Goal: Information Seeking & Learning: Compare options

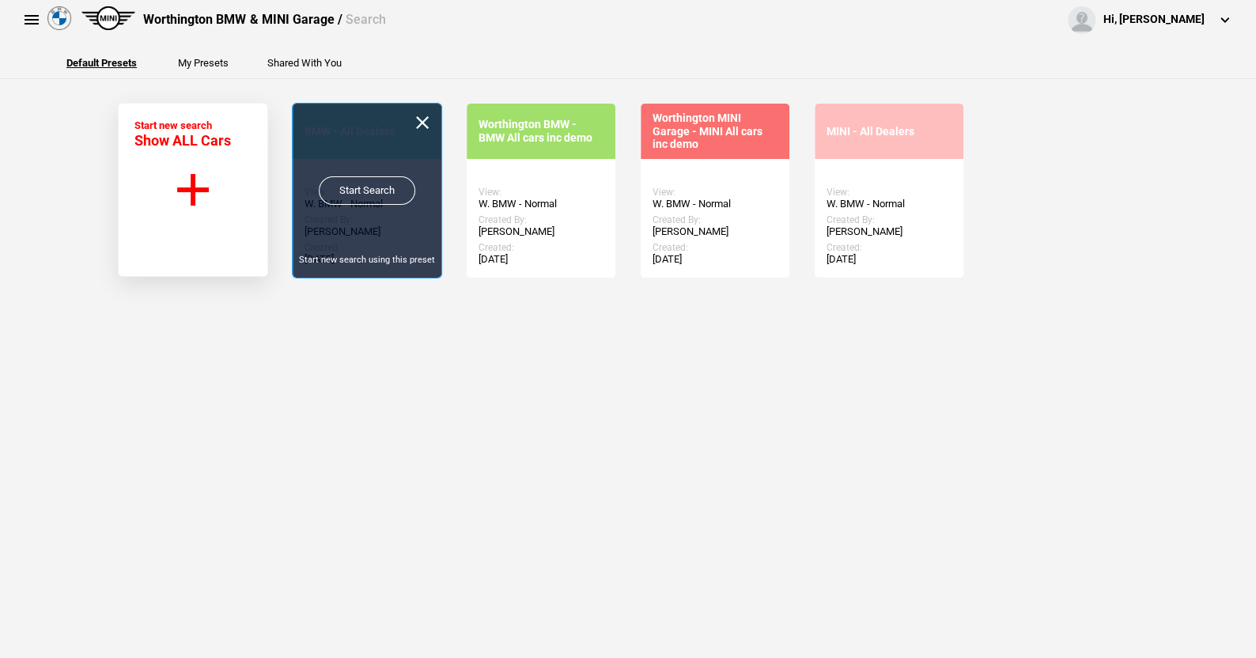
click at [357, 187] on link "Start Search" at bounding box center [367, 190] width 96 height 28
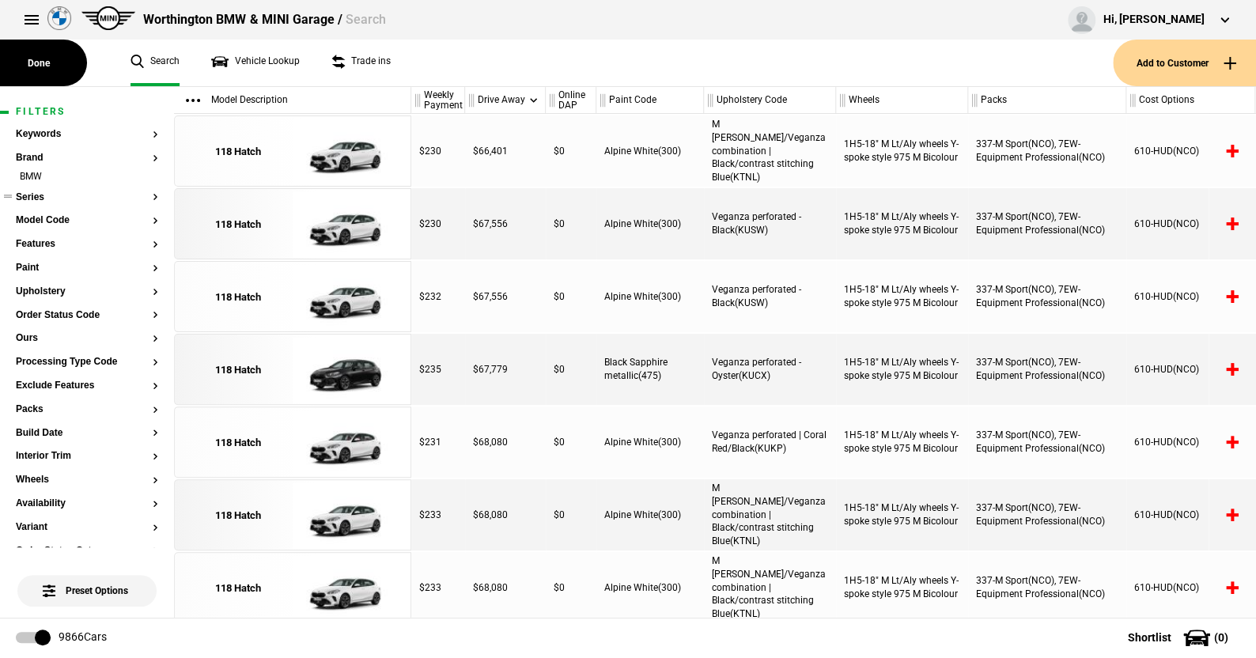
click at [36, 198] on button "Series" at bounding box center [87, 197] width 142 height 11
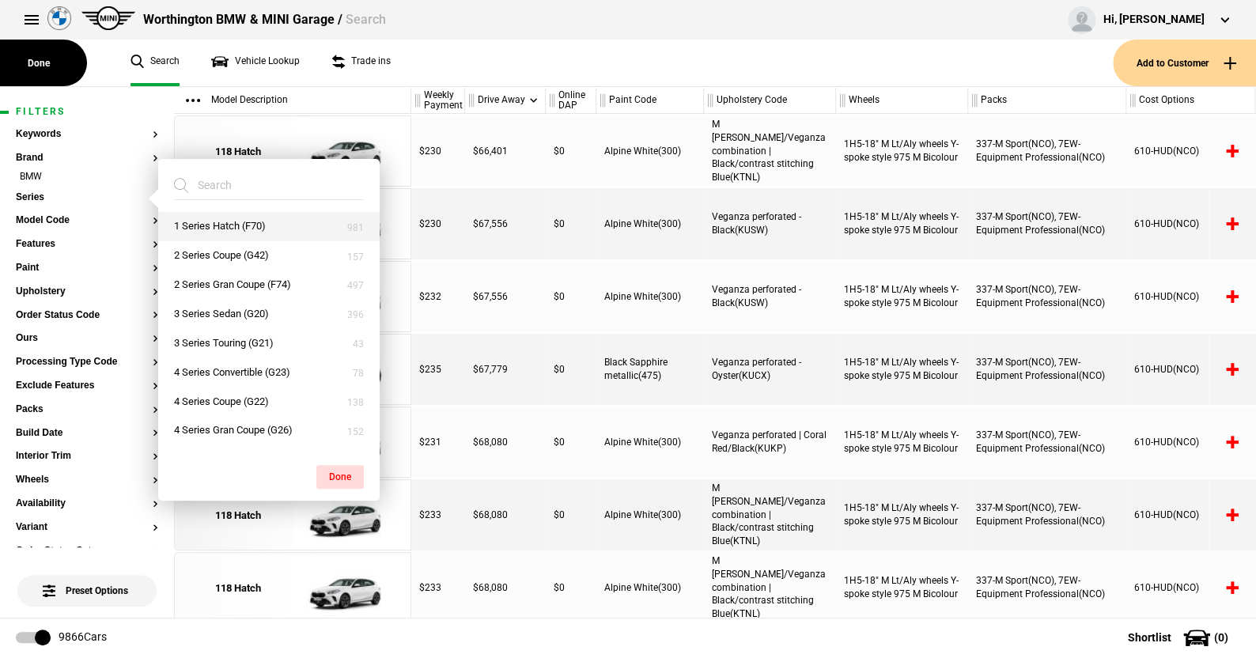
click at [229, 221] on button "1 Series Hatch (F70)" at bounding box center [268, 226] width 221 height 29
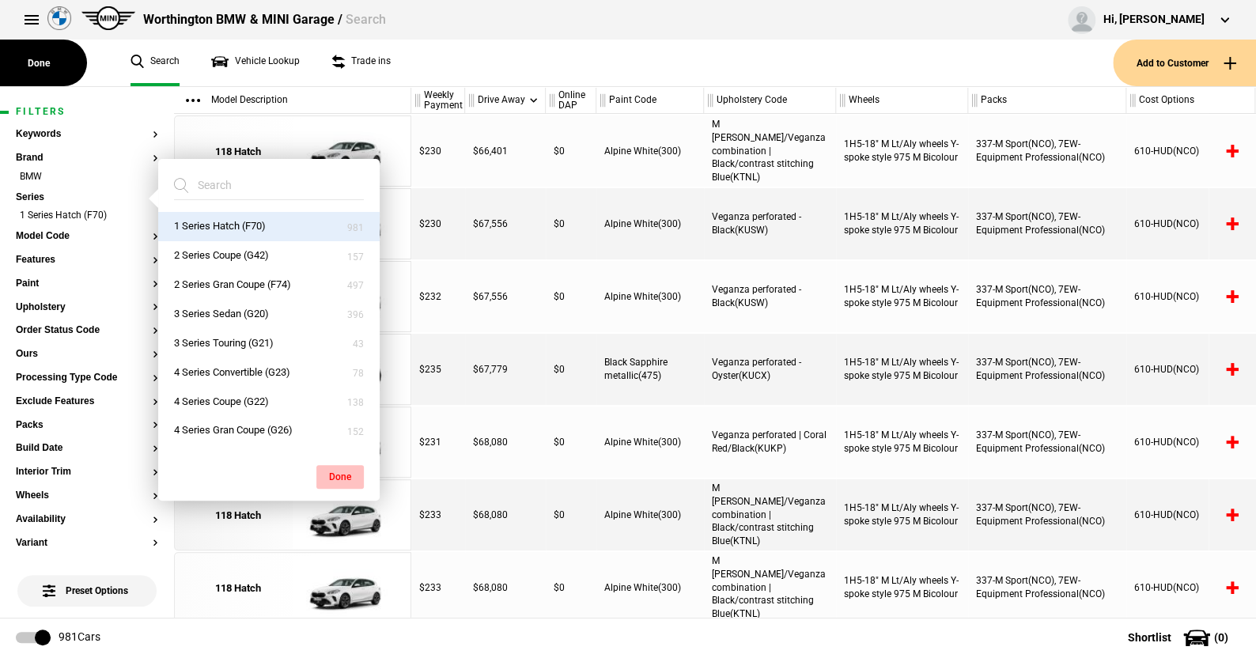
click at [346, 470] on button "Done" at bounding box center [339, 477] width 47 height 24
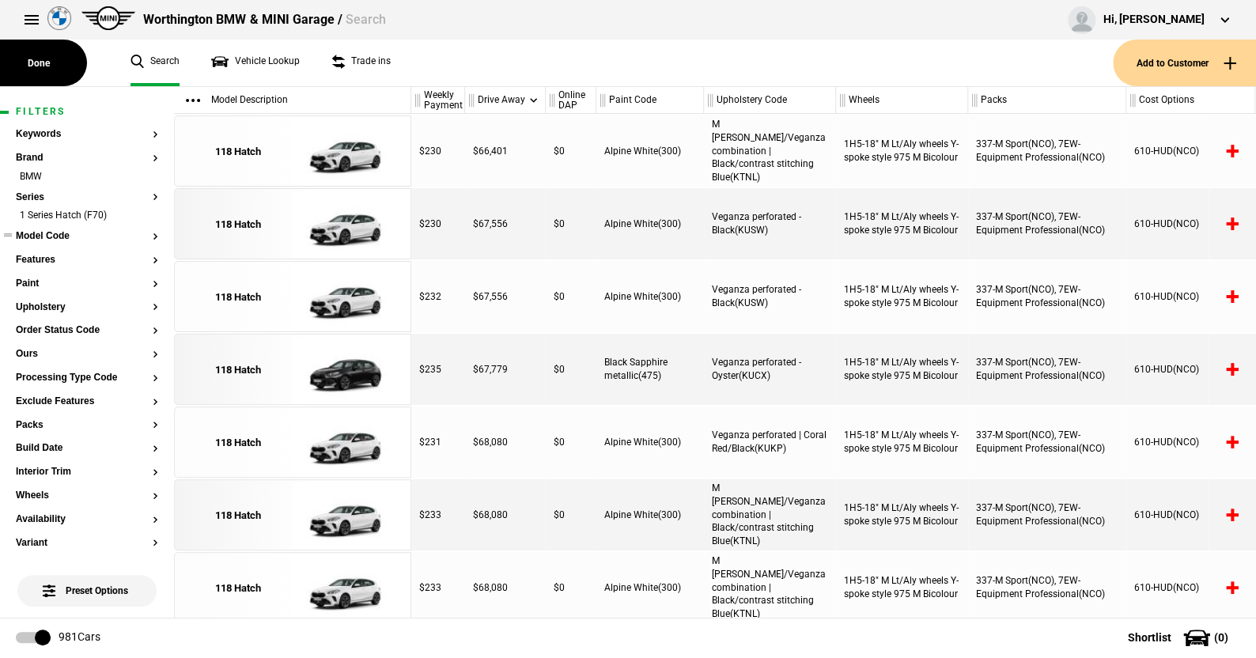
click at [60, 236] on button "Model Code" at bounding box center [87, 236] width 142 height 11
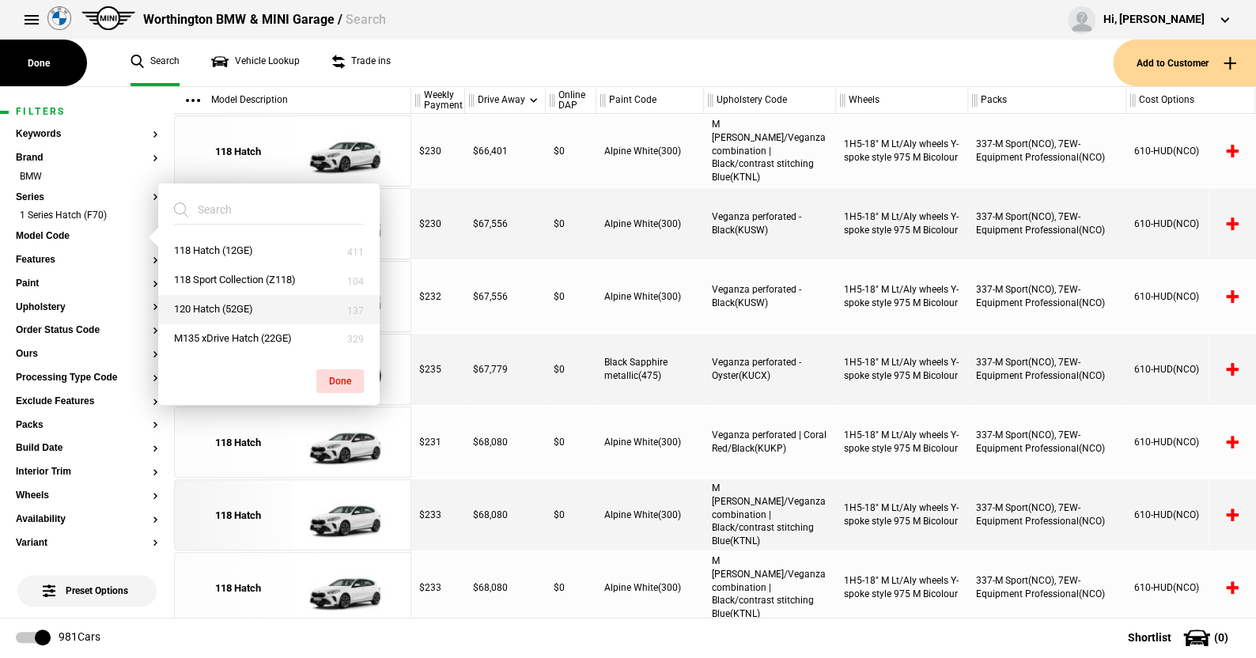
click at [220, 308] on button "120 Hatch (52GE)" at bounding box center [268, 309] width 221 height 29
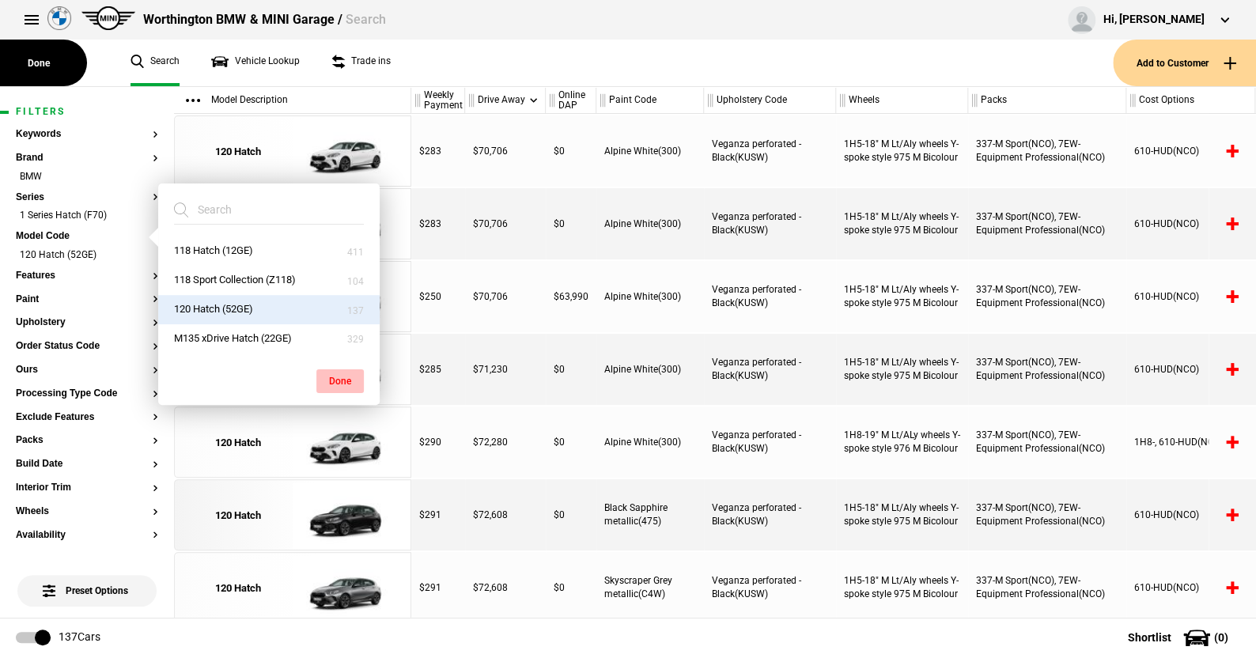
click at [338, 376] on button "Done" at bounding box center [339, 381] width 47 height 24
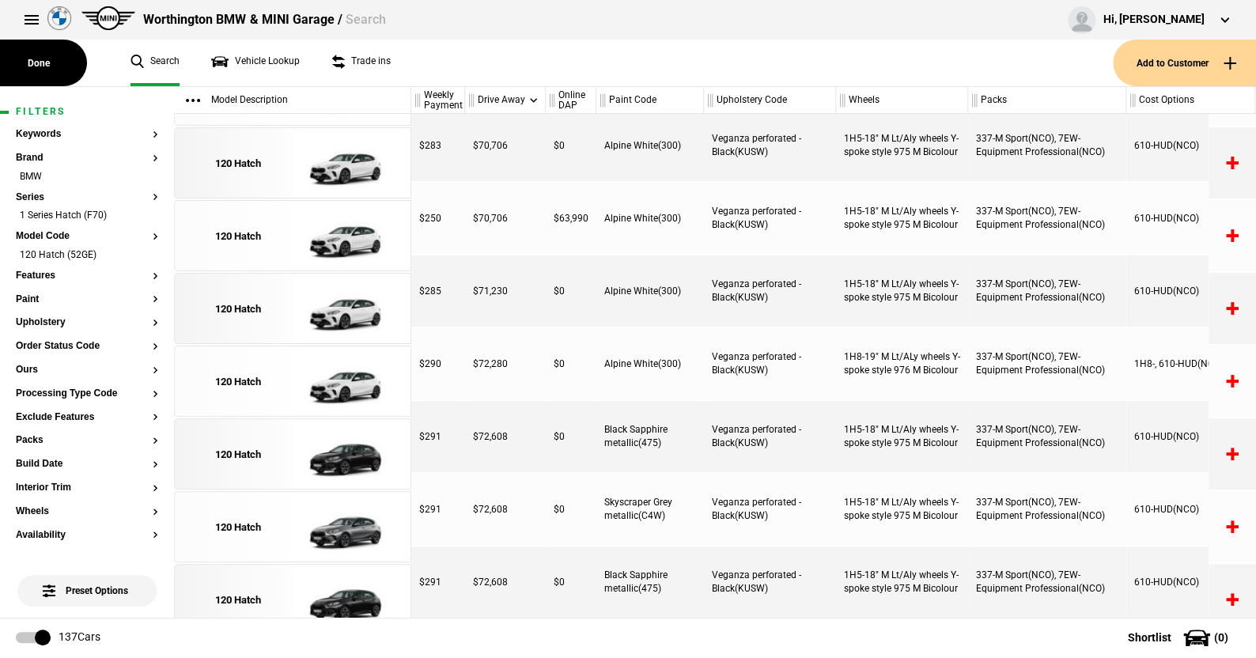
scroll to position [79, 0]
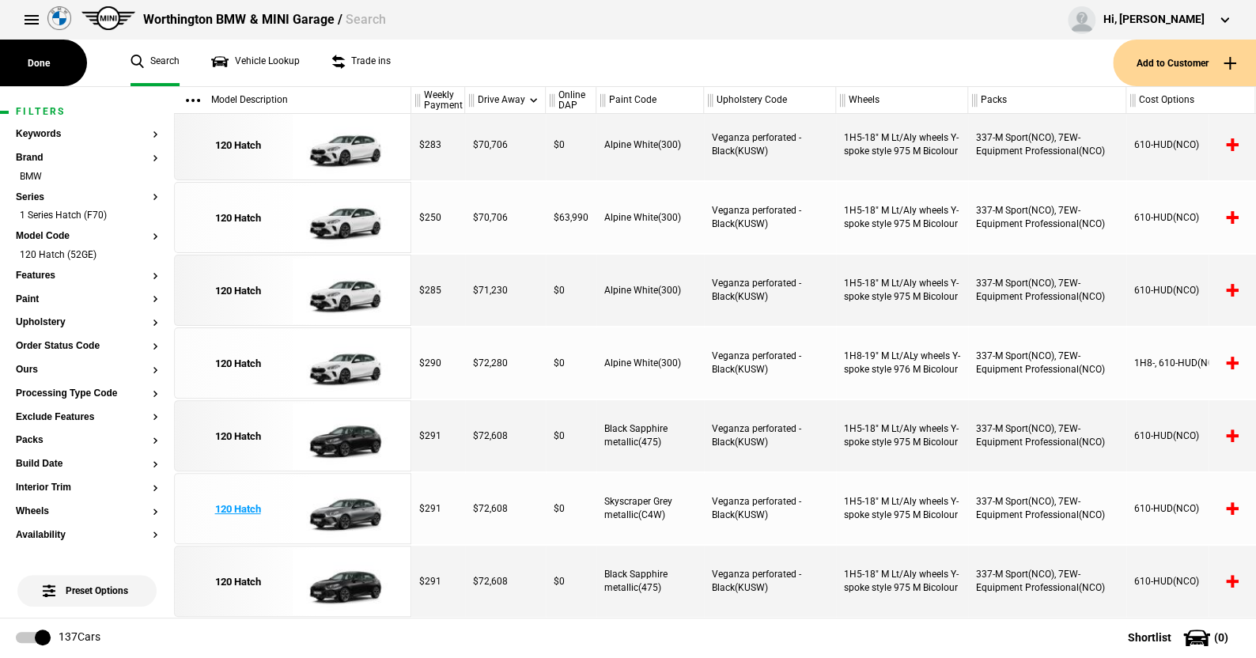
click at [355, 506] on img at bounding box center [348, 509] width 110 height 71
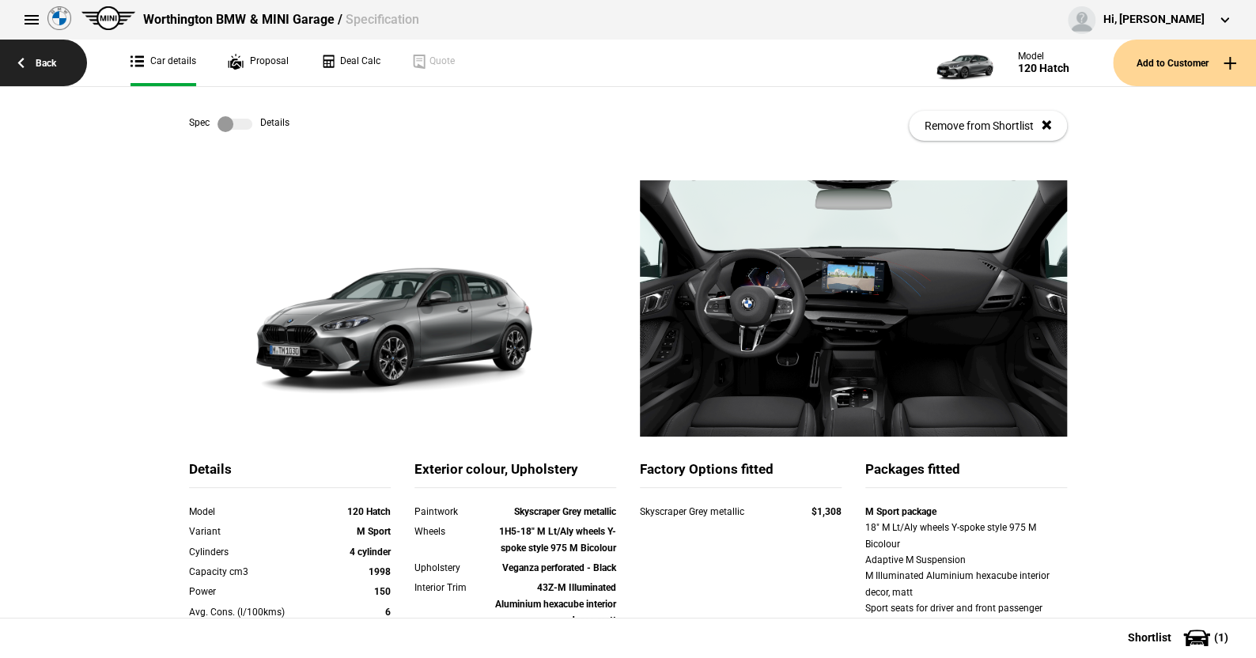
click at [50, 55] on link "Back" at bounding box center [43, 63] width 87 height 47
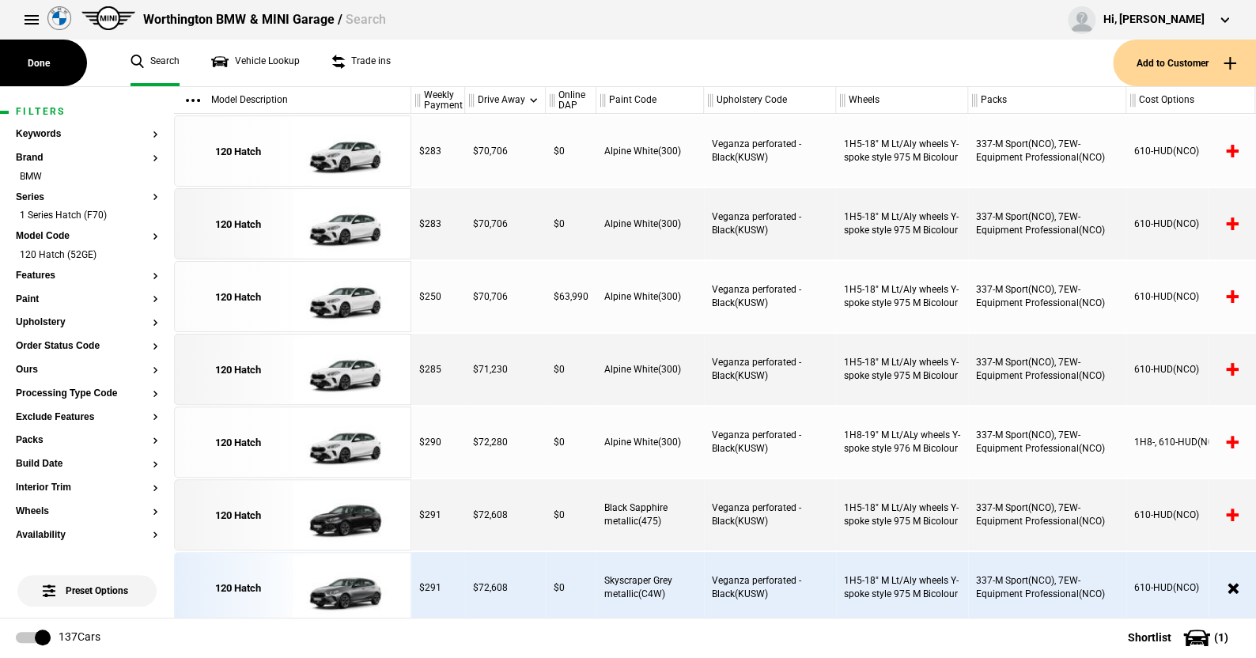
scroll to position [79, 0]
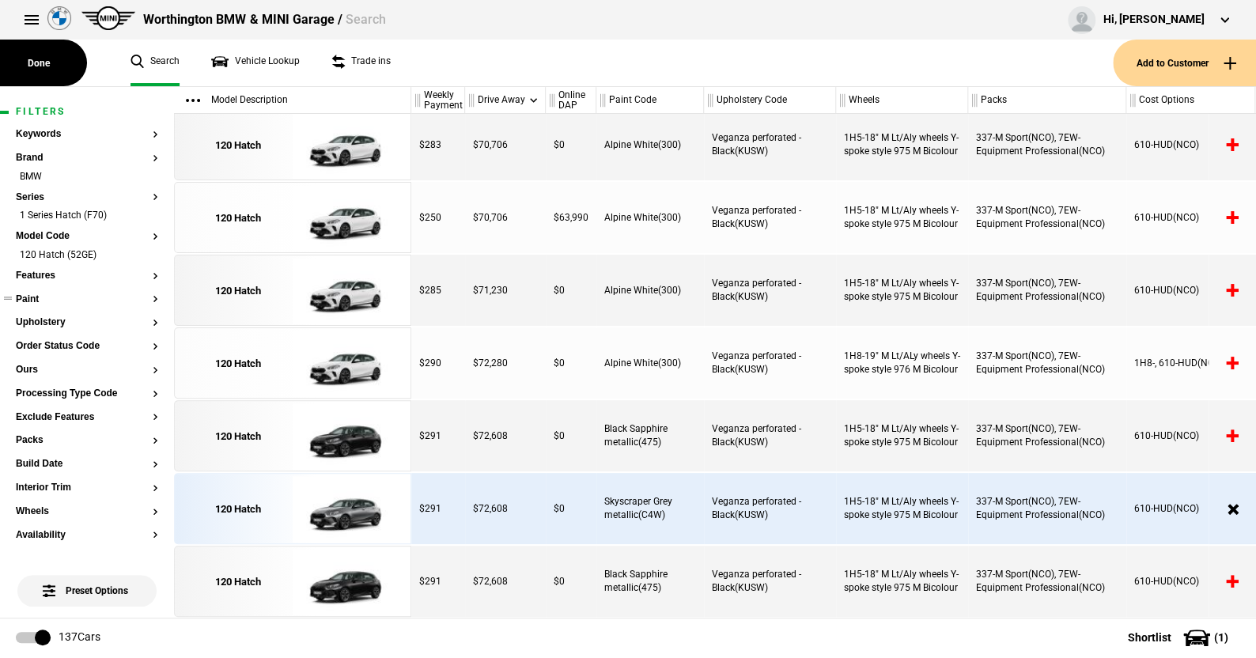
click at [27, 300] on button "Paint" at bounding box center [87, 299] width 142 height 11
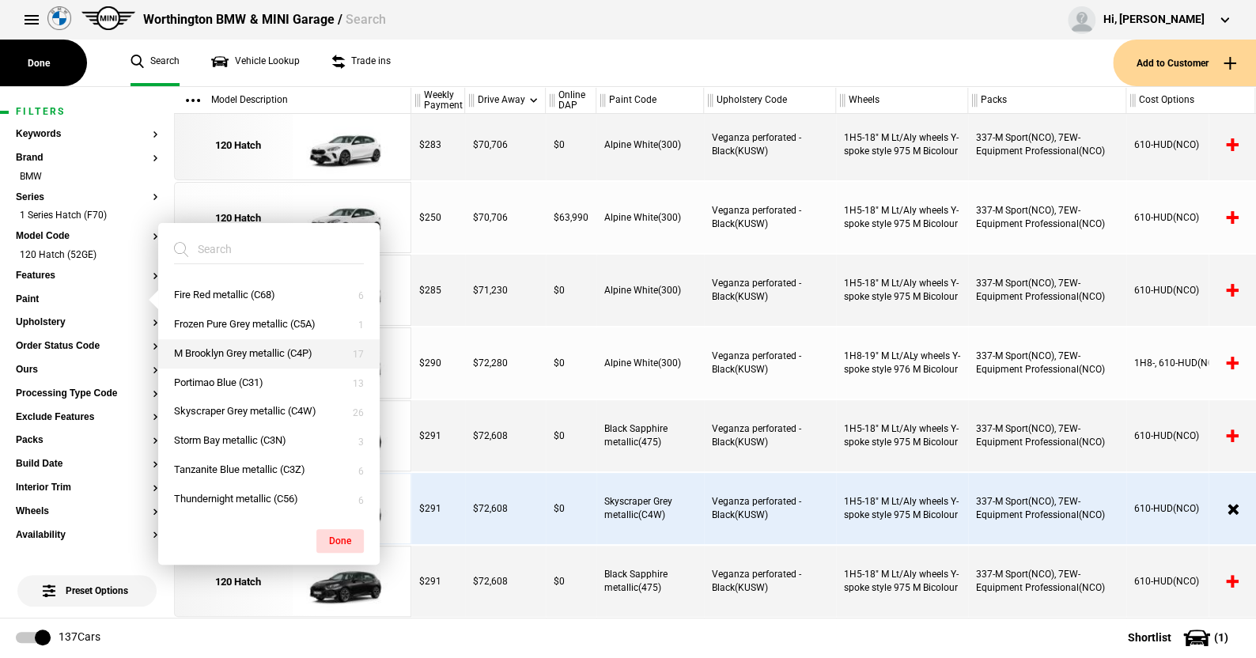
scroll to position [0, 0]
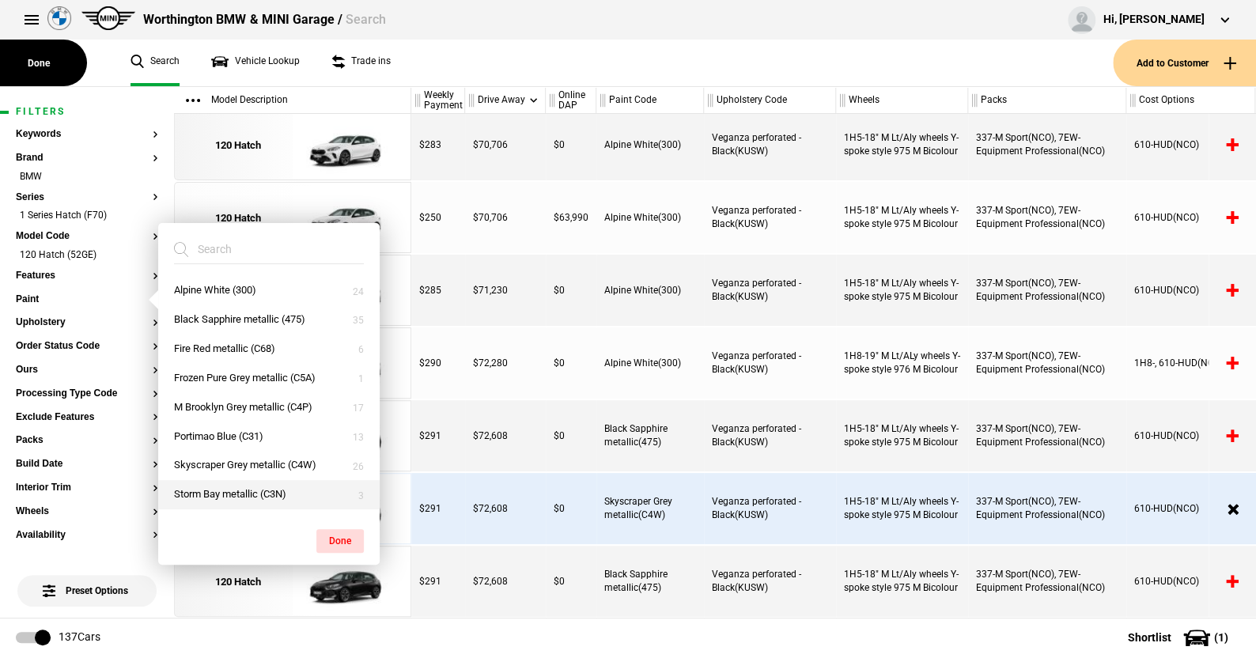
click at [236, 491] on button "Storm Bay metallic (C3N)" at bounding box center [268, 494] width 221 height 29
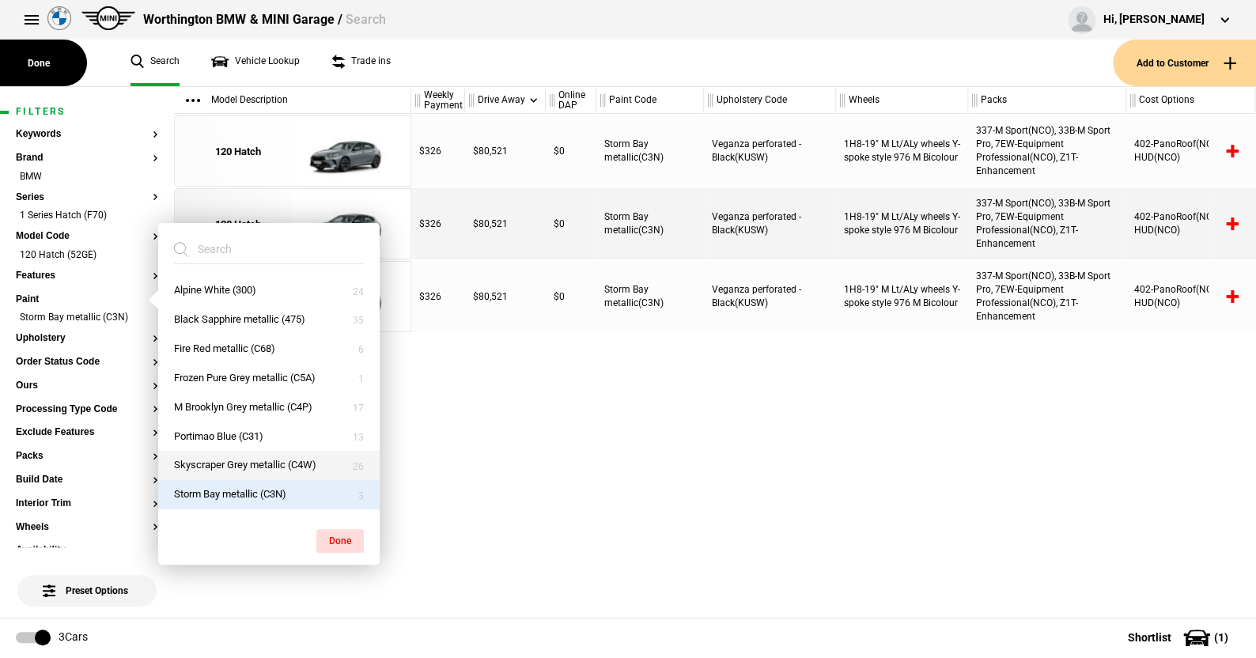
click at [229, 465] on button "Skyscraper Grey metallic (C4W)" at bounding box center [268, 465] width 221 height 29
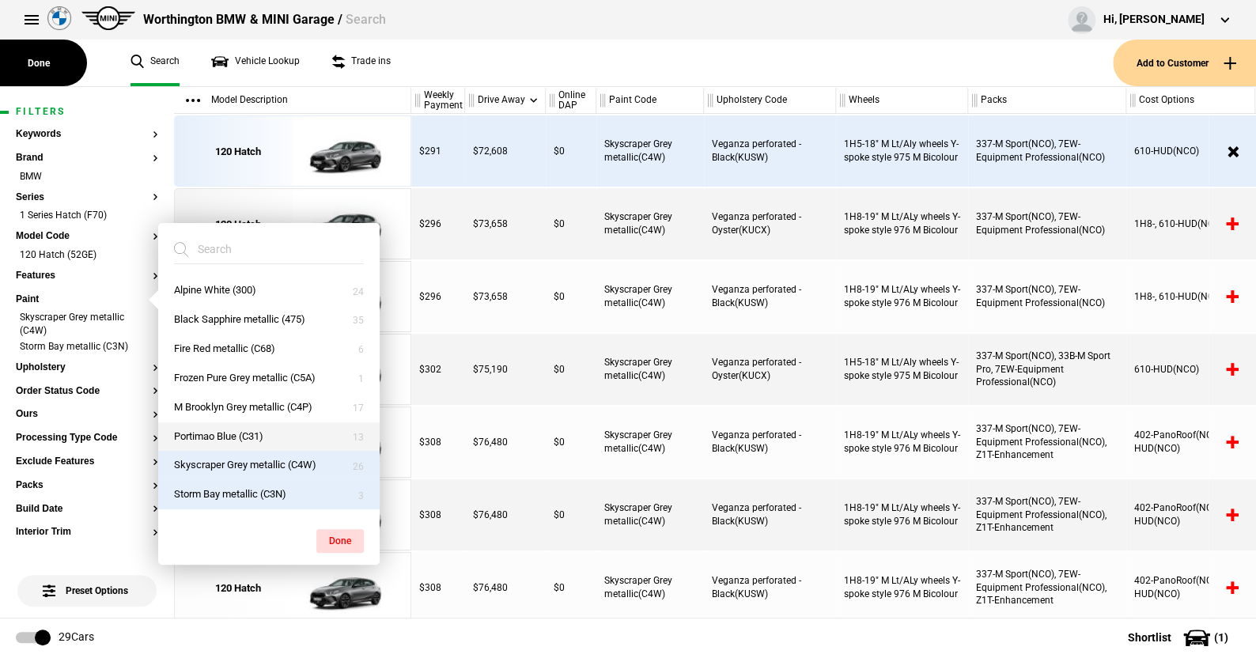
click at [214, 431] on button "Portimao Blue (C31)" at bounding box center [268, 436] width 221 height 29
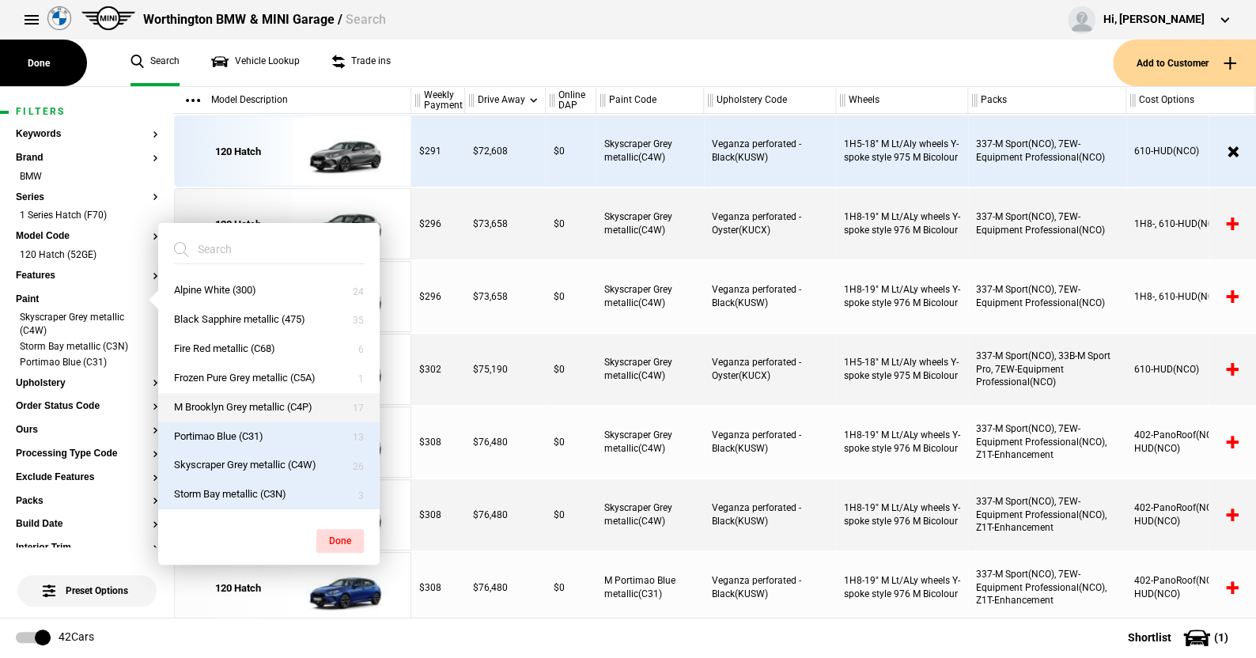
click at [232, 401] on button "M Brooklyn Grey metallic (C4P)" at bounding box center [268, 407] width 221 height 29
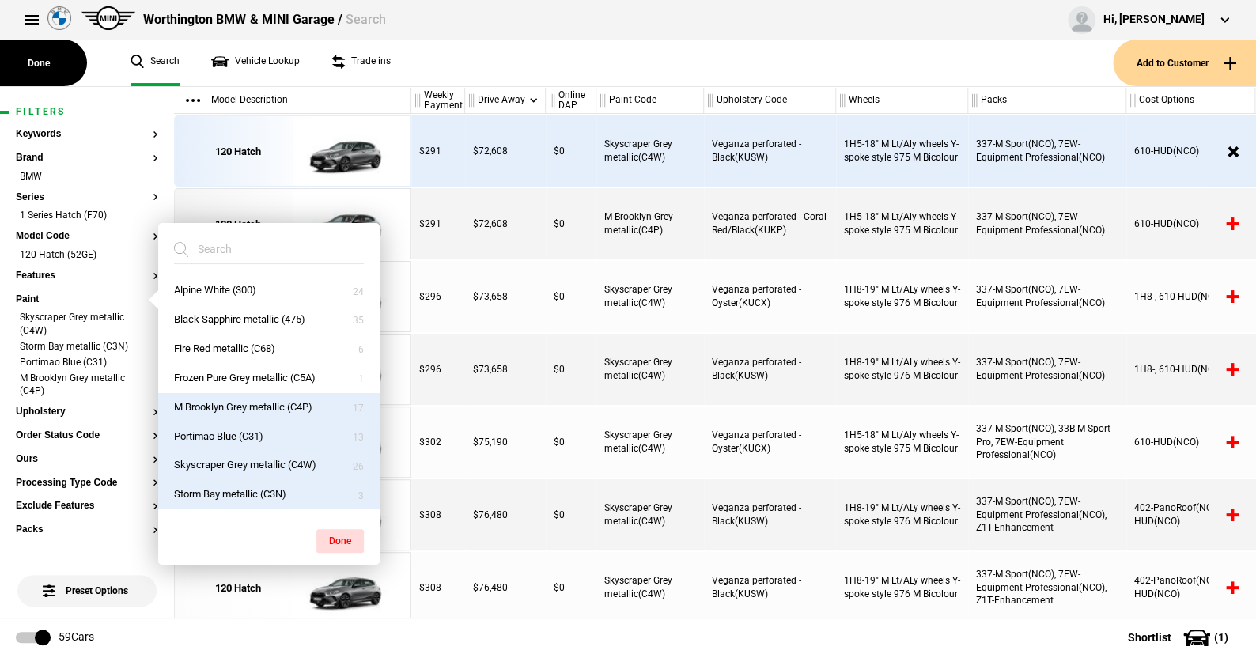
scroll to position [54, 0]
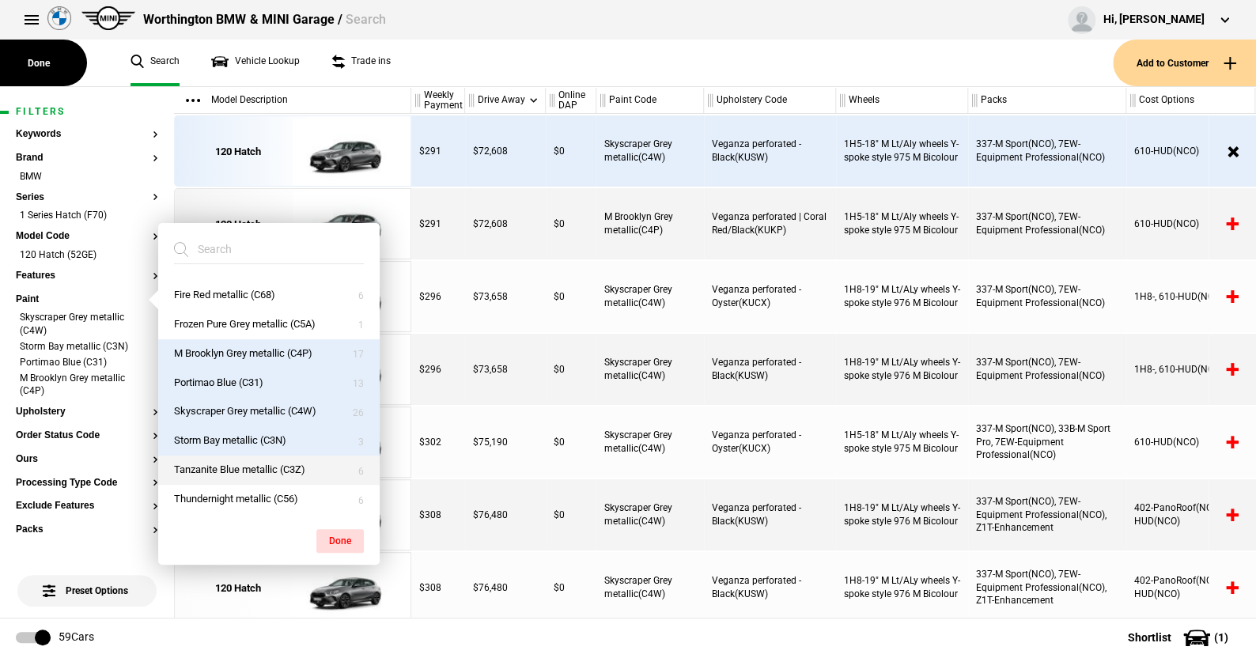
click at [244, 459] on button "Tanzanite Blue metallic (C3Z)" at bounding box center [268, 469] width 221 height 29
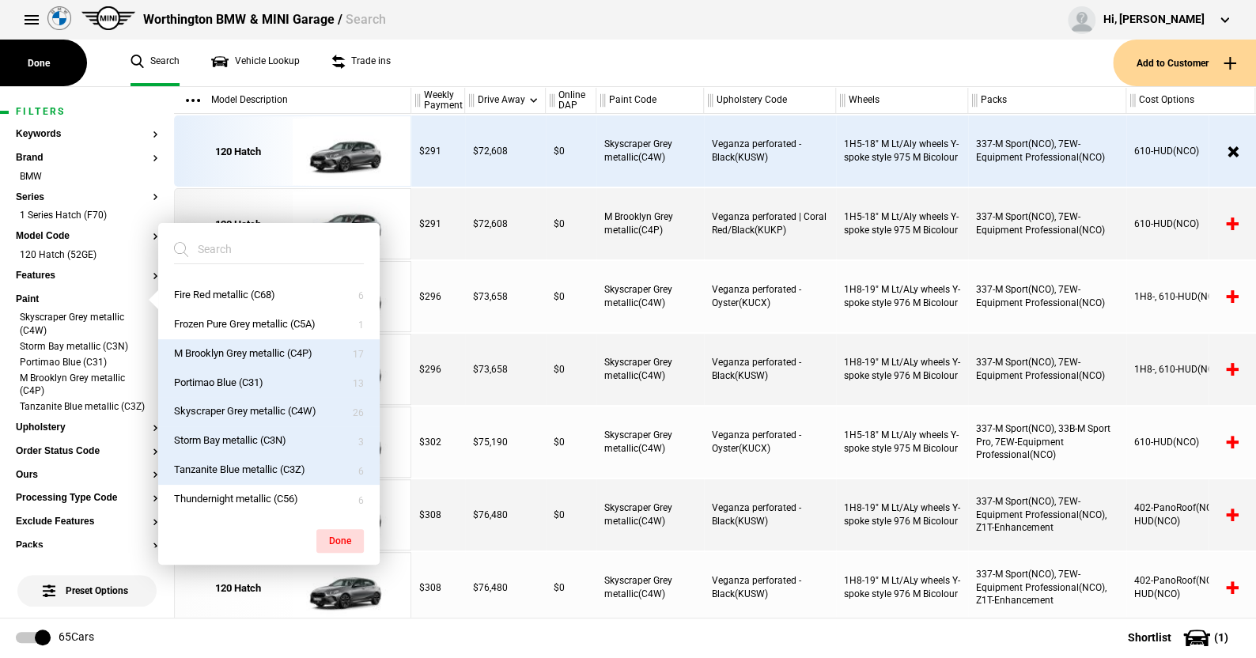
click at [331, 532] on button "Done" at bounding box center [339, 541] width 47 height 24
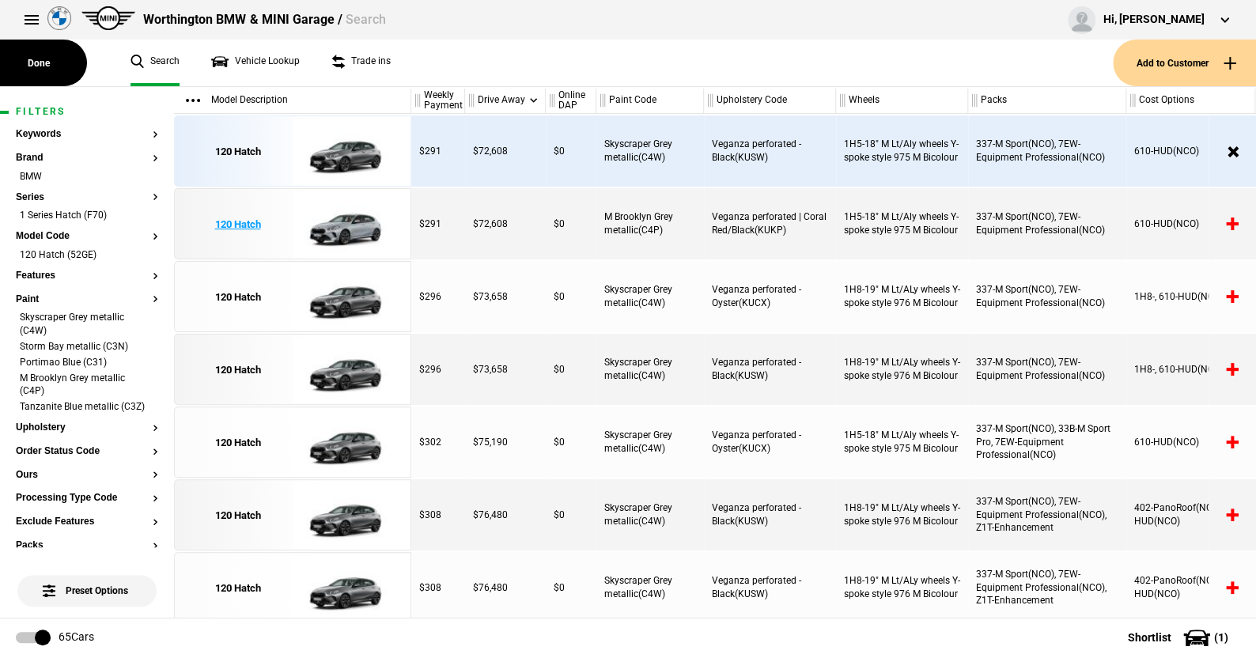
click at [355, 214] on img at bounding box center [348, 224] width 110 height 71
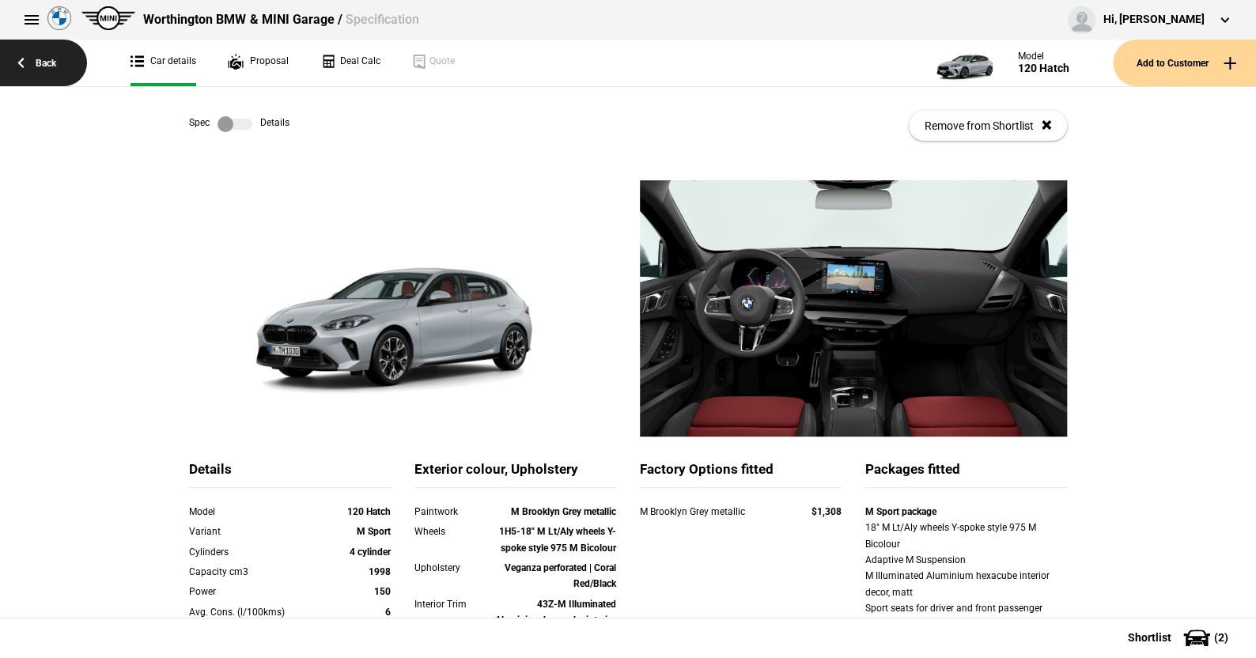
click at [53, 59] on link "Back" at bounding box center [43, 63] width 87 height 47
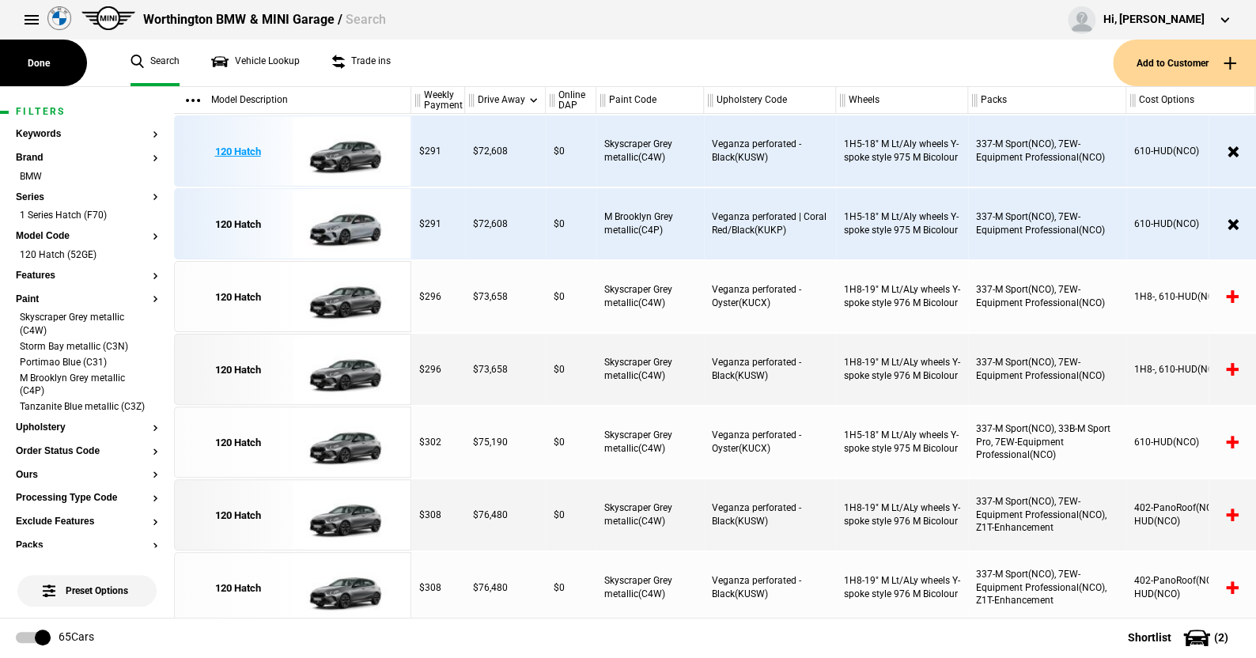
click at [348, 161] on img at bounding box center [348, 151] width 110 height 71
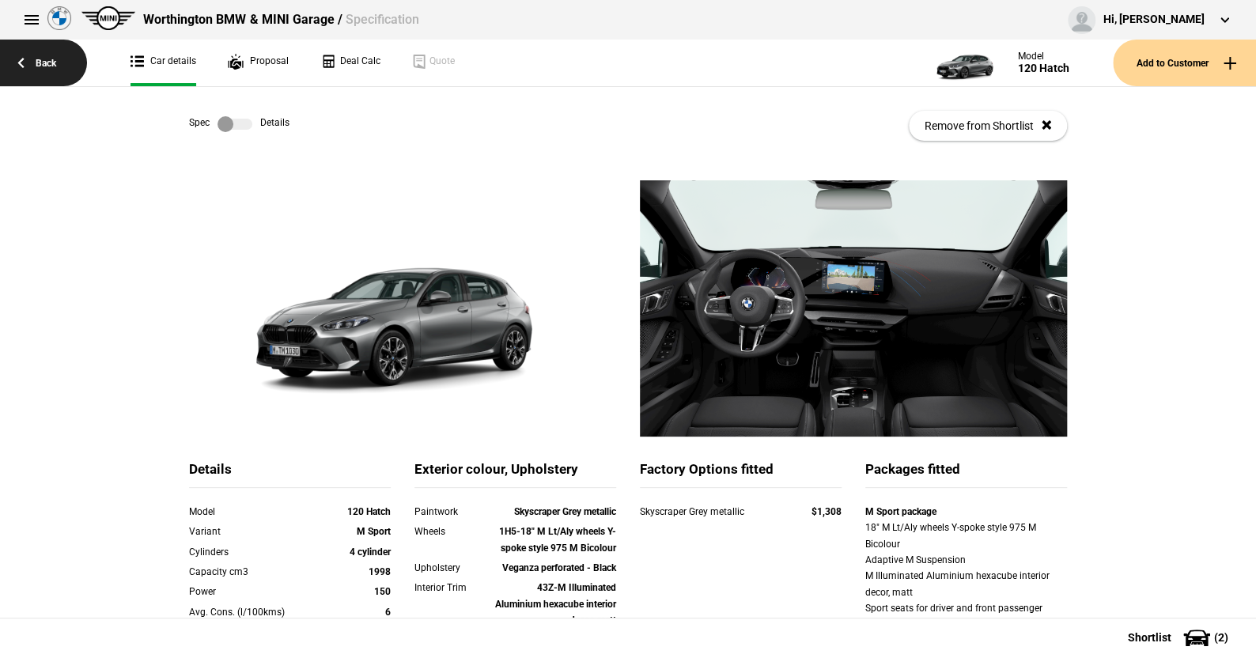
click at [47, 59] on link "Back" at bounding box center [43, 63] width 87 height 47
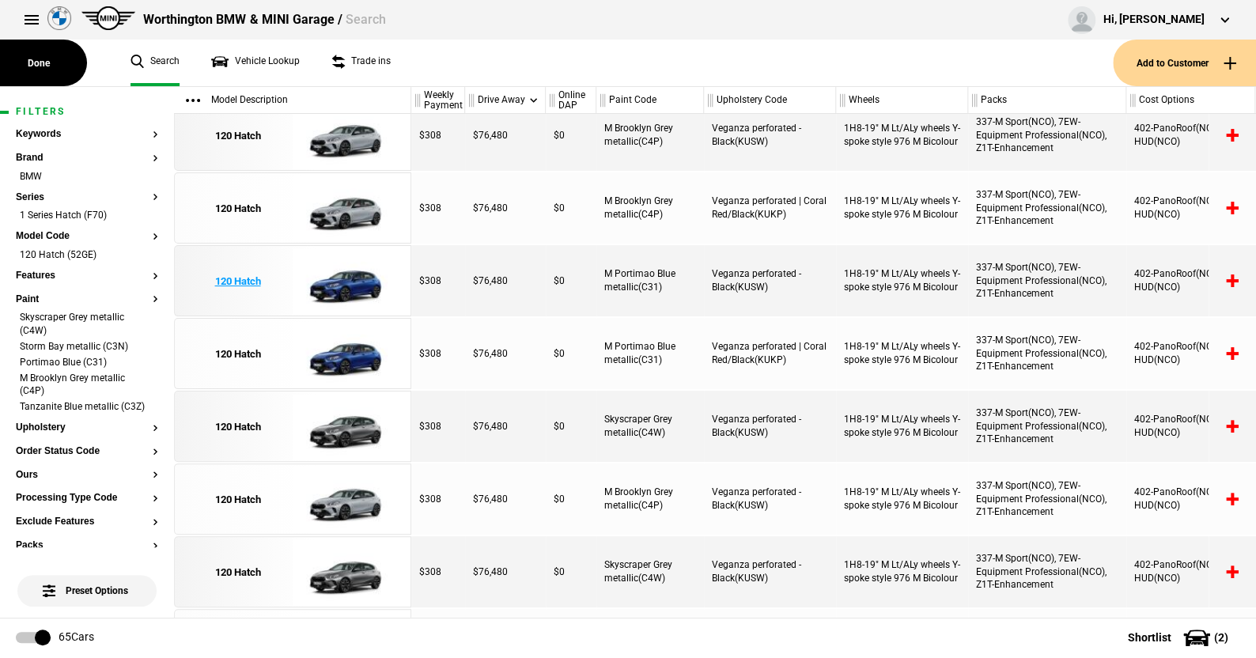
click at [349, 285] on img at bounding box center [348, 281] width 110 height 71
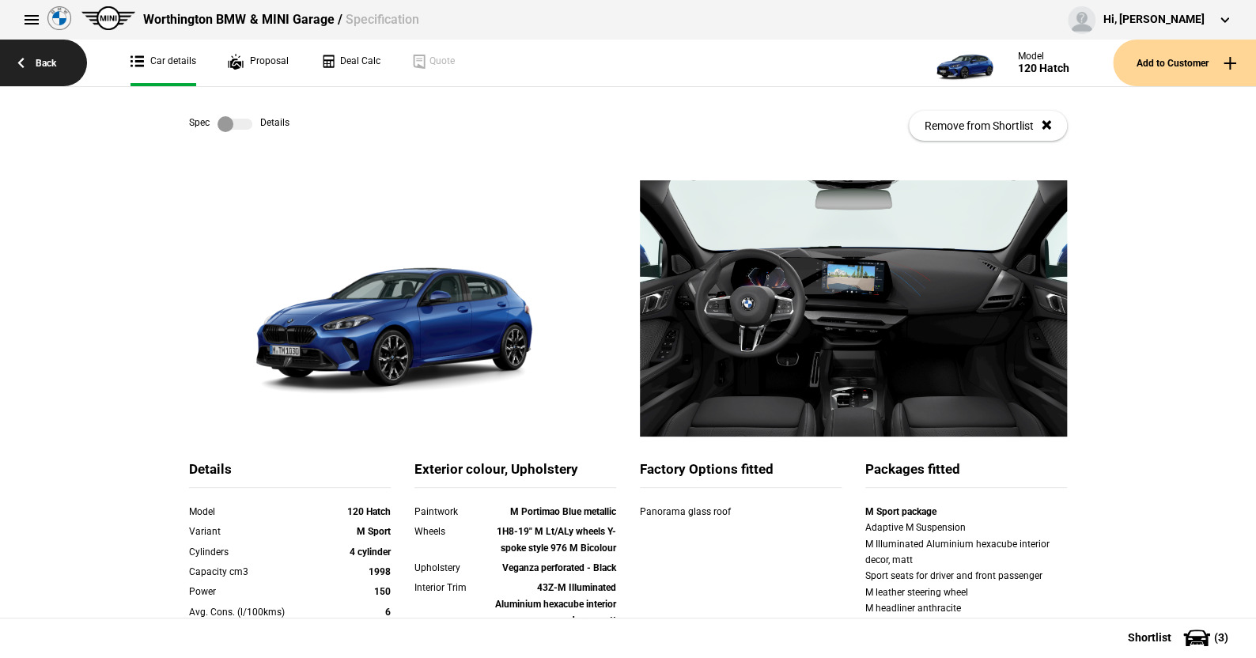
click at [51, 62] on link "Back" at bounding box center [43, 63] width 87 height 47
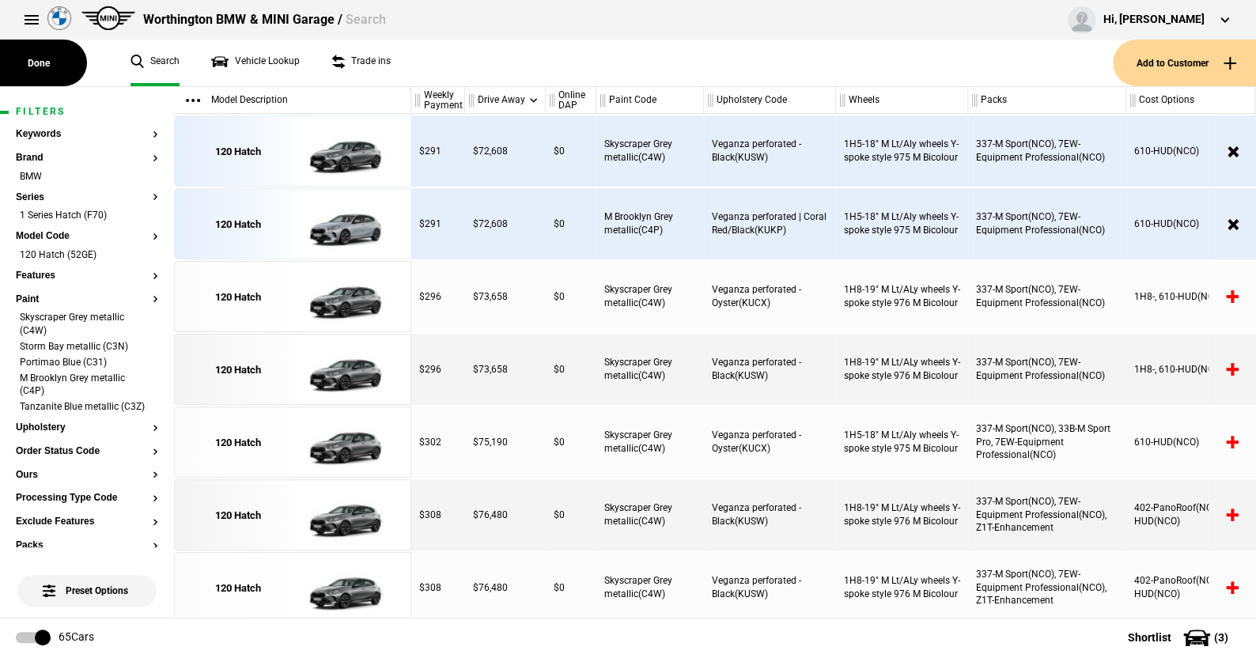
scroll to position [1107, 0]
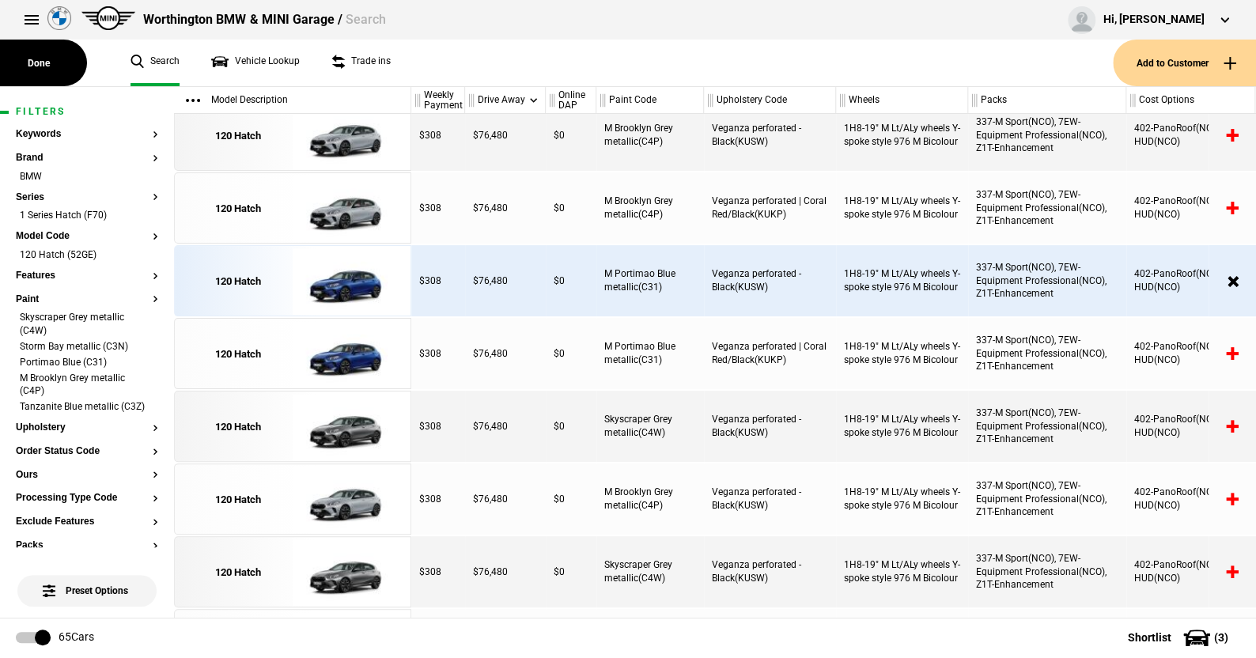
click at [474, 72] on ul "Search Vehicle Lookup Trade ins" at bounding box center [614, 63] width 998 height 47
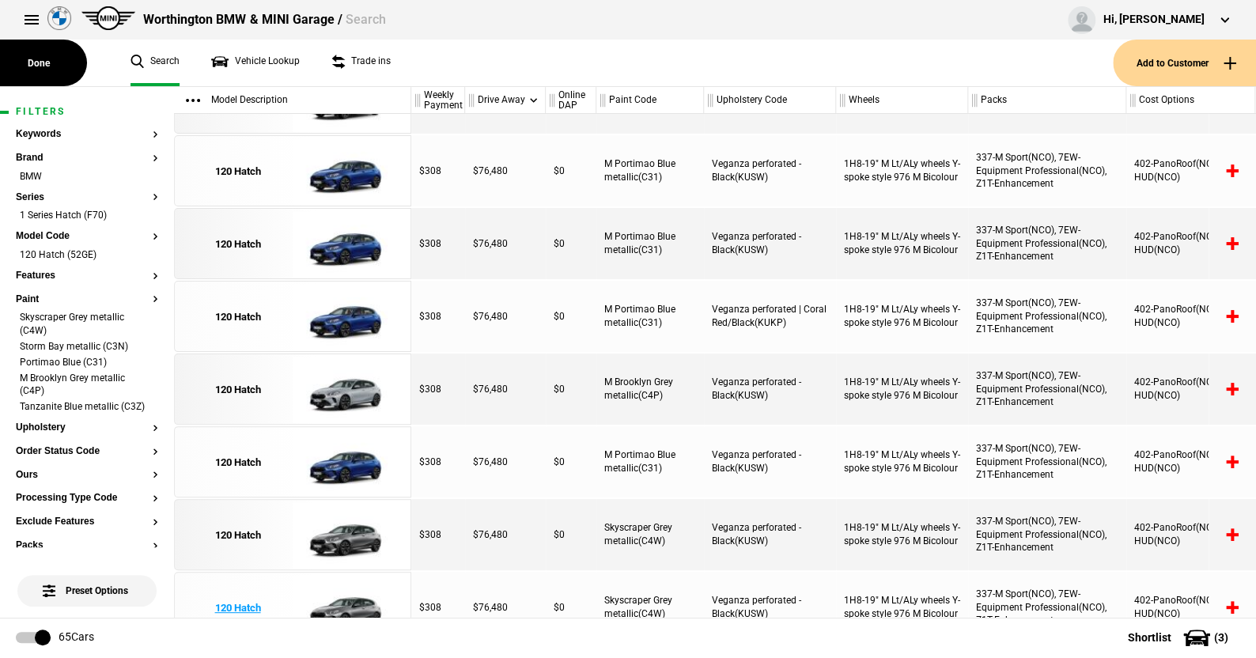
scroll to position [1721, 0]
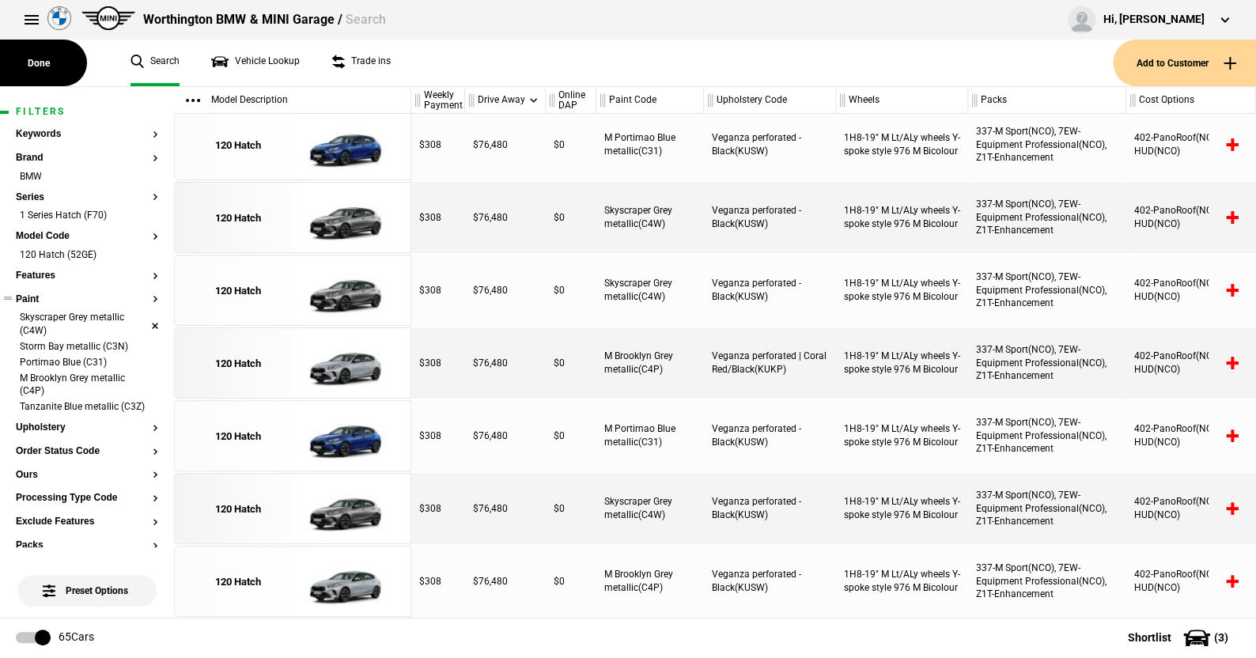
click at [140, 315] on li "Skyscraper Grey metallic (C4W)" at bounding box center [87, 325] width 142 height 29
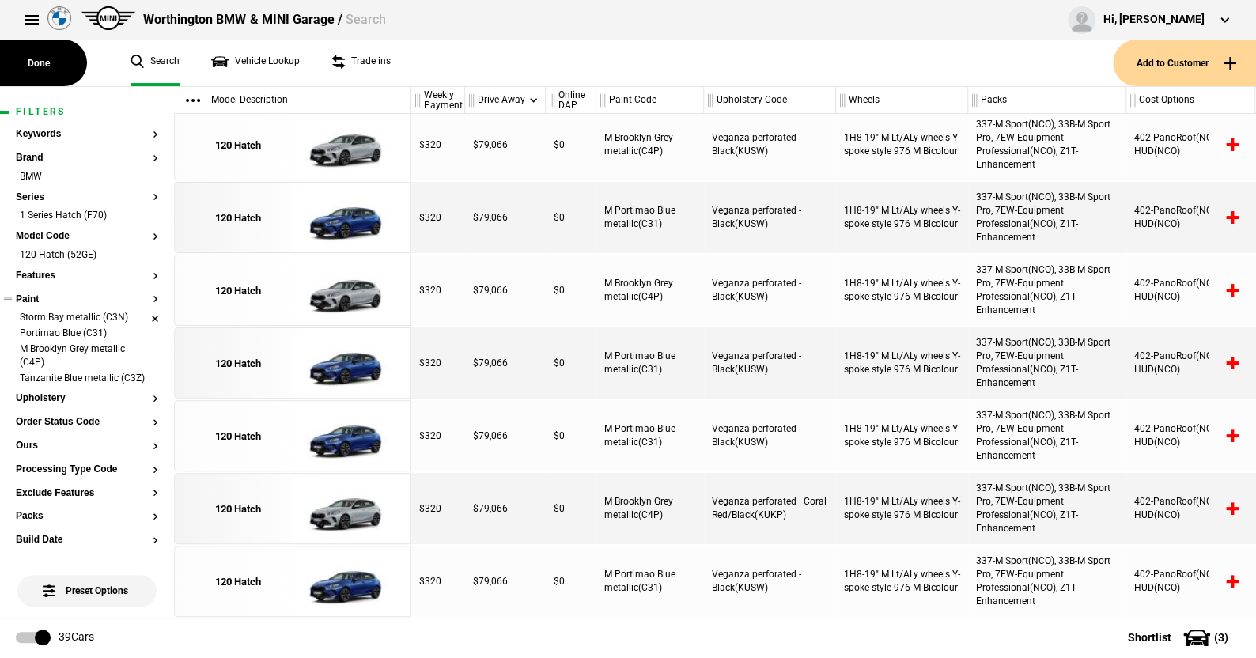
click at [140, 318] on li "Storm Bay metallic (C3N)" at bounding box center [87, 319] width 142 height 16
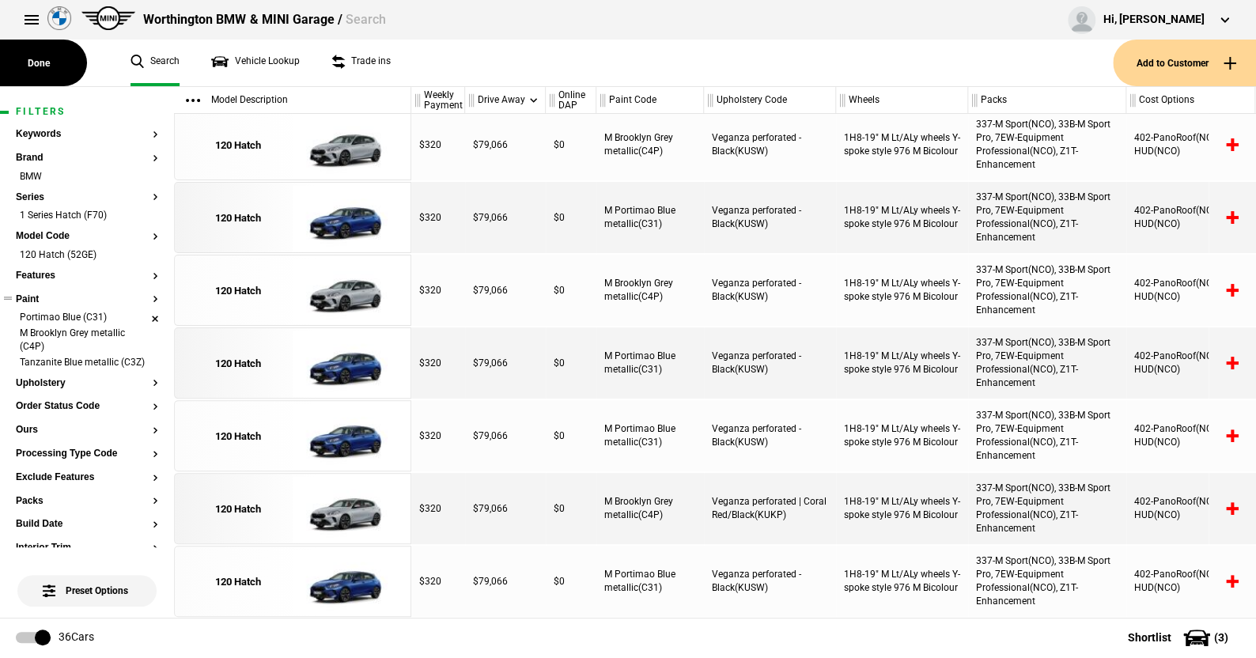
click at [140, 318] on li "Portimao Blue (C31)" at bounding box center [87, 319] width 142 height 16
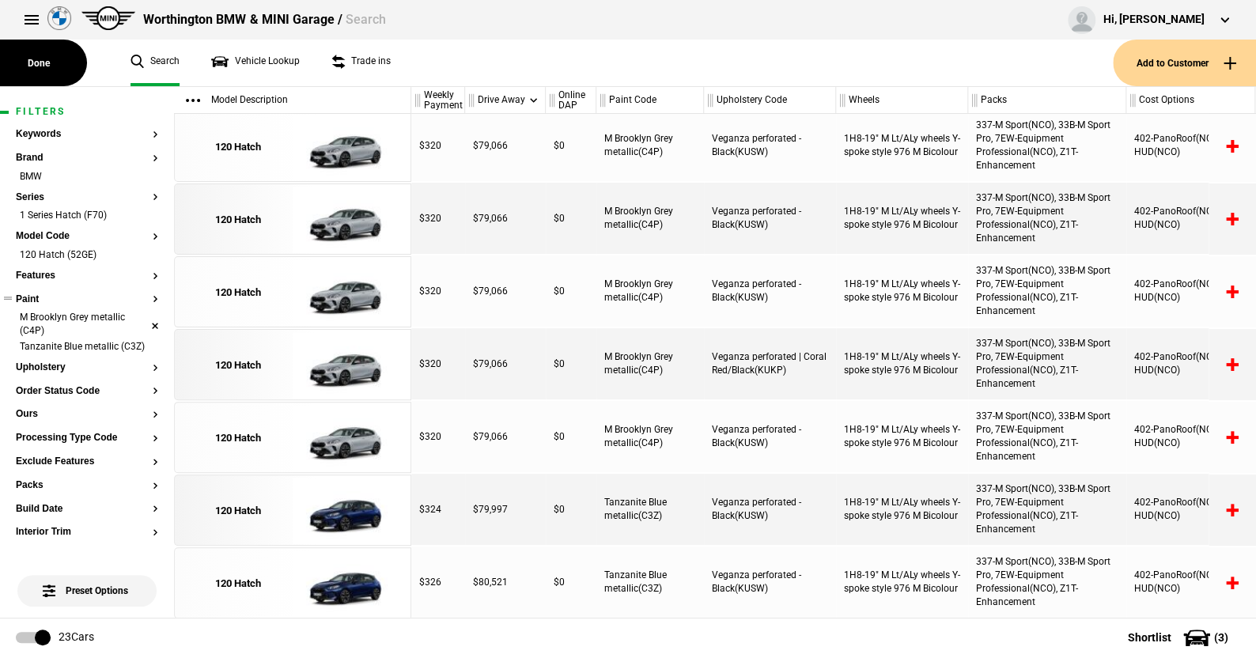
click at [142, 315] on li "M Brooklyn Grey metallic (C4P)" at bounding box center [87, 325] width 142 height 29
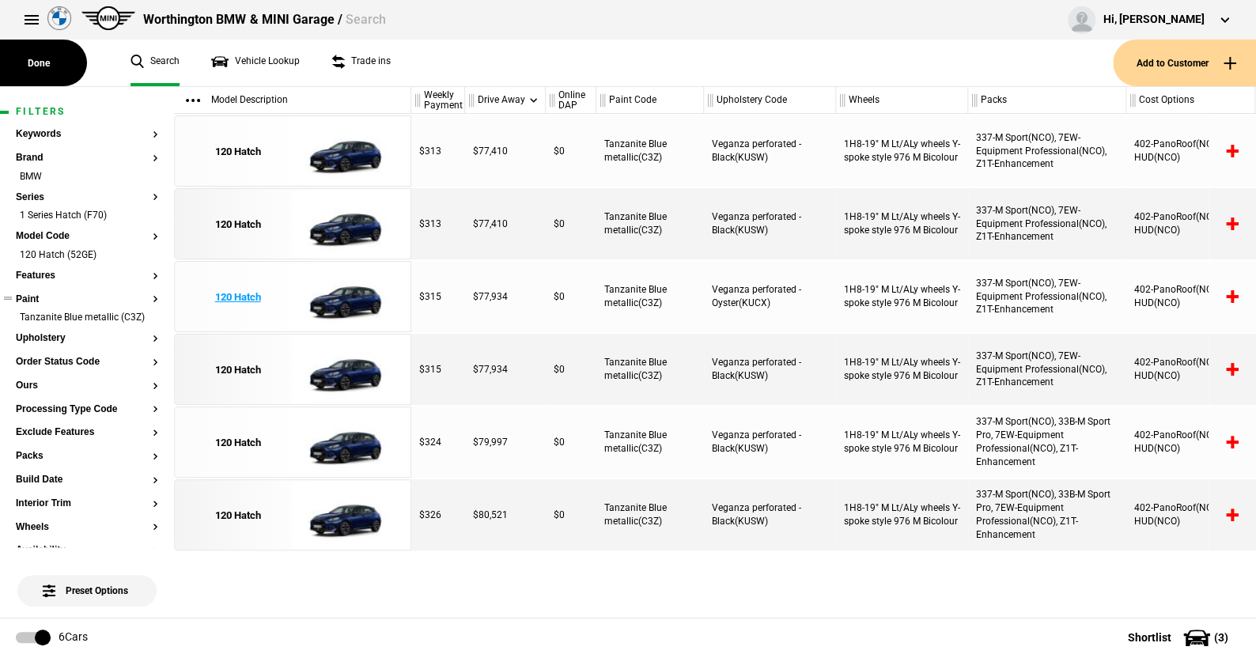
click at [343, 303] on img at bounding box center [348, 297] width 110 height 71
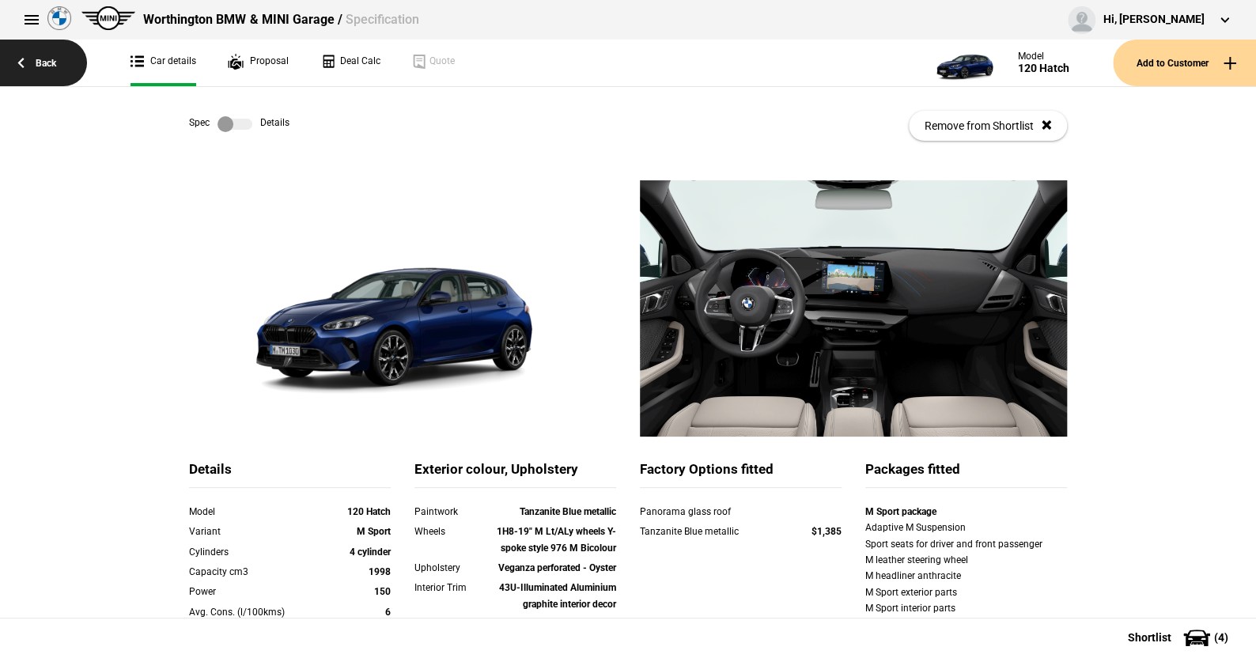
click at [47, 59] on link "Back" at bounding box center [43, 63] width 87 height 47
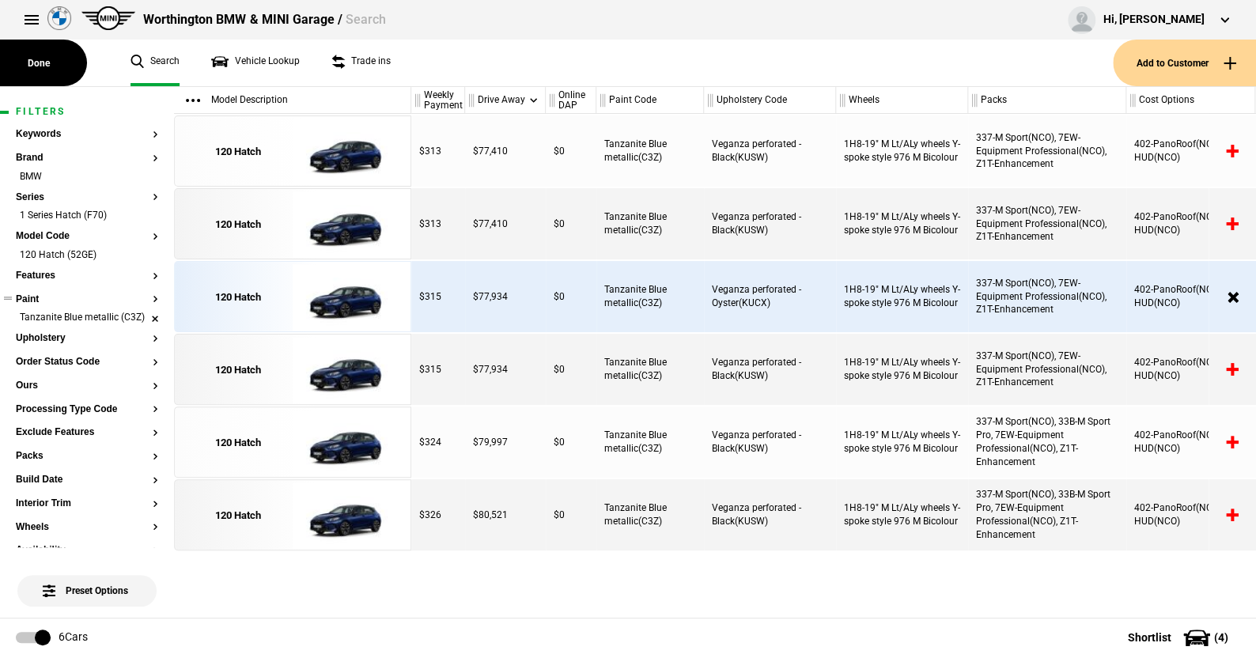
click at [141, 322] on li "Tanzanite Blue metallic (C3Z)" at bounding box center [87, 319] width 142 height 16
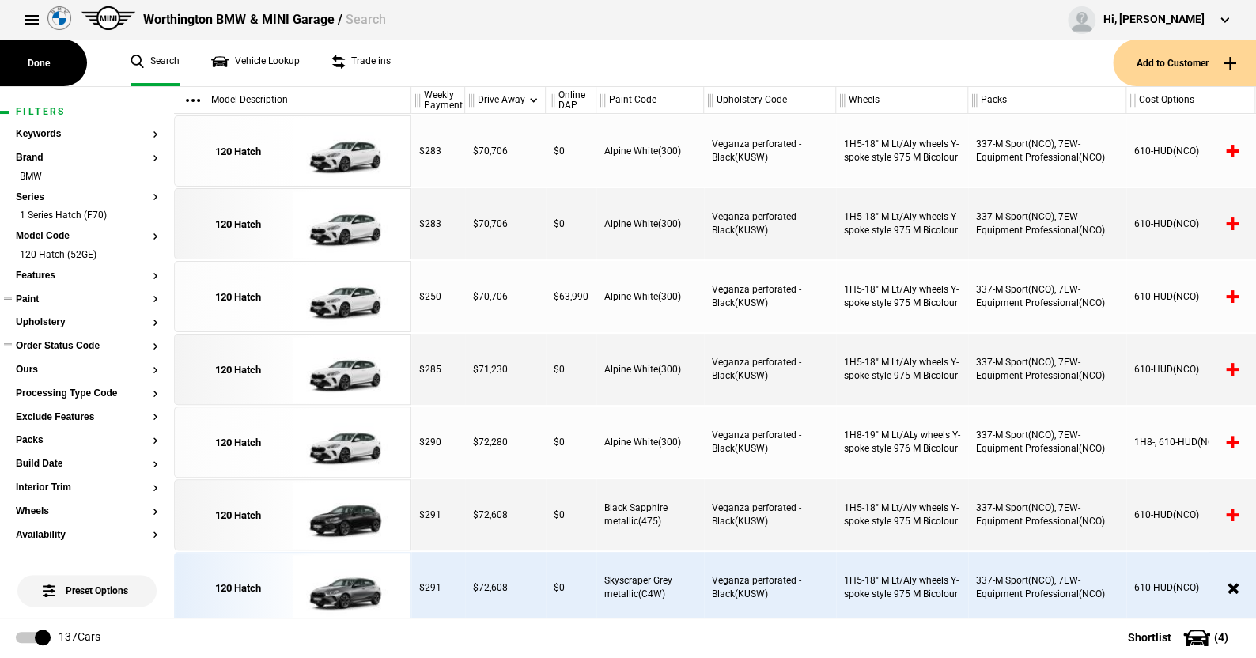
click at [66, 346] on button "Order Status Code" at bounding box center [87, 346] width 142 height 11
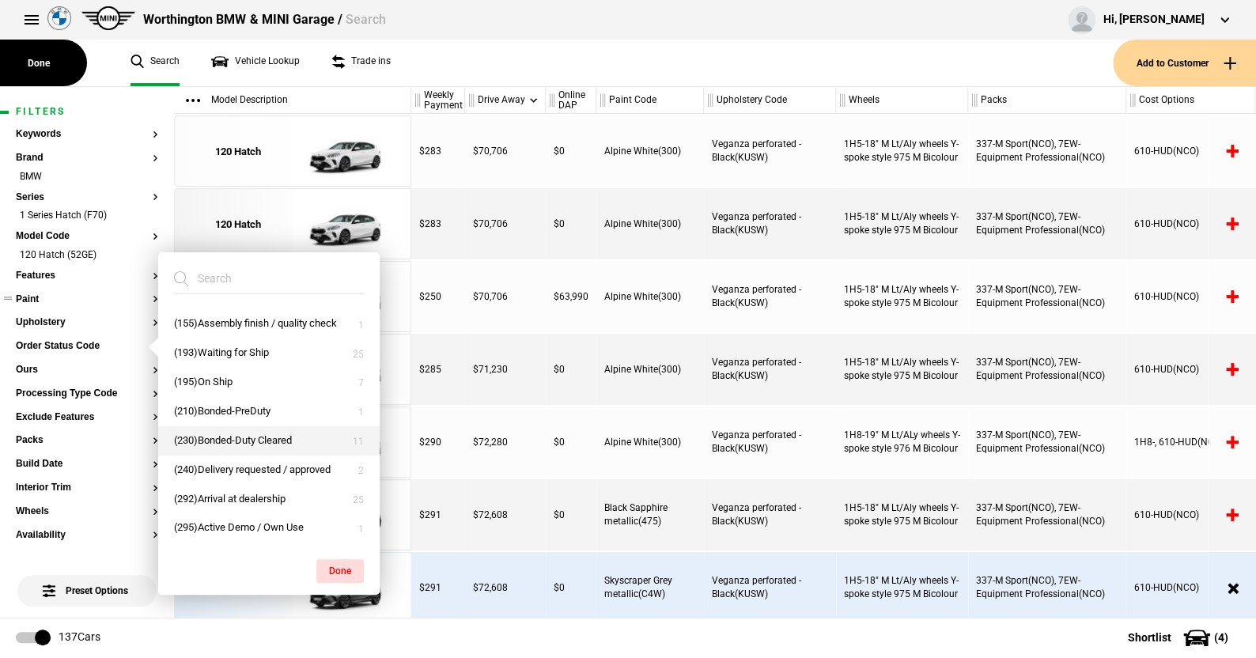
click at [233, 437] on button "(230)Bonded-Duty Cleared" at bounding box center [268, 440] width 221 height 29
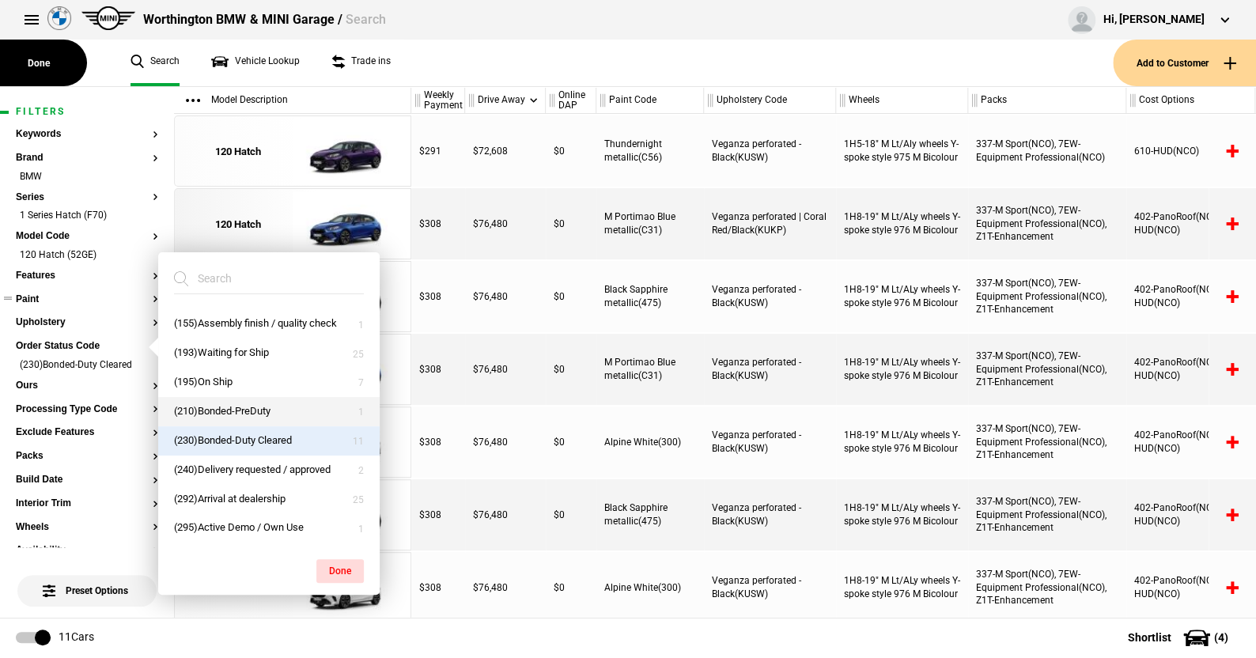
click at [221, 405] on button "(210)Bonded-PreDuty" at bounding box center [268, 411] width 221 height 29
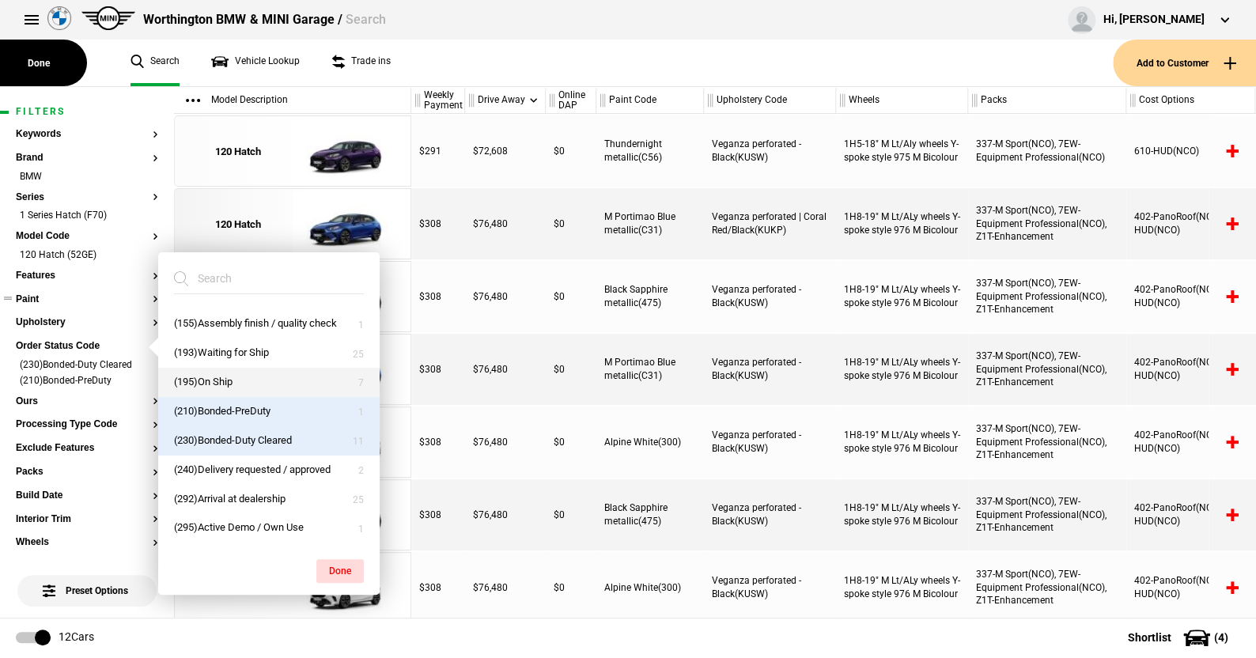
click at [240, 383] on button "(195)On Ship" at bounding box center [268, 382] width 221 height 29
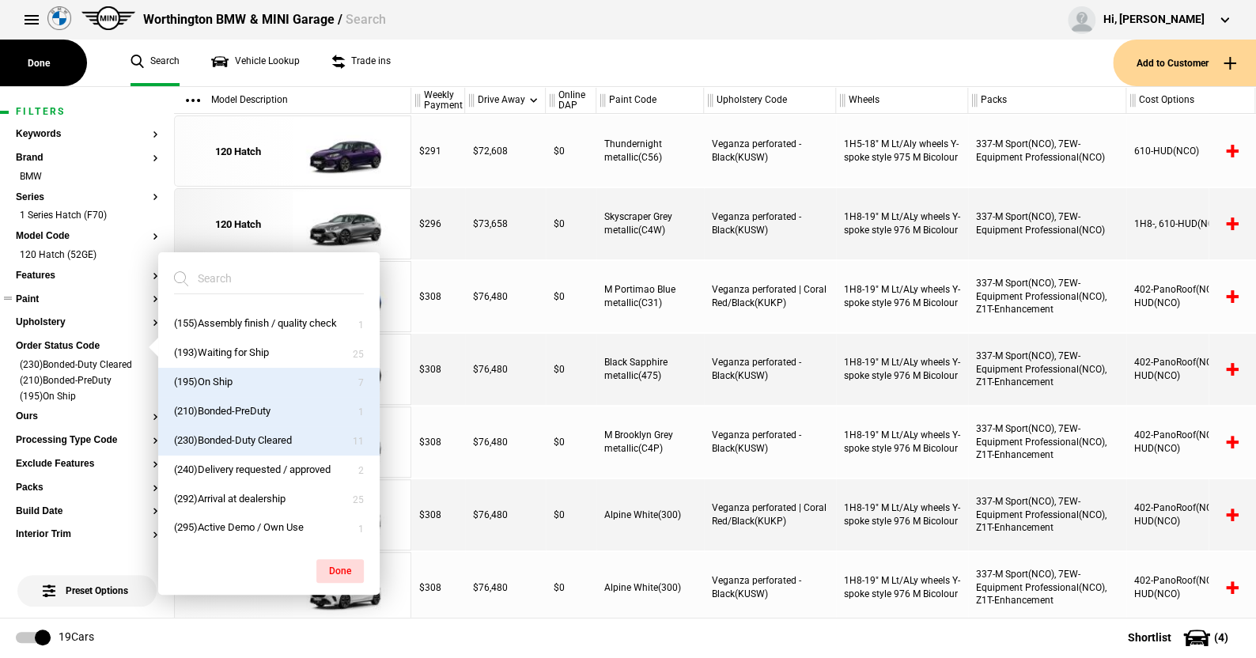
click at [335, 567] on button "Done" at bounding box center [339, 571] width 47 height 24
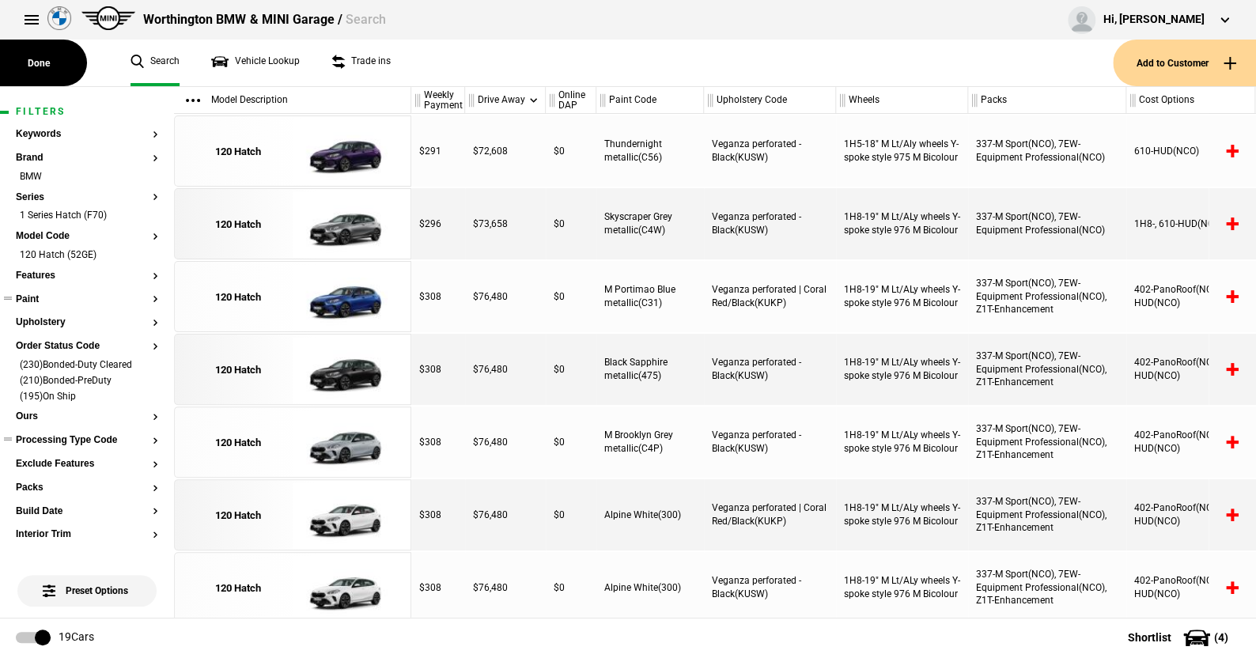
click at [73, 438] on button "Processing Type Code" at bounding box center [87, 440] width 142 height 11
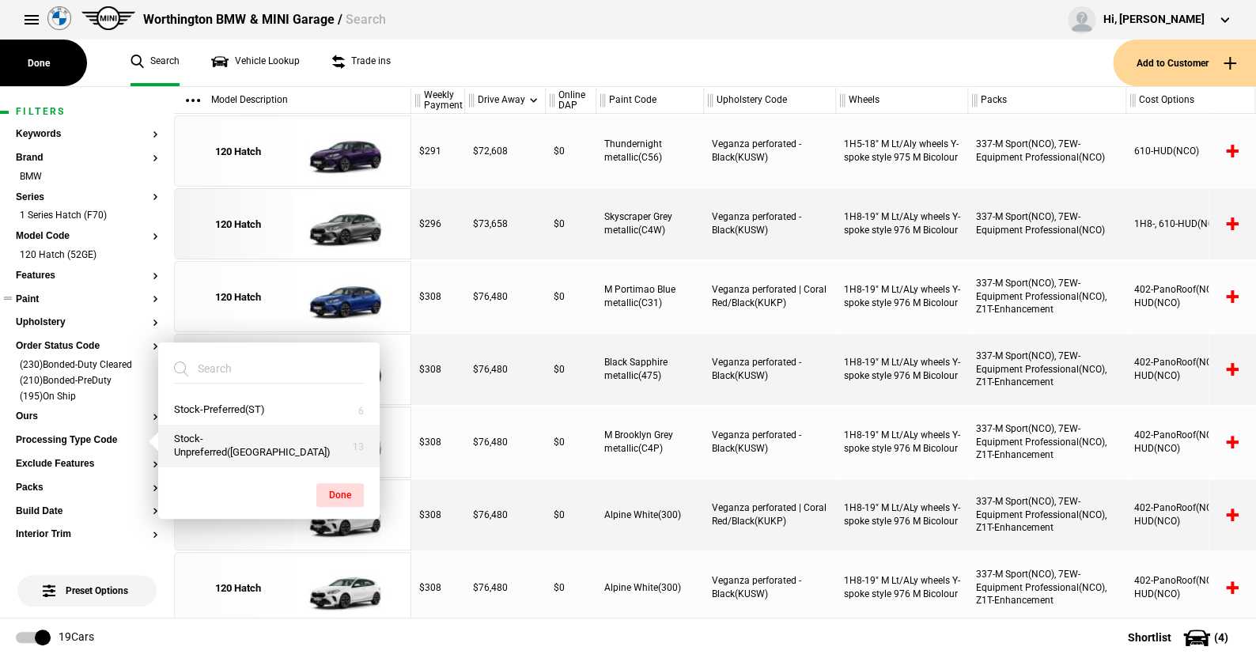
click at [233, 449] on button "Stock-Unpreferred([GEOGRAPHIC_DATA])" at bounding box center [268, 446] width 221 height 43
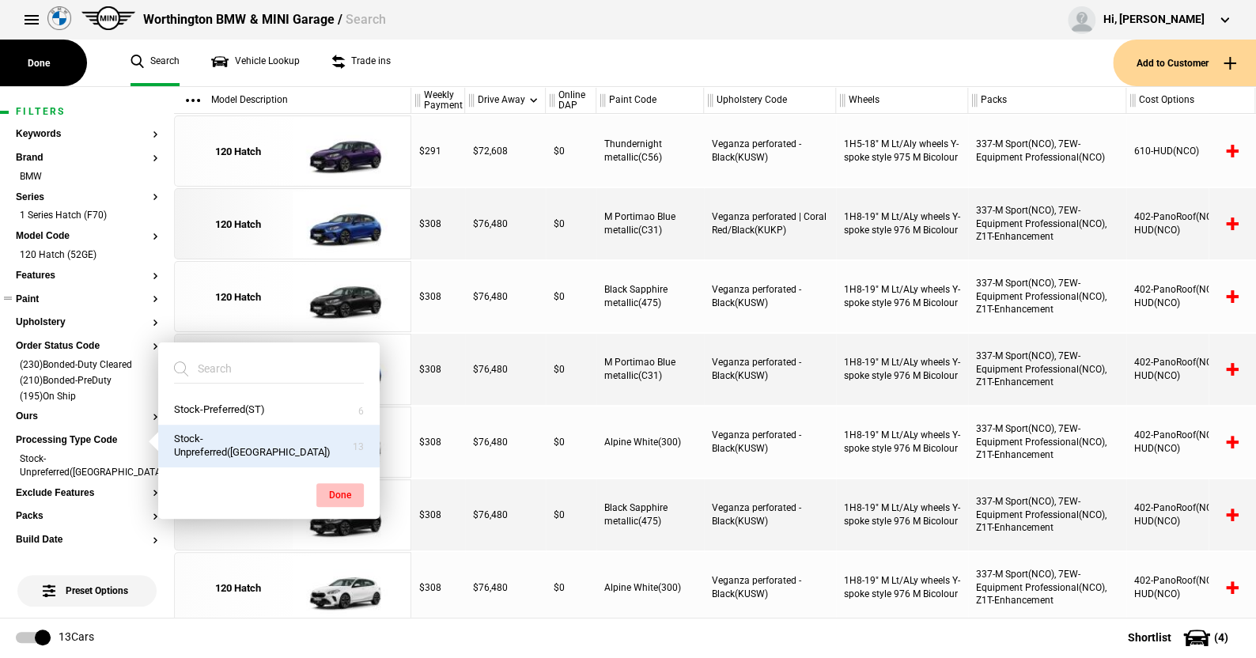
click at [332, 486] on button "Done" at bounding box center [339, 495] width 47 height 24
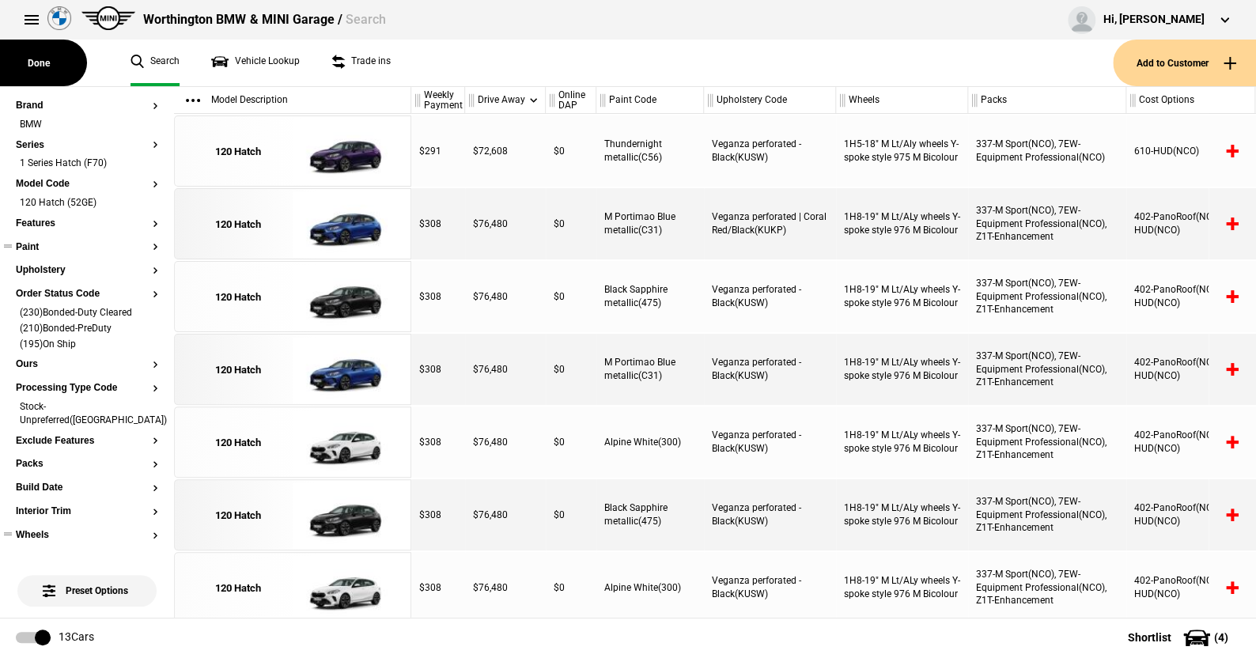
scroll to position [79, 0]
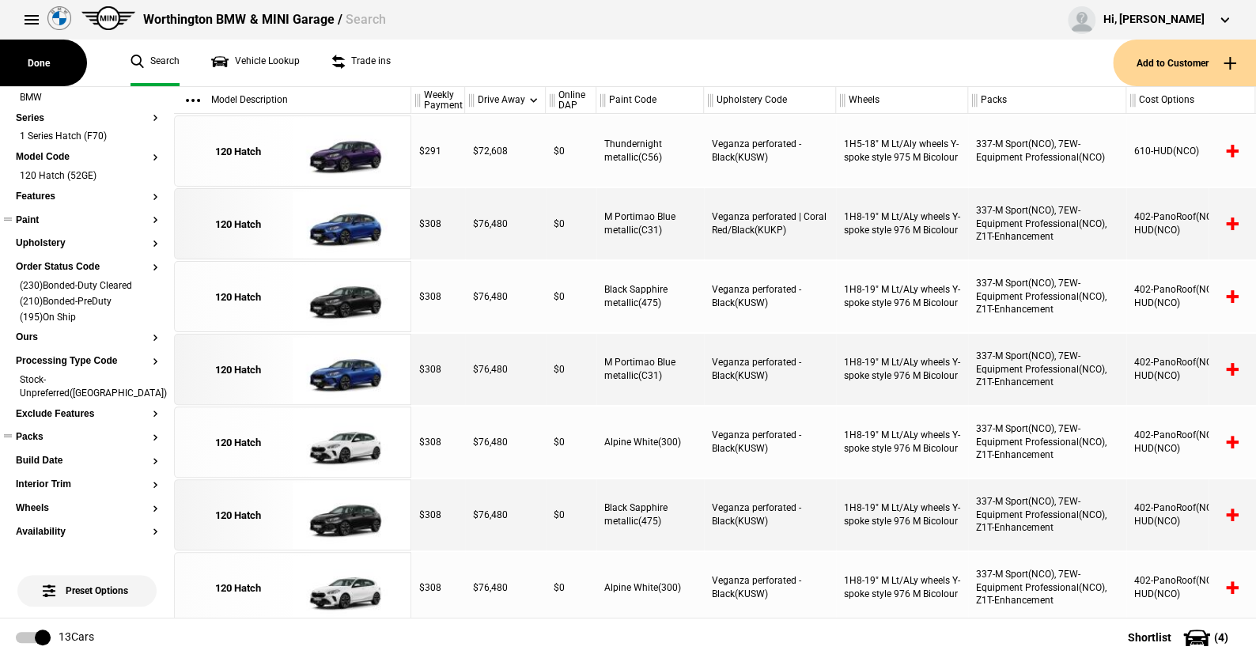
click at [40, 432] on button "Packs" at bounding box center [87, 437] width 142 height 11
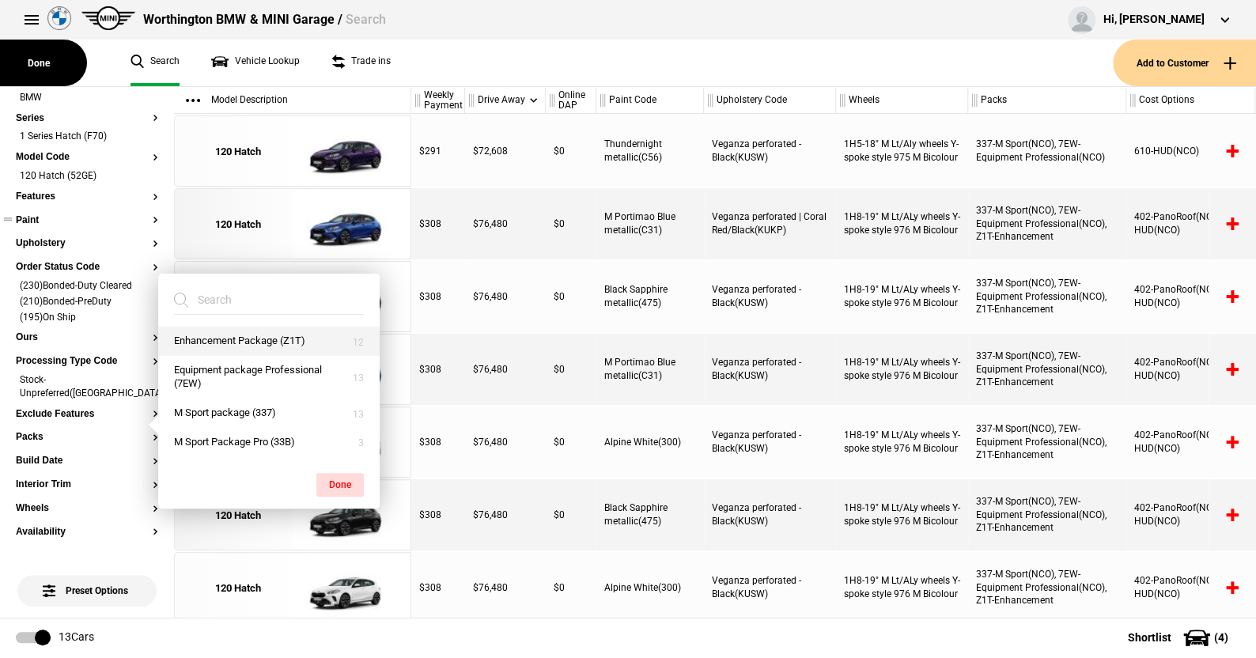
click at [220, 339] on button "Enhancement Package (Z1T)" at bounding box center [268, 341] width 221 height 29
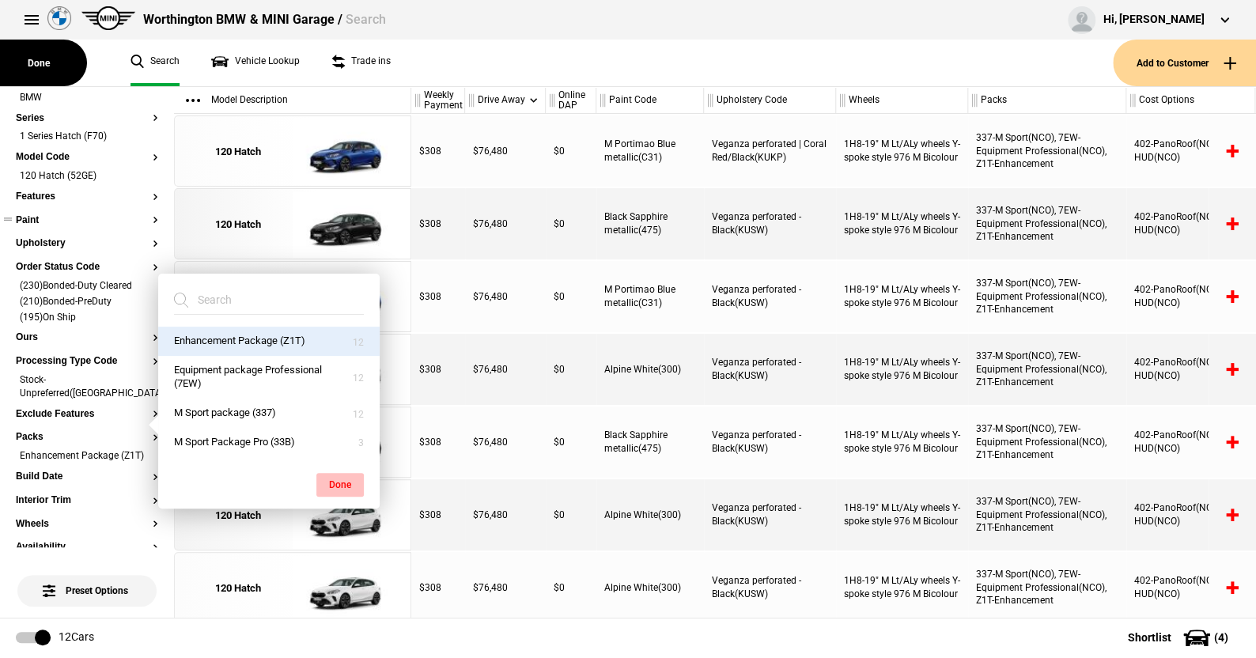
click at [347, 482] on button "Done" at bounding box center [339, 485] width 47 height 24
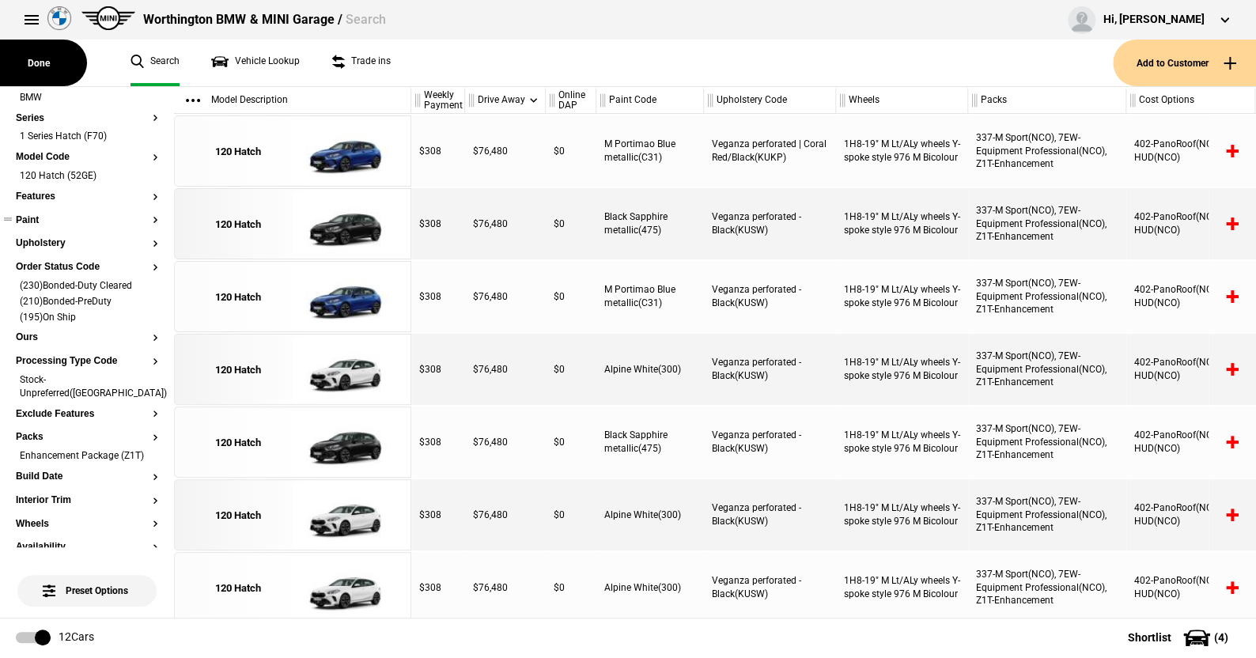
drag, startPoint x: 444, startPoint y: 72, endPoint x: 452, endPoint y: 337, distance: 265.0
click at [502, 506] on main "Done Search Vehicle Lookup Trade ins Add to Customer Filters Keywords Brand BMW…" at bounding box center [628, 352] width 1256 height 531
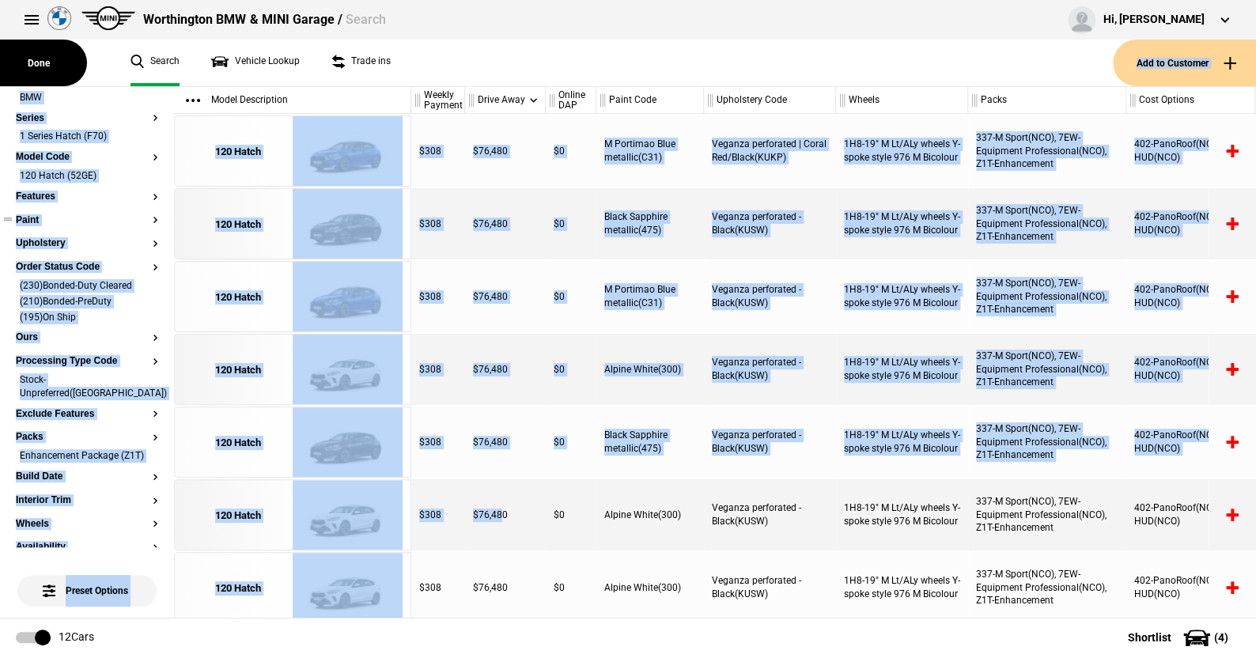
click at [446, 56] on ul "Search Vehicle Lookup Trade ins" at bounding box center [614, 63] width 998 height 47
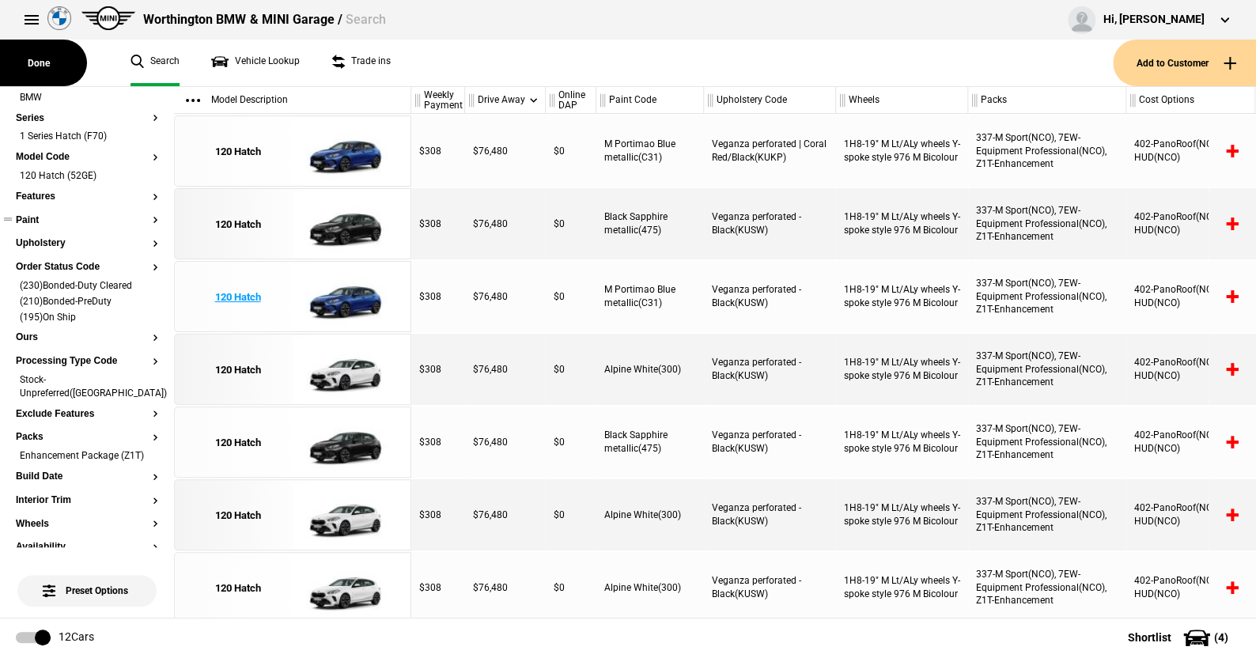
click at [346, 302] on img at bounding box center [348, 297] width 110 height 71
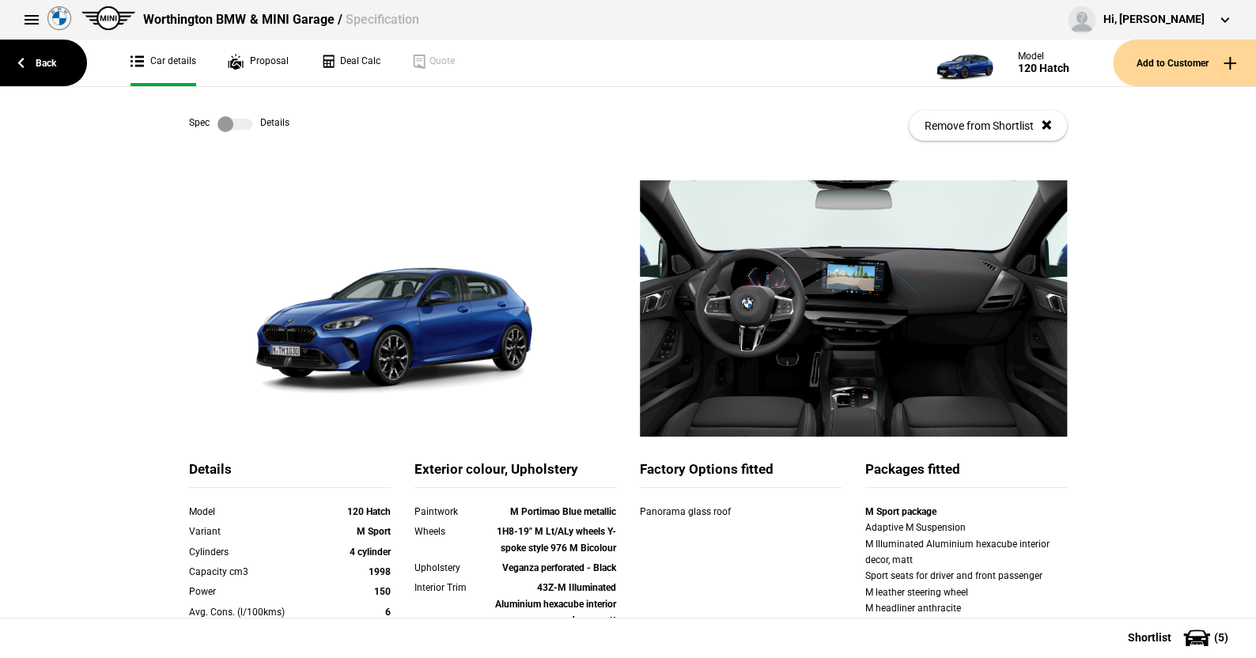
click at [242, 126] on label at bounding box center [234, 124] width 35 height 16
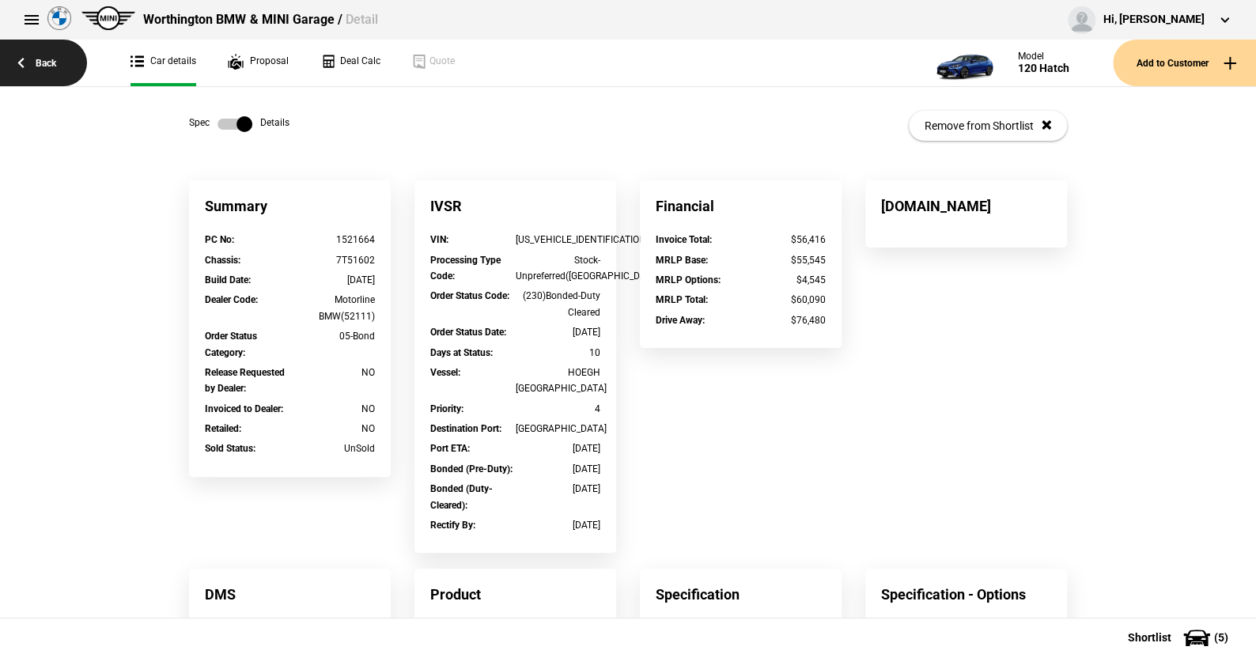
click at [43, 59] on link "Back" at bounding box center [43, 63] width 87 height 47
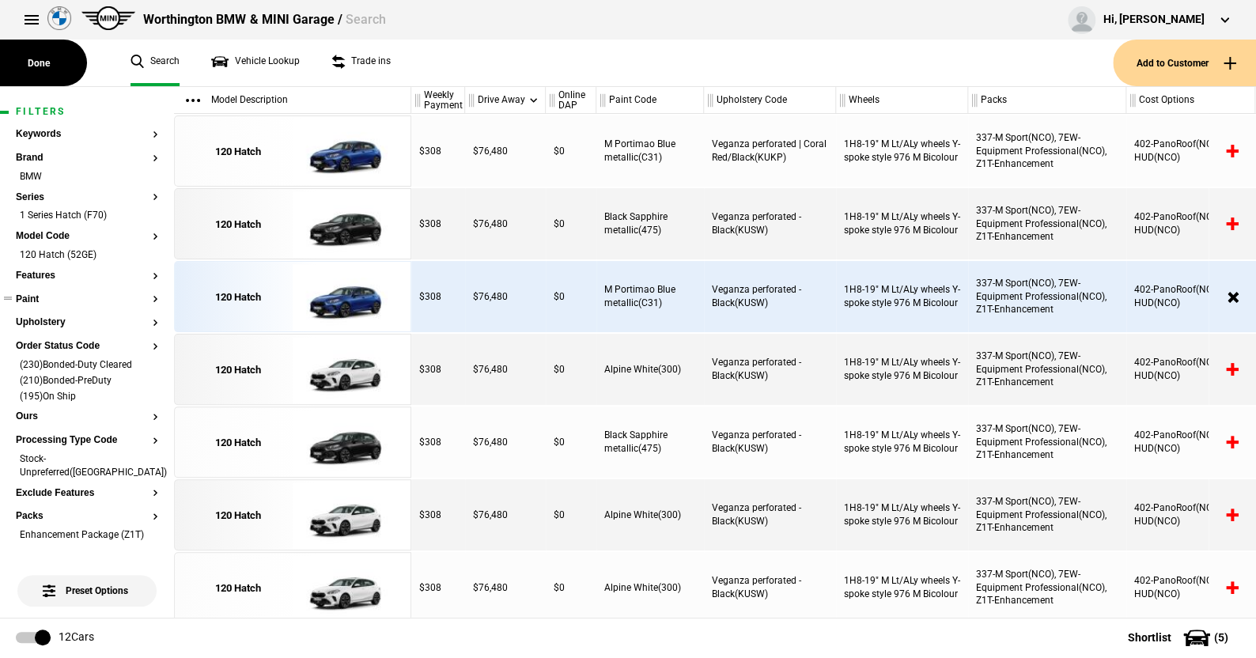
click at [30, 299] on button "Paint" at bounding box center [87, 299] width 142 height 11
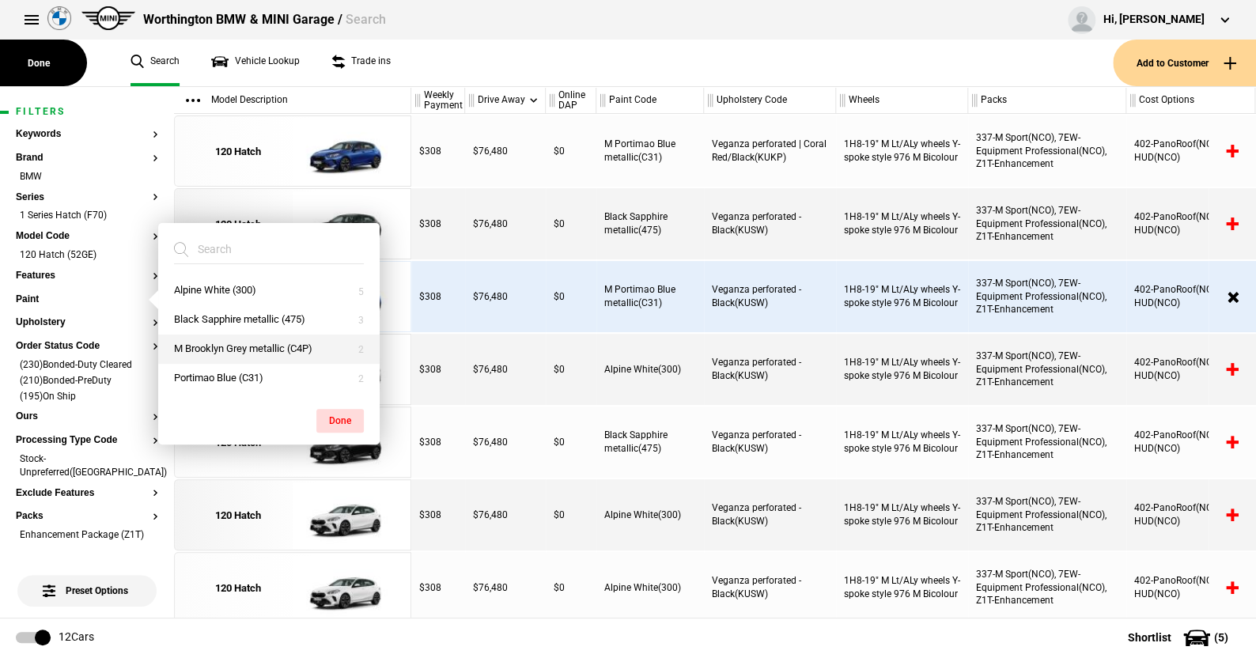
click at [210, 345] on button "M Brooklyn Grey metallic (C4P)" at bounding box center [268, 348] width 221 height 29
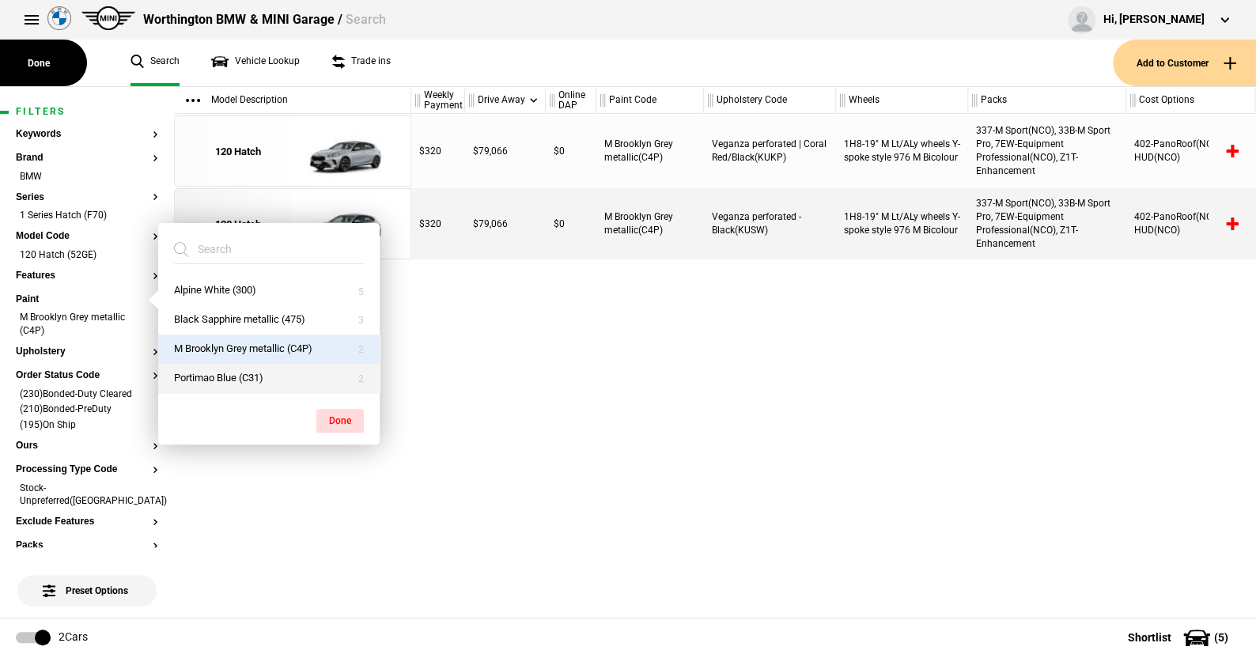
click at [212, 373] on button "Portimao Blue (C31)" at bounding box center [268, 378] width 221 height 29
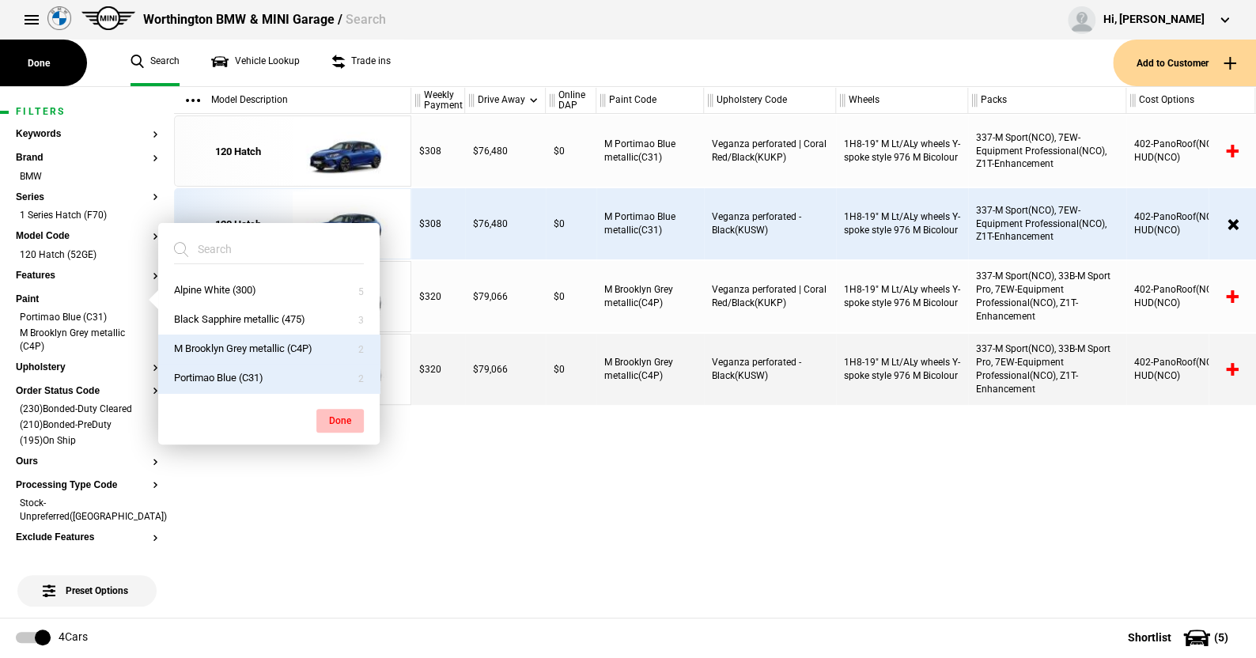
click at [340, 414] on button "Done" at bounding box center [339, 421] width 47 height 24
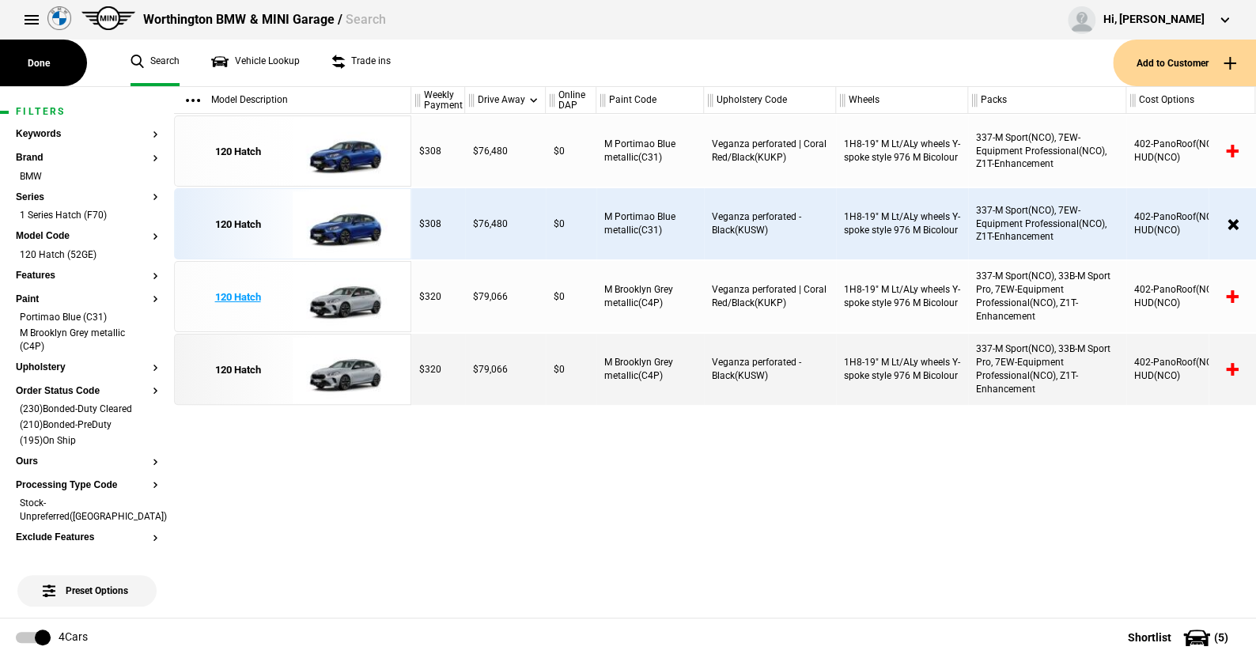
click at [353, 293] on img at bounding box center [348, 297] width 110 height 71
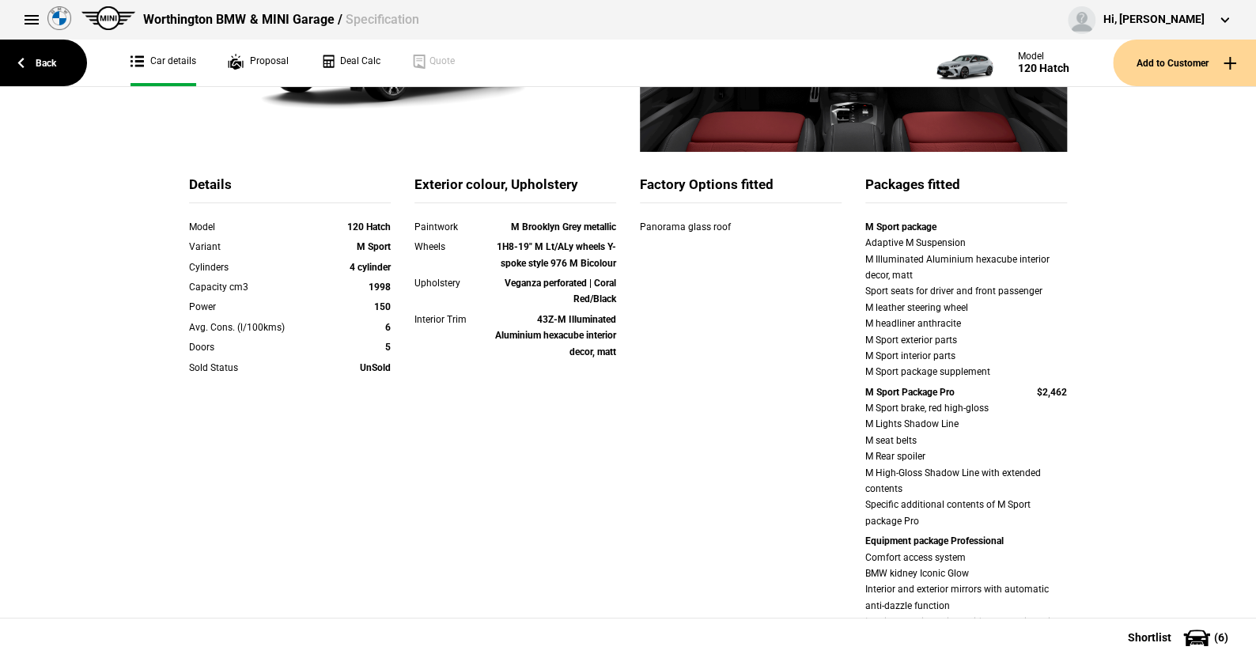
scroll to position [158, 0]
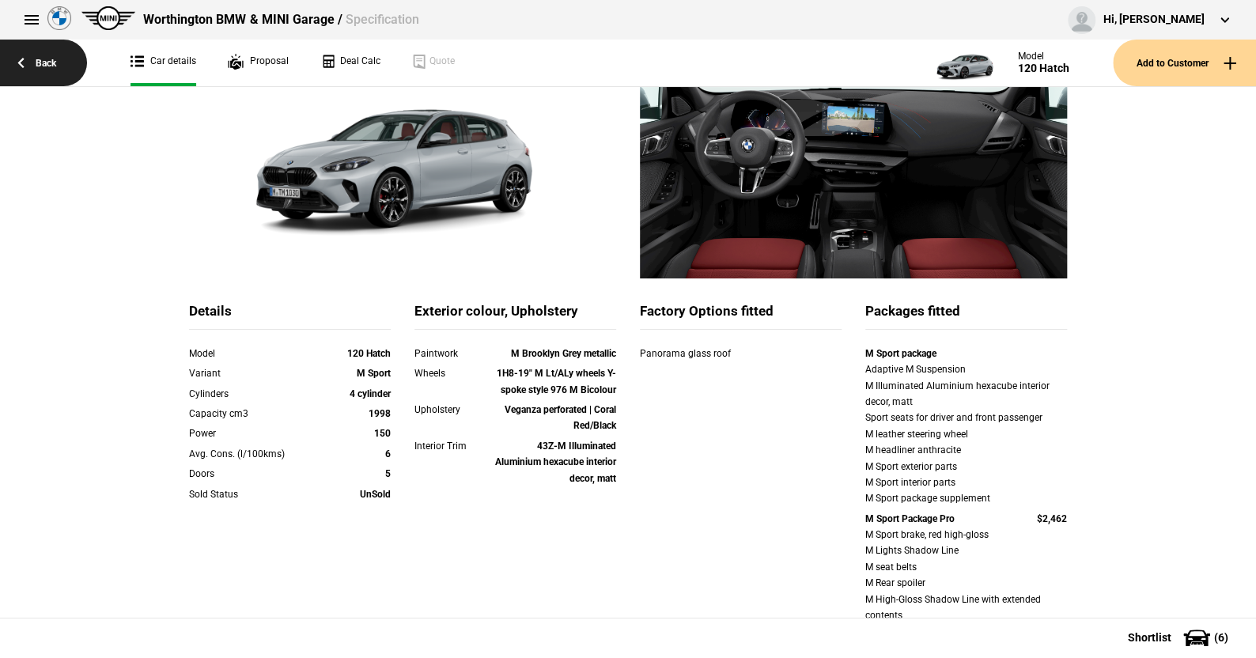
click at [55, 63] on link "Back" at bounding box center [43, 63] width 87 height 47
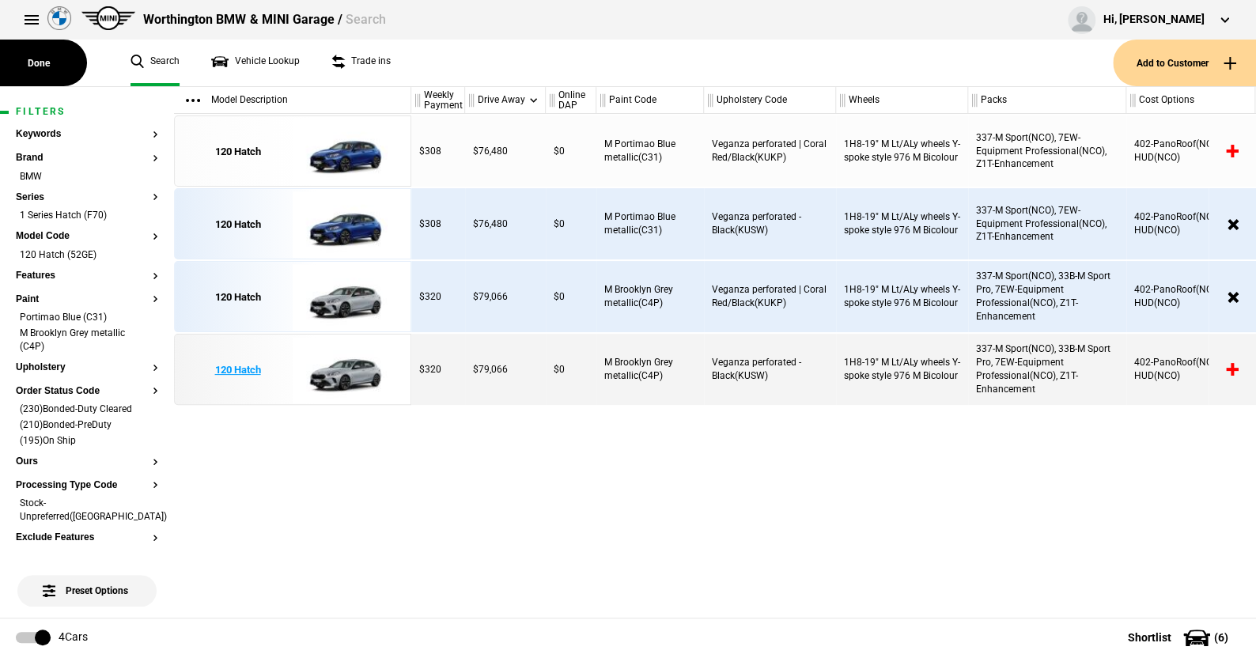
click at [341, 361] on img at bounding box center [348, 369] width 110 height 71
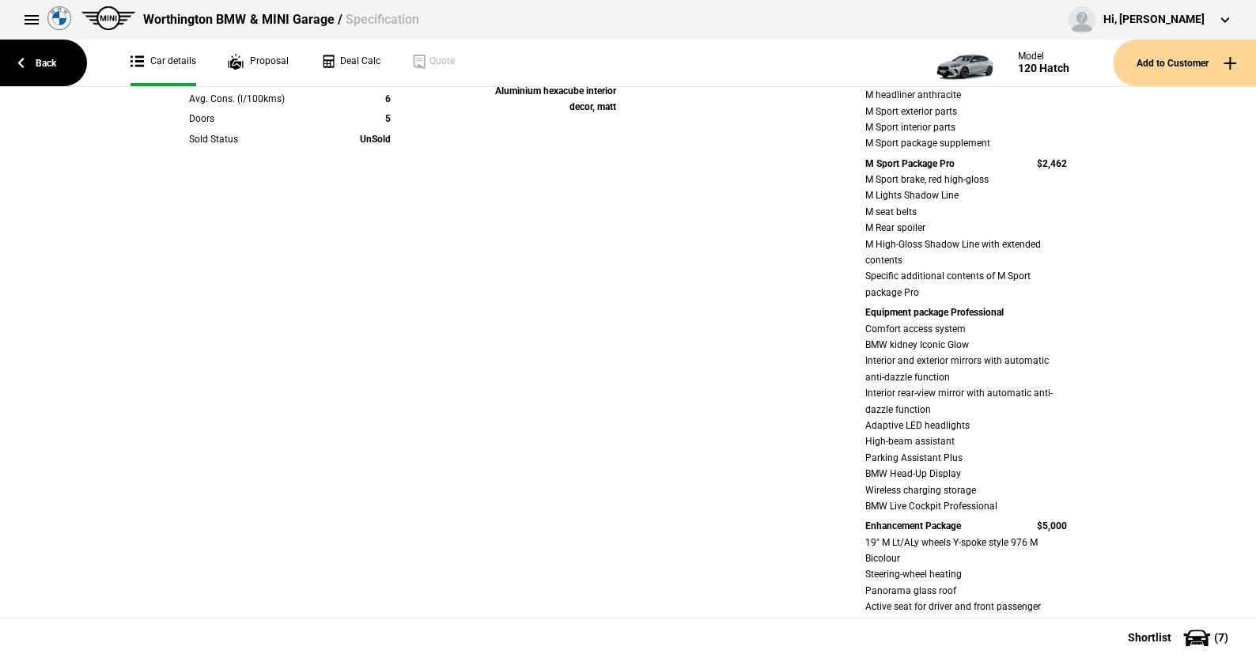
scroll to position [414, 0]
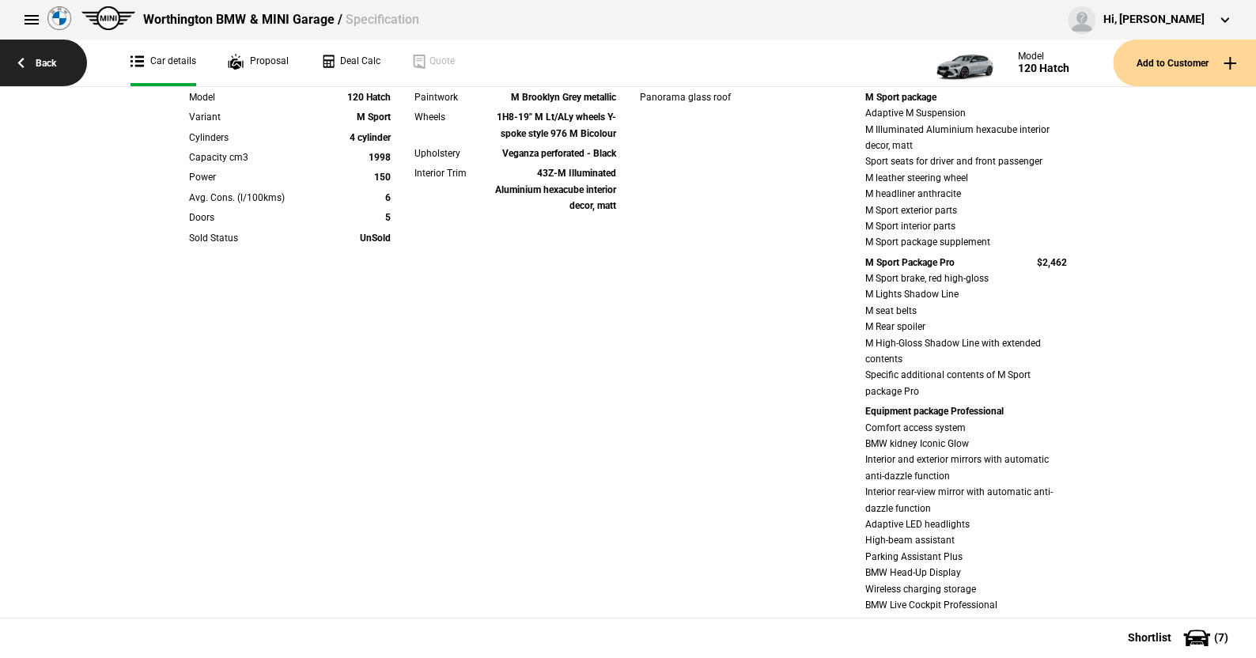
click at [44, 58] on link "Back" at bounding box center [43, 63] width 87 height 47
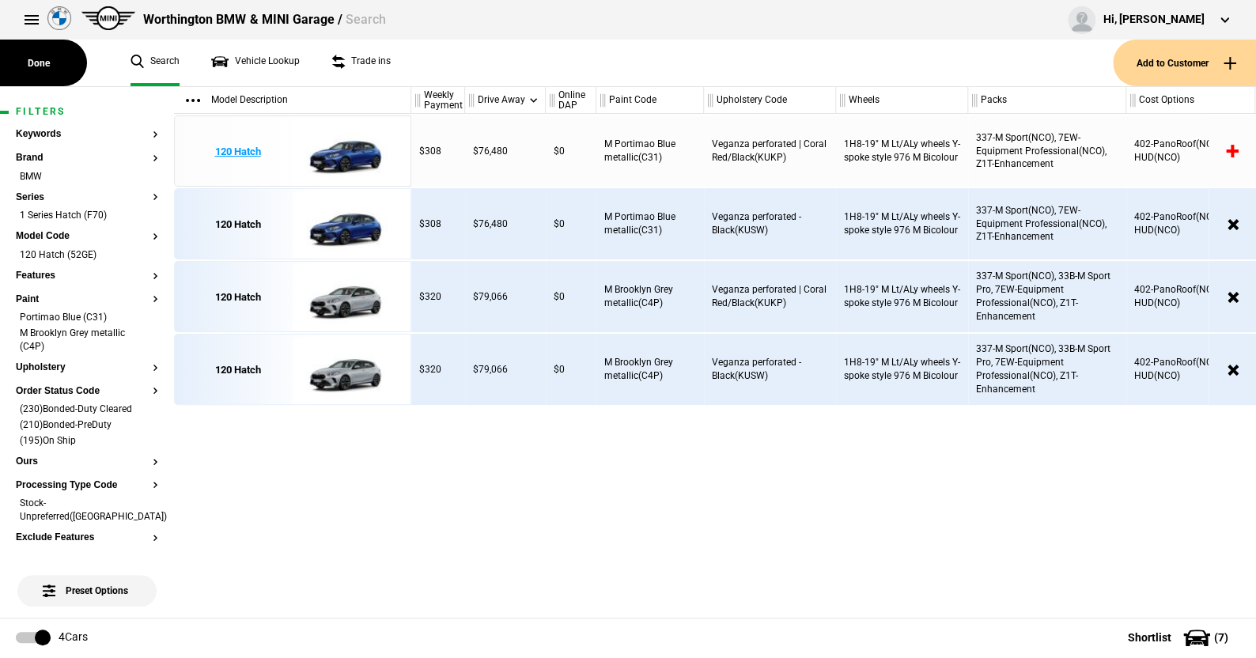
click at [347, 147] on img at bounding box center [348, 151] width 110 height 71
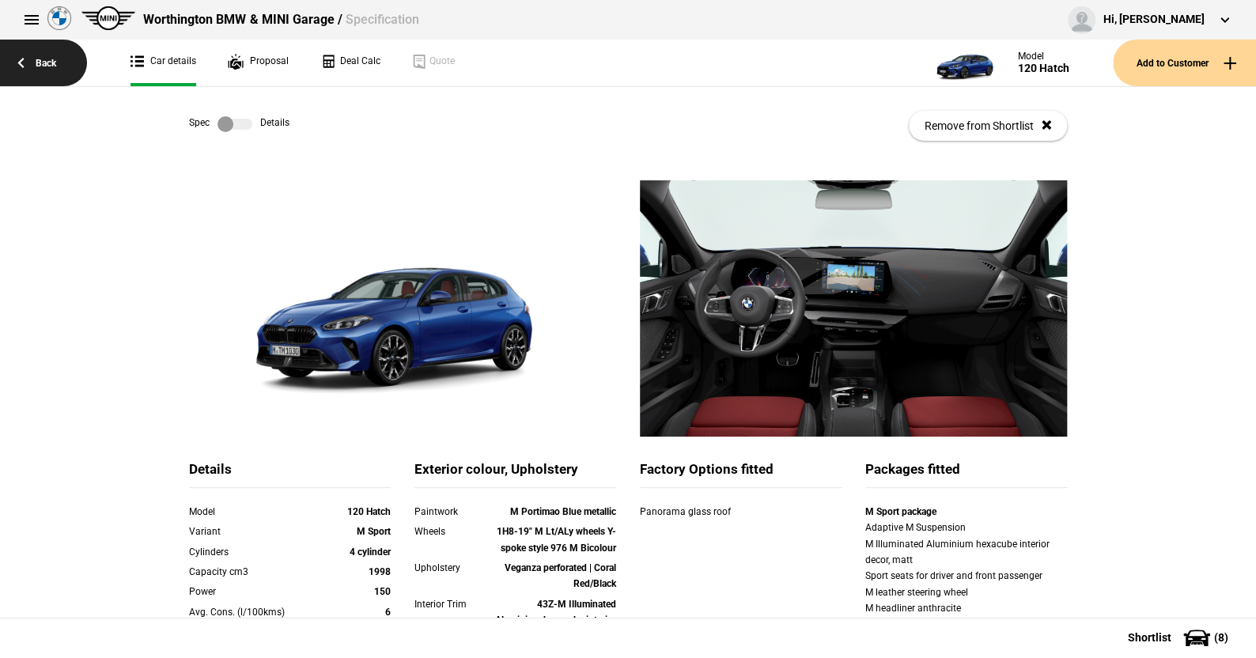
click at [45, 65] on link "Back" at bounding box center [43, 63] width 87 height 47
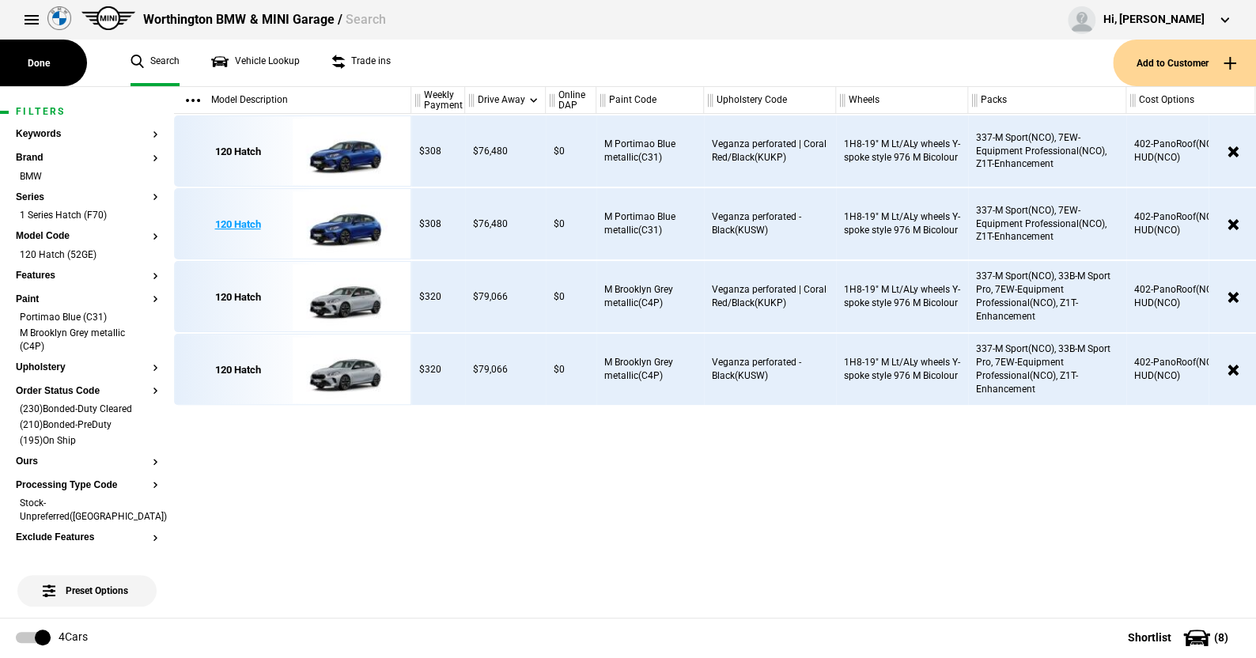
click at [347, 227] on img at bounding box center [348, 224] width 110 height 71
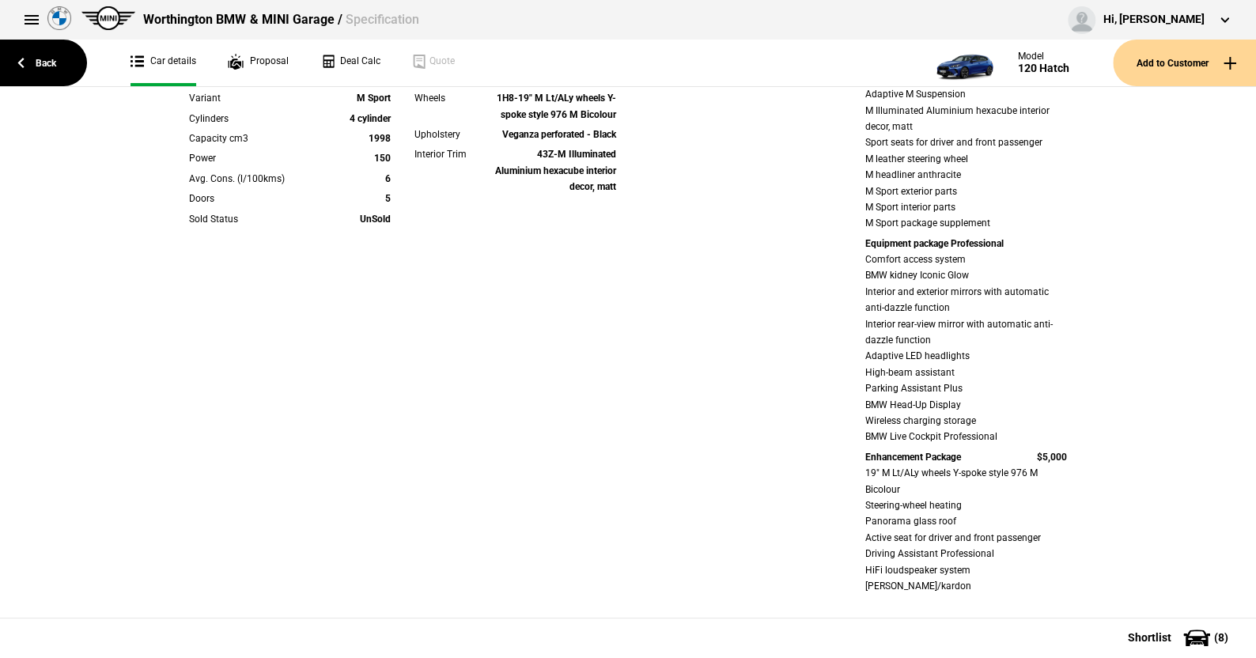
scroll to position [474, 0]
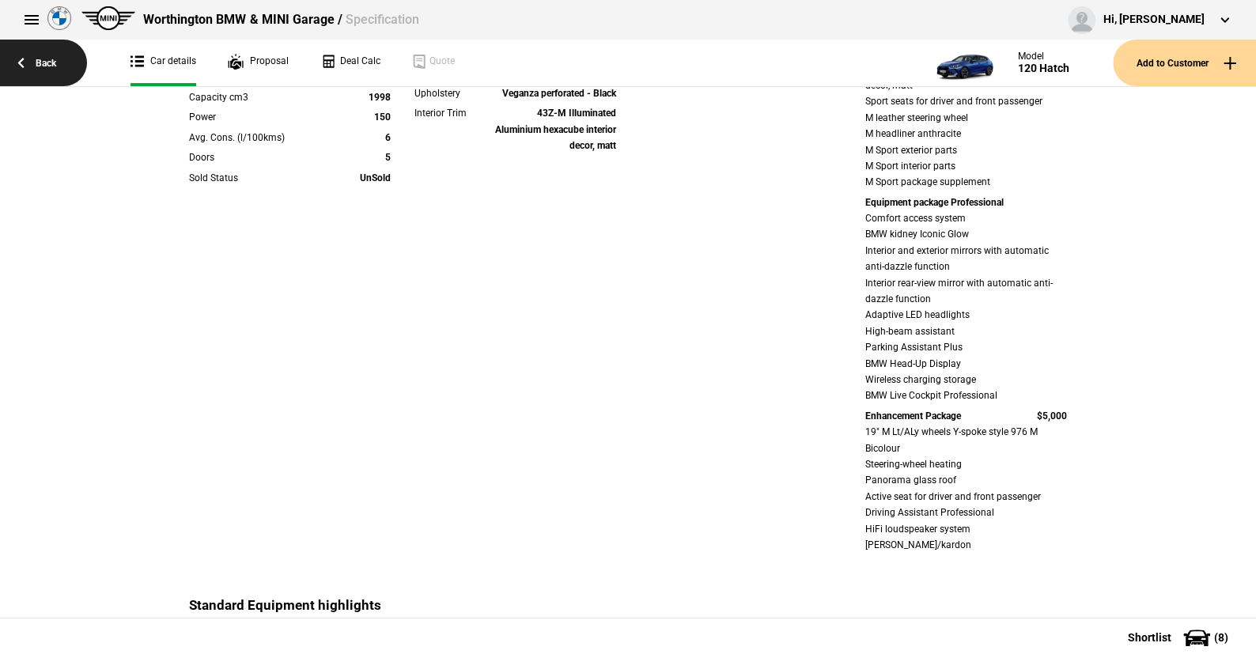
click at [49, 61] on link "Back" at bounding box center [43, 63] width 87 height 47
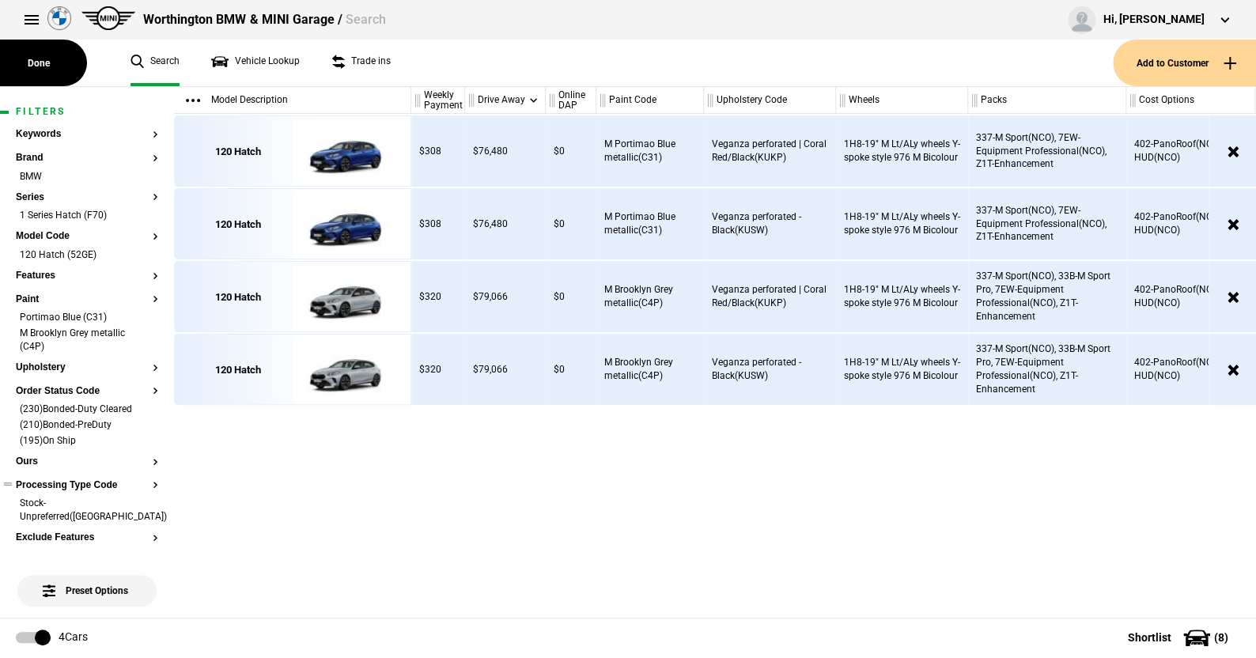
scroll to position [79, 0]
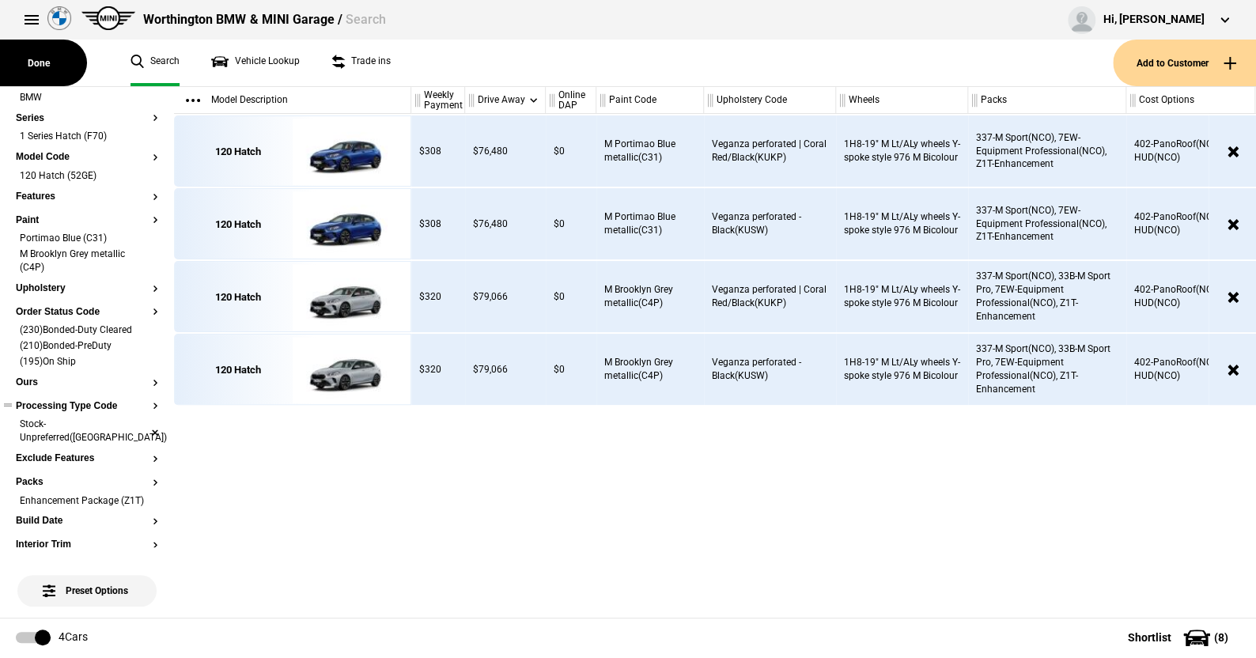
click at [139, 422] on li "Stock-Unpreferred([GEOGRAPHIC_DATA])" at bounding box center [87, 432] width 142 height 29
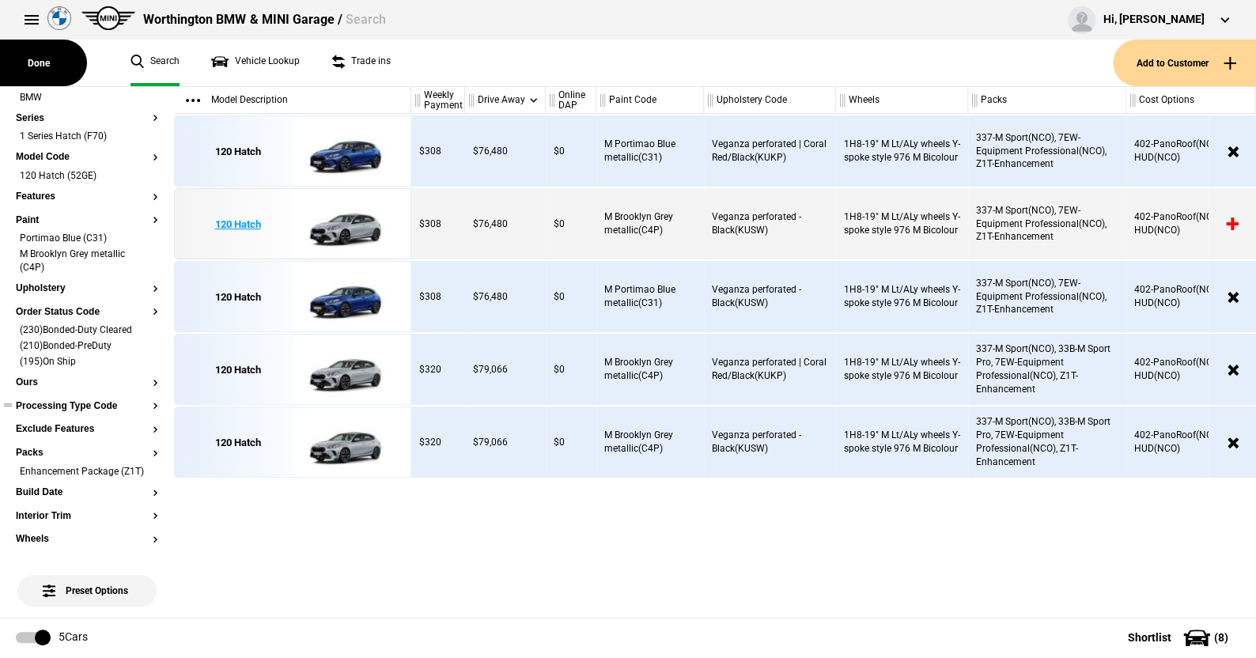
click at [343, 218] on img at bounding box center [348, 224] width 110 height 71
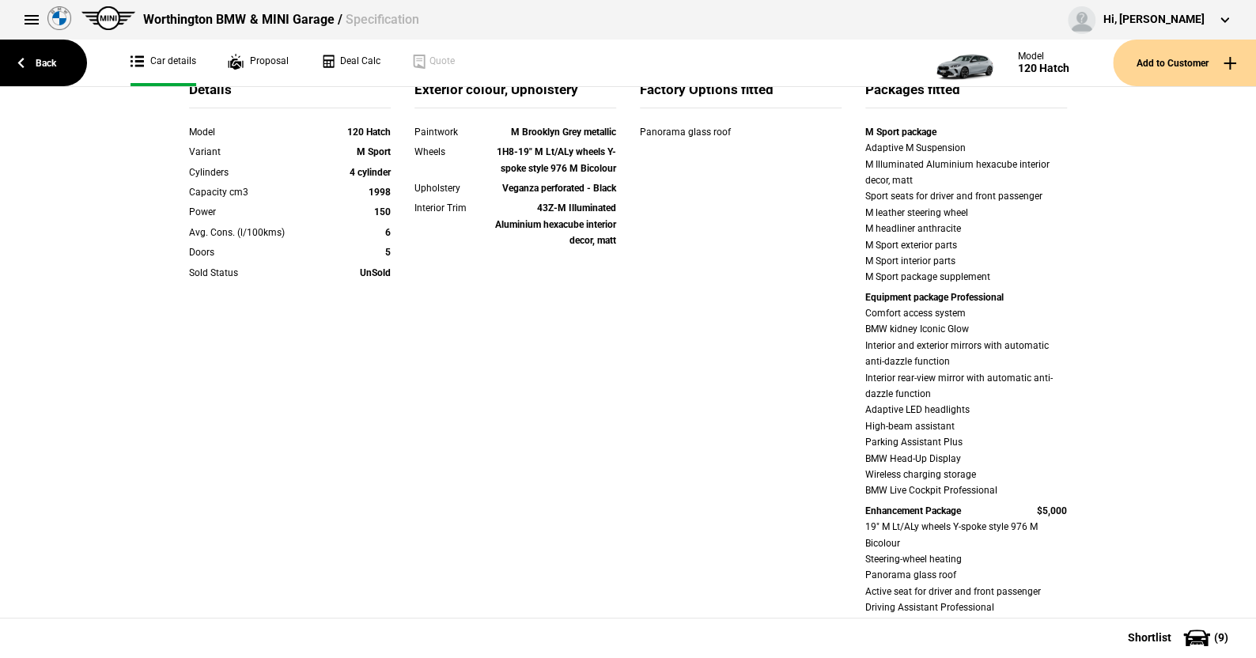
scroll to position [158, 0]
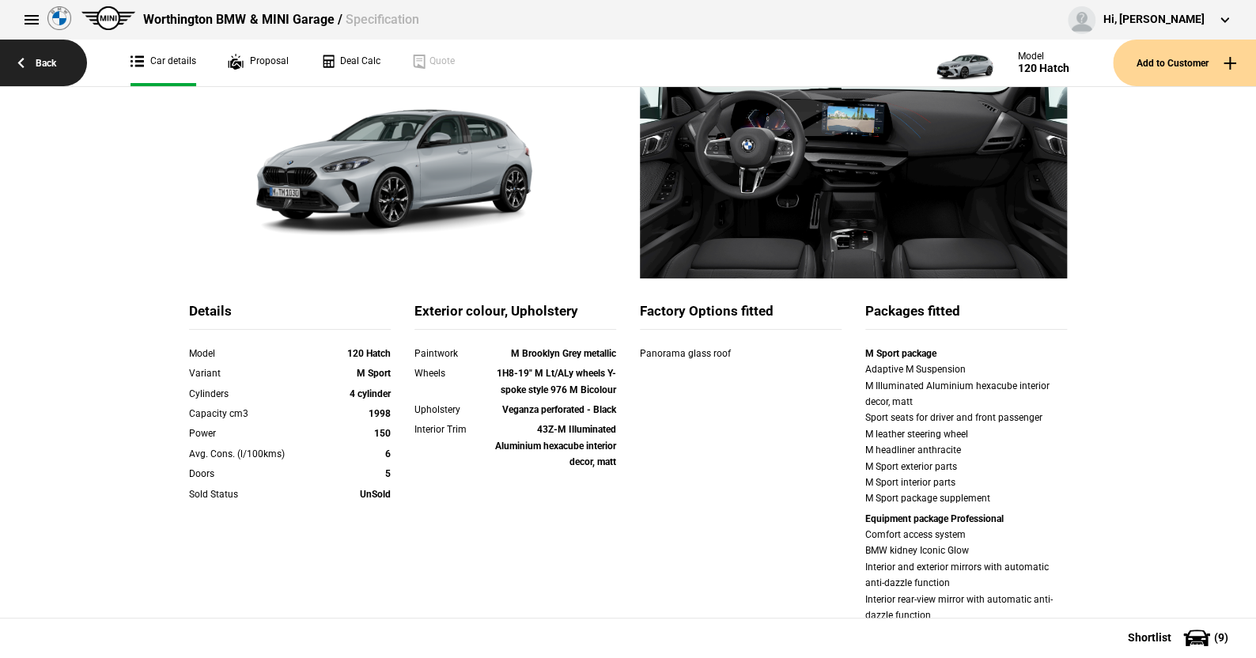
click at [41, 62] on link "Back" at bounding box center [43, 63] width 87 height 47
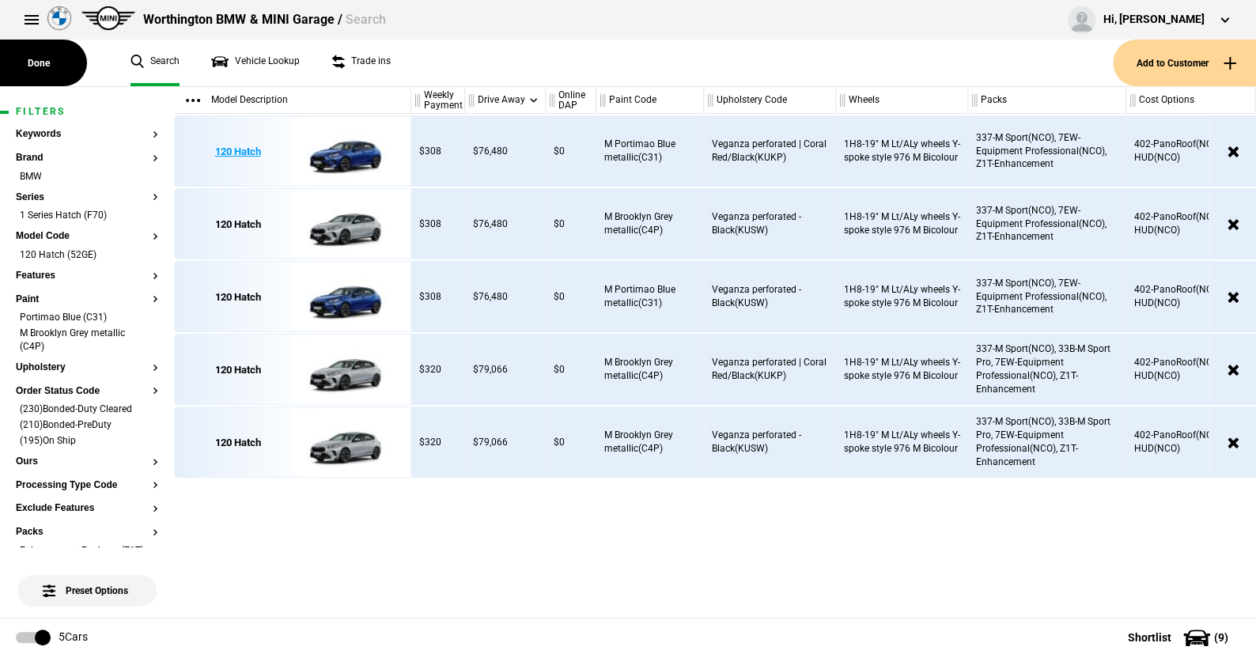
click at [350, 149] on img at bounding box center [348, 151] width 110 height 71
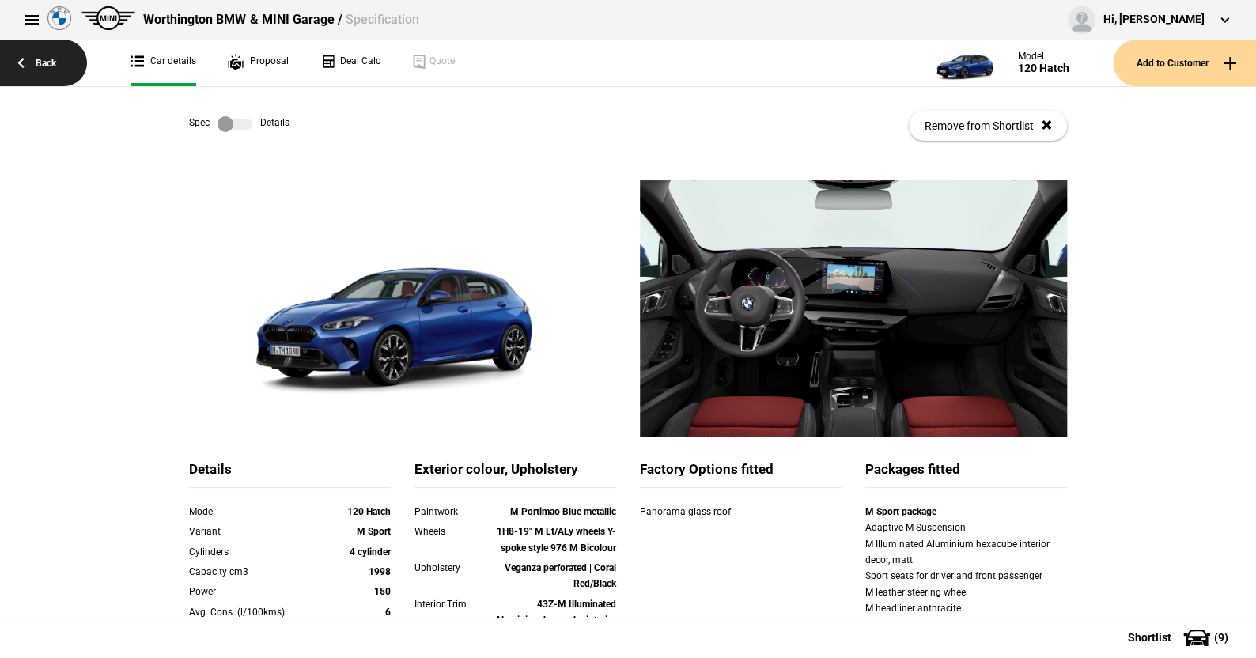
click at [49, 62] on link "Back" at bounding box center [43, 63] width 87 height 47
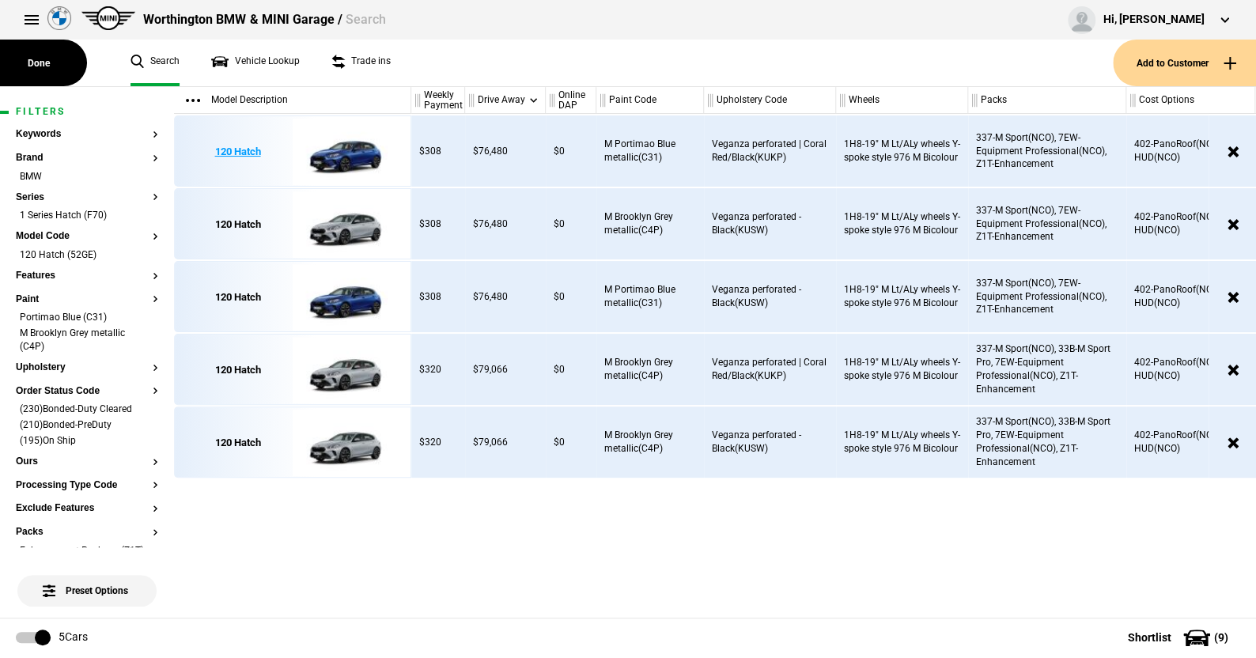
click at [350, 161] on img at bounding box center [348, 151] width 110 height 71
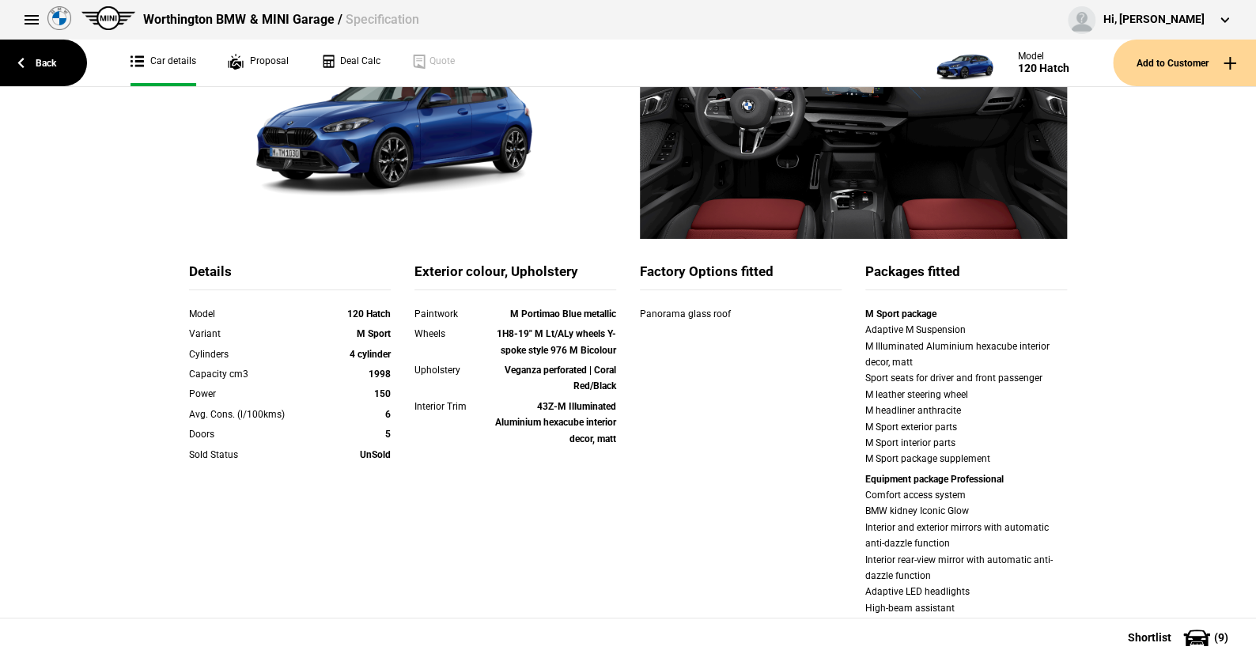
scroll to position [79, 0]
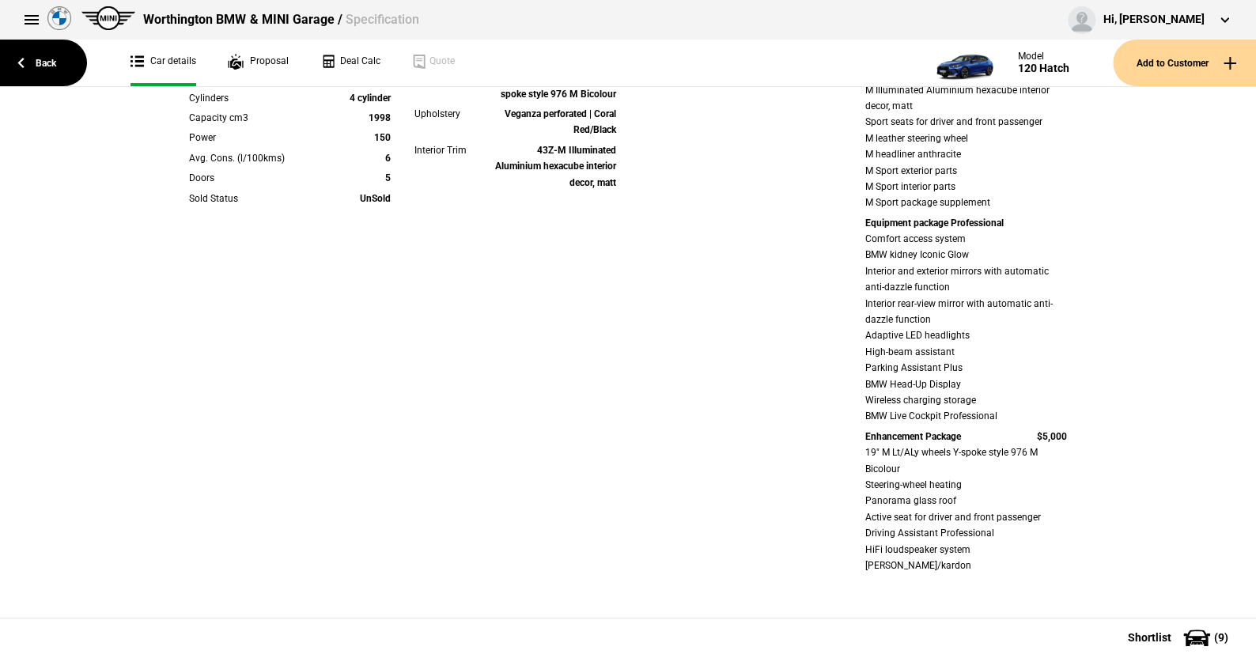
drag, startPoint x: 395, startPoint y: 197, endPoint x: 384, endPoint y: 201, distance: 12.5
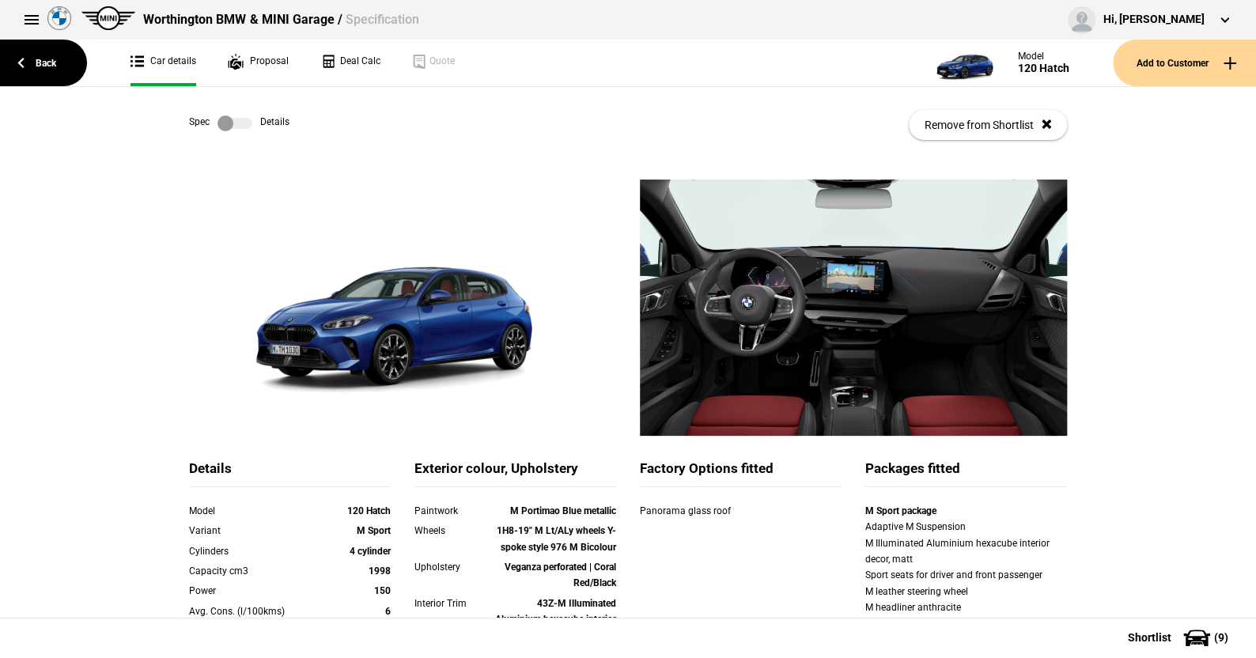
scroll to position [0, 0]
click at [244, 119] on label at bounding box center [234, 124] width 35 height 16
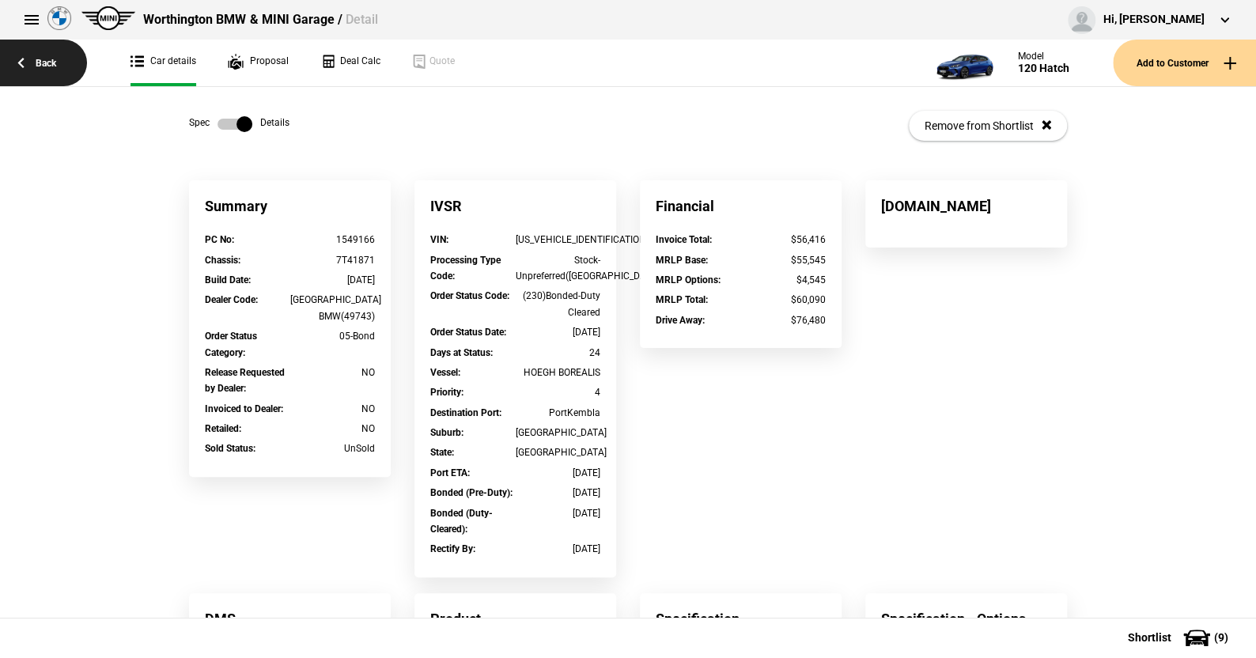
click at [45, 62] on link "Back" at bounding box center [43, 63] width 87 height 47
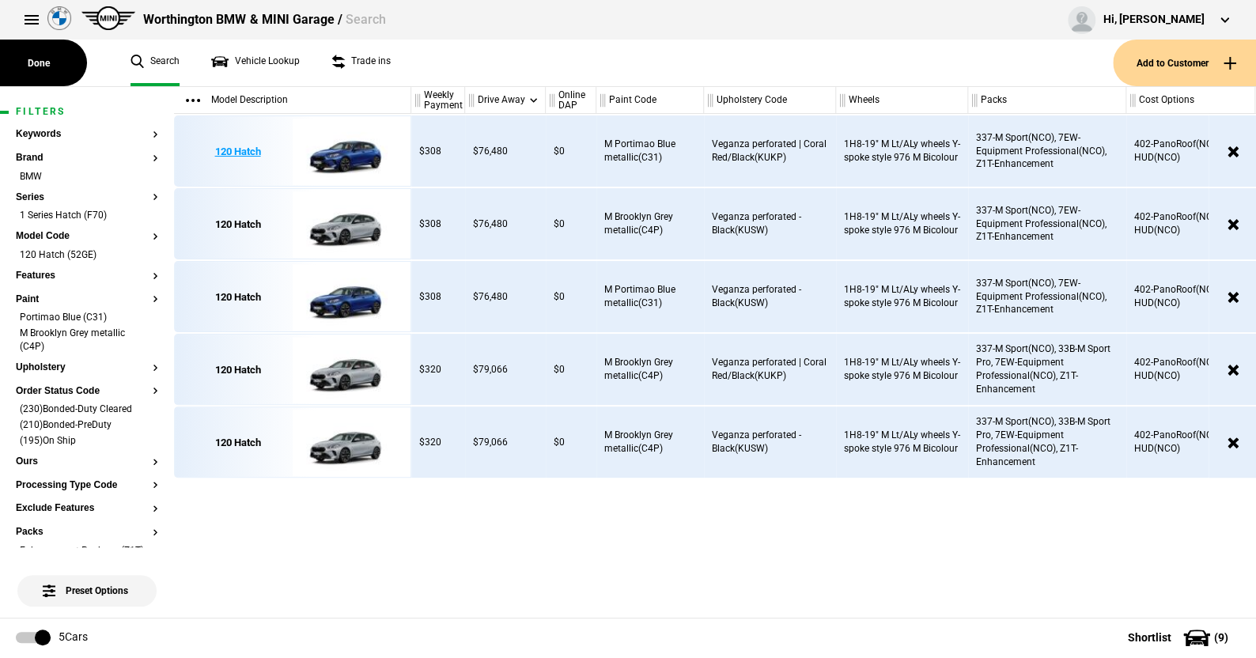
click at [346, 146] on img at bounding box center [348, 151] width 110 height 71
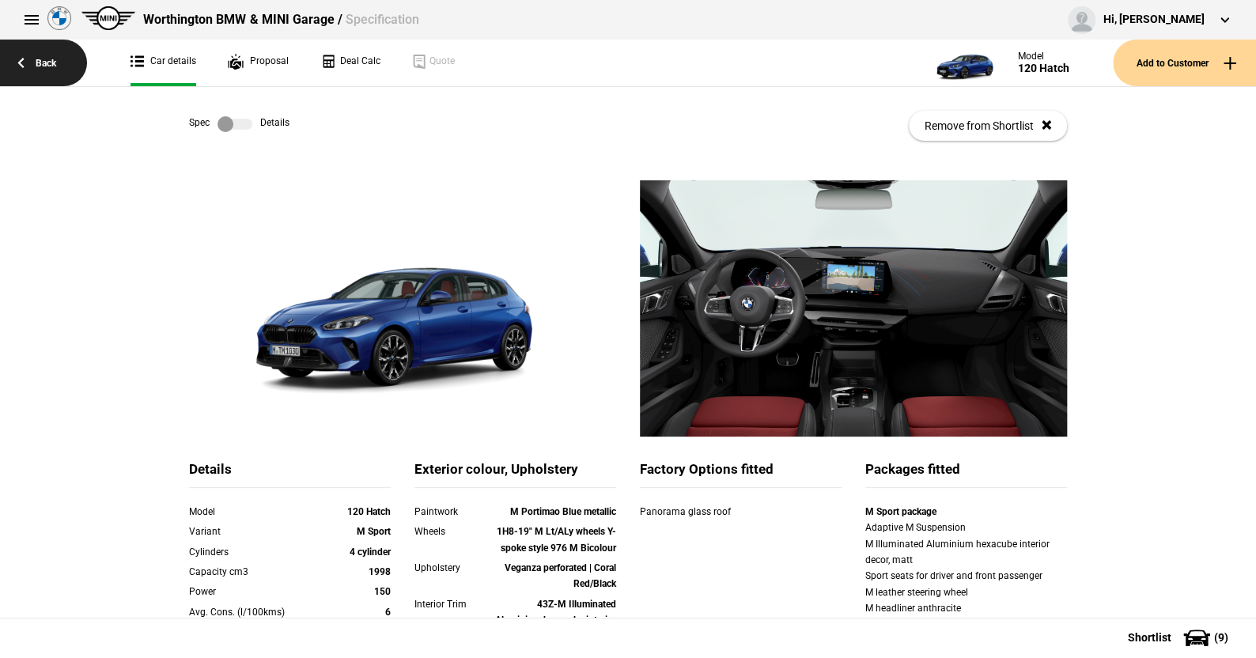
click at [56, 59] on link "Back" at bounding box center [43, 63] width 87 height 47
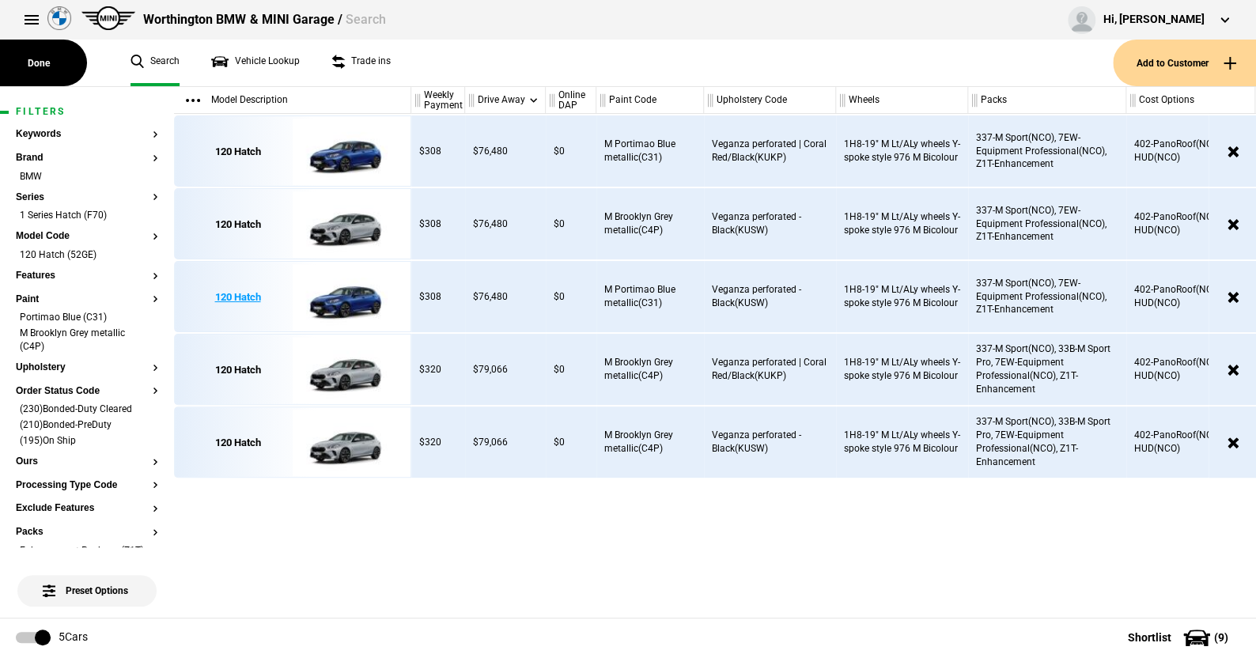
click at [352, 298] on img at bounding box center [348, 297] width 110 height 71
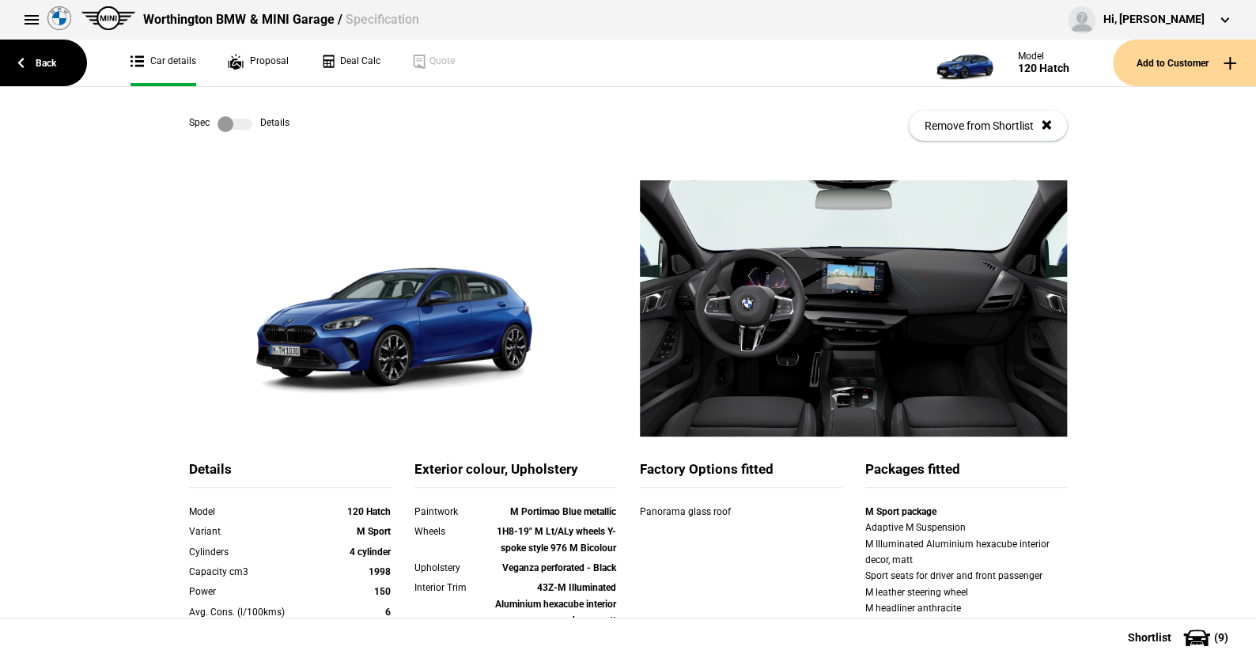
click at [240, 122] on label at bounding box center [234, 124] width 35 height 16
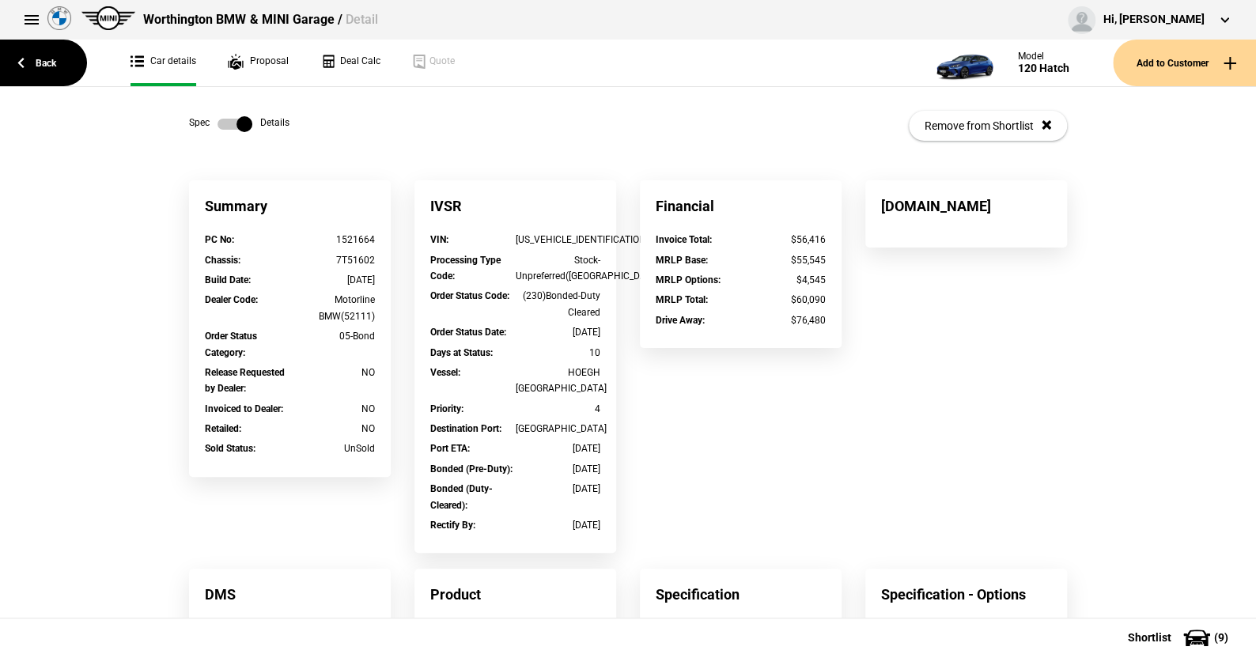
click at [217, 119] on label at bounding box center [234, 124] width 35 height 16
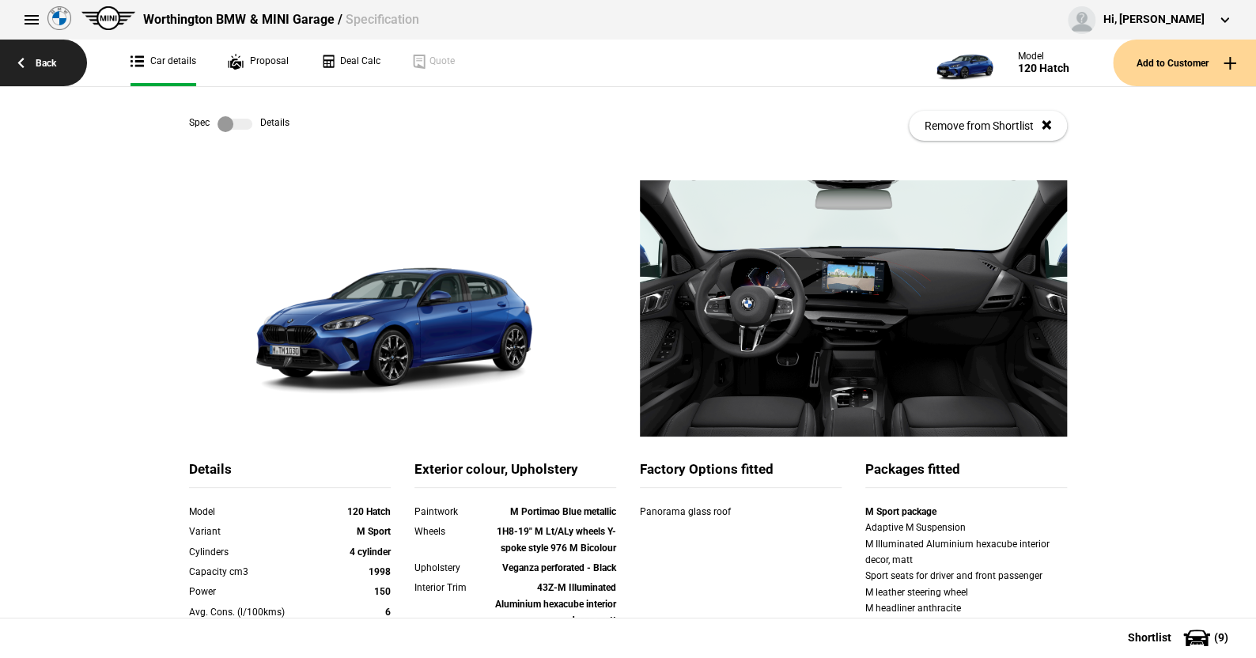
click at [58, 62] on link "Back" at bounding box center [43, 63] width 87 height 47
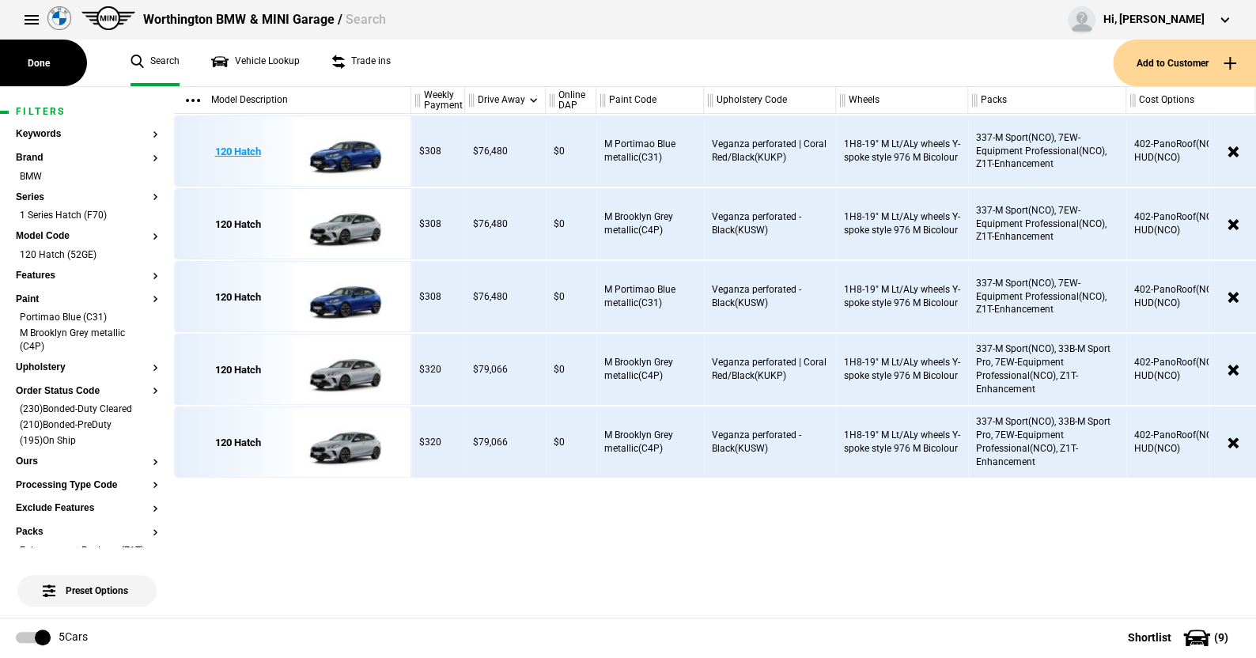
click at [363, 157] on img at bounding box center [348, 151] width 110 height 71
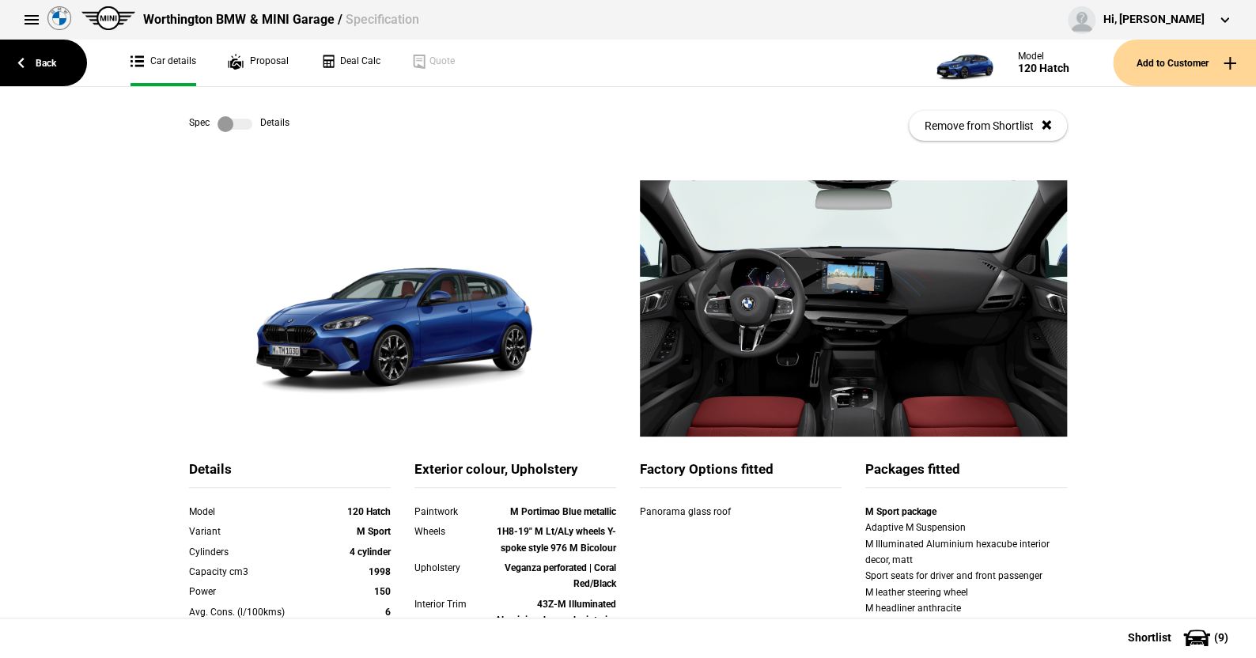
click at [242, 123] on label at bounding box center [234, 124] width 35 height 16
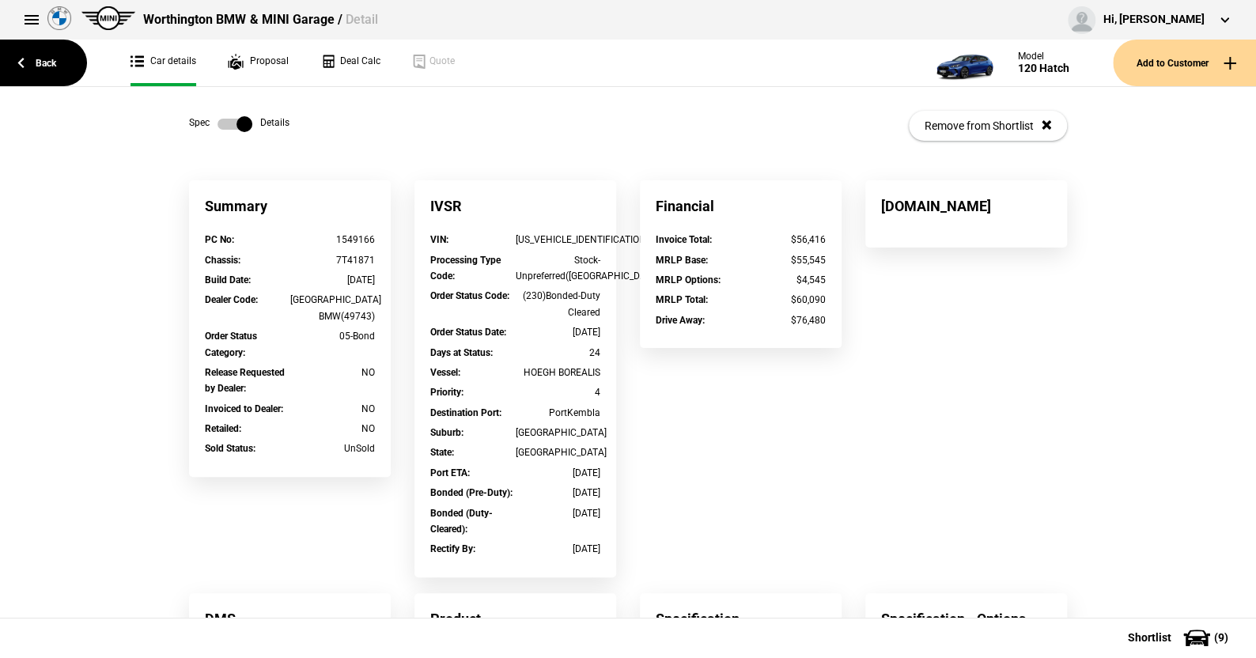
click at [218, 125] on label at bounding box center [234, 124] width 35 height 16
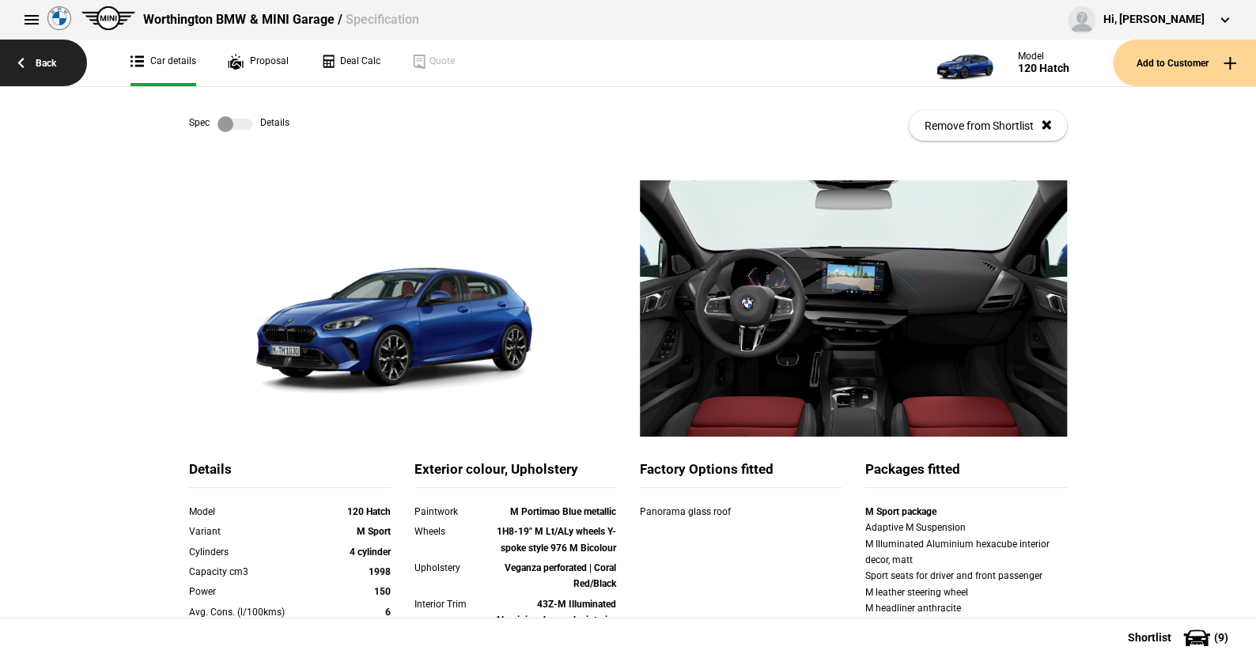
click at [51, 59] on link "Back" at bounding box center [43, 63] width 87 height 47
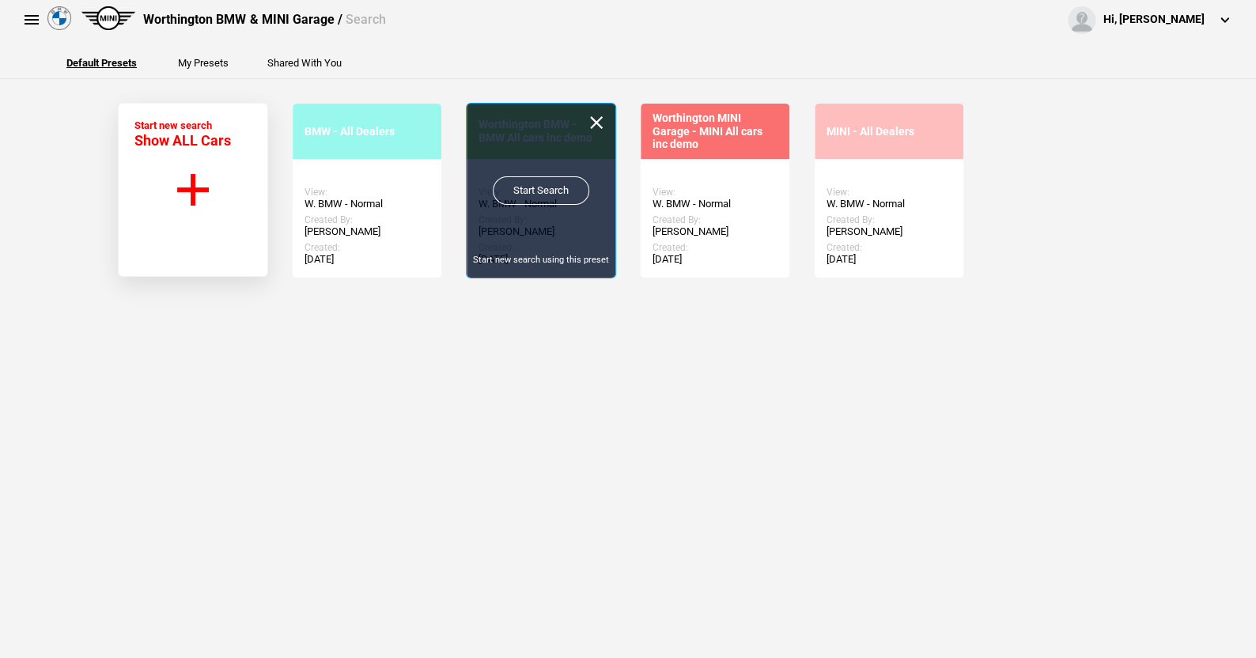
click at [541, 183] on link "Start Search" at bounding box center [541, 190] width 96 height 28
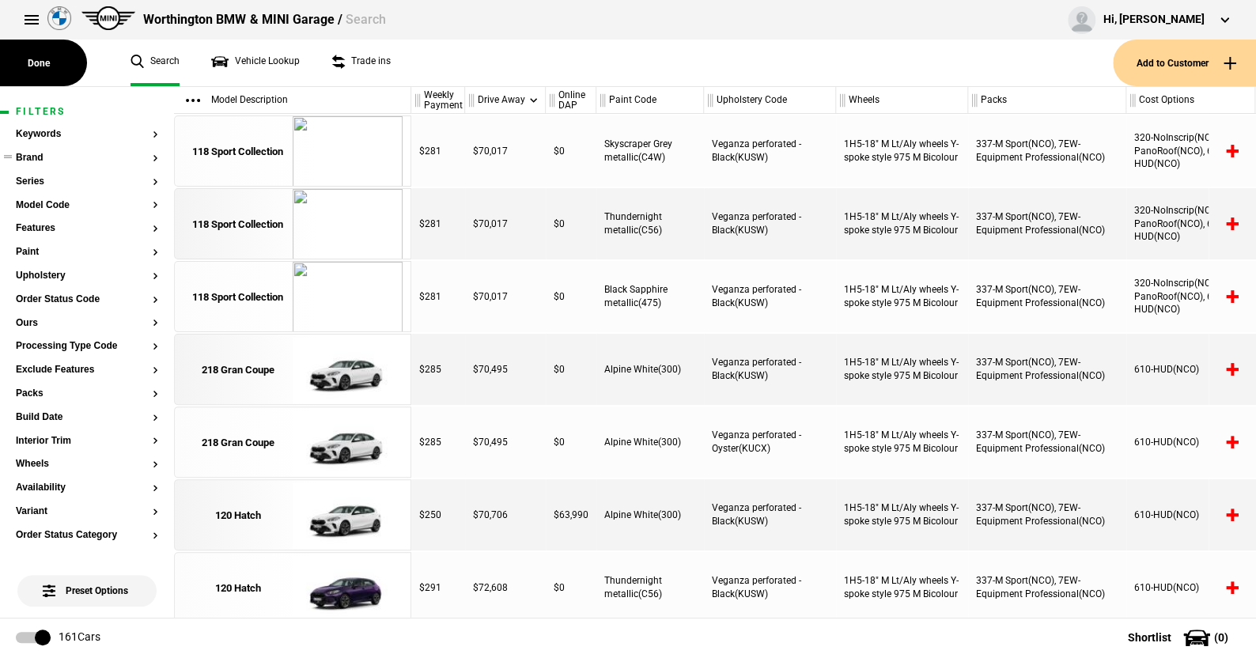
click at [40, 157] on button "Brand" at bounding box center [87, 158] width 142 height 11
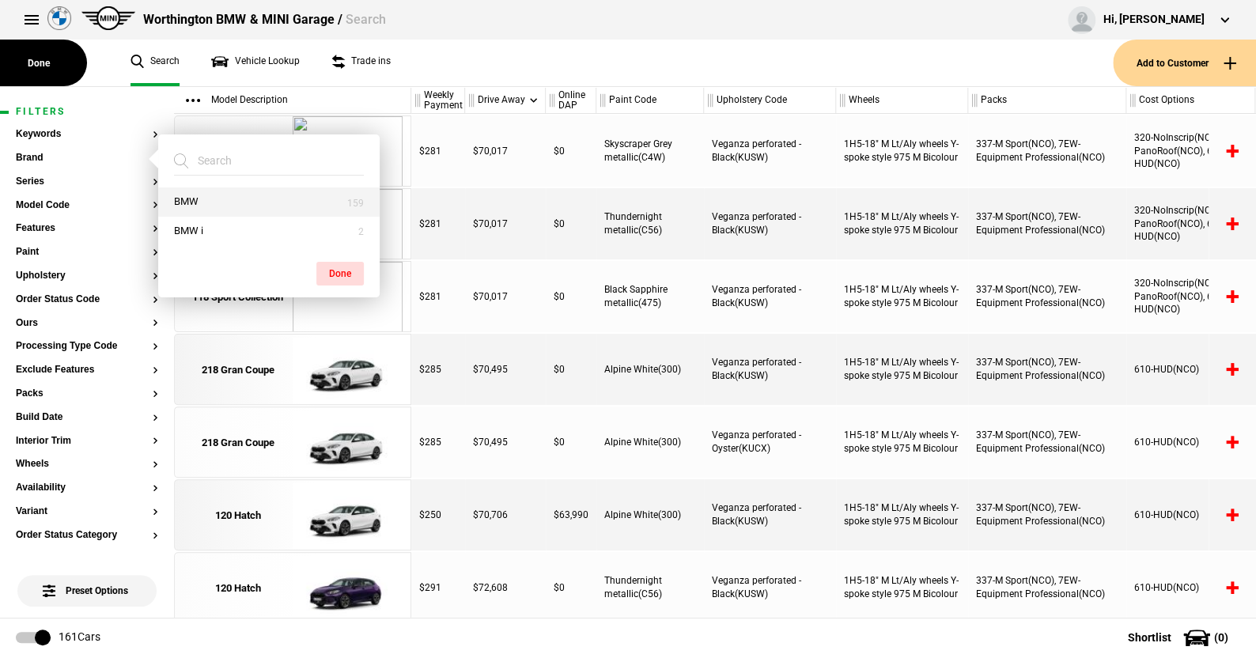
click at [173, 198] on button "BMW" at bounding box center [268, 201] width 221 height 29
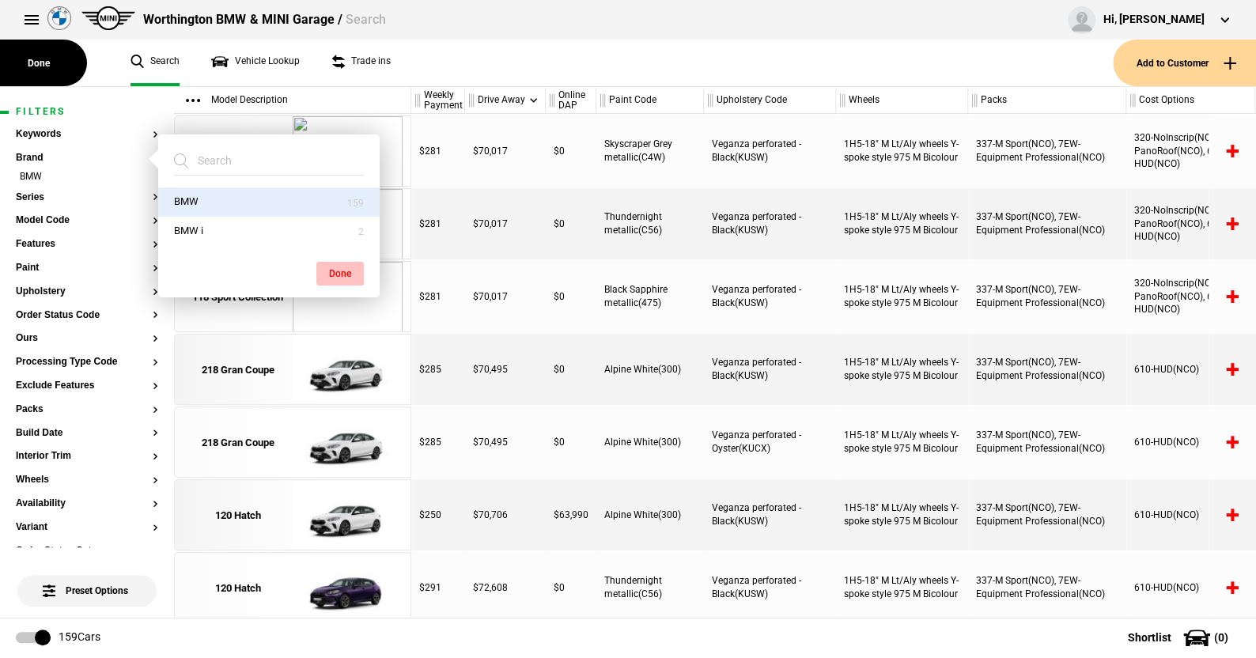
click at [338, 266] on button "Done" at bounding box center [339, 274] width 47 height 24
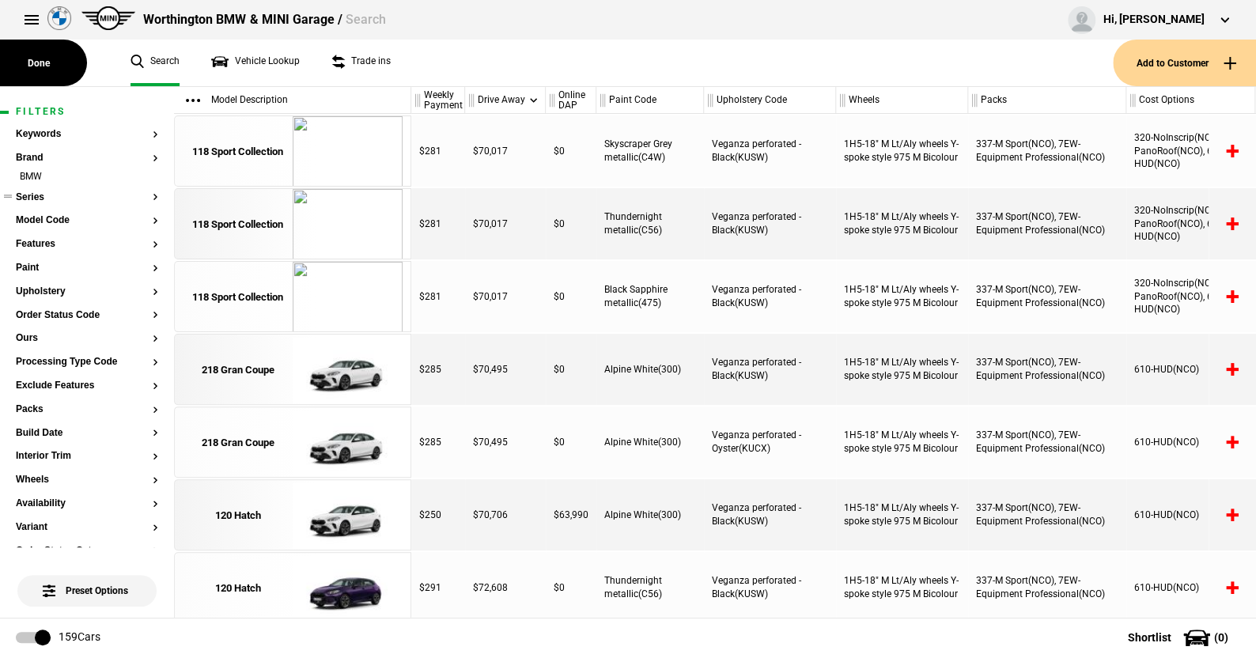
click at [38, 192] on button "Series" at bounding box center [87, 197] width 142 height 11
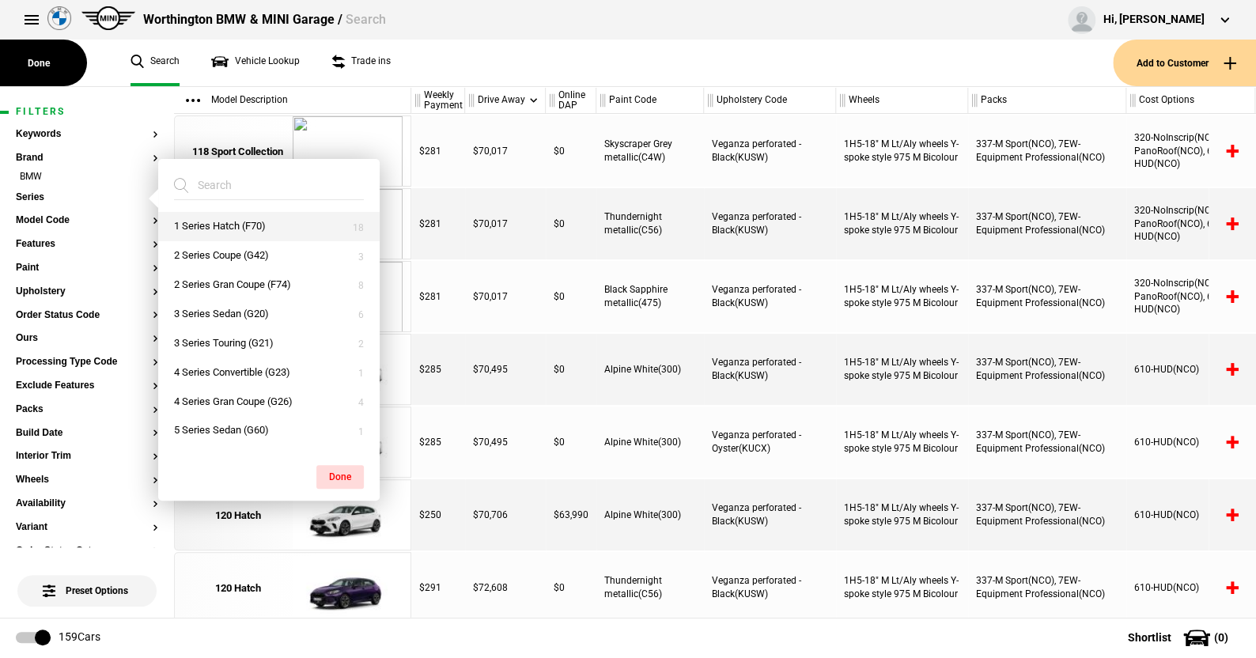
click at [233, 225] on button "1 Series Hatch (F70)" at bounding box center [268, 226] width 221 height 29
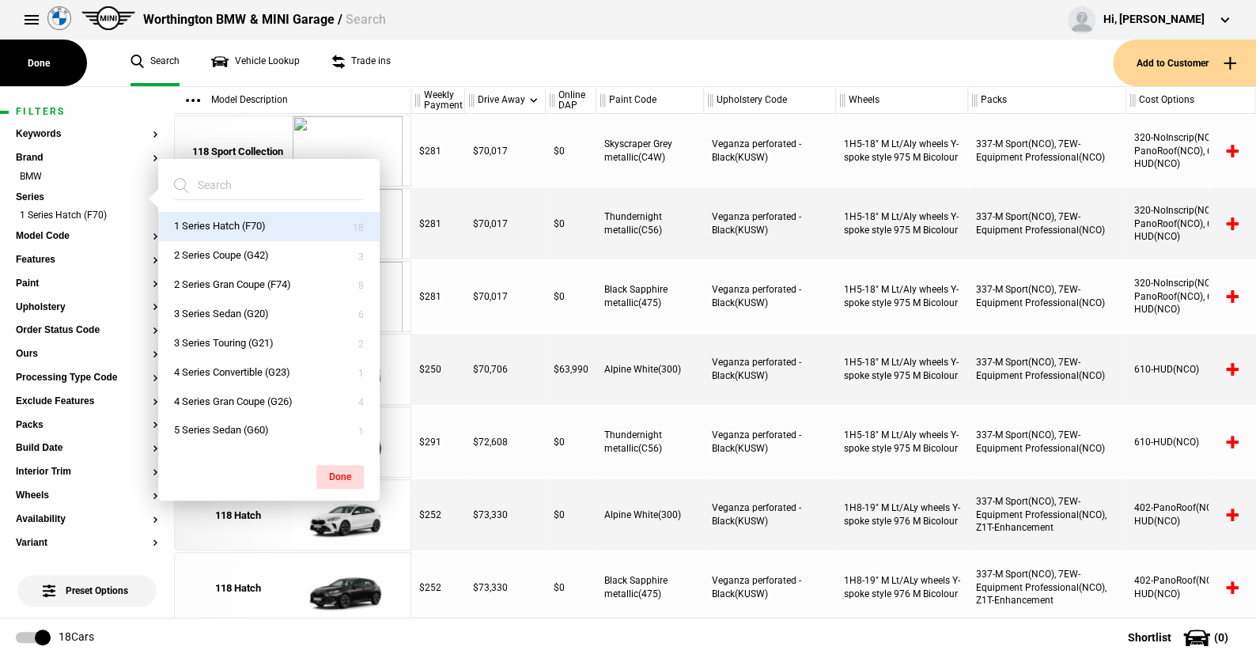
click at [346, 473] on button "Done" at bounding box center [339, 477] width 47 height 24
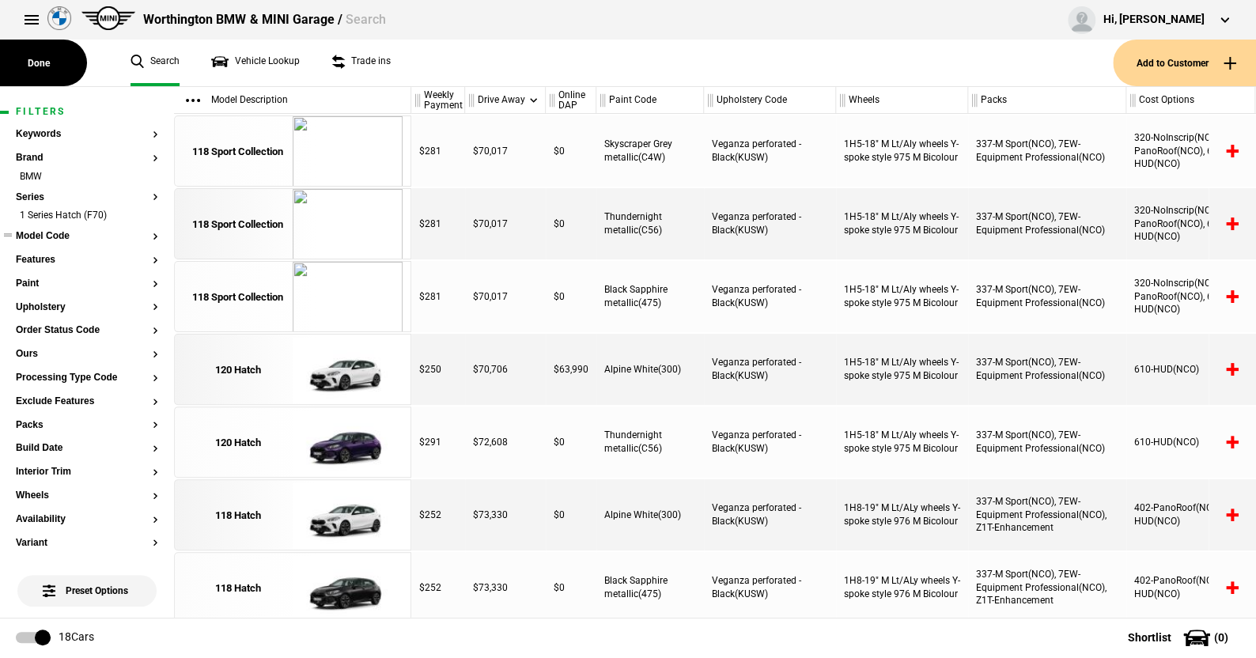
click at [62, 233] on button "Model Code" at bounding box center [87, 236] width 142 height 11
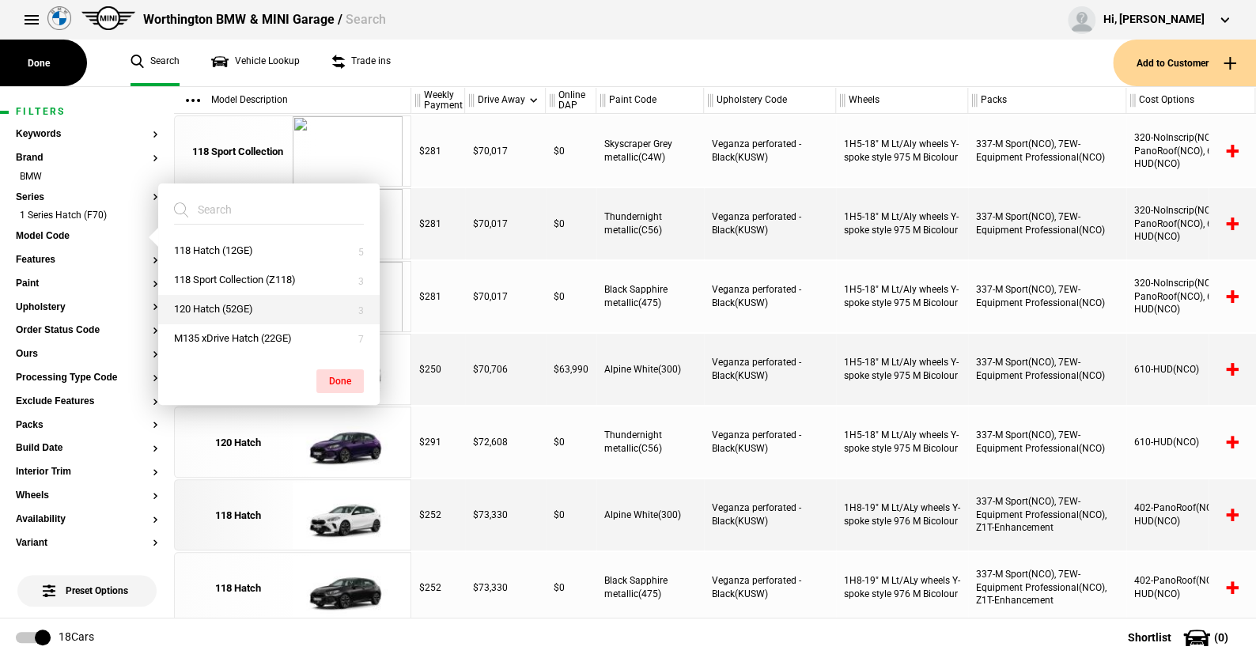
click at [231, 301] on button "120 Hatch (52GE)" at bounding box center [268, 309] width 221 height 29
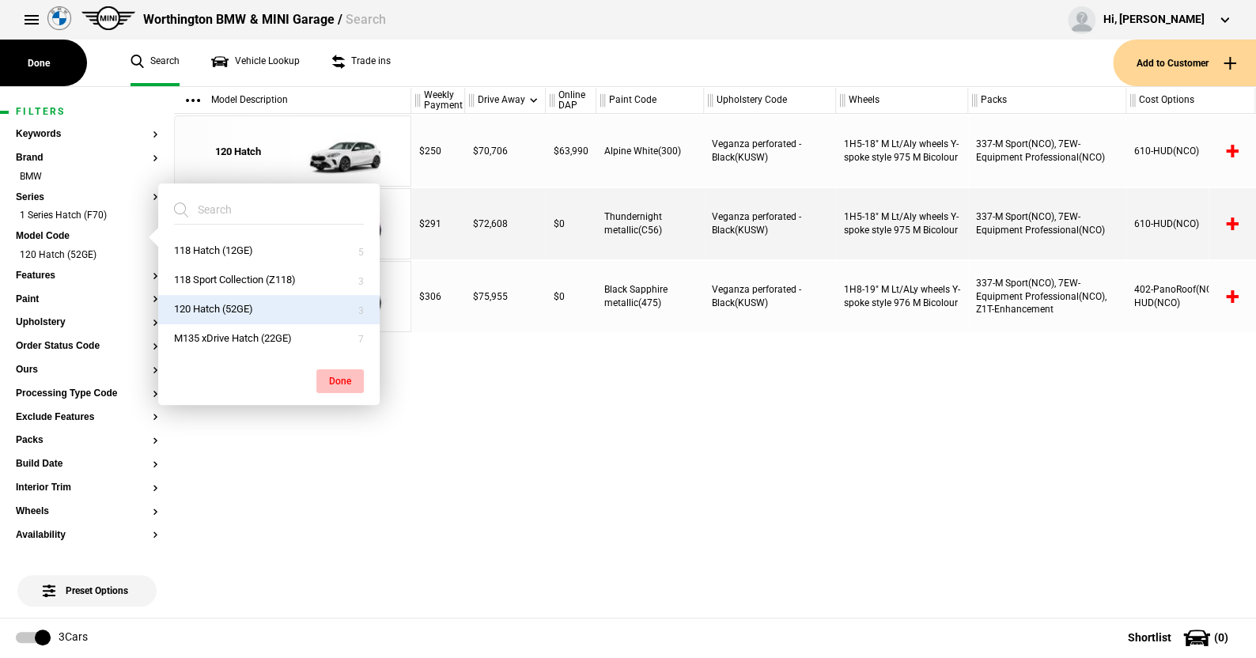
click at [342, 373] on button "Done" at bounding box center [339, 381] width 47 height 24
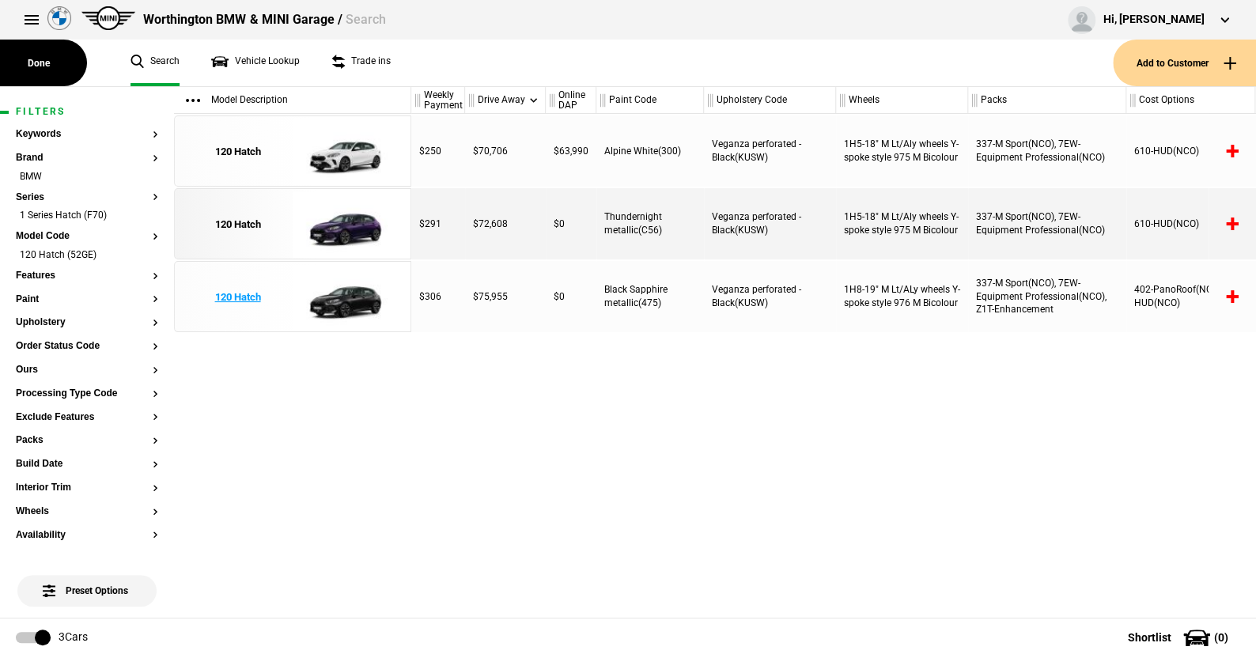
click at [356, 300] on img at bounding box center [348, 297] width 110 height 71
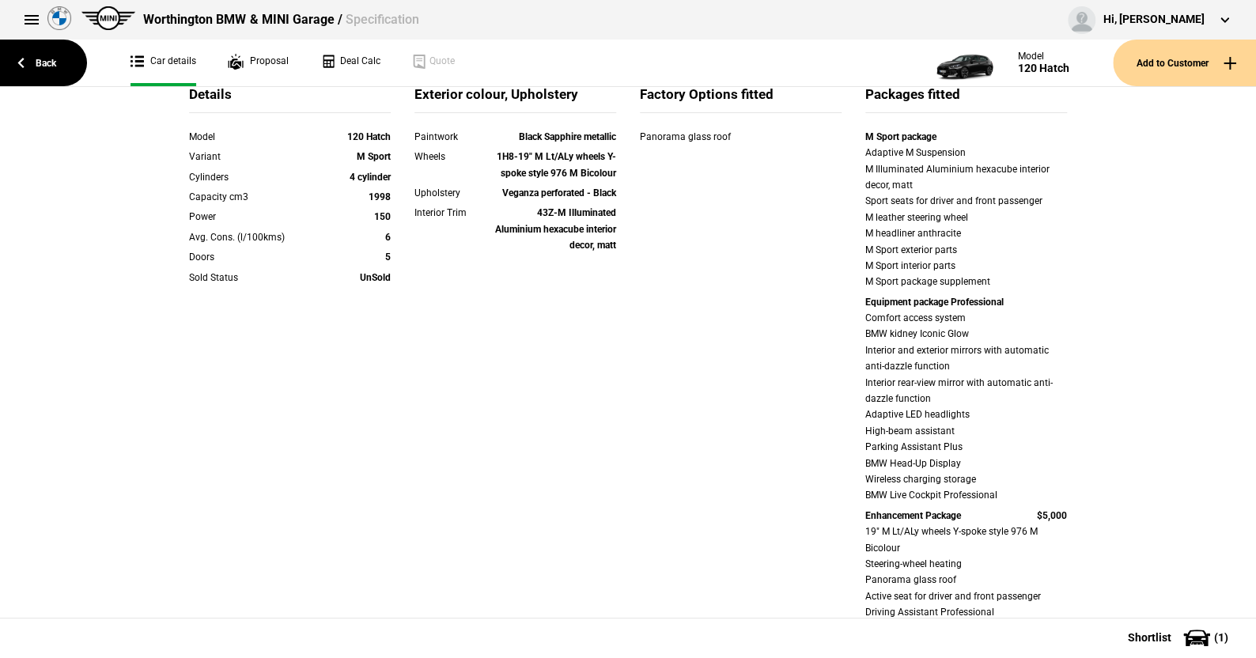
scroll to position [79, 0]
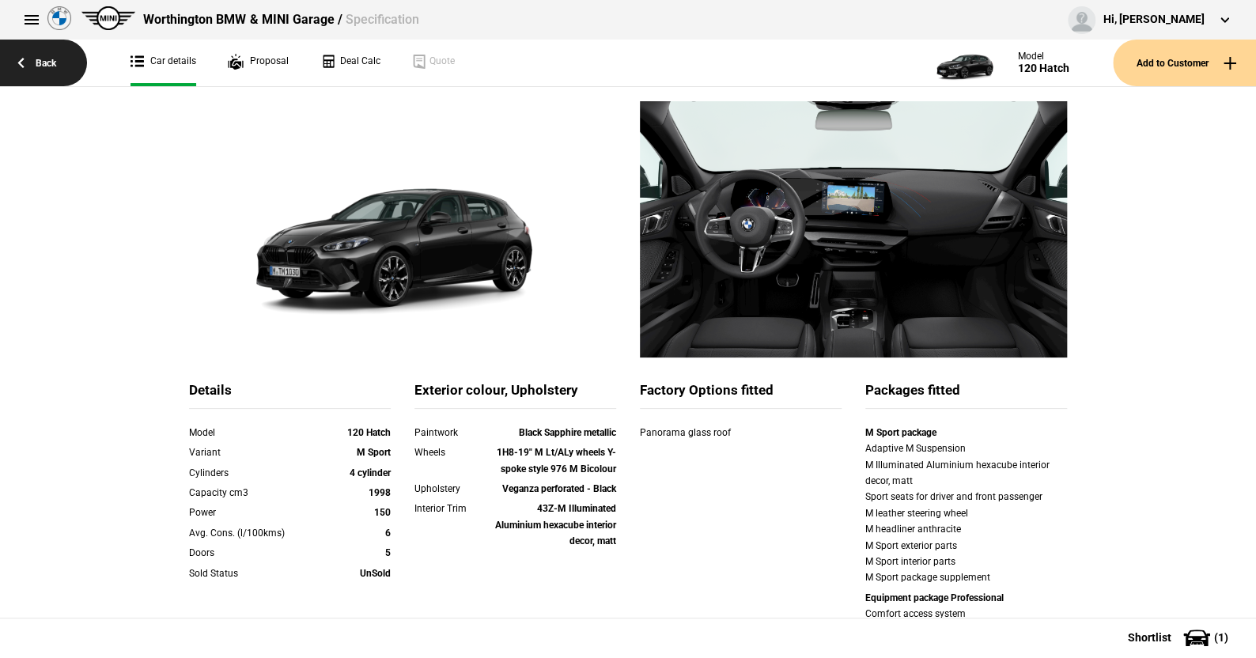
click at [54, 59] on link "Back" at bounding box center [43, 63] width 87 height 47
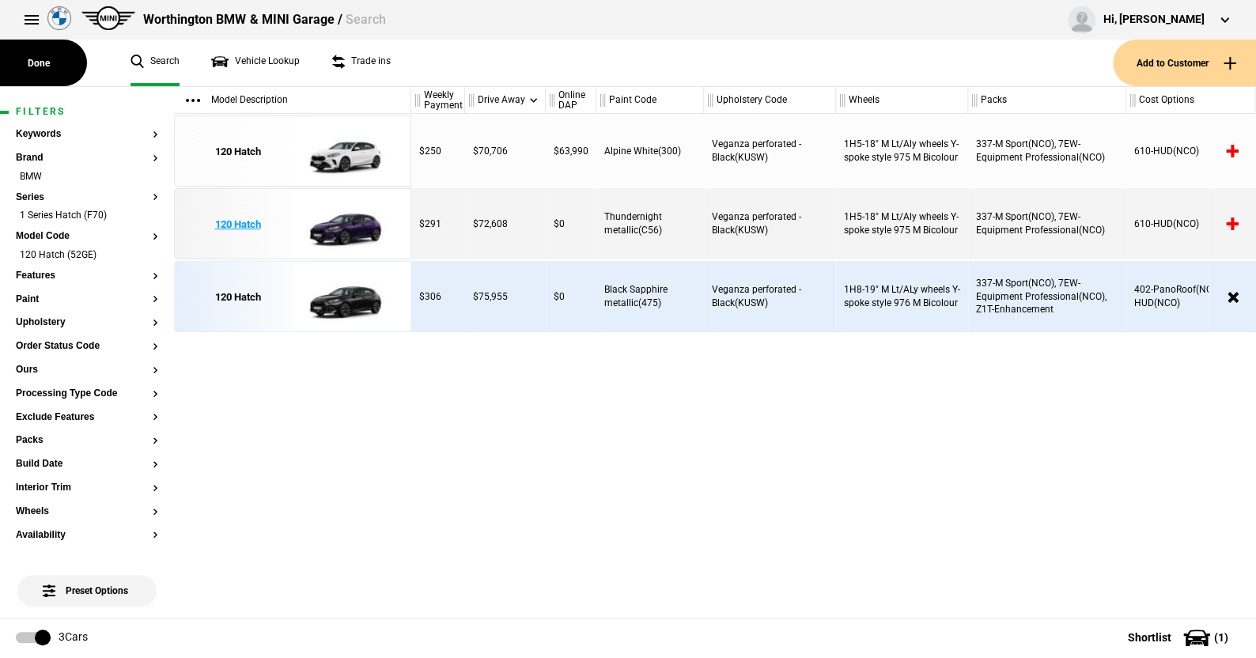
click at [346, 218] on img at bounding box center [348, 224] width 110 height 71
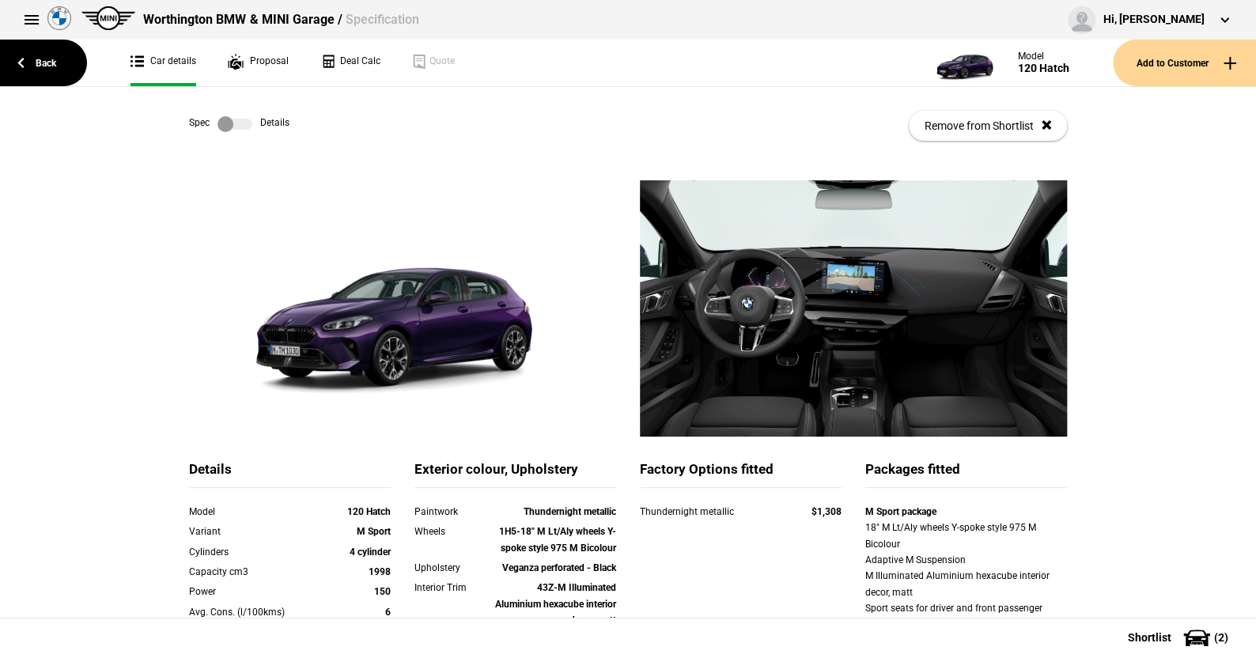
click at [238, 116] on label at bounding box center [234, 124] width 35 height 16
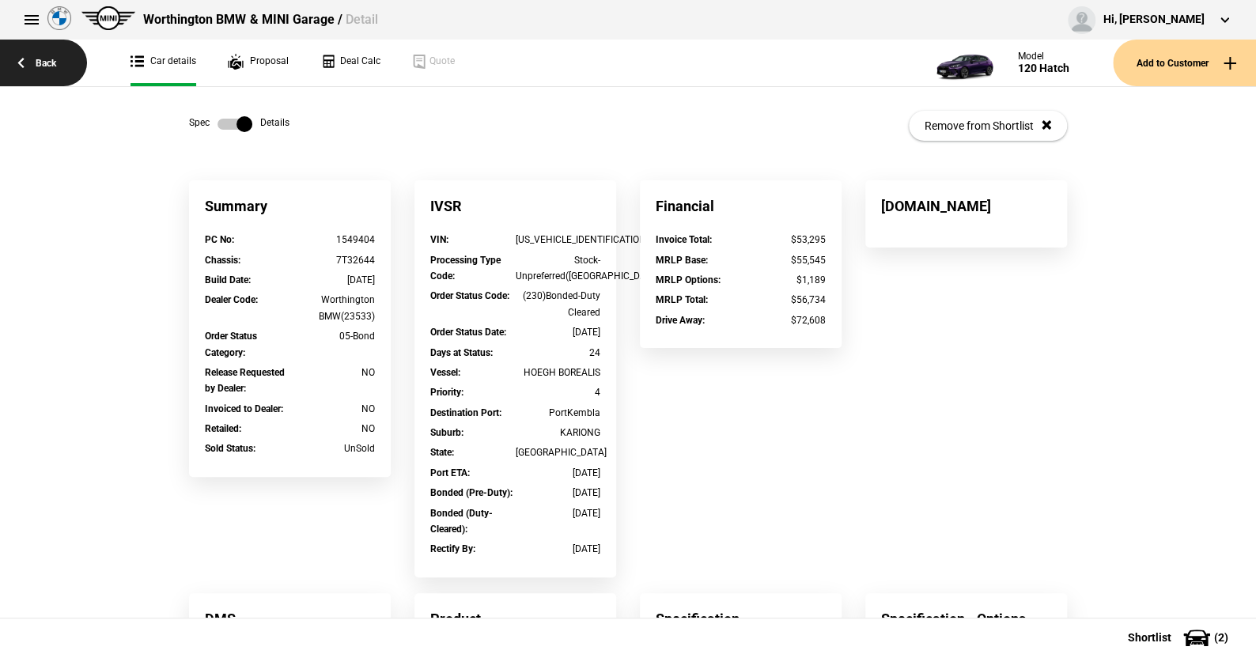
click at [55, 59] on link "Back" at bounding box center [43, 63] width 87 height 47
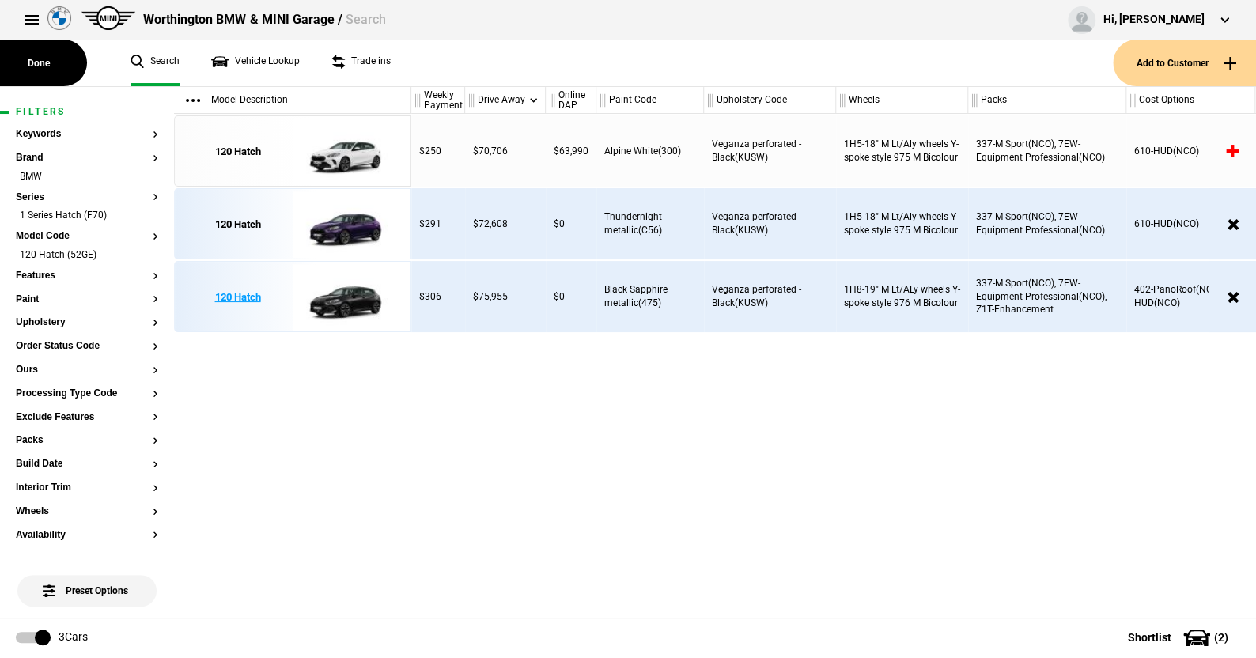
click at [353, 295] on img at bounding box center [348, 297] width 110 height 71
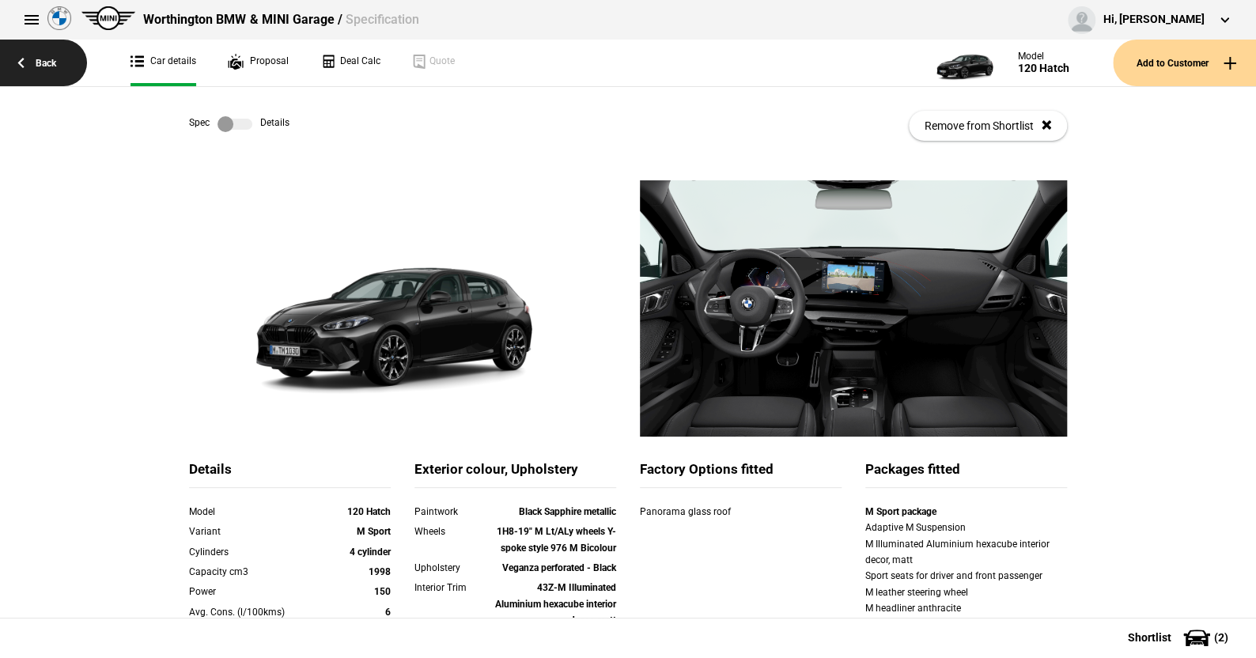
click at [51, 59] on link "Back" at bounding box center [43, 63] width 87 height 47
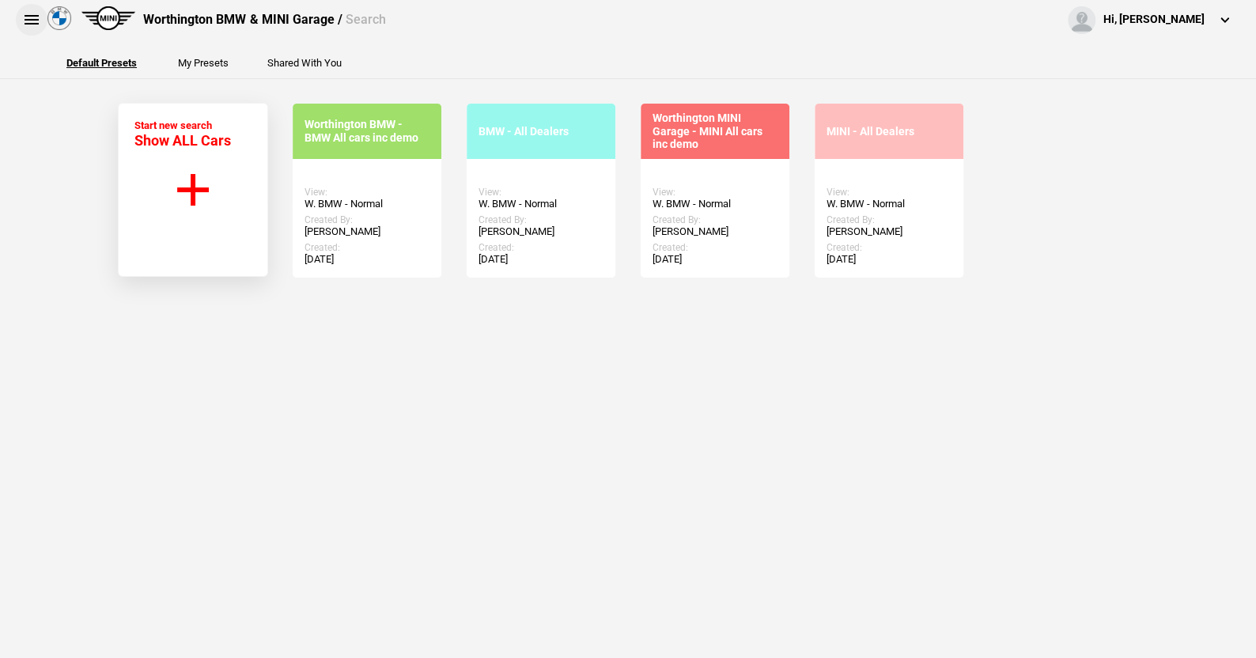
click at [33, 15] on button at bounding box center [32, 20] width 32 height 32
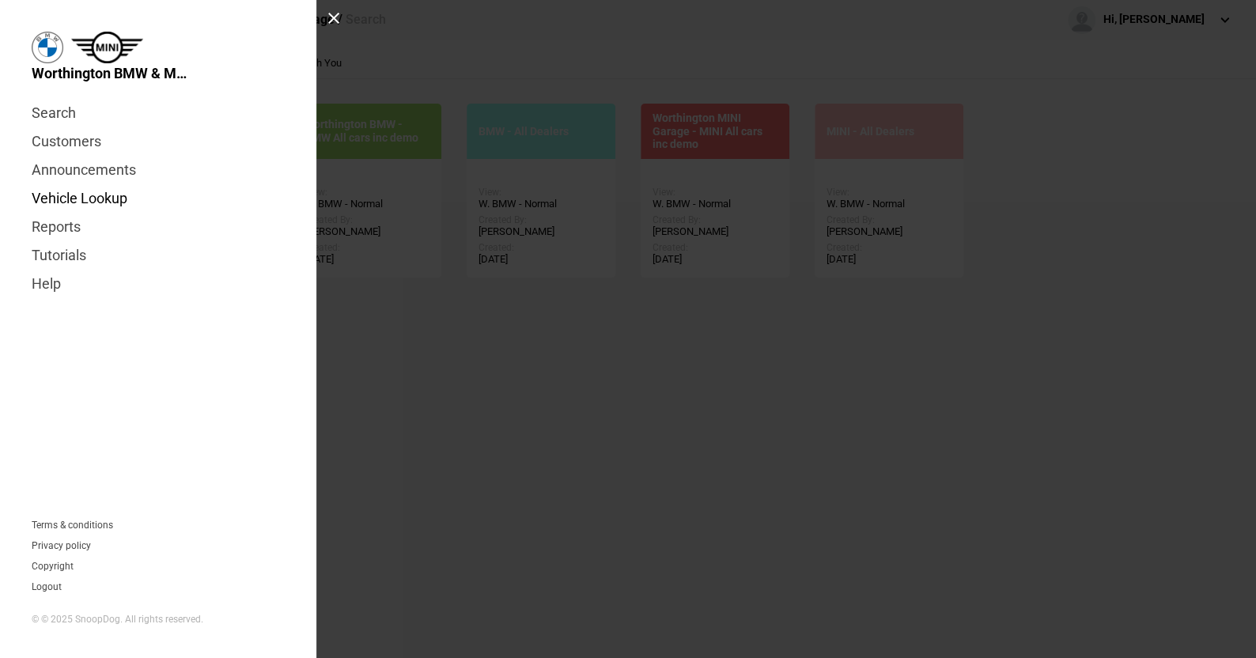
click at [96, 200] on link "Vehicle Lookup" at bounding box center [158, 198] width 253 height 28
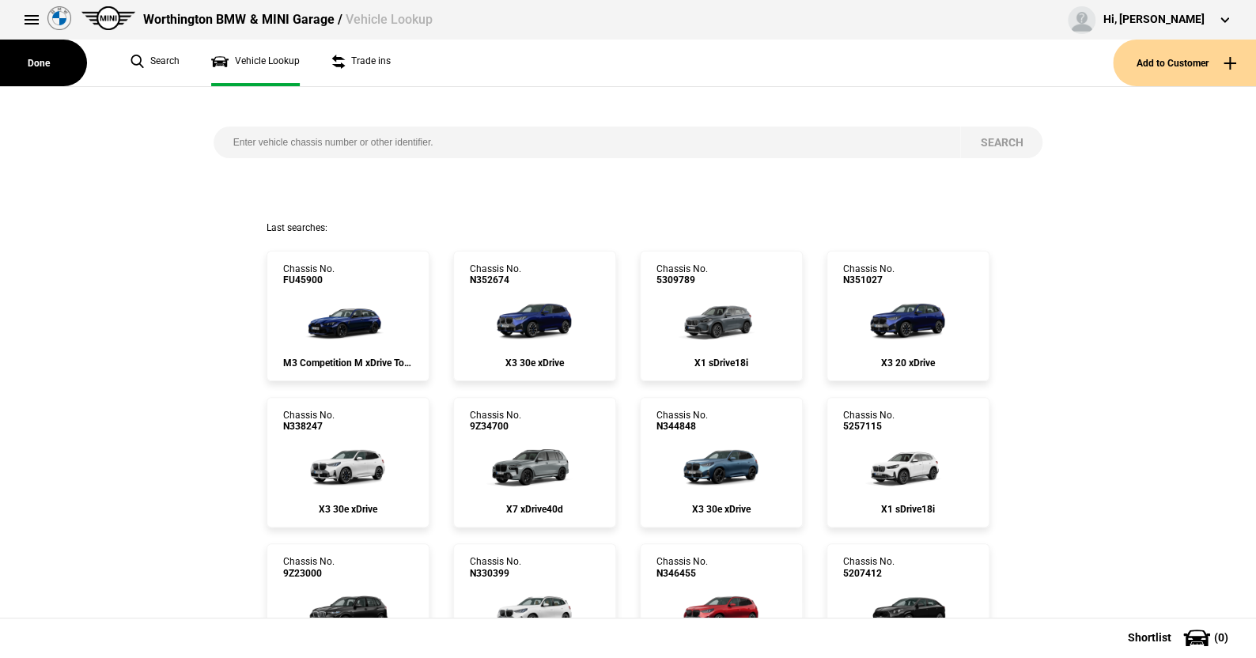
click at [224, 138] on input "search" at bounding box center [586, 143] width 747 height 32
paste input "WBA22EE0505257115"
type input "WBA22EE0505257115"
click at [985, 141] on button "Search" at bounding box center [1001, 143] width 82 height 32
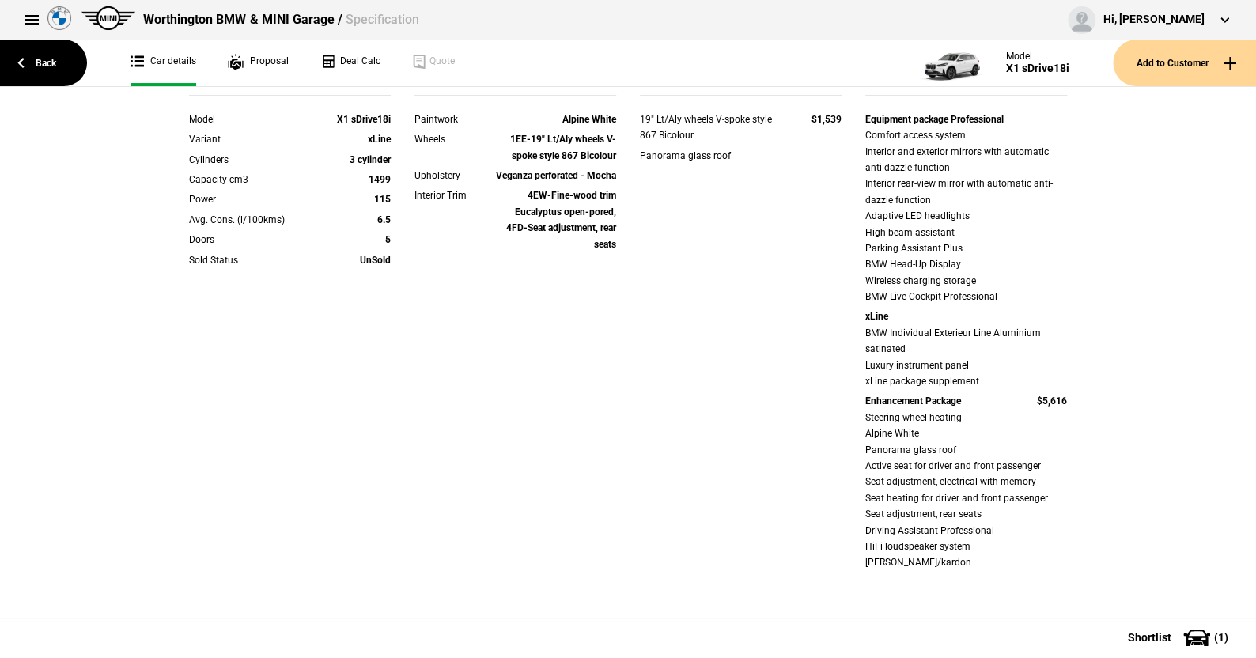
scroll to position [395, 0]
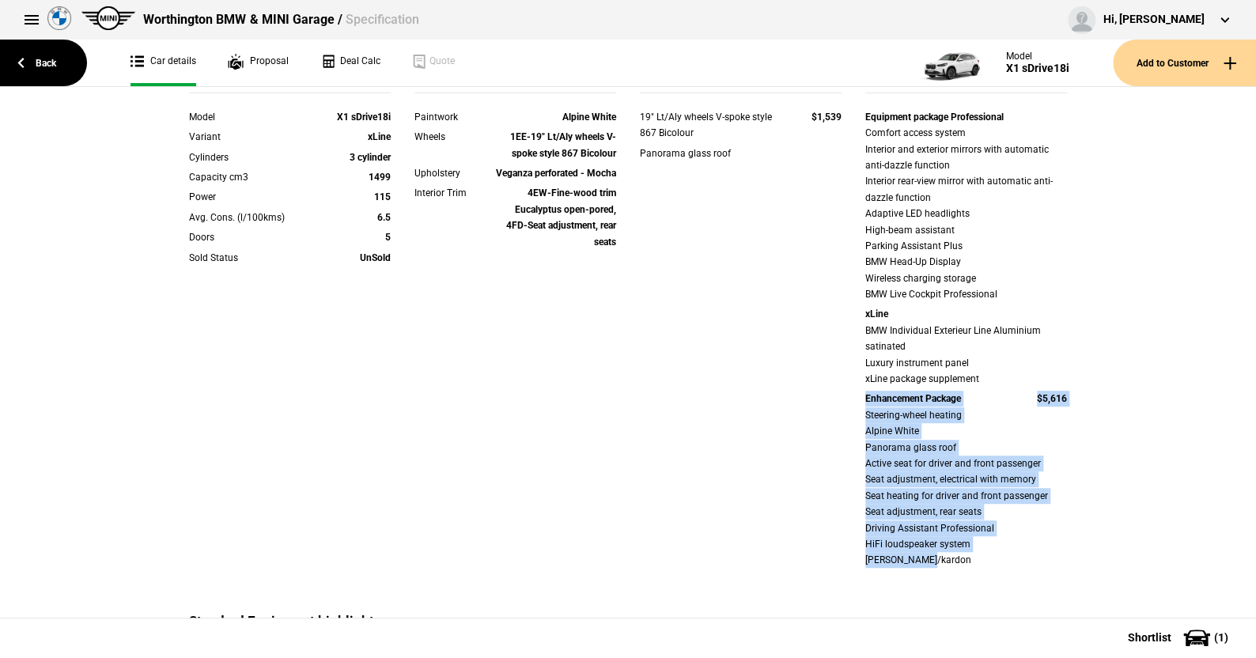
drag, startPoint x: 857, startPoint y: 398, endPoint x: 1090, endPoint y: 540, distance: 272.6
click at [1090, 540] on div "Details Model X1 sDrive18i Variant xLine Cylinders 3 cylinder Capacity cm3 1499…" at bounding box center [628, 460] width 1256 height 1348
copy div "Enhancement Package $5,616 Steering-wheel heating Alpine White Panorama glass r…"
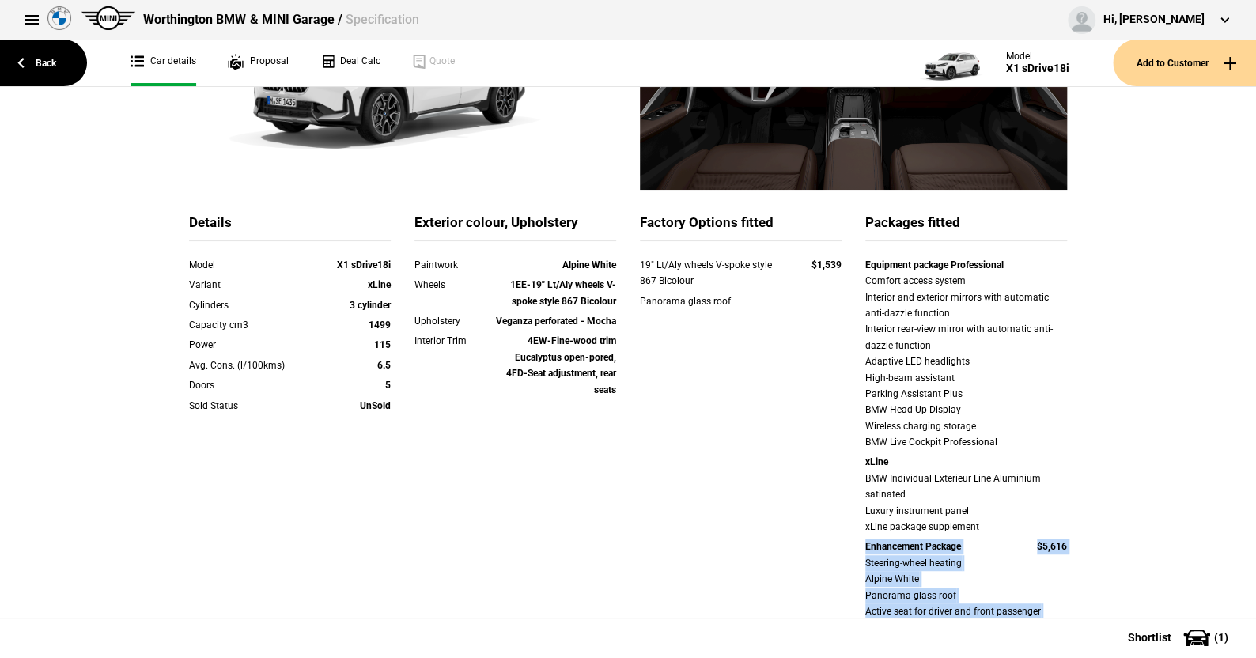
scroll to position [237, 0]
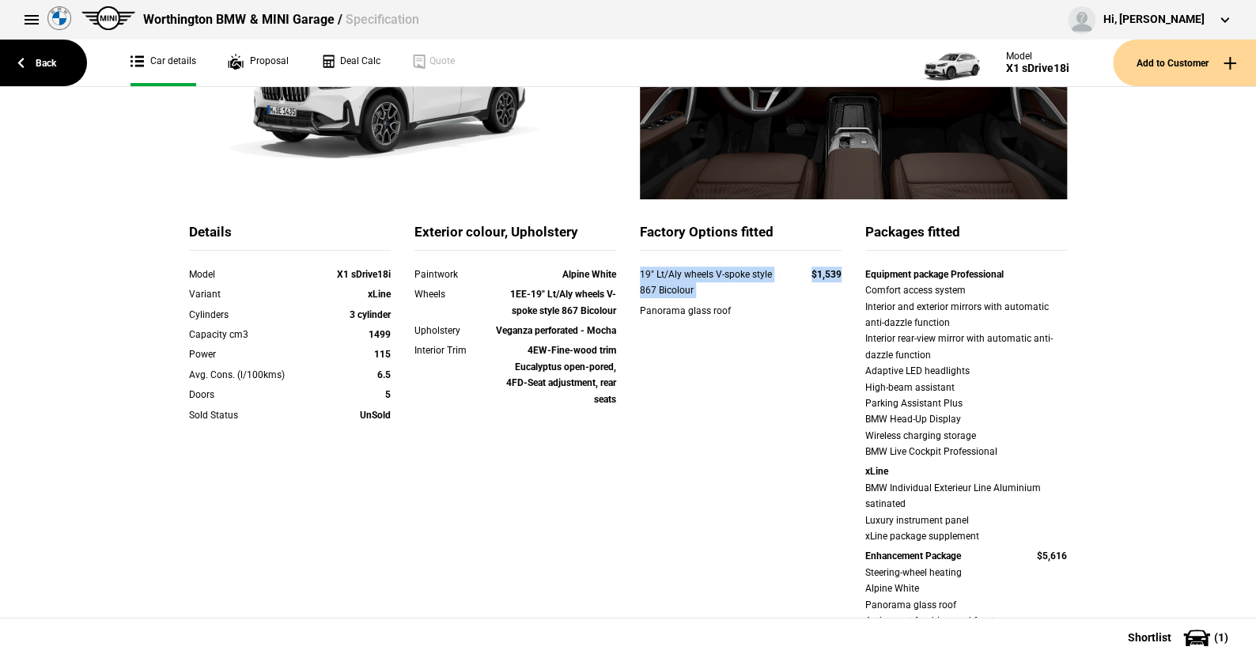
drag, startPoint x: 629, startPoint y: 280, endPoint x: 841, endPoint y: 283, distance: 211.9
click at [841, 283] on div "19" Lt/Aly wheels V-spoke style 867 Bicolour $1,539" at bounding box center [740, 284] width 225 height 36
click at [621, 331] on div "Upholstery Veganza perforated - Mocha" at bounding box center [514, 333] width 225 height 20
drag, startPoint x: 727, startPoint y: 311, endPoint x: 623, endPoint y: 273, distance: 111.1
click at [640, 273] on div "19" Lt/Aly wheels V-spoke style 867 Bicolour $1,539 Panorama glass roof" at bounding box center [741, 302] width 202 height 72
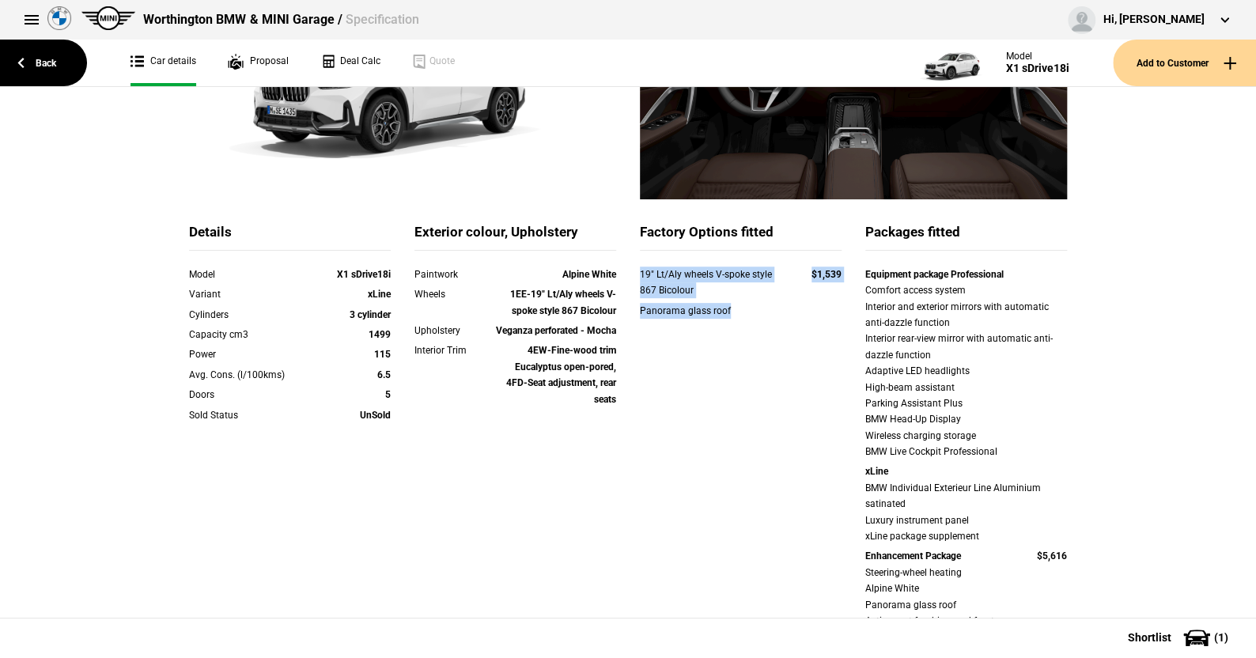
copy div "19" Lt/Aly wheels V-spoke style 867 Bicolour $1,539 Panorama glass roof"
drag, startPoint x: 512, startPoint y: 330, endPoint x: 614, endPoint y: 348, distance: 103.6
click at [614, 342] on div "Upholstery Veganza perforated - Mocha" at bounding box center [514, 333] width 225 height 20
copy strong "Veganza perforated - Mocha"
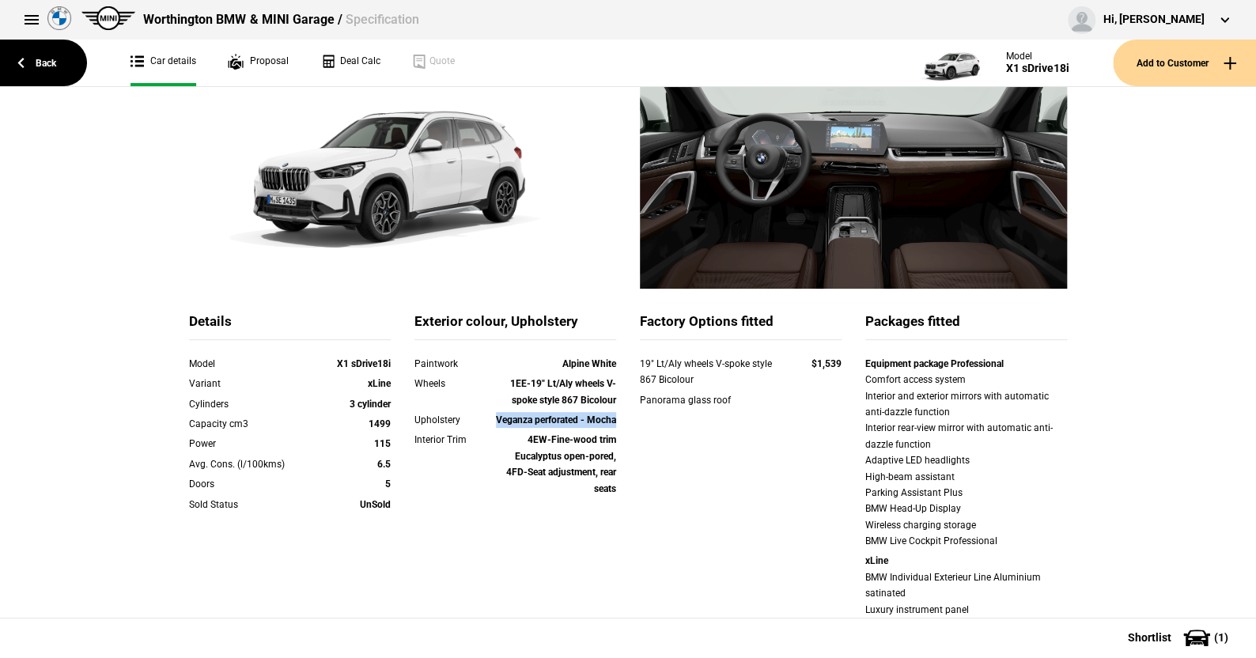
scroll to position [0, 0]
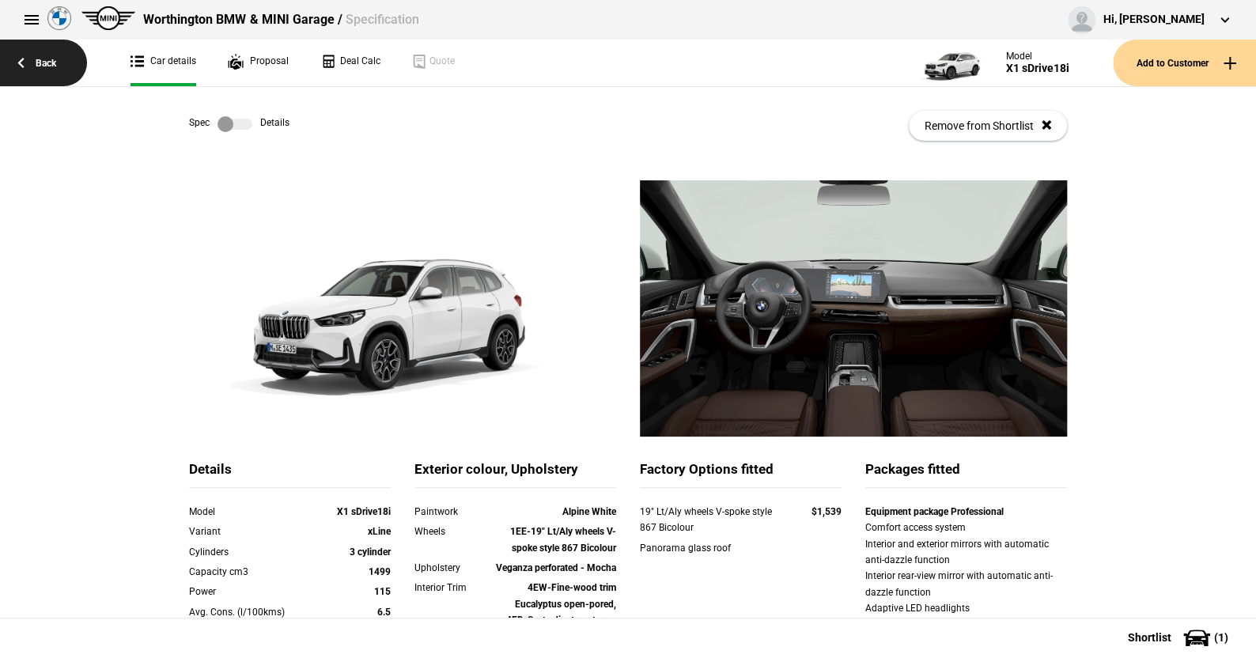
click at [47, 57] on link "Back" at bounding box center [43, 63] width 87 height 47
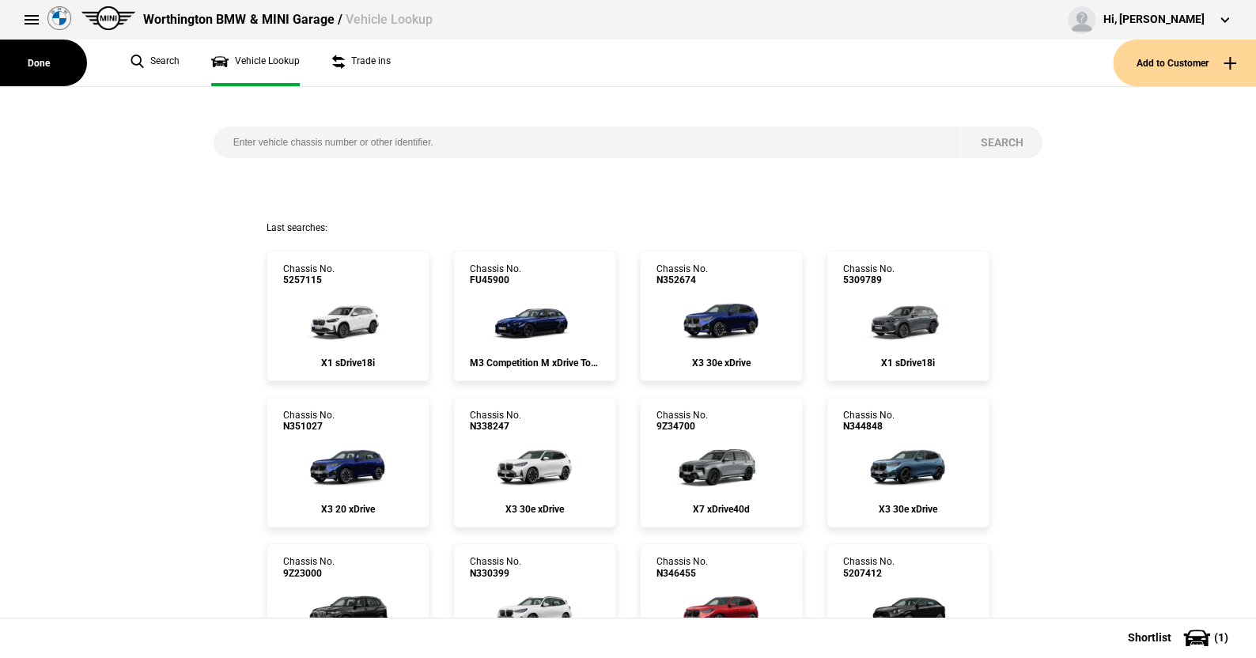
click at [431, 138] on input "search" at bounding box center [586, 143] width 747 height 32
click at [716, 315] on img at bounding box center [720, 317] width 105 height 63
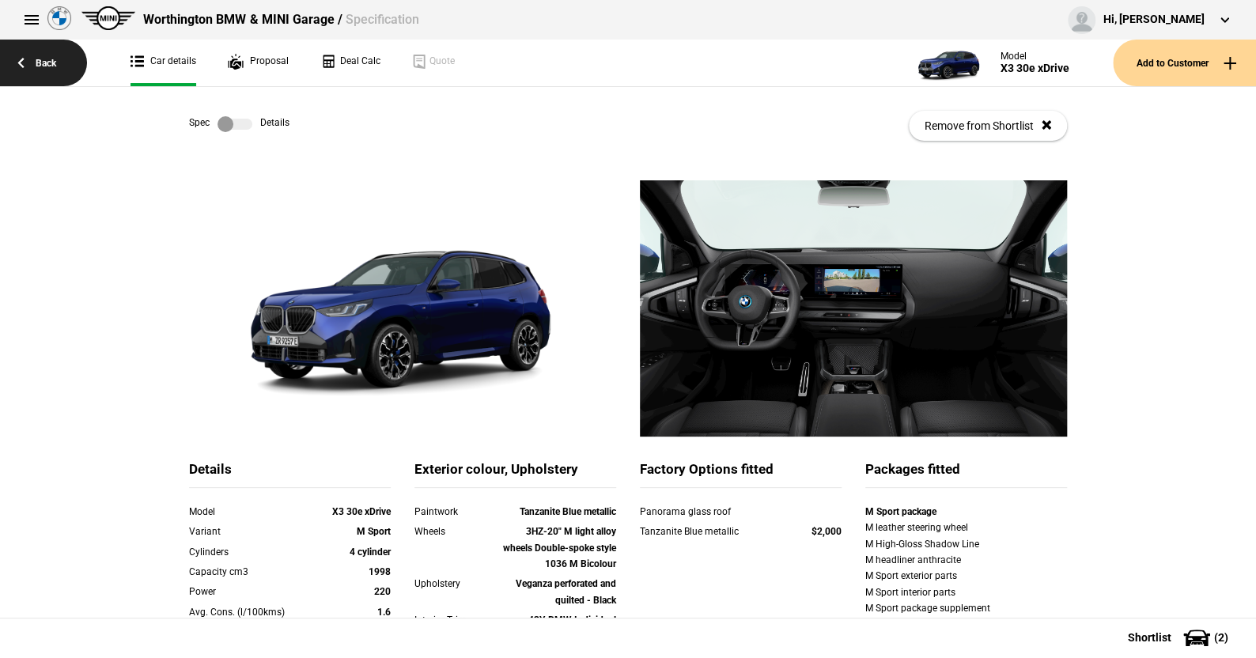
click at [41, 57] on link "Back" at bounding box center [43, 63] width 87 height 47
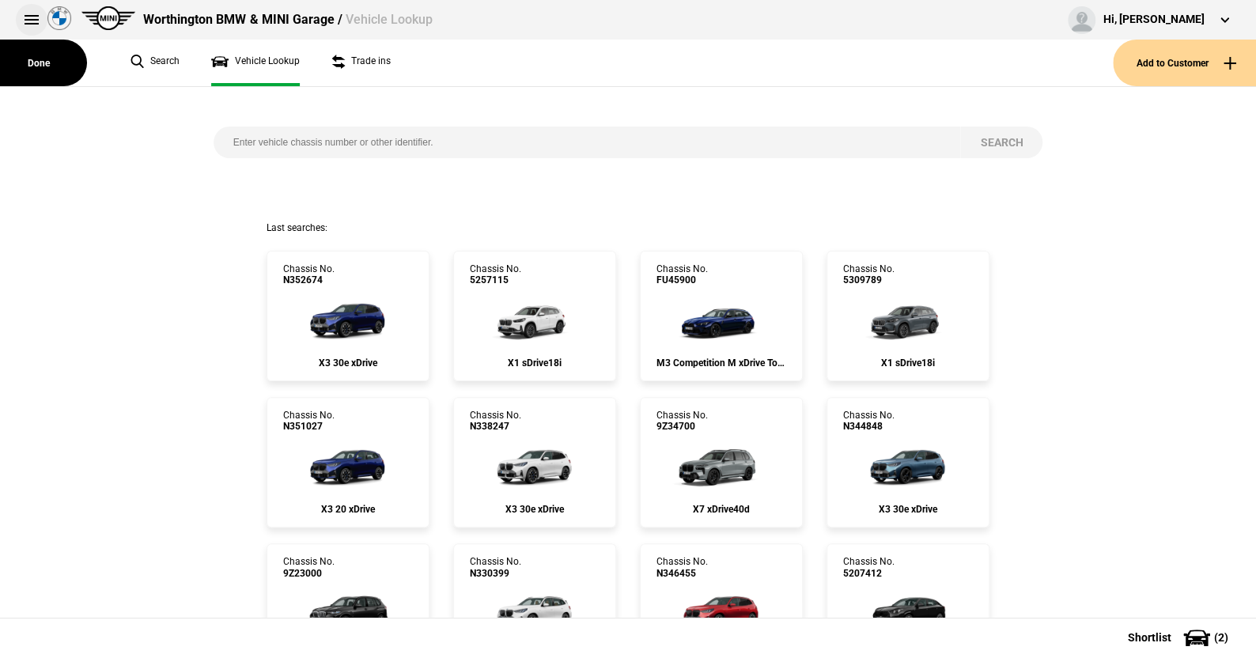
click at [30, 15] on button at bounding box center [32, 20] width 32 height 32
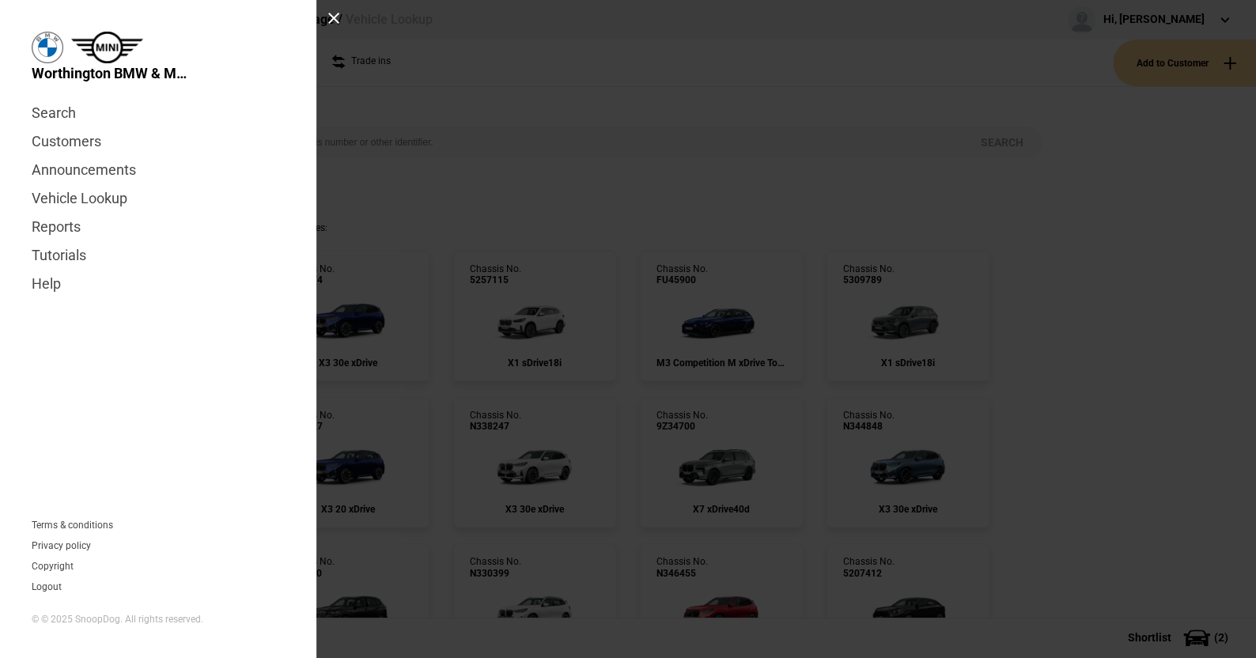
click at [338, 13] on div at bounding box center [333, 18] width 13 height 13
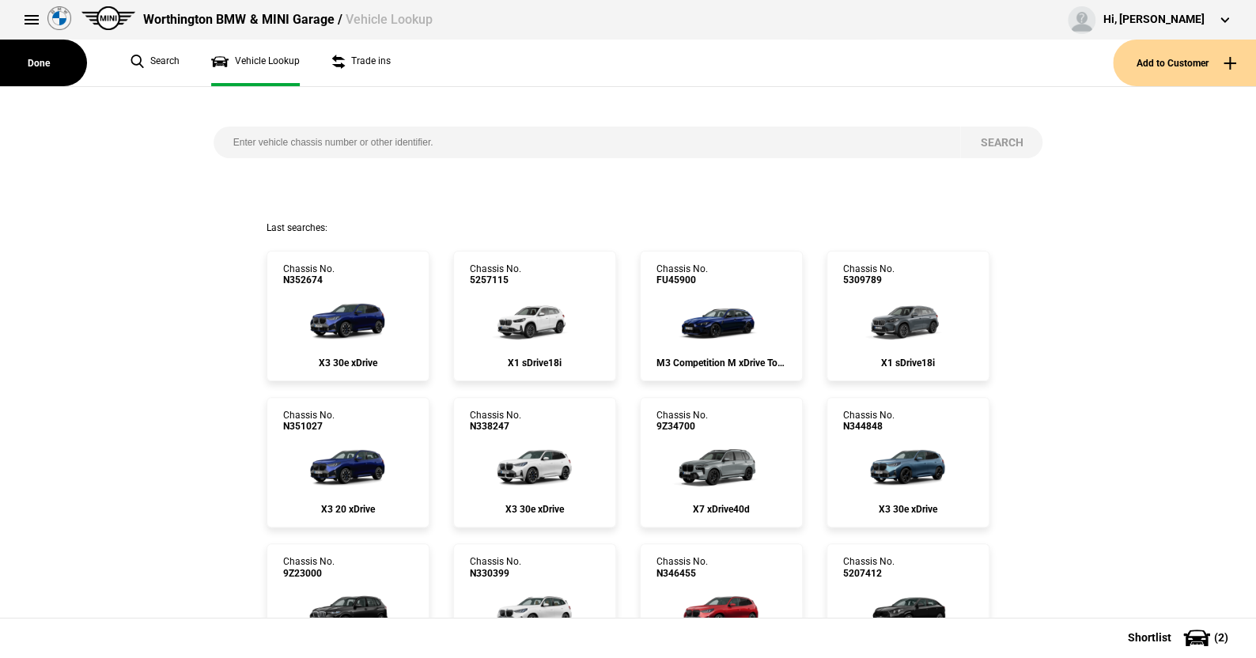
click at [248, 142] on input "search" at bounding box center [586, 143] width 747 height 32
type input "n344848"
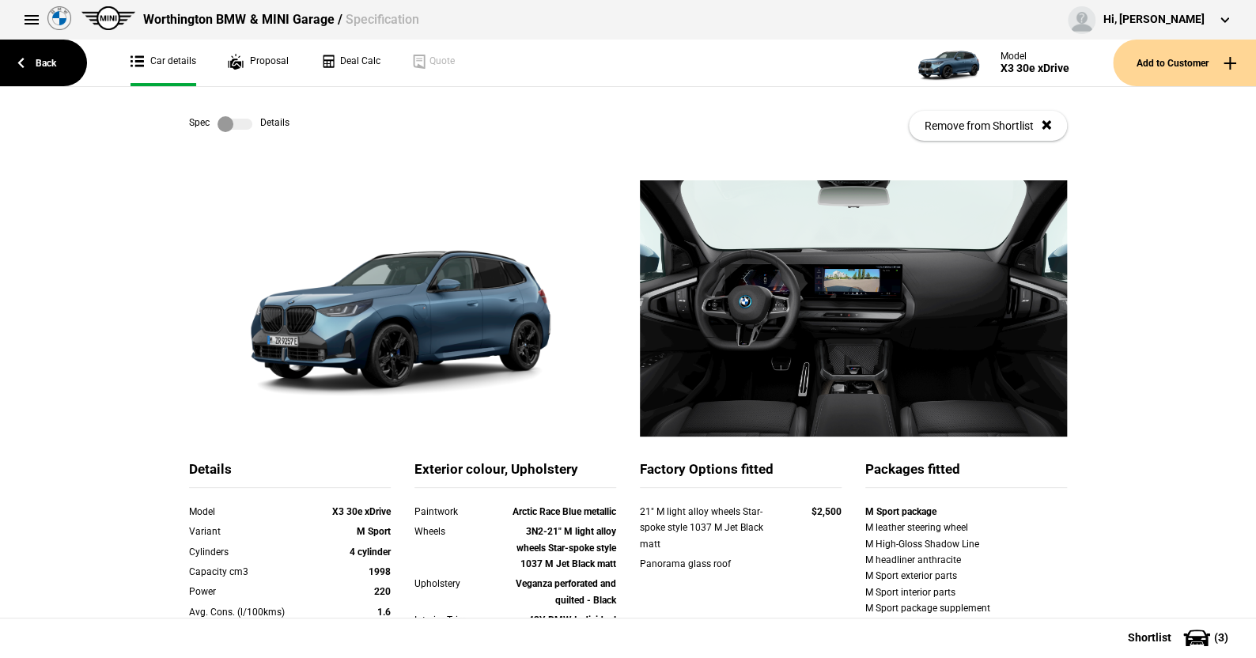
click at [239, 121] on label at bounding box center [234, 124] width 35 height 16
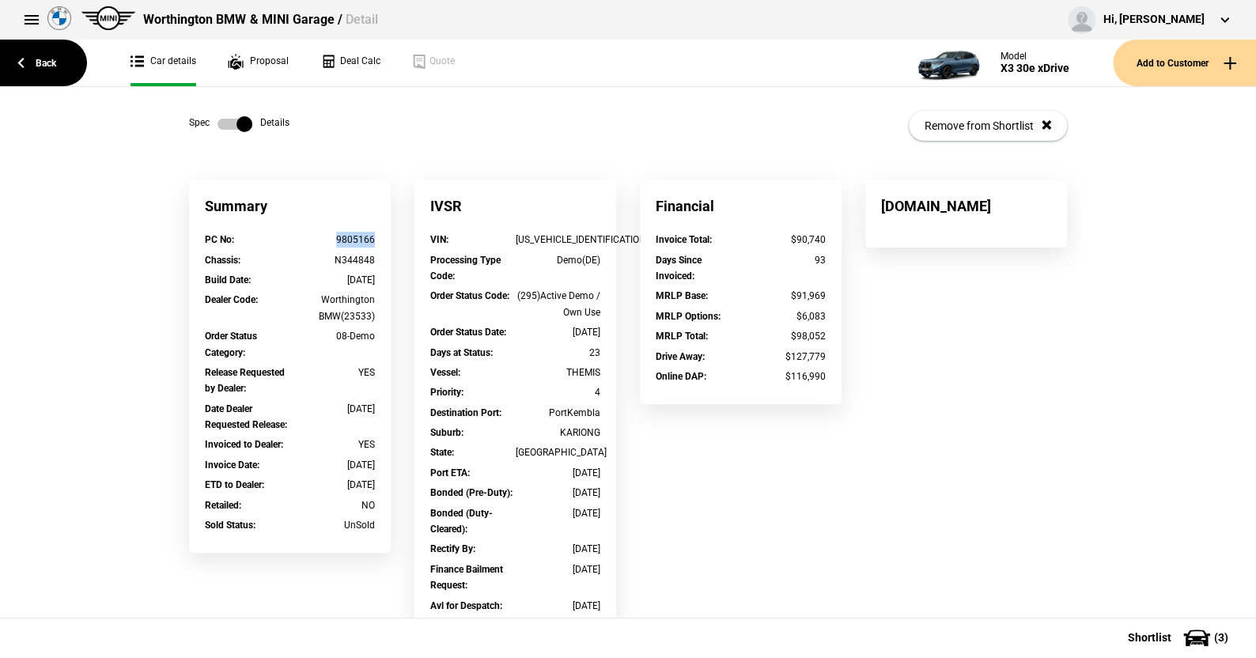
drag, startPoint x: 375, startPoint y: 242, endPoint x: 328, endPoint y: 242, distance: 46.7
click at [328, 242] on div "PC No : 9805166" at bounding box center [290, 242] width 194 height 20
copy div "9805166"
click at [48, 64] on link "Back" at bounding box center [43, 63] width 87 height 47
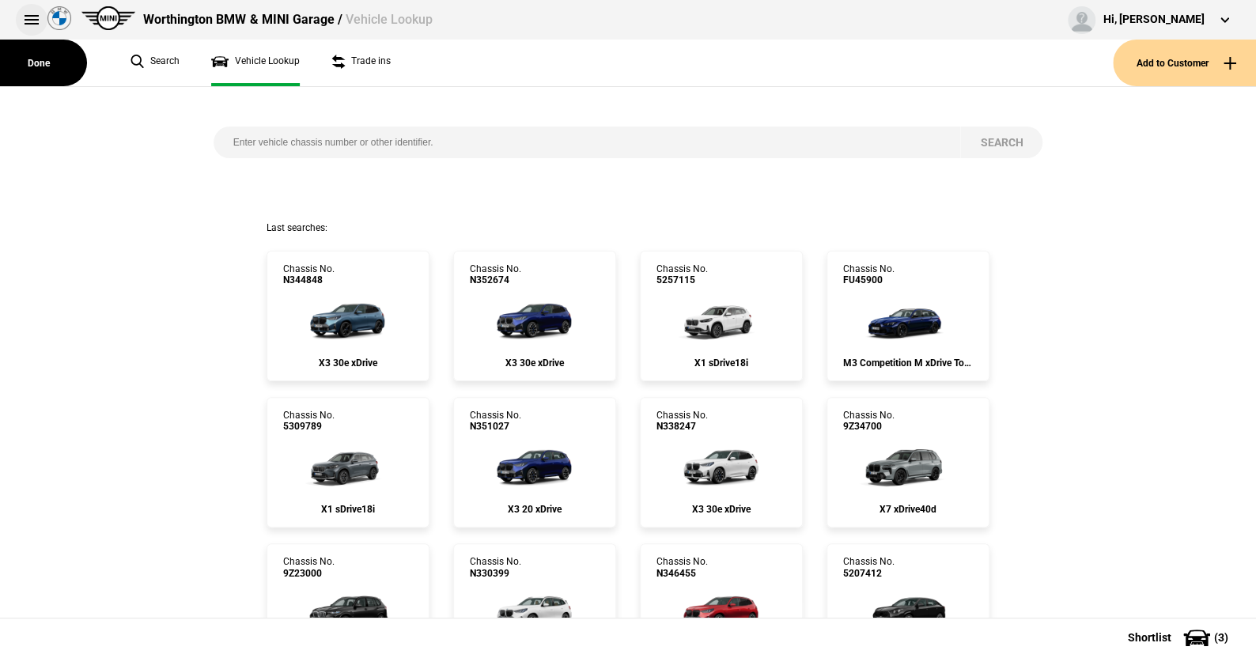
click at [33, 17] on button at bounding box center [32, 20] width 32 height 32
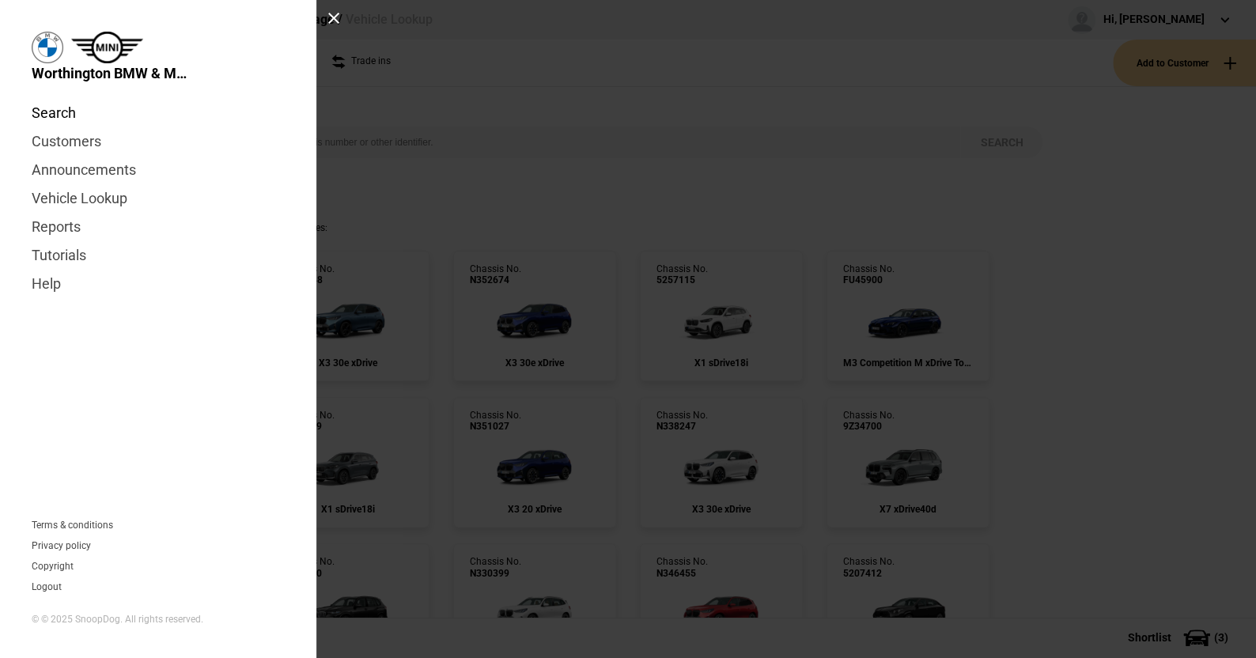
click at [62, 112] on link "Search" at bounding box center [158, 113] width 253 height 28
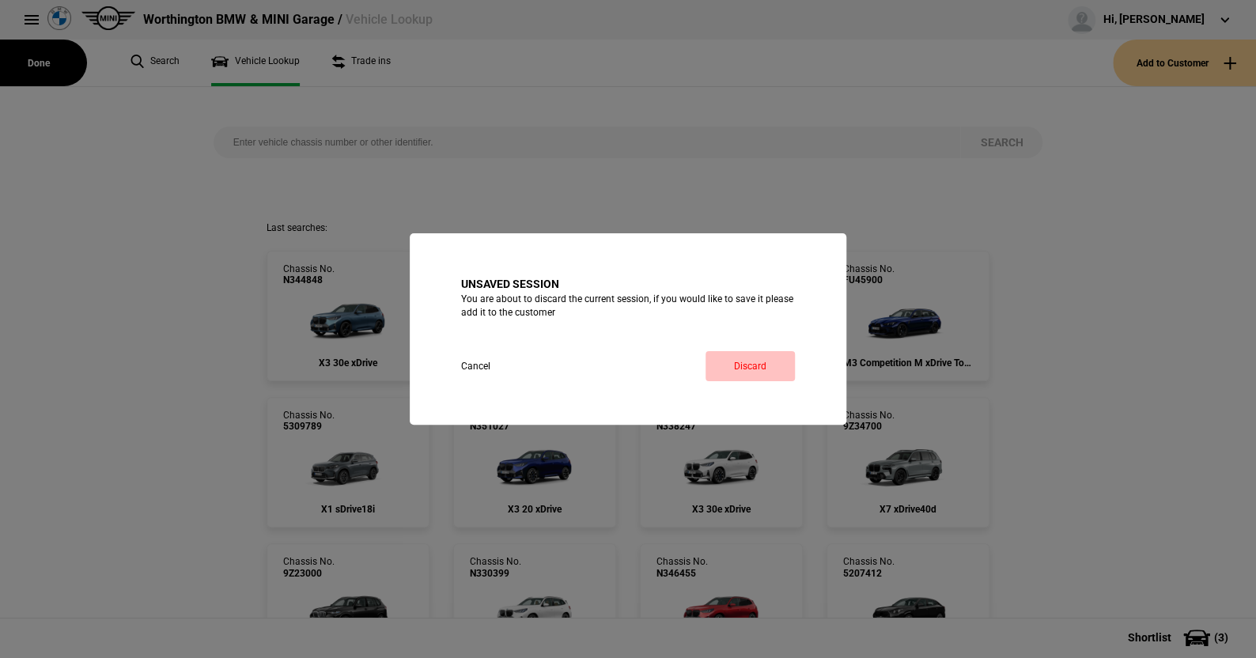
click at [756, 362] on link "Discard" at bounding box center [749, 366] width 89 height 30
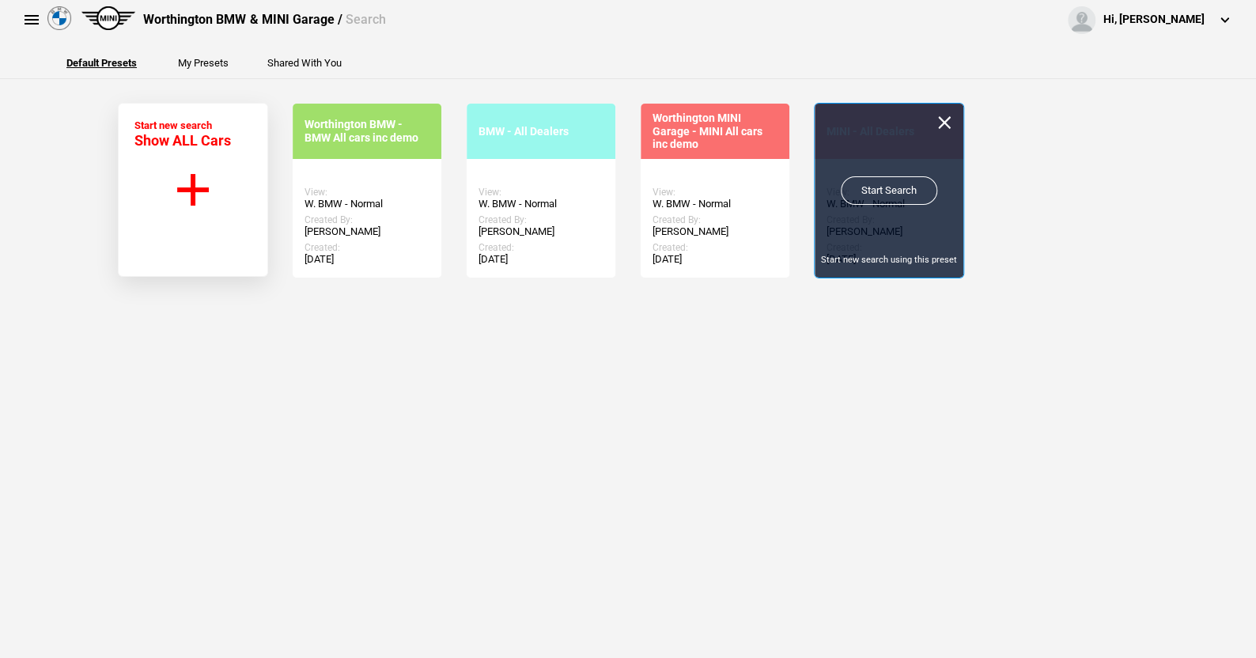
click at [862, 187] on link "Start Search" at bounding box center [889, 190] width 96 height 28
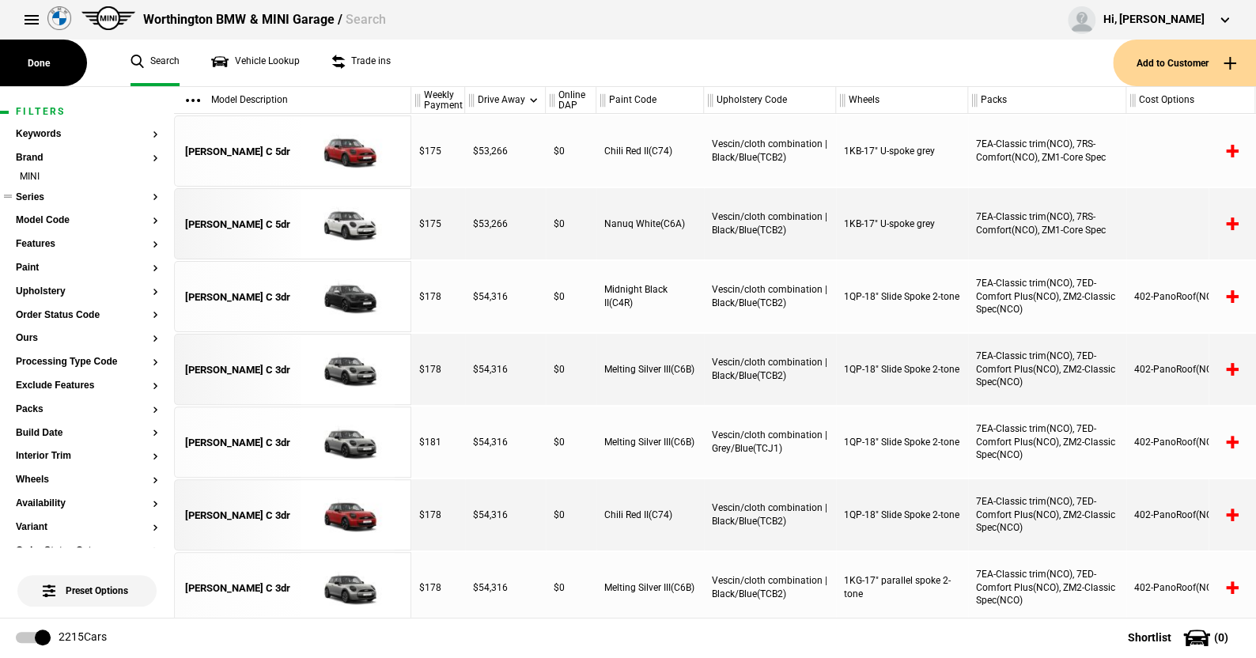
click at [28, 196] on button "Series" at bounding box center [87, 197] width 142 height 11
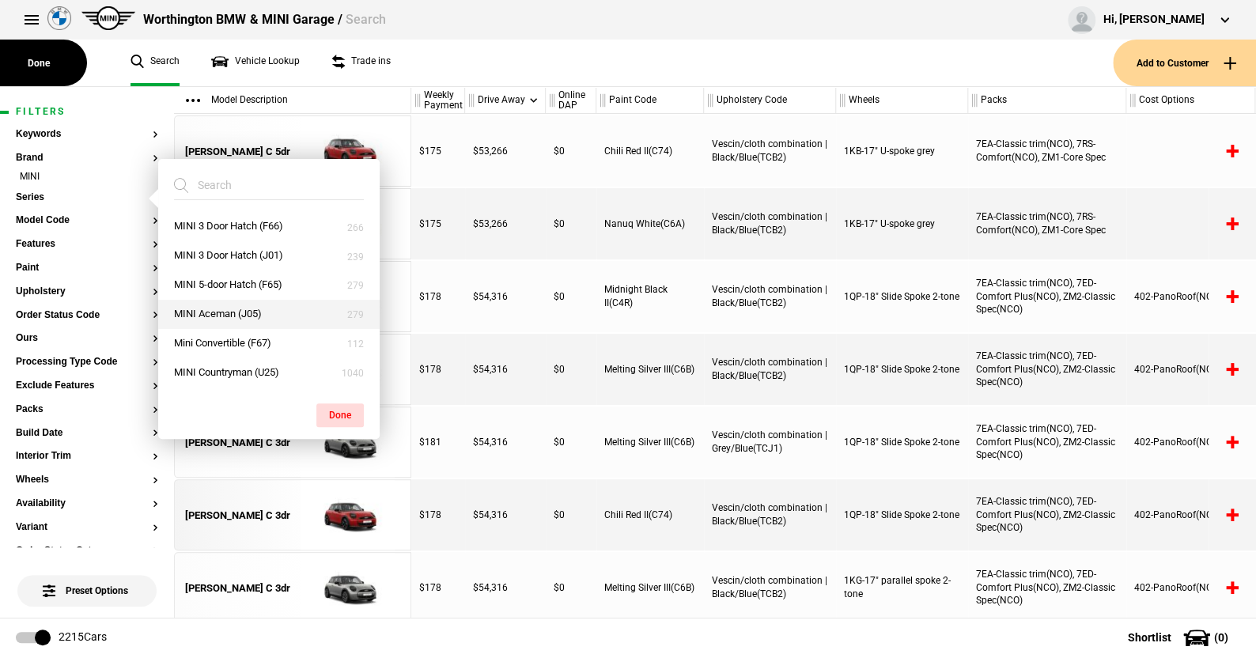
click at [216, 311] on button "MINI Aceman (J05)" at bounding box center [268, 314] width 221 height 29
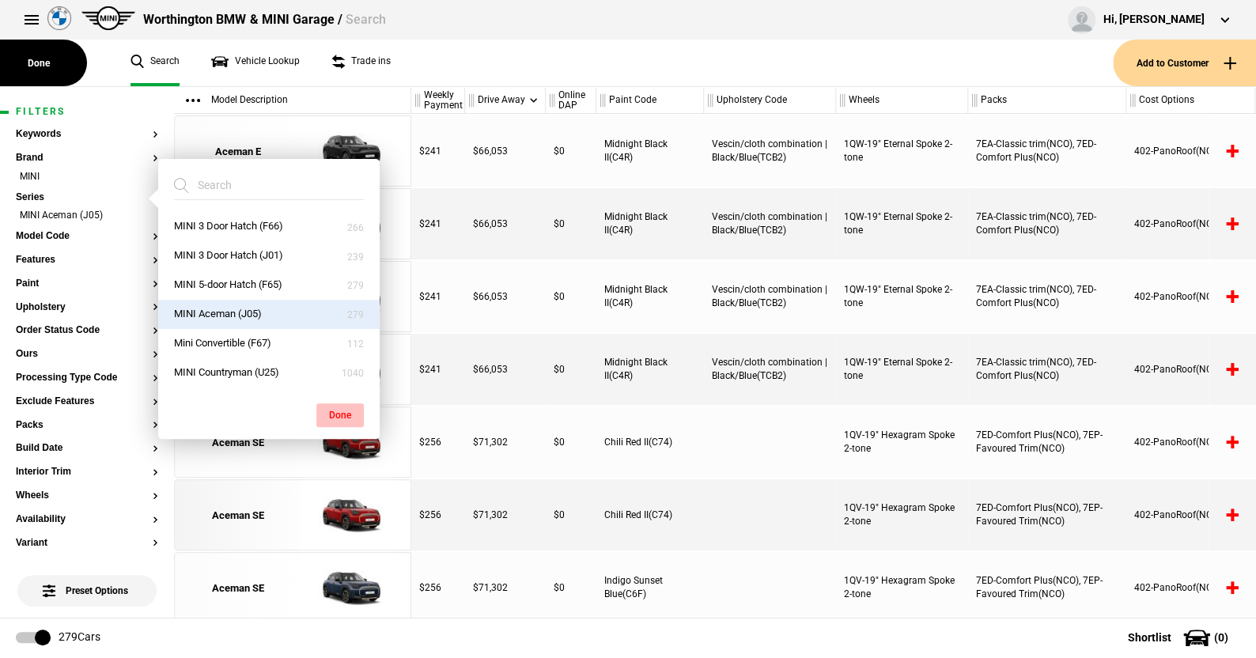
click at [332, 412] on button "Done" at bounding box center [339, 415] width 47 height 24
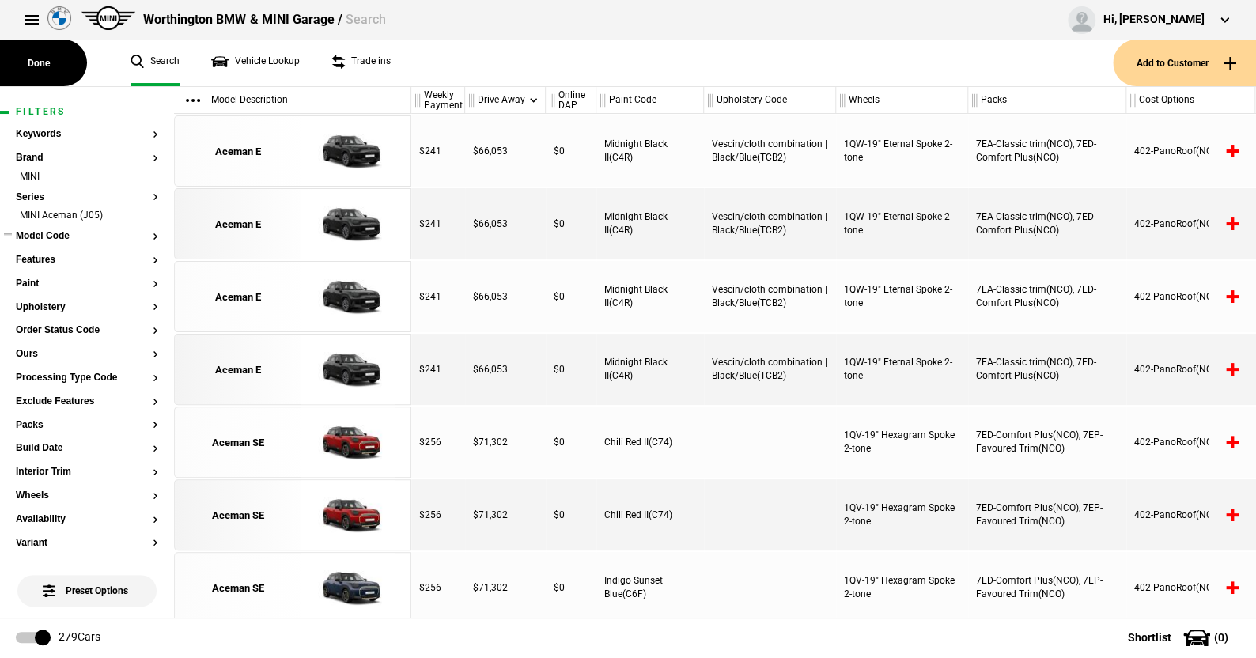
click at [57, 237] on button "Model Code" at bounding box center [87, 236] width 142 height 11
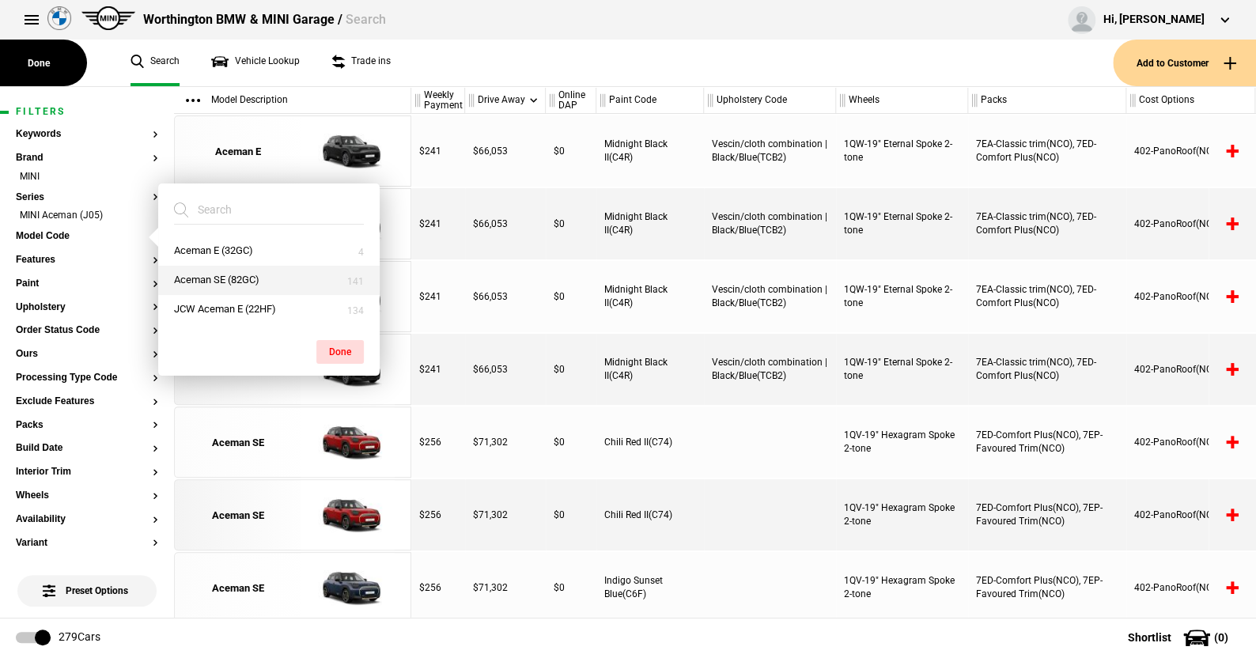
click at [214, 273] on button "Aceman SE (82GC)" at bounding box center [268, 280] width 221 height 29
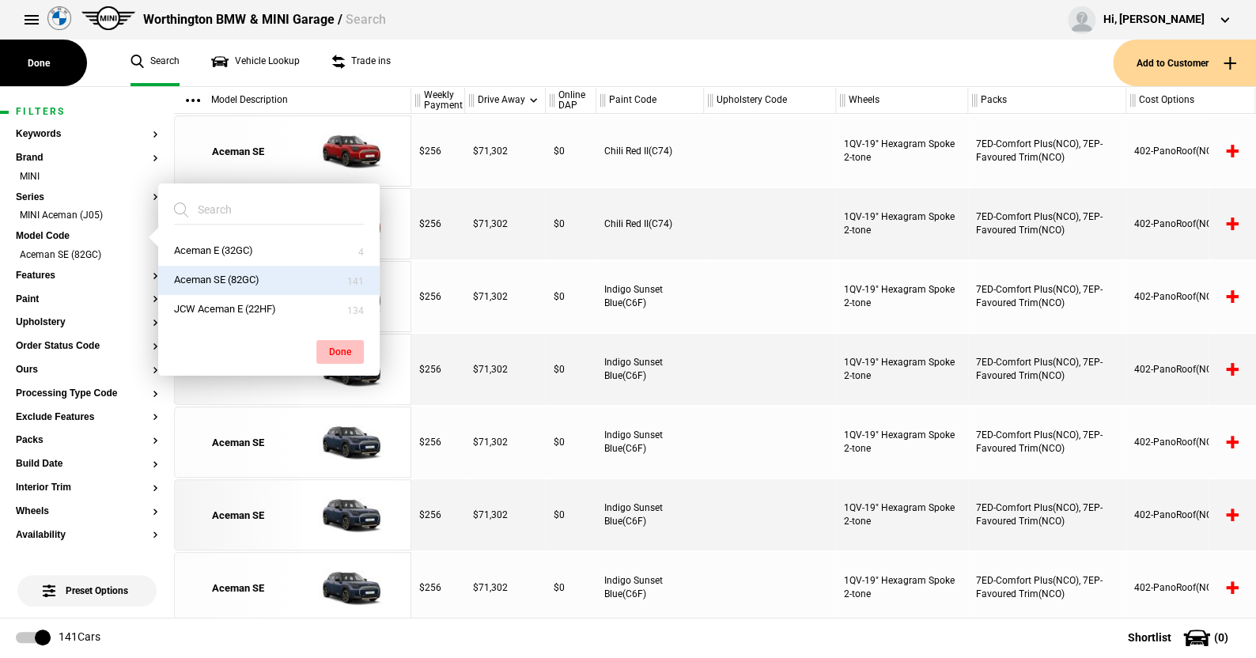
click at [338, 345] on button "Done" at bounding box center [339, 352] width 47 height 24
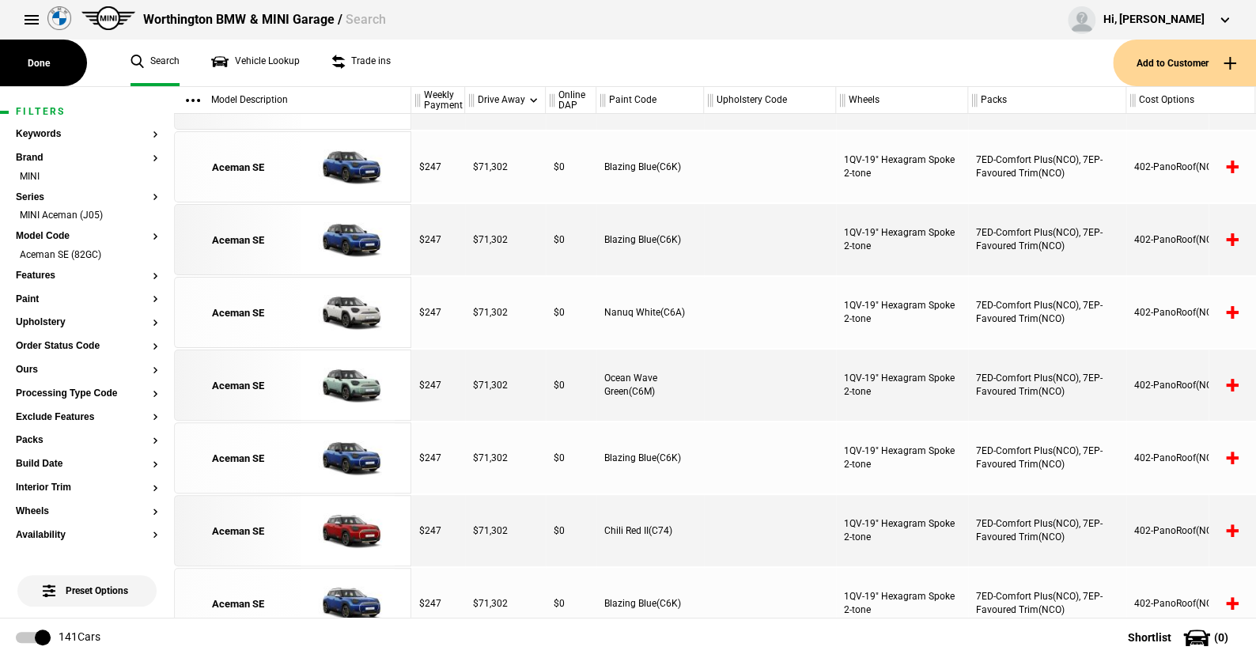
scroll to position [750, 0]
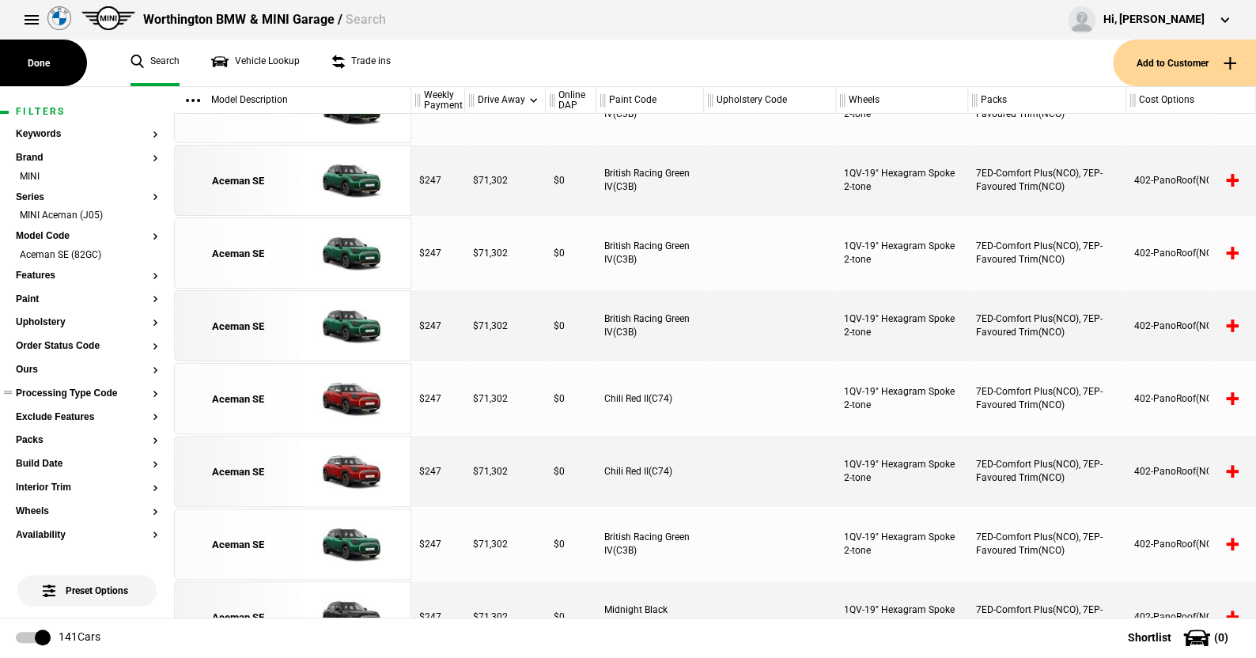
click at [61, 399] on section "Processing Type Code" at bounding box center [87, 400] width 142 height 24
click at [81, 394] on button "Processing Type Code" at bounding box center [87, 393] width 142 height 11
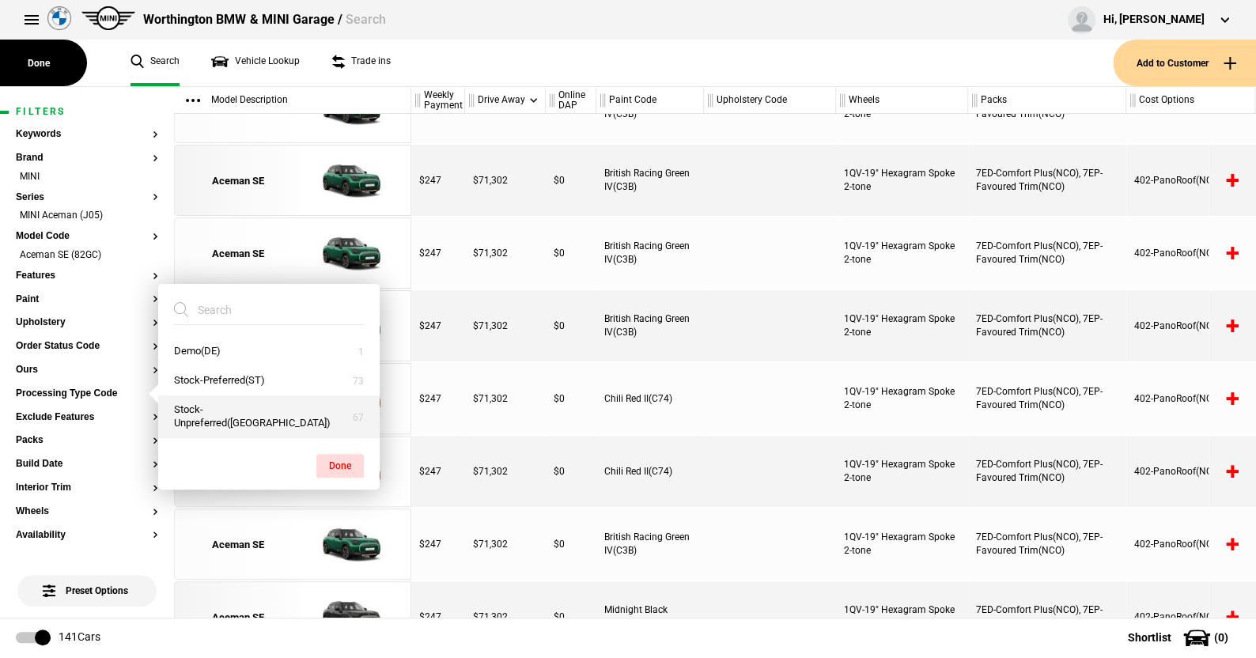
click at [233, 417] on button "Stock-Unpreferred([GEOGRAPHIC_DATA])" at bounding box center [268, 416] width 221 height 43
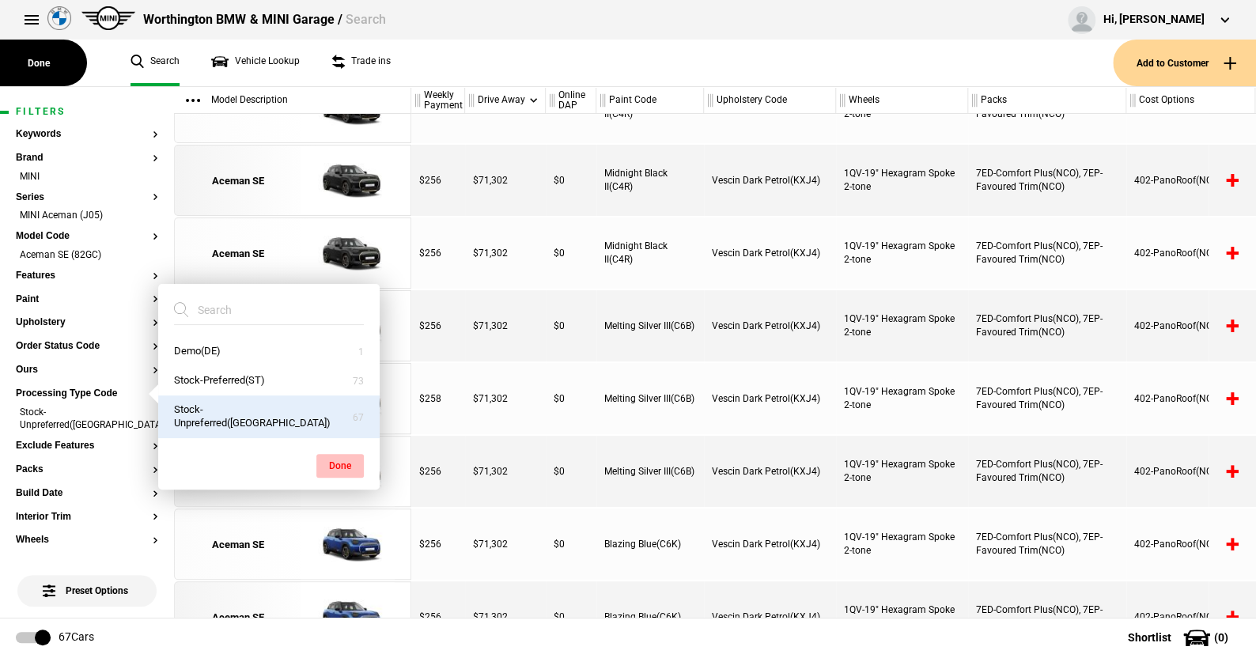
drag, startPoint x: 233, startPoint y: 417, endPoint x: 339, endPoint y: 459, distance: 114.2
click at [339, 459] on button "Done" at bounding box center [339, 466] width 47 height 24
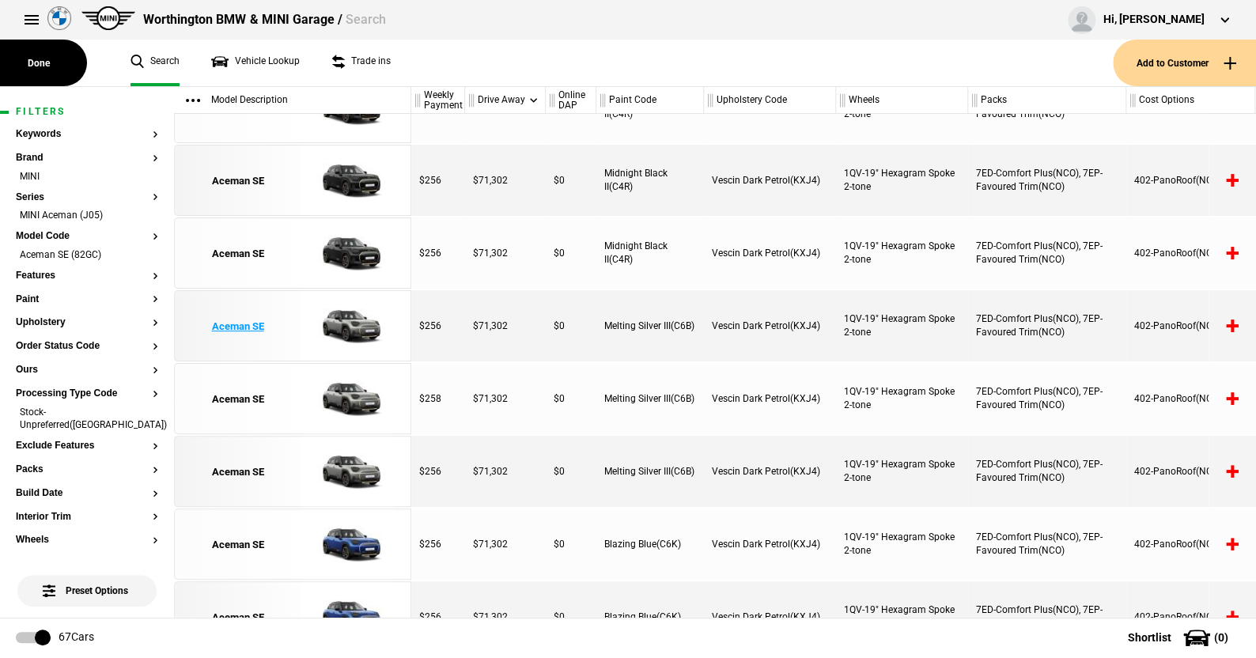
click at [340, 316] on img at bounding box center [348, 326] width 110 height 71
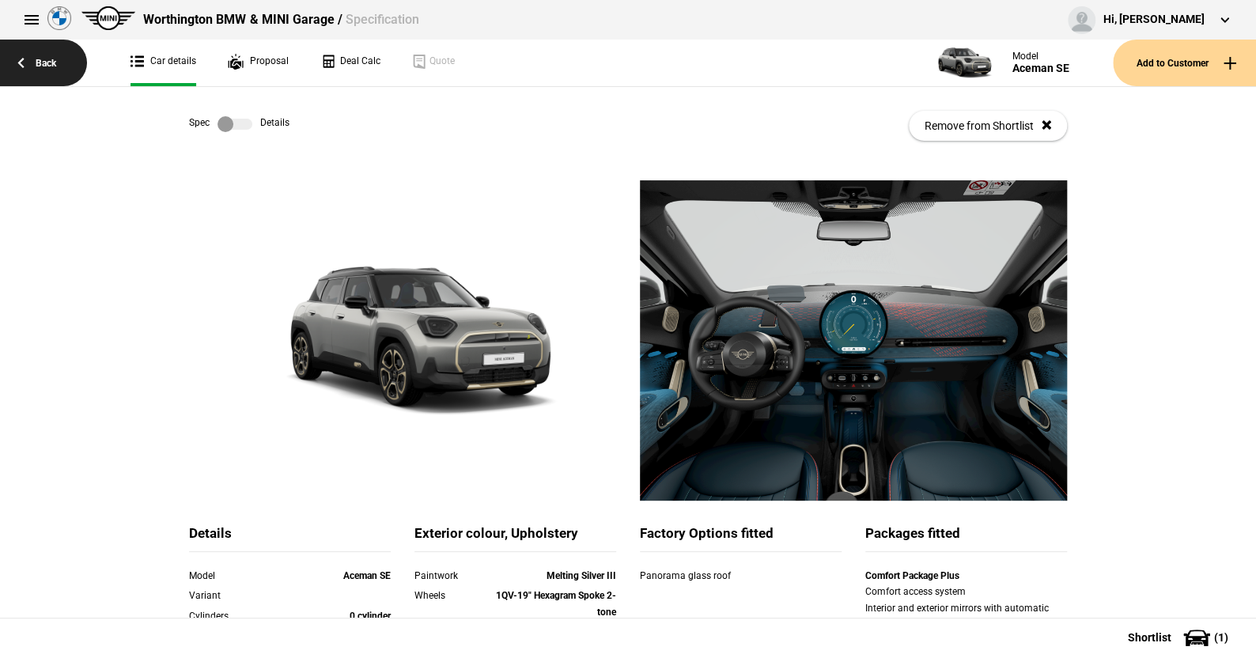
click at [51, 59] on link "Back" at bounding box center [43, 63] width 87 height 47
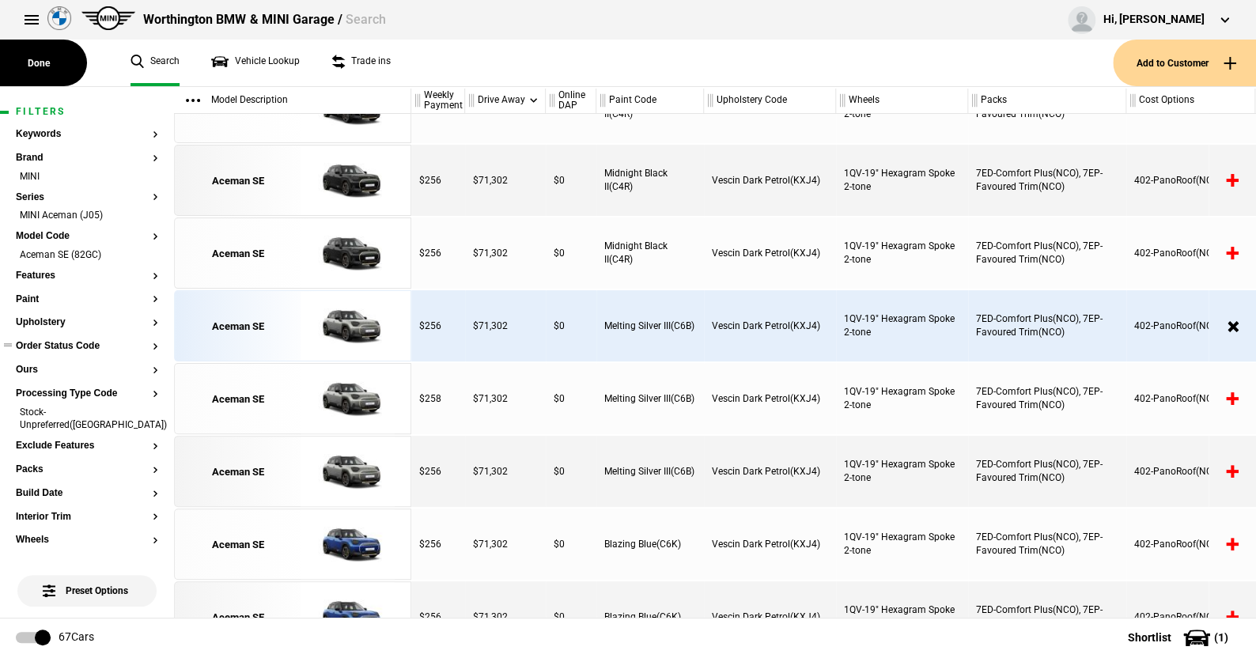
click at [89, 347] on button "Order Status Code" at bounding box center [87, 346] width 142 height 11
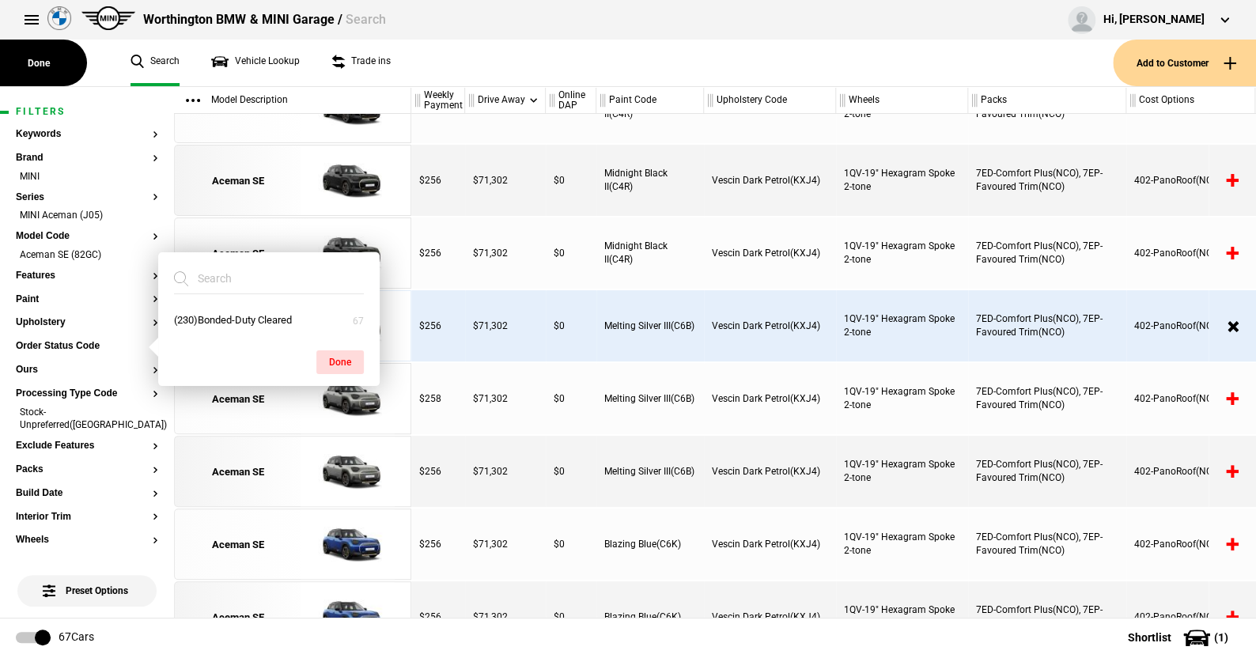
click at [470, 67] on ul "Search Vehicle Lookup Trade ins" at bounding box center [614, 63] width 998 height 47
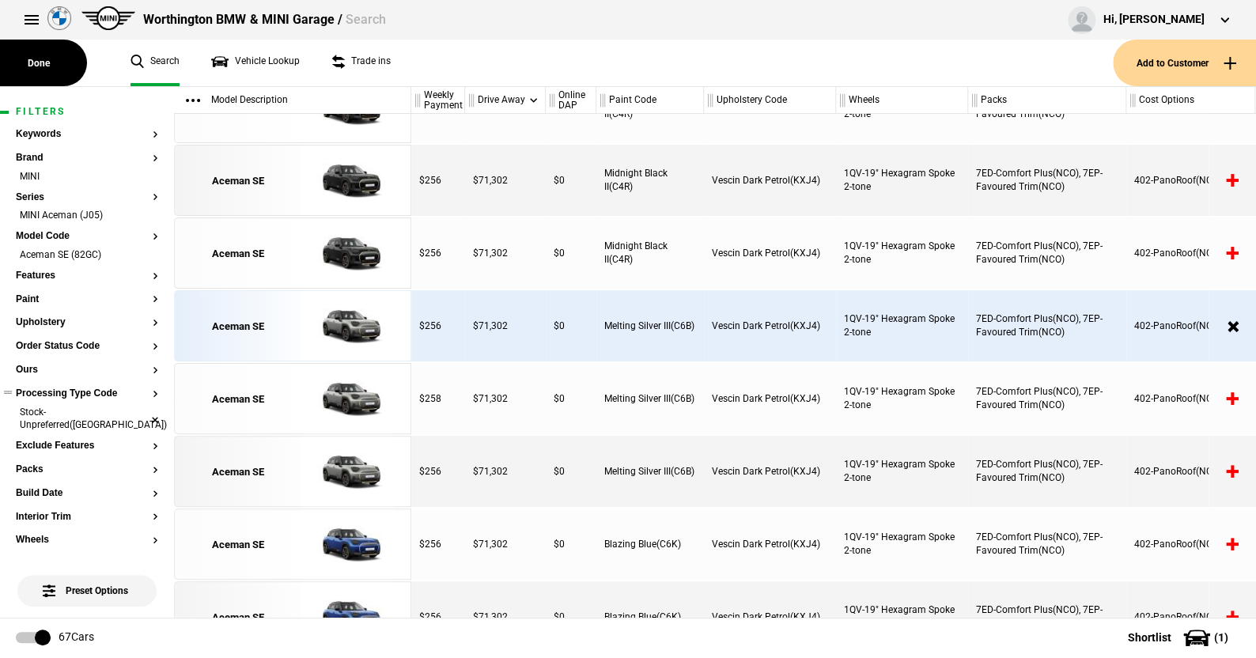
click at [142, 411] on li "Stock-Unpreferred([GEOGRAPHIC_DATA])" at bounding box center [87, 420] width 142 height 29
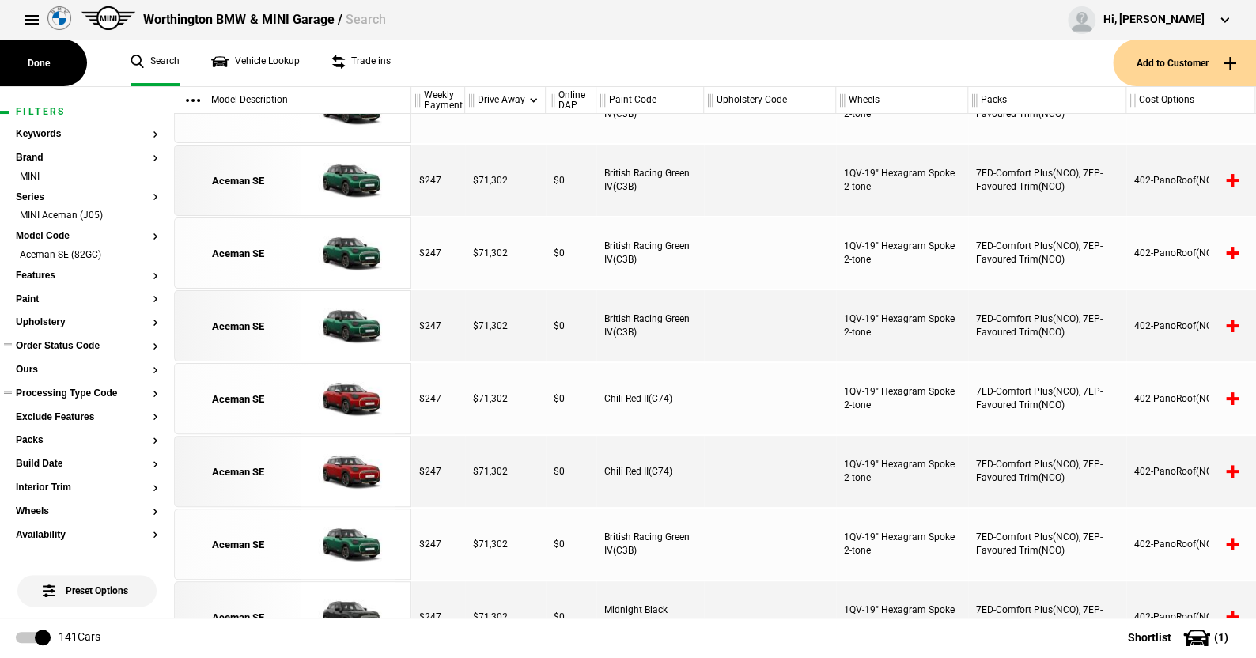
click at [70, 342] on button "Order Status Code" at bounding box center [87, 346] width 142 height 11
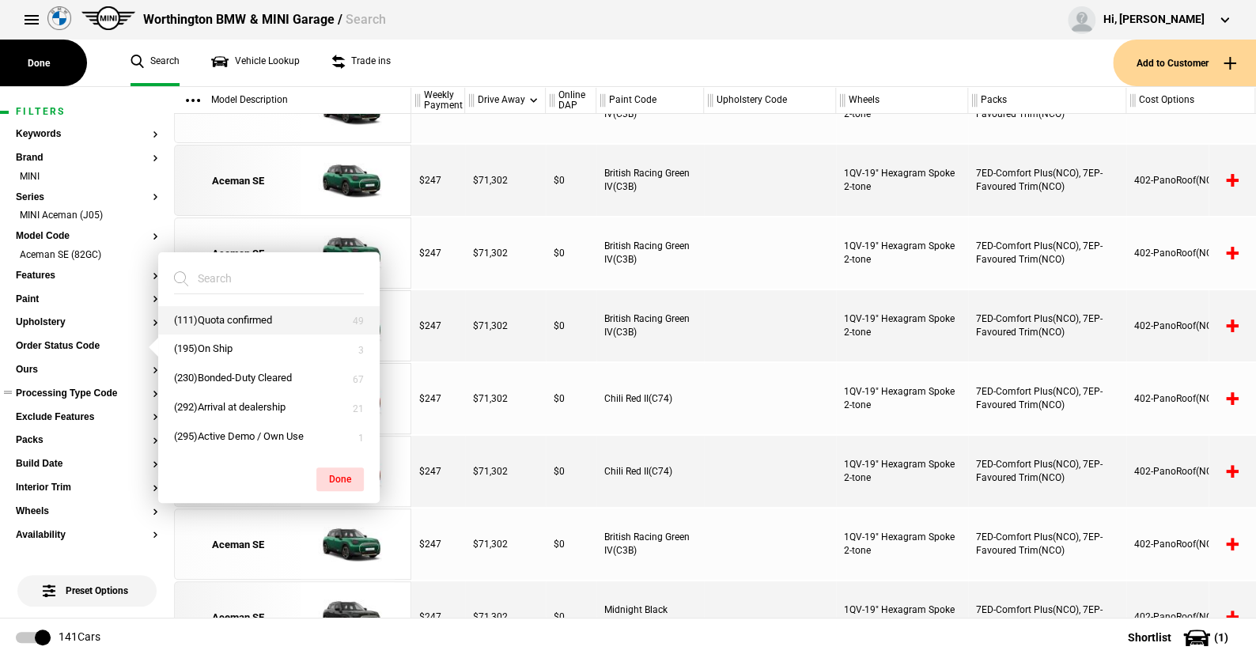
click at [225, 315] on button "(111)Quota confirmed" at bounding box center [268, 320] width 221 height 29
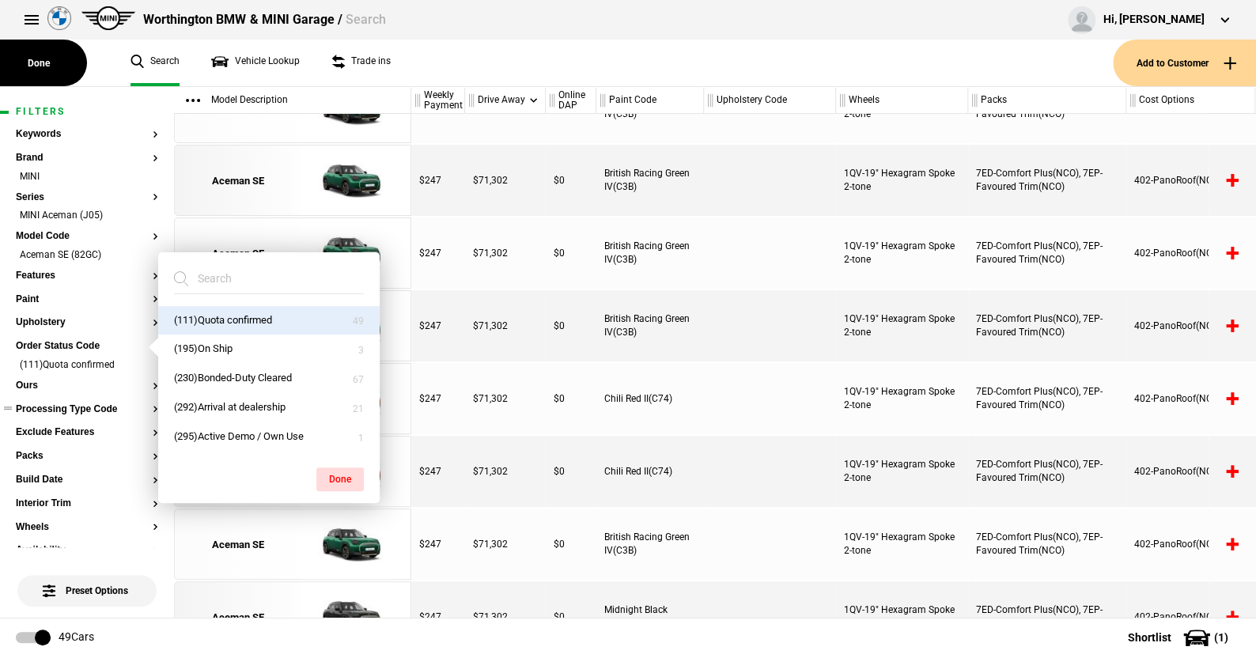
drag, startPoint x: 334, startPoint y: 470, endPoint x: 372, endPoint y: 388, distance: 90.6
click at [334, 470] on button "Done" at bounding box center [339, 479] width 47 height 24
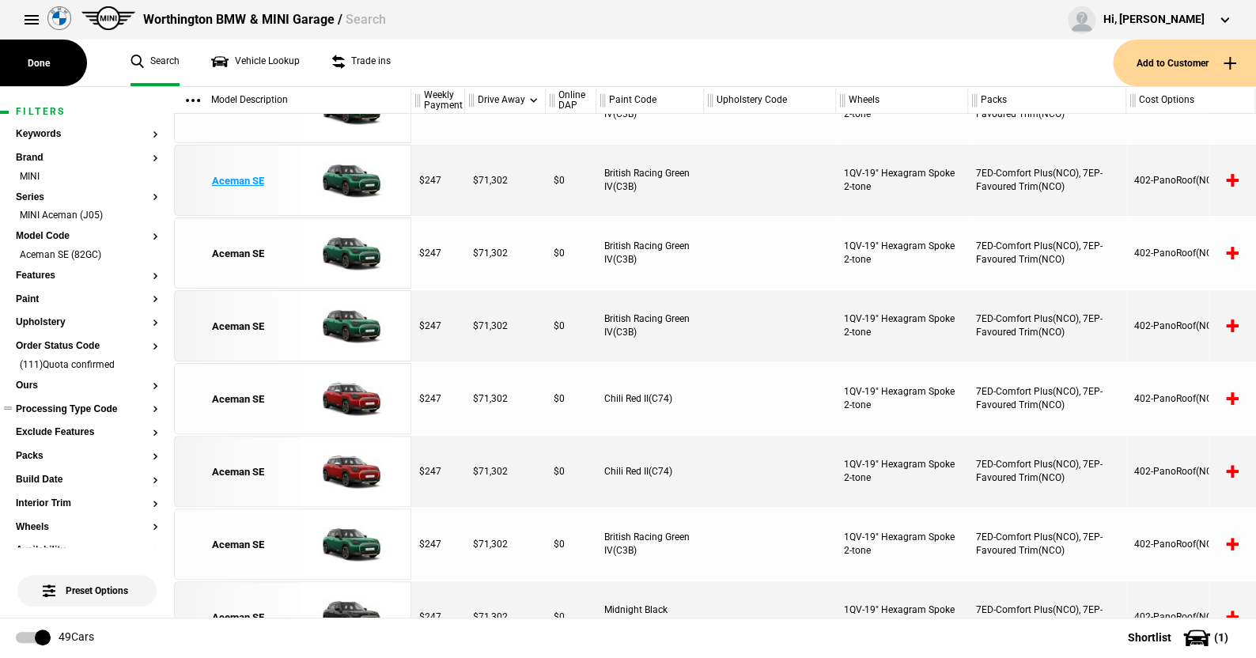
click at [358, 179] on img at bounding box center [348, 180] width 110 height 71
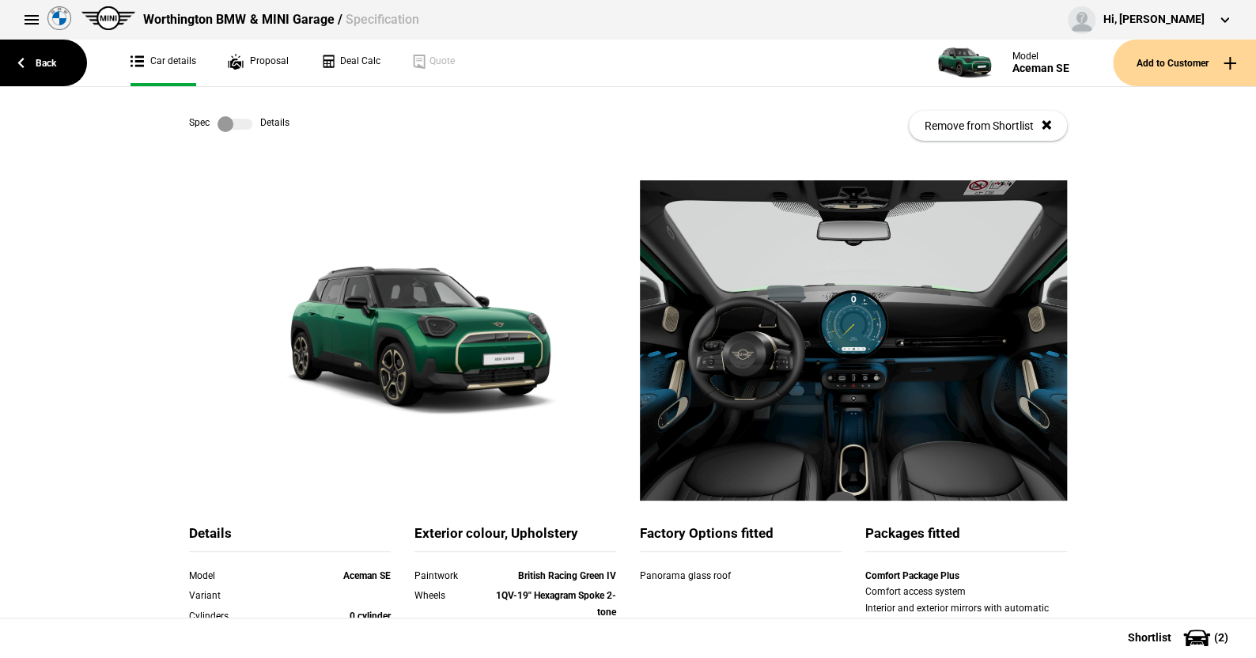
click at [236, 123] on label at bounding box center [234, 124] width 35 height 16
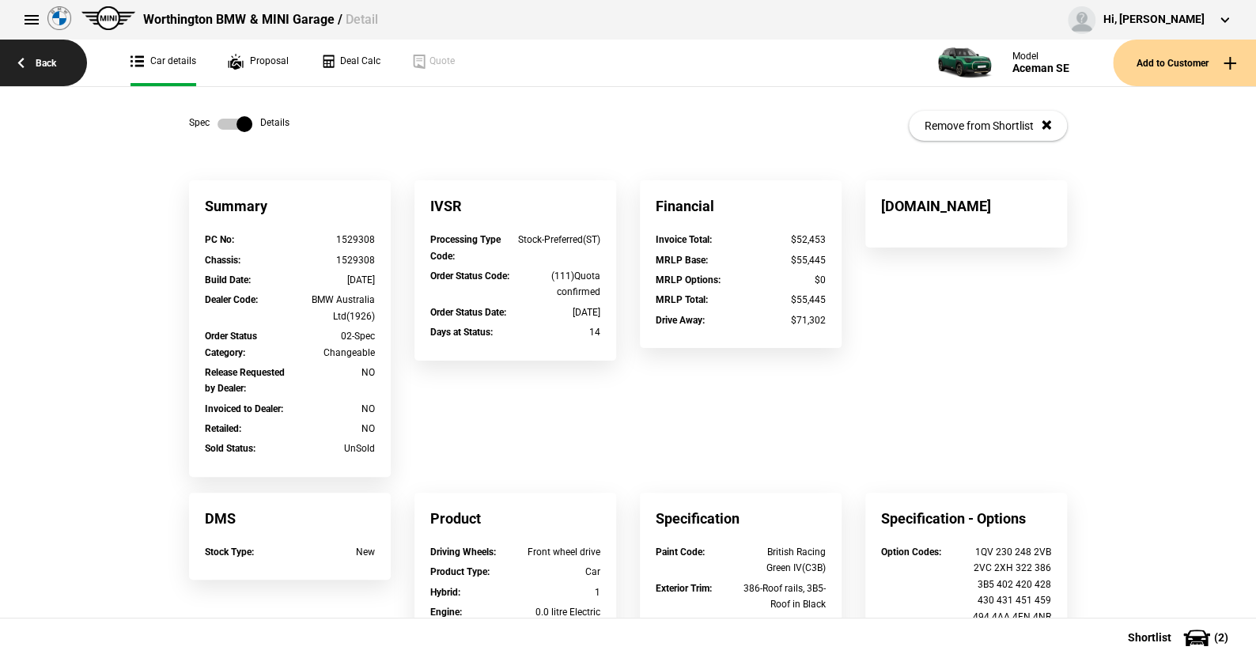
click at [37, 58] on link "Back" at bounding box center [43, 63] width 87 height 47
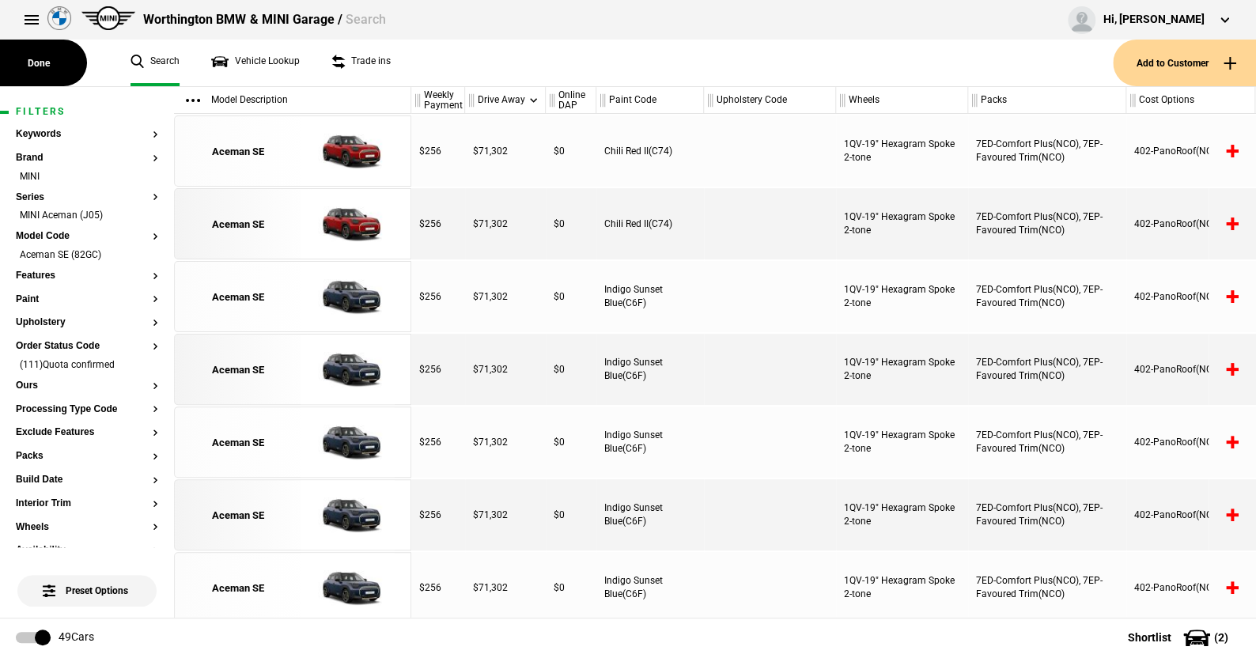
scroll to position [1498, 0]
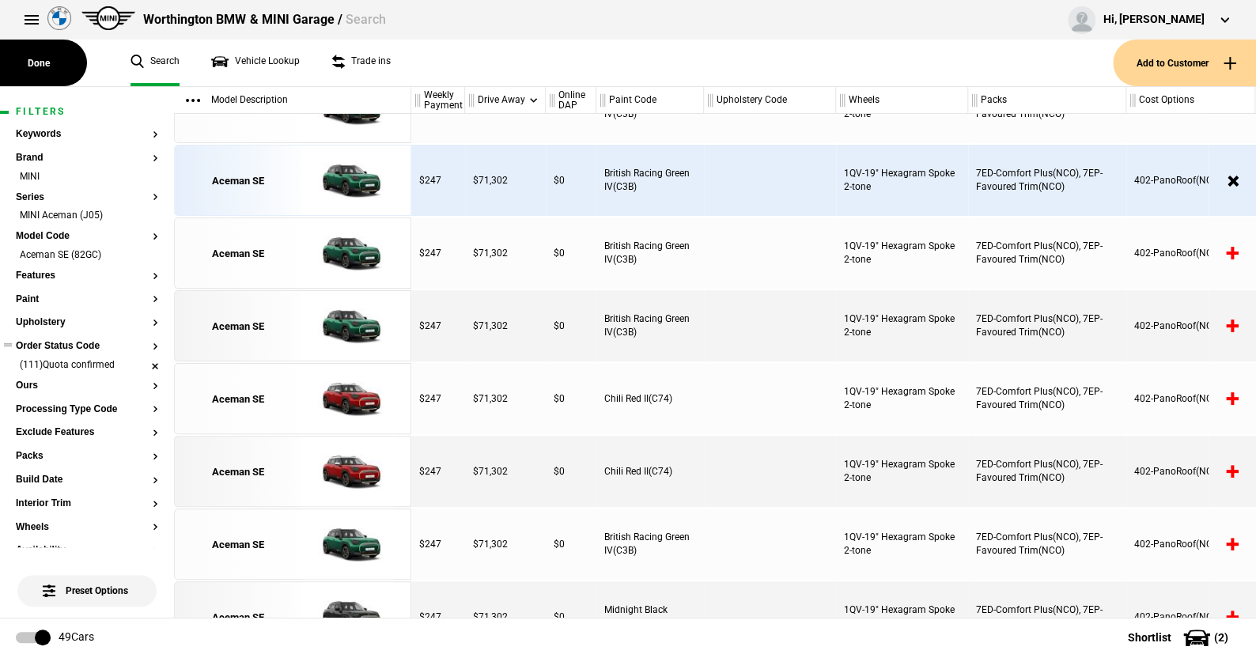
click at [144, 364] on li "(111)Quota confirmed" at bounding box center [87, 366] width 142 height 16
click at [72, 346] on button "Order Status Code" at bounding box center [87, 346] width 142 height 11
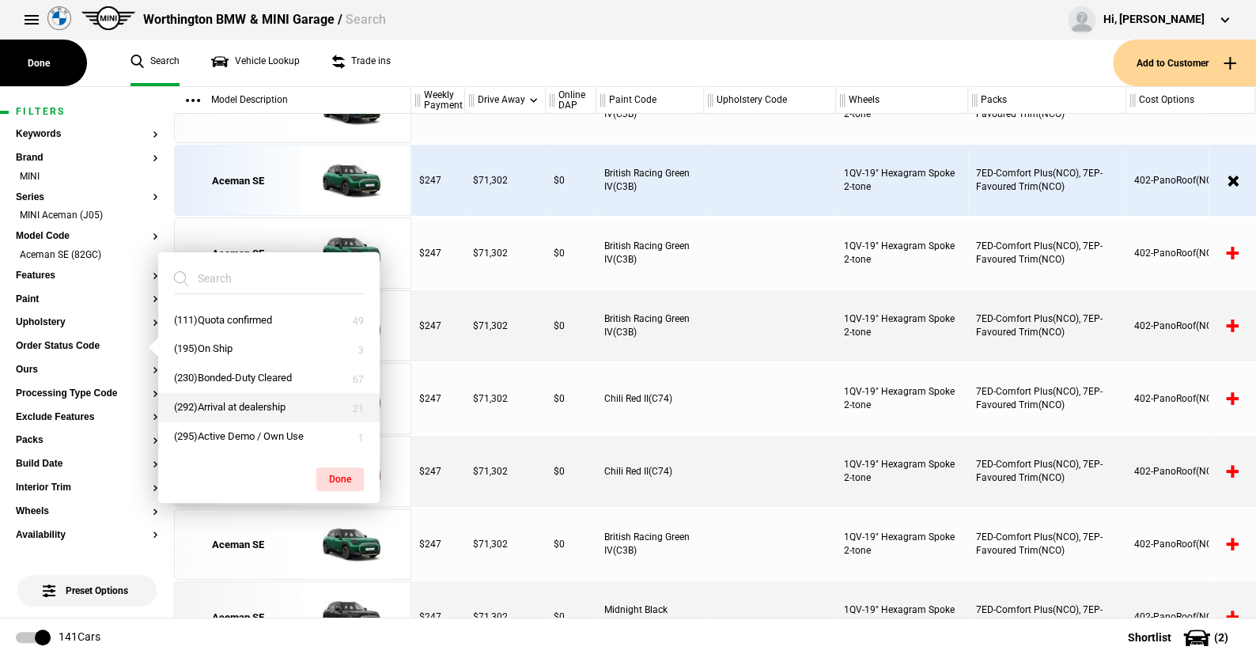
click at [215, 401] on button "(292)Arrival at dealership" at bounding box center [268, 407] width 221 height 29
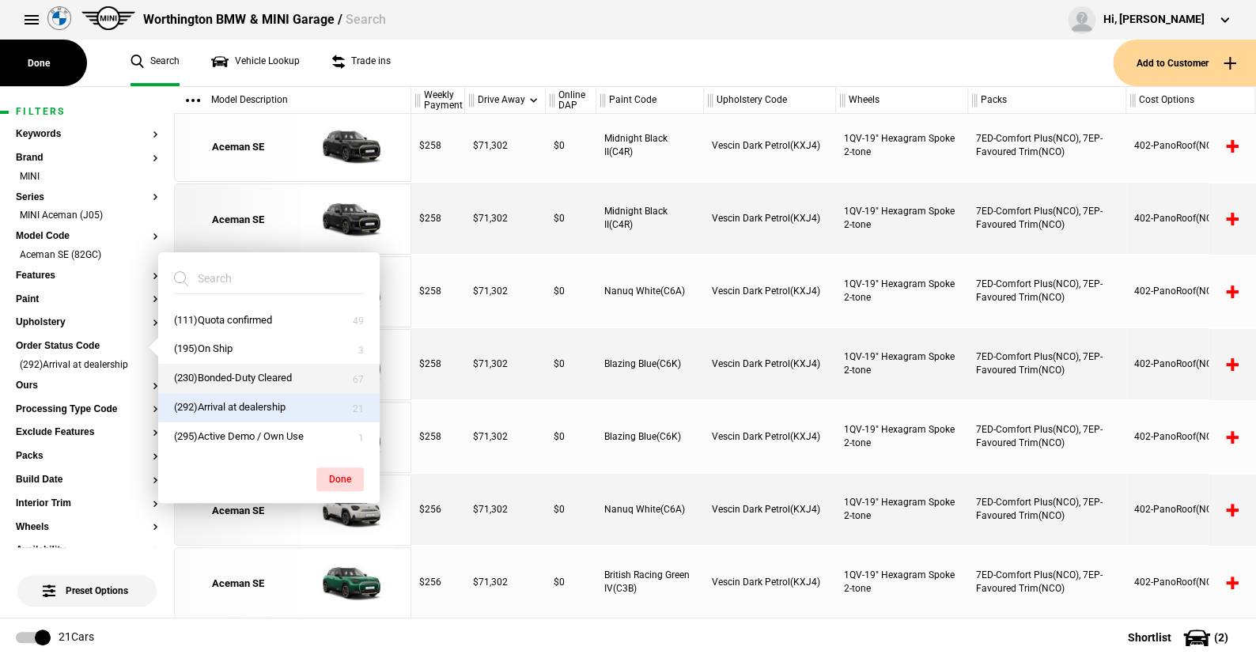
click at [210, 375] on button "(230)Bonded-Duty Cleared" at bounding box center [268, 378] width 221 height 29
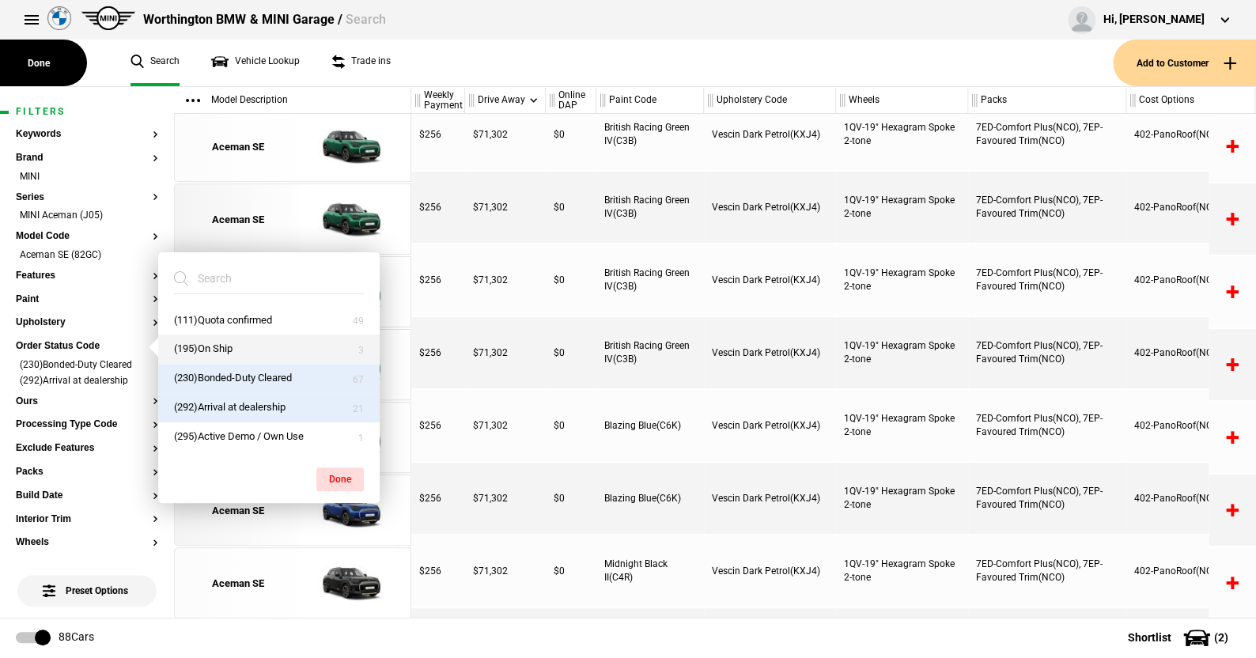
click at [214, 347] on button "(195)On Ship" at bounding box center [268, 348] width 221 height 29
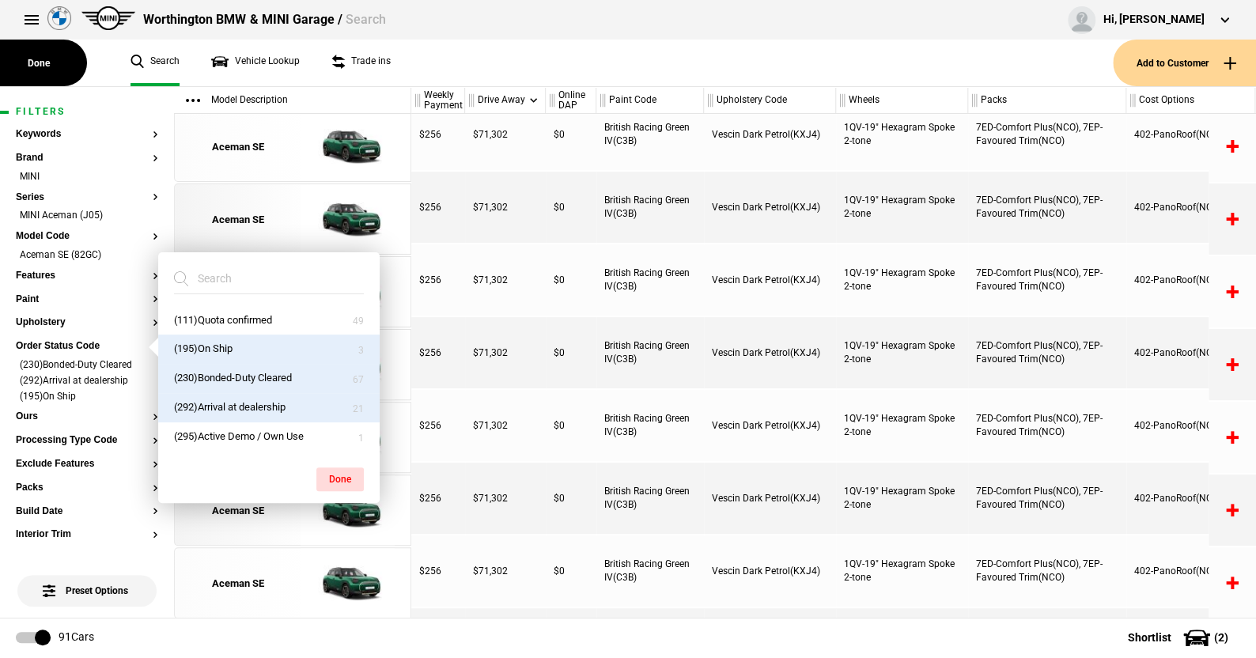
click at [342, 470] on button "Done" at bounding box center [339, 479] width 47 height 24
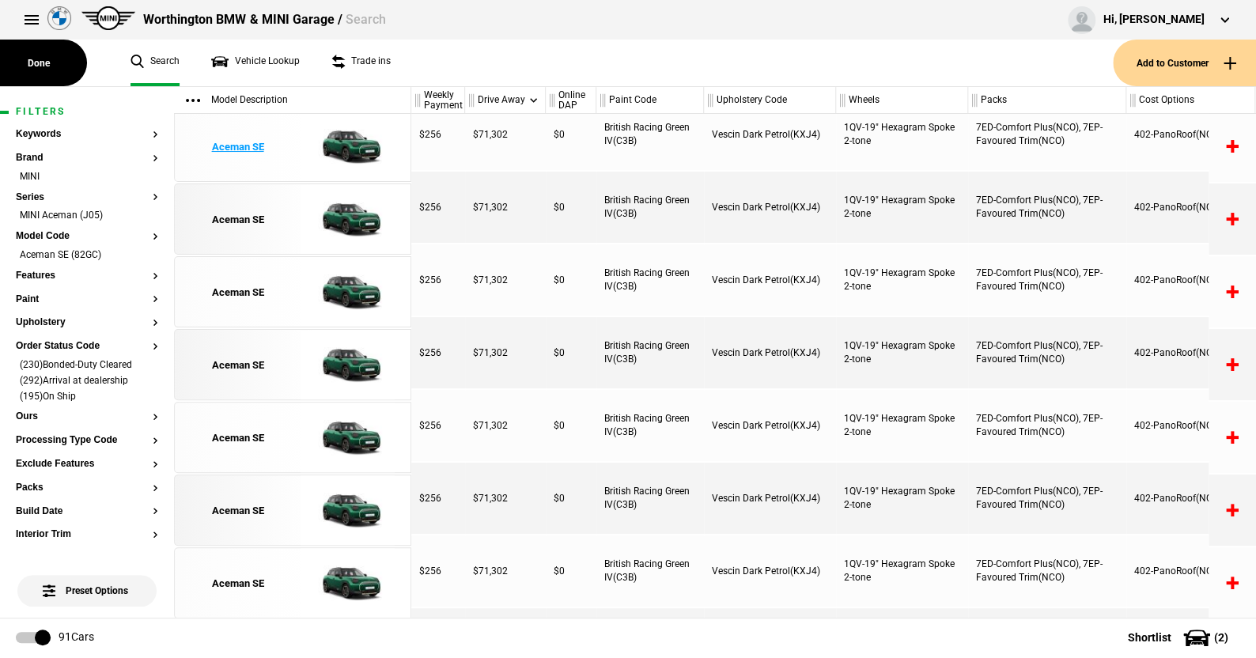
click at [351, 141] on img at bounding box center [348, 146] width 110 height 71
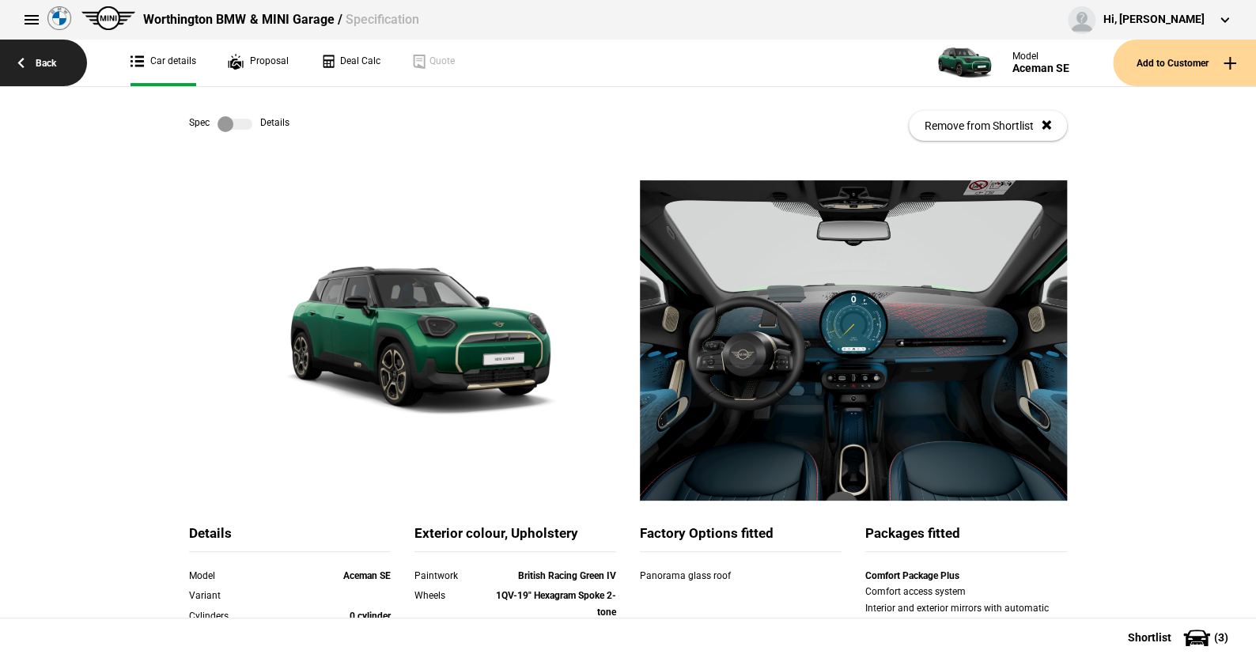
click at [38, 62] on link "Back" at bounding box center [43, 63] width 87 height 47
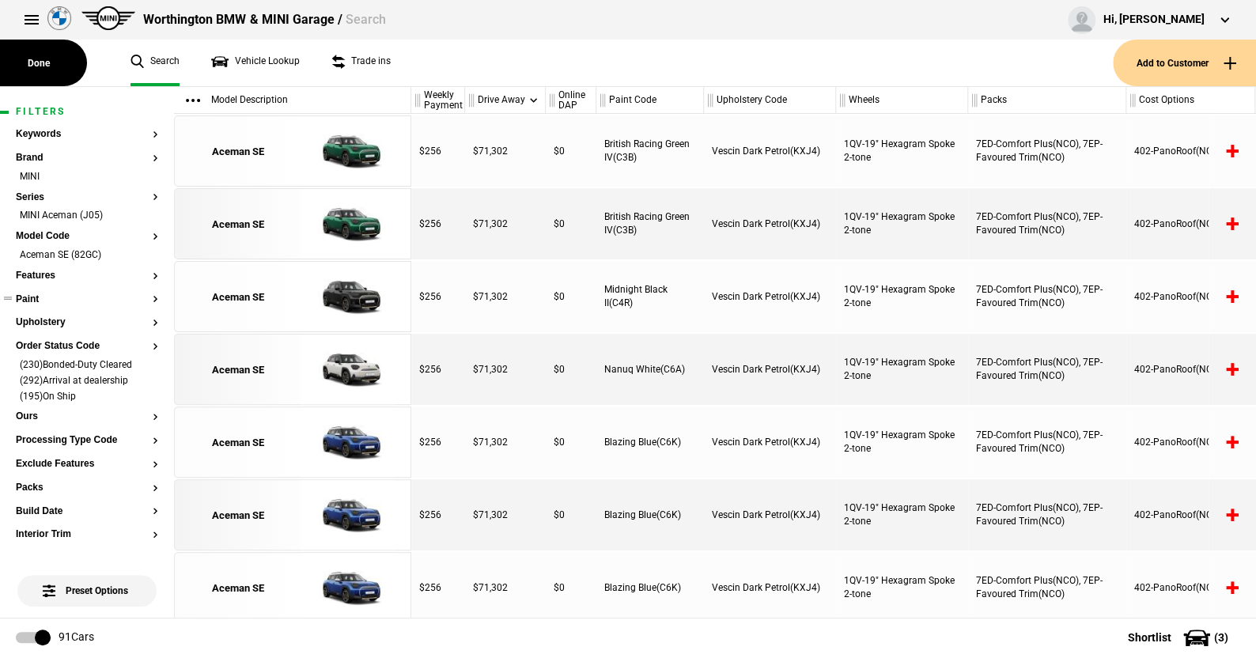
scroll to position [1035, 0]
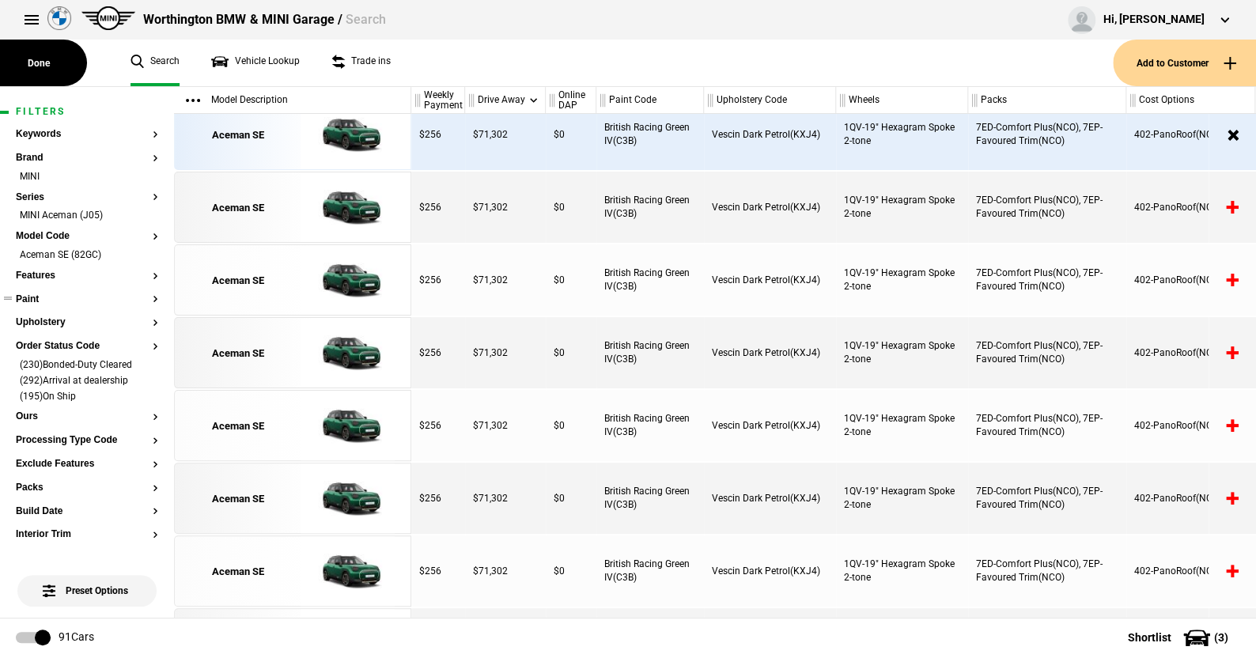
click at [36, 294] on button "Paint" at bounding box center [87, 299] width 142 height 11
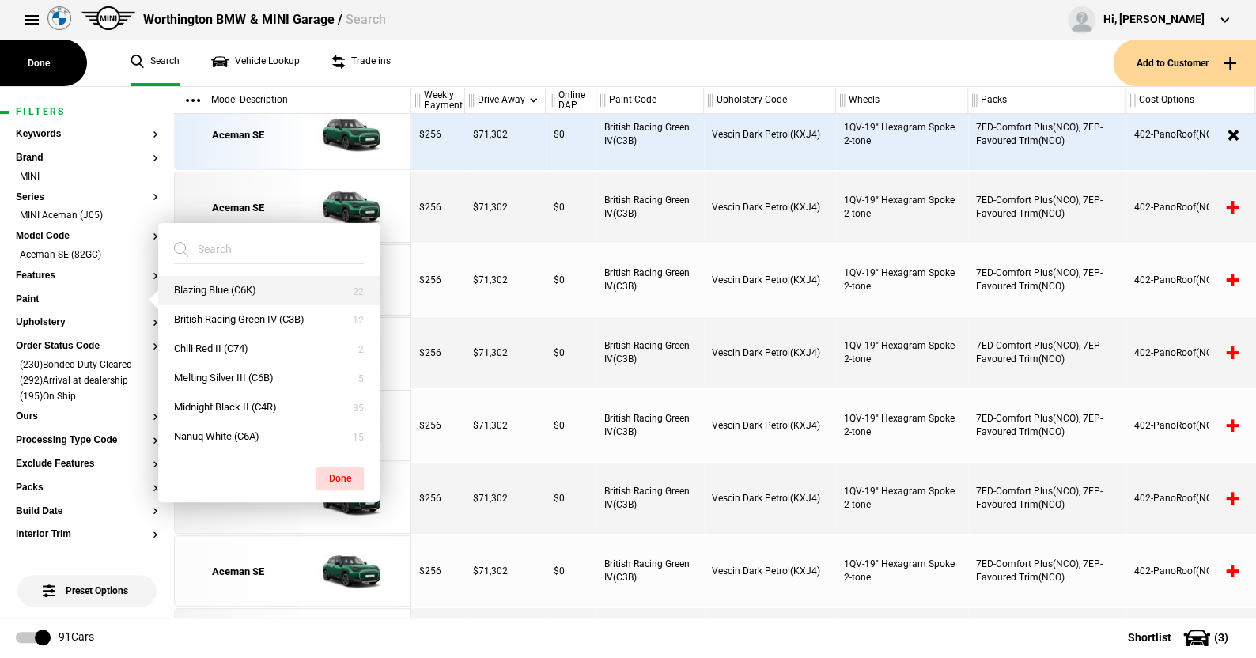
click at [218, 284] on button "Blazing Blue (C6K)" at bounding box center [268, 290] width 221 height 29
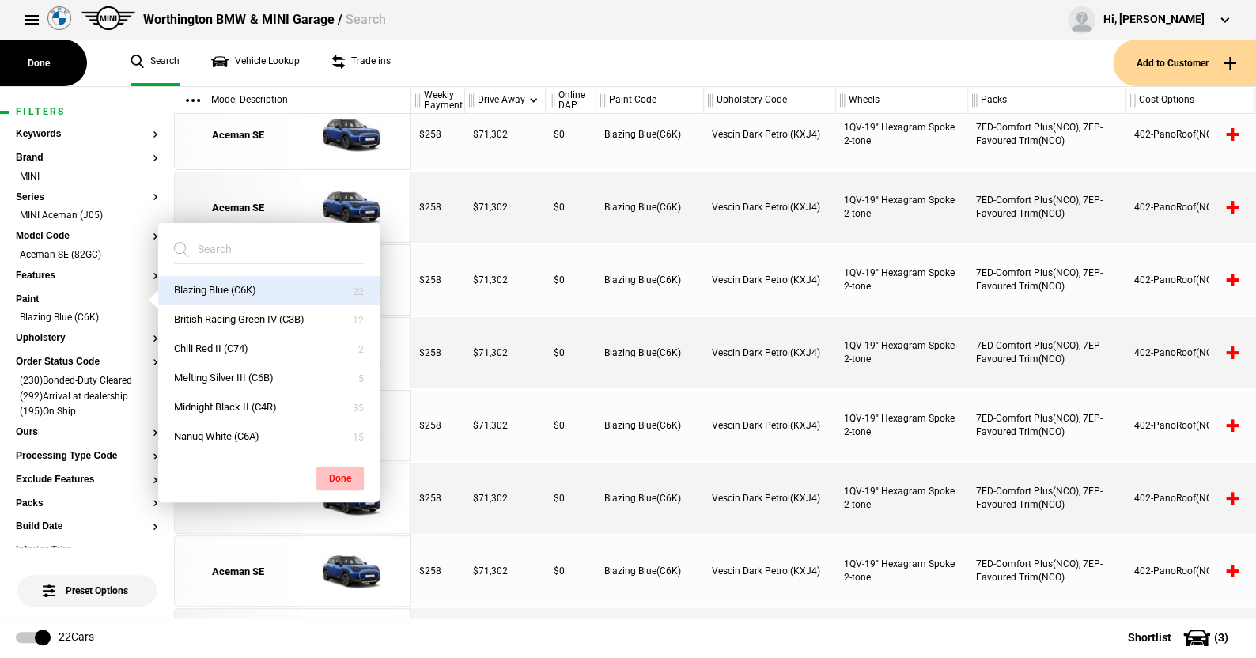
click at [342, 473] on button "Done" at bounding box center [339, 479] width 47 height 24
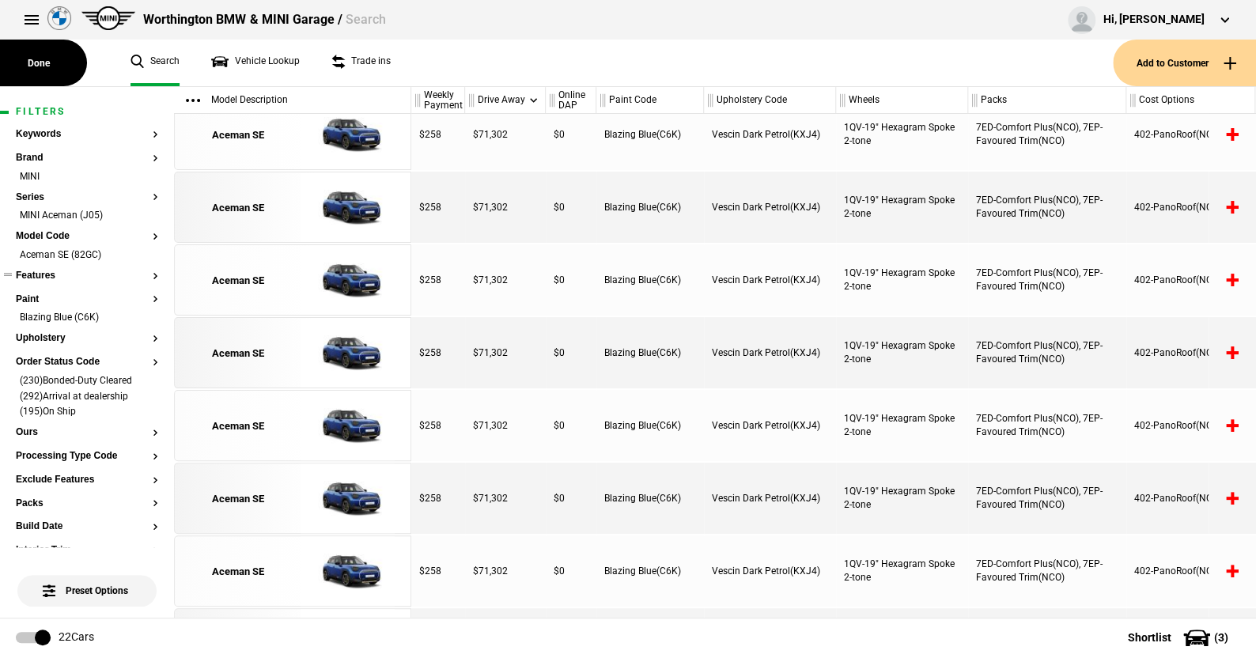
click at [36, 274] on button "Features" at bounding box center [87, 275] width 142 height 11
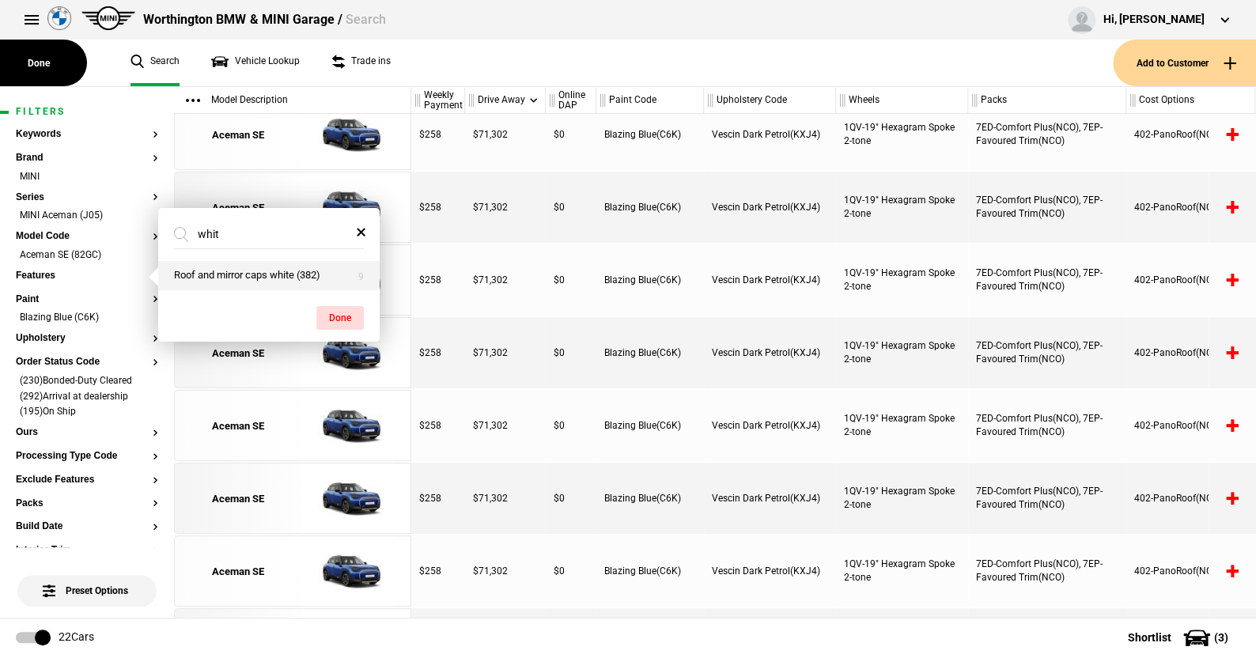
type input "whit"
click at [232, 271] on button "Roof and mirror caps white (382)" at bounding box center [268, 275] width 221 height 29
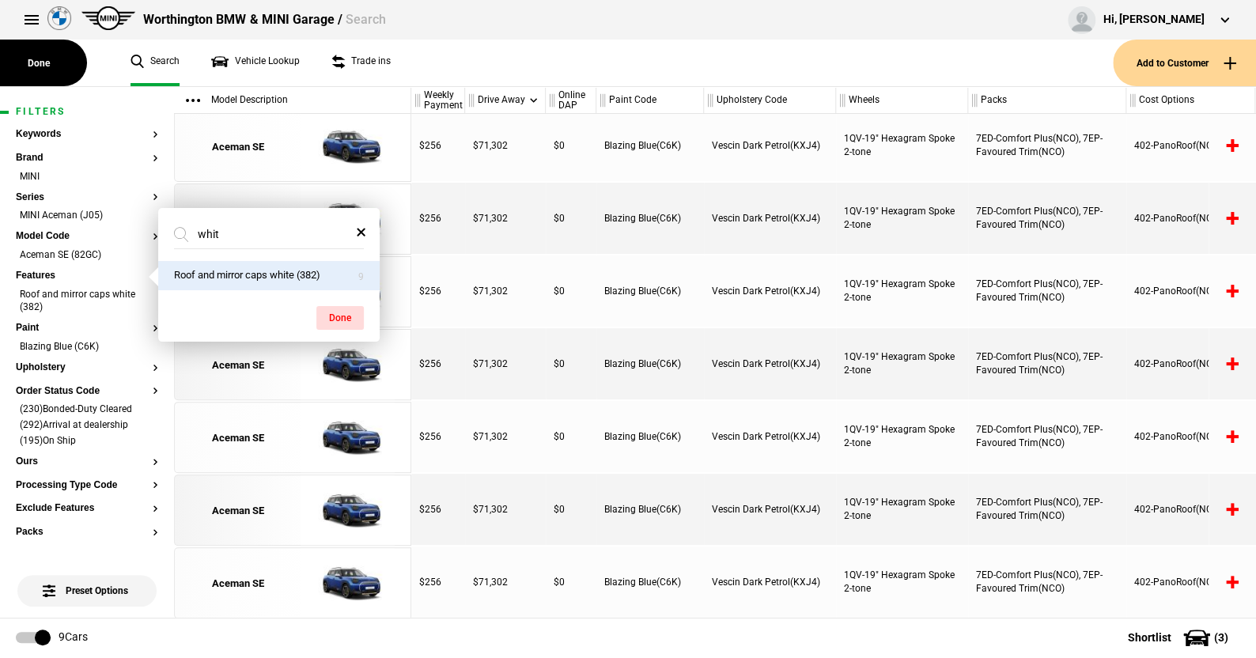
scroll to position [150, 0]
click at [344, 311] on button "Done" at bounding box center [339, 318] width 47 height 24
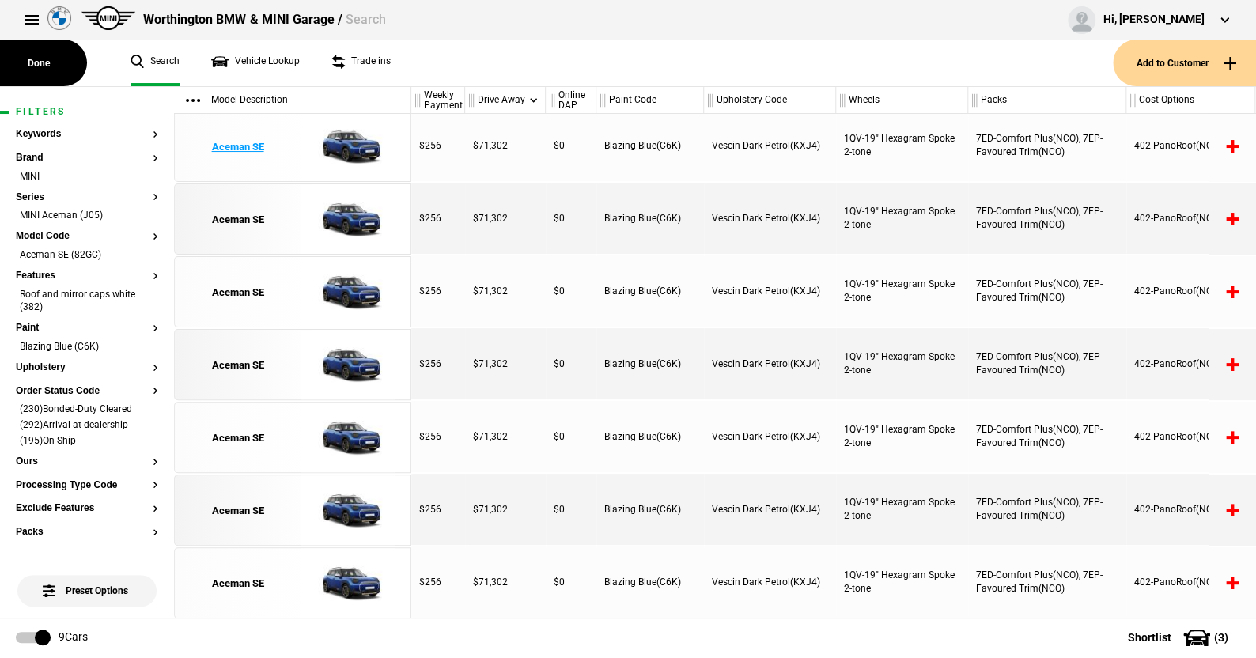
click at [360, 139] on img at bounding box center [348, 146] width 110 height 71
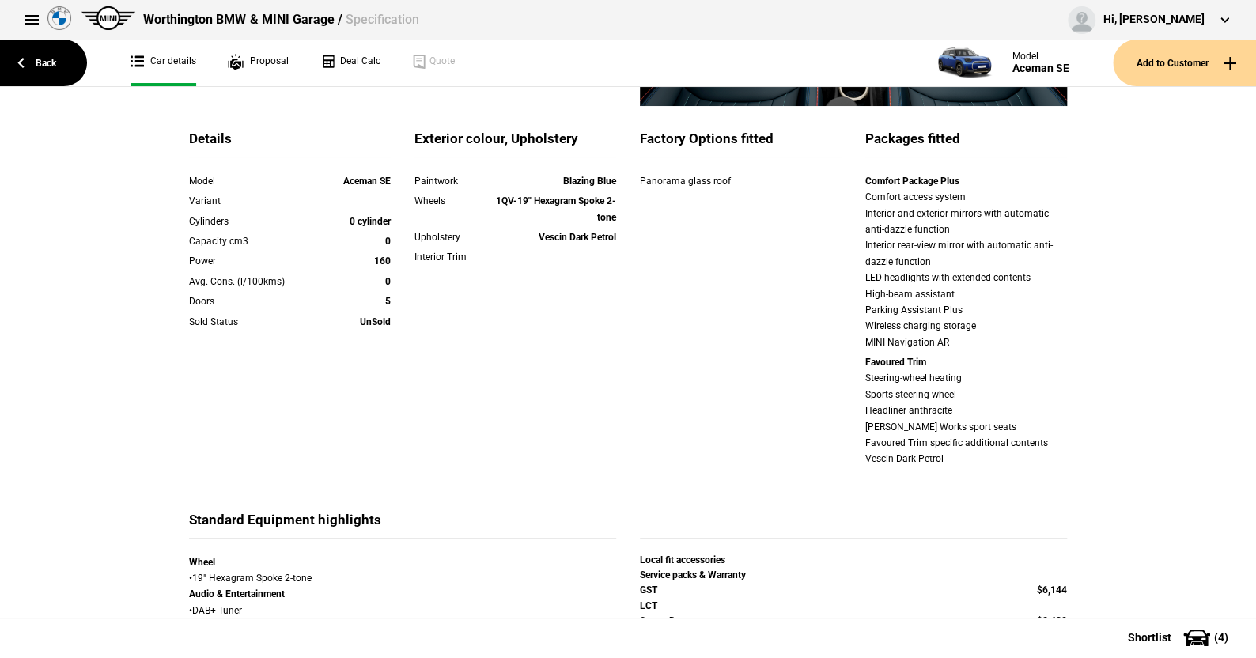
scroll to position [79, 0]
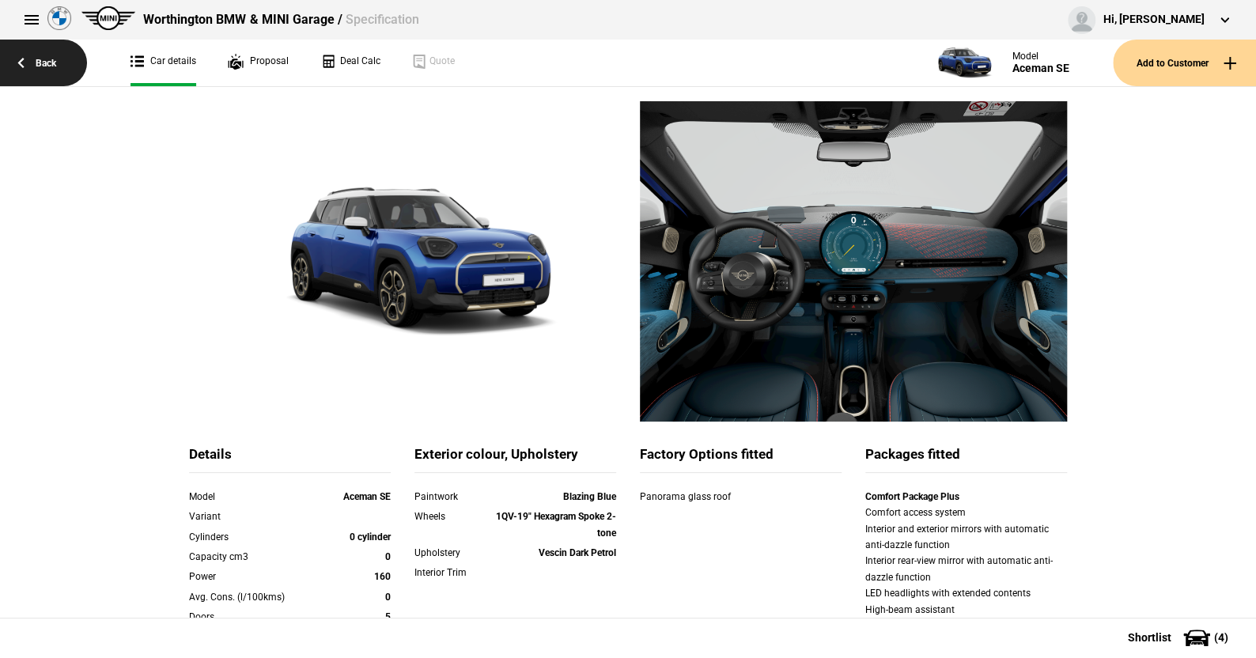
click at [40, 58] on link "Back" at bounding box center [43, 63] width 87 height 47
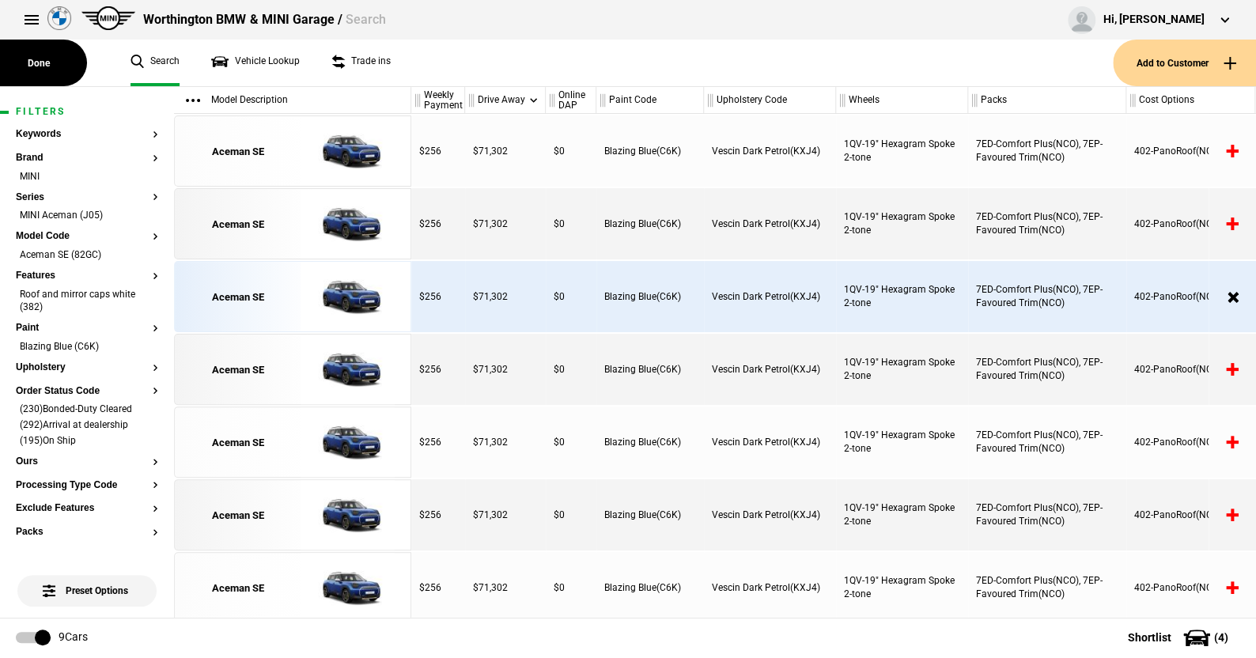
scroll to position [150, 0]
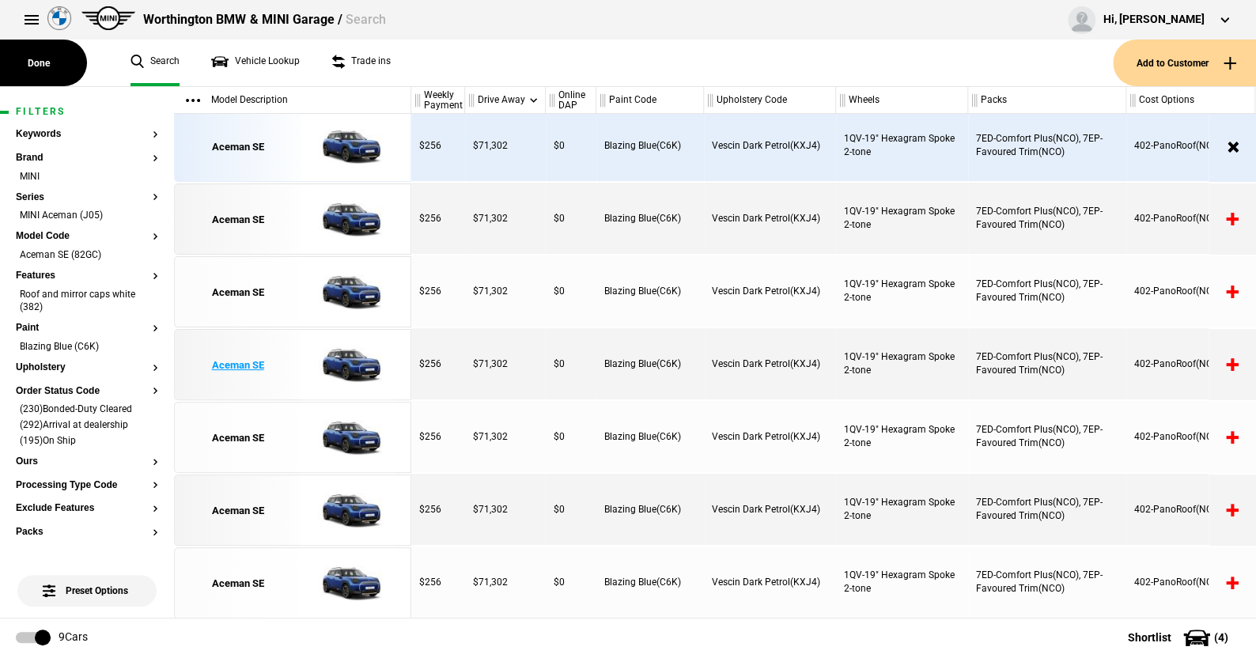
click at [361, 359] on img at bounding box center [348, 365] width 110 height 71
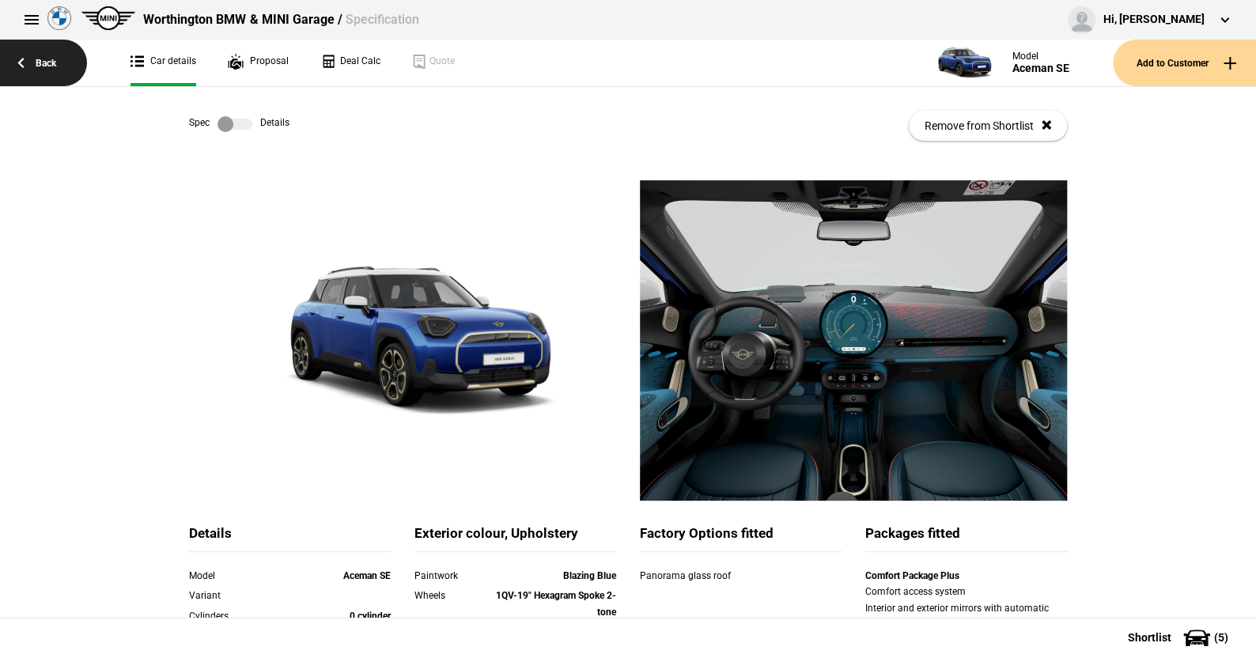
click at [51, 59] on link "Back" at bounding box center [43, 63] width 87 height 47
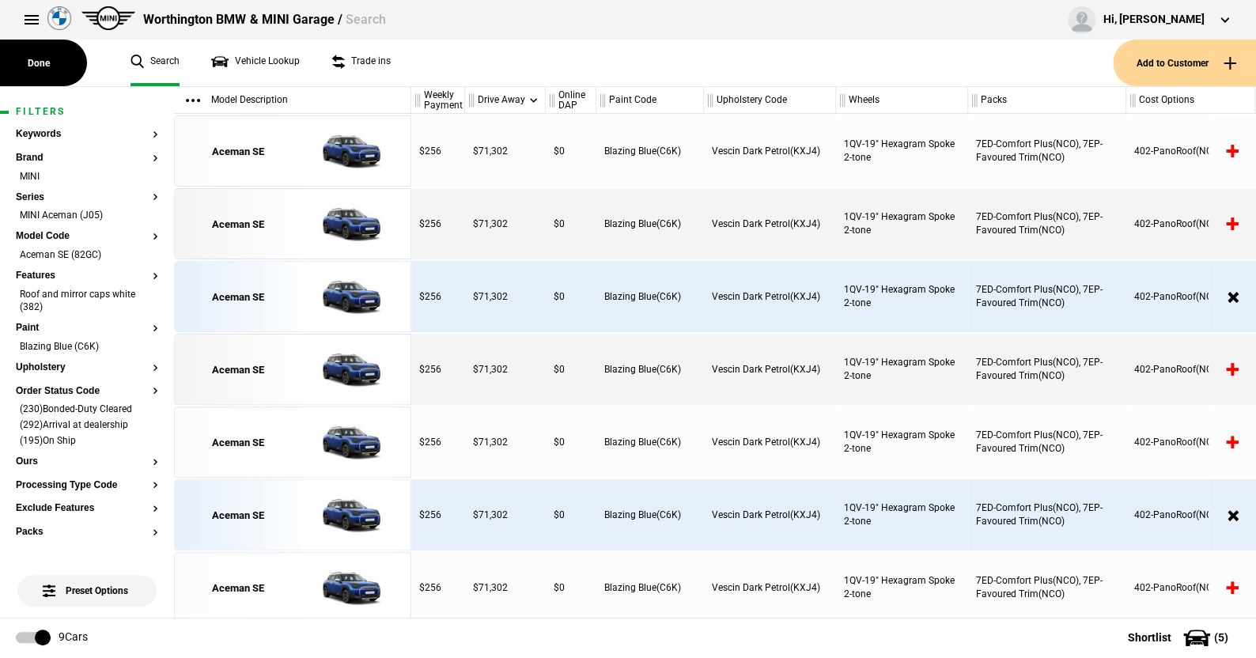
scroll to position [150, 0]
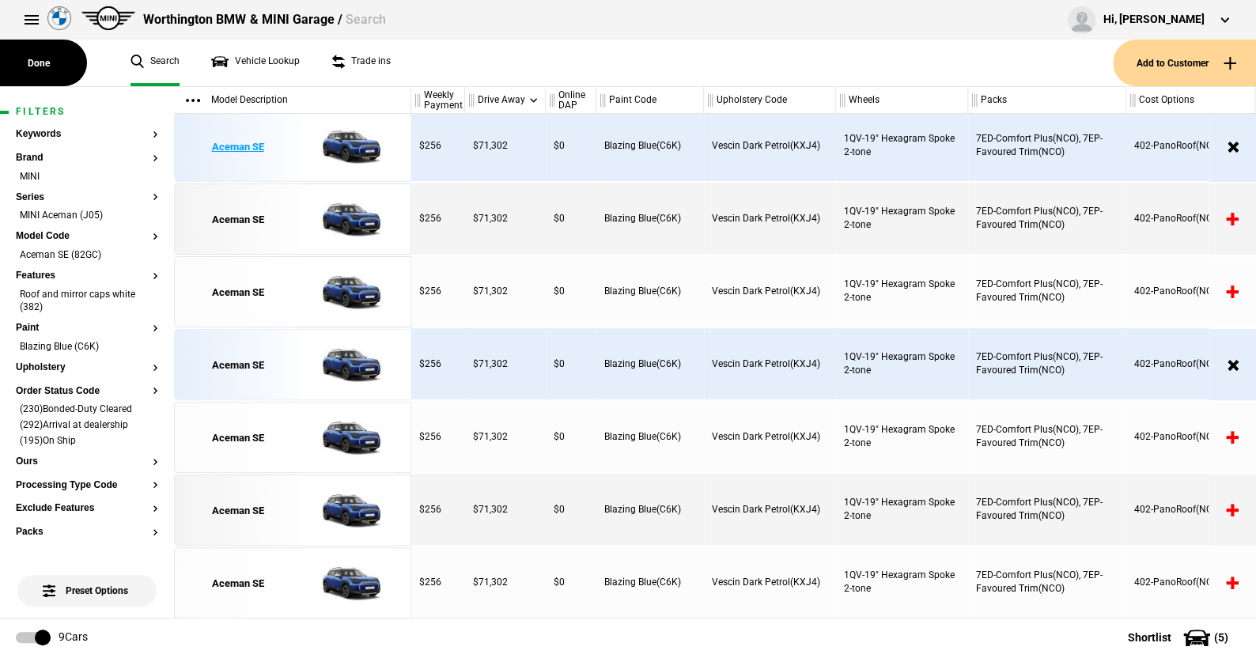
click at [353, 142] on img at bounding box center [348, 146] width 110 height 71
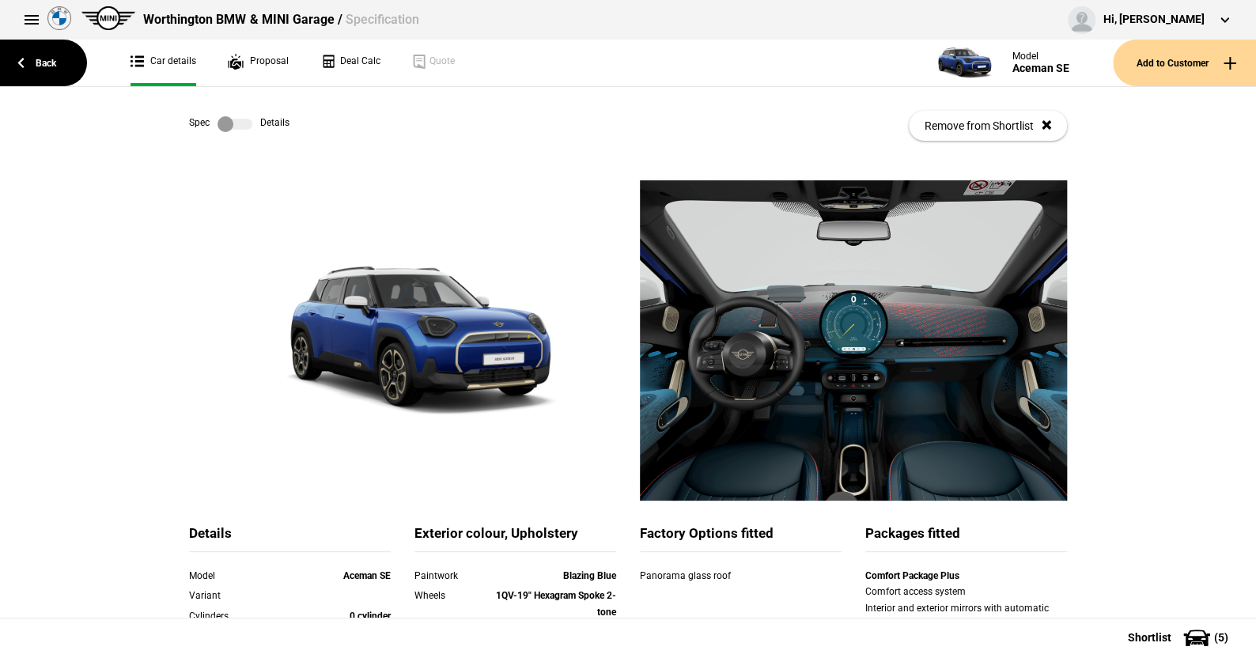
click at [238, 123] on label at bounding box center [234, 124] width 35 height 16
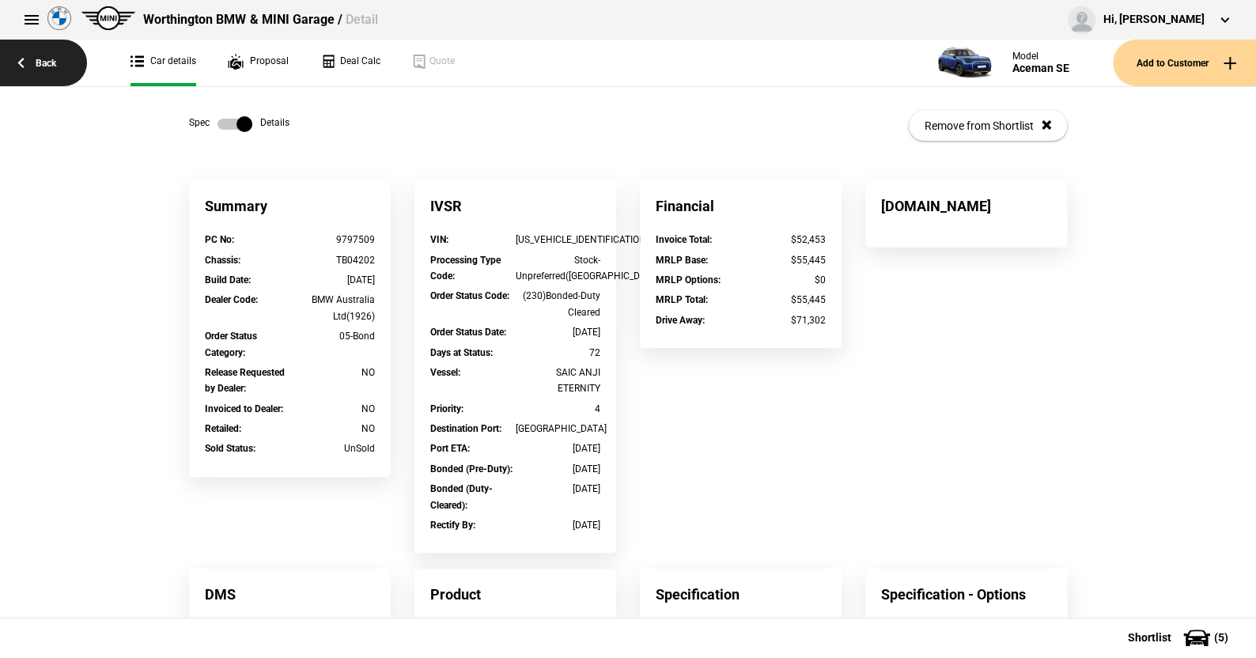
click at [48, 59] on link "Back" at bounding box center [43, 63] width 87 height 47
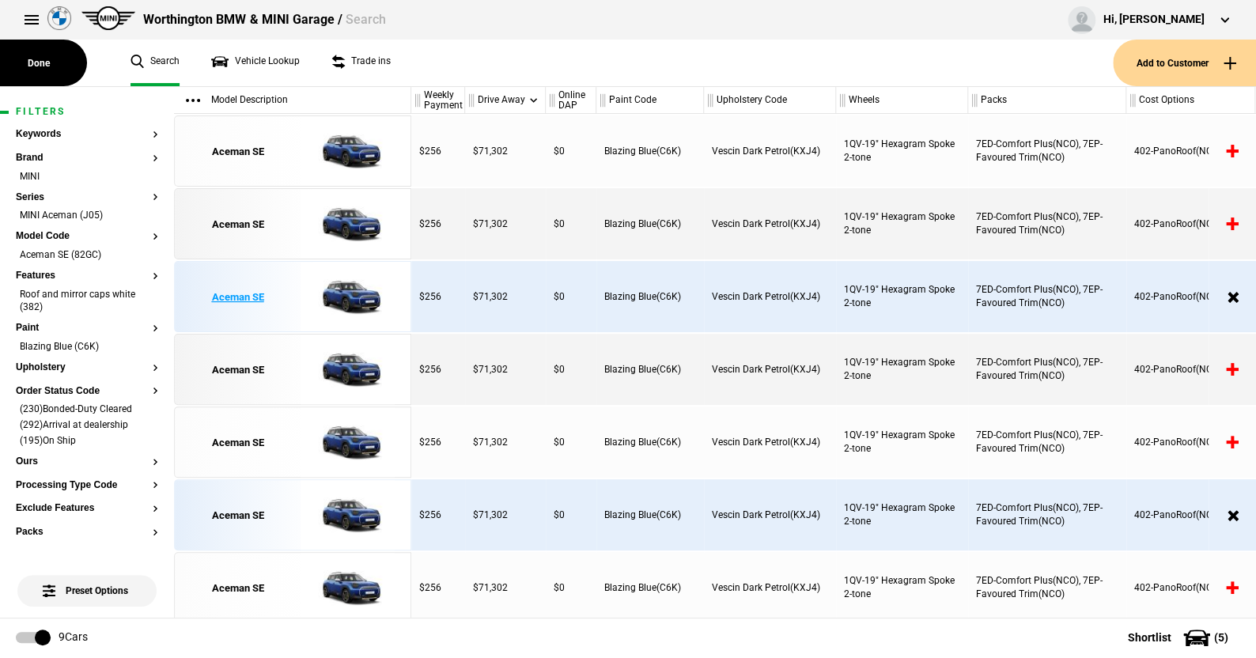
scroll to position [150, 0]
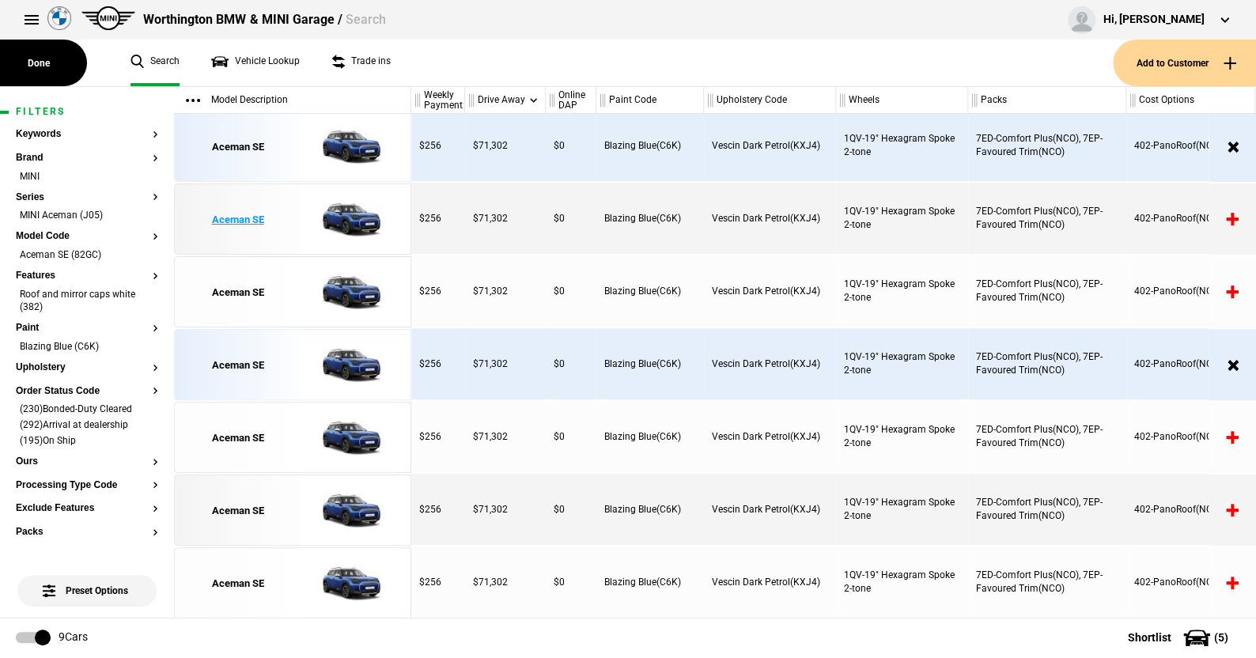
click at [351, 214] on img at bounding box center [348, 219] width 110 height 71
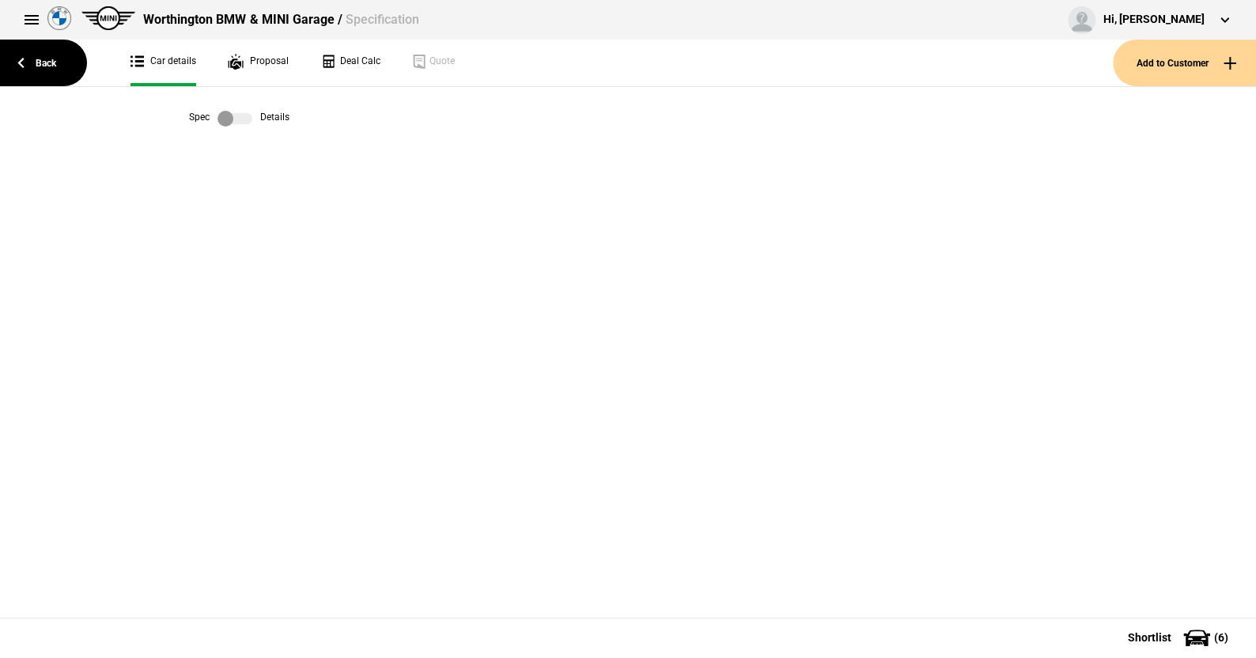
click at [244, 115] on label at bounding box center [234, 119] width 35 height 16
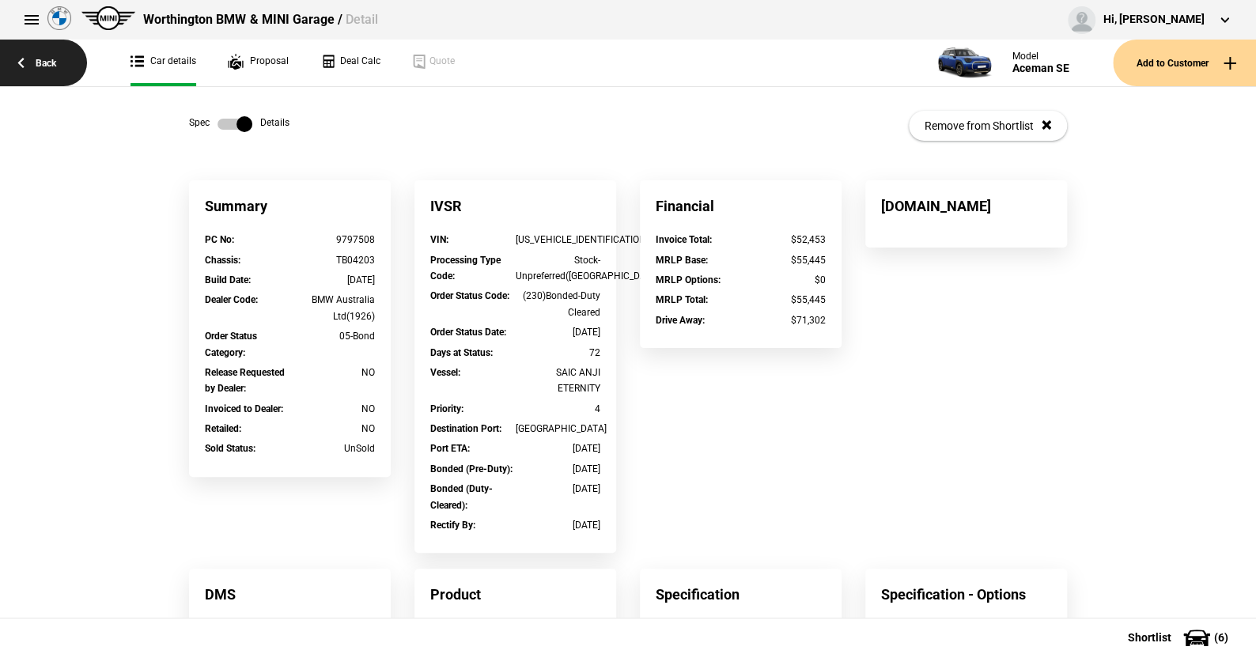
click at [46, 58] on link "Back" at bounding box center [43, 63] width 87 height 47
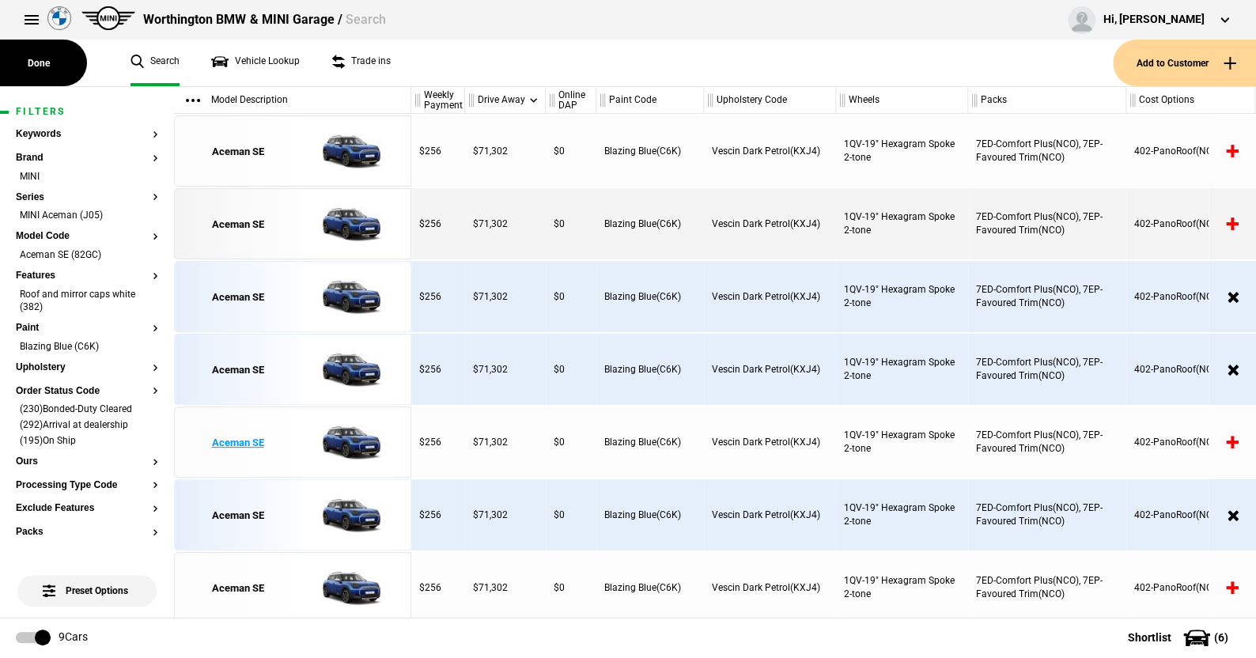
scroll to position [150, 0]
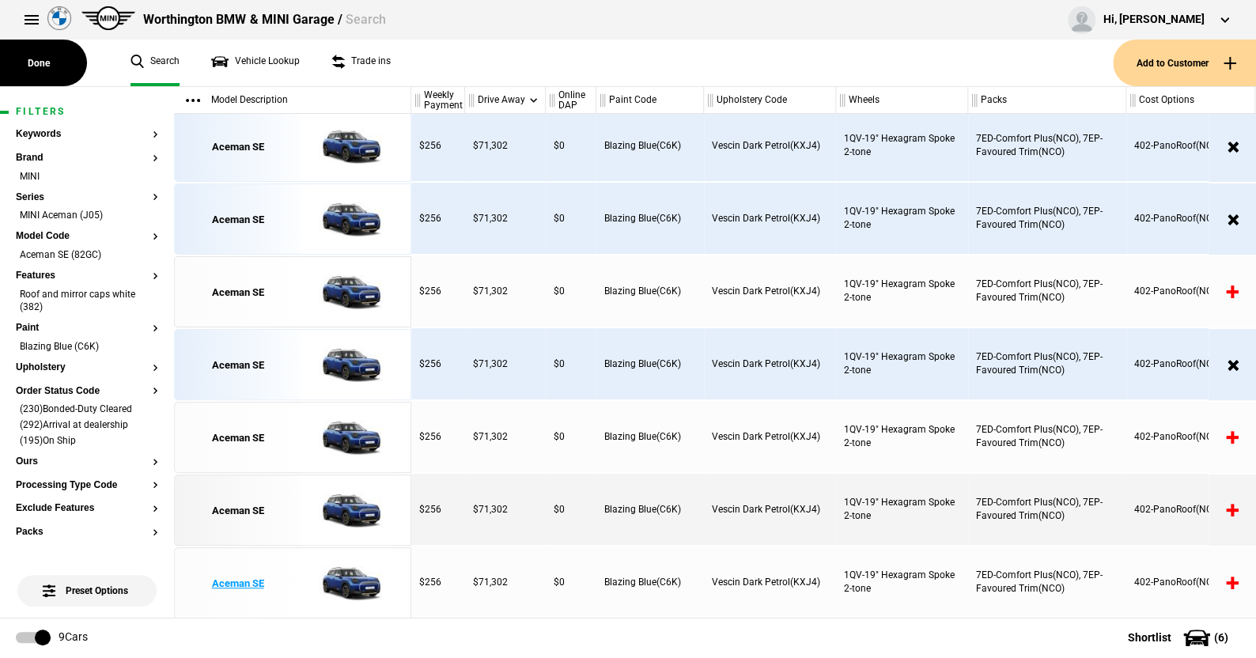
click at [353, 580] on img at bounding box center [348, 583] width 110 height 71
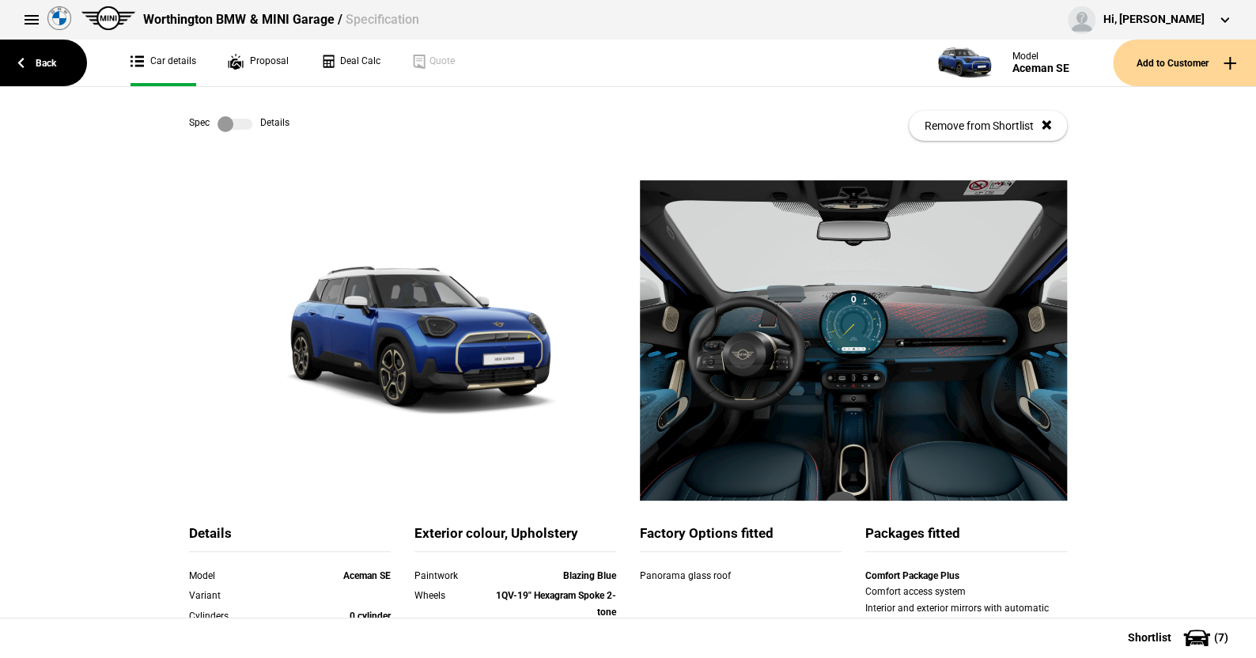
click at [233, 125] on label at bounding box center [234, 124] width 35 height 16
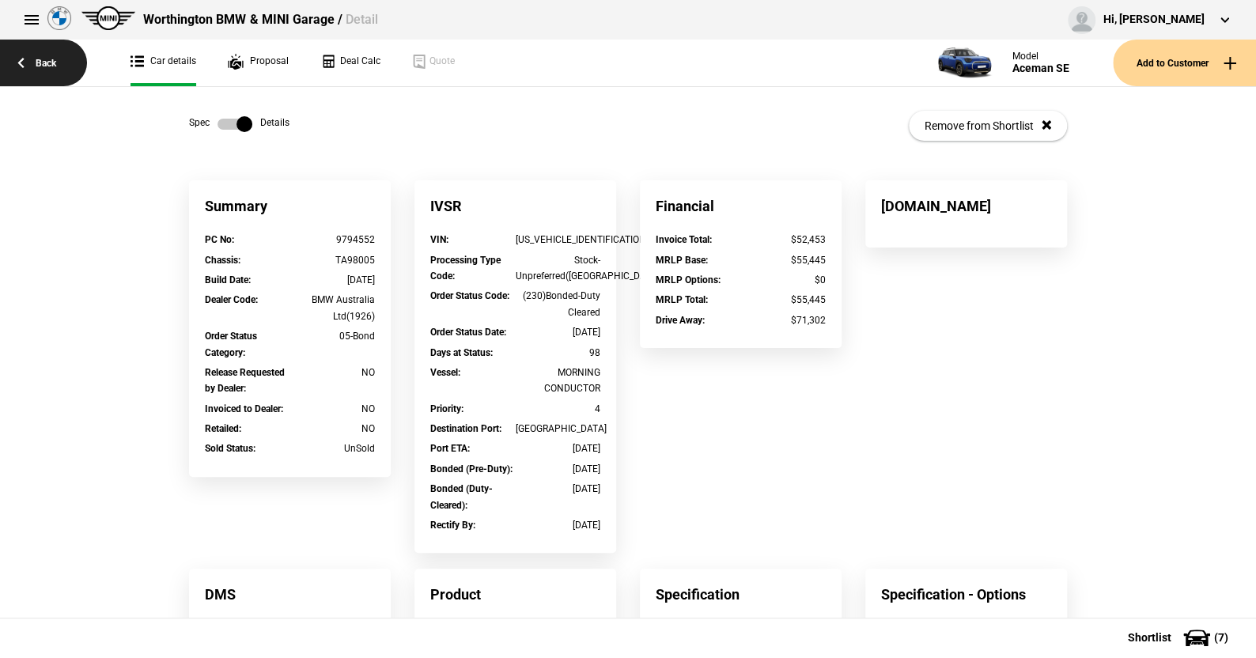
click at [50, 62] on link "Back" at bounding box center [43, 63] width 87 height 47
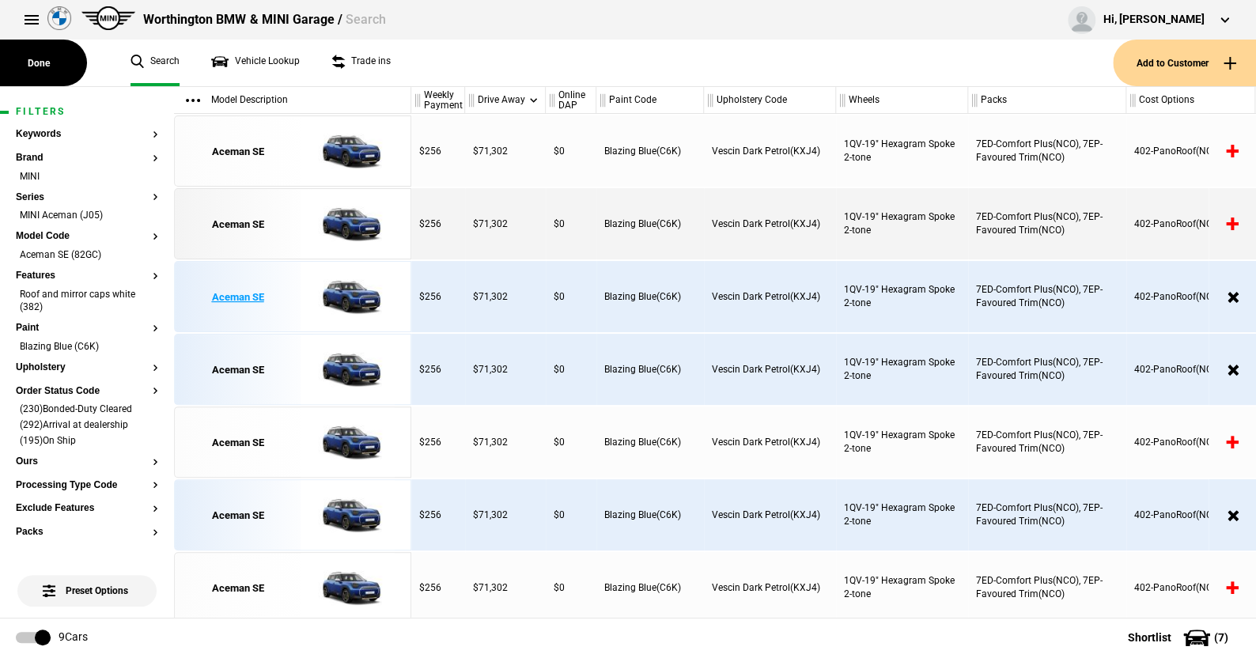
scroll to position [150, 0]
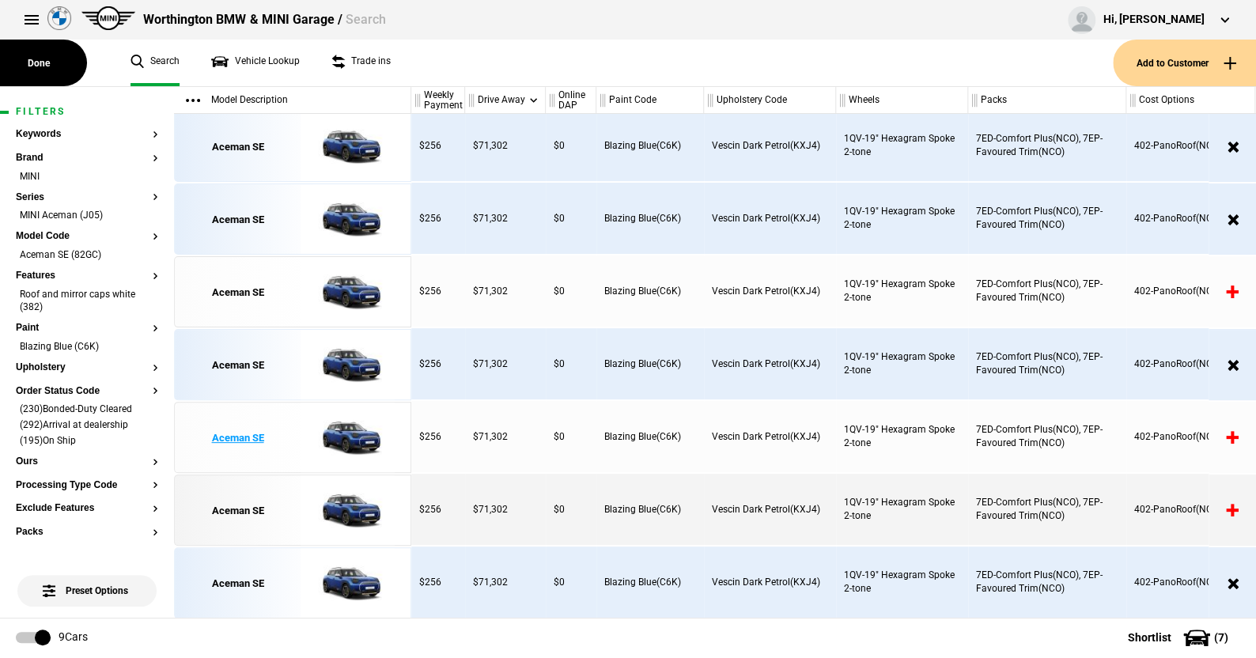
click at [351, 431] on img at bounding box center [348, 437] width 110 height 71
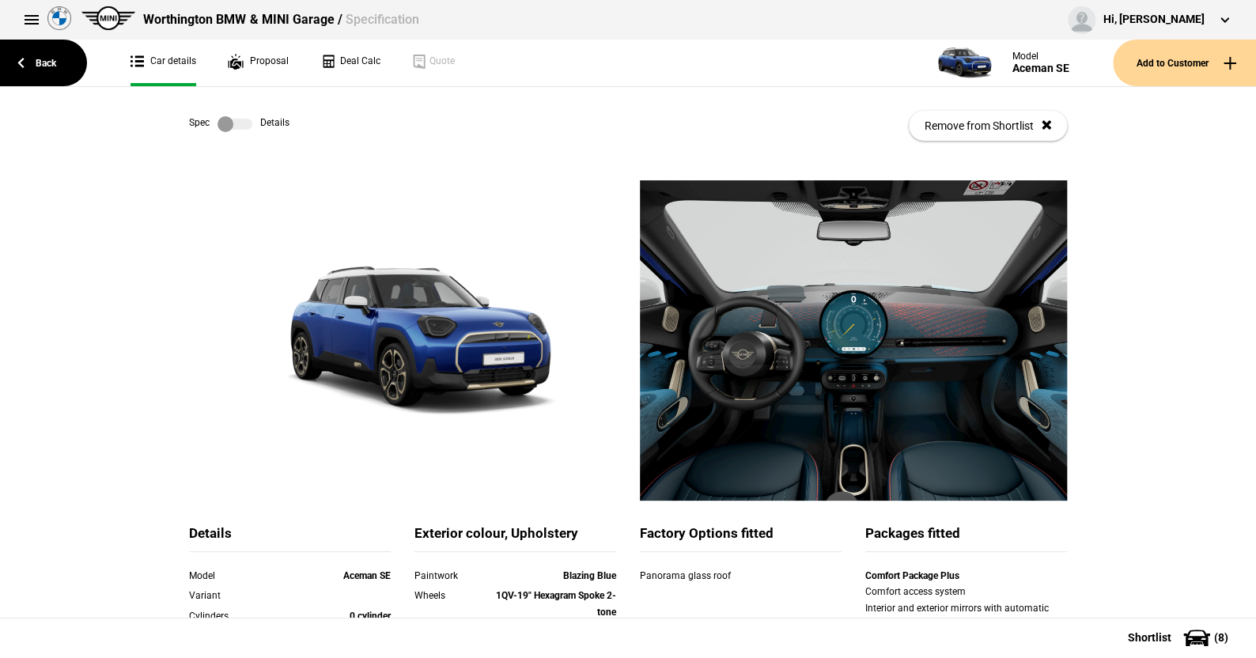
click at [236, 127] on label at bounding box center [234, 124] width 35 height 16
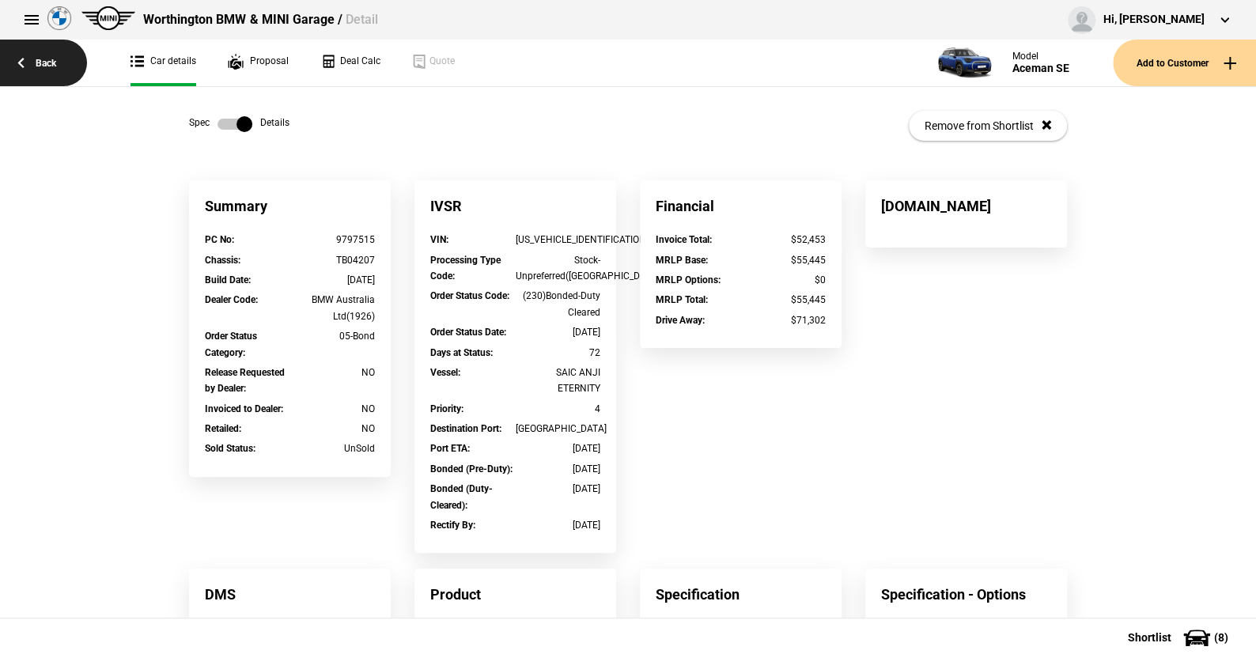
click at [48, 56] on link "Back" at bounding box center [43, 63] width 87 height 47
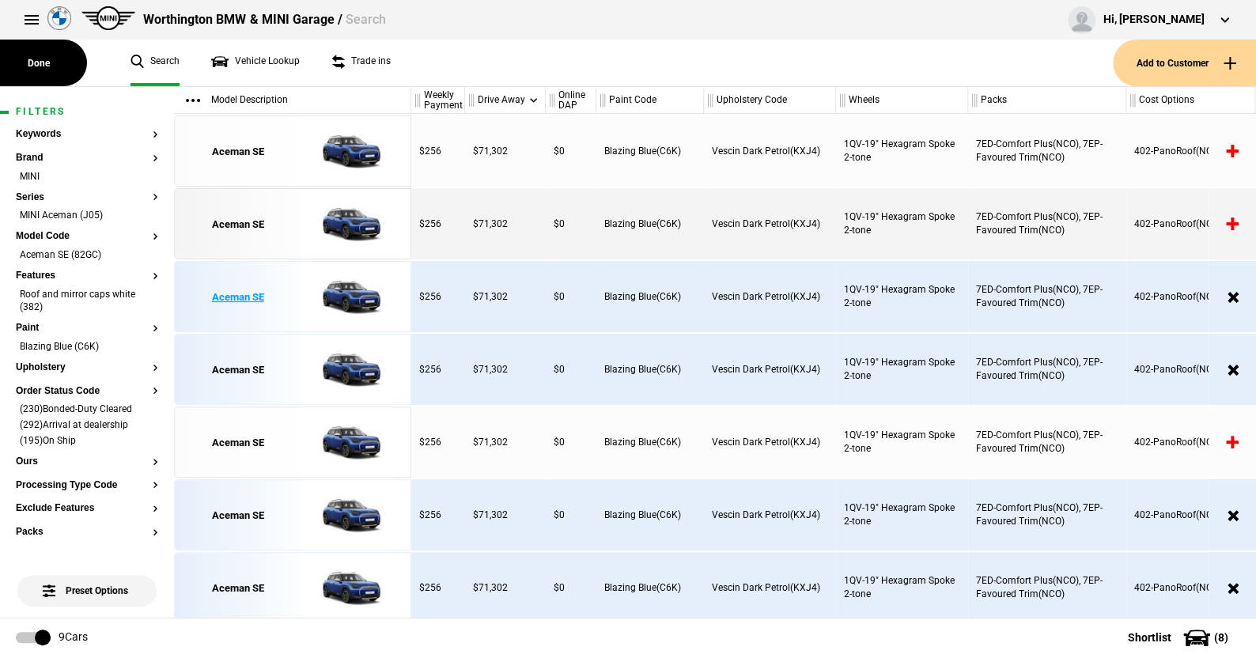
scroll to position [150, 0]
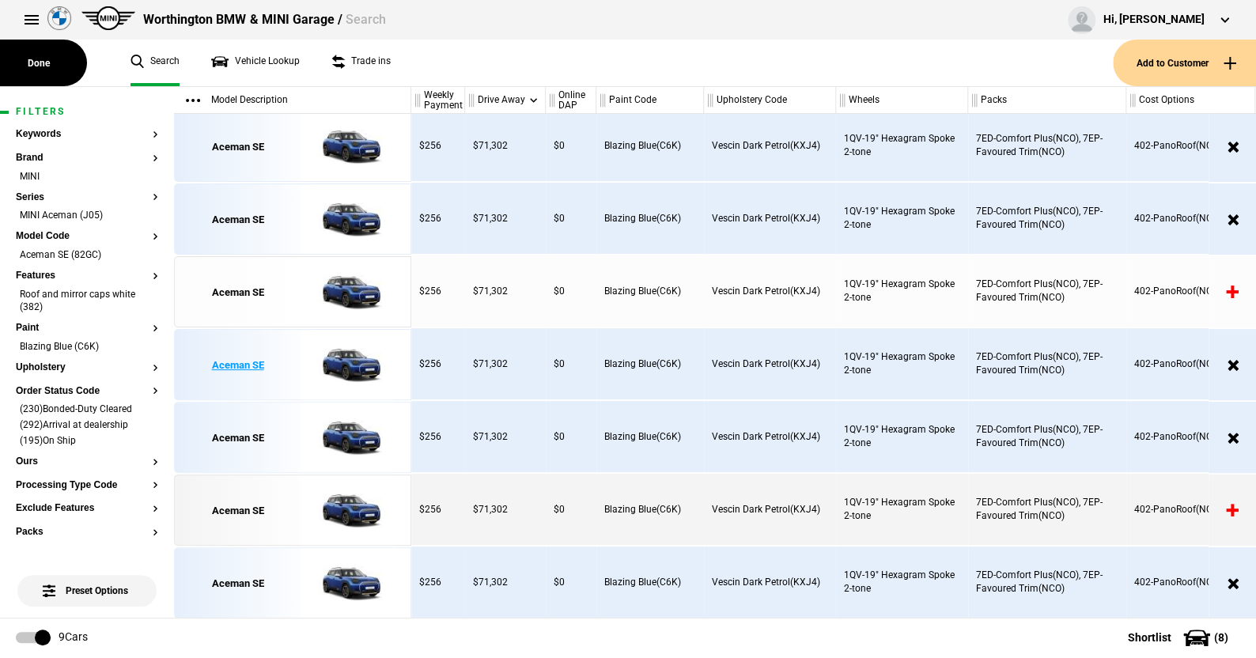
click at [350, 362] on img at bounding box center [348, 365] width 110 height 71
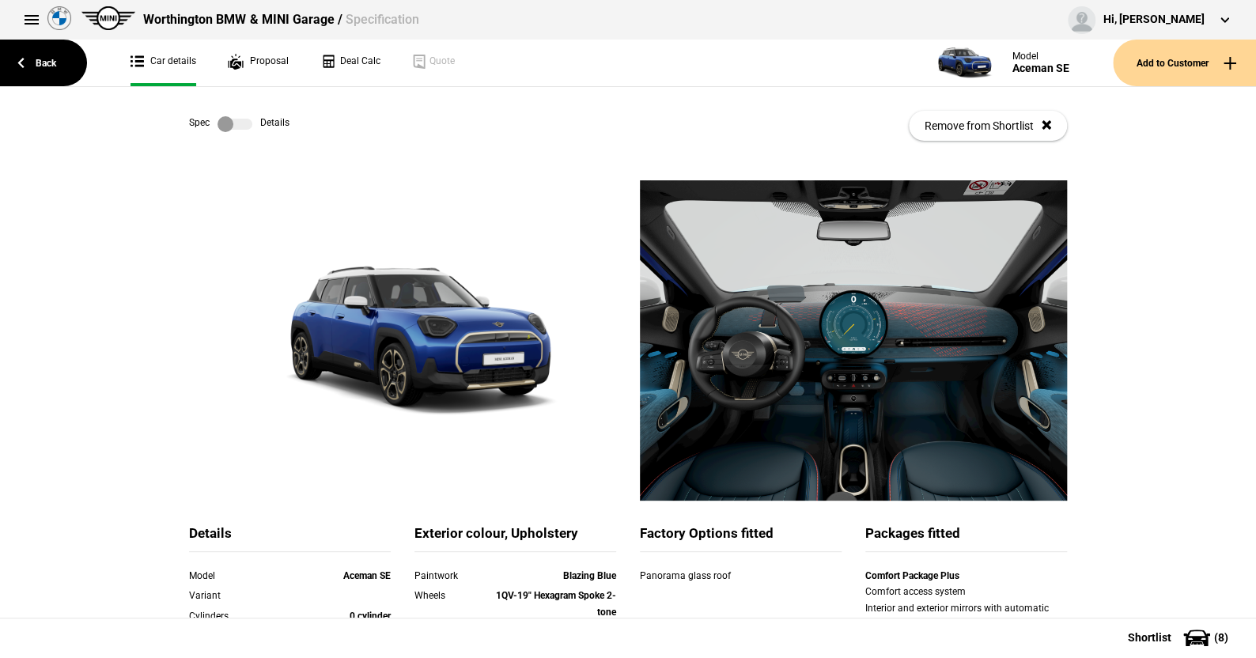
click at [240, 129] on label at bounding box center [234, 124] width 35 height 16
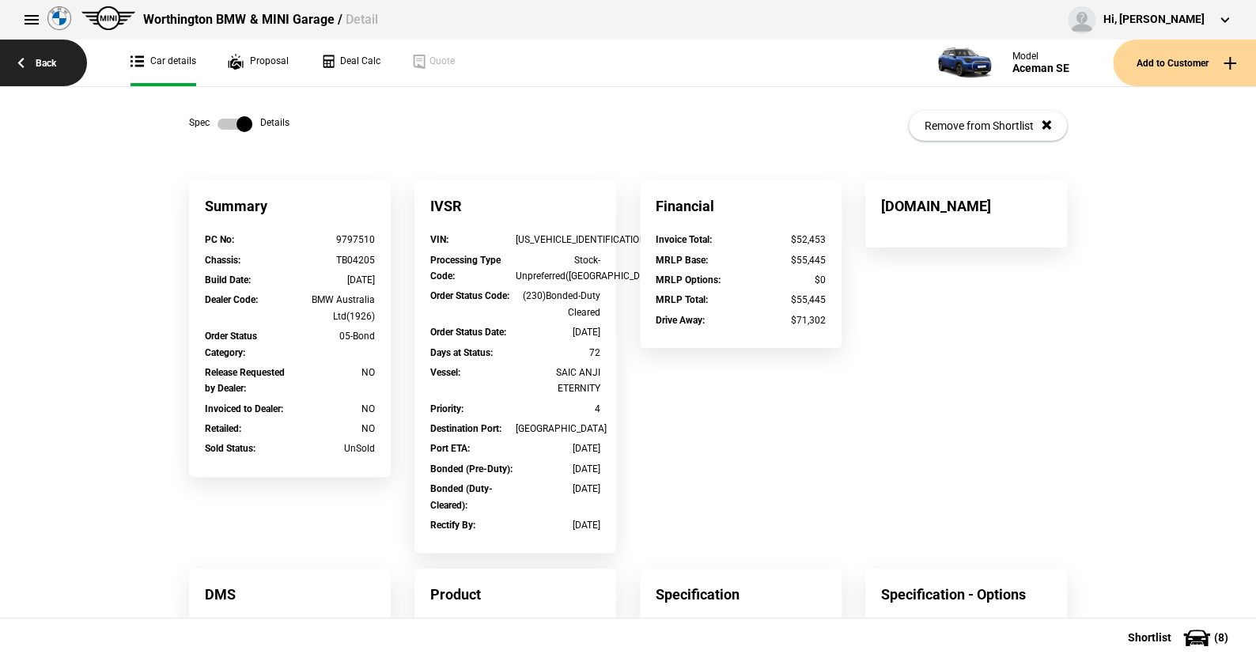
click at [53, 61] on link "Back" at bounding box center [43, 63] width 87 height 47
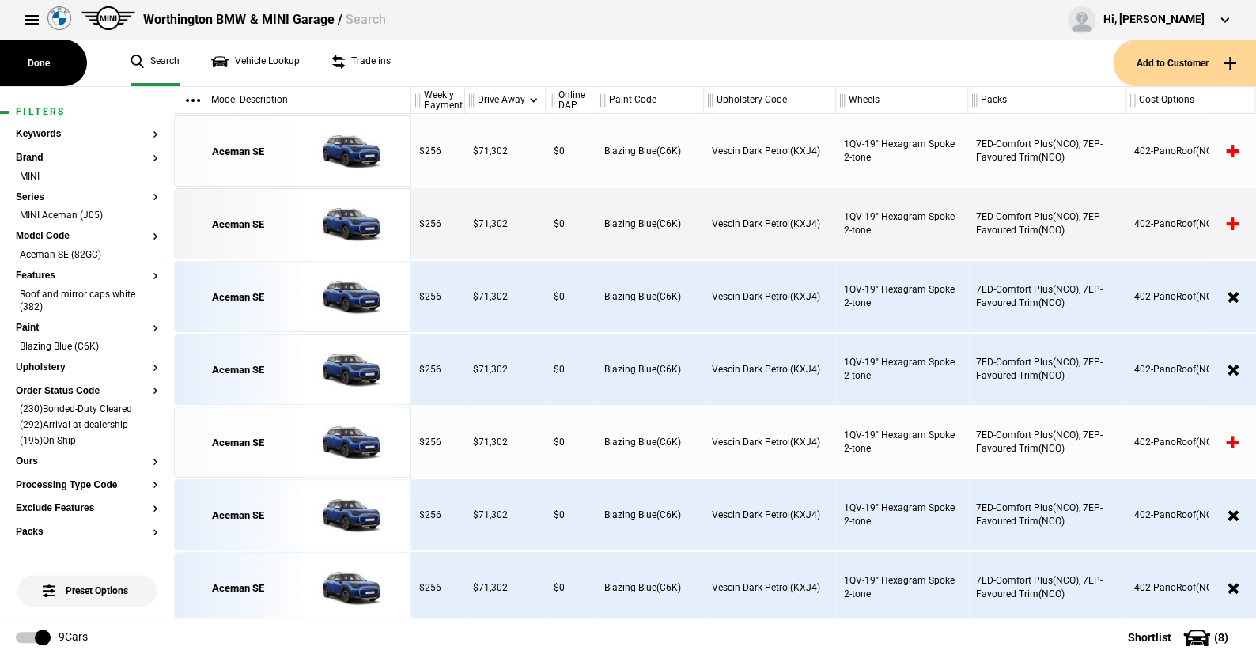
scroll to position [150, 0]
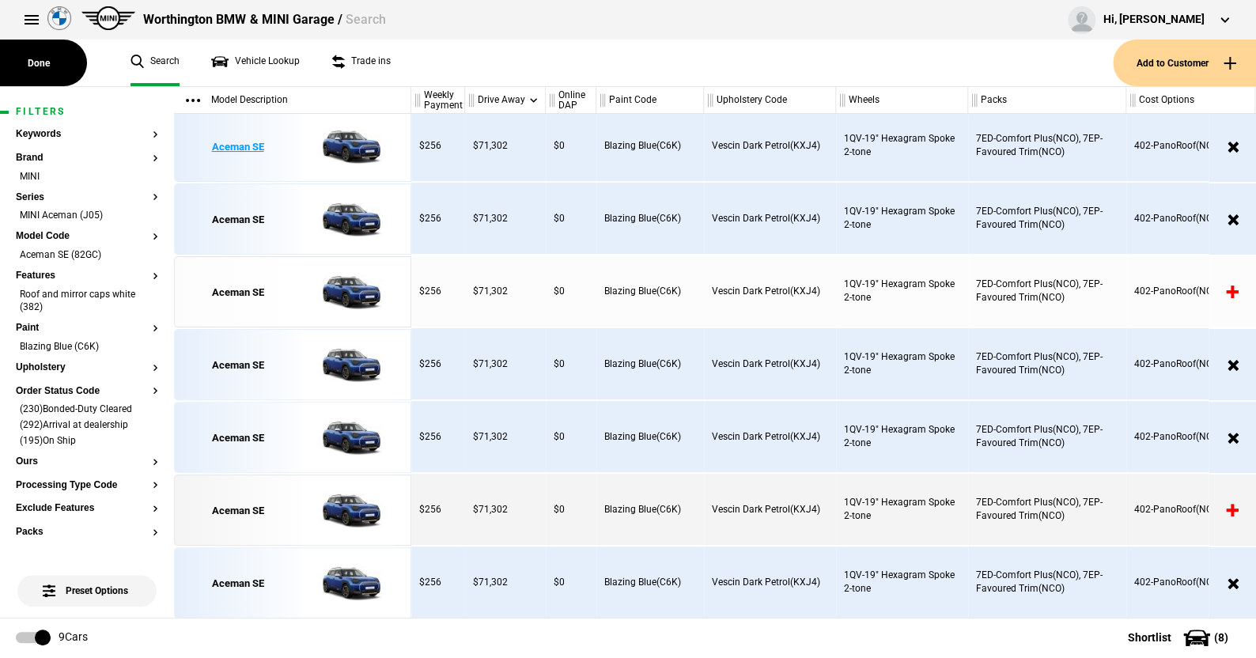
click at [357, 143] on img at bounding box center [348, 146] width 110 height 71
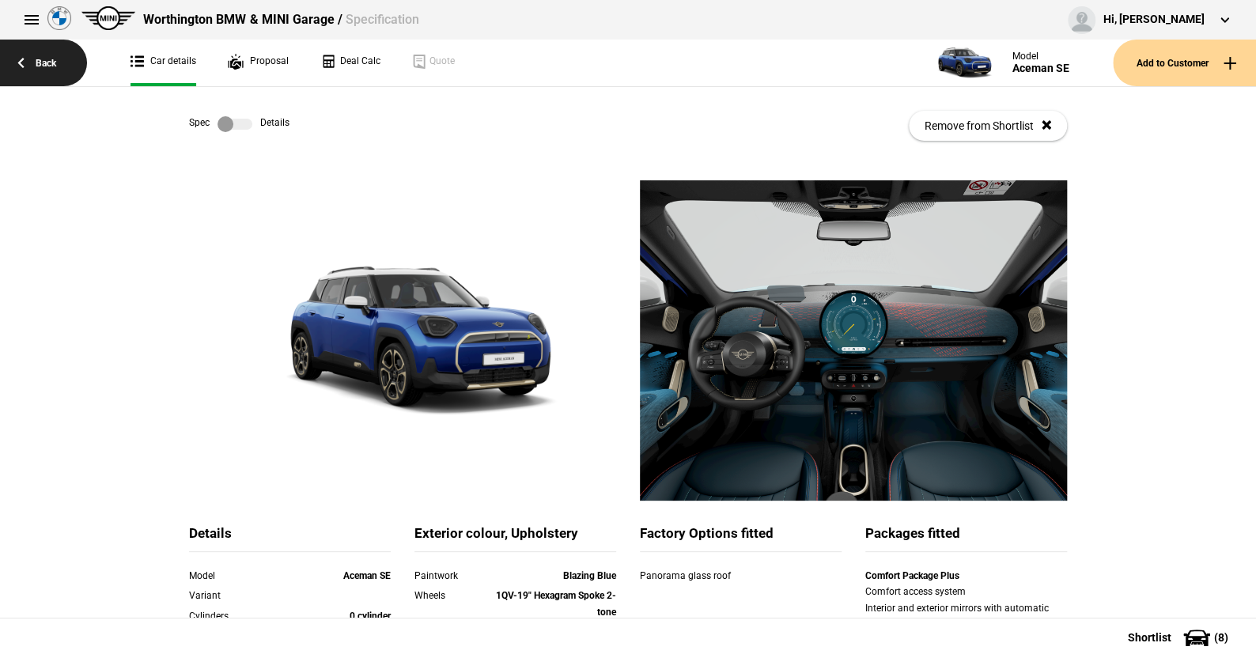
click at [43, 62] on link "Back" at bounding box center [43, 63] width 87 height 47
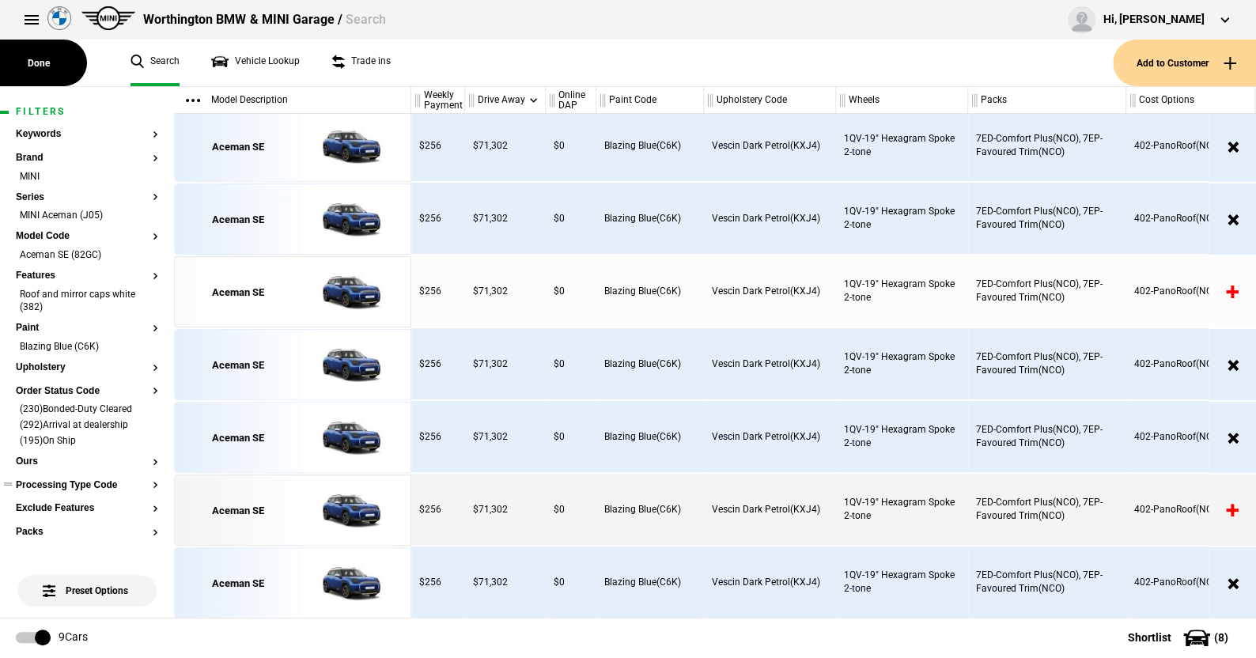
click at [41, 485] on button "Processing Type Code" at bounding box center [87, 485] width 142 height 11
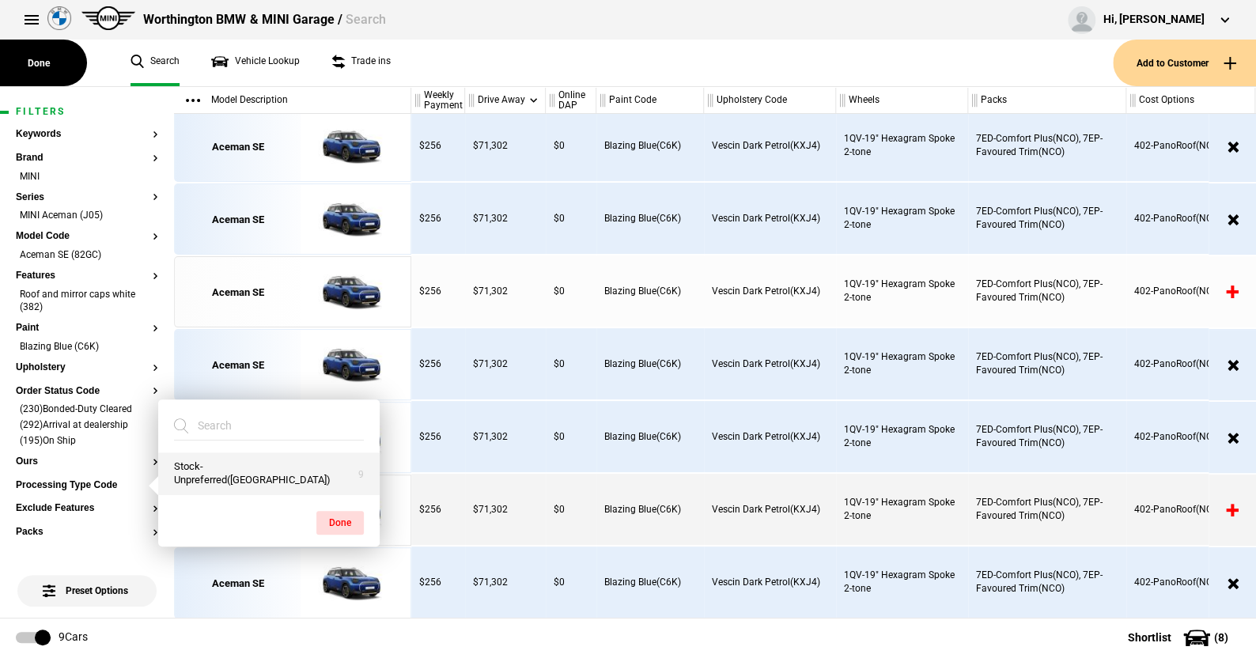
click at [215, 477] on button "Stock-Unpreferred([GEOGRAPHIC_DATA])" at bounding box center [268, 473] width 221 height 43
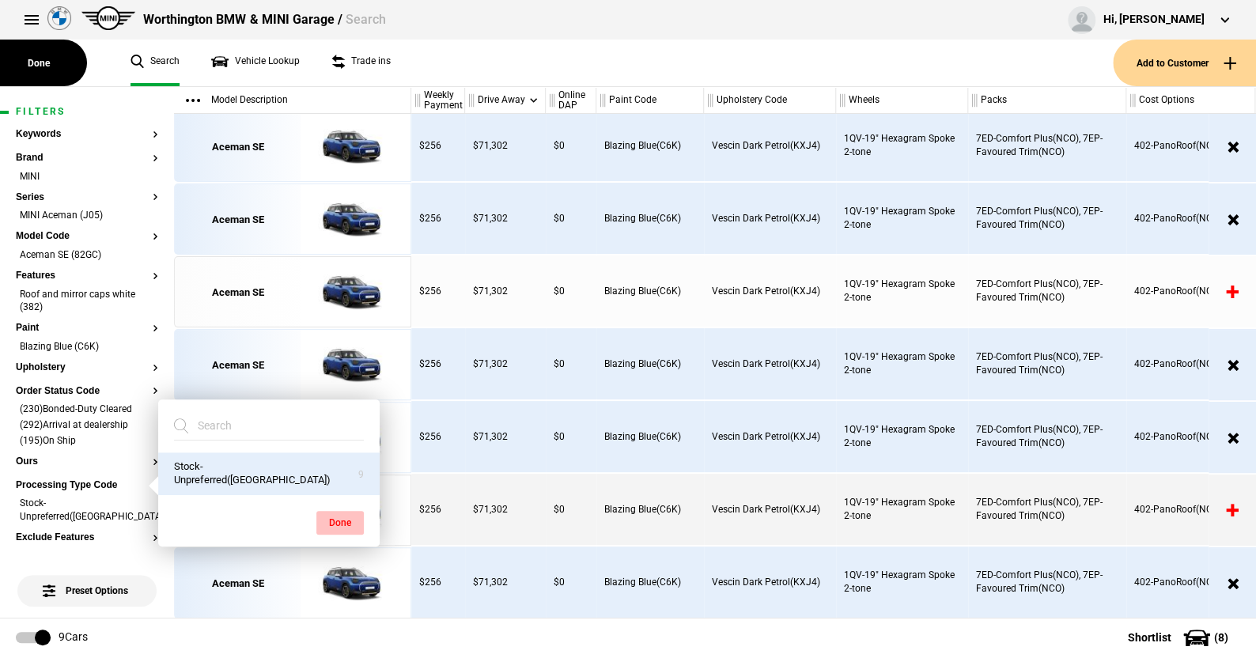
click at [342, 518] on button "Done" at bounding box center [339, 523] width 47 height 24
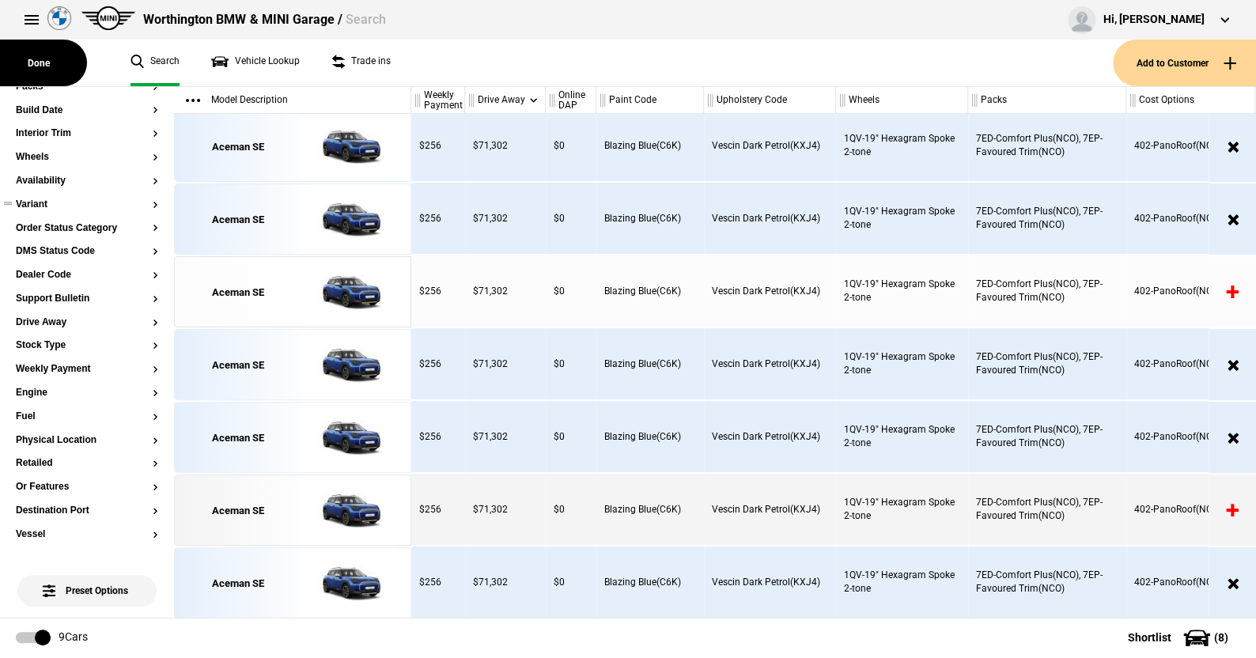
scroll to position [316, 0]
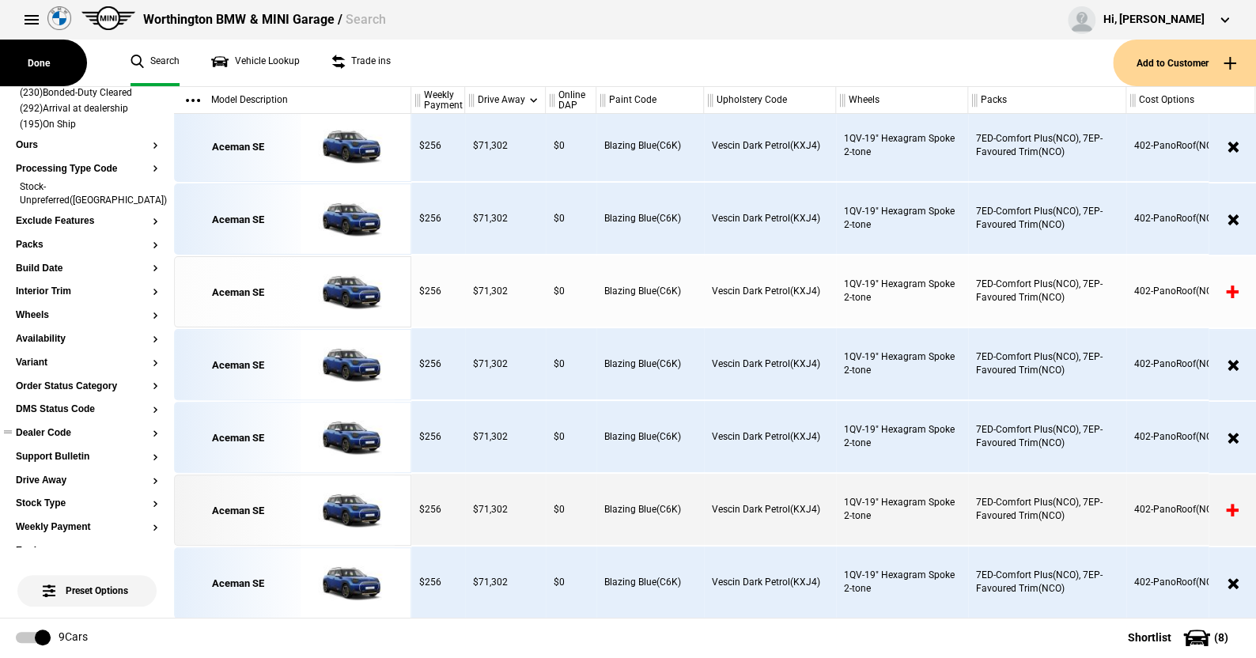
click at [58, 428] on button "Dealer Code" at bounding box center [87, 433] width 142 height 11
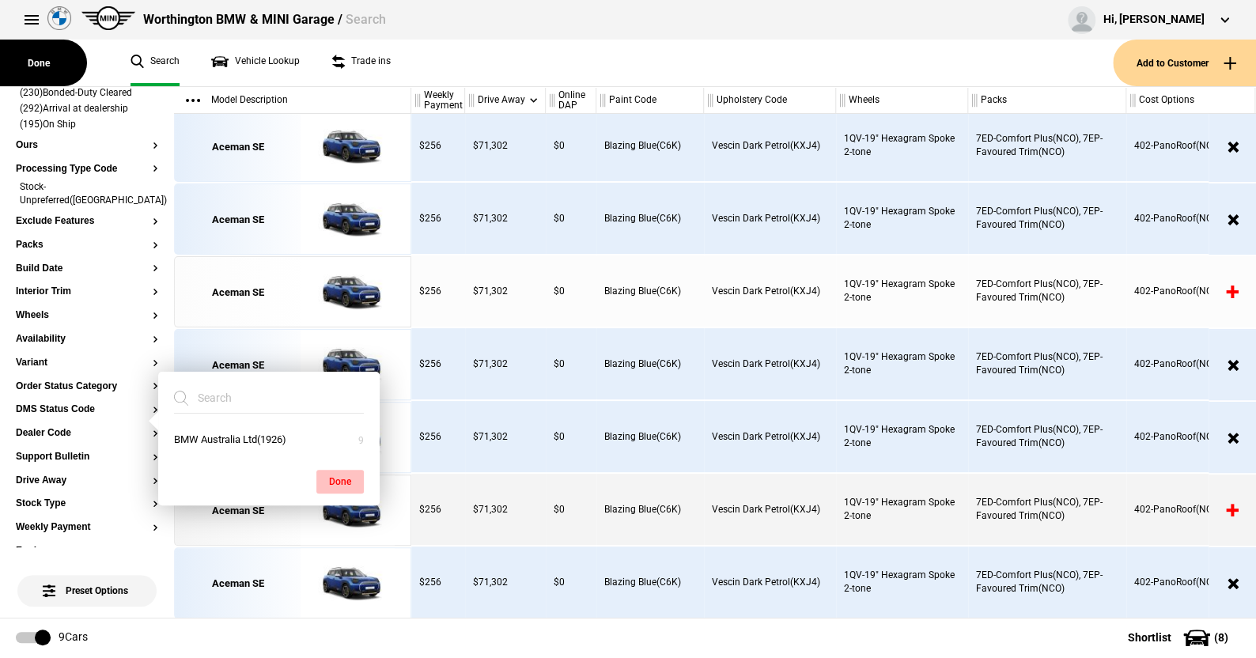
click at [349, 473] on button "Done" at bounding box center [339, 482] width 47 height 24
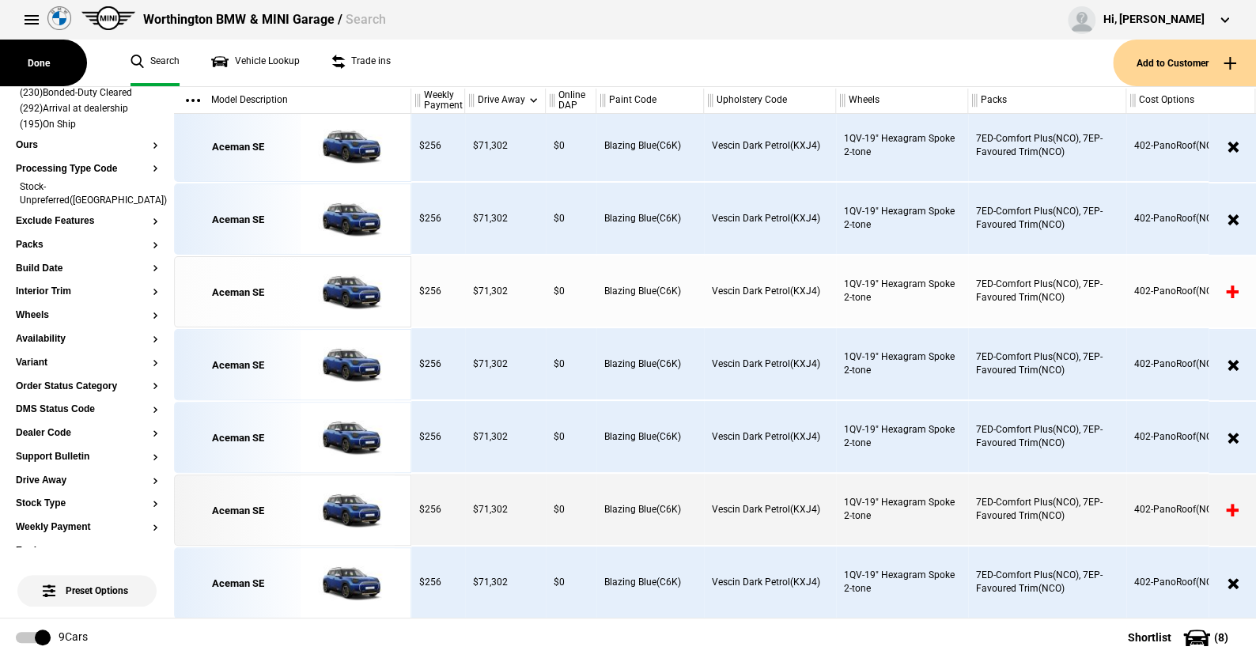
click at [538, 70] on ul "Search Vehicle Lookup Trade ins" at bounding box center [614, 63] width 998 height 47
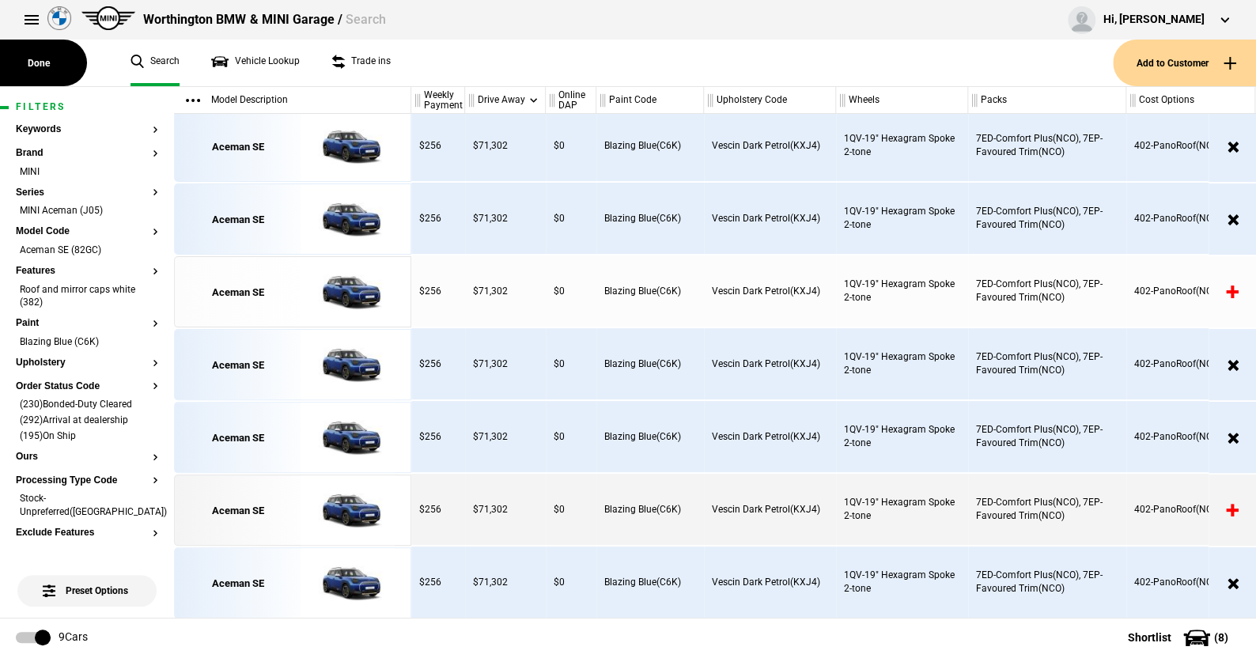
scroll to position [0, 0]
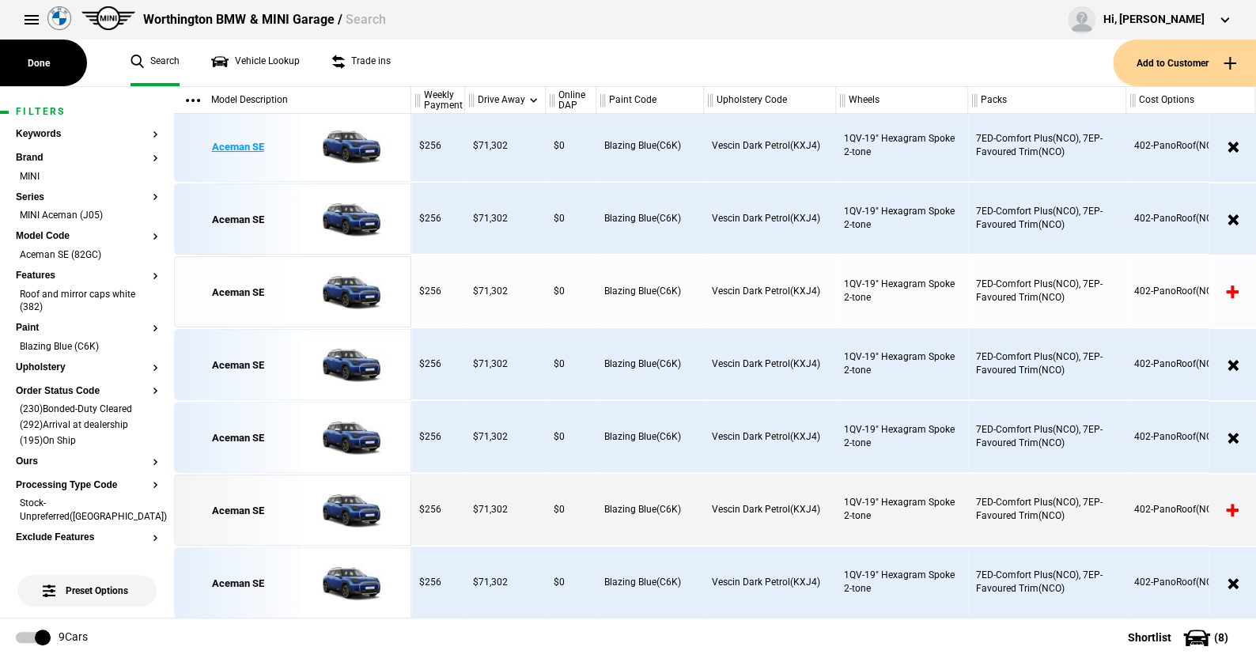
click at [353, 142] on img at bounding box center [348, 146] width 110 height 71
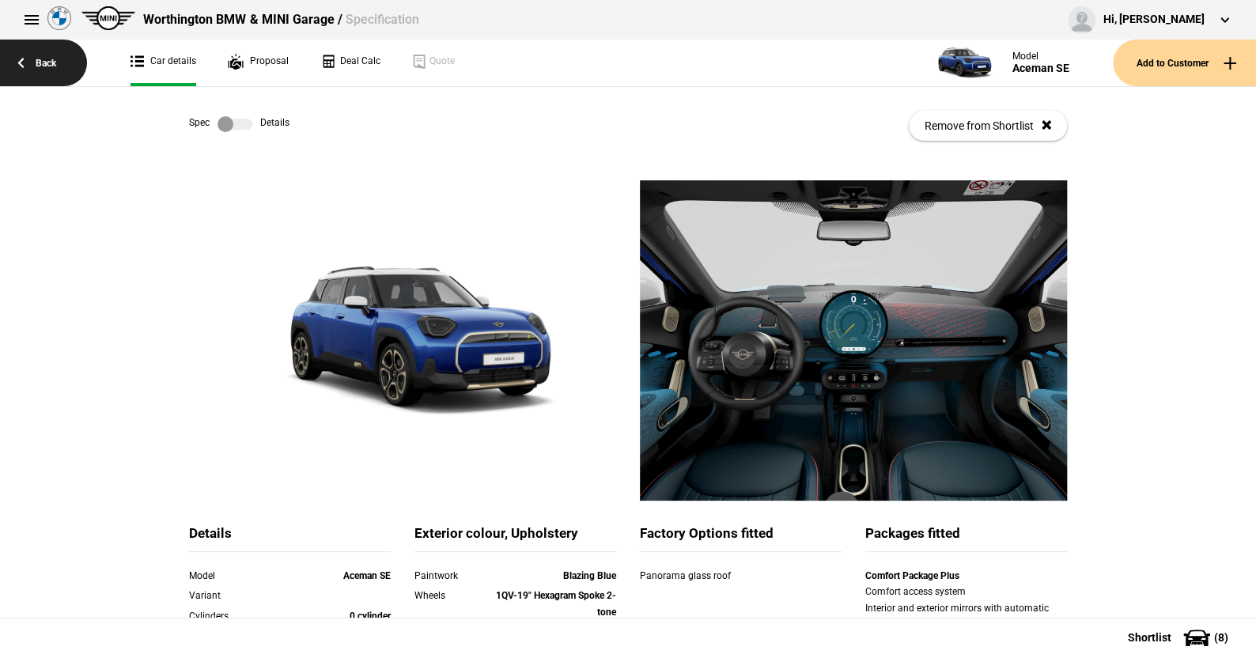
click at [41, 60] on link "Back" at bounding box center [43, 63] width 87 height 47
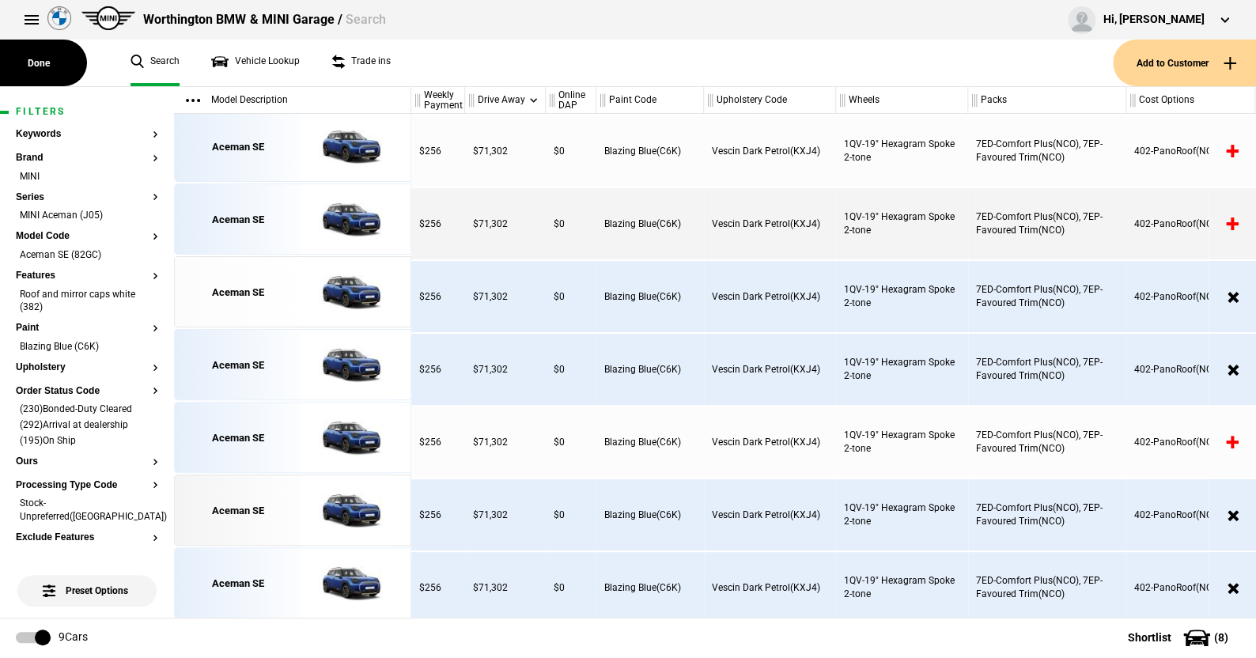
scroll to position [150, 0]
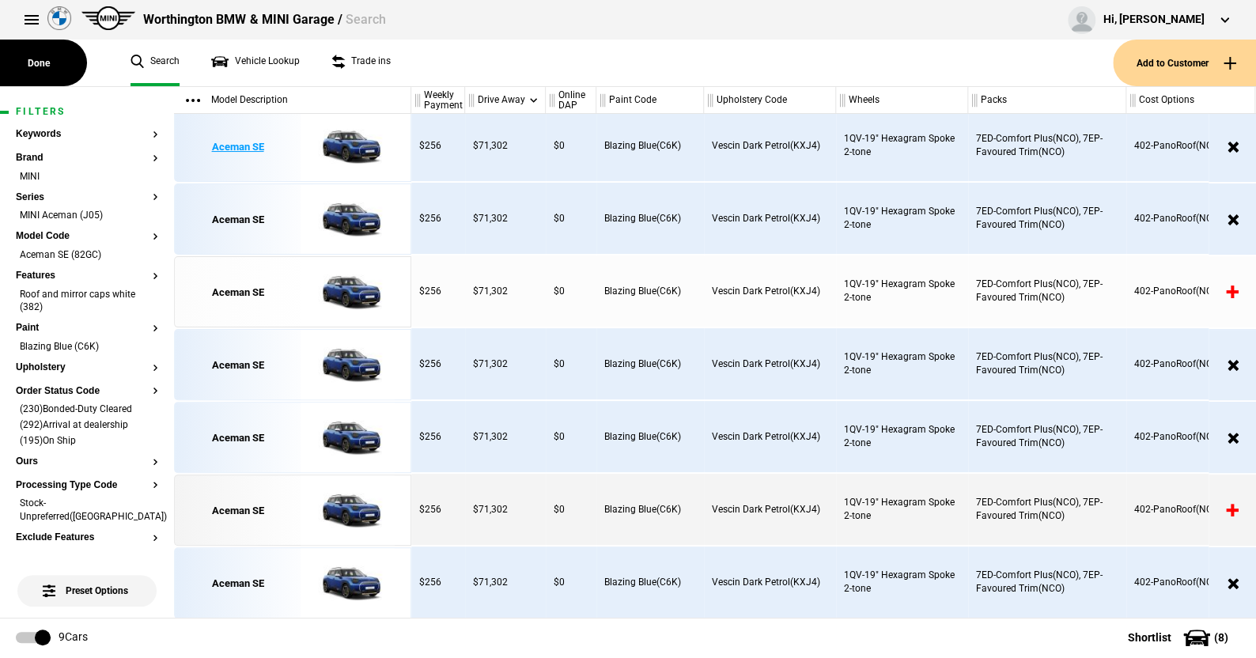
click at [353, 178] on img at bounding box center [348, 146] width 110 height 71
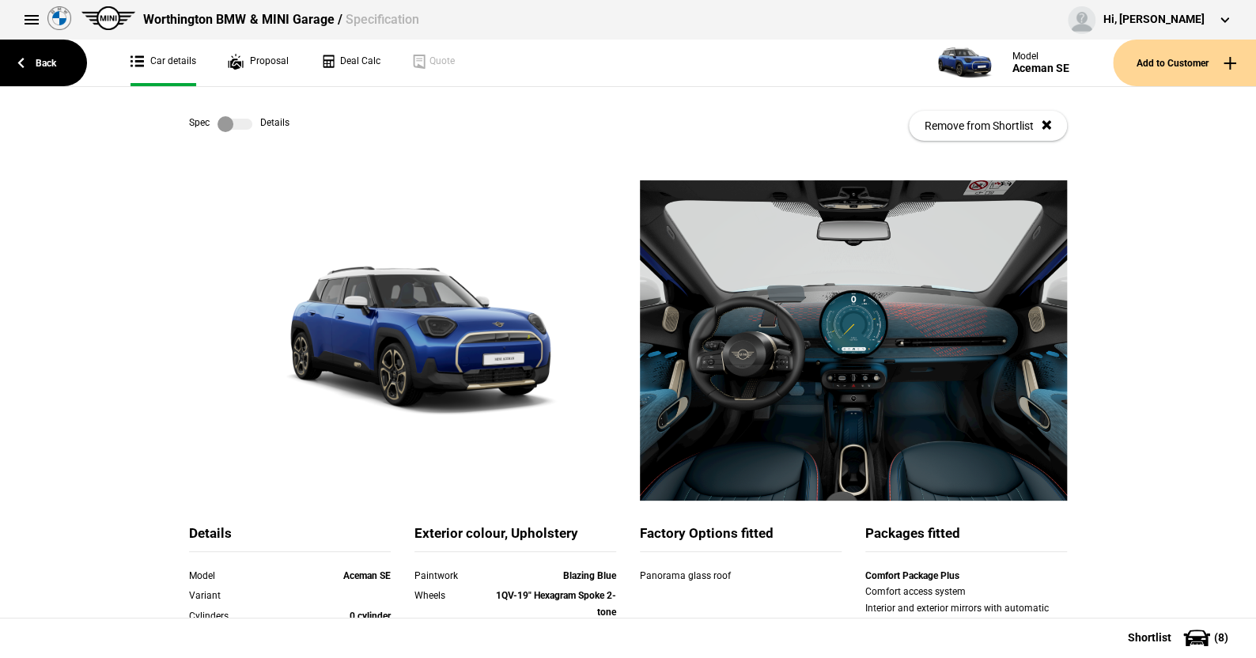
click at [236, 122] on label at bounding box center [234, 124] width 35 height 16
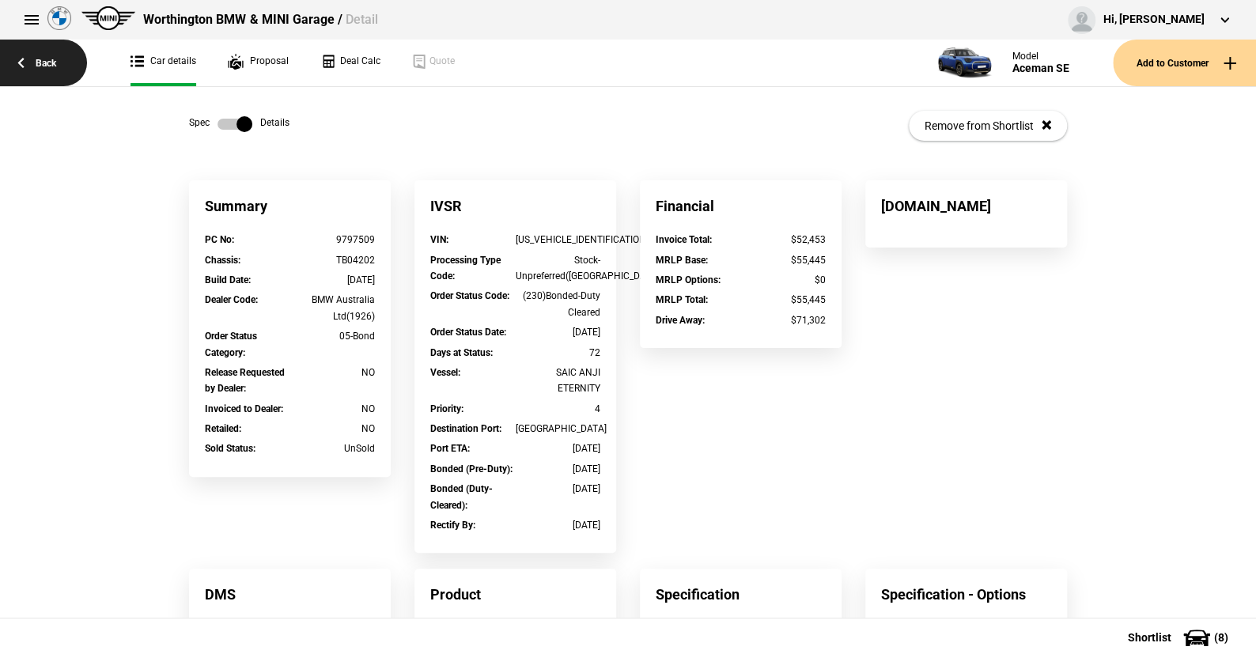
click at [48, 59] on link "Back" at bounding box center [43, 63] width 87 height 47
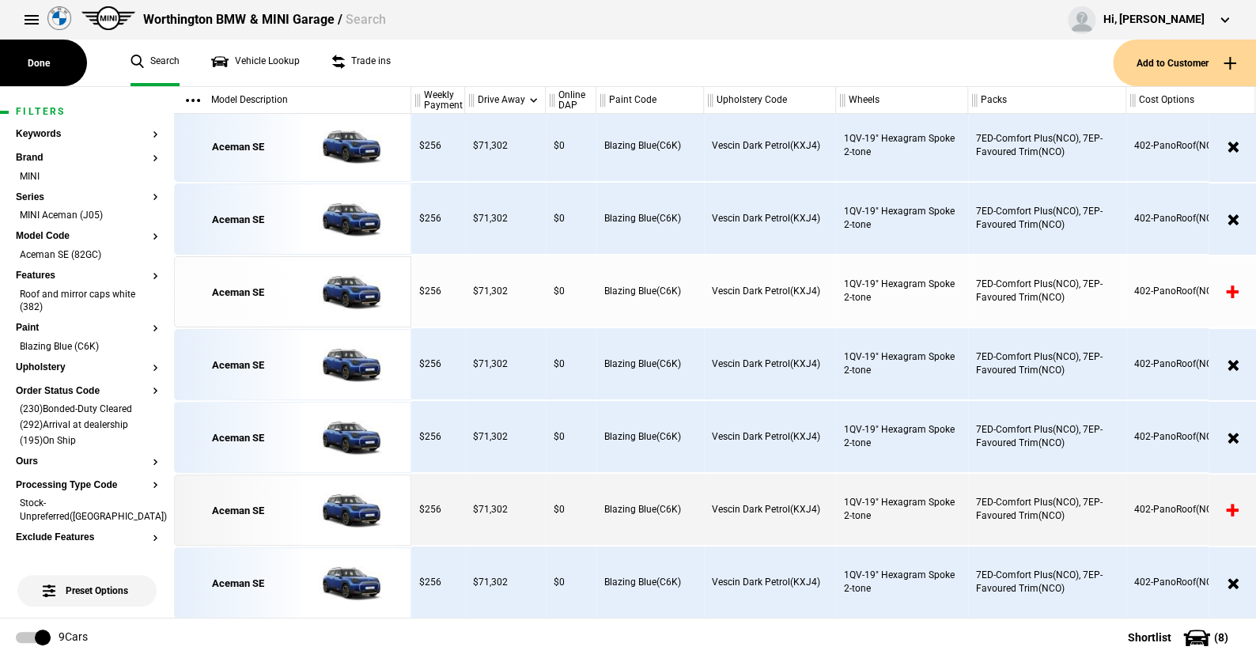
scroll to position [4, 0]
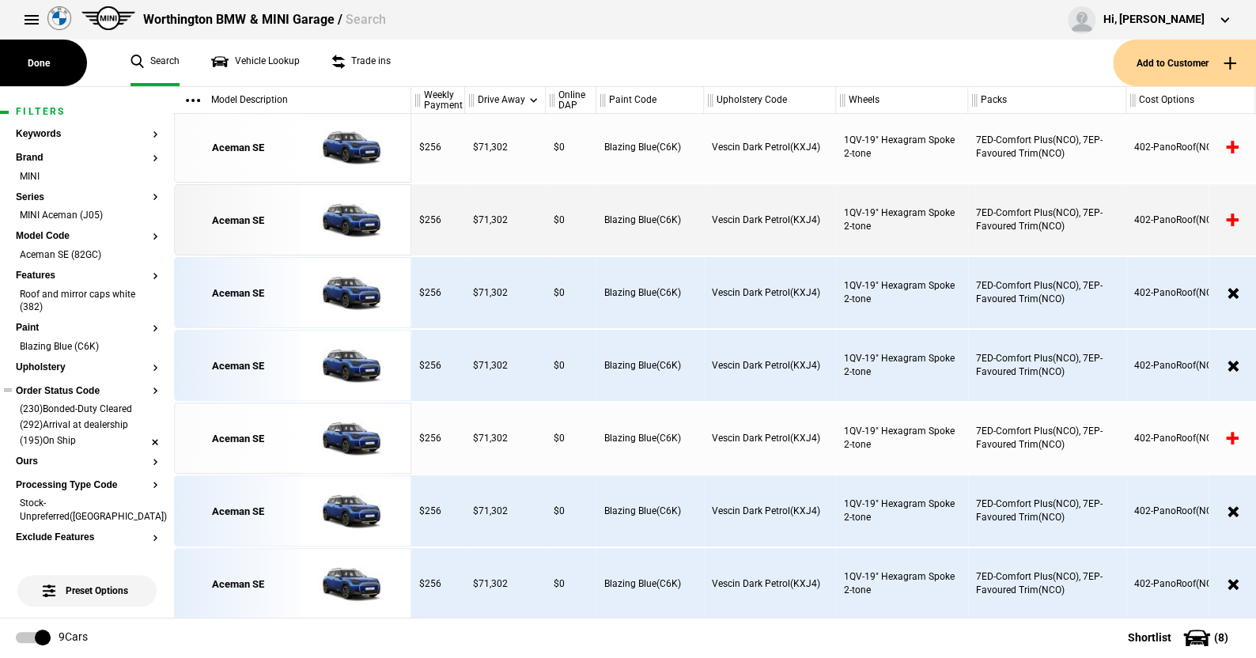
click at [142, 437] on li "(195)On Ship" at bounding box center [87, 442] width 142 height 16
click at [142, 424] on li "(292)Arrival at dealership" at bounding box center [87, 426] width 142 height 16
click at [140, 250] on li "Aceman SE (82GC)" at bounding box center [87, 256] width 142 height 16
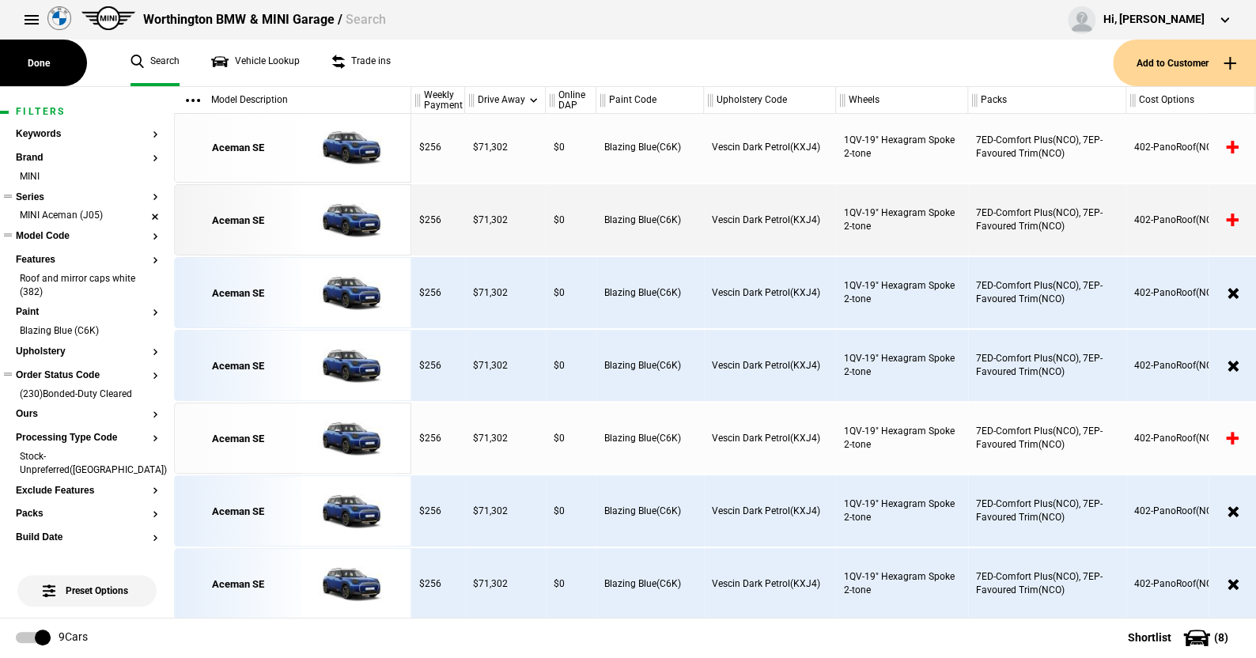
click at [145, 213] on li "MINI Aceman (J05)" at bounding box center [87, 217] width 142 height 16
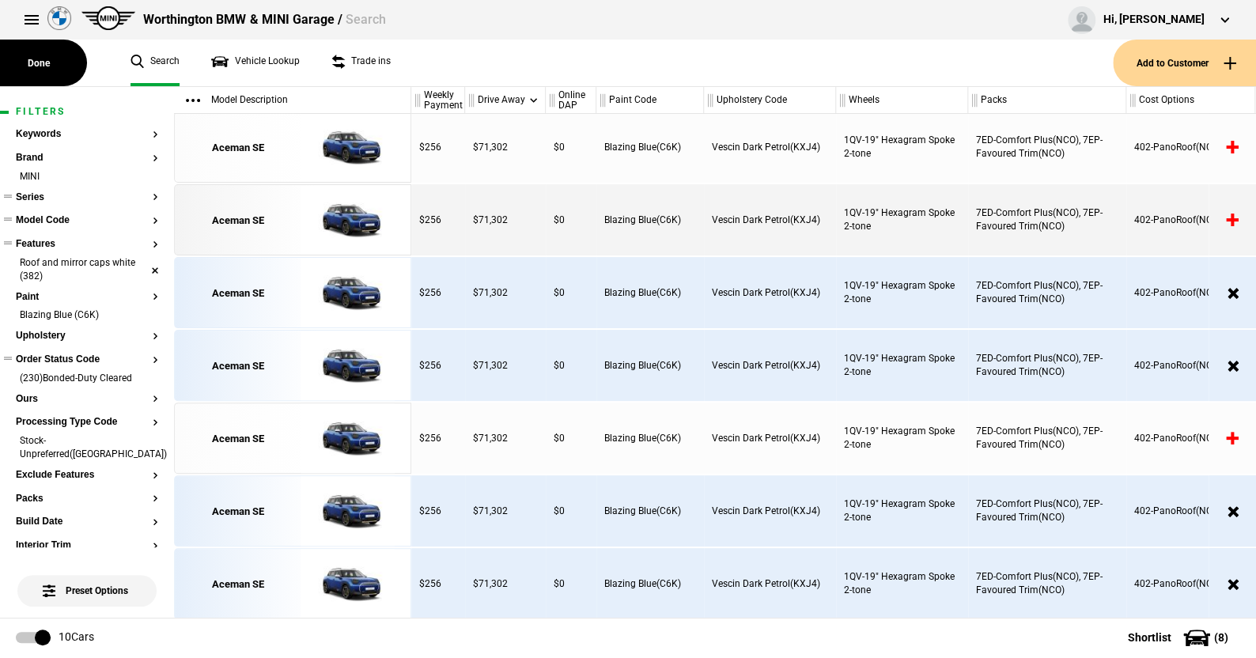
click at [143, 266] on li "Roof and mirror caps white (382)" at bounding box center [87, 270] width 142 height 29
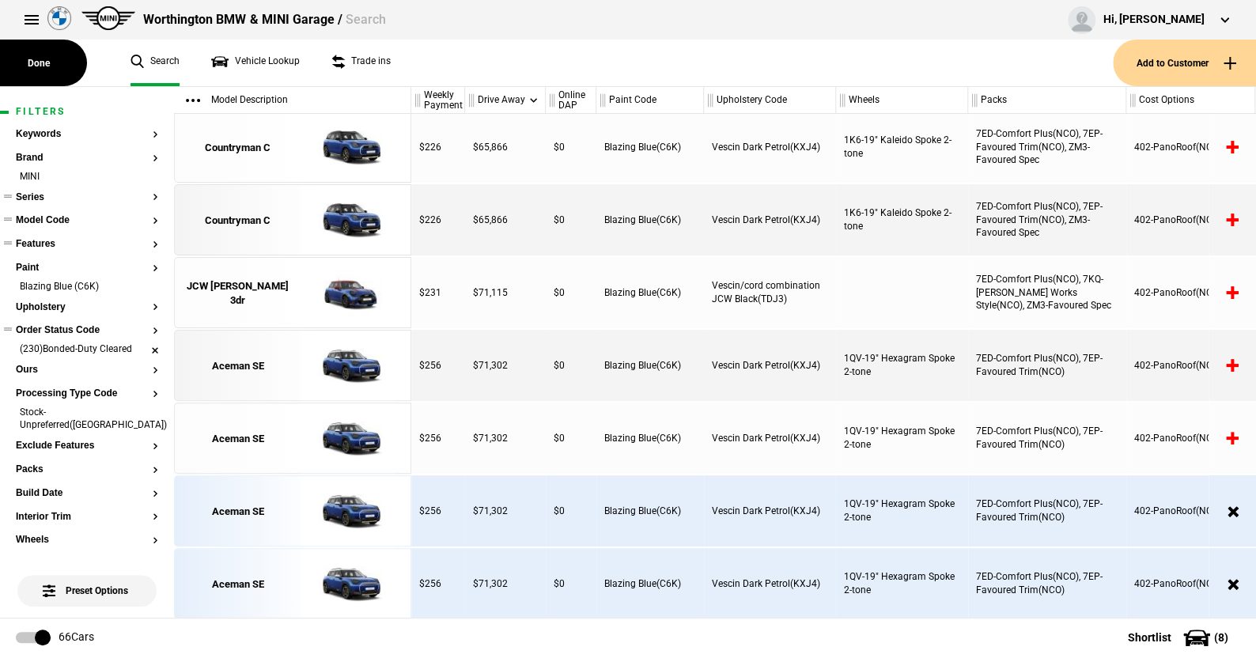
click at [144, 345] on li "(230)Bonded-Duty Cleared" at bounding box center [87, 350] width 142 height 16
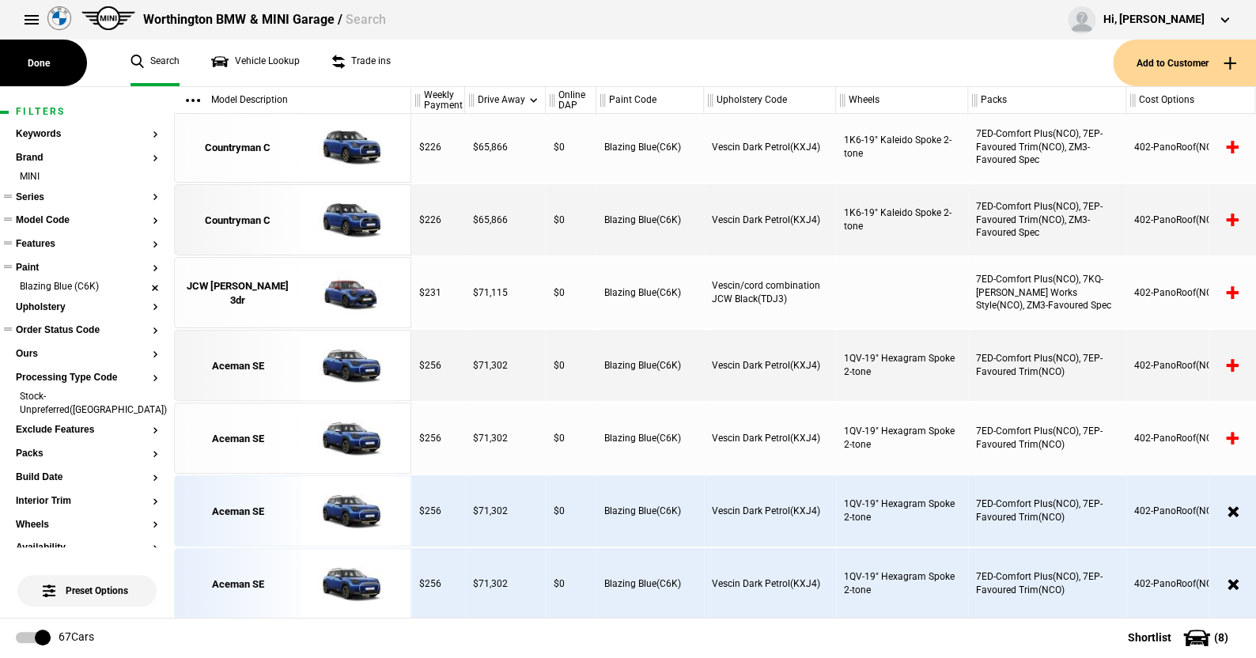
click at [142, 284] on li "Blazing Blue (C6K)" at bounding box center [87, 288] width 142 height 16
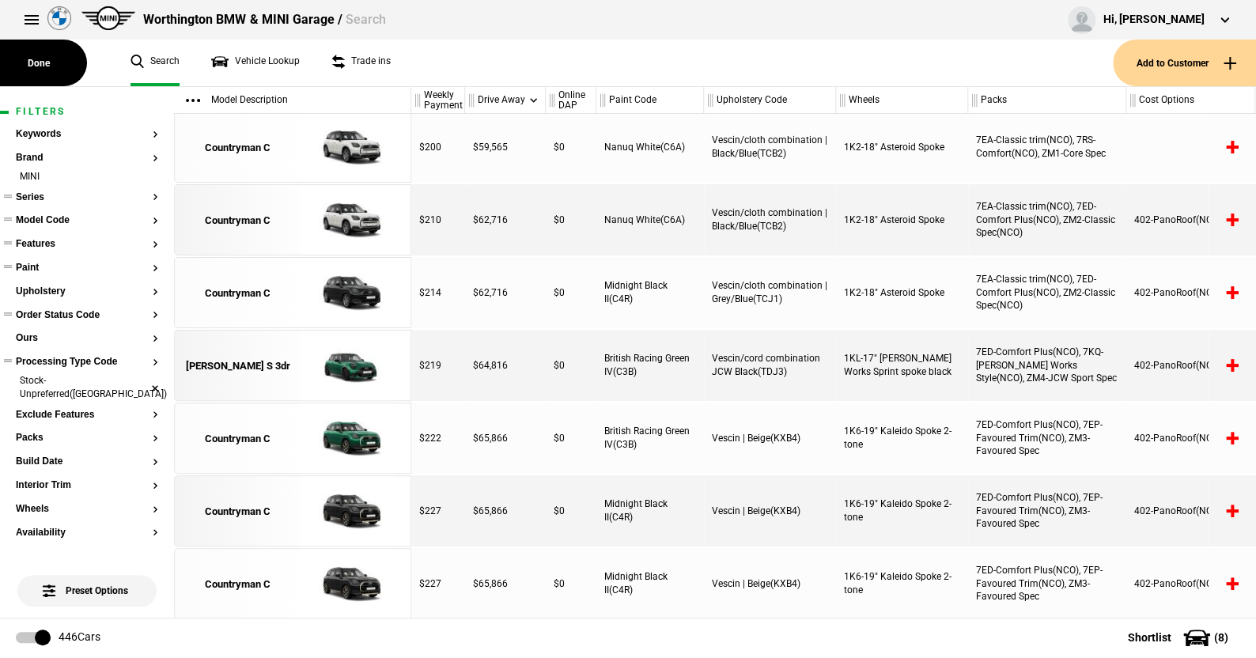
click at [142, 382] on li "Stock-Unpreferred([GEOGRAPHIC_DATA])" at bounding box center [87, 388] width 142 height 29
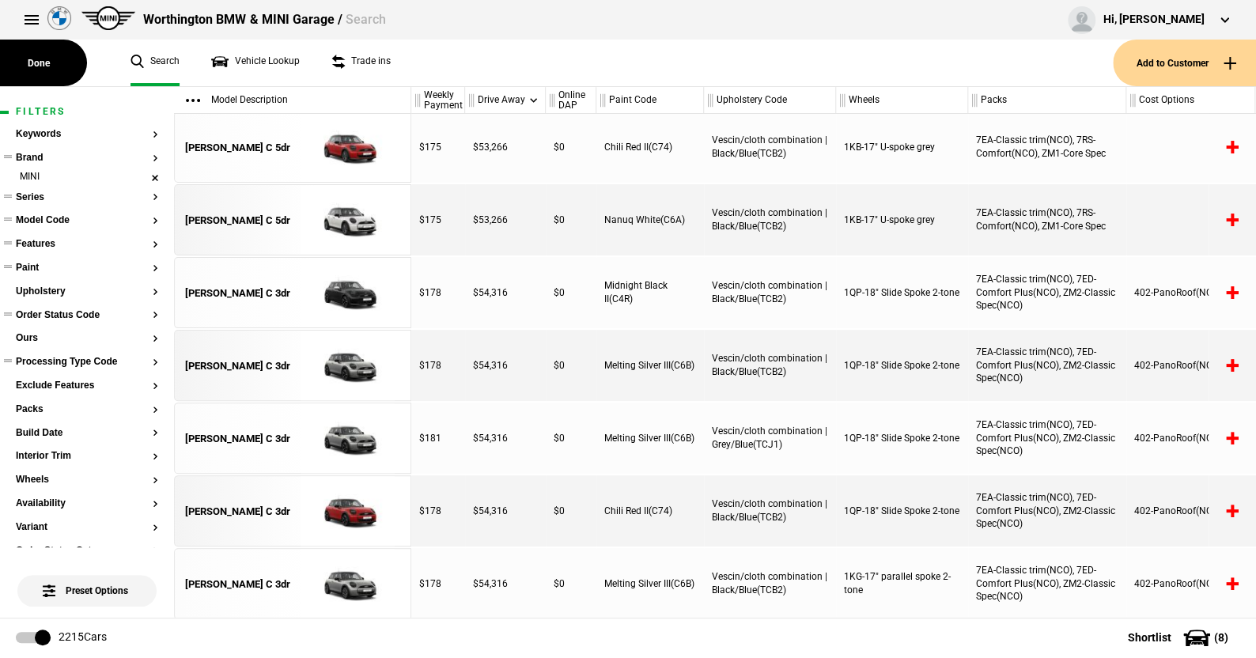
click at [142, 173] on li "MINI" at bounding box center [87, 178] width 142 height 16
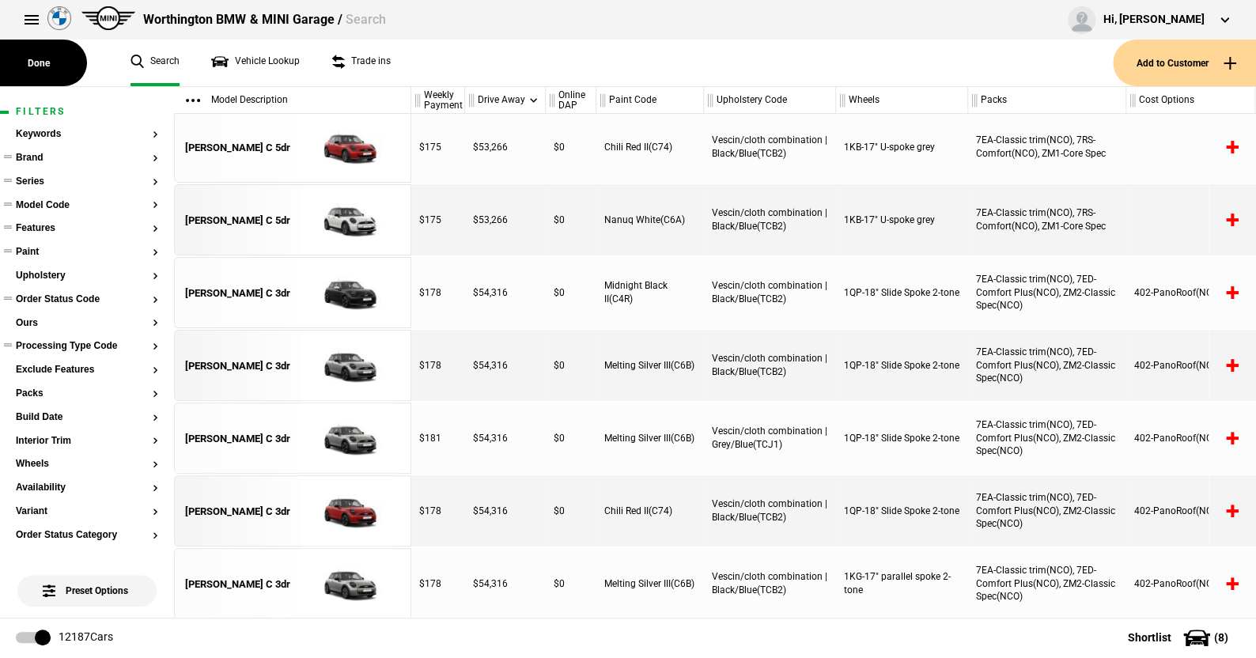
click at [32, 155] on button "Brand" at bounding box center [87, 158] width 142 height 11
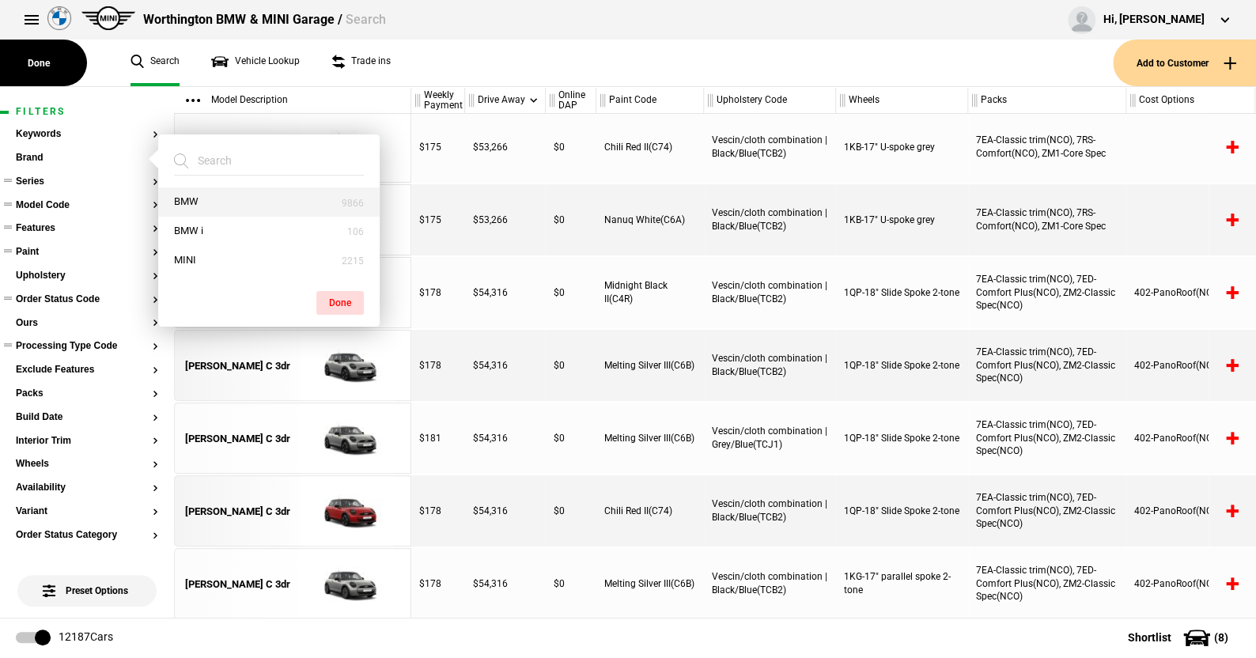
click at [188, 198] on button "BMW" at bounding box center [268, 201] width 221 height 29
click at [339, 295] on button "Done" at bounding box center [339, 303] width 47 height 24
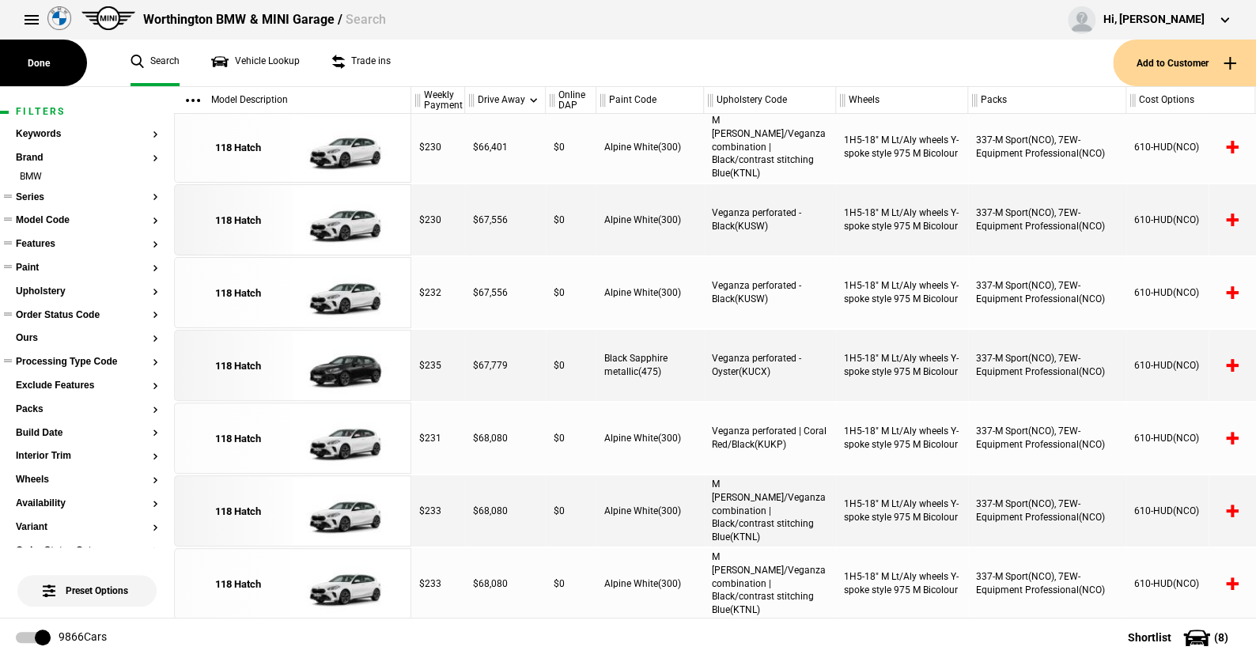
click at [40, 195] on button "Series" at bounding box center [87, 197] width 142 height 11
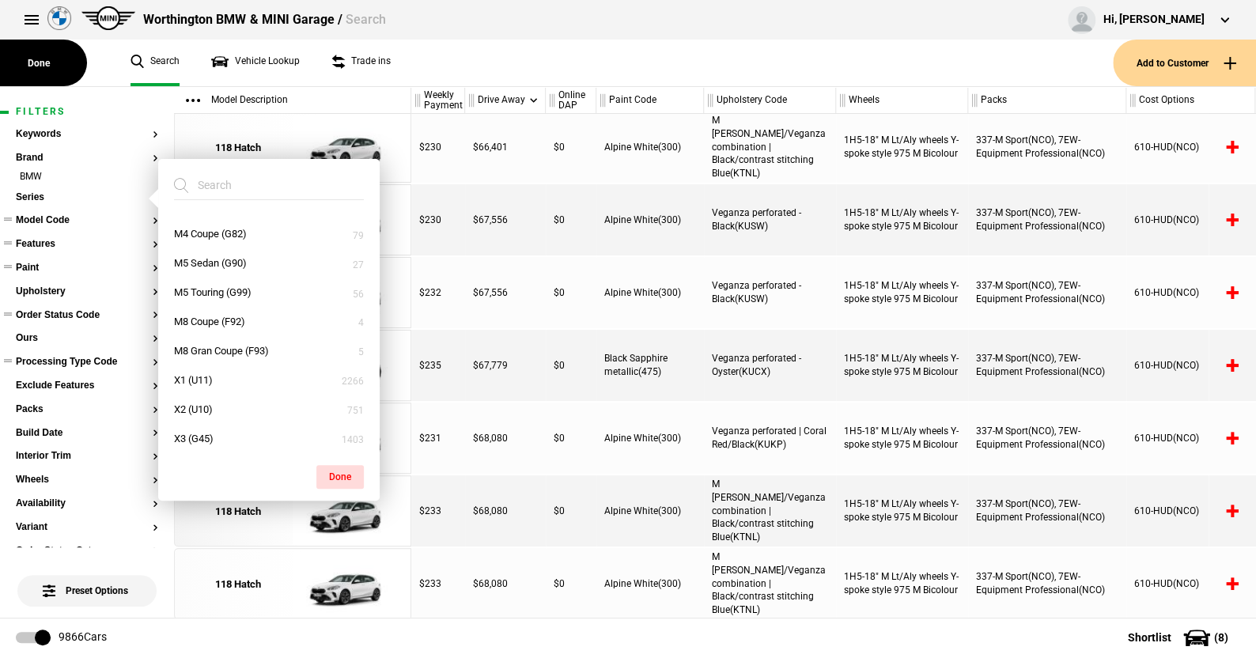
scroll to position [554, 0]
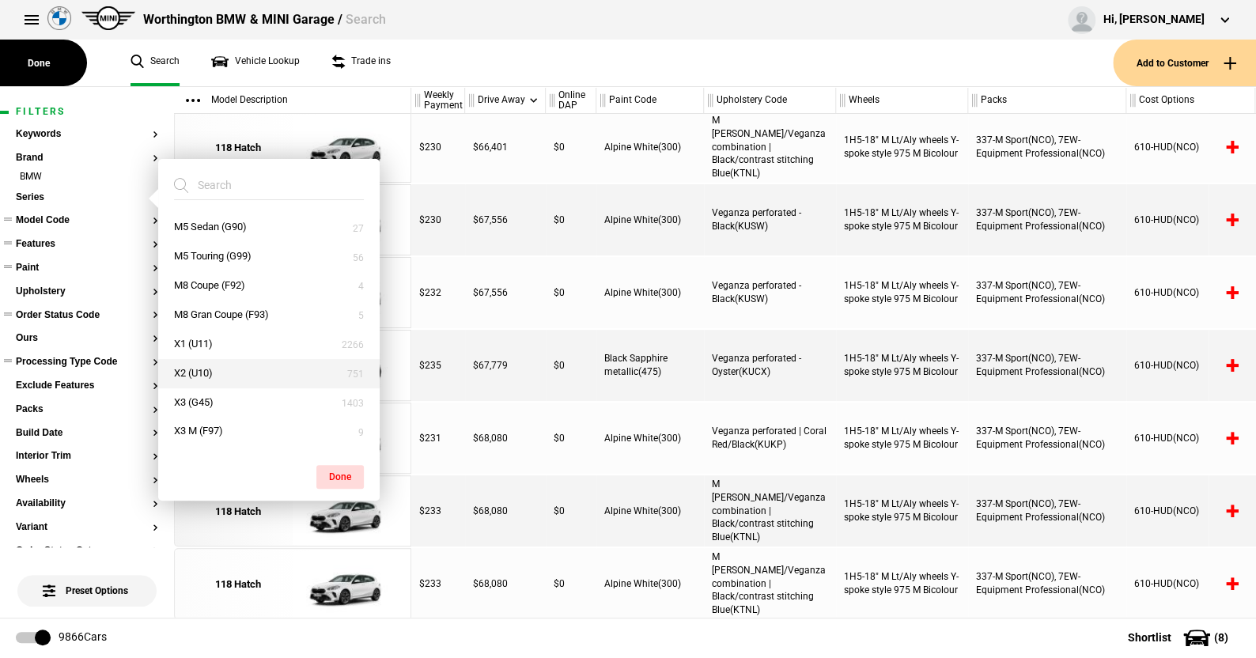
click at [213, 369] on button "X2 (U10)" at bounding box center [268, 373] width 221 height 29
click at [341, 471] on button "Done" at bounding box center [339, 477] width 47 height 24
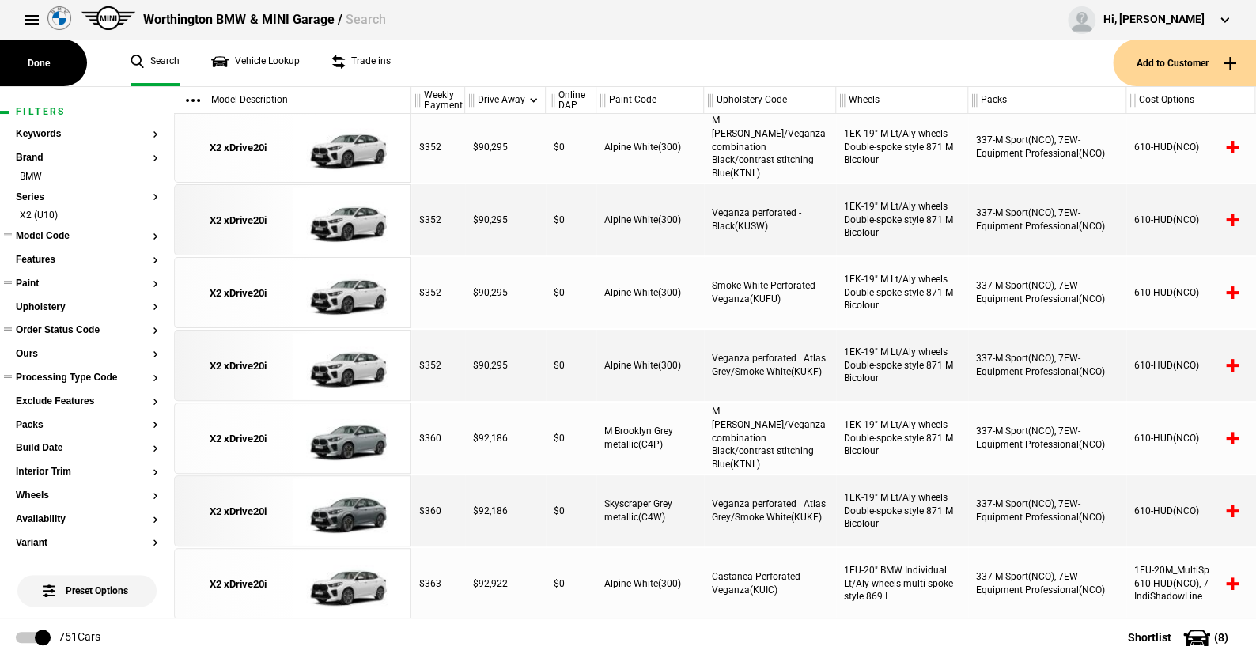
click at [59, 232] on button "Model Code" at bounding box center [87, 236] width 142 height 11
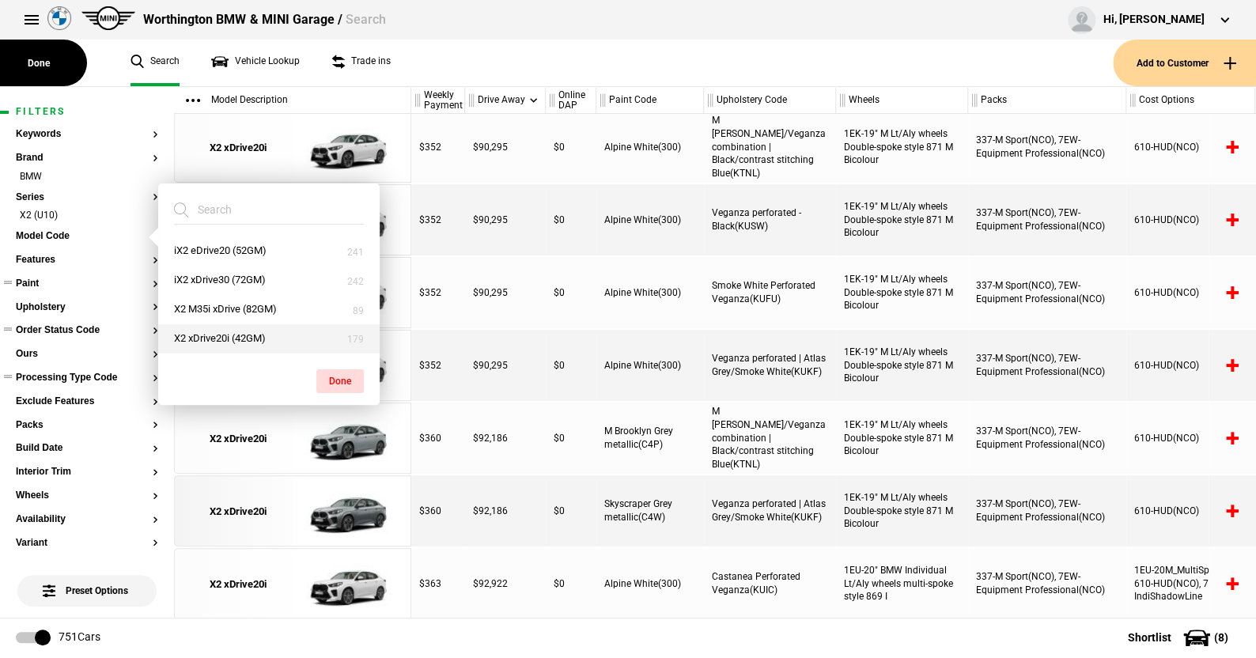
click at [212, 334] on button "X2 xDrive20i (42GM)" at bounding box center [268, 338] width 221 height 29
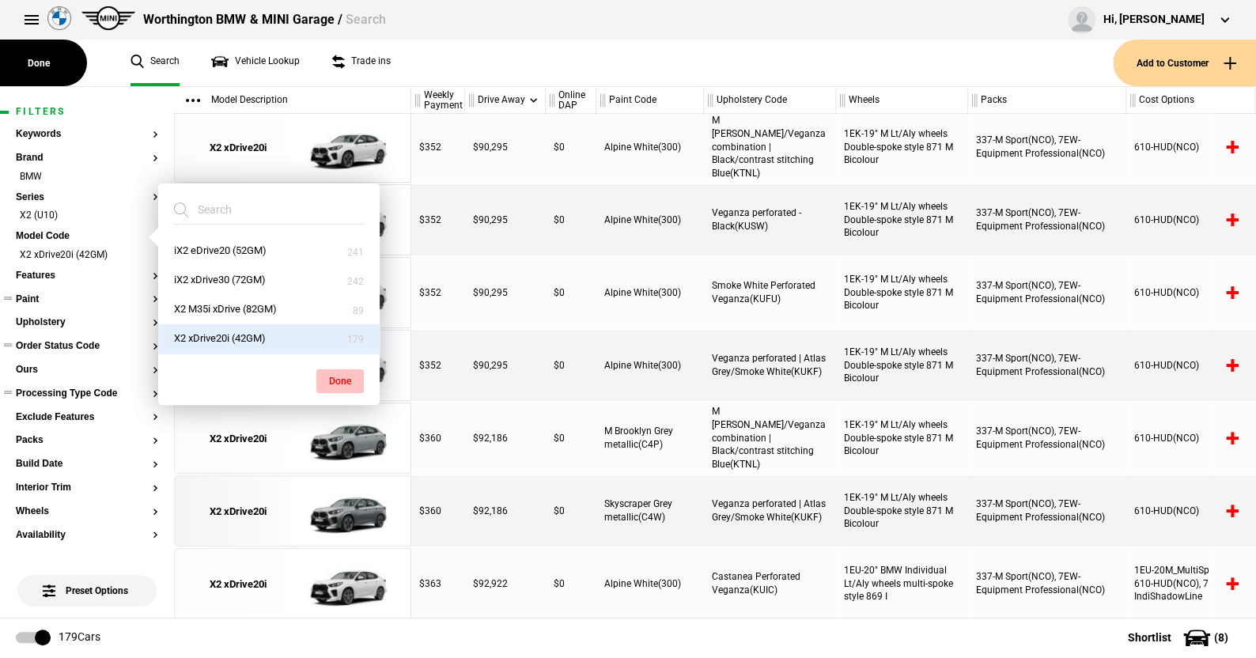
click at [342, 370] on button "Done" at bounding box center [339, 381] width 47 height 24
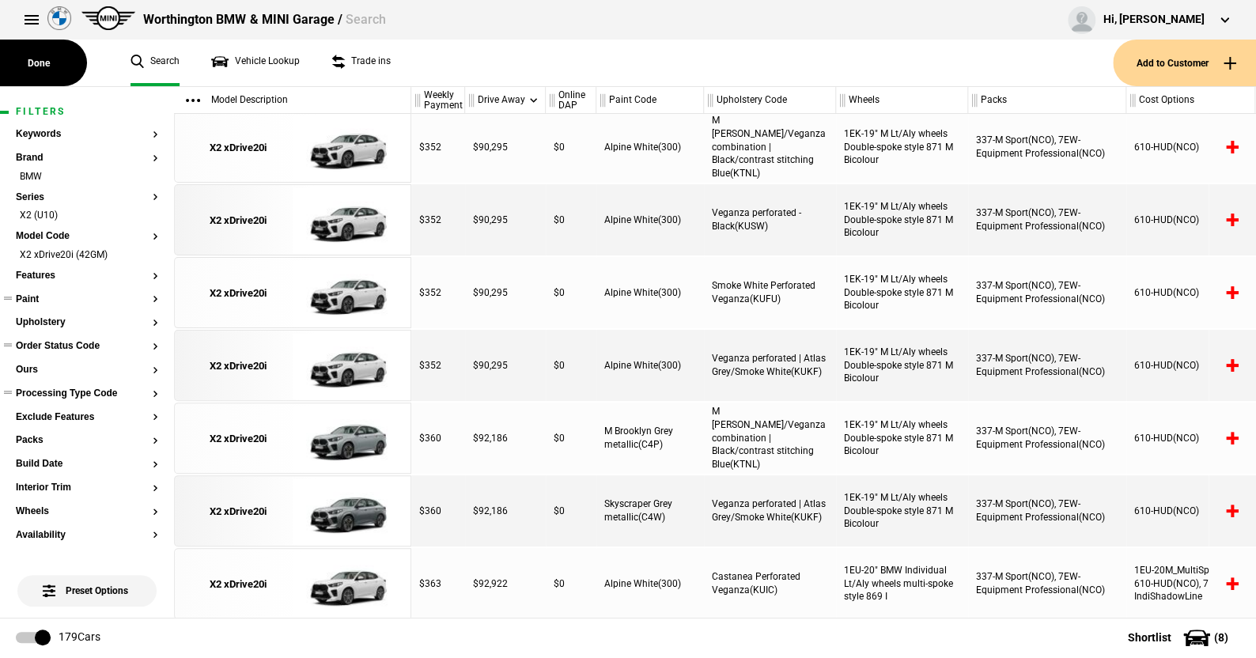
click at [61, 344] on button "Order Status Code" at bounding box center [87, 346] width 142 height 11
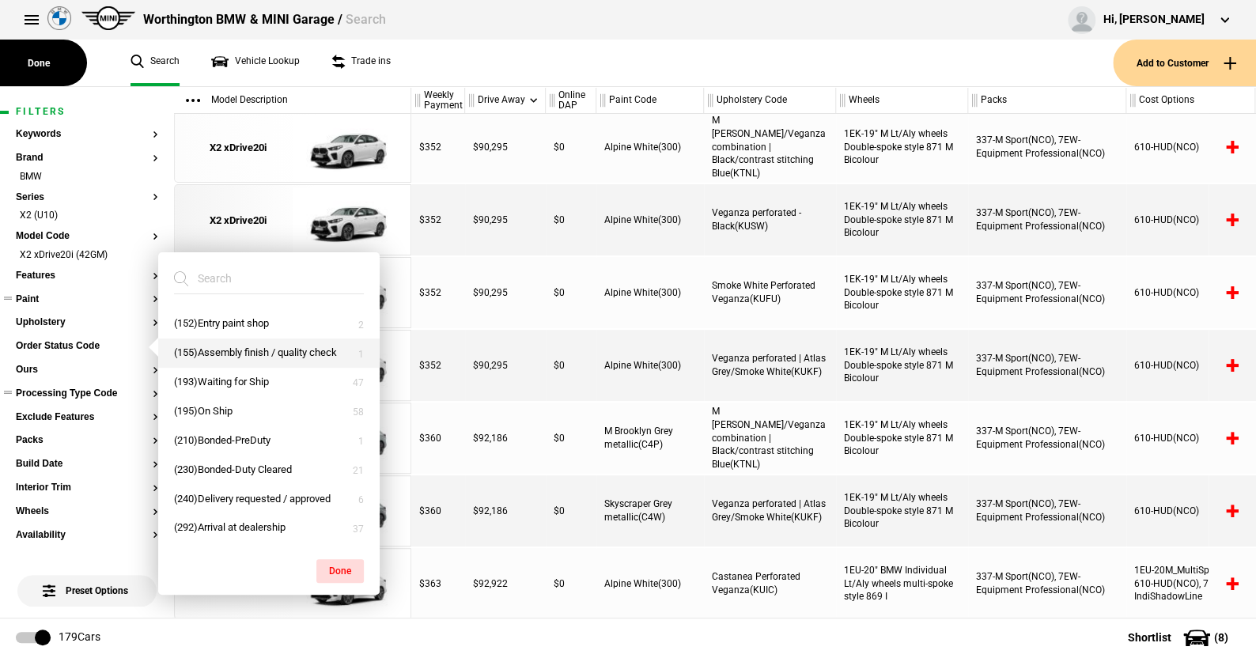
scroll to position [81, 0]
click at [33, 294] on button "Paint" at bounding box center [87, 299] width 142 height 11
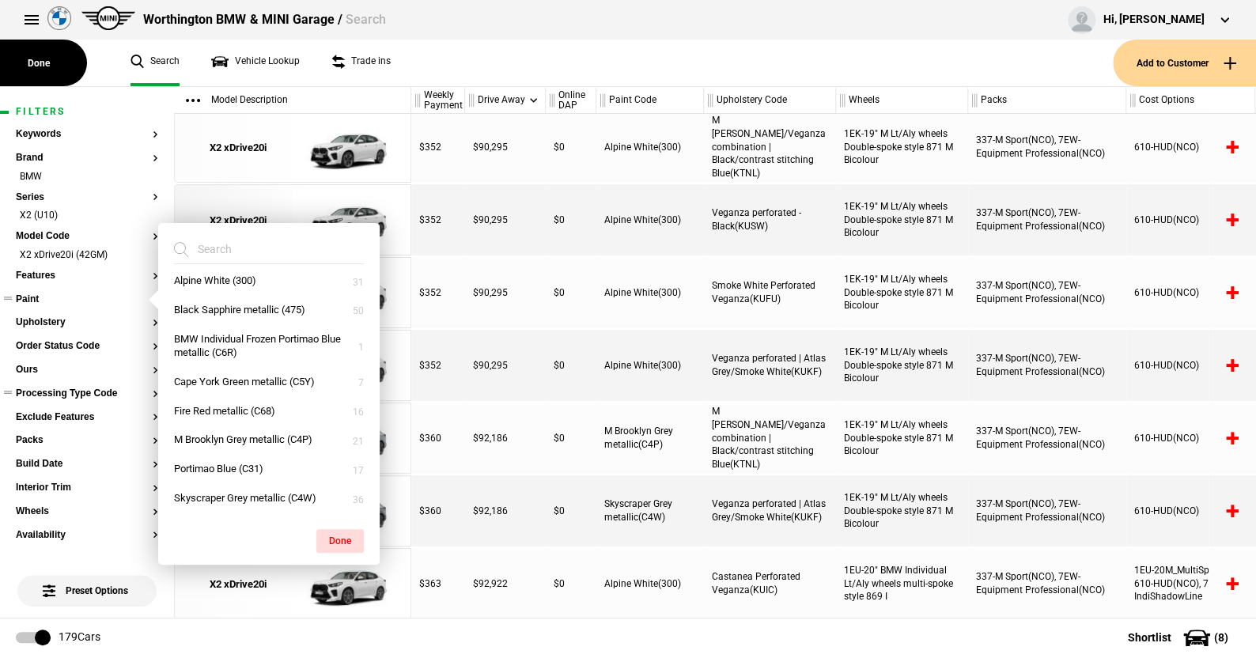
scroll to position [9, 0]
click at [440, 66] on ul "Search Vehicle Lookup Trade ins" at bounding box center [614, 63] width 998 height 47
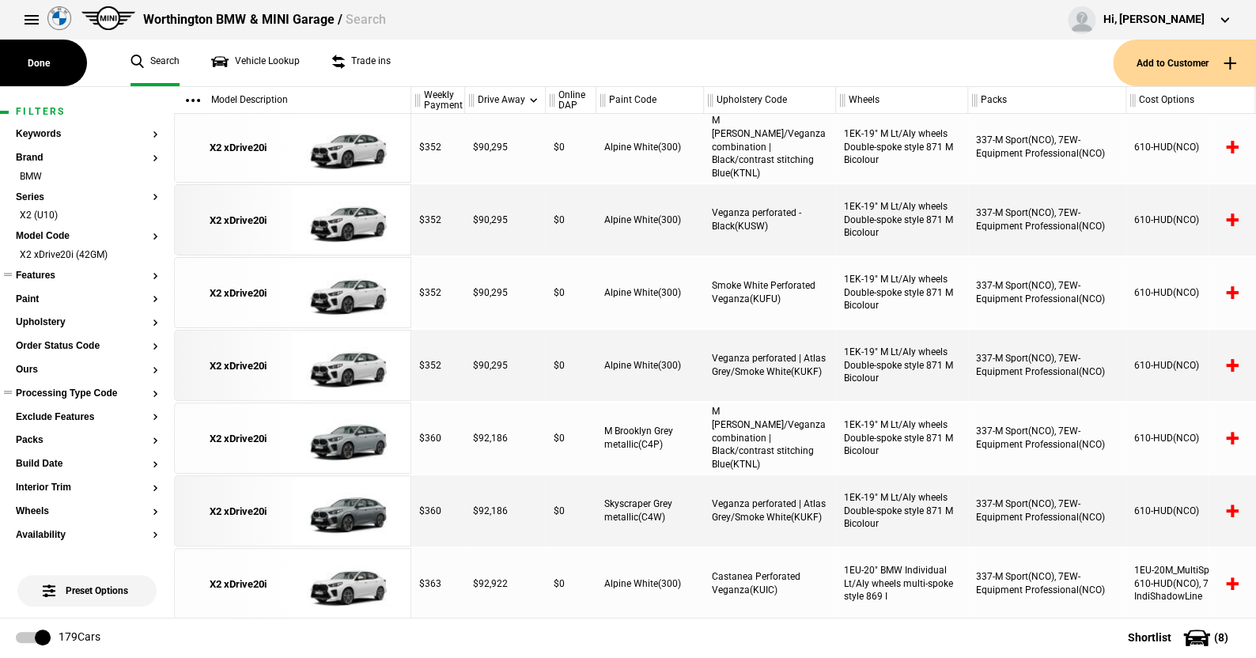
click at [45, 273] on button "Features" at bounding box center [87, 275] width 142 height 11
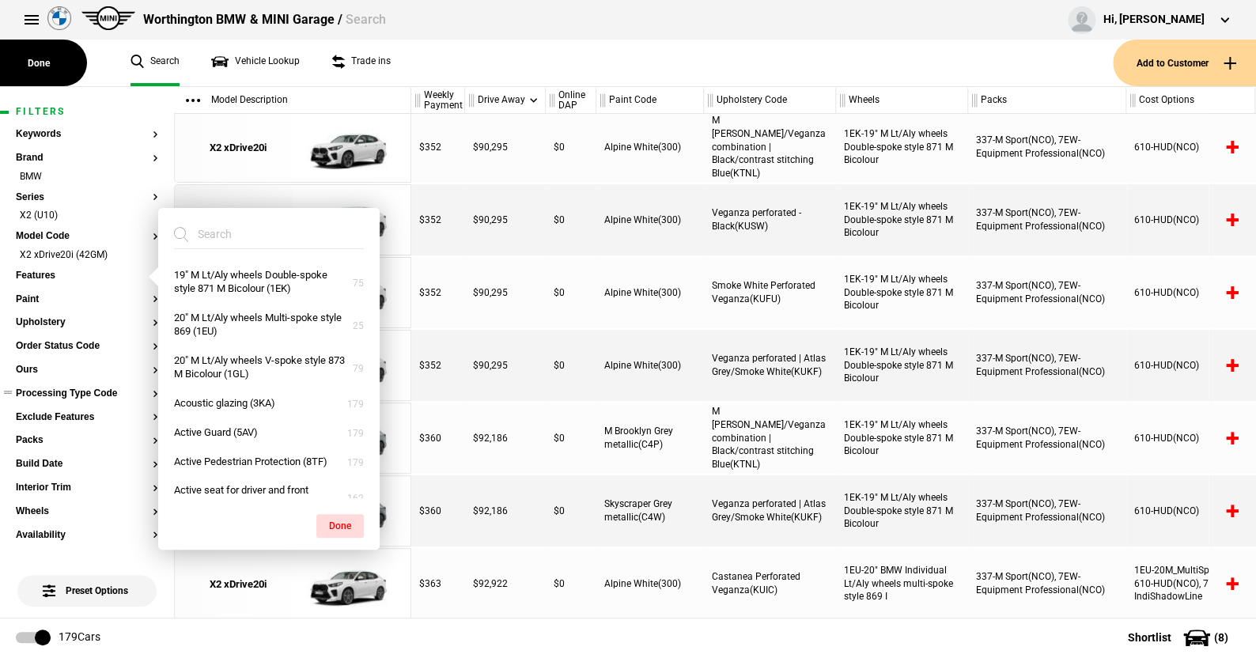
click at [470, 70] on ul "Search Vehicle Lookup Trade ins" at bounding box center [614, 63] width 998 height 47
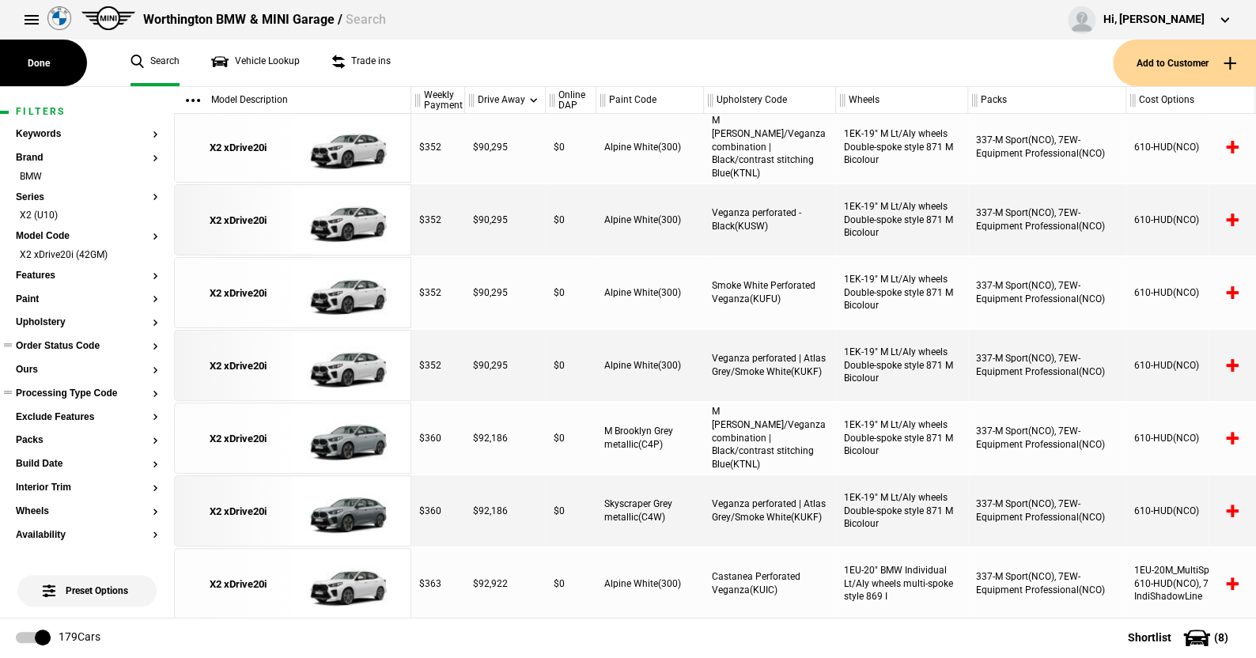
click at [86, 342] on button "Order Status Code" at bounding box center [87, 346] width 142 height 11
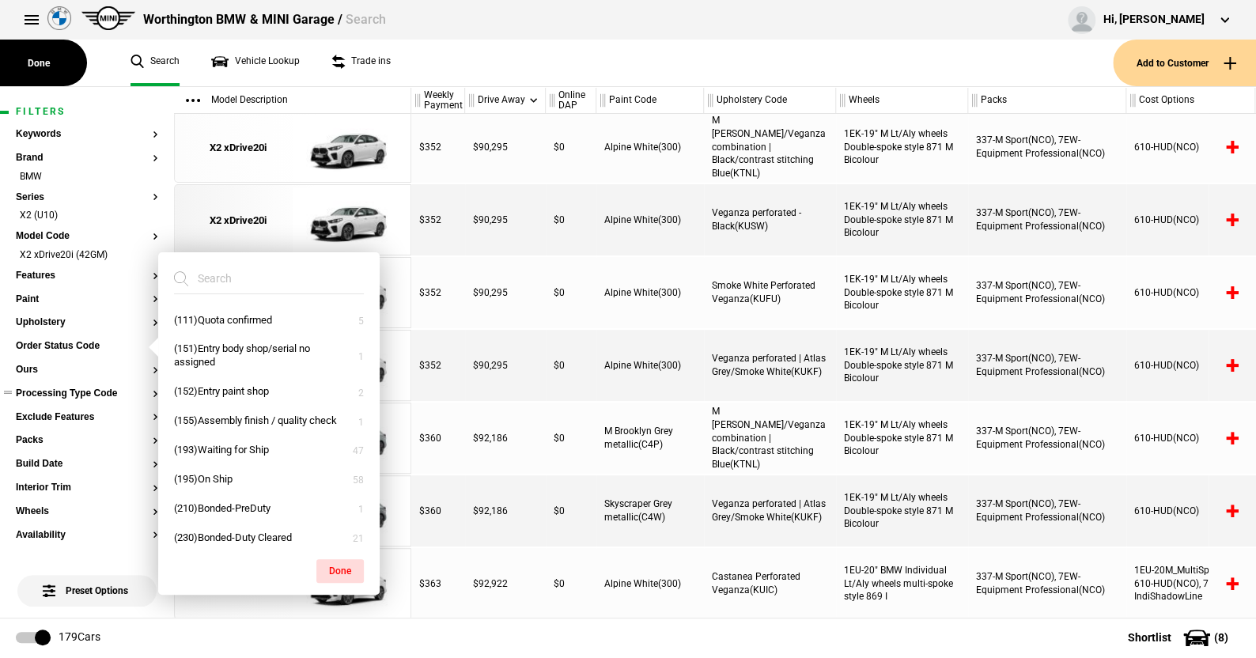
click at [109, 390] on button "Processing Type Code" at bounding box center [87, 393] width 142 height 11
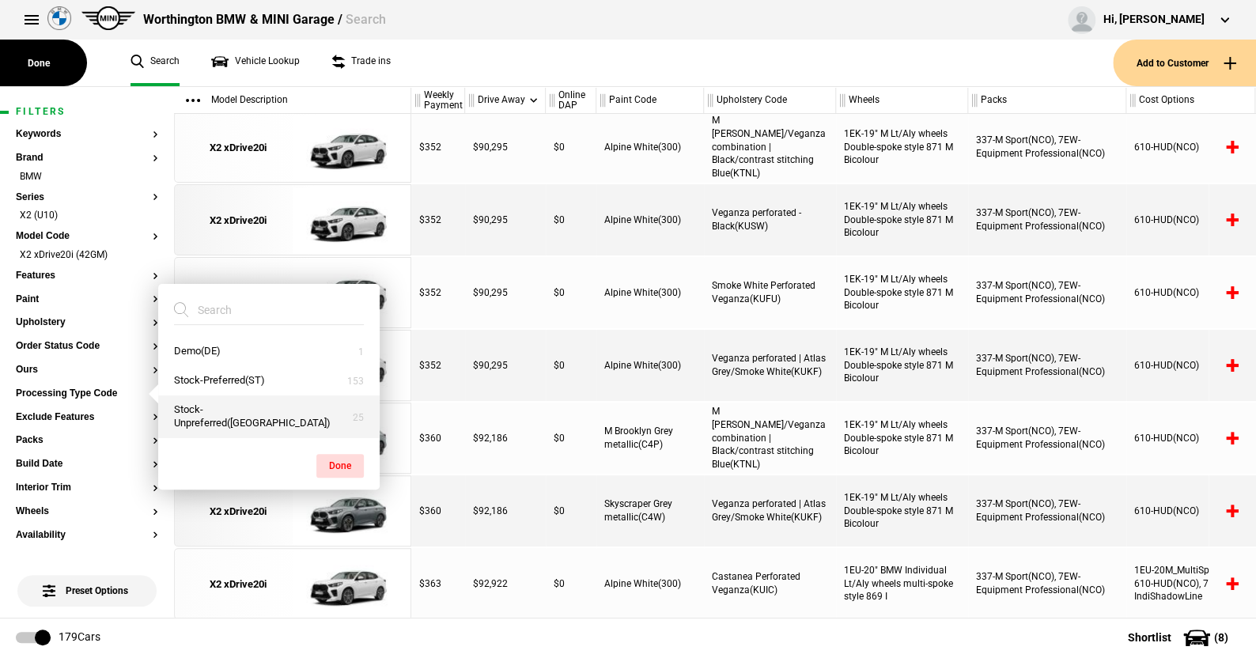
click at [213, 413] on button "Stock-Unpreferred([GEOGRAPHIC_DATA])" at bounding box center [268, 416] width 221 height 43
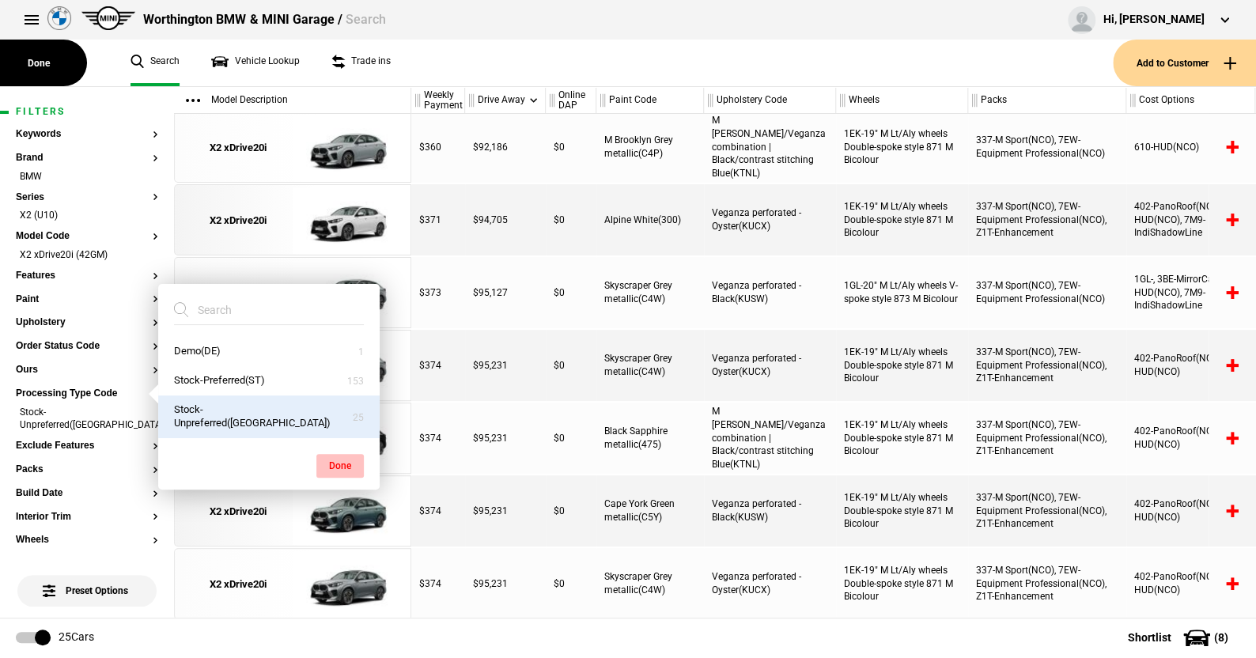
click at [334, 457] on button "Done" at bounding box center [339, 466] width 47 height 24
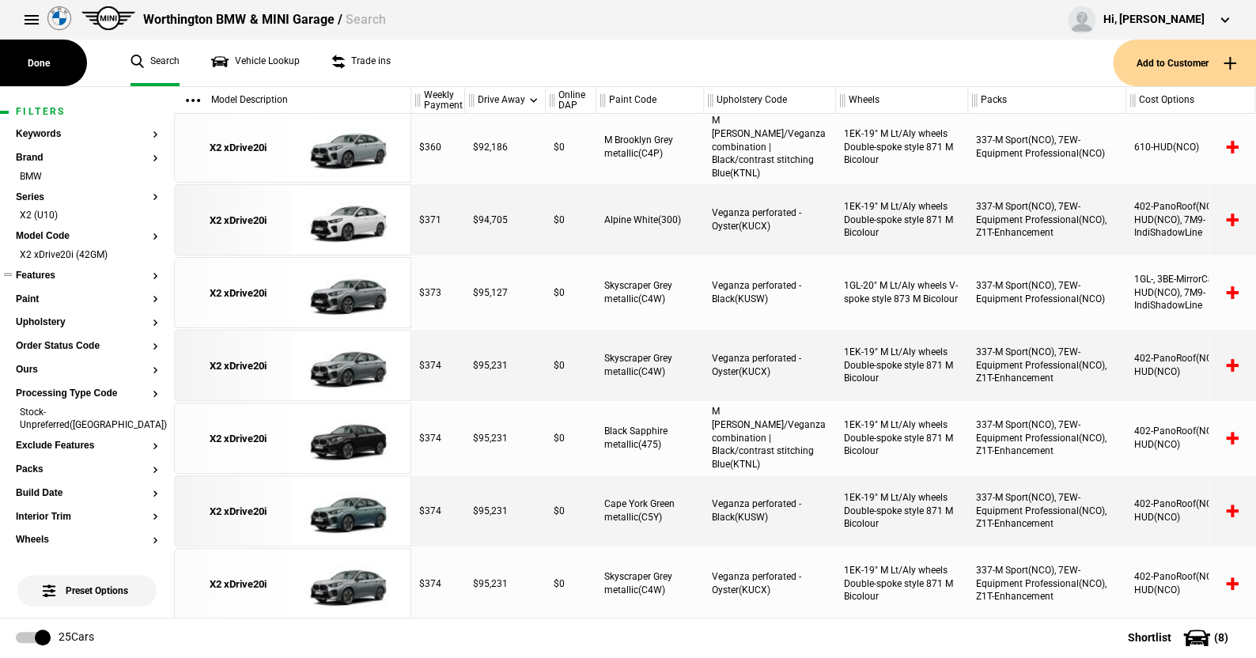
click at [43, 276] on button "Features" at bounding box center [87, 275] width 142 height 11
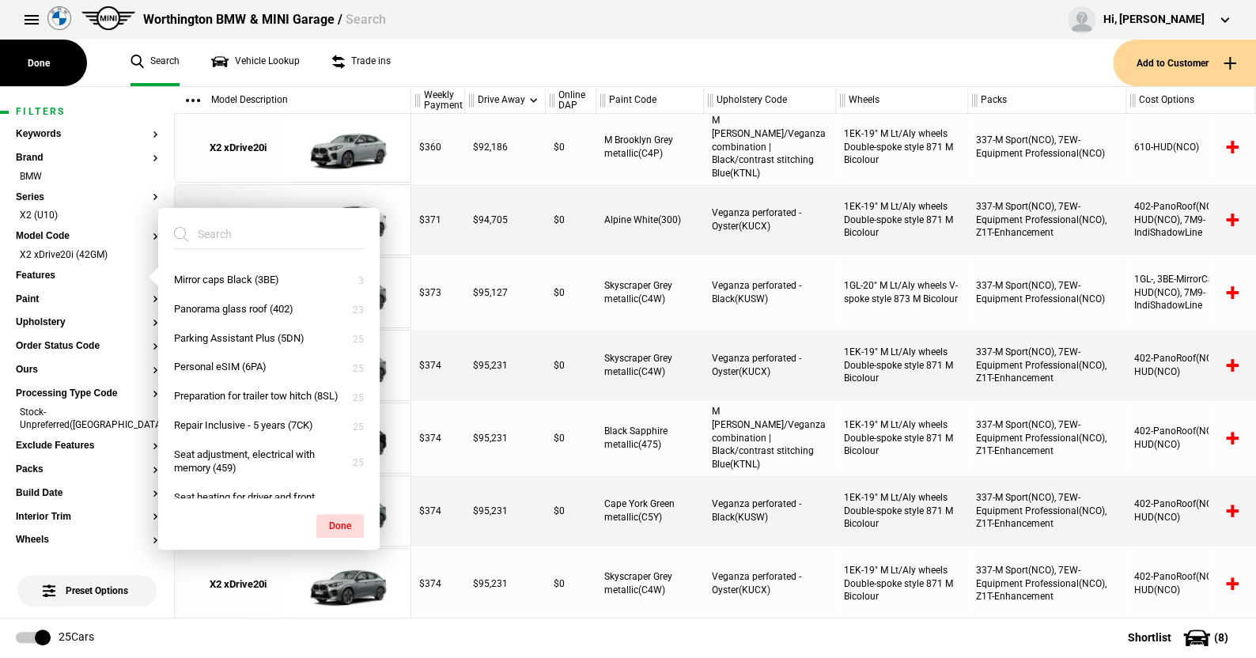
scroll to position [1860, 0]
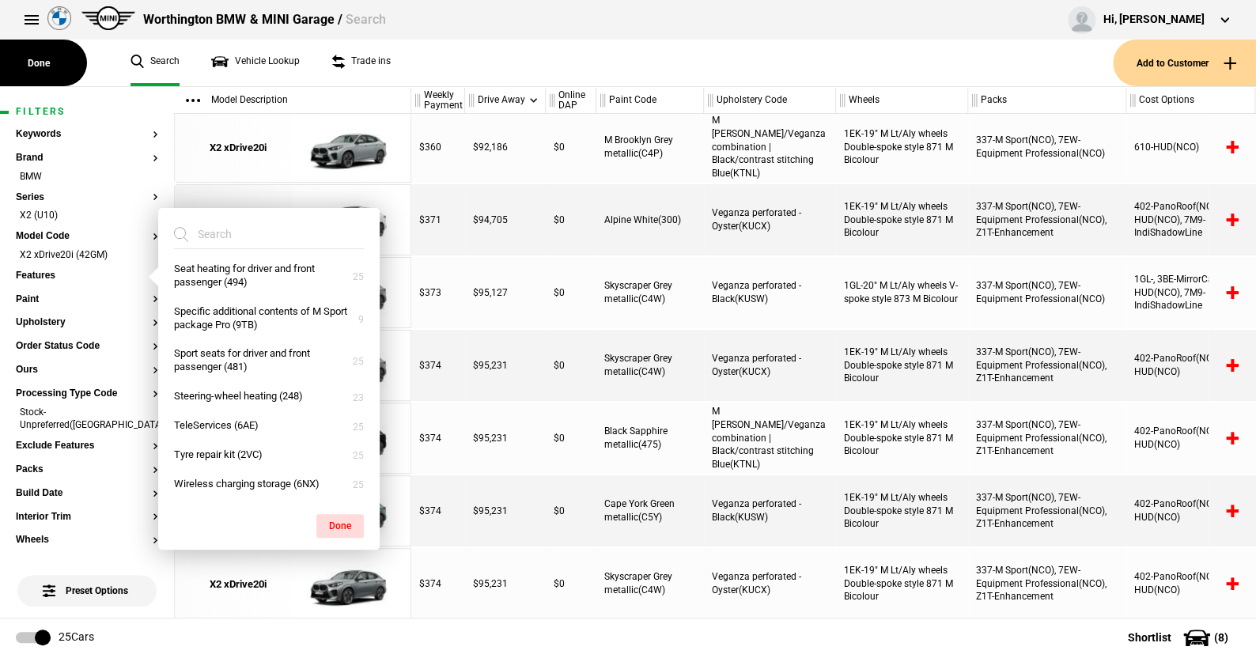
click at [475, 65] on ul "Search Vehicle Lookup Trade ins" at bounding box center [614, 63] width 998 height 47
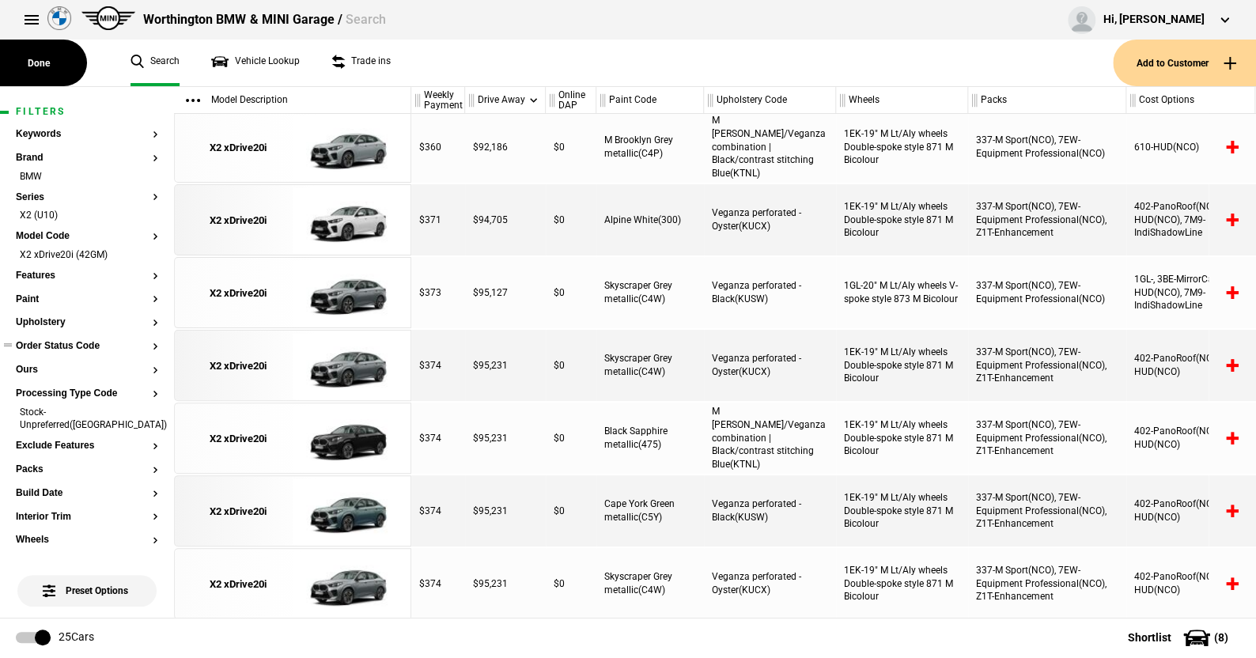
click at [66, 342] on button "Order Status Code" at bounding box center [87, 346] width 142 height 11
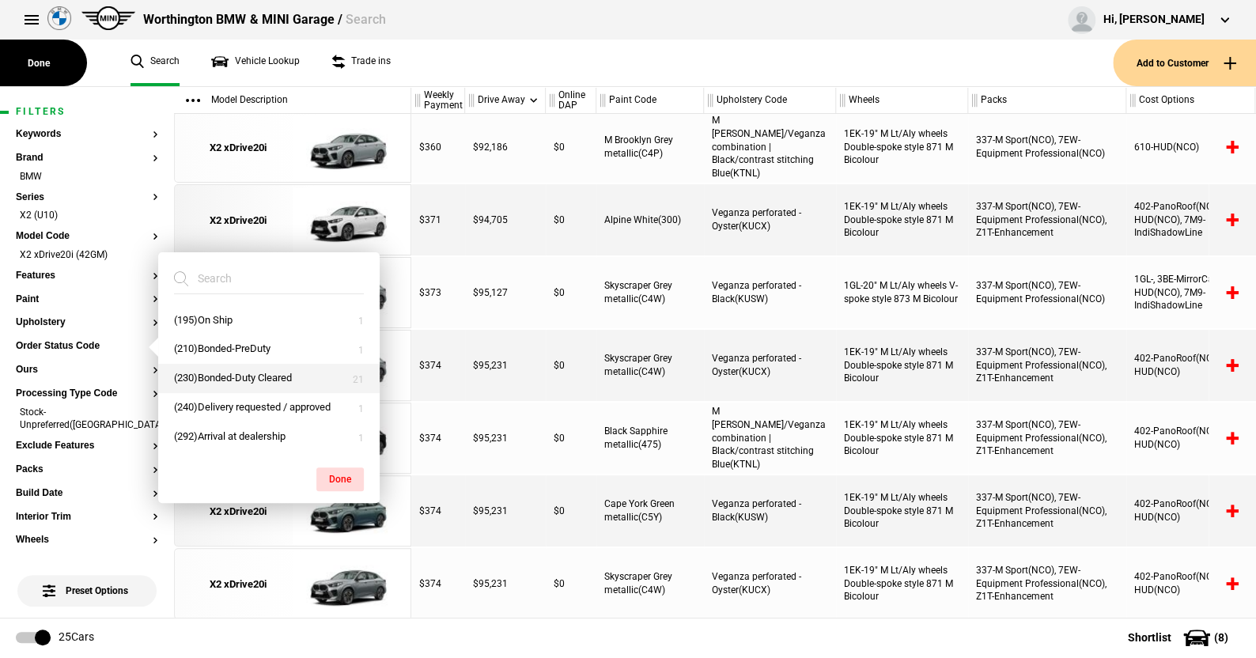
click at [228, 375] on button "(230)Bonded-Duty Cleared" at bounding box center [268, 378] width 221 height 29
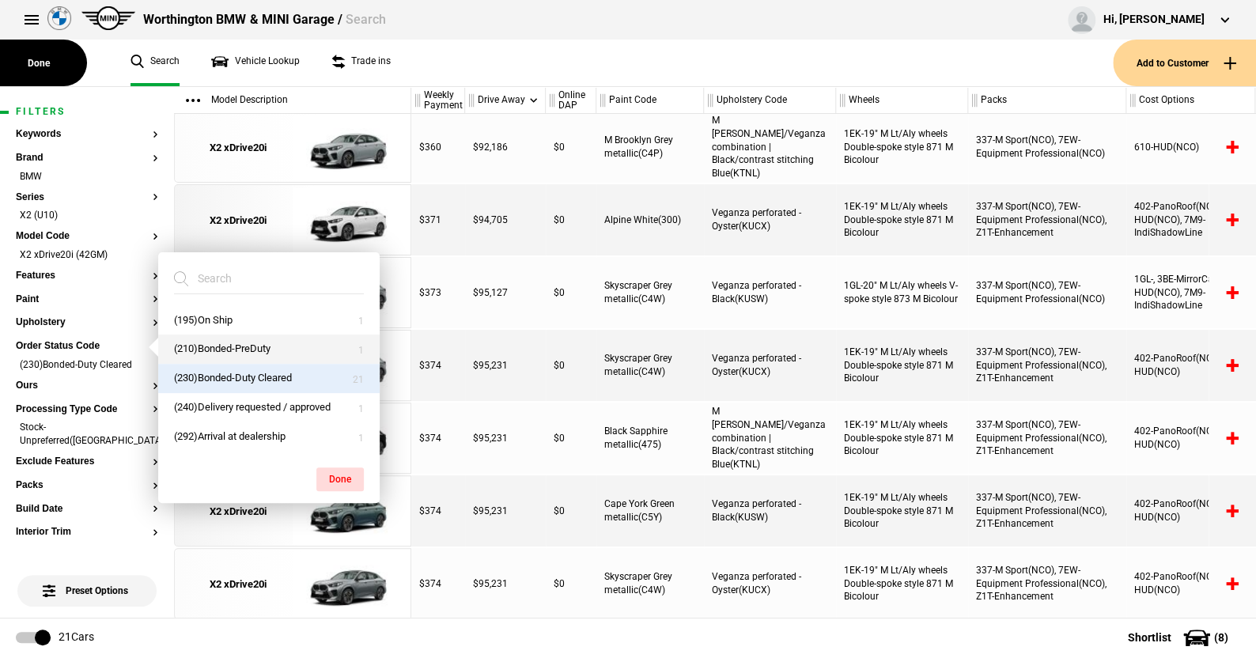
click at [232, 344] on button "(210)Bonded-PreDuty" at bounding box center [268, 348] width 221 height 29
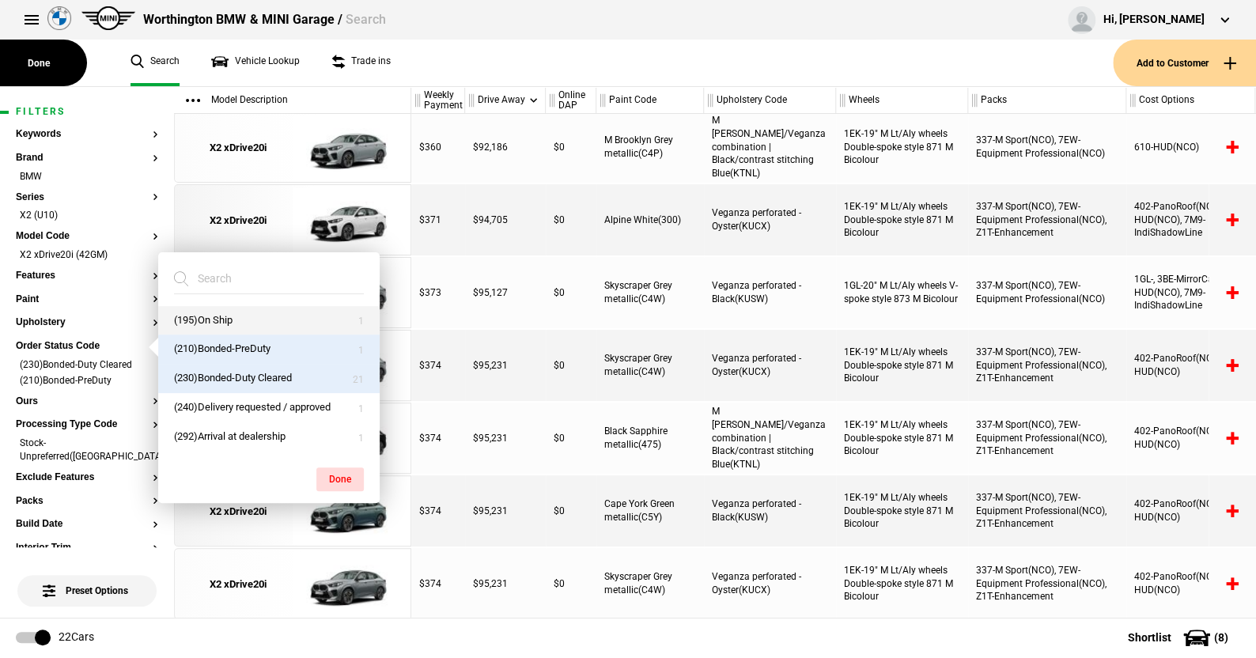
click at [221, 313] on button "(195)On Ship" at bounding box center [268, 320] width 221 height 29
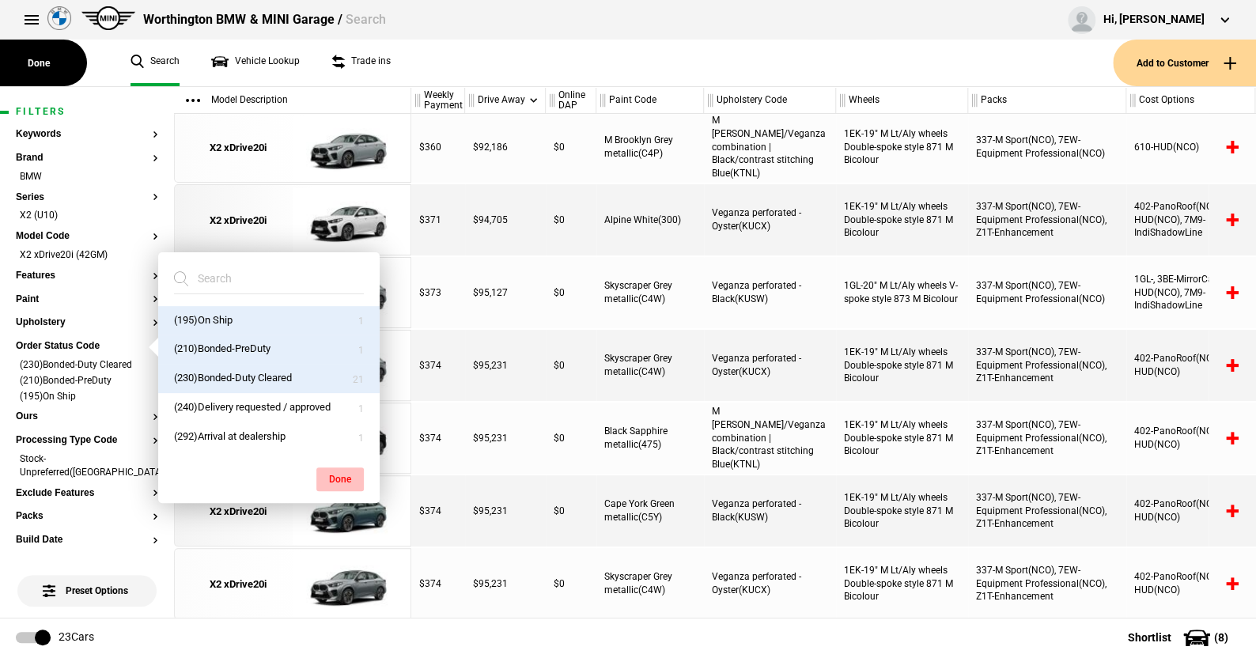
click at [328, 473] on button "Done" at bounding box center [339, 479] width 47 height 24
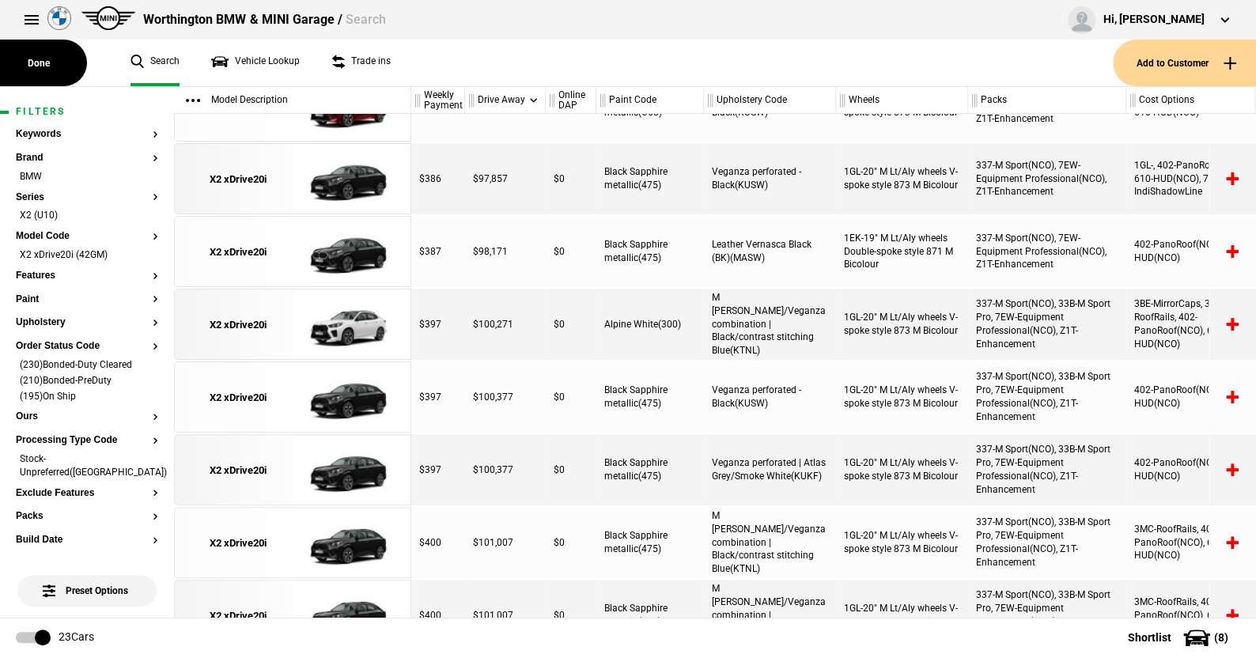
scroll to position [718, 0]
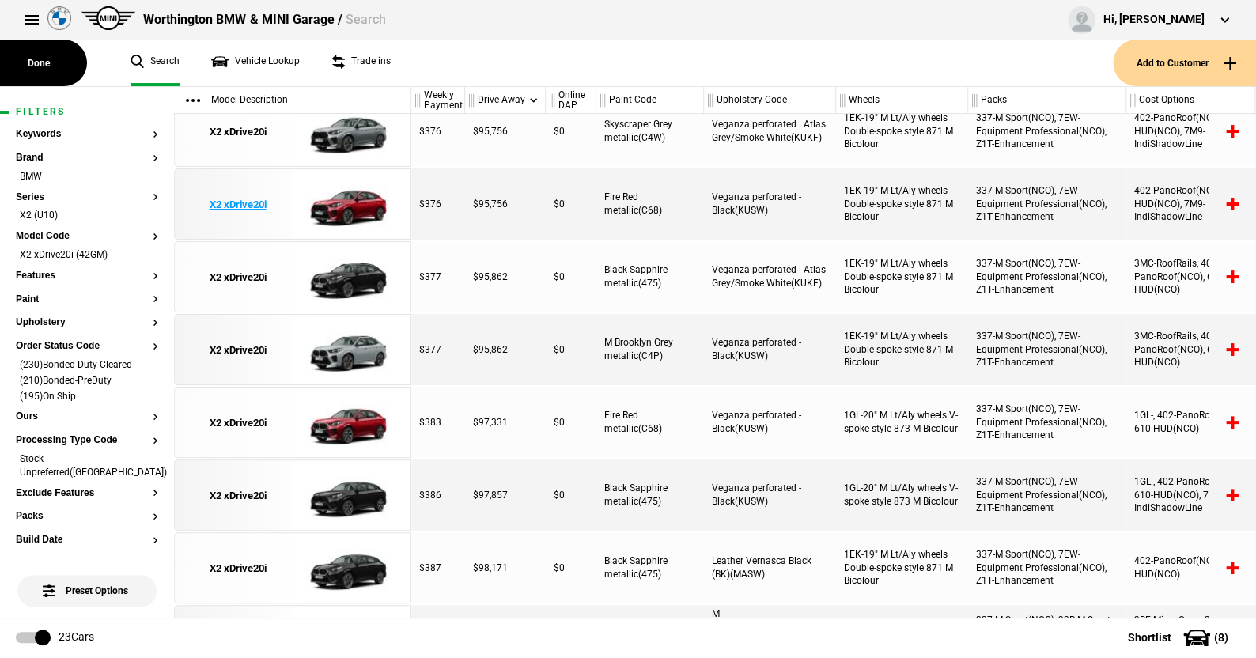
click at [353, 197] on img at bounding box center [348, 204] width 110 height 71
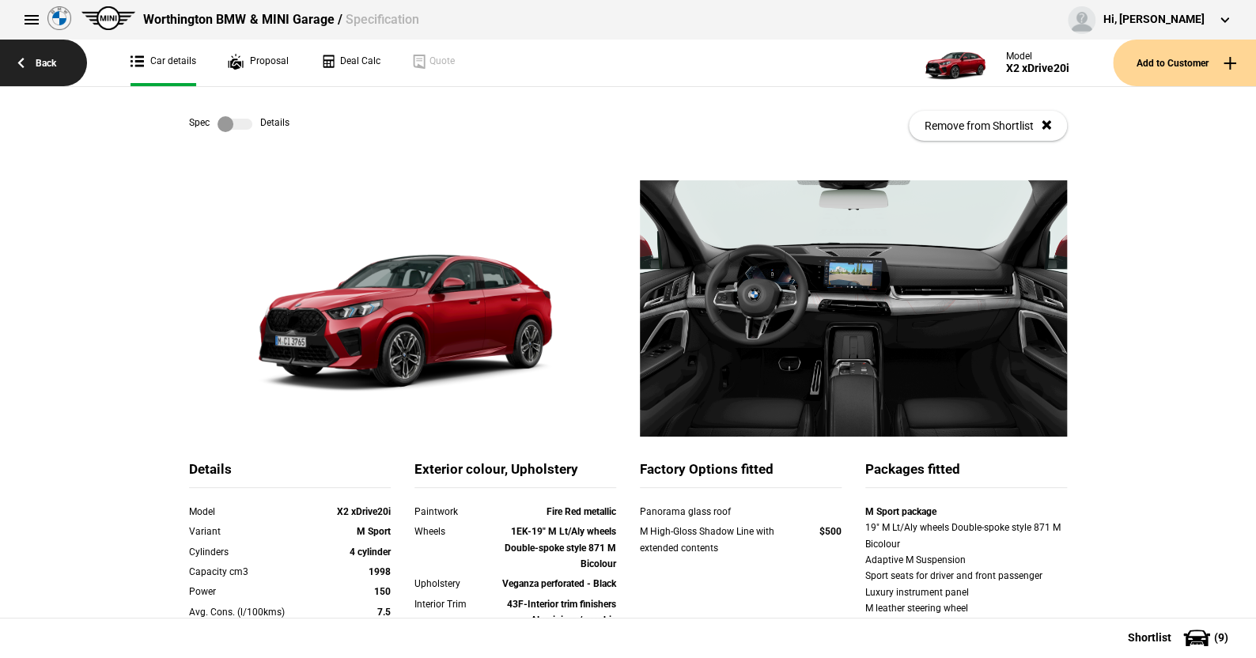
click at [48, 60] on link "Back" at bounding box center [43, 63] width 87 height 47
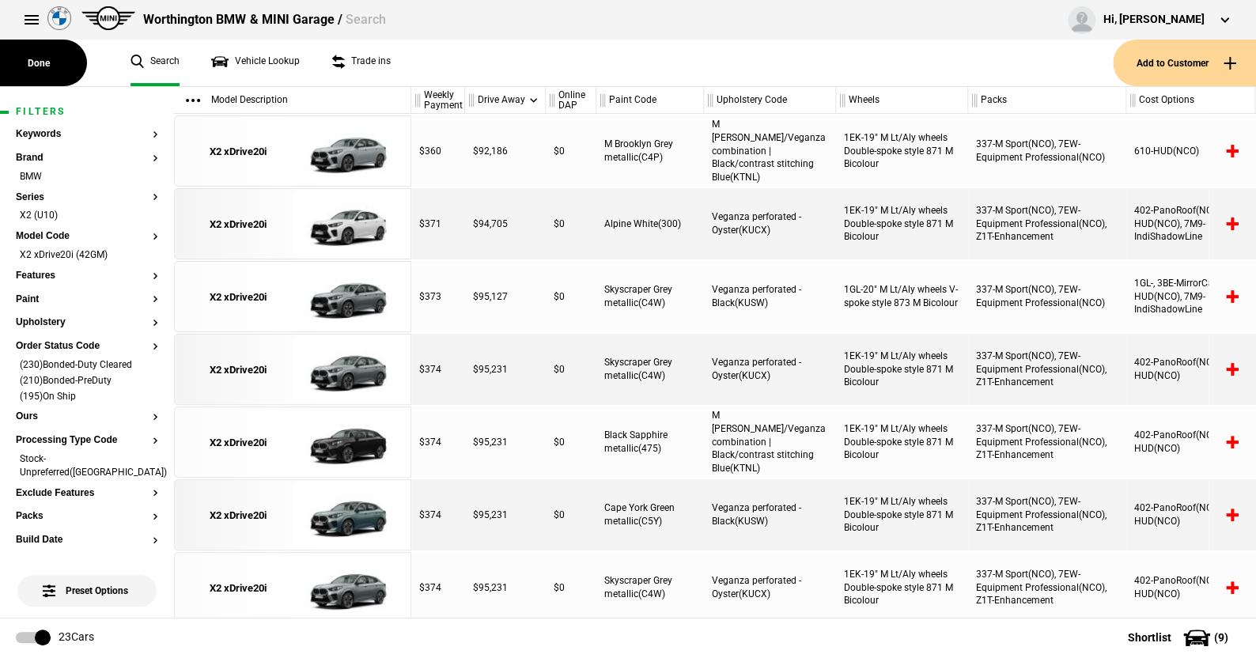
scroll to position [602, 0]
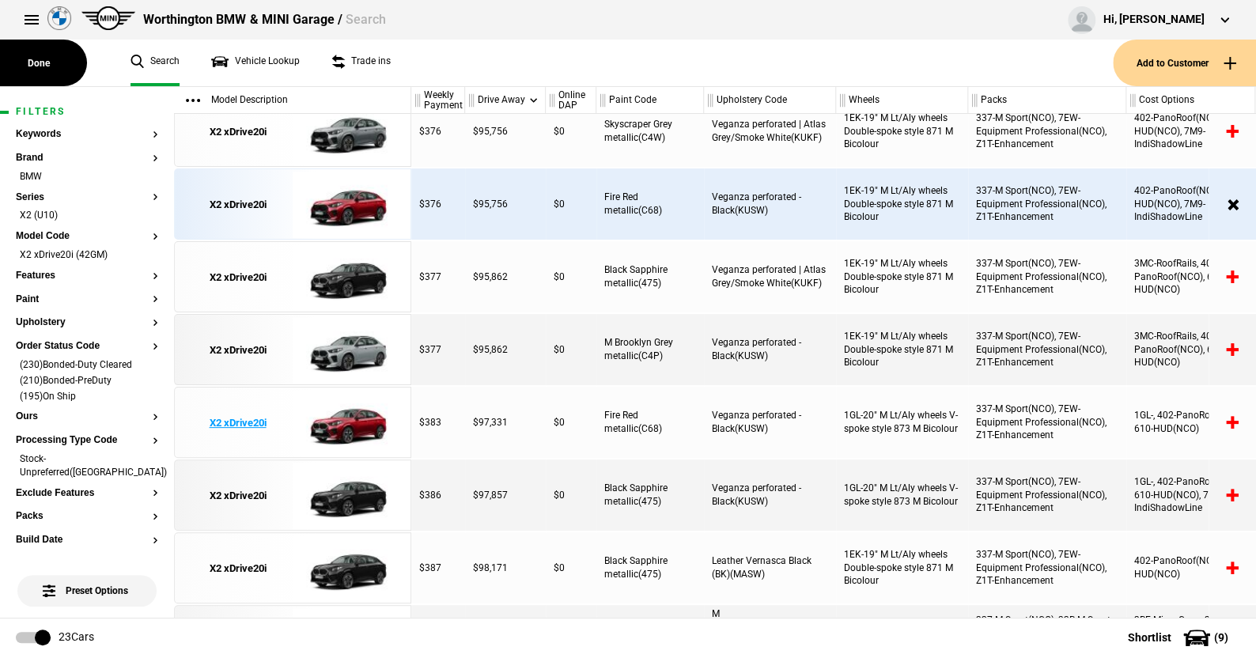
click at [347, 425] on img at bounding box center [348, 422] width 110 height 71
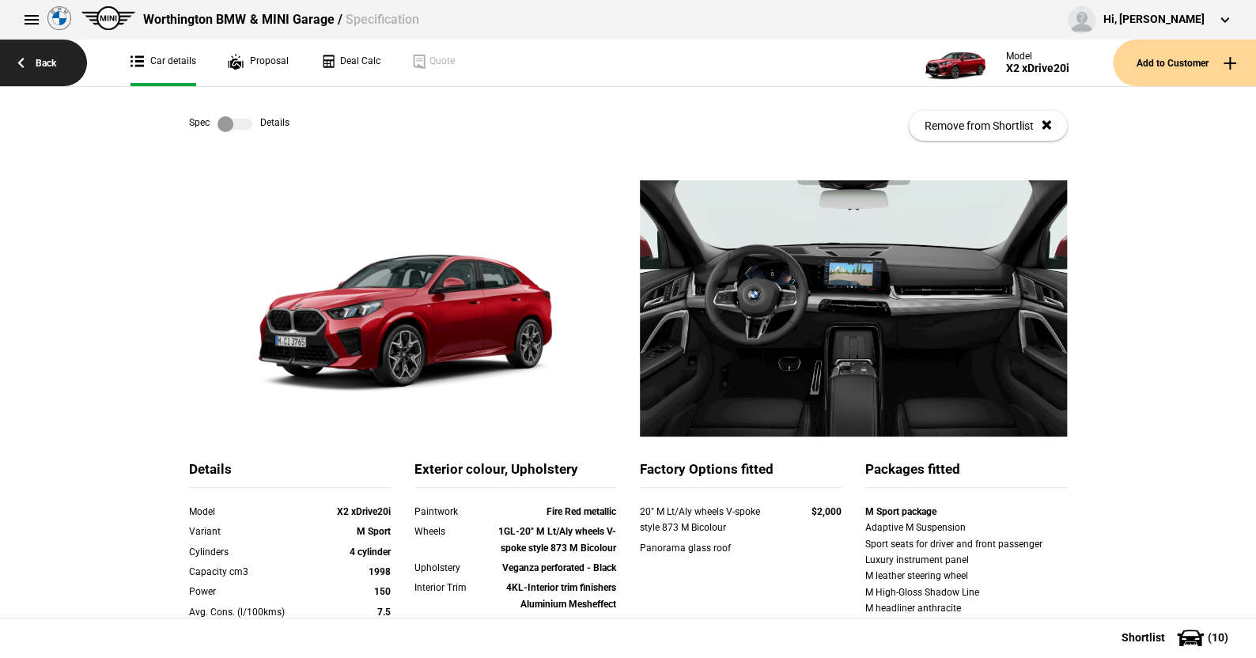
click at [45, 56] on link "Back" at bounding box center [43, 63] width 87 height 47
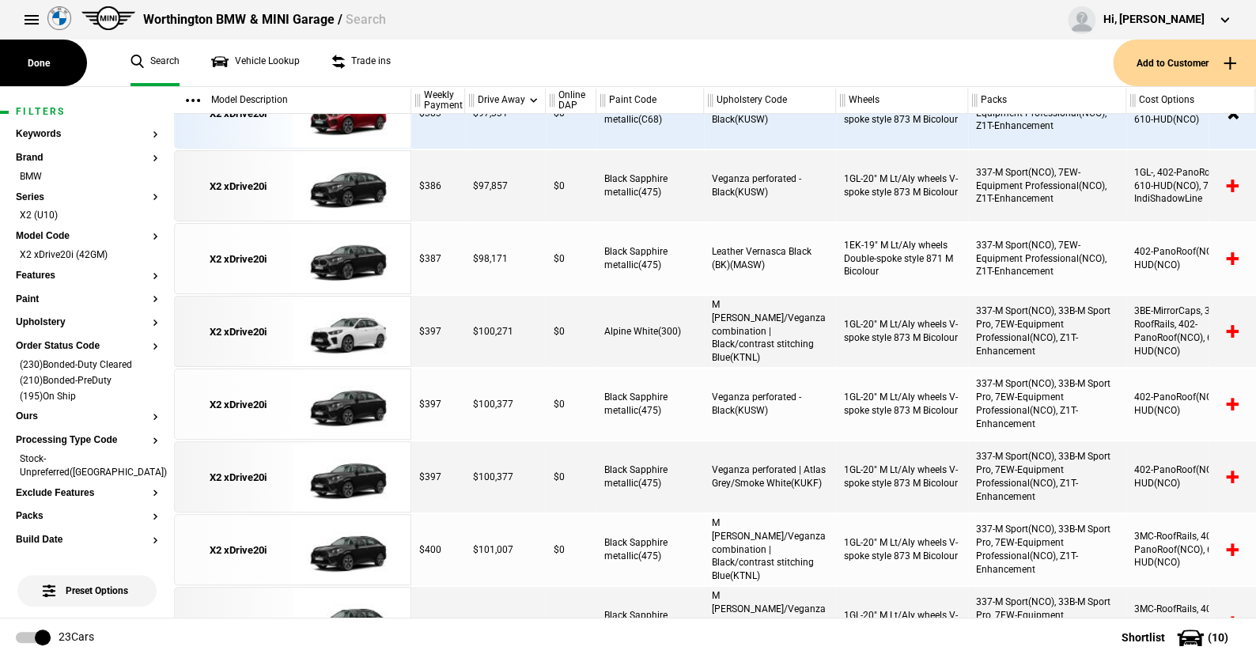
scroll to position [960, 0]
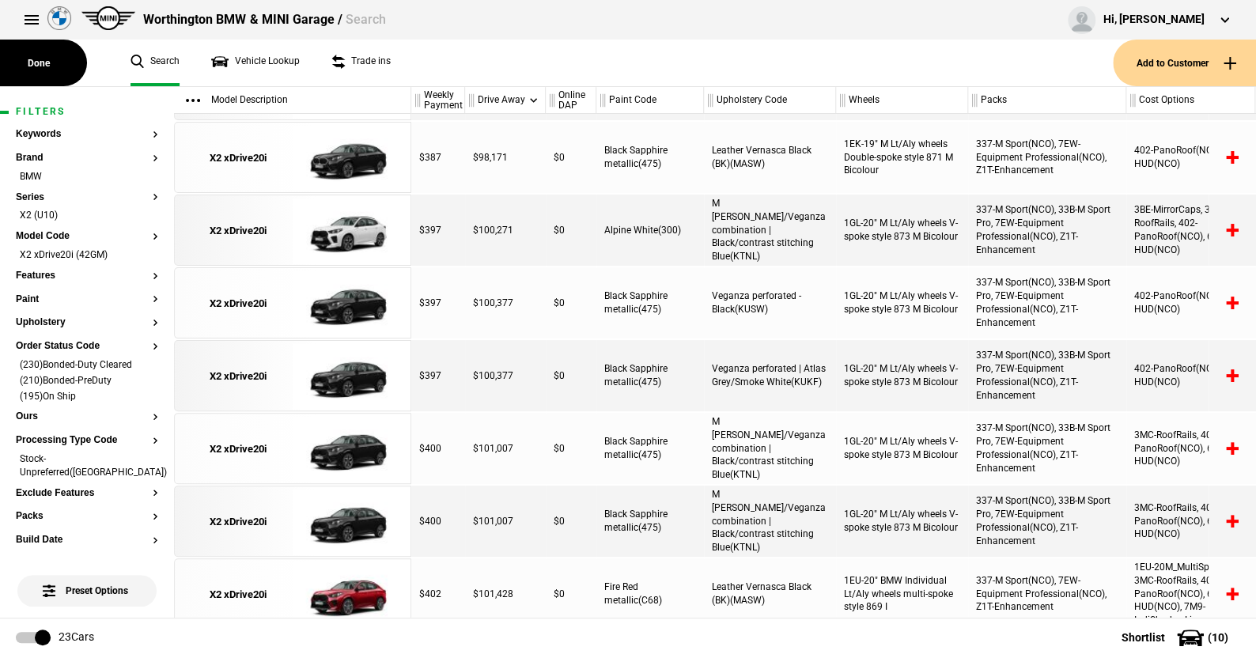
click at [434, 75] on ul "Search Vehicle Lookup Trade ins" at bounding box center [614, 63] width 998 height 47
click at [30, 418] on button "Ours" at bounding box center [87, 416] width 142 height 11
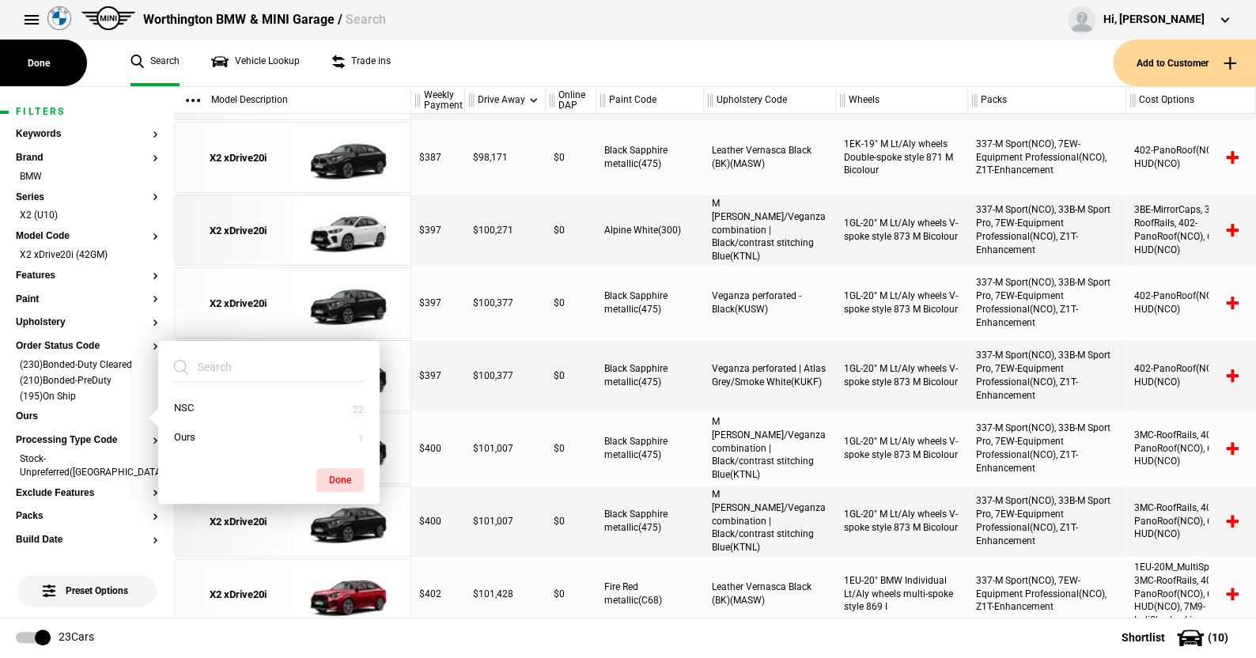
click at [535, 62] on ul "Search Vehicle Lookup Trade ins" at bounding box center [614, 63] width 998 height 47
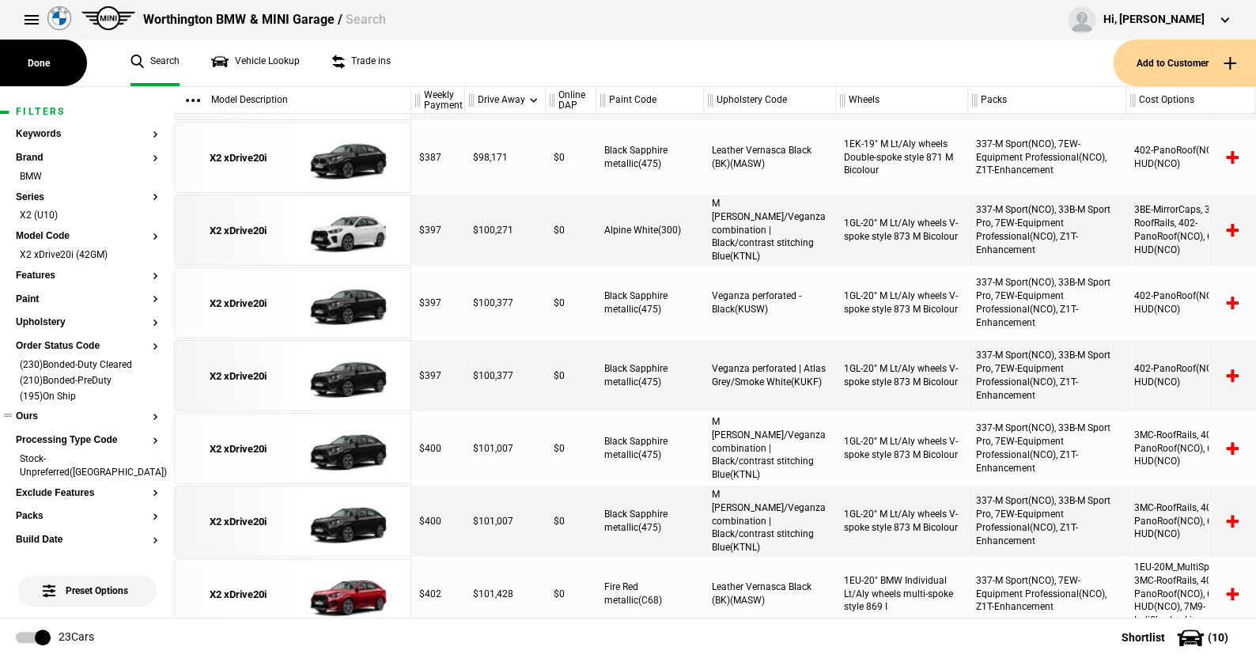
click at [37, 414] on button "Ours" at bounding box center [87, 416] width 142 height 11
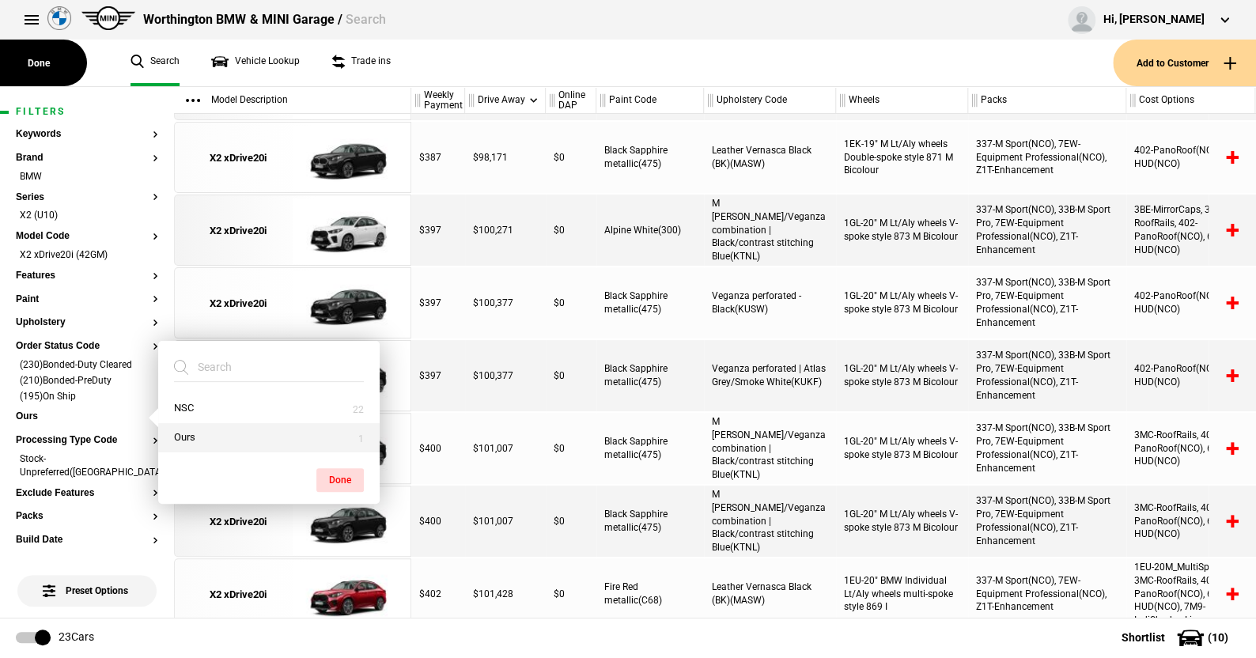
click at [187, 434] on button "Ours" at bounding box center [268, 437] width 221 height 29
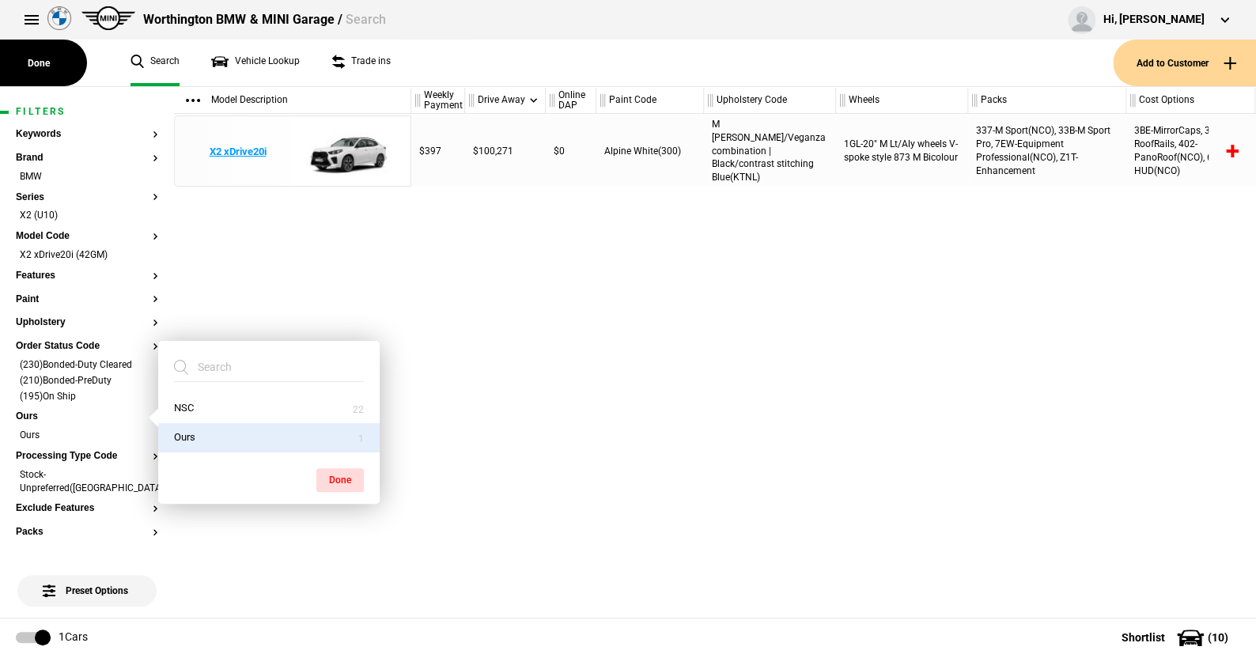
click at [342, 149] on img at bounding box center [348, 151] width 110 height 71
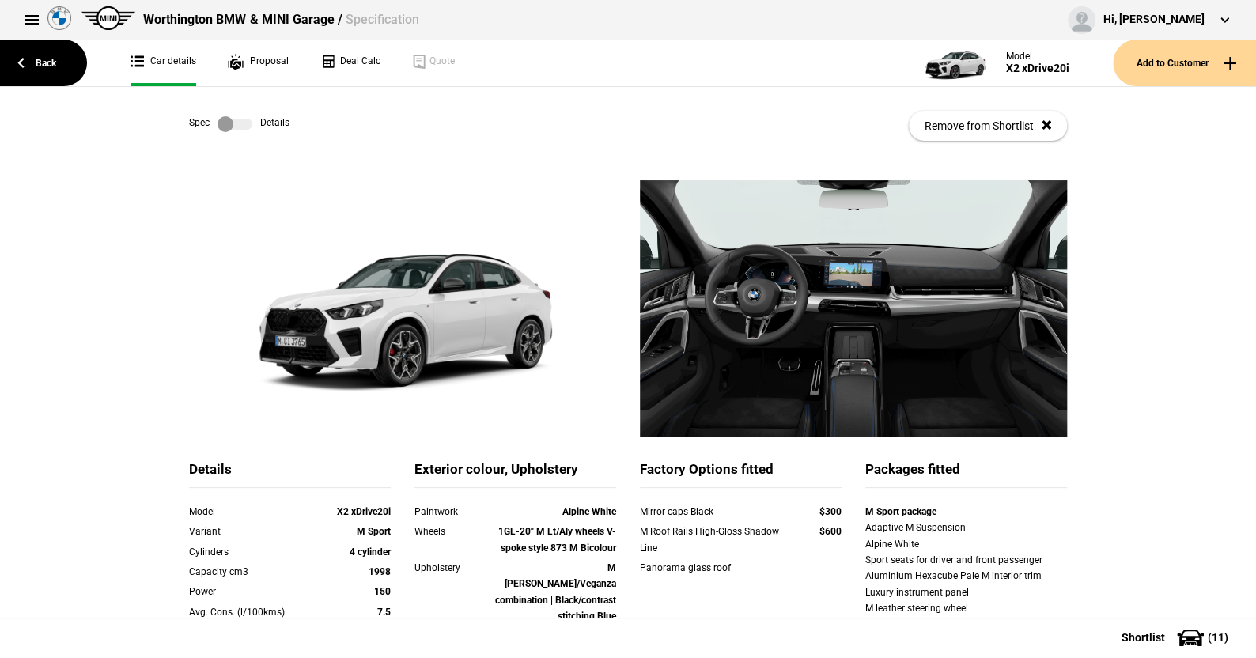
click at [247, 126] on link at bounding box center [235, 124] width 51 height 16
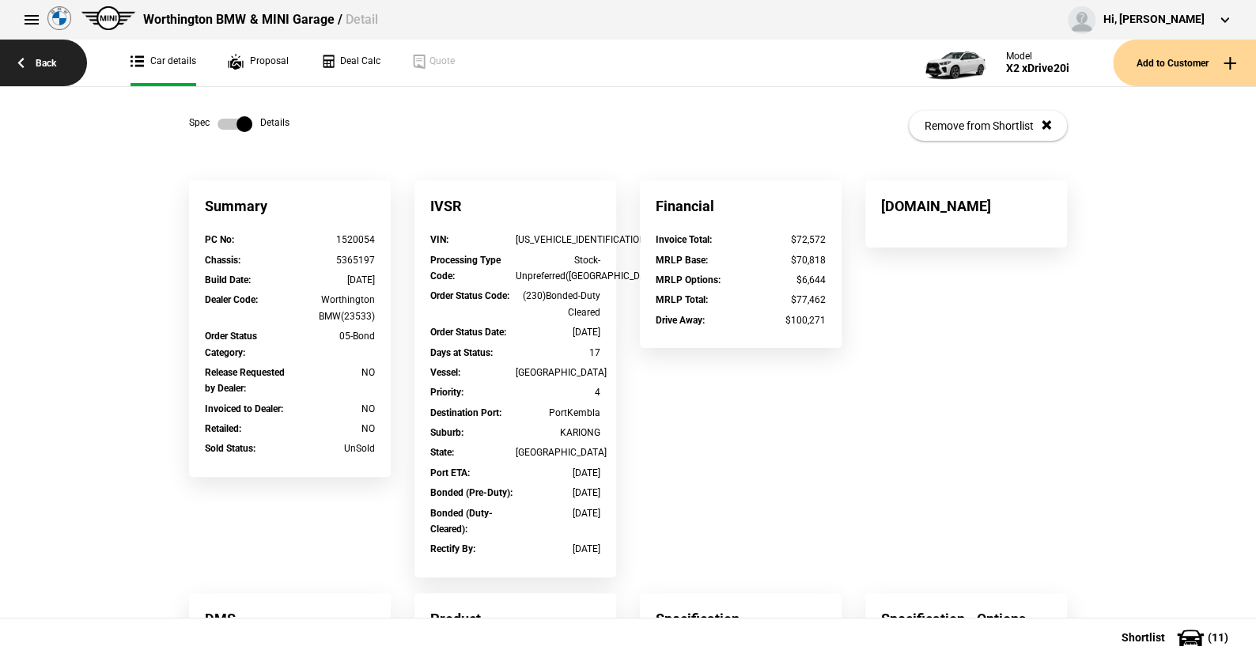
click at [45, 59] on link "Back" at bounding box center [43, 63] width 87 height 47
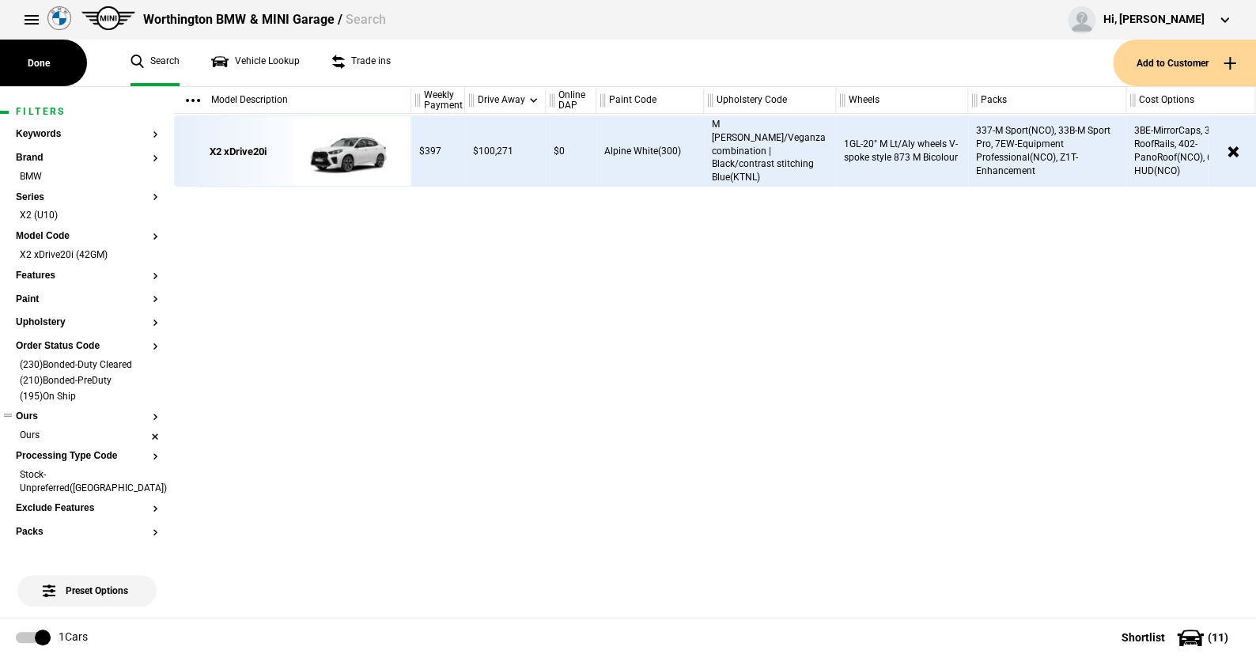
click at [142, 436] on li "Ours" at bounding box center [87, 437] width 142 height 16
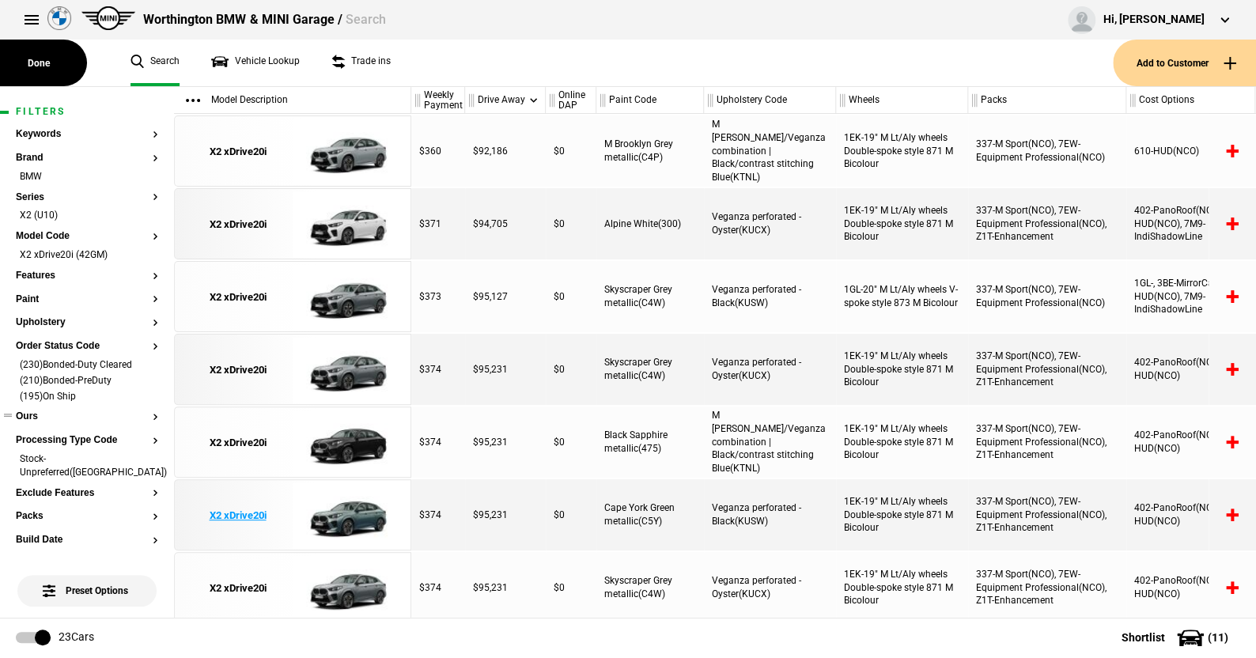
click at [352, 509] on img at bounding box center [348, 515] width 110 height 71
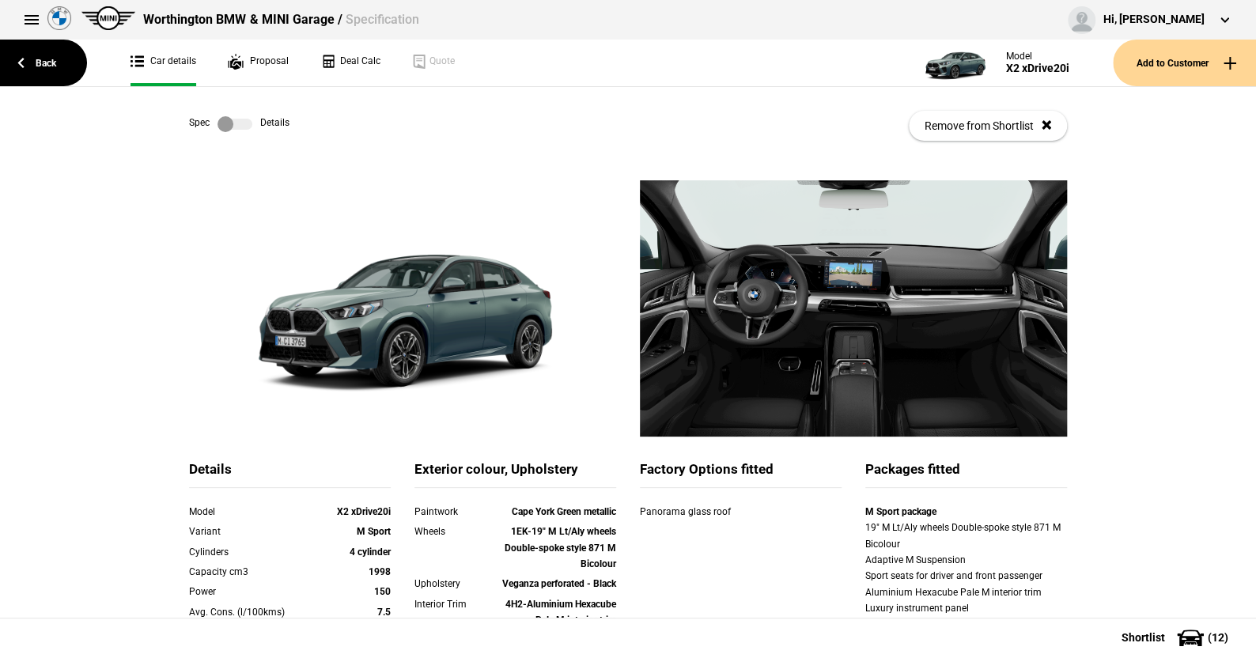
click at [238, 123] on label at bounding box center [234, 124] width 35 height 16
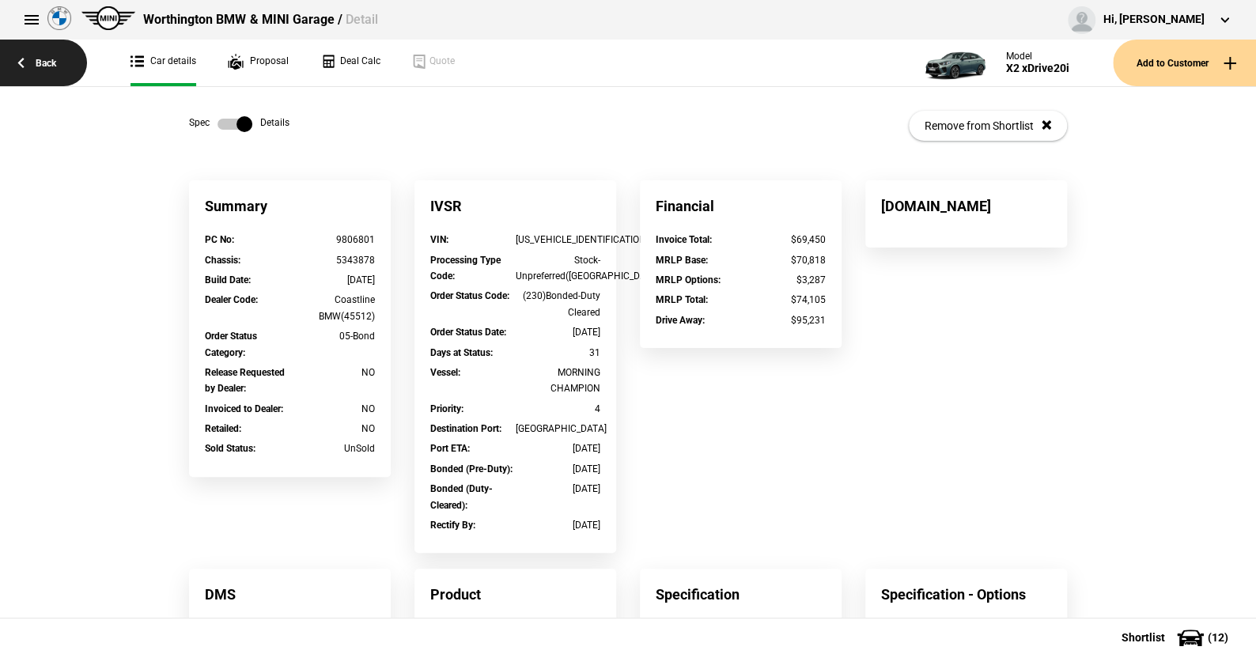
click at [42, 60] on link "Back" at bounding box center [43, 63] width 87 height 47
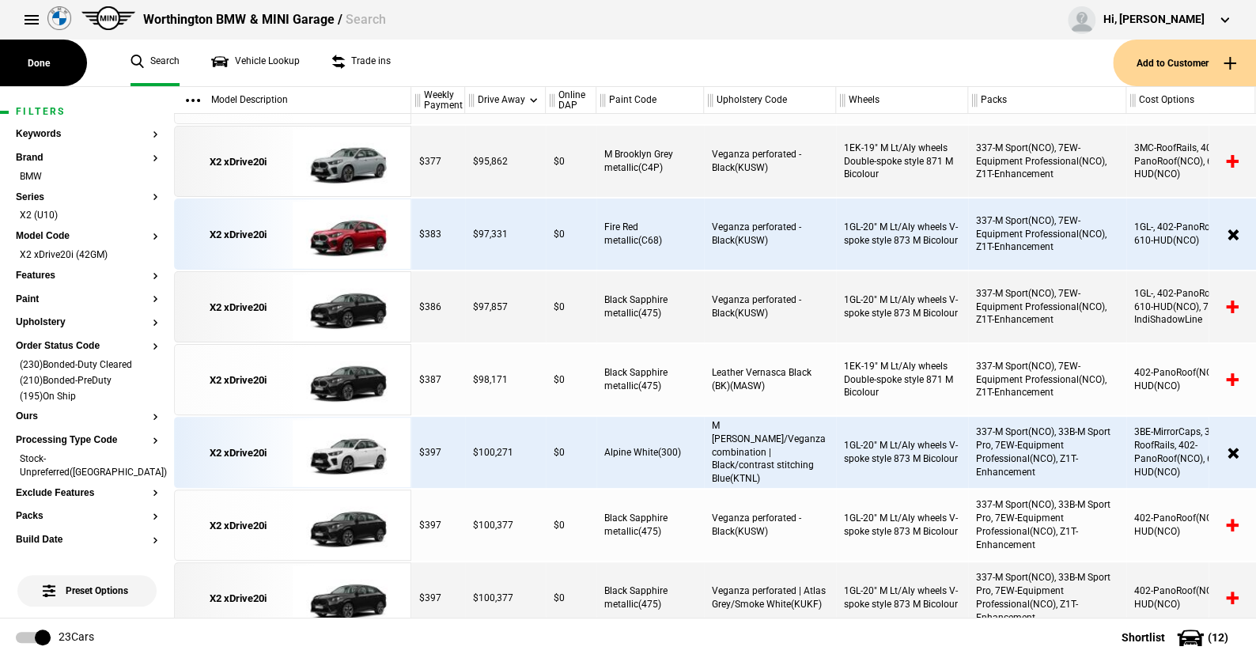
scroll to position [867, 0]
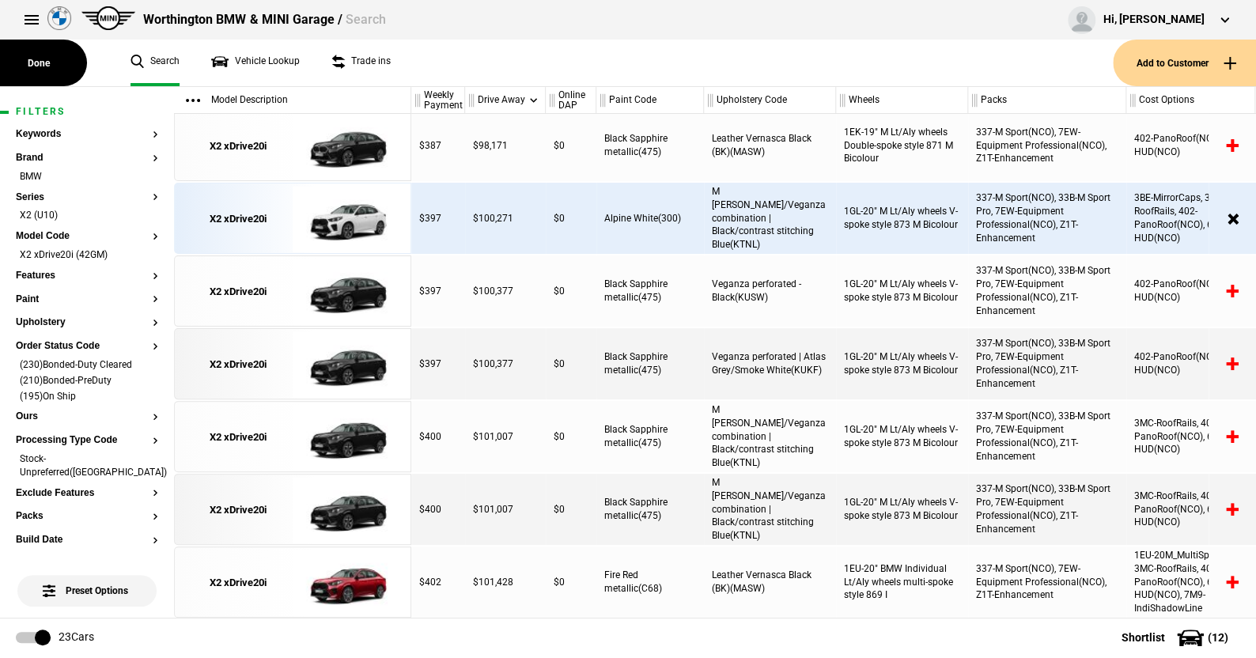
click at [431, 81] on ul "Search Vehicle Lookup Trade ins" at bounding box center [614, 63] width 998 height 47
click at [36, 276] on button "Features" at bounding box center [87, 275] width 142 height 11
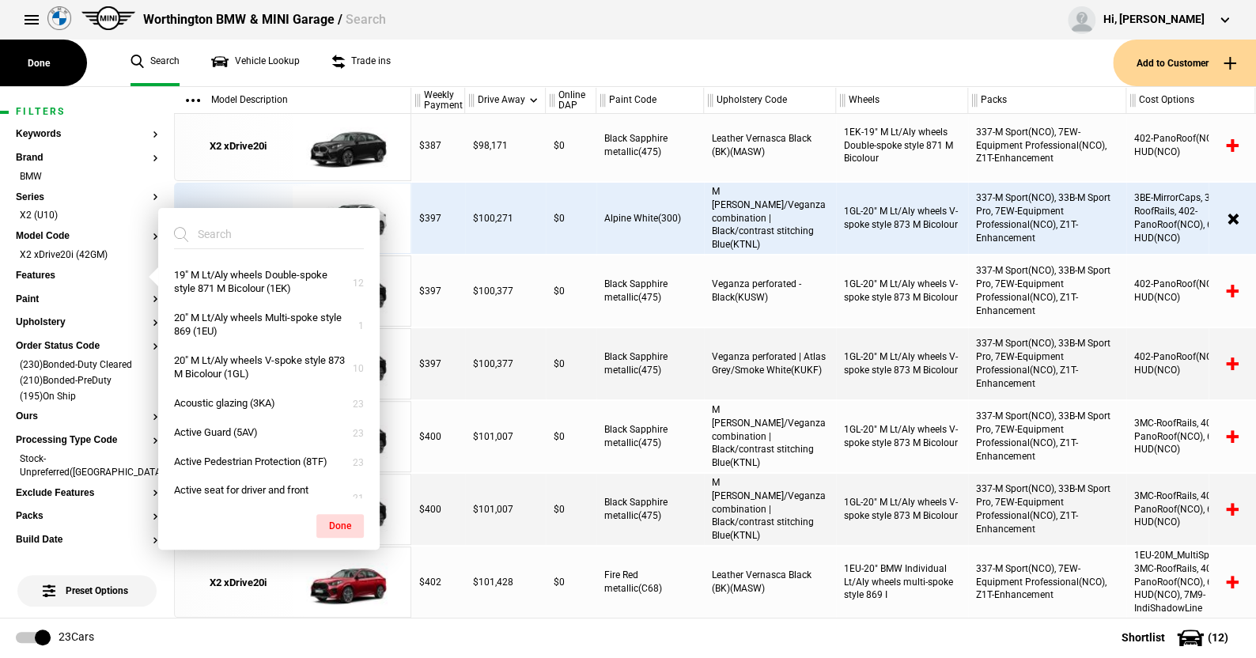
click at [470, 64] on ul "Search Vehicle Lookup Trade ins" at bounding box center [614, 63] width 998 height 47
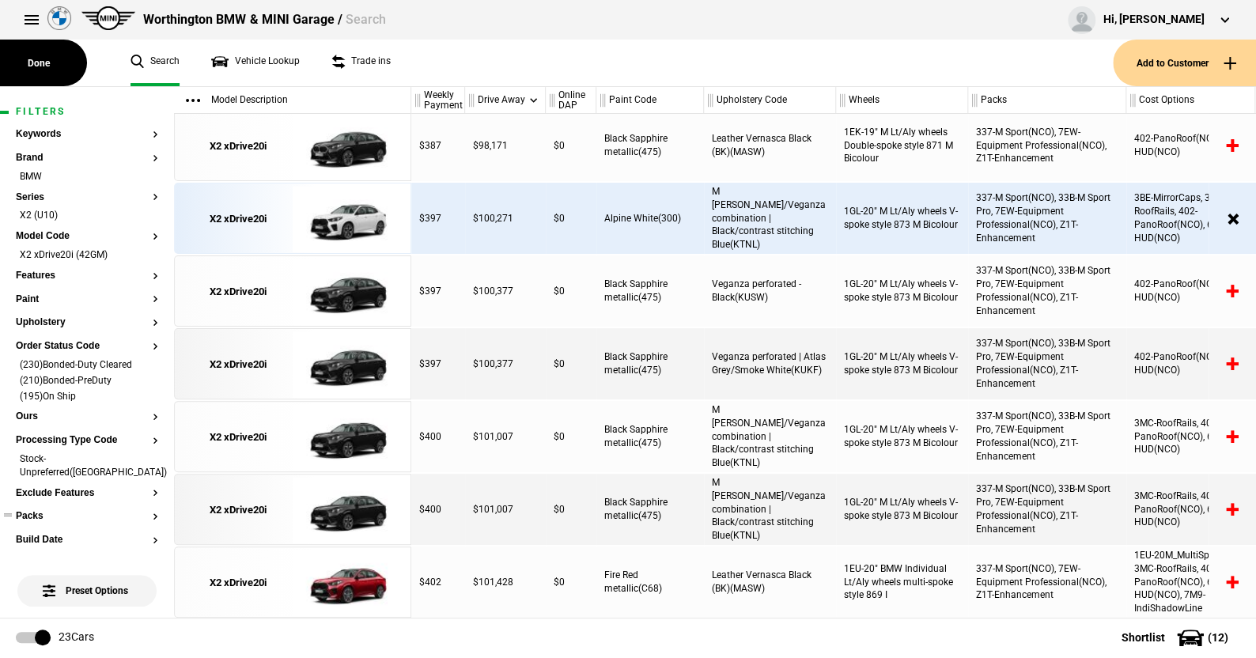
click at [24, 511] on button "Packs" at bounding box center [87, 516] width 142 height 11
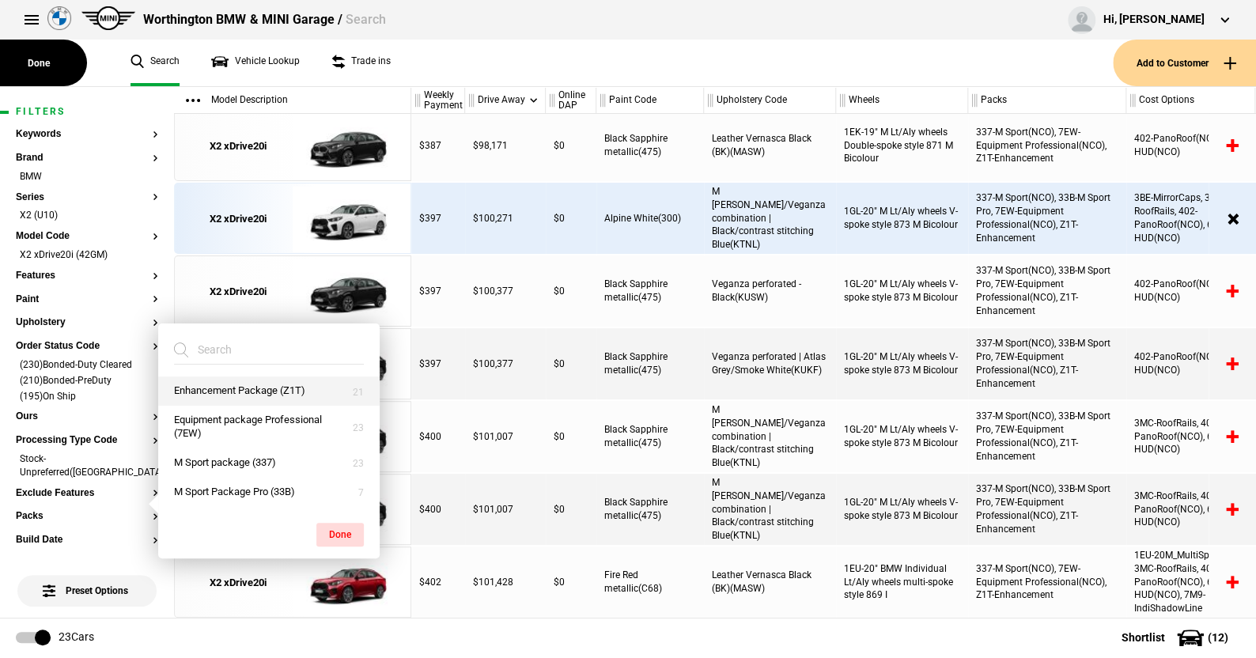
click at [207, 385] on button "Enhancement Package (Z1T)" at bounding box center [268, 390] width 221 height 29
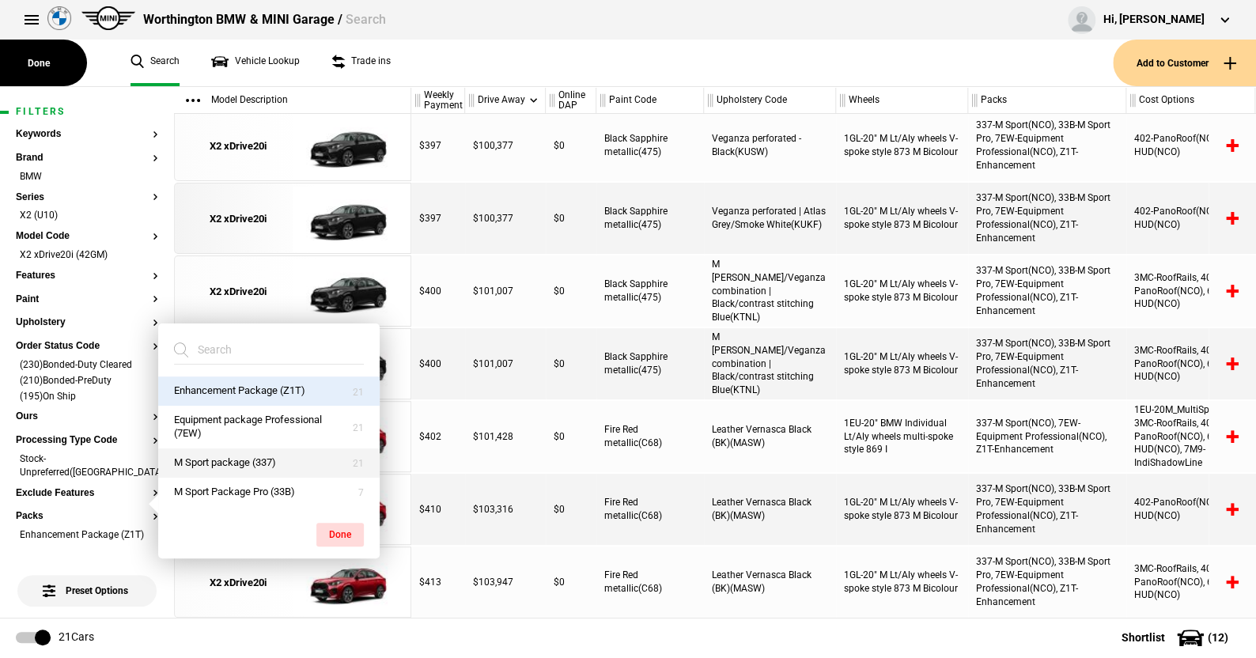
scroll to position [1023, 0]
click at [234, 487] on button "M Sport Package Pro (33B)" at bounding box center [268, 492] width 221 height 29
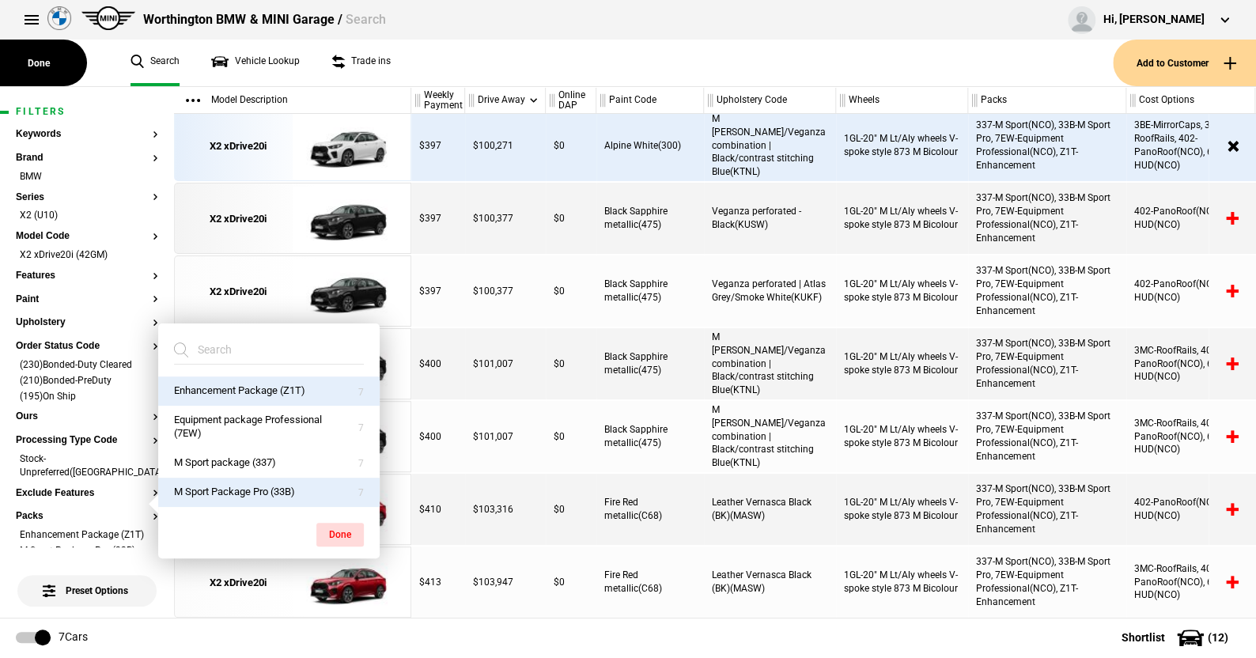
scroll to position [5, 0]
click at [348, 219] on img at bounding box center [348, 219] width 110 height 71
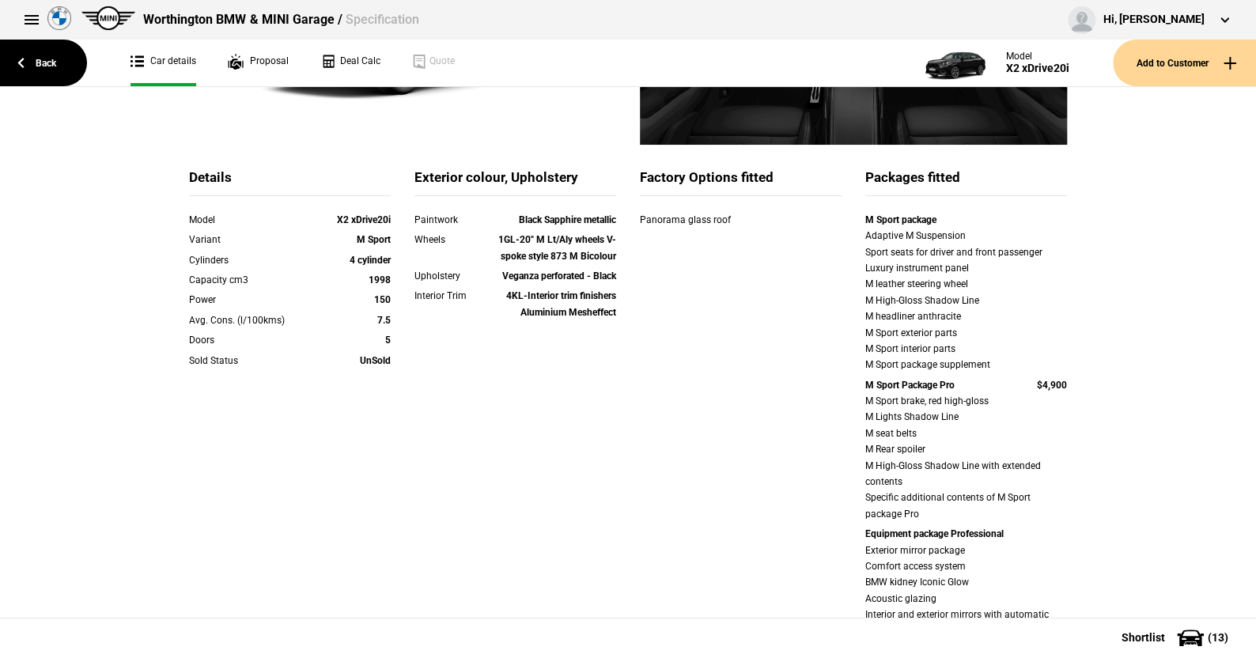
scroll to position [316, 0]
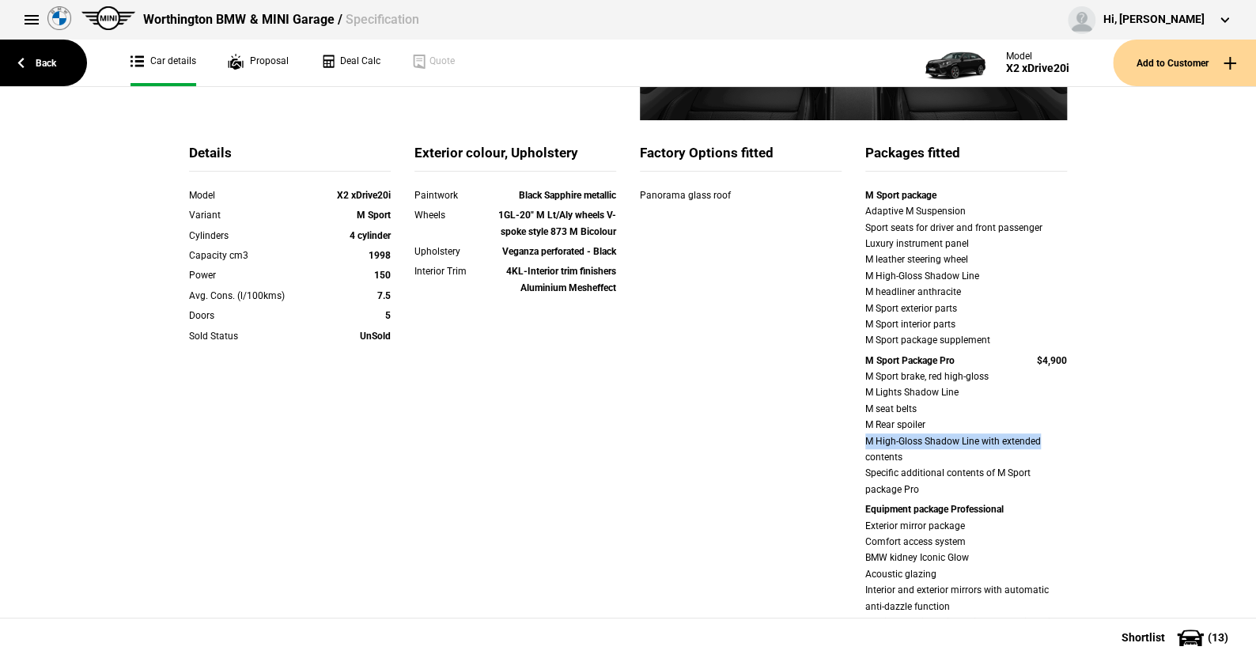
drag, startPoint x: 843, startPoint y: 441, endPoint x: 1043, endPoint y: 439, distance: 200.1
click at [1043, 439] on div "Details Model X2 xDrive20i Variant M Sport Cylinders 4 cylinder Capacity cm3 19…" at bounding box center [627, 524] width 901 height 760
click at [1099, 430] on div "Details Model X2 xDrive20i Variant M Sport Cylinders 4 cylinder Capacity cm3 19…" at bounding box center [628, 669] width 1256 height 1610
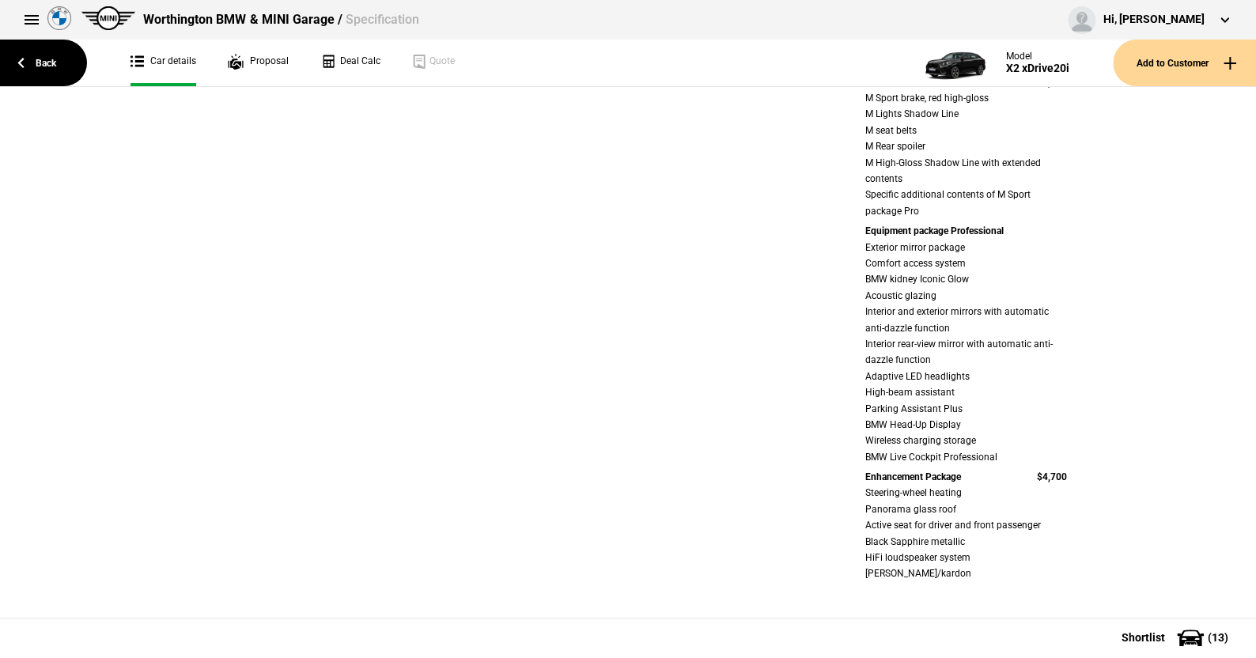
scroll to position [633, 0]
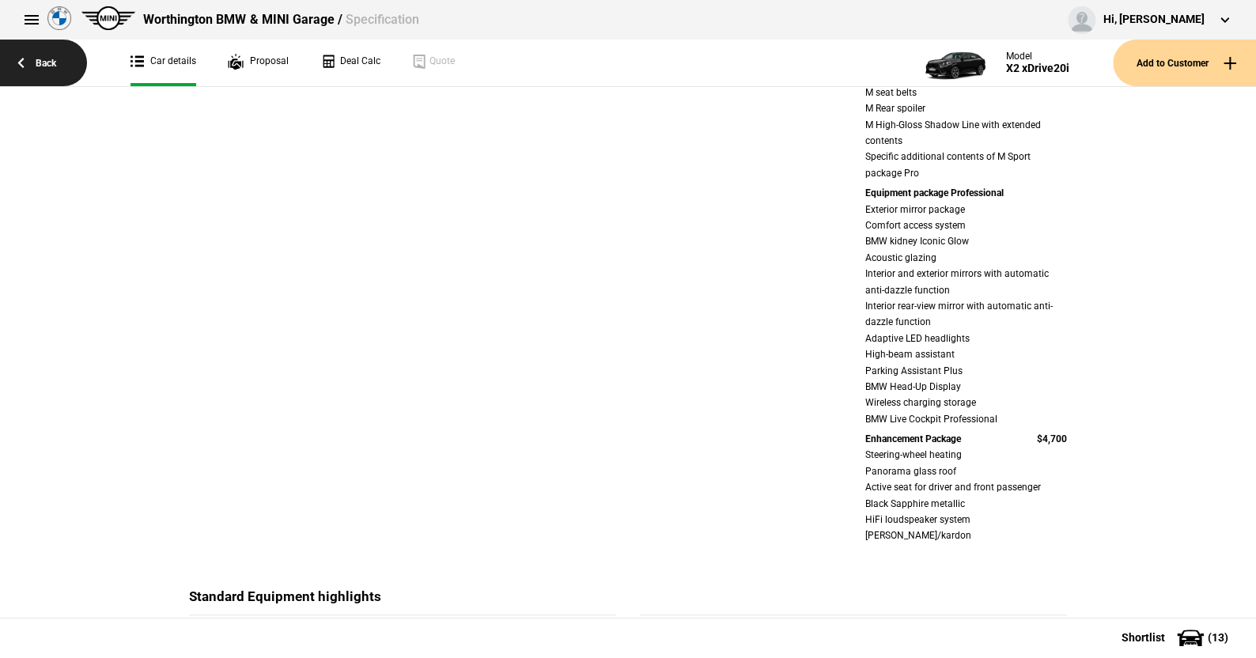
click at [51, 66] on link "Back" at bounding box center [43, 63] width 87 height 47
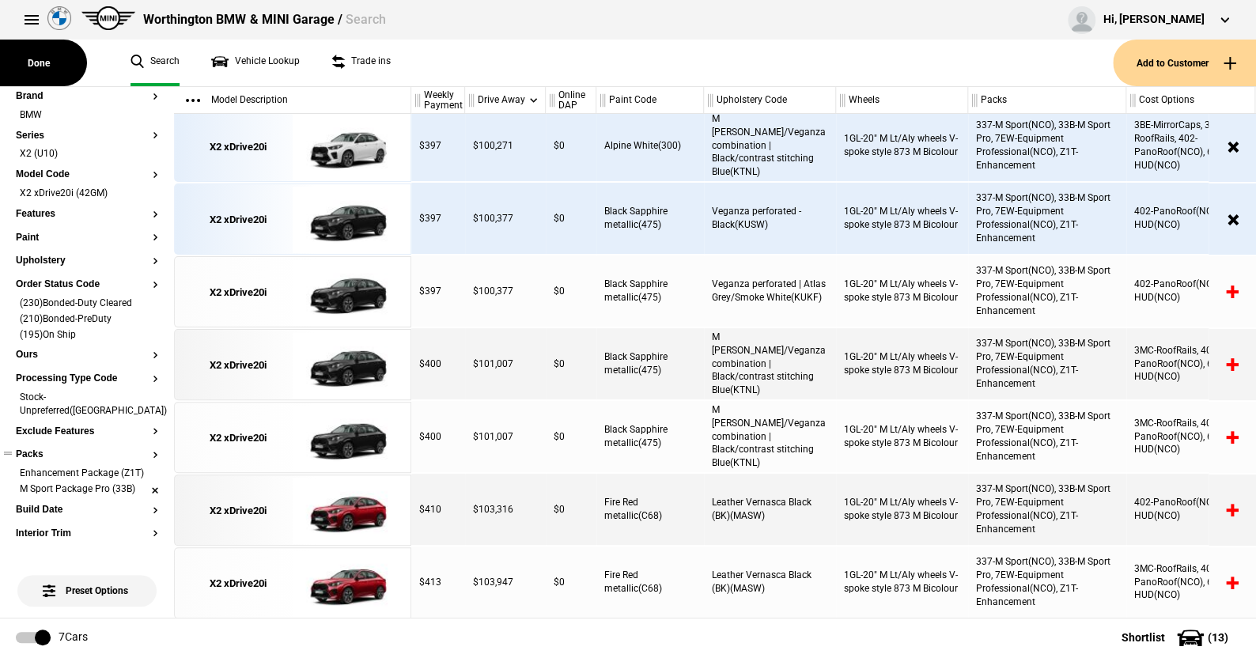
scroll to position [158, 0]
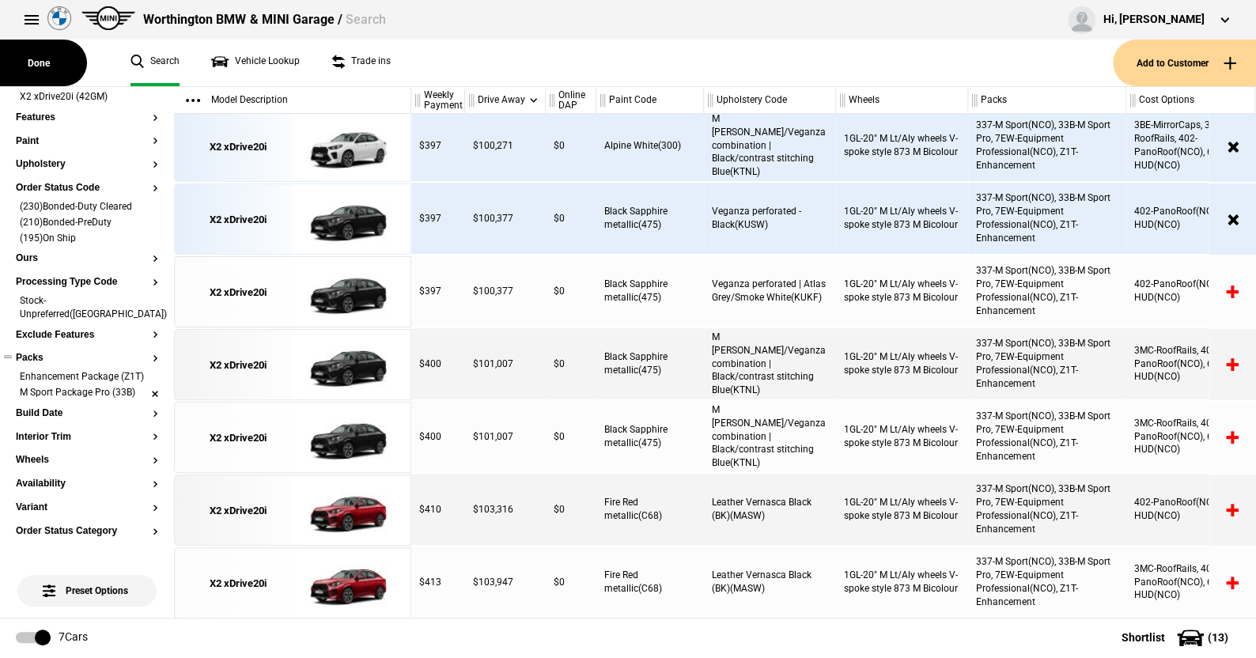
click at [145, 391] on li "M Sport Package Pro (33B)" at bounding box center [87, 394] width 142 height 16
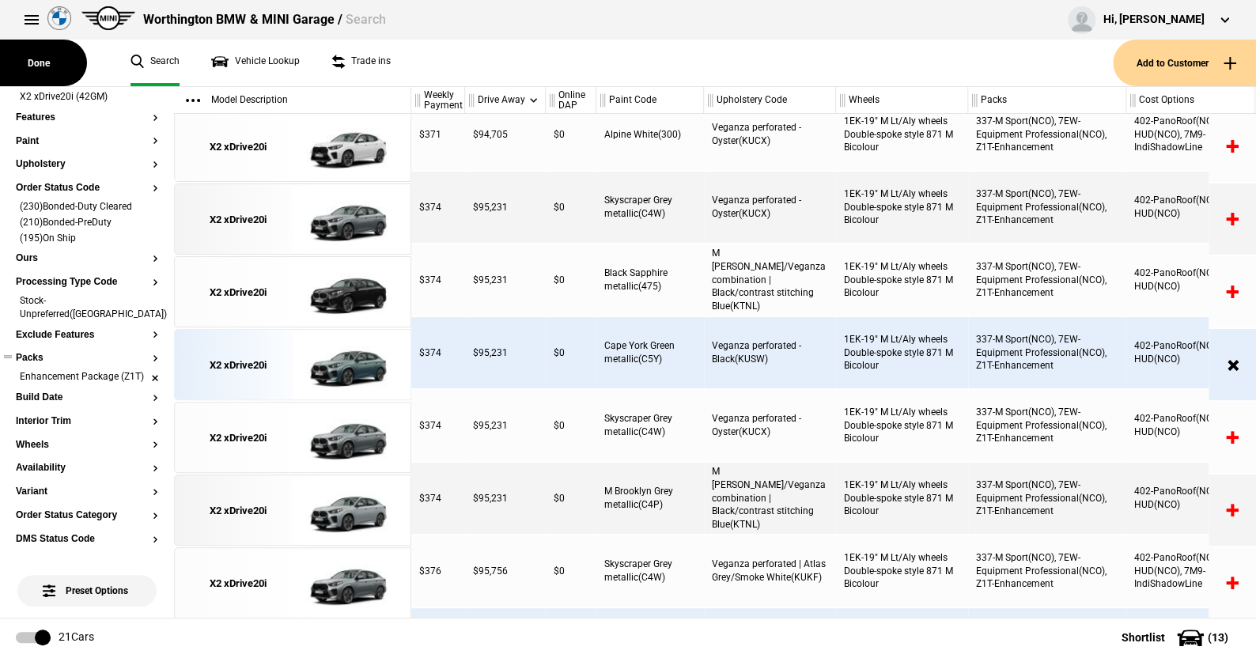
click at [142, 370] on li "Enhancement Package (Z1T)" at bounding box center [87, 378] width 142 height 16
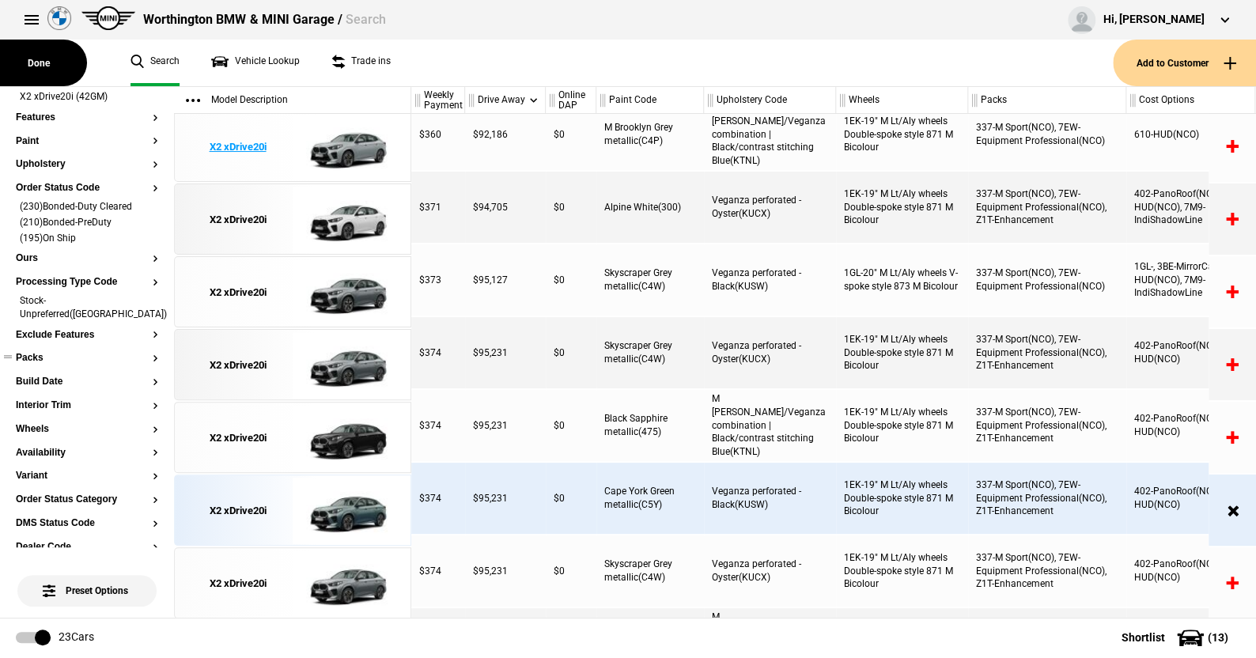
click at [352, 141] on img at bounding box center [348, 146] width 110 height 71
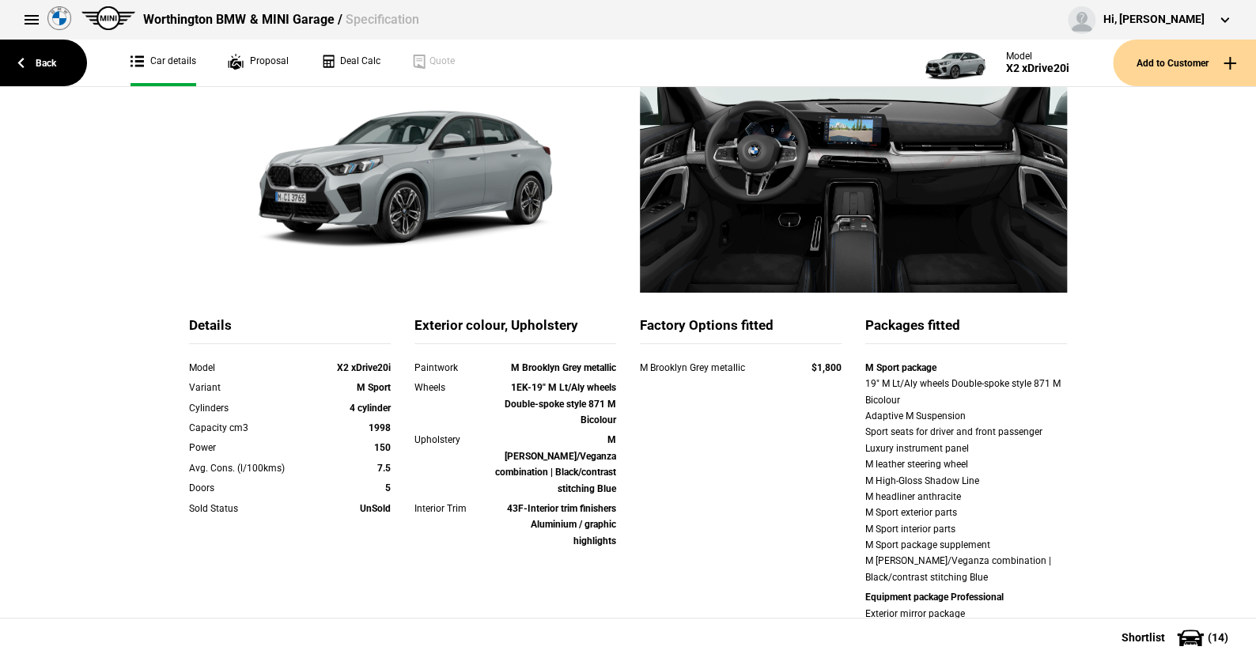
scroll to position [79, 0]
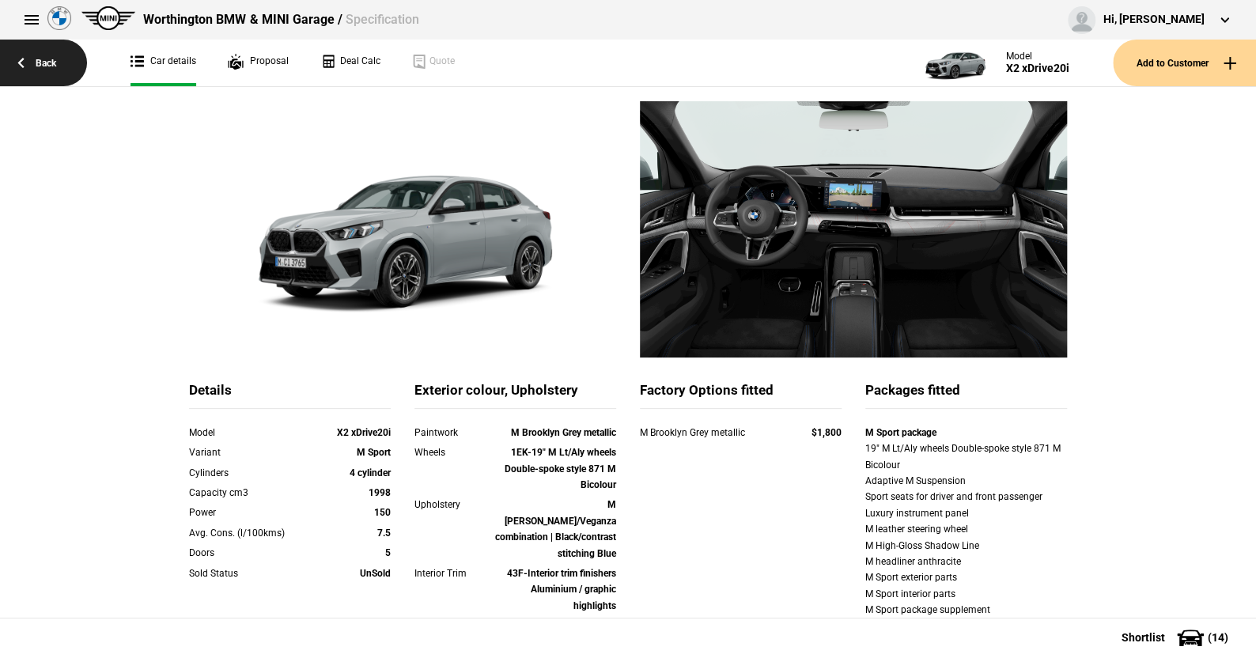
click at [56, 65] on link "Back" at bounding box center [43, 63] width 87 height 47
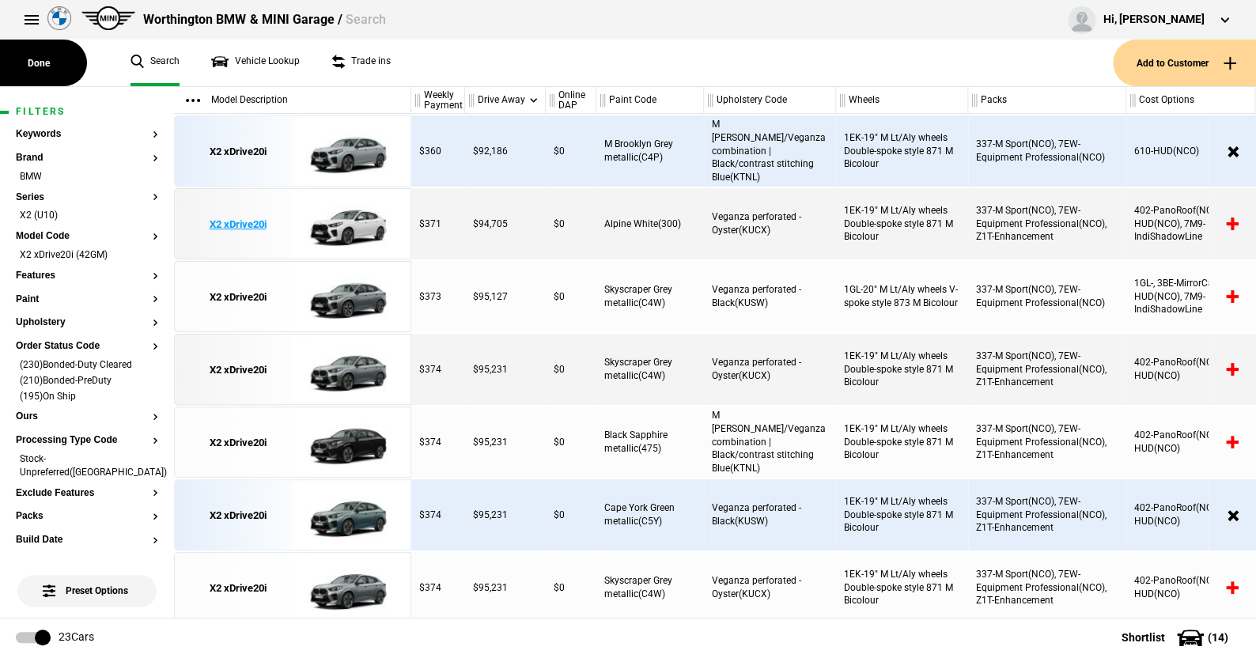
scroll to position [17, 0]
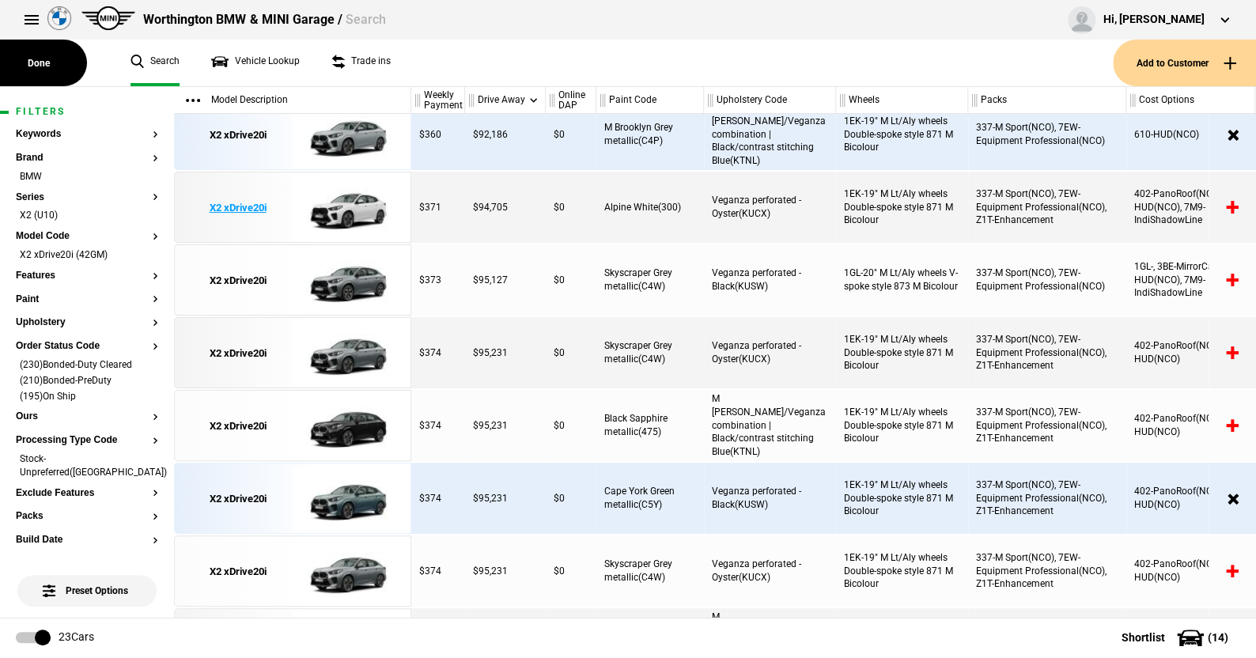
click at [360, 207] on img at bounding box center [348, 207] width 110 height 71
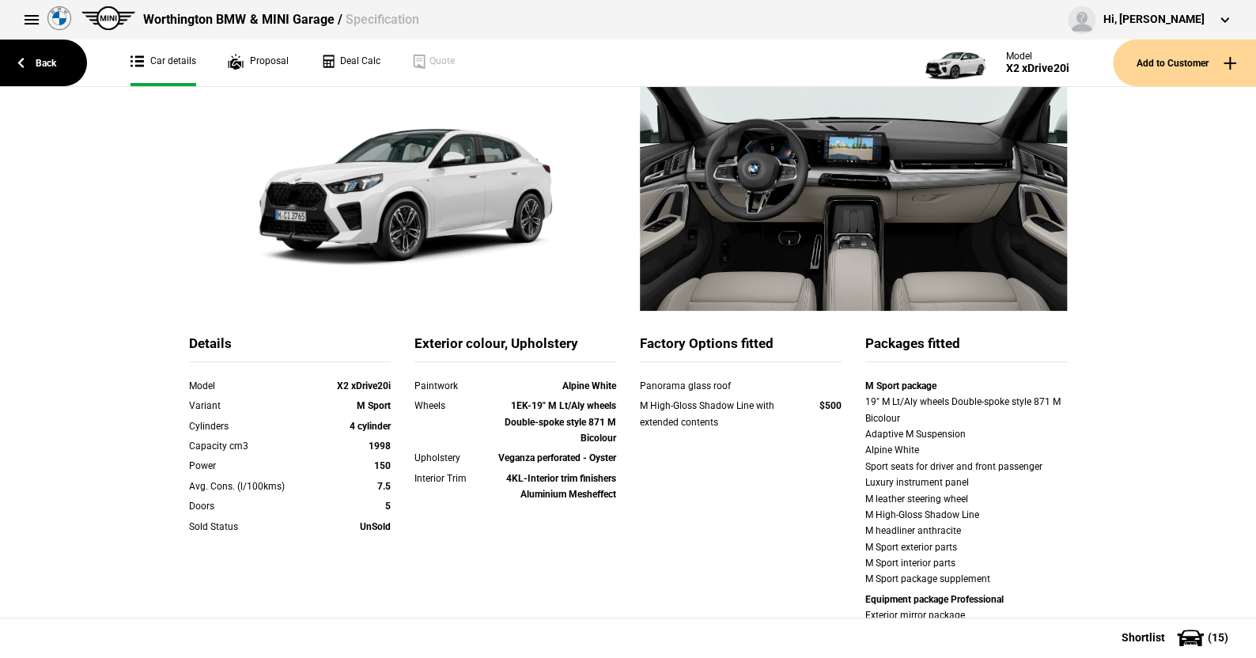
scroll to position [79, 0]
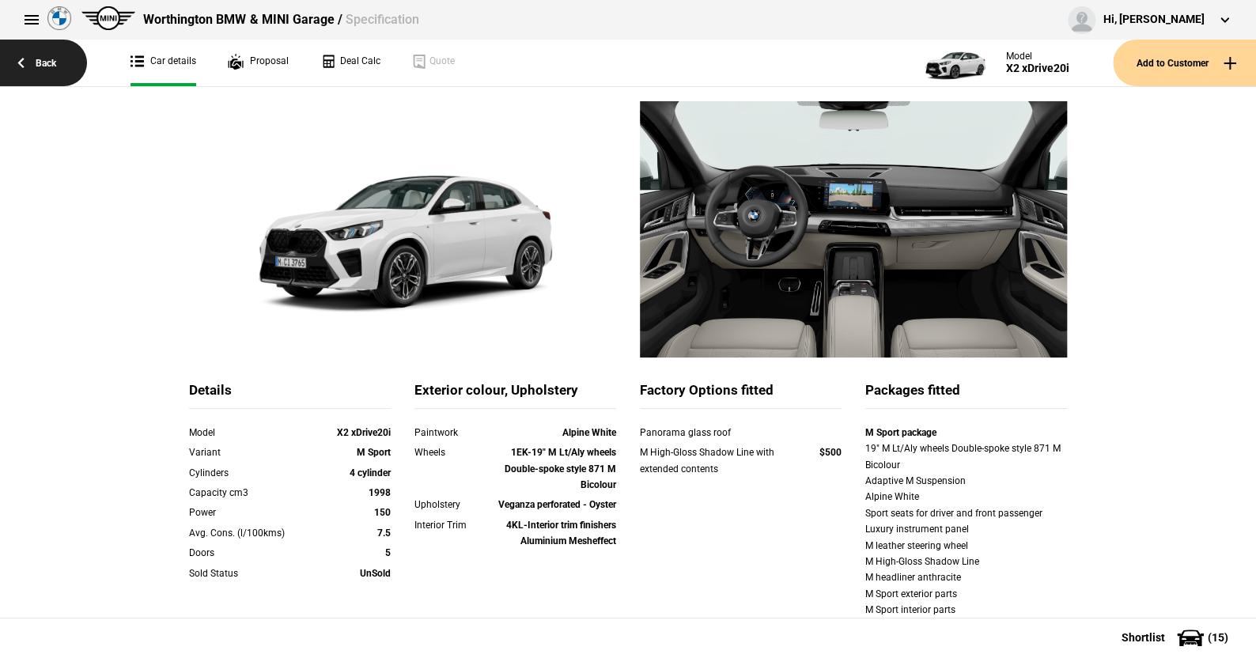
click at [47, 66] on link "Back" at bounding box center [43, 63] width 87 height 47
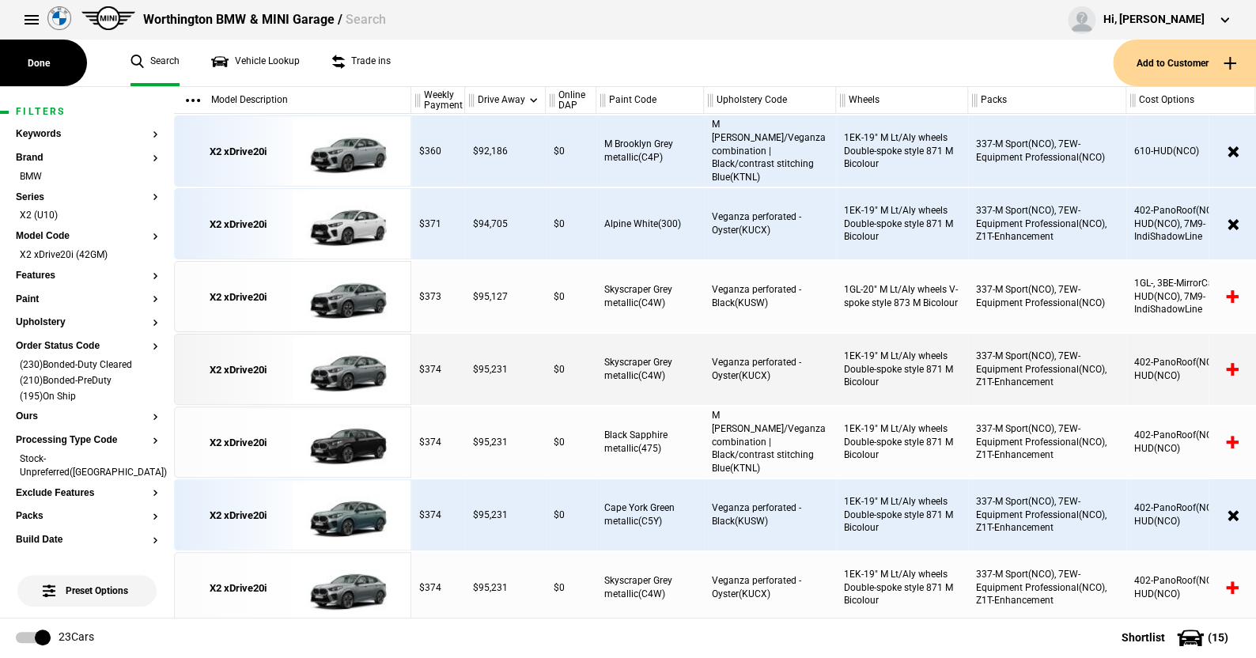
scroll to position [17, 0]
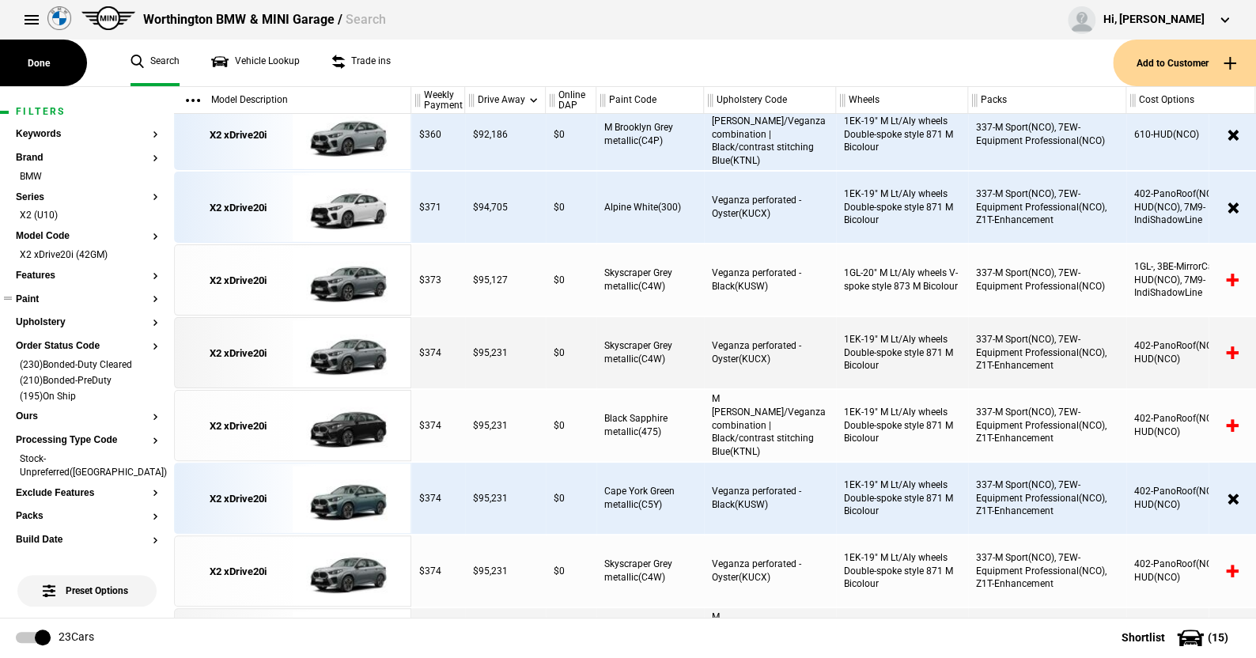
click at [28, 297] on button "Paint" at bounding box center [87, 299] width 142 height 11
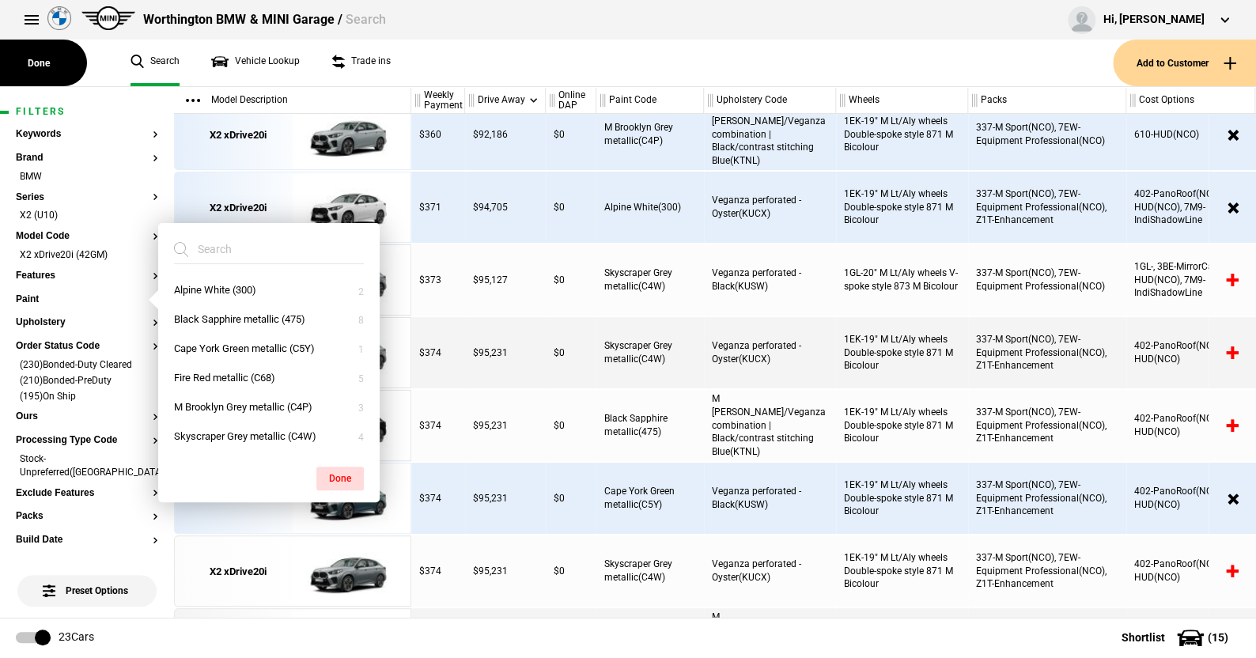
click at [491, 53] on ul "Search Vehicle Lookup Trade ins" at bounding box center [614, 63] width 998 height 47
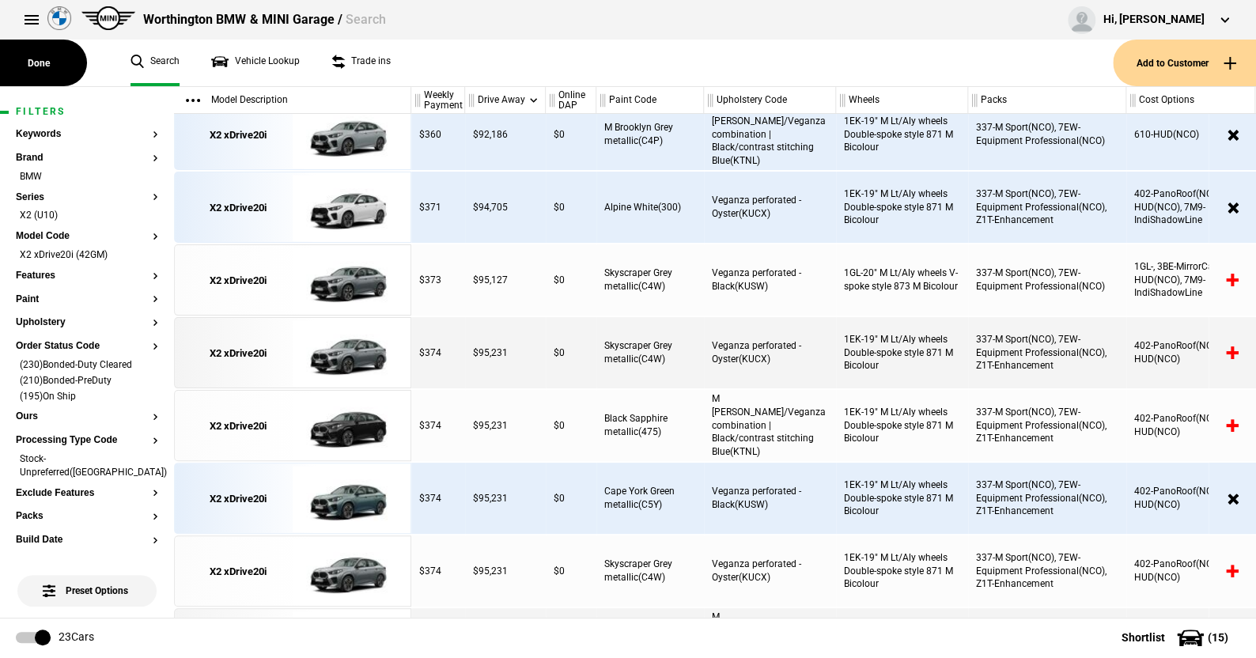
scroll to position [0, 0]
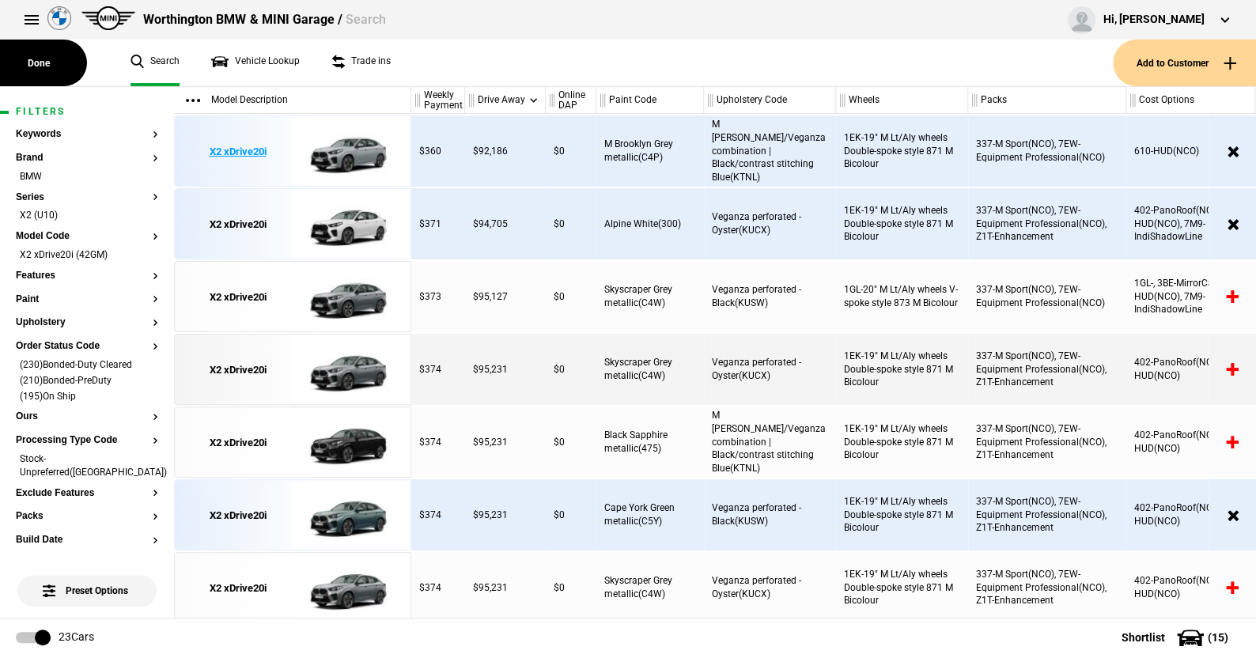
click at [358, 153] on img at bounding box center [348, 151] width 110 height 71
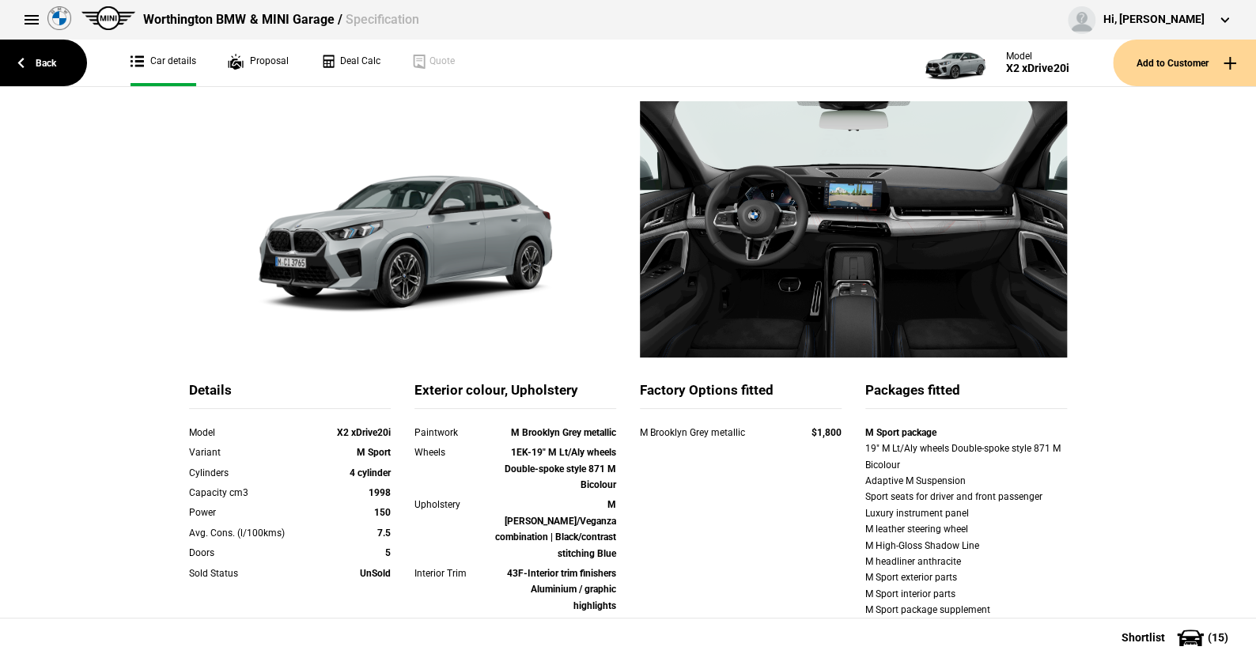
scroll to position [158, 0]
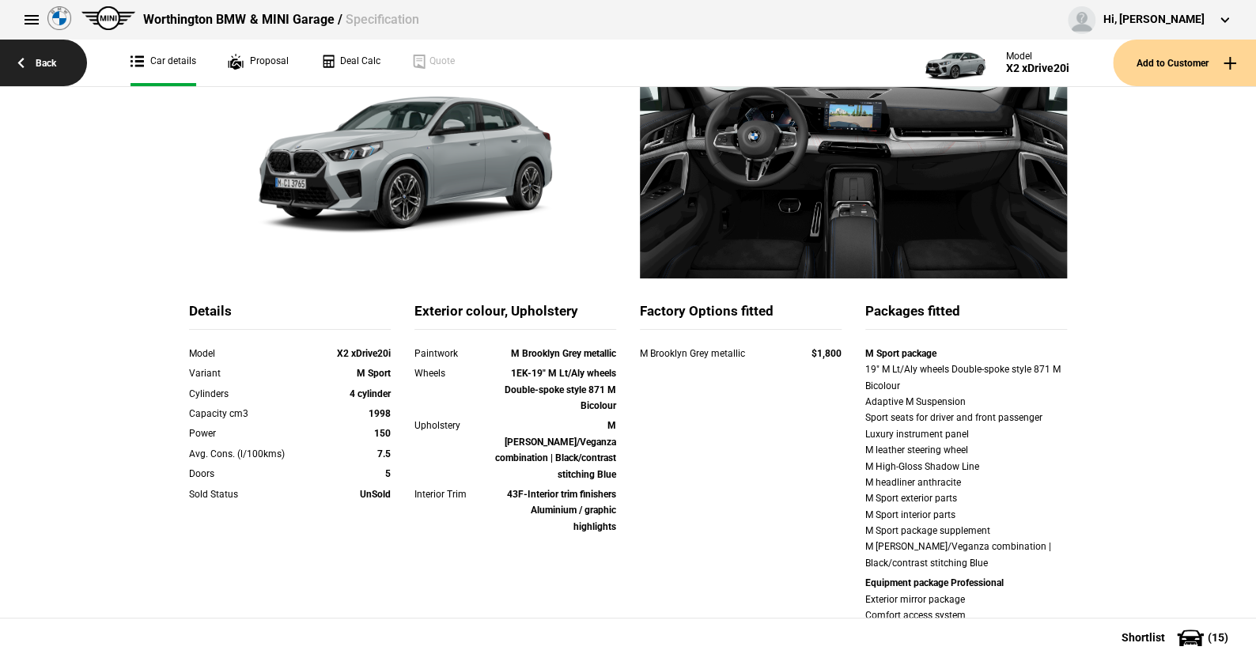
click at [43, 65] on link "Back" at bounding box center [43, 63] width 87 height 47
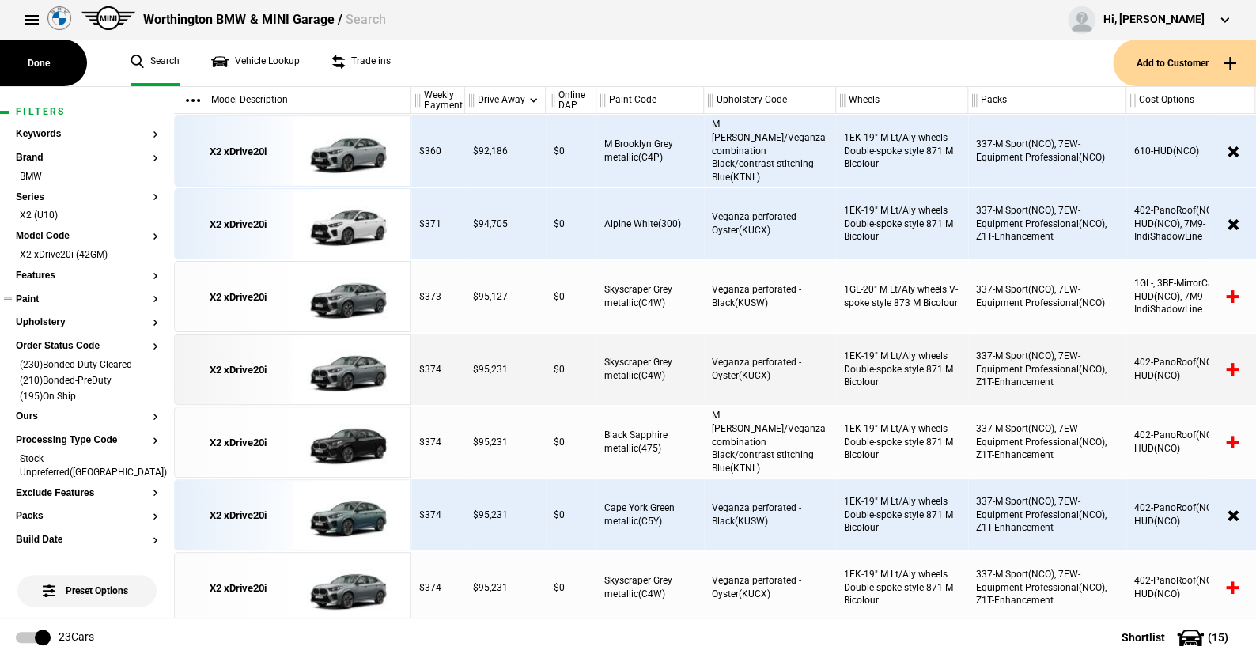
click at [32, 299] on button "Paint" at bounding box center [87, 299] width 142 height 11
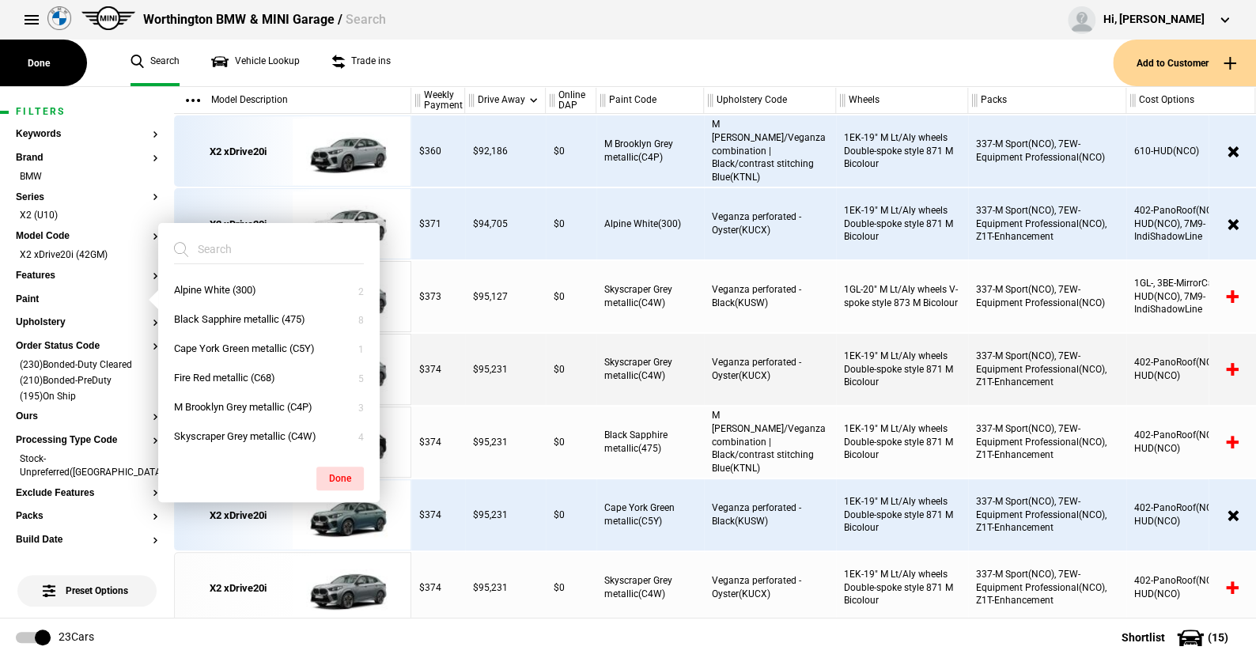
click at [481, 52] on ul "Search Vehicle Lookup Trade ins" at bounding box center [614, 63] width 998 height 47
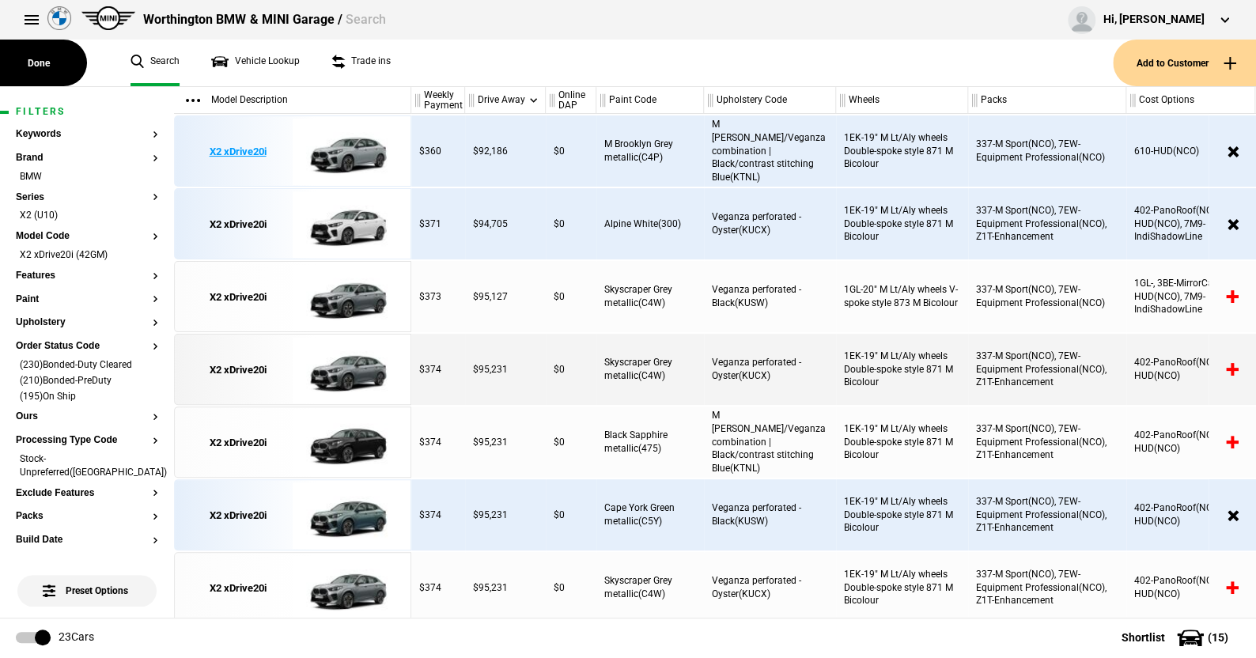
click at [349, 158] on img at bounding box center [348, 151] width 110 height 71
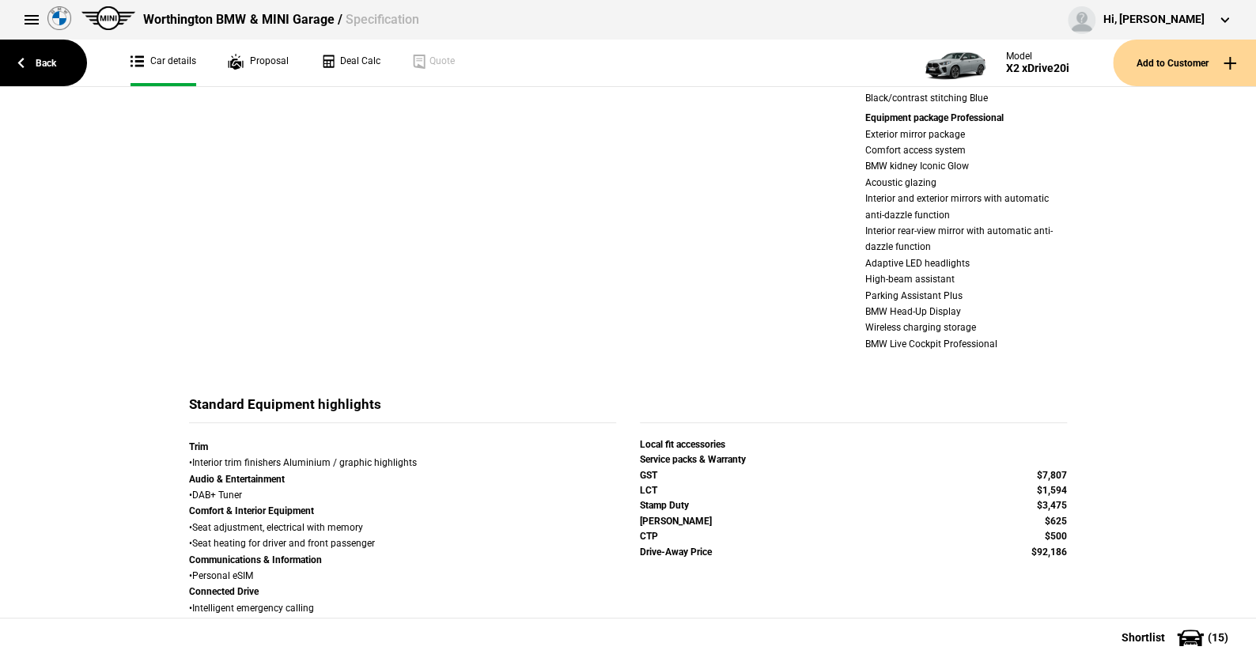
scroll to position [369, 0]
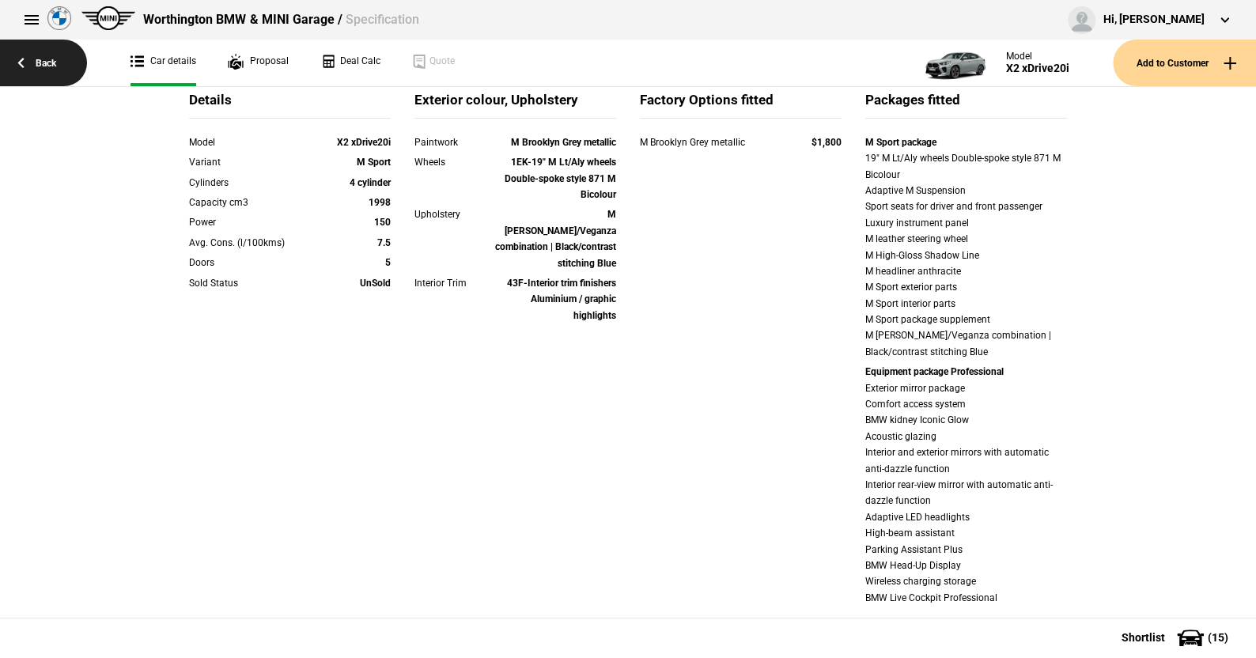
click at [51, 59] on link "Back" at bounding box center [43, 63] width 87 height 47
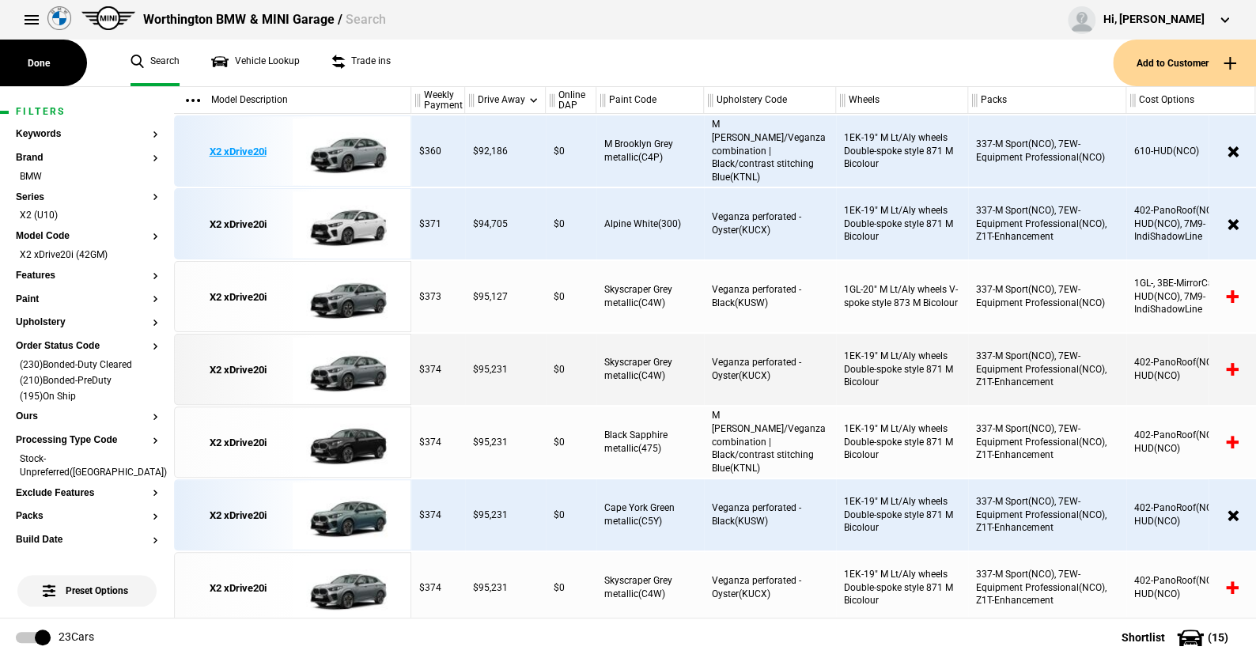
click at [336, 145] on img at bounding box center [348, 151] width 110 height 71
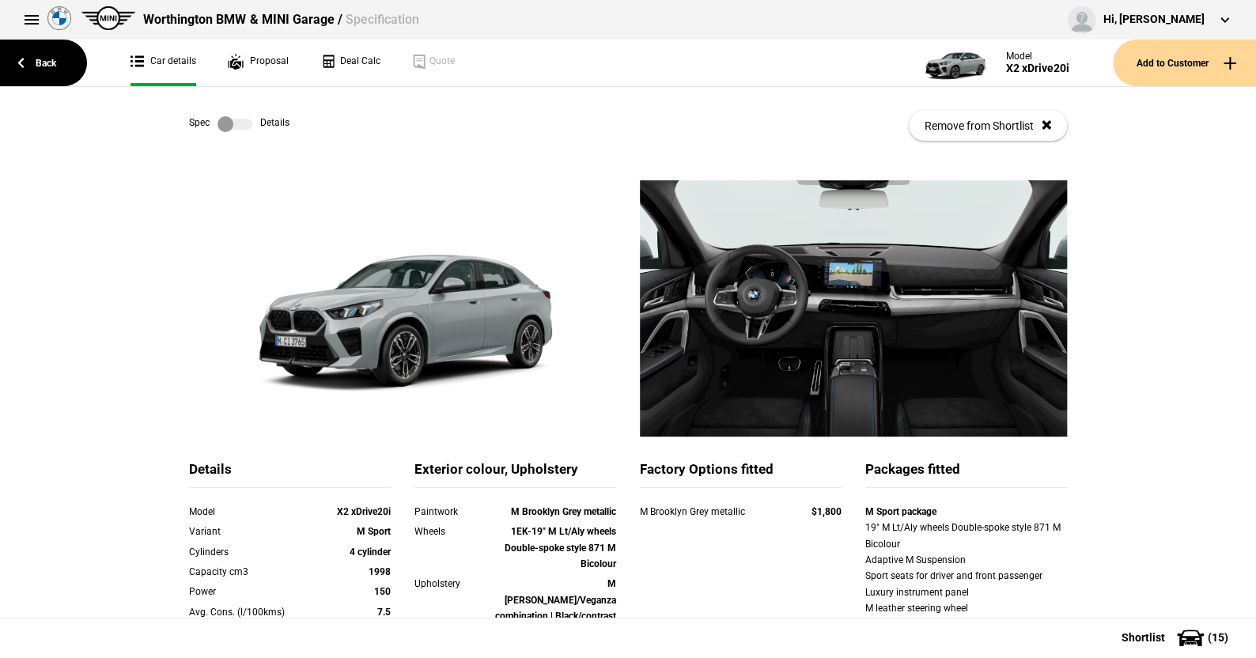
click at [247, 126] on link at bounding box center [235, 124] width 51 height 16
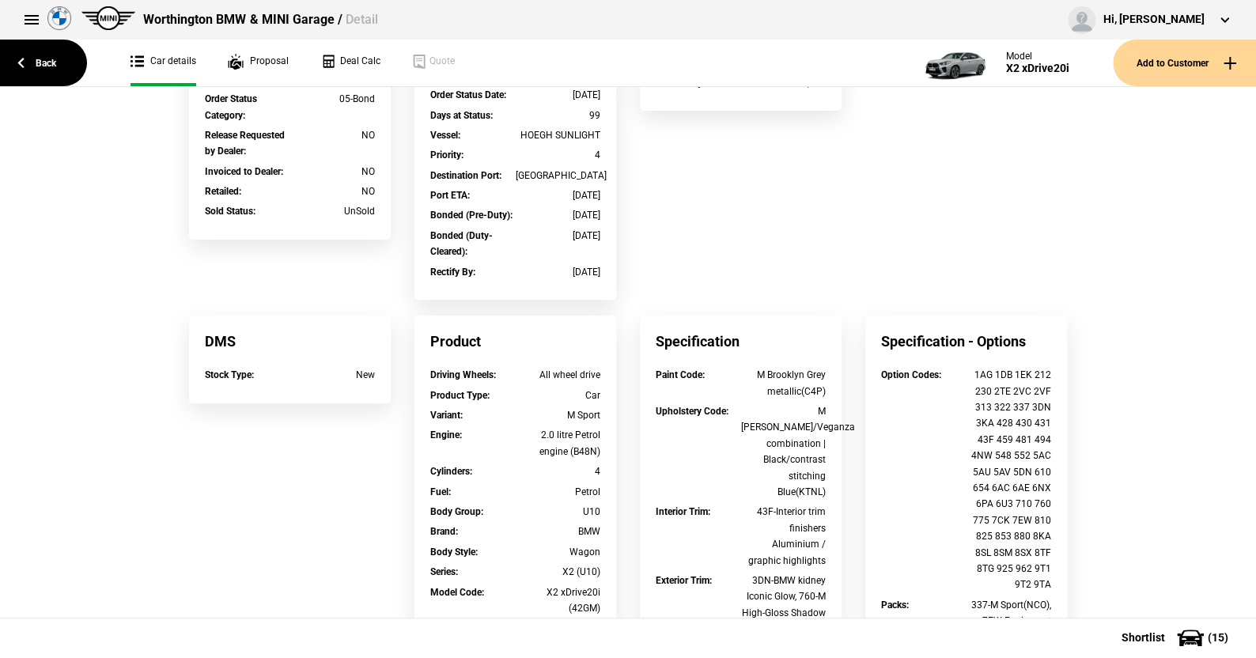
scroll to position [395, 0]
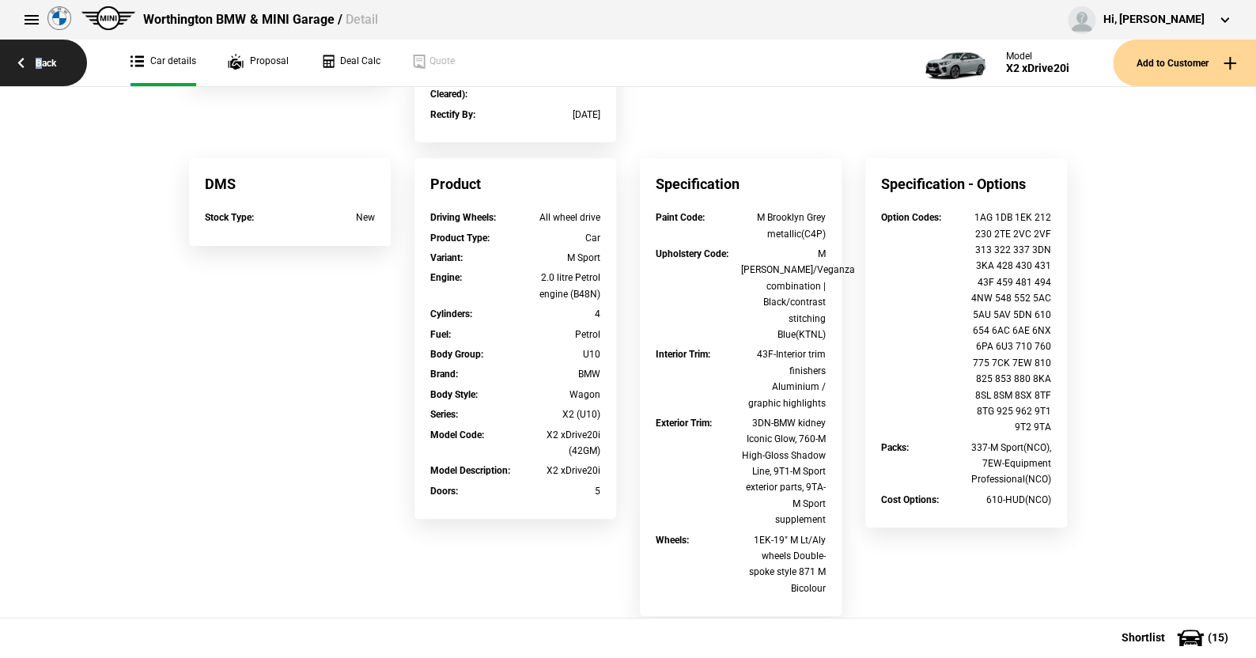
click at [39, 61] on link "Back" at bounding box center [43, 63] width 87 height 47
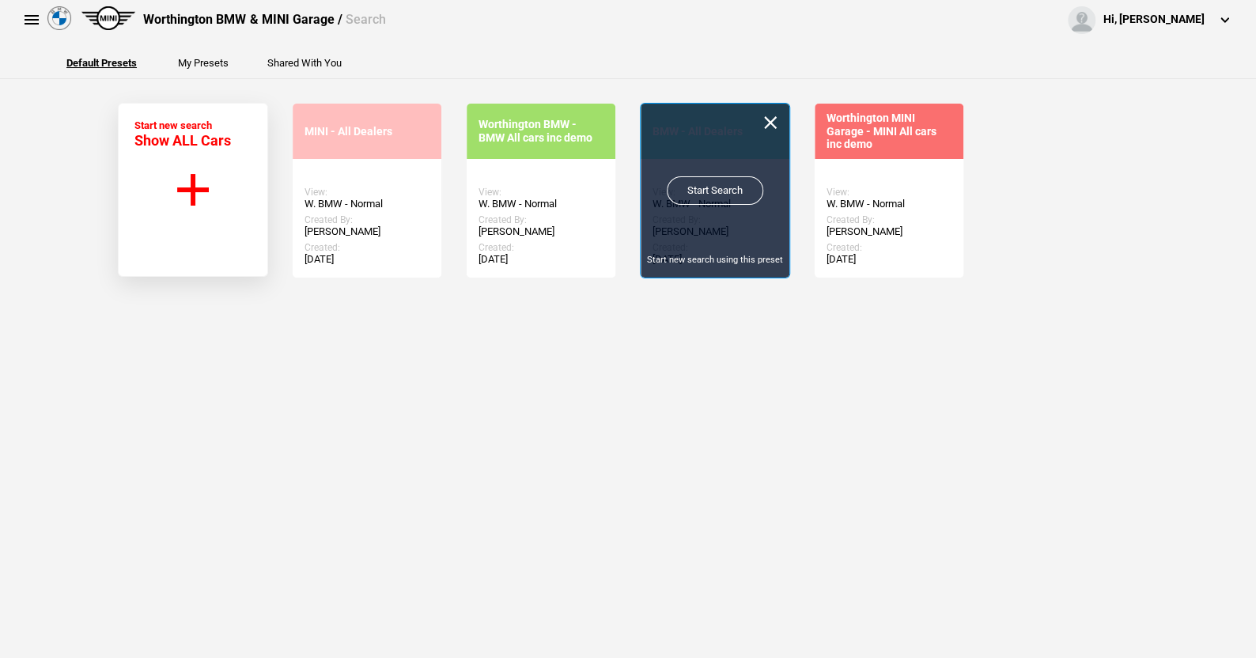
click at [719, 182] on link "Start Search" at bounding box center [715, 190] width 96 height 28
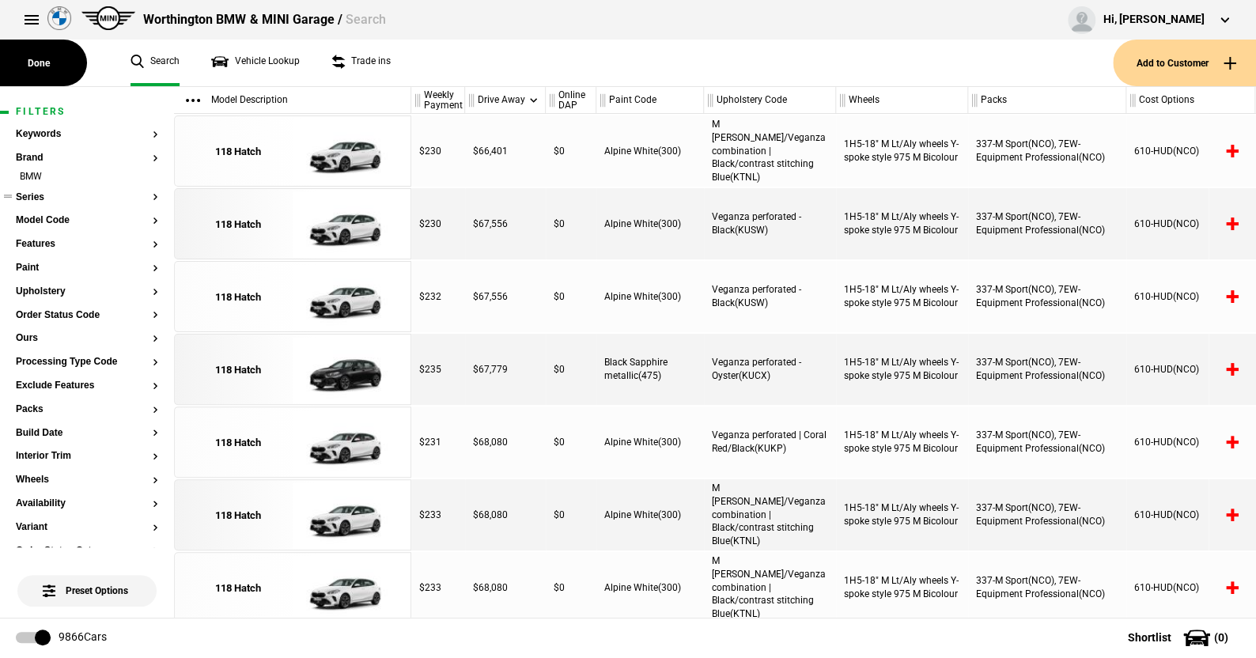
click at [36, 195] on button "Series" at bounding box center [87, 197] width 142 height 11
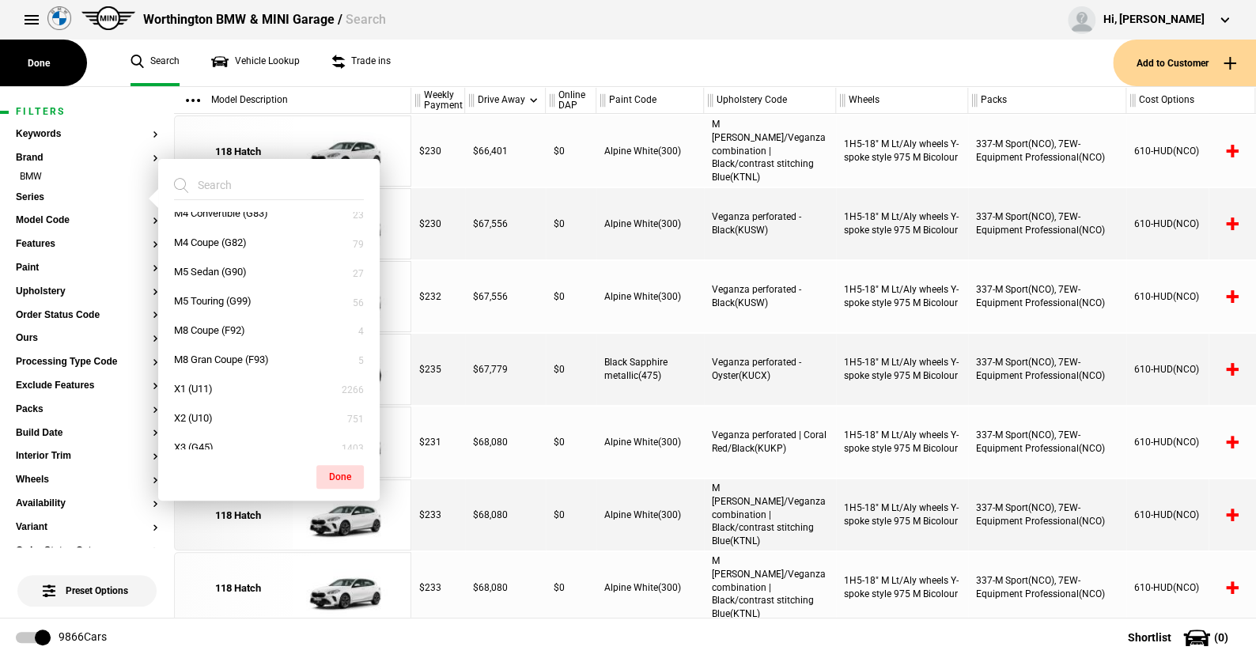
scroll to position [554, 0]
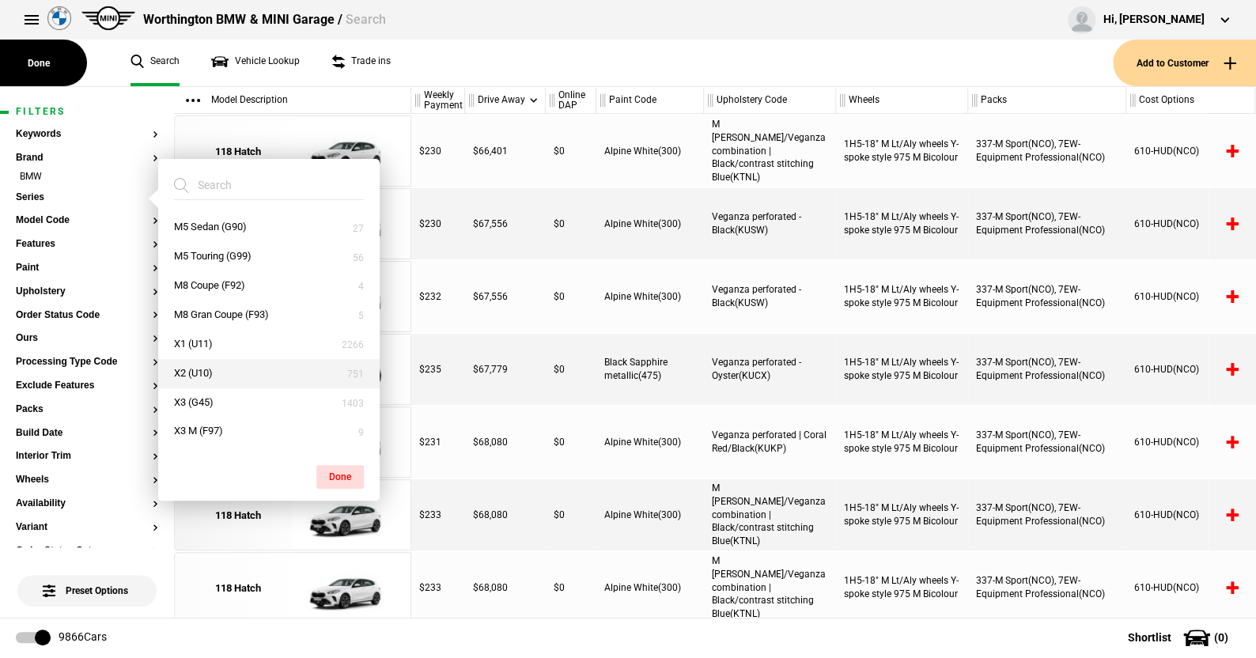
click at [203, 365] on button "X2 (U10)" at bounding box center [268, 373] width 221 height 29
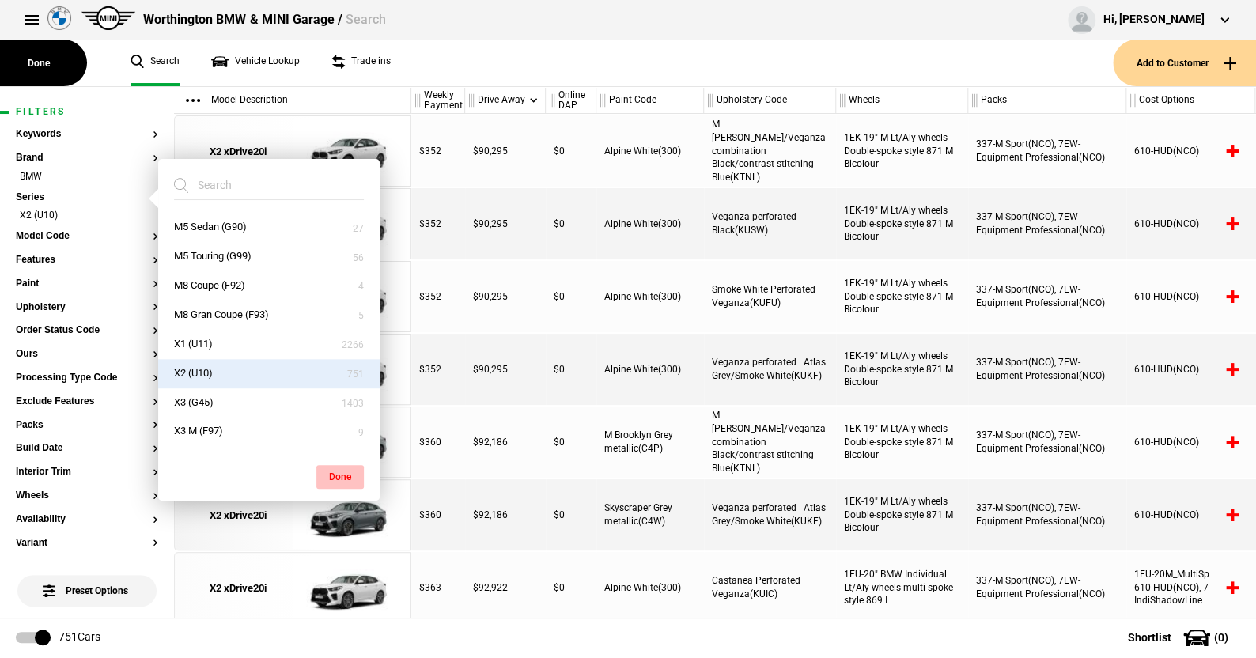
click at [334, 467] on button "Done" at bounding box center [339, 477] width 47 height 24
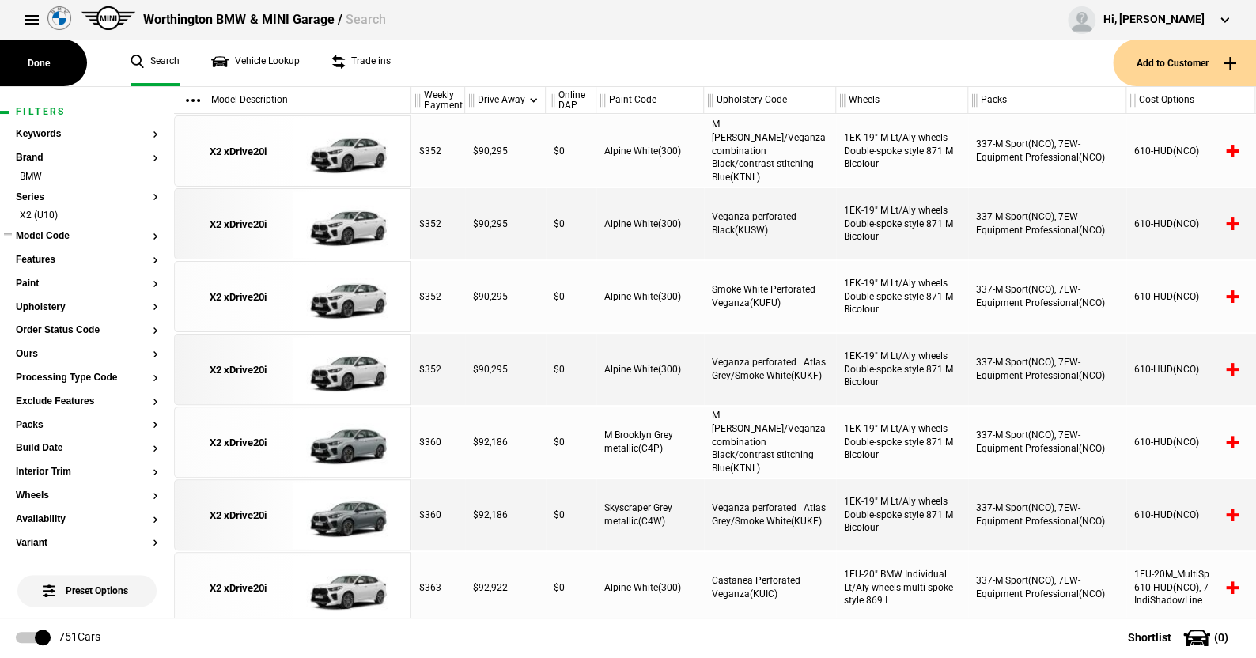
click at [59, 234] on button "Model Code" at bounding box center [87, 236] width 142 height 11
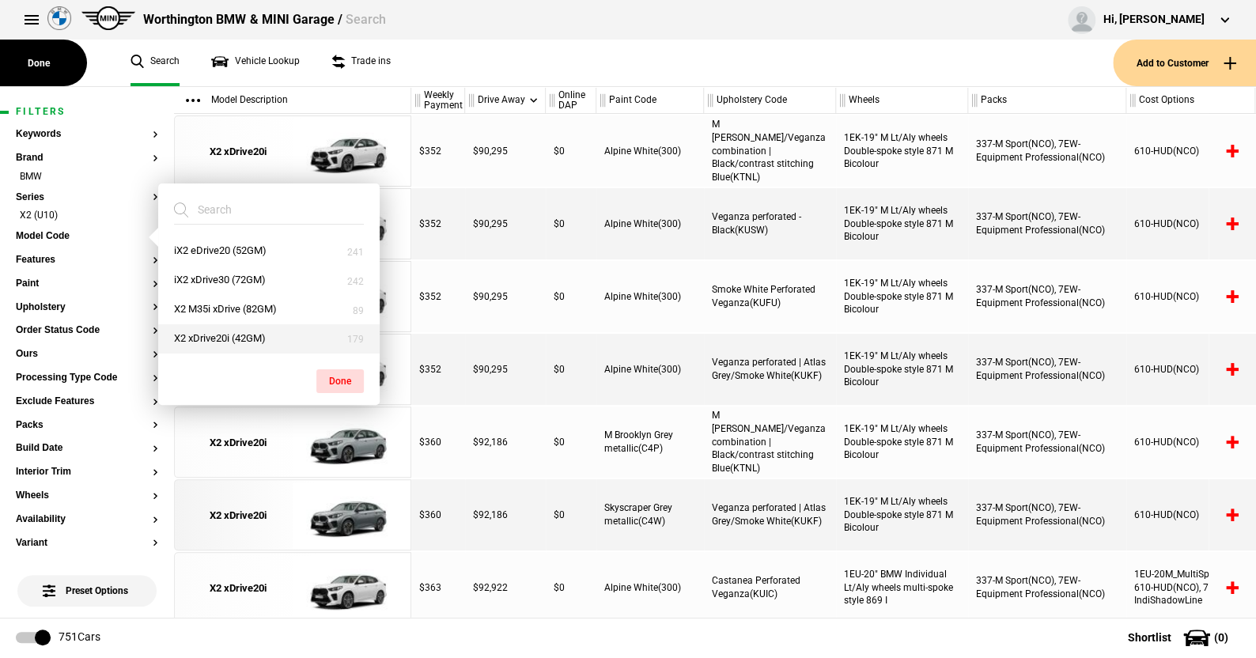
click at [210, 334] on button "X2 xDrive20i (42GM)" at bounding box center [268, 338] width 221 height 29
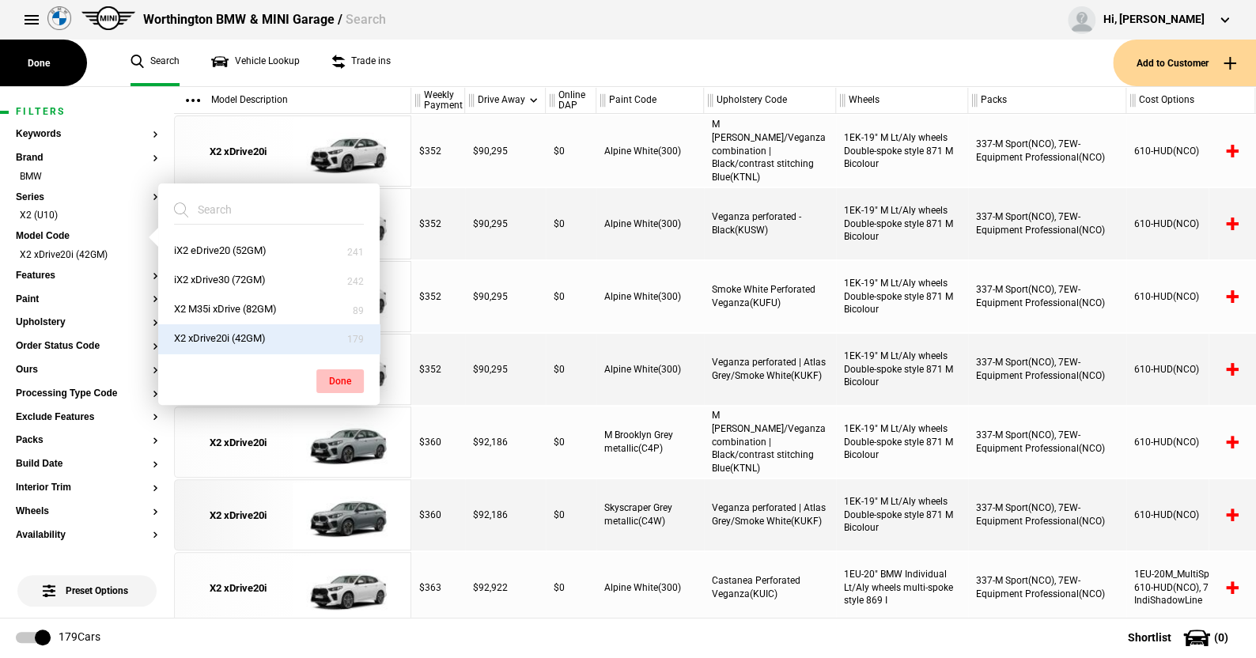
drag, startPoint x: 338, startPoint y: 374, endPoint x: 268, endPoint y: 356, distance: 72.7
click at [338, 373] on button "Done" at bounding box center [339, 381] width 47 height 24
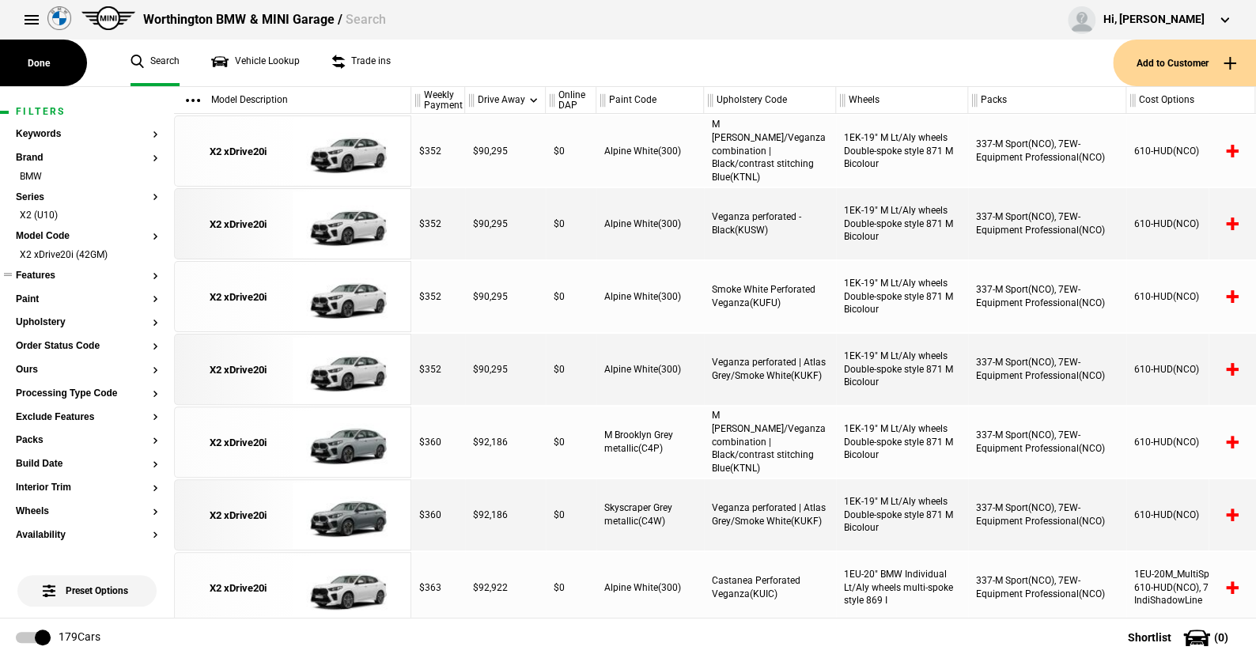
click at [44, 275] on button "Features" at bounding box center [87, 275] width 142 height 11
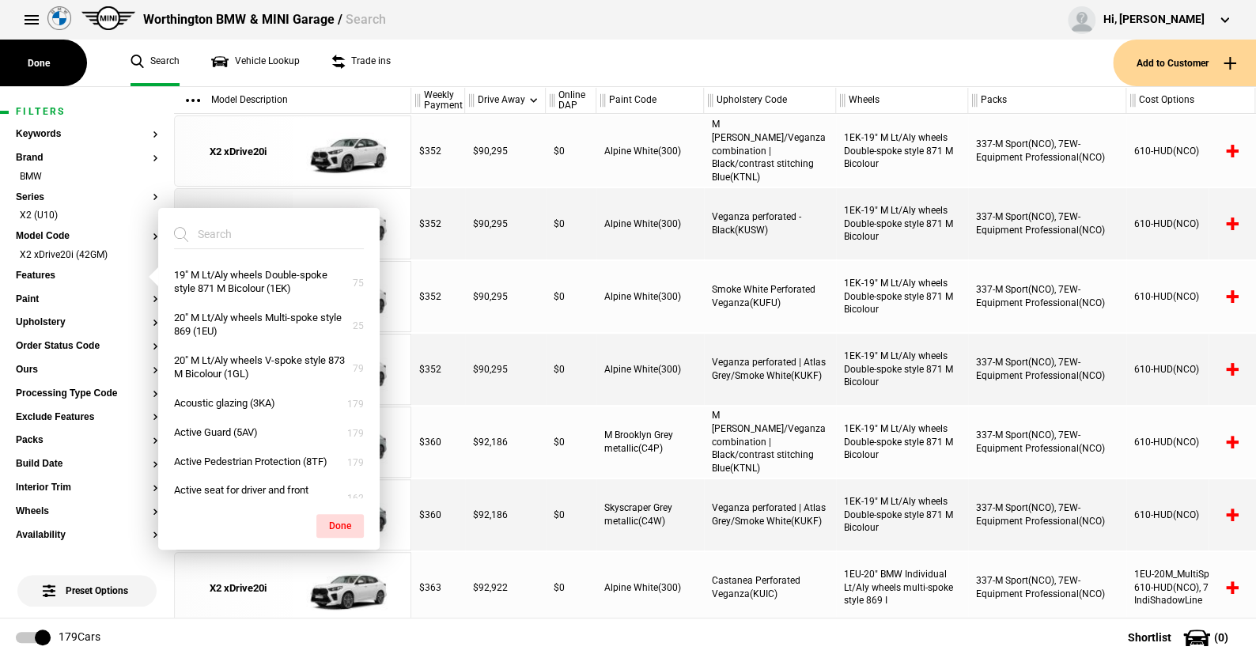
click at [452, 64] on ul "Search Vehicle Lookup Trade ins" at bounding box center [614, 63] width 998 height 47
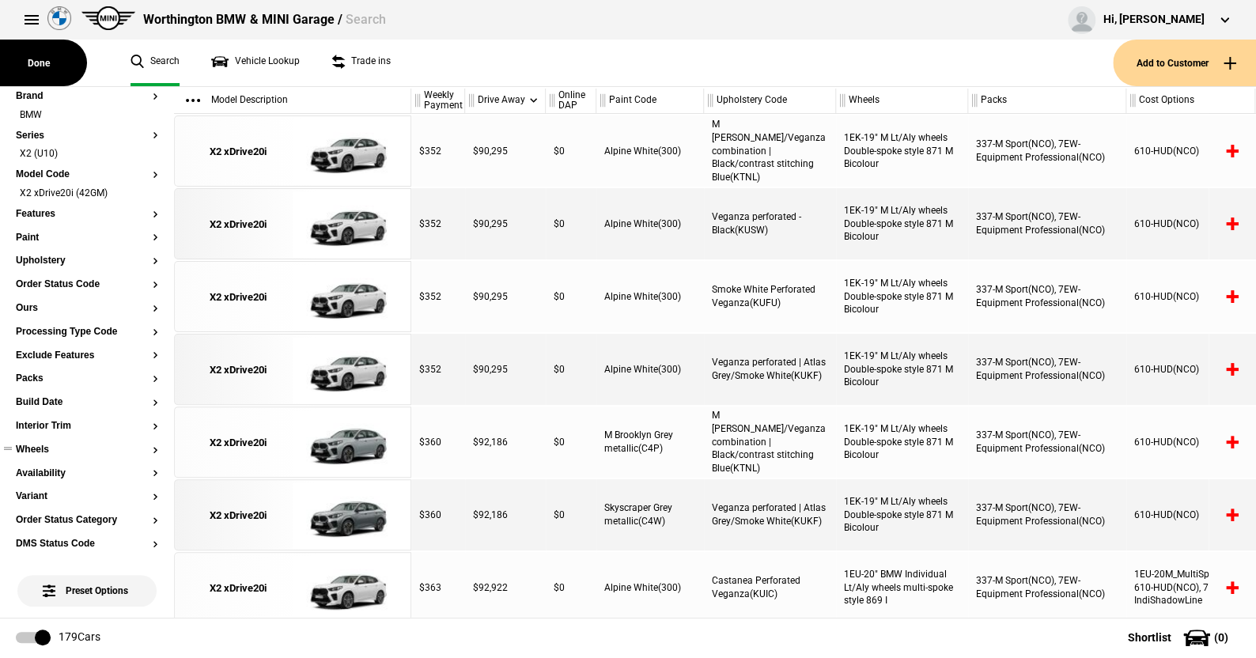
scroll to position [79, 0]
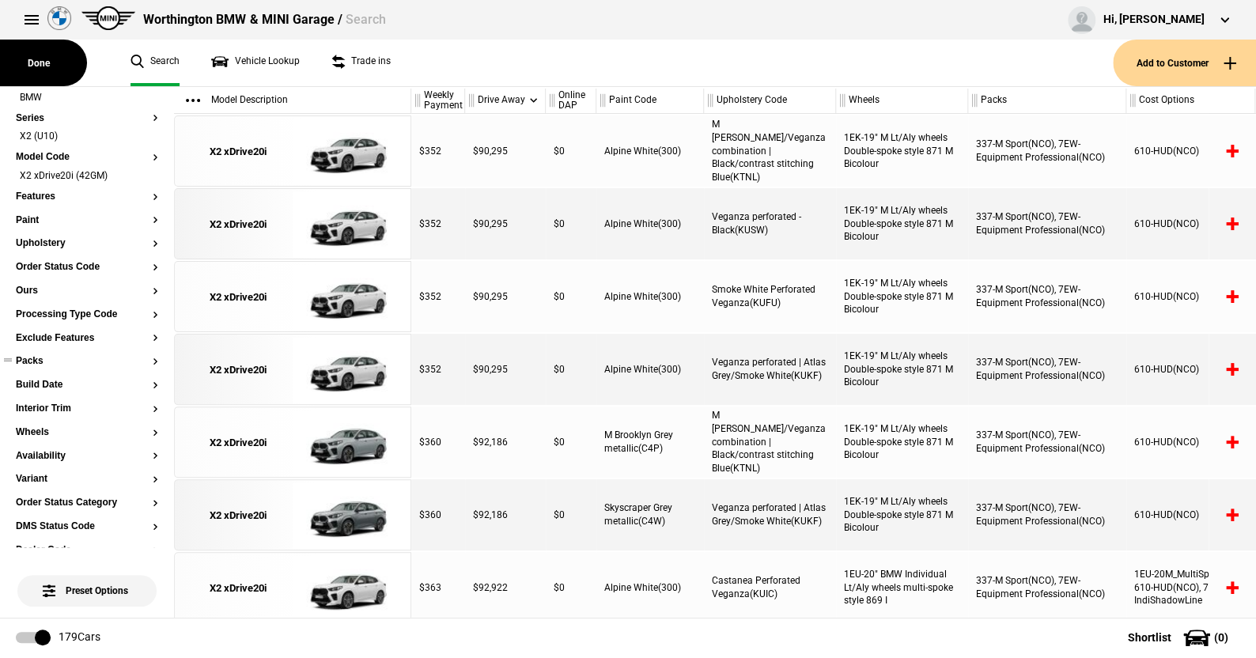
click at [37, 366] on button "Packs" at bounding box center [87, 361] width 142 height 11
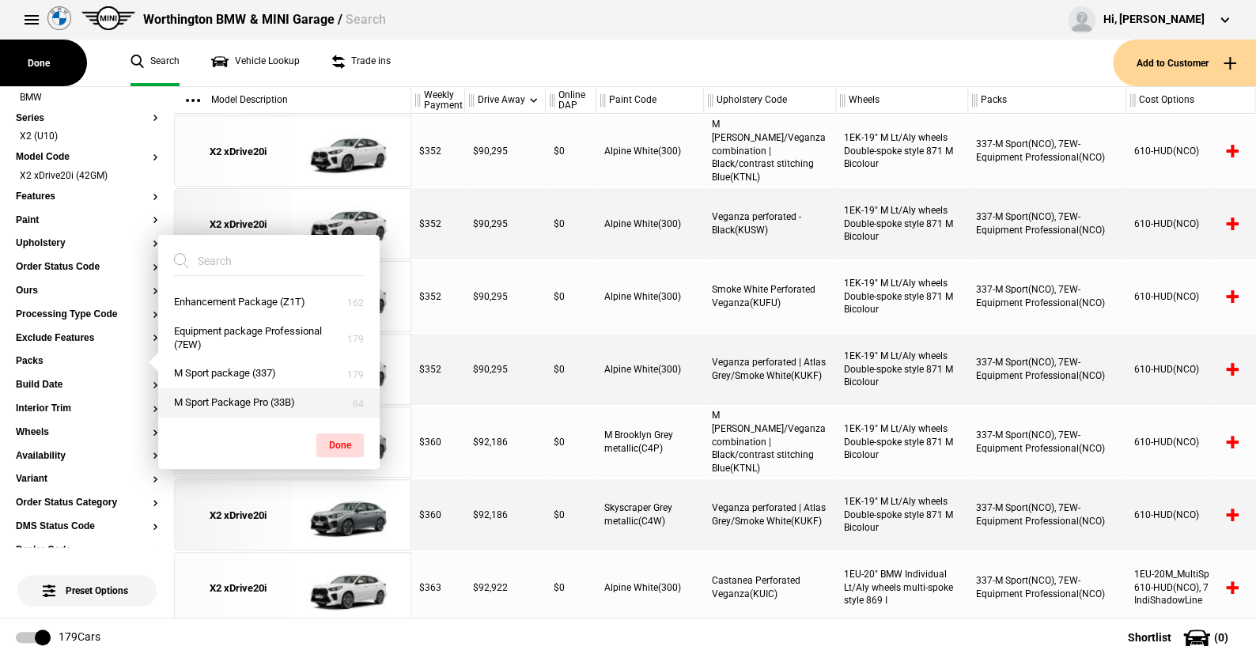
click at [227, 399] on button "M Sport Package Pro (33B)" at bounding box center [268, 402] width 221 height 29
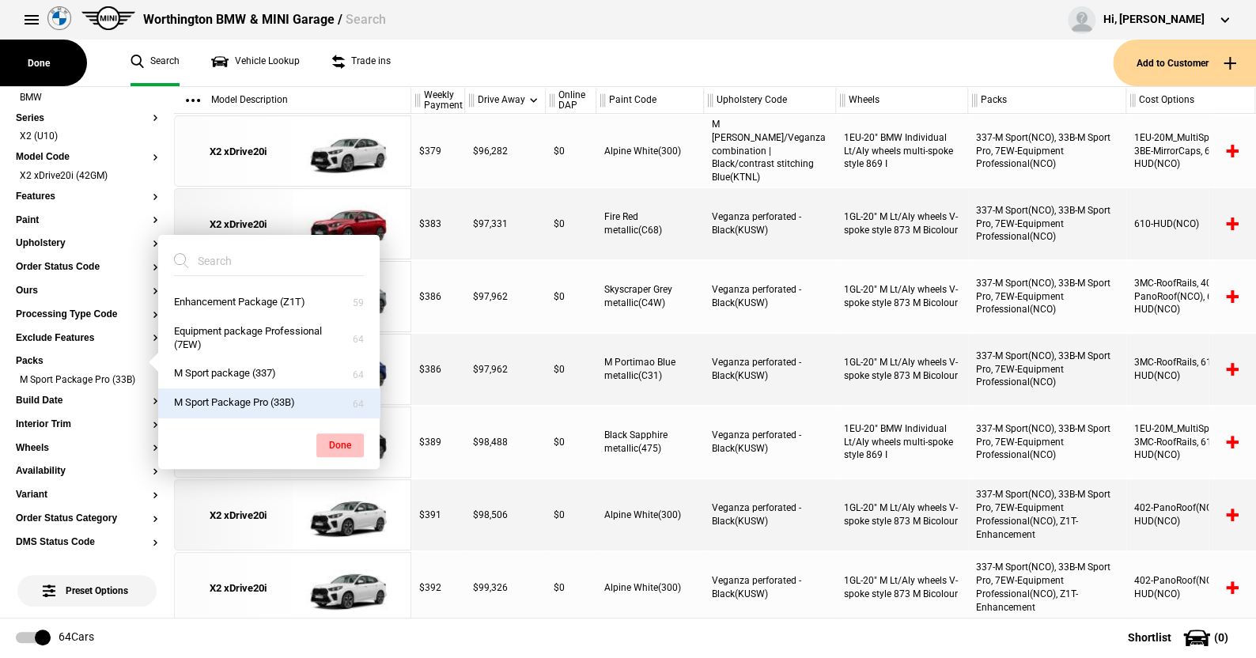
click at [345, 440] on button "Done" at bounding box center [339, 445] width 47 height 24
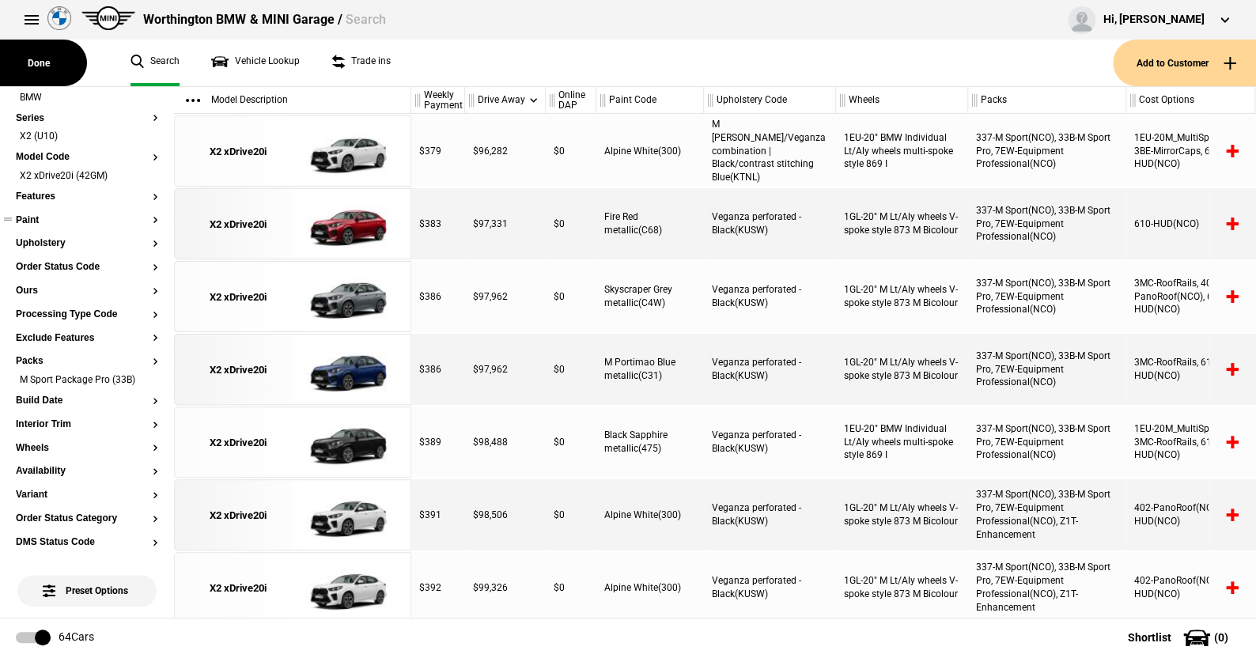
click at [36, 217] on button "Paint" at bounding box center [87, 220] width 142 height 11
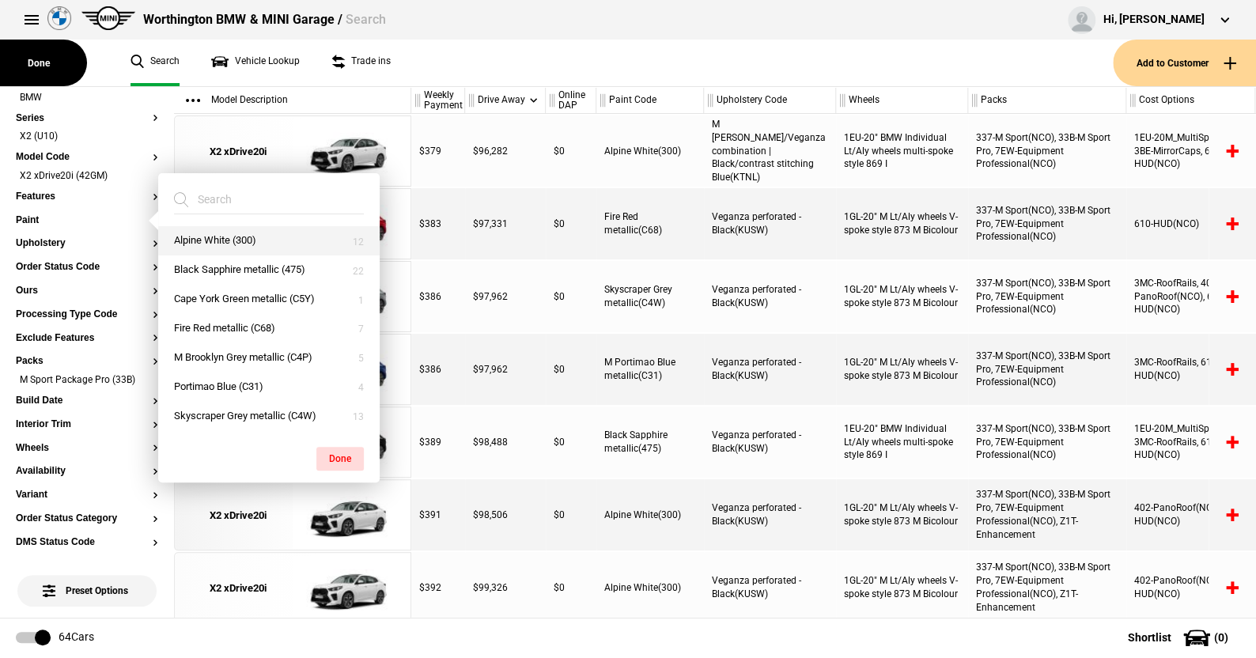
click at [210, 238] on button "Alpine White (300)" at bounding box center [268, 240] width 221 height 29
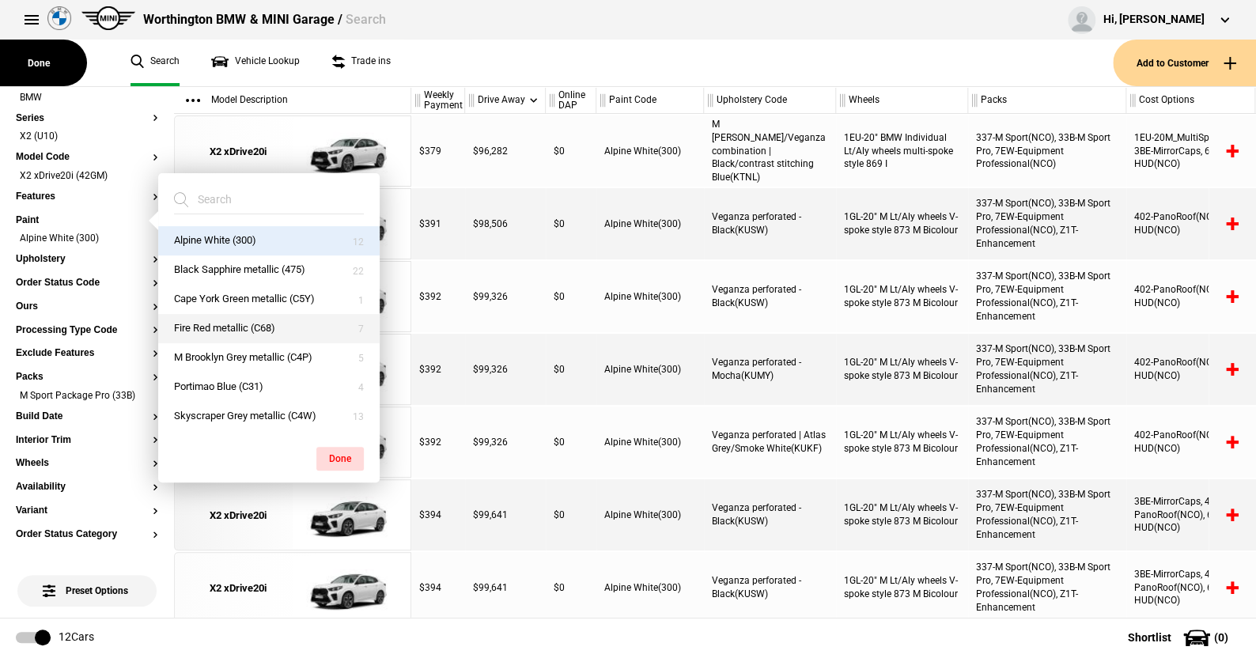
click at [217, 322] on button "Fire Red metallic (C68)" at bounding box center [268, 328] width 221 height 29
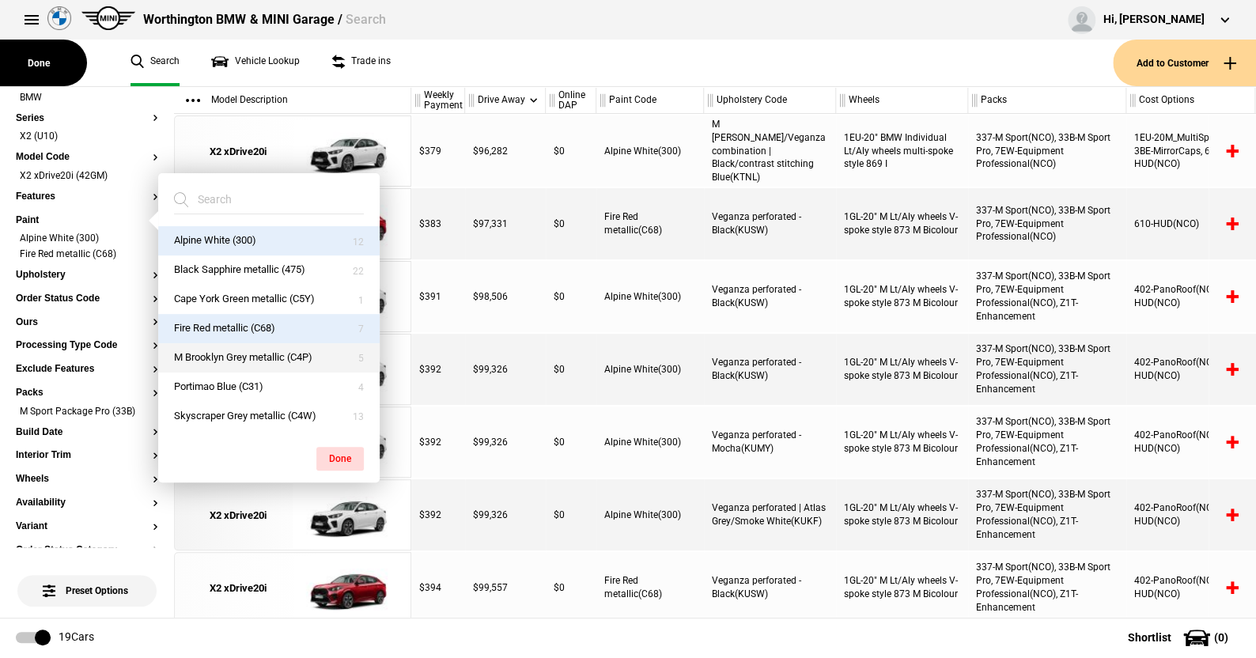
click at [217, 349] on button "M Brooklyn Grey metallic (C4P)" at bounding box center [268, 357] width 221 height 29
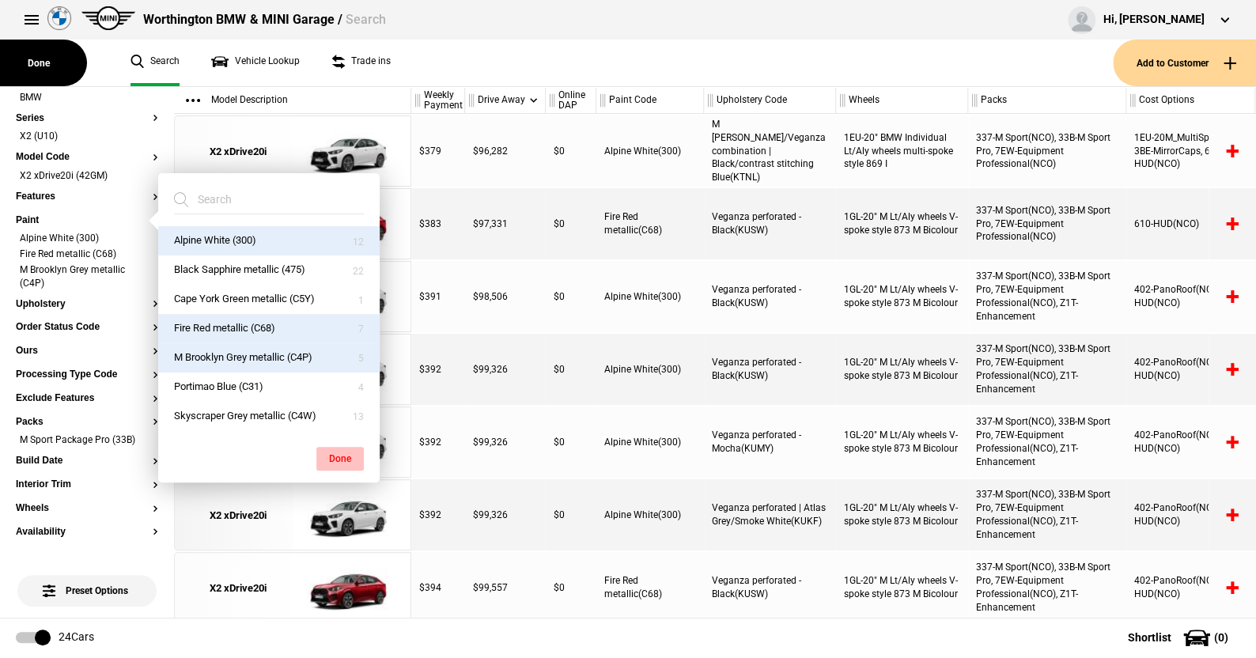
click at [338, 452] on button "Done" at bounding box center [339, 459] width 47 height 24
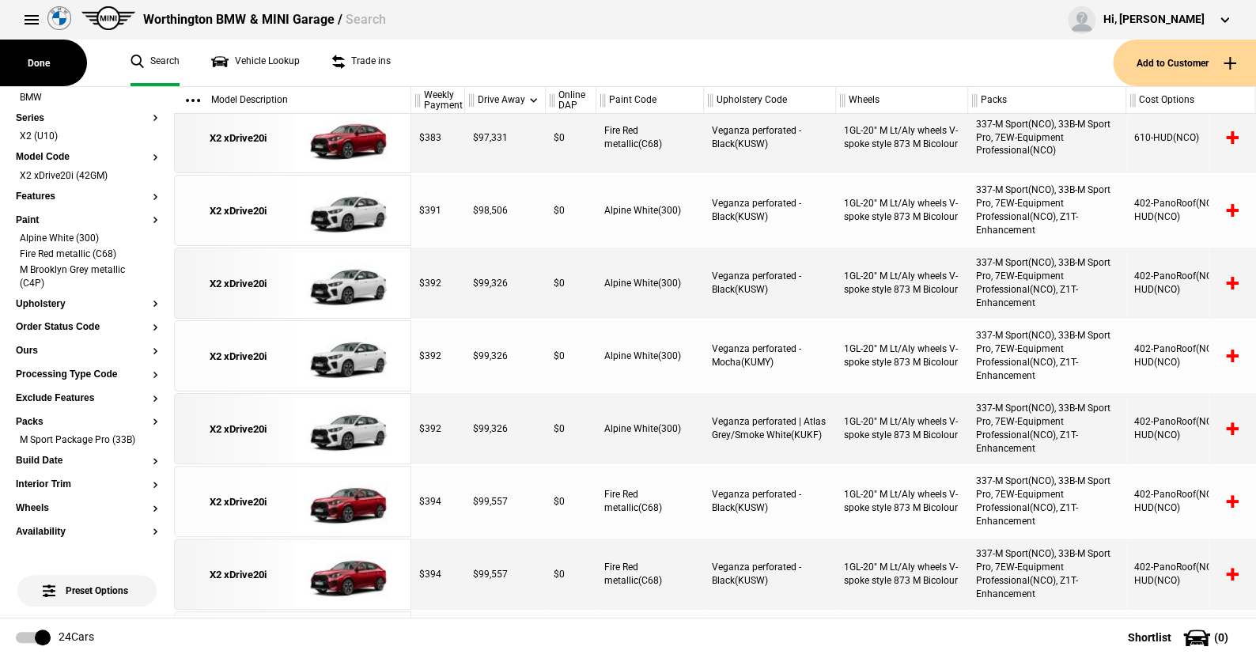
scroll to position [0, 0]
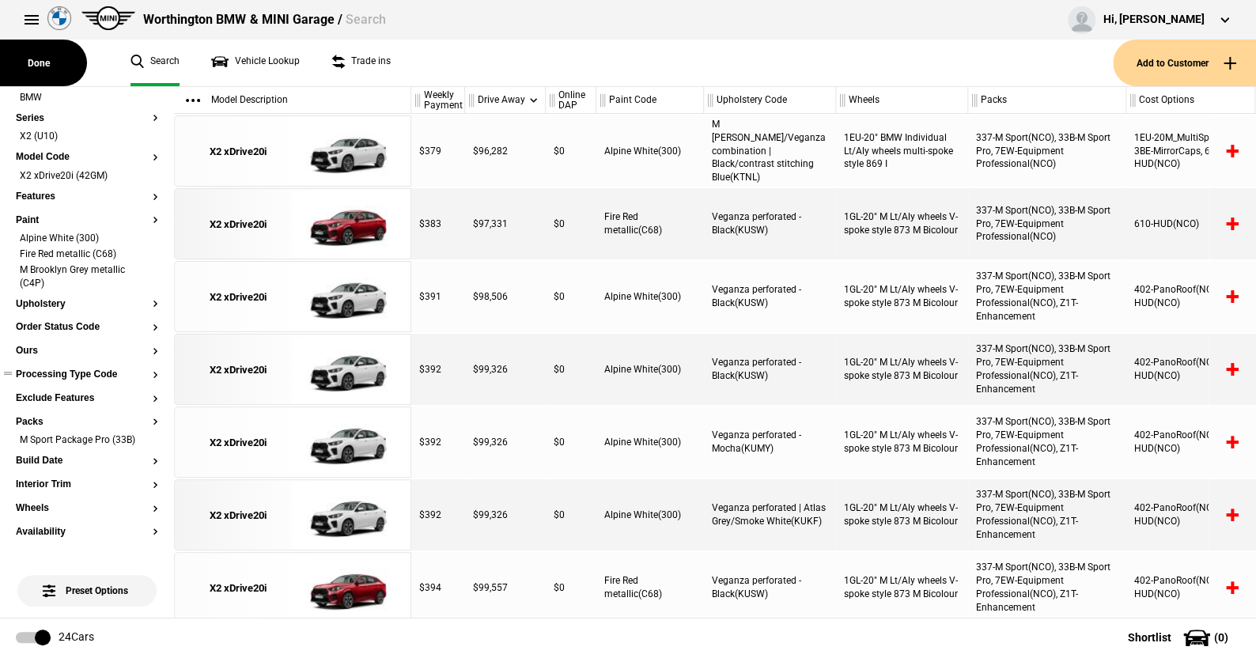
click at [81, 371] on button "Processing Type Code" at bounding box center [87, 374] width 142 height 11
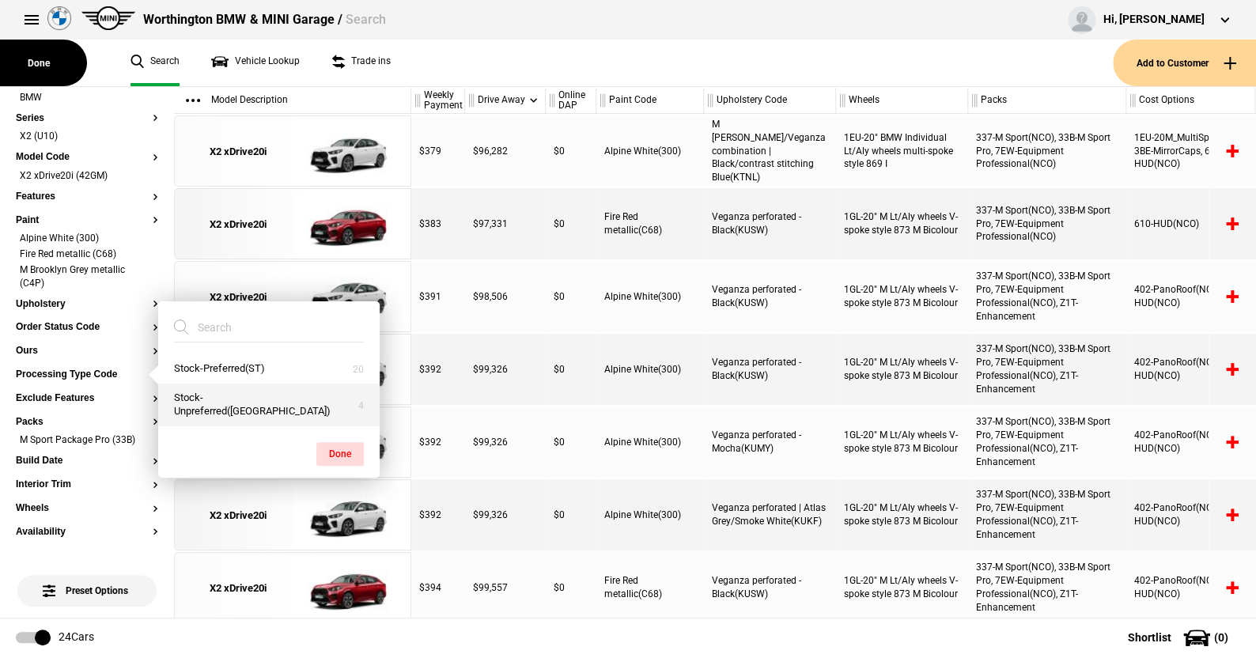
click at [200, 402] on button "Stock-Unpreferred([GEOGRAPHIC_DATA])" at bounding box center [268, 405] width 221 height 43
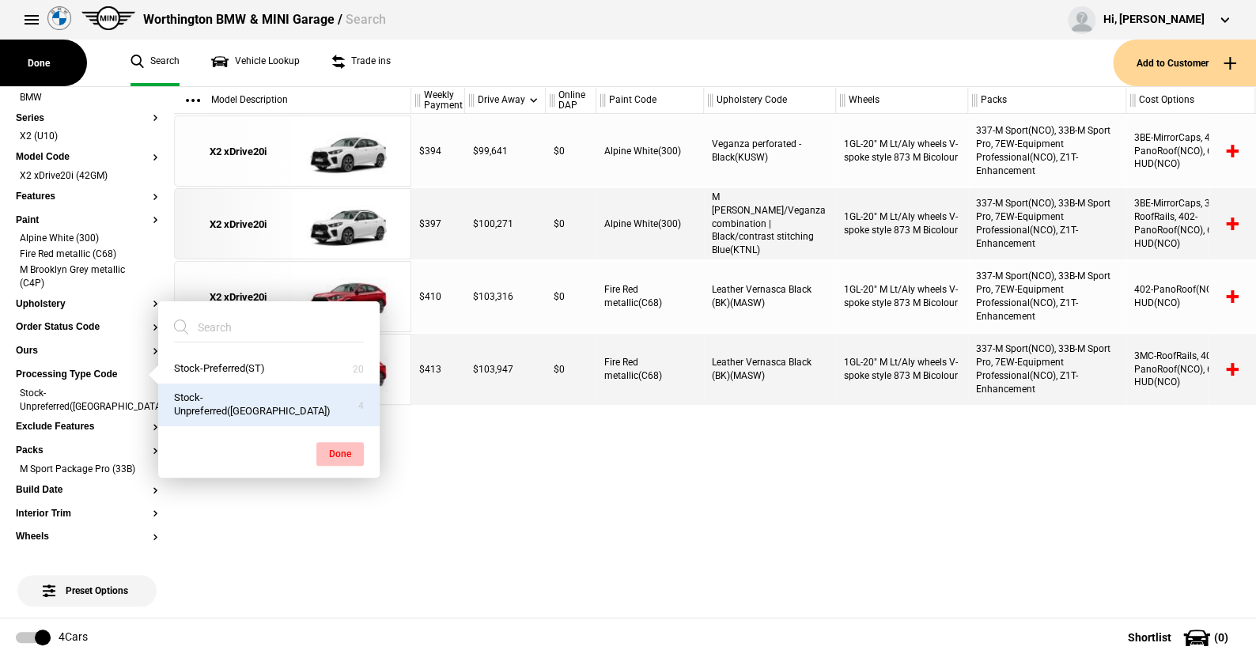
click at [341, 444] on button "Done" at bounding box center [339, 454] width 47 height 24
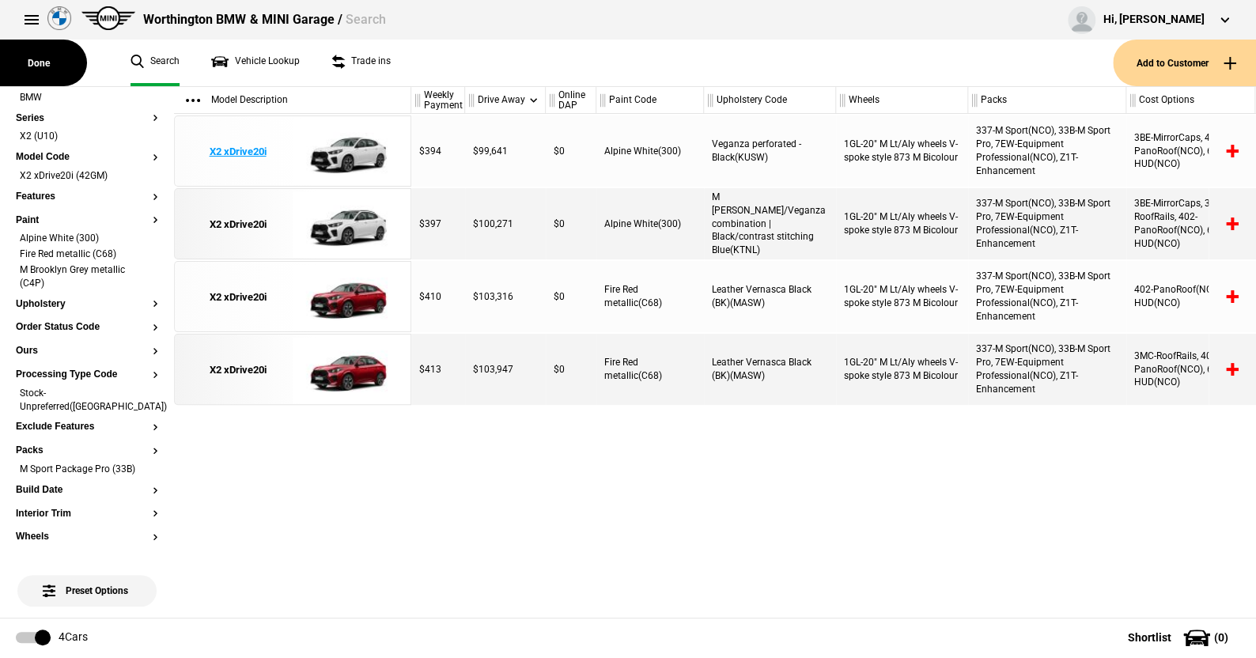
click at [353, 153] on img at bounding box center [348, 151] width 110 height 71
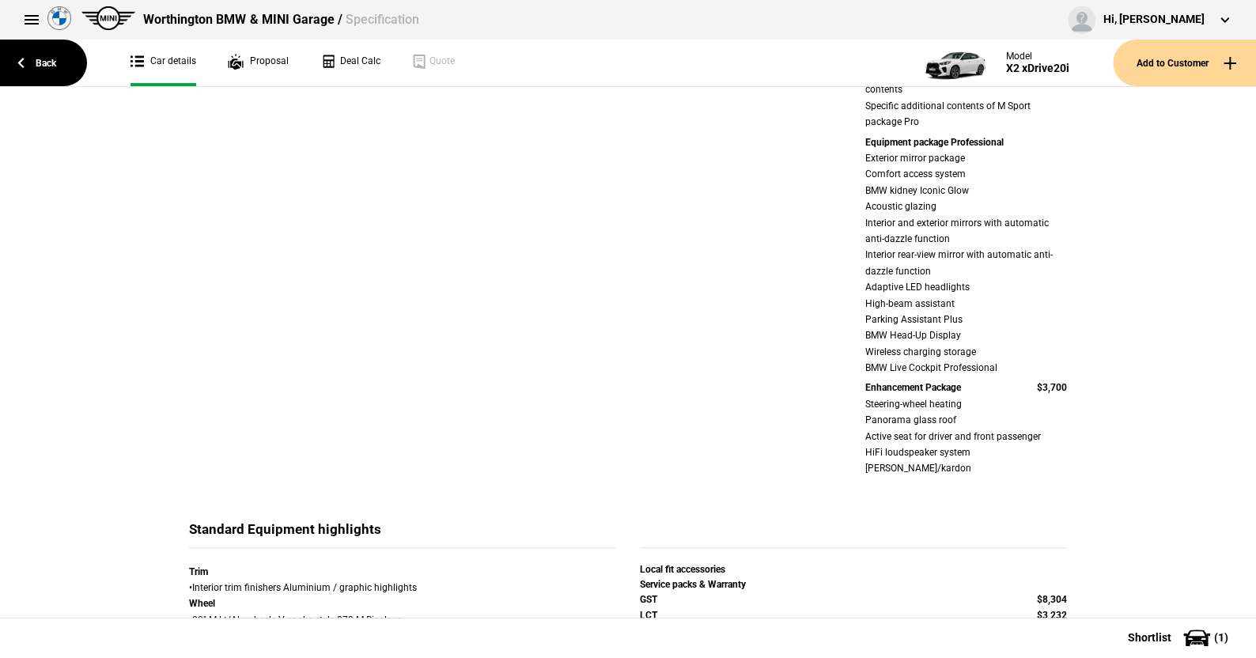
scroll to position [712, 0]
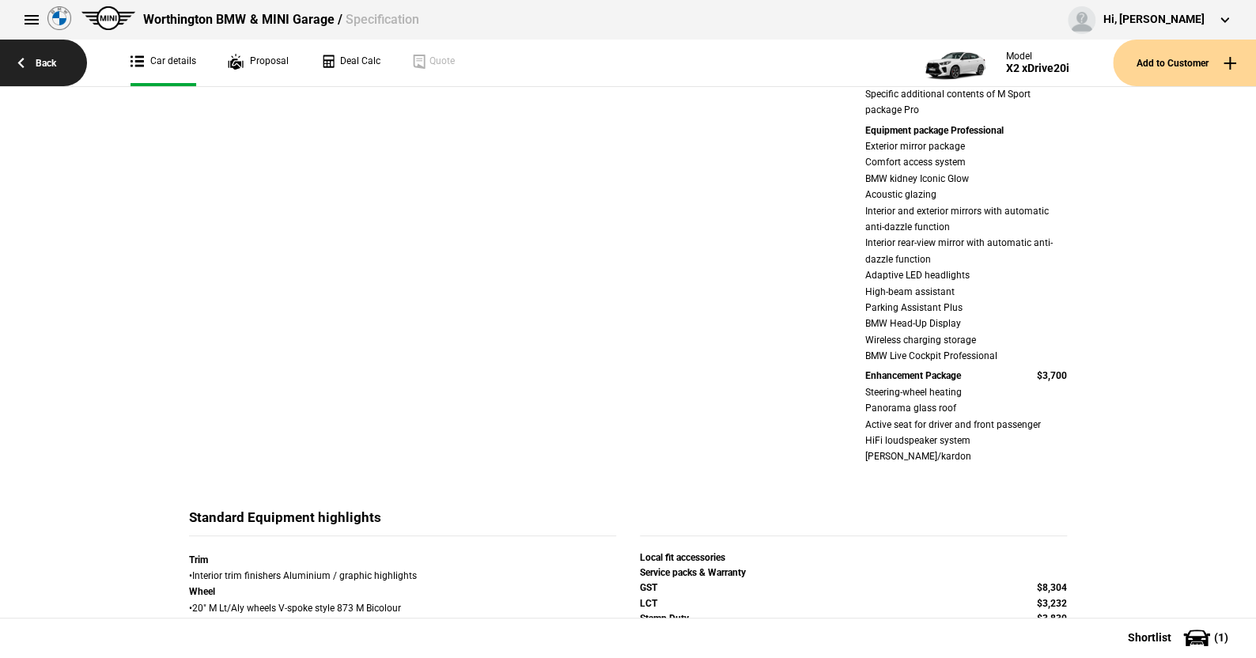
click at [51, 59] on link "Back" at bounding box center [43, 63] width 87 height 47
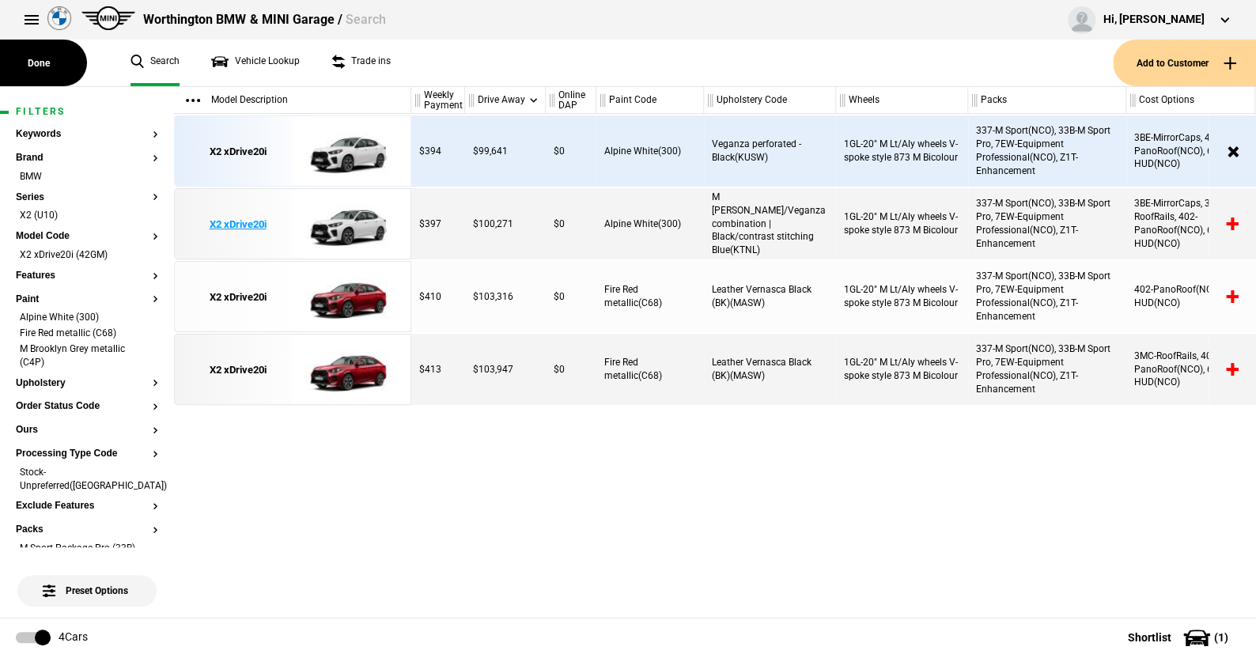
click at [348, 220] on img at bounding box center [348, 224] width 110 height 71
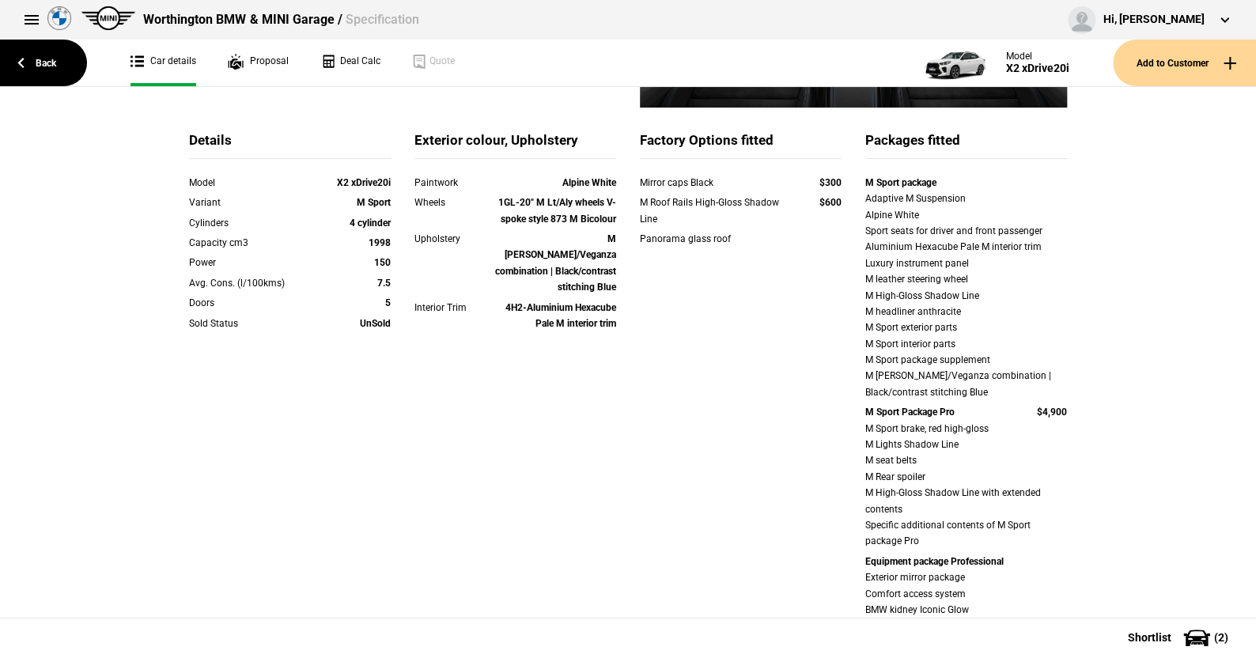
scroll to position [158, 0]
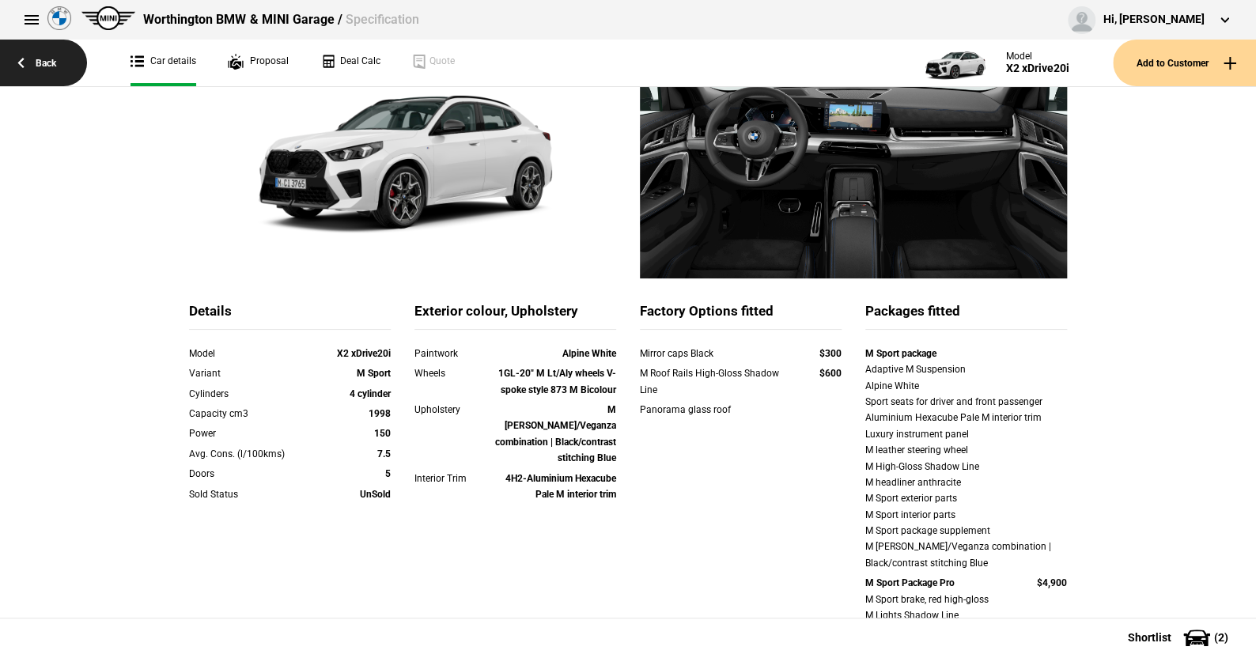
click at [62, 61] on link "Back" at bounding box center [43, 63] width 87 height 47
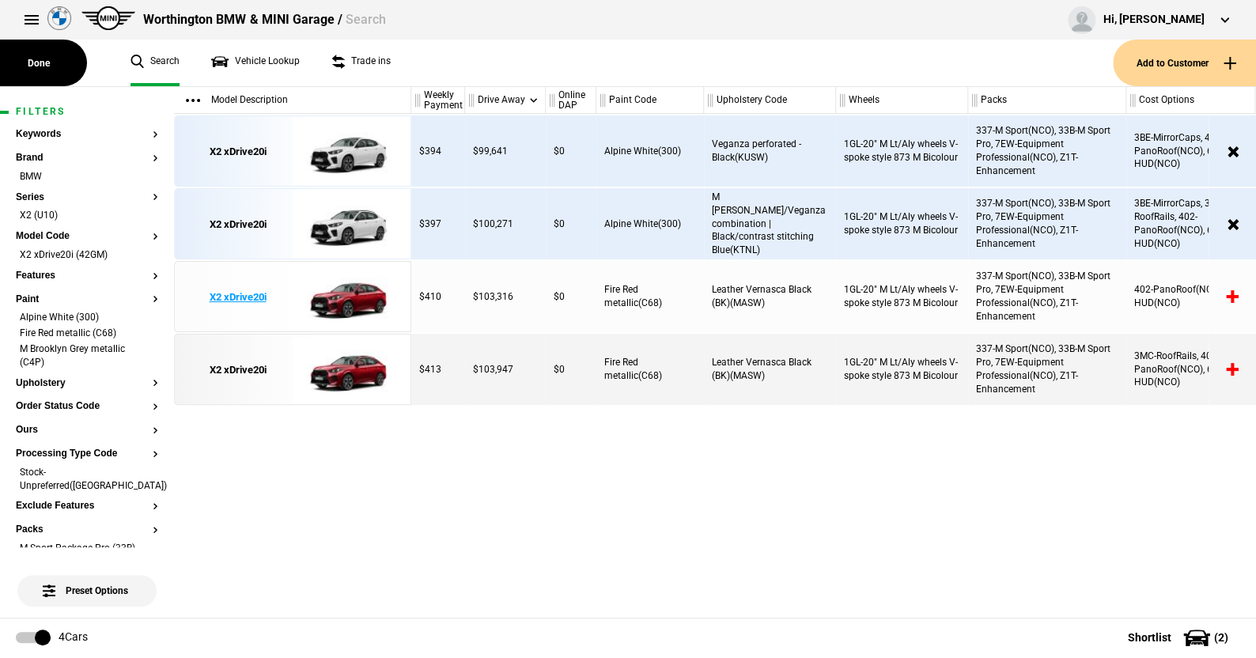
click at [364, 301] on img at bounding box center [348, 297] width 110 height 71
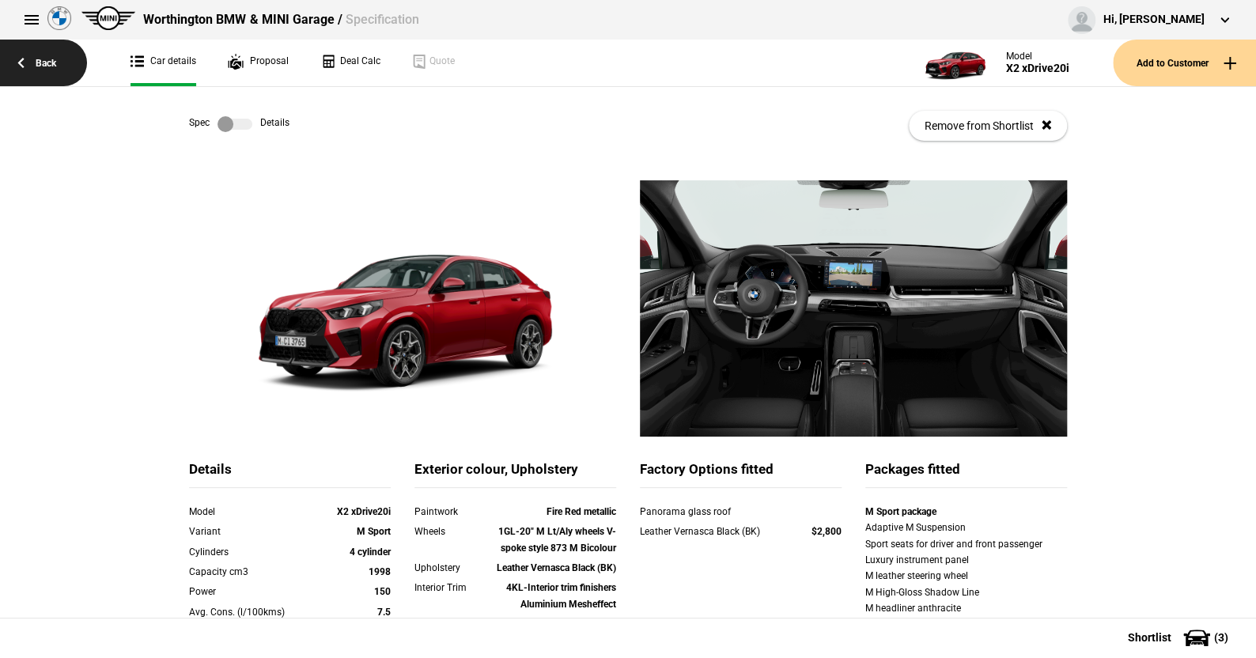
click at [51, 59] on link "Back" at bounding box center [43, 63] width 87 height 47
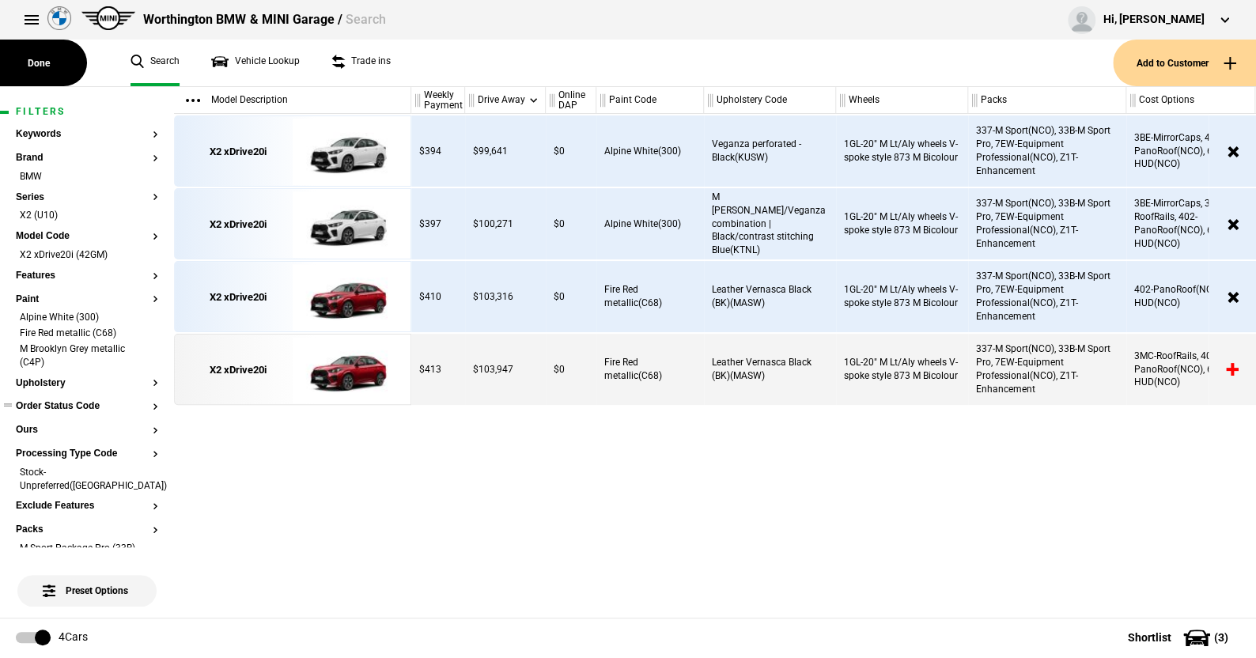
click at [87, 405] on button "Order Status Code" at bounding box center [87, 406] width 142 height 11
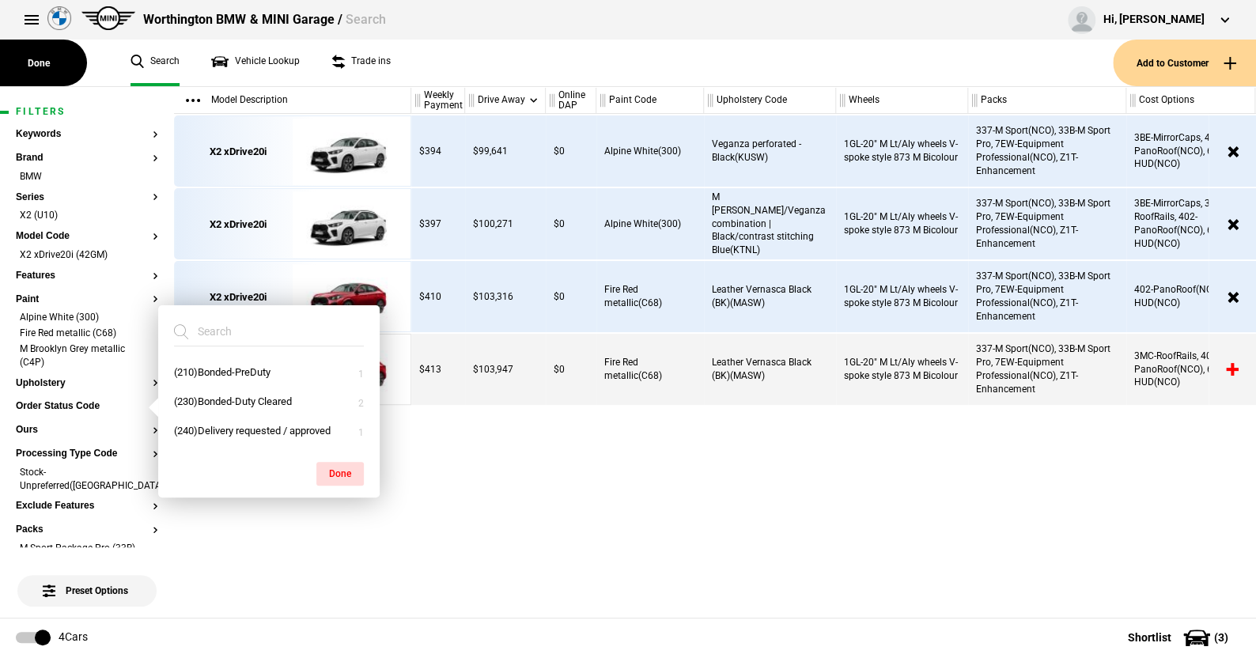
click at [491, 55] on ul "Search Vehicle Lookup Trade ins" at bounding box center [614, 63] width 998 height 47
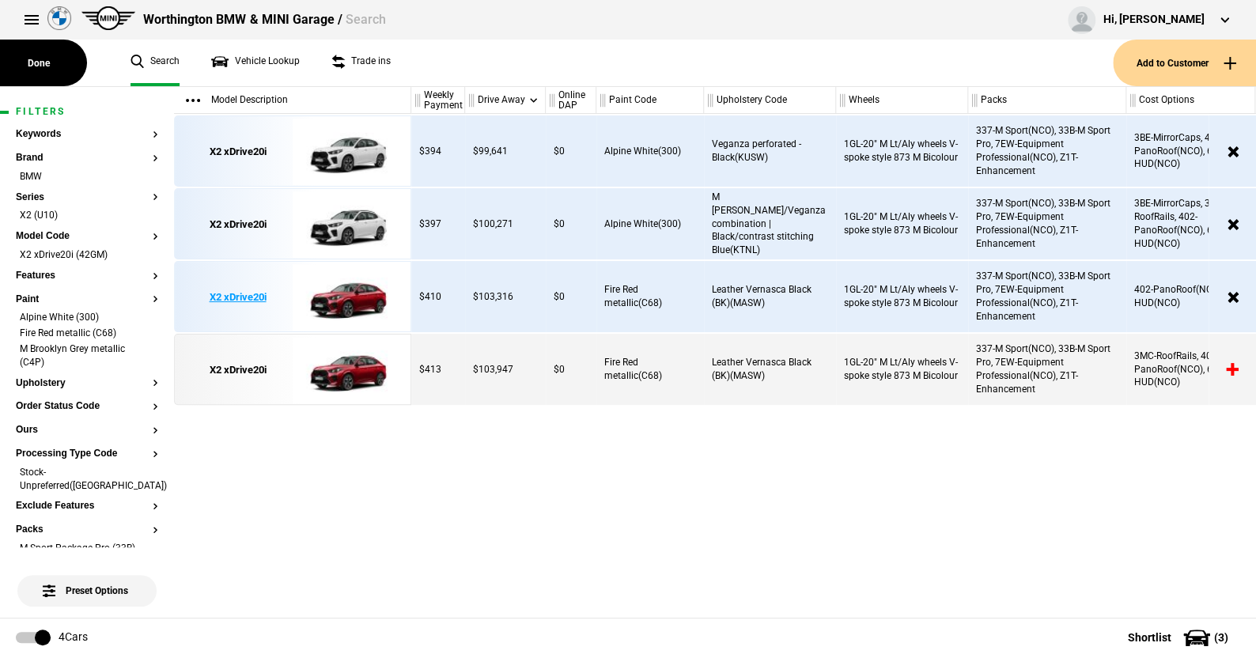
click at [354, 296] on img at bounding box center [348, 297] width 110 height 71
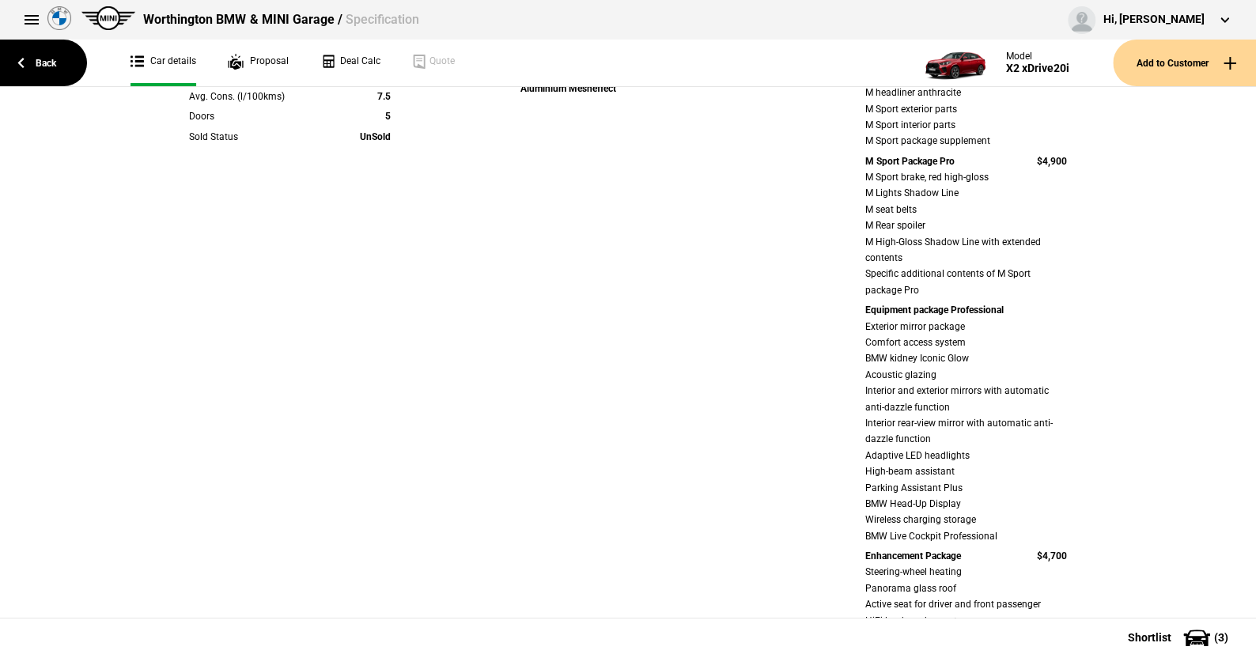
scroll to position [633, 0]
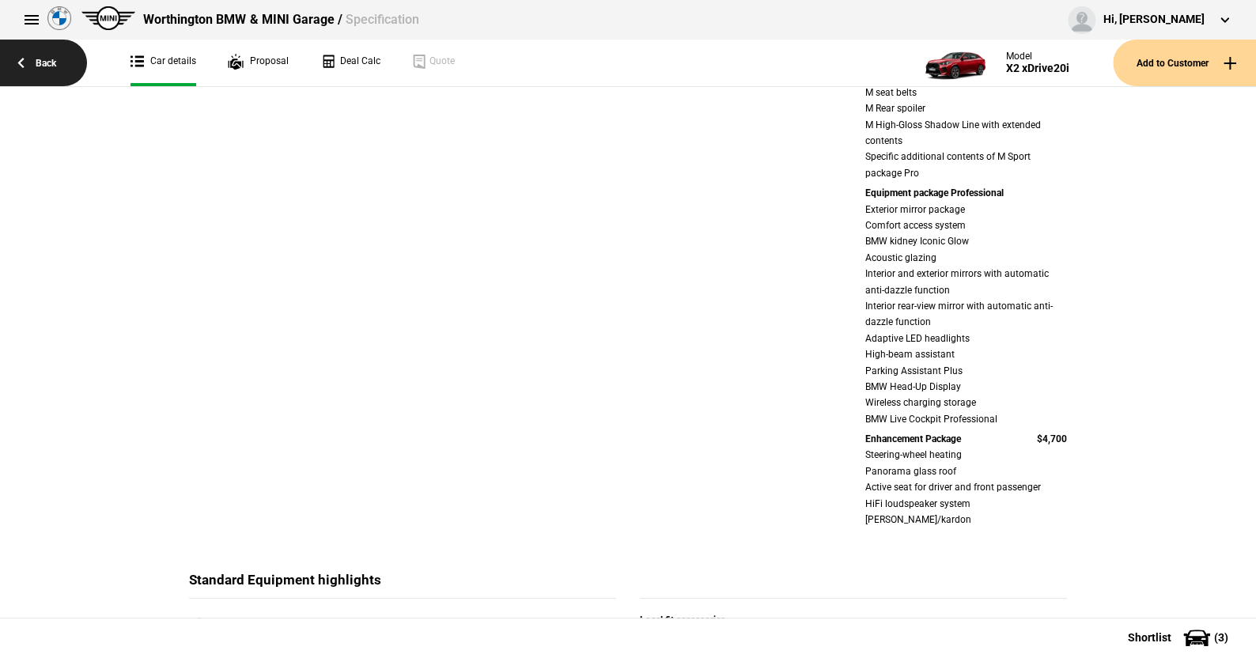
click at [45, 62] on link "Back" at bounding box center [43, 63] width 87 height 47
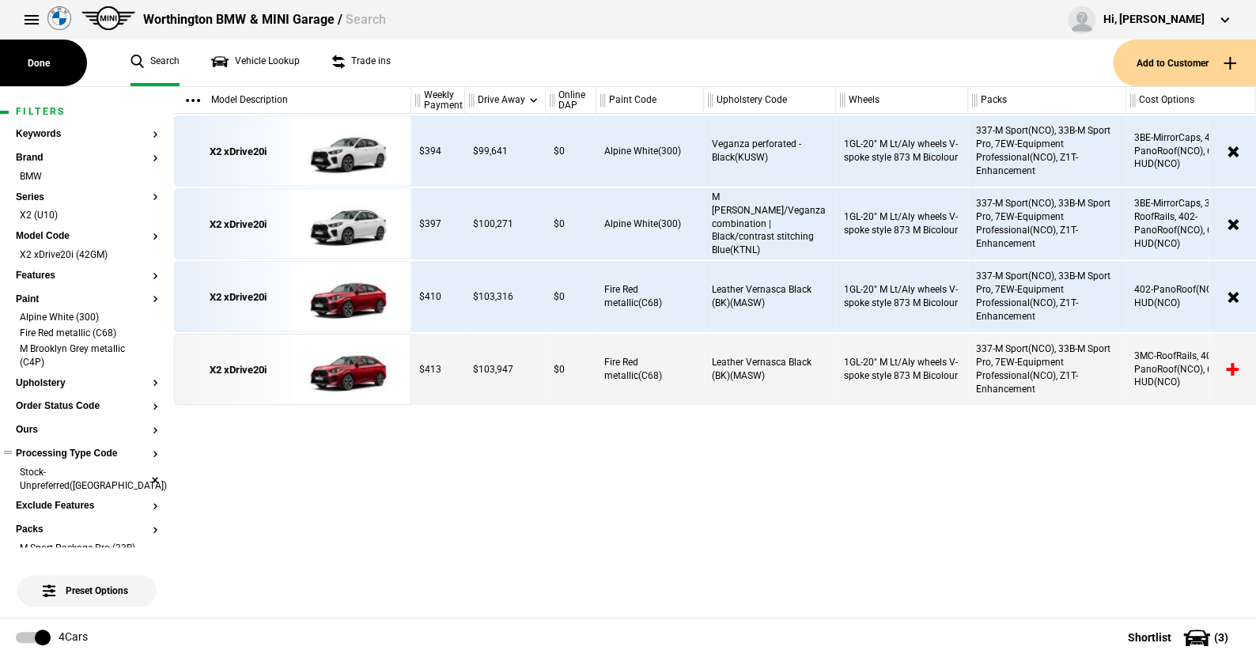
click at [144, 470] on li "Stock-Unpreferred([GEOGRAPHIC_DATA])" at bounding box center [87, 480] width 142 height 29
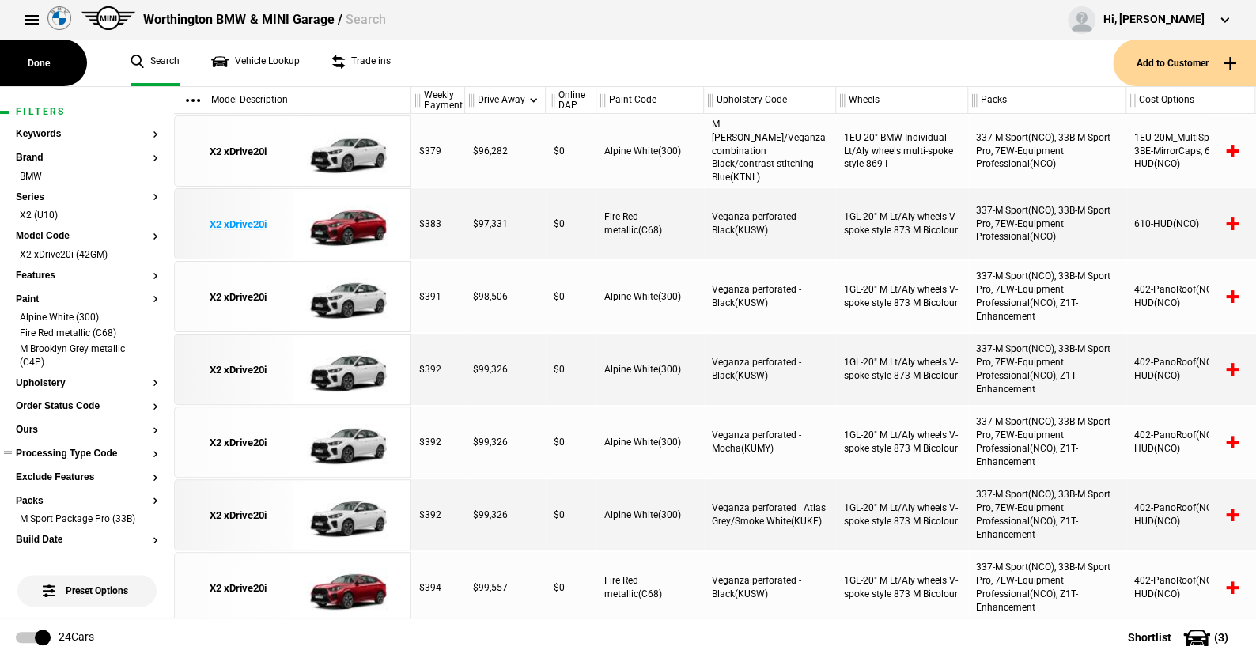
click at [358, 223] on img at bounding box center [348, 224] width 110 height 71
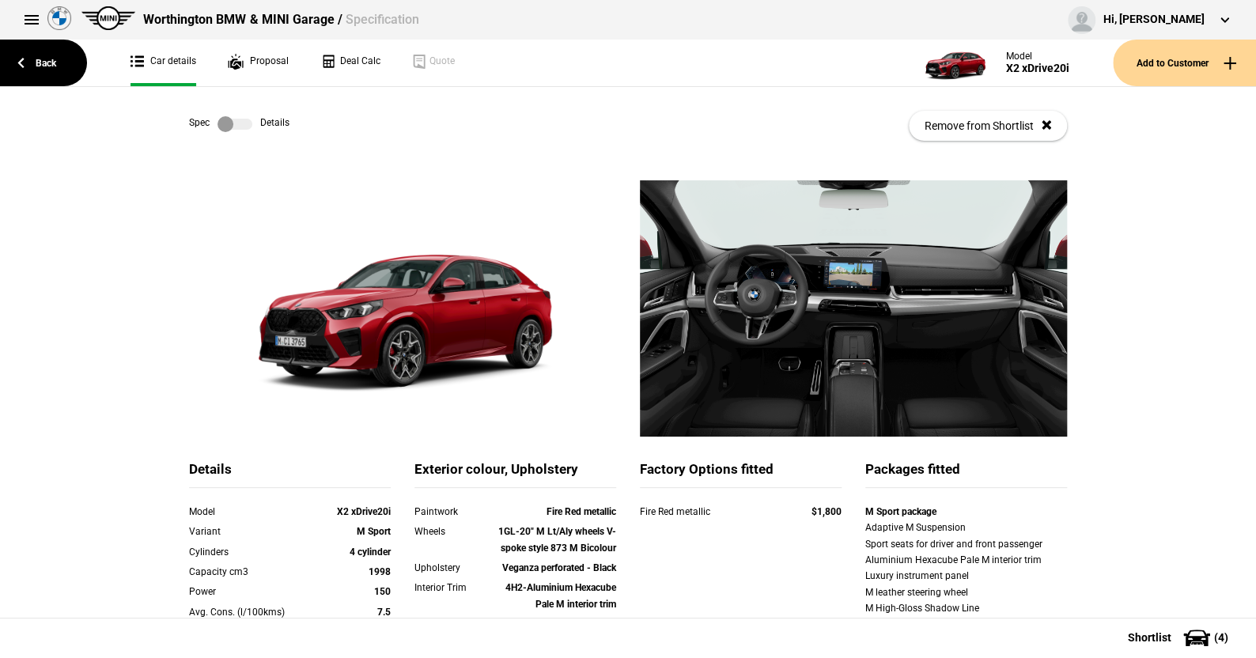
click at [243, 124] on label at bounding box center [234, 124] width 35 height 16
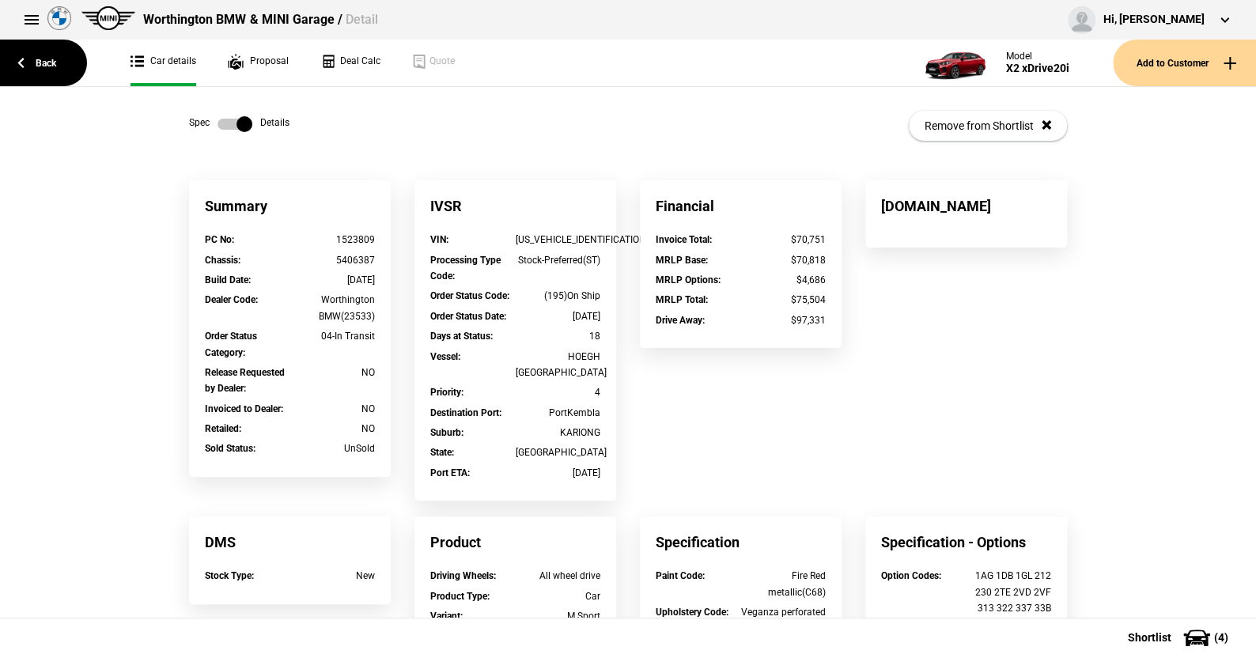
click at [217, 130] on label at bounding box center [234, 124] width 35 height 16
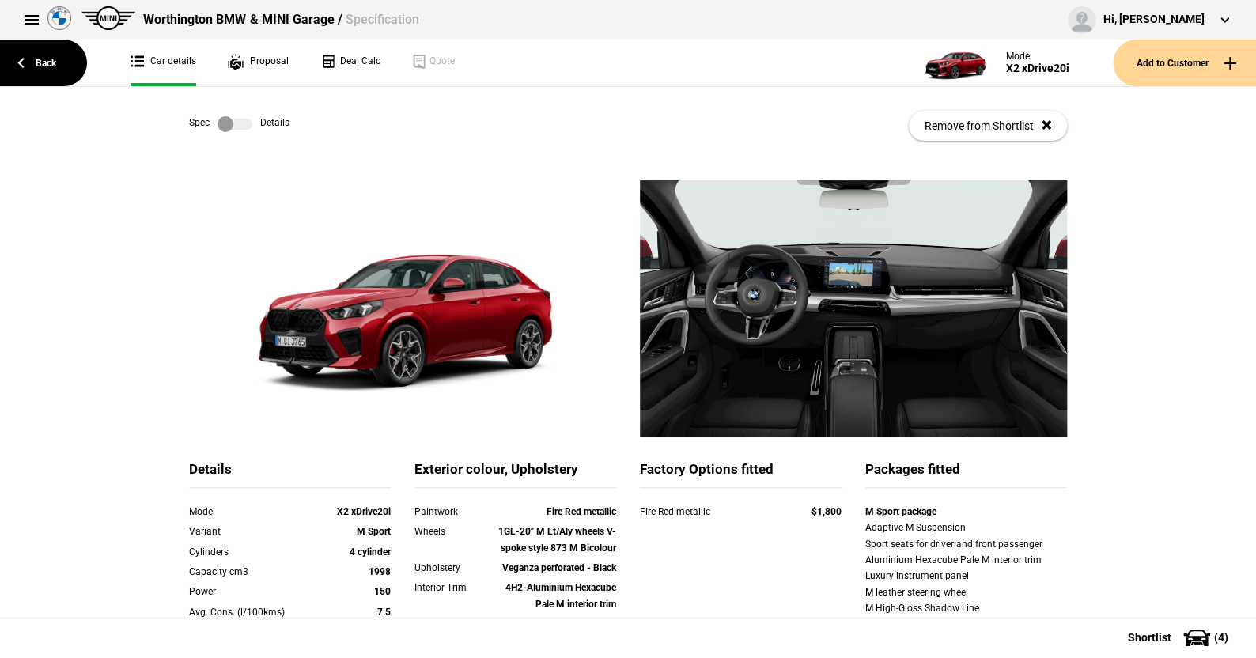
click at [237, 126] on label at bounding box center [234, 124] width 35 height 16
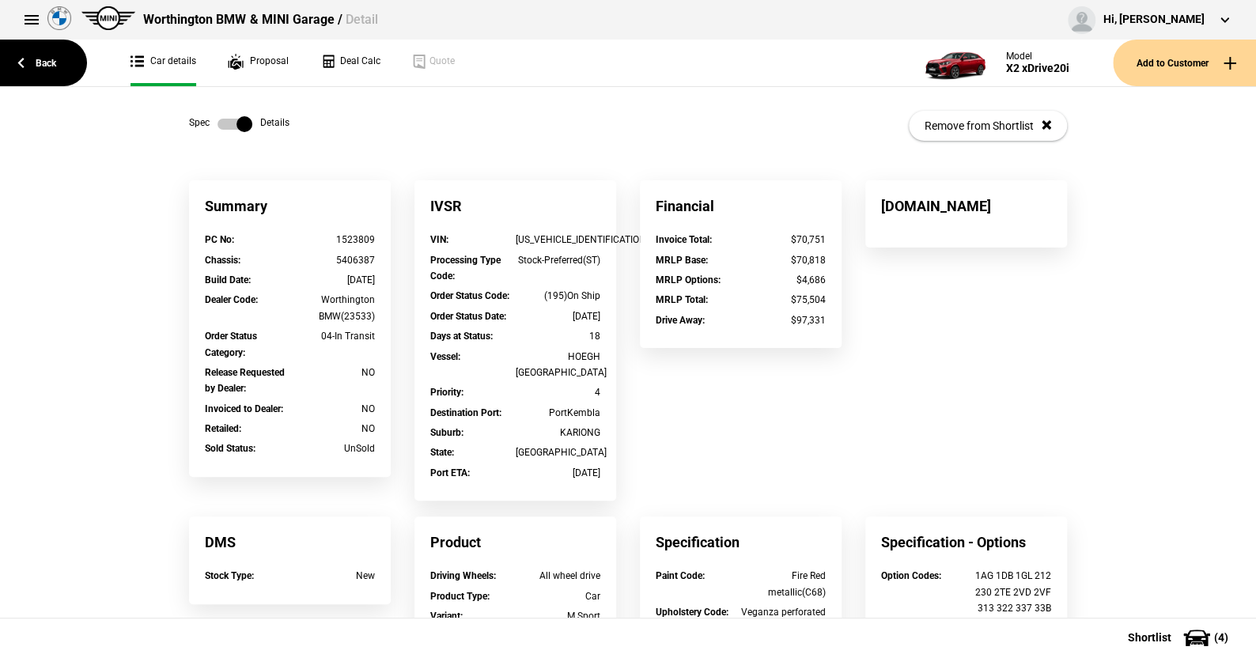
click at [217, 121] on label at bounding box center [234, 124] width 35 height 16
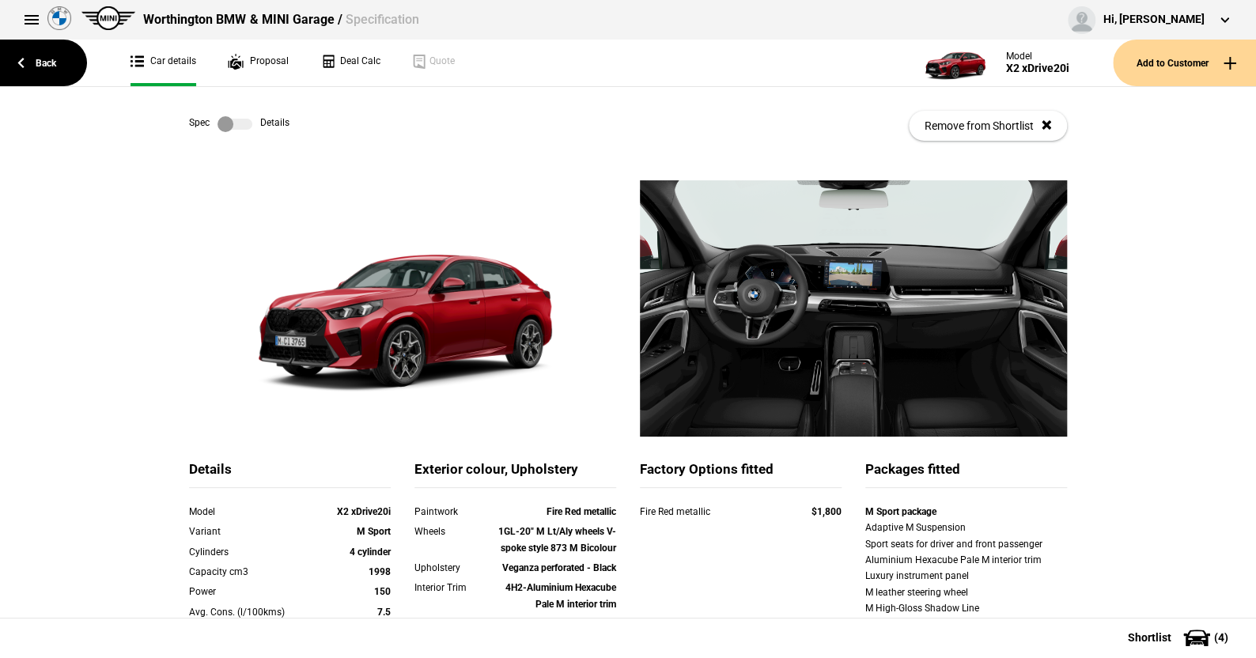
scroll to position [158, 0]
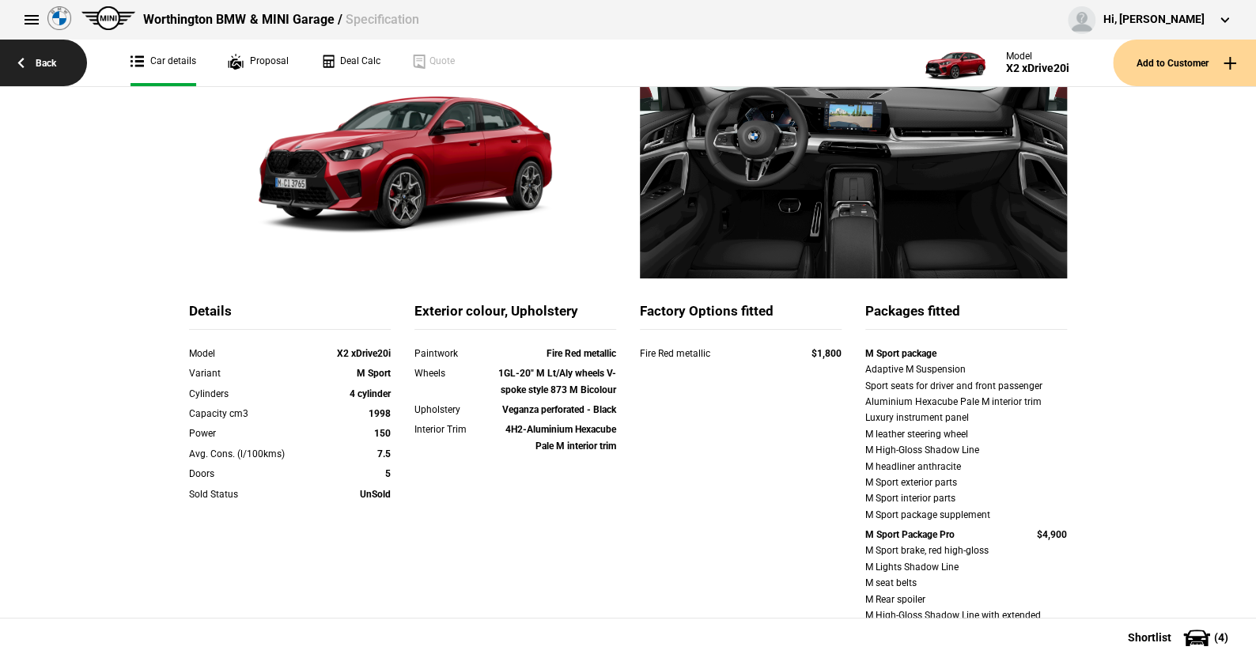
click at [47, 66] on link "Back" at bounding box center [43, 63] width 87 height 47
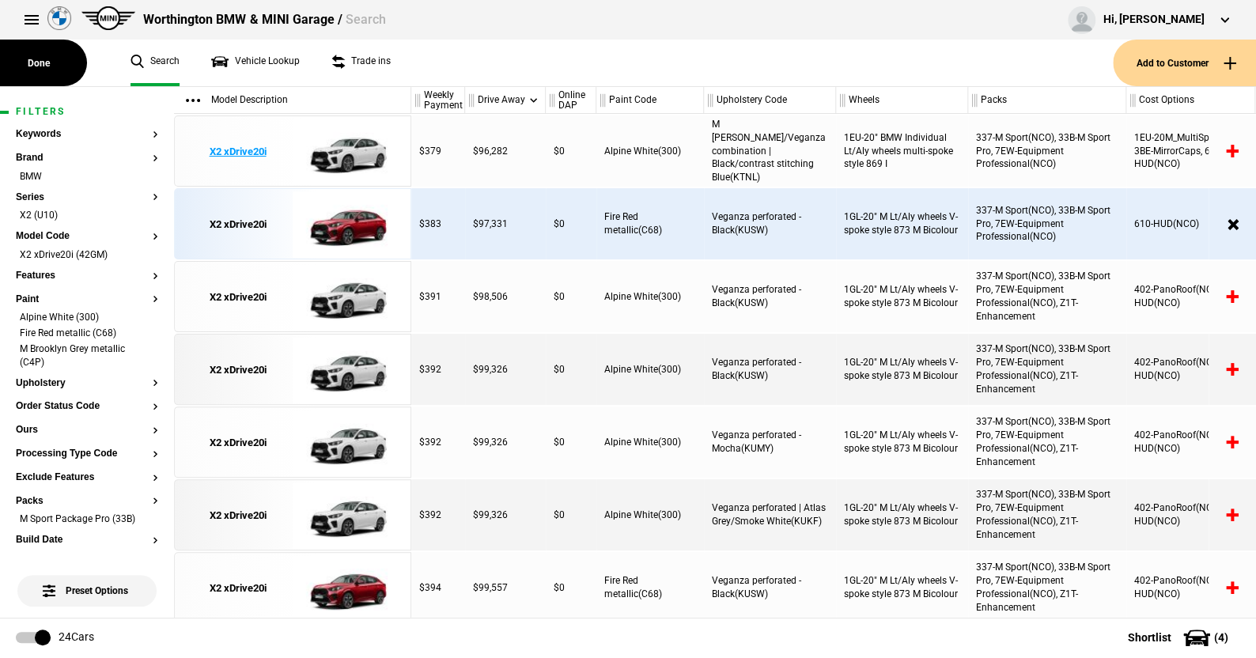
click at [357, 149] on img at bounding box center [348, 151] width 110 height 71
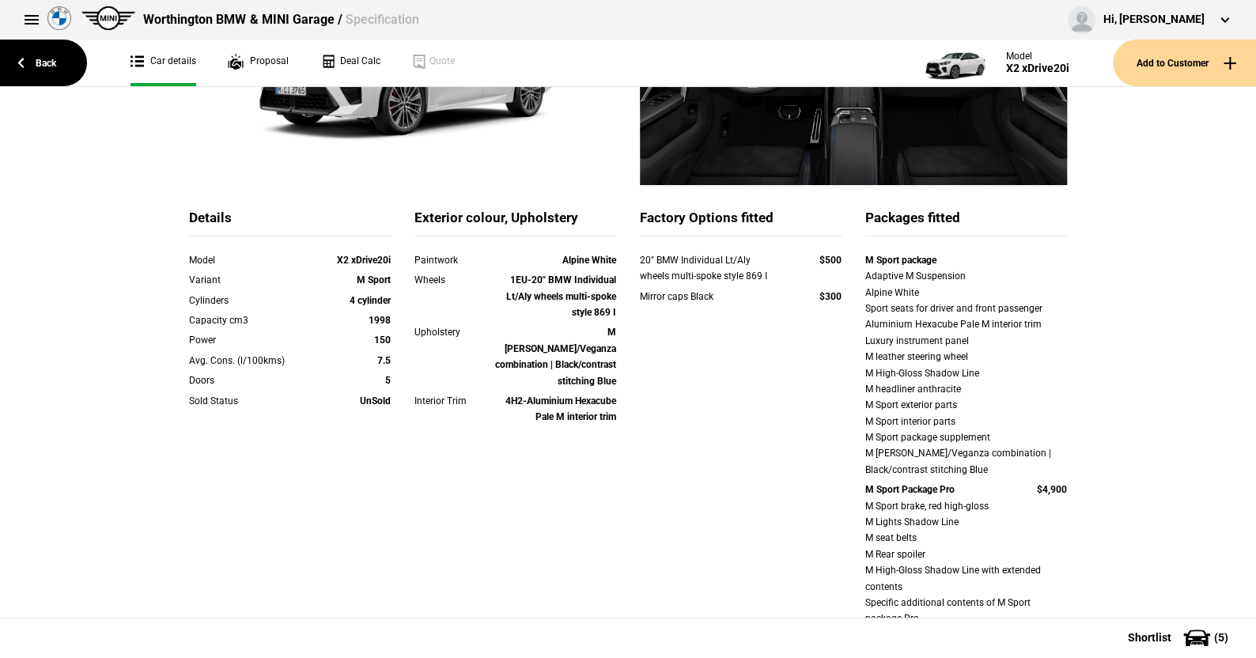
scroll to position [158, 0]
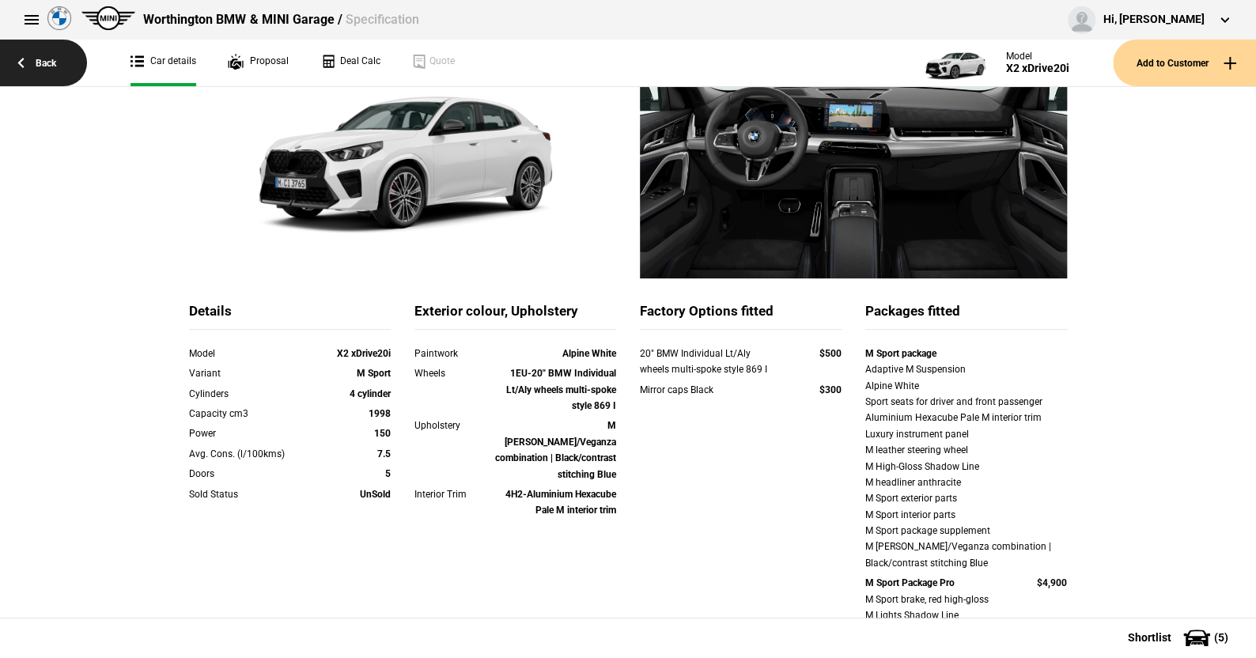
click at [45, 68] on link "Back" at bounding box center [43, 63] width 87 height 47
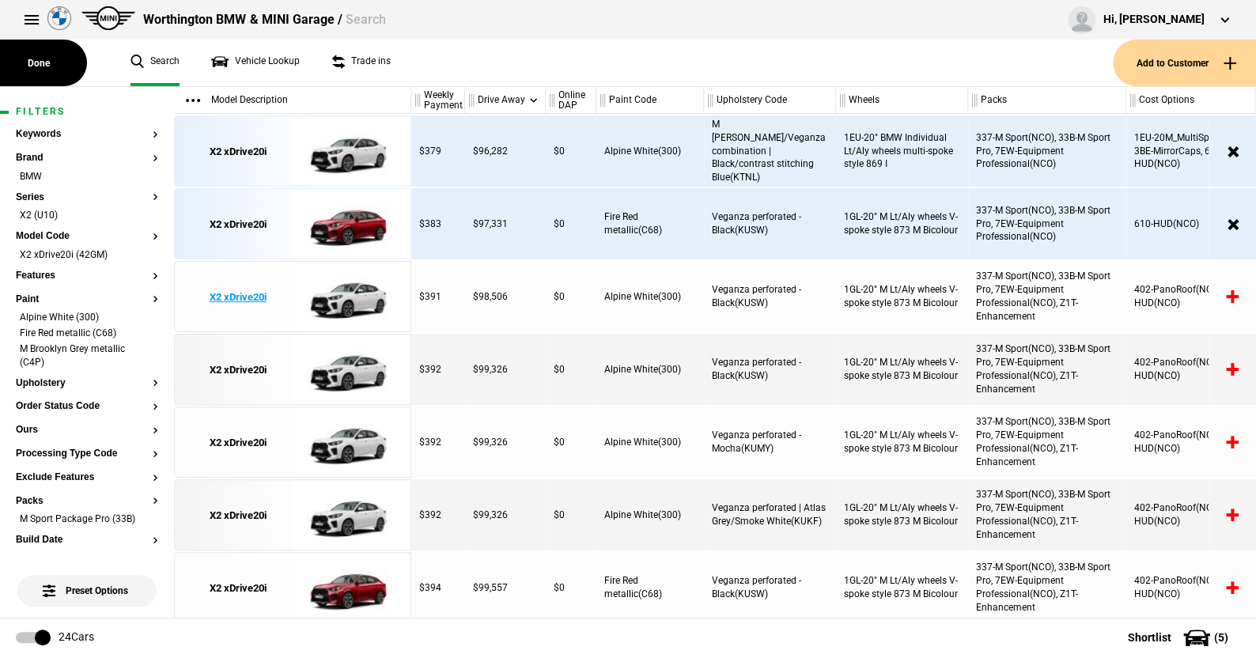
click at [343, 296] on img at bounding box center [348, 297] width 110 height 71
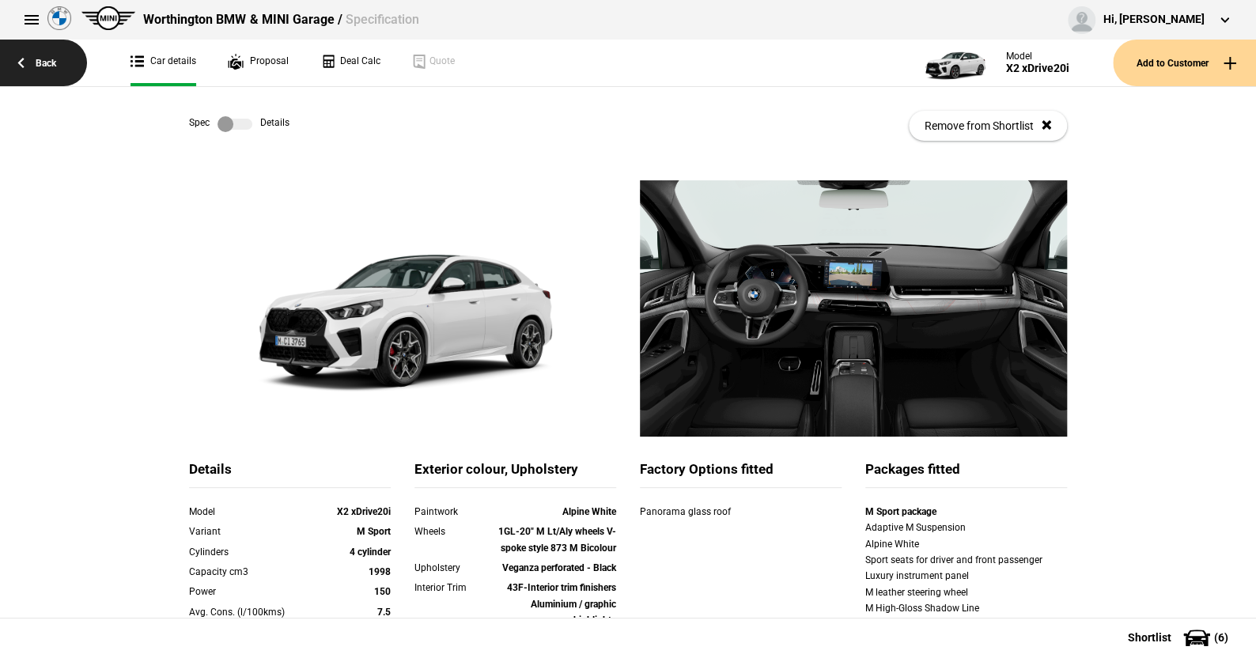
click at [47, 59] on link "Back" at bounding box center [43, 63] width 87 height 47
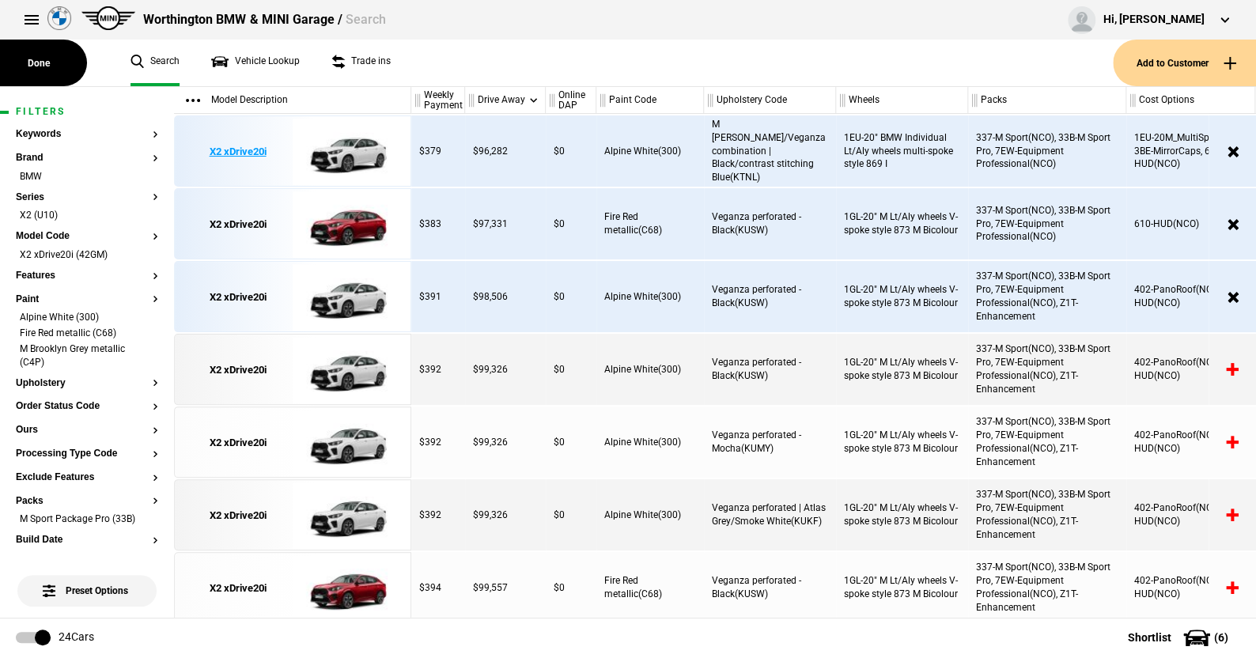
click at [356, 149] on img at bounding box center [348, 151] width 110 height 71
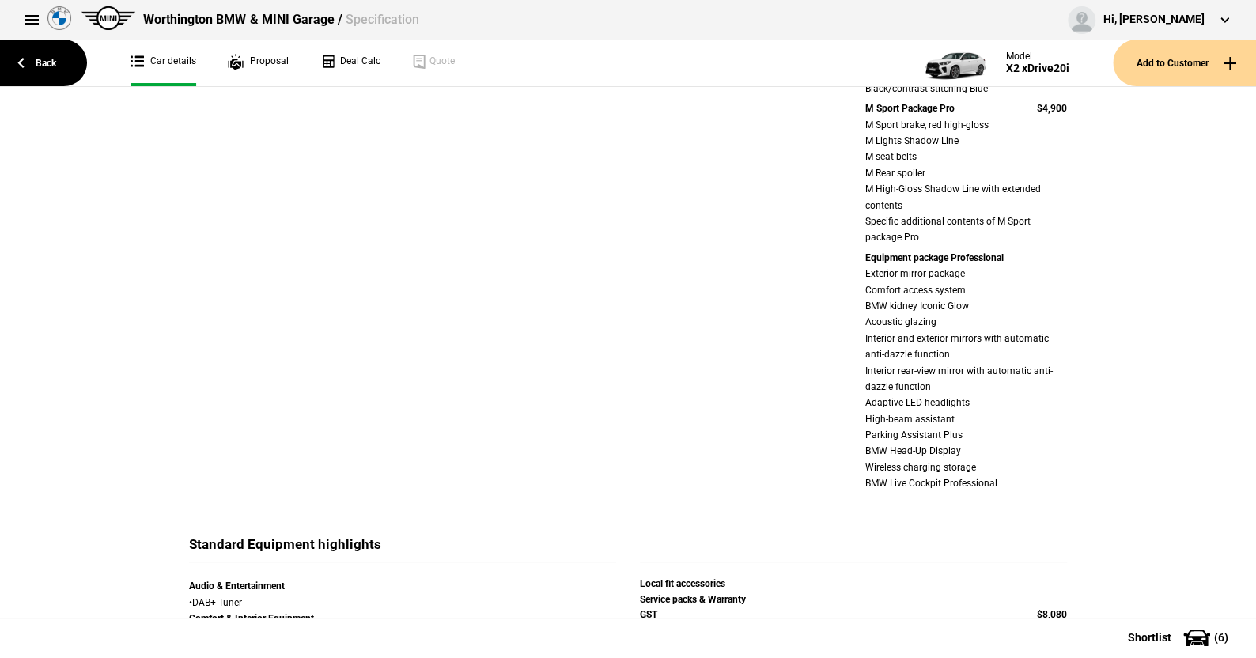
scroll to position [237, 0]
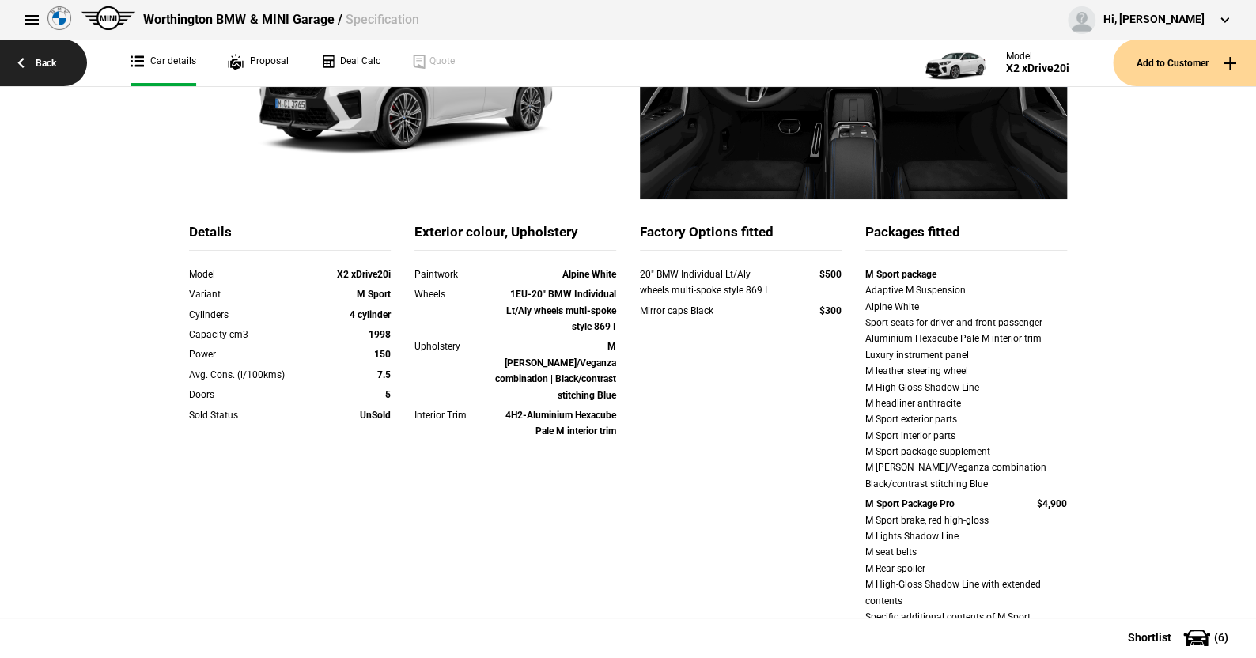
click at [49, 61] on link "Back" at bounding box center [43, 63] width 87 height 47
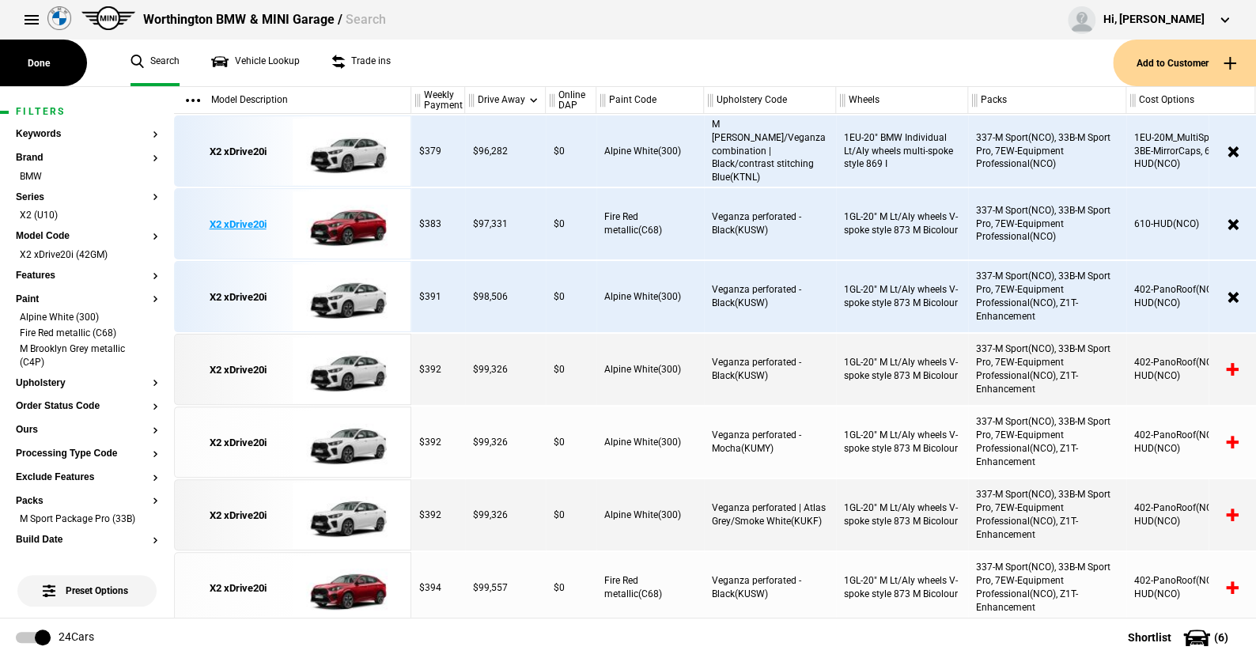
click at [356, 227] on img at bounding box center [348, 224] width 110 height 71
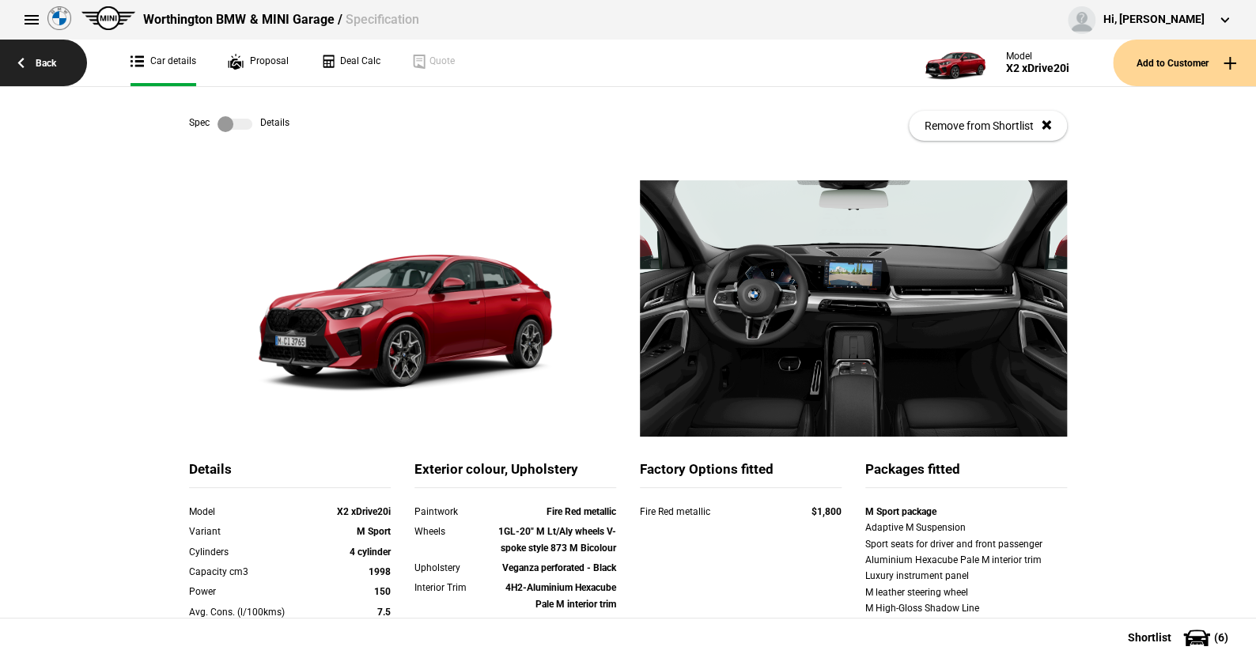
click at [45, 57] on link "Back" at bounding box center [43, 63] width 87 height 47
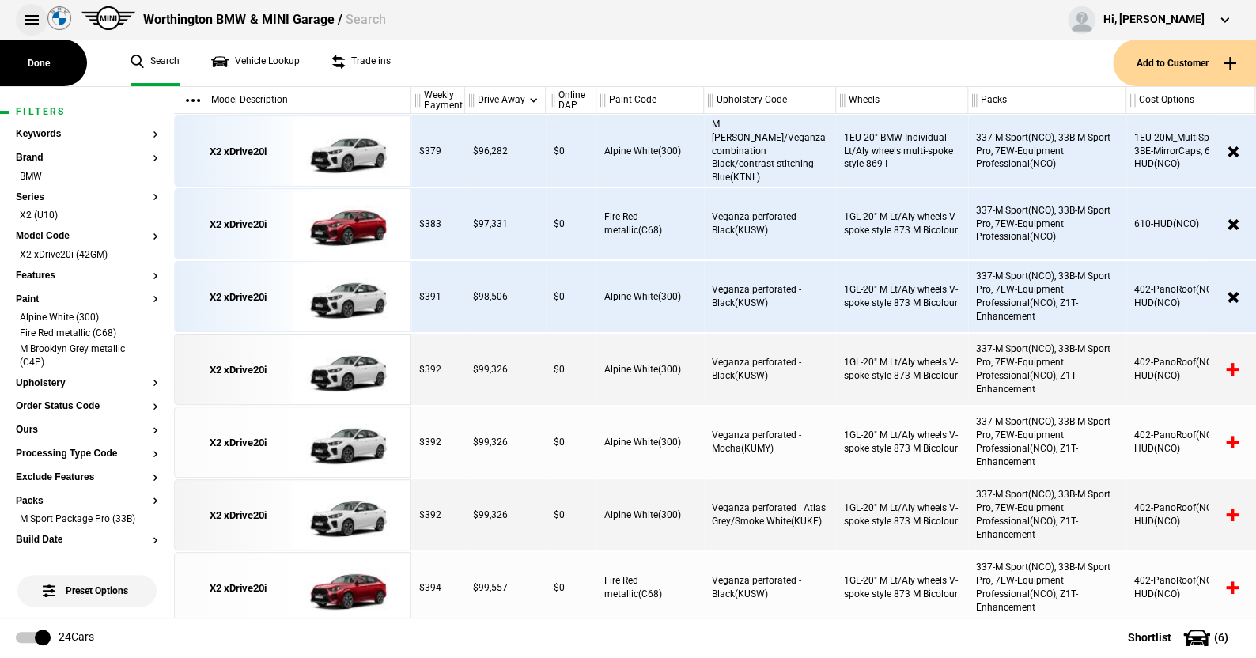
click at [25, 14] on button at bounding box center [32, 20] width 32 height 32
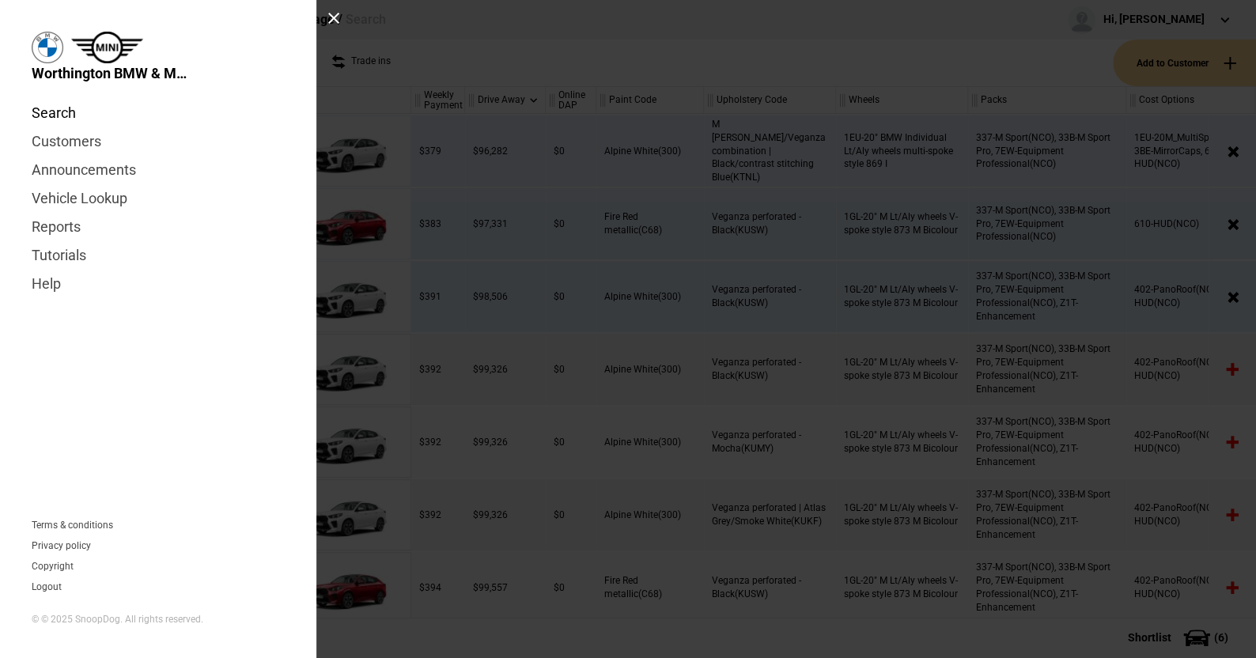
click at [58, 112] on link "Search" at bounding box center [158, 113] width 253 height 28
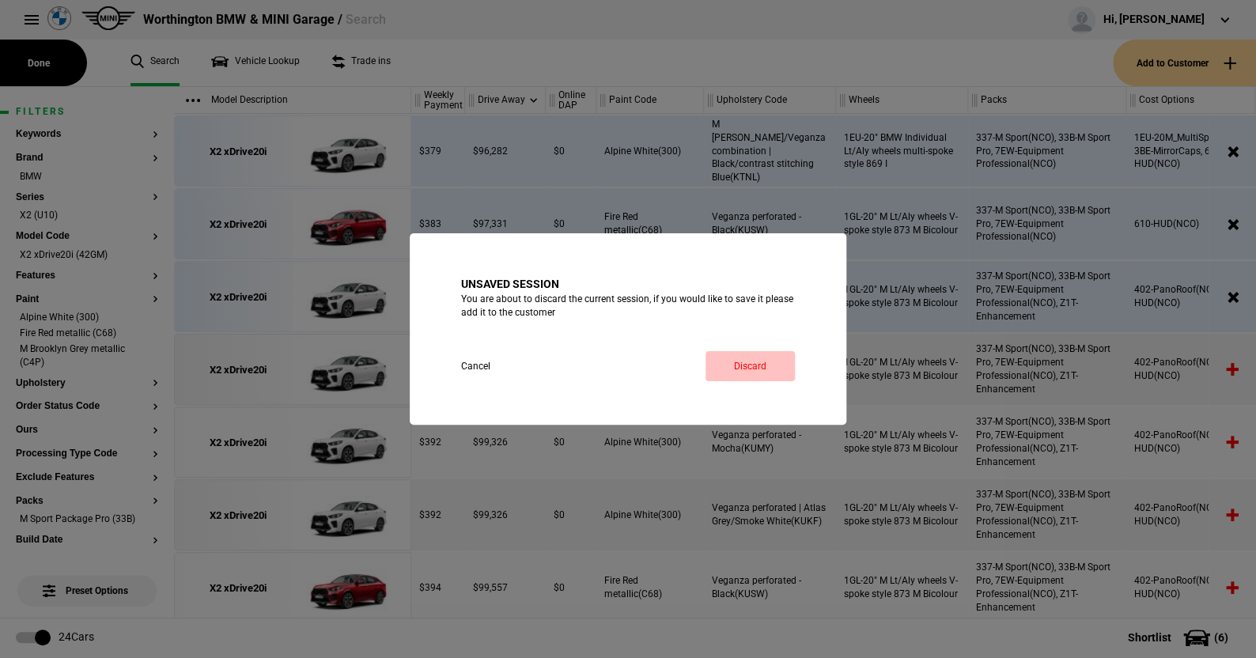
click at [749, 362] on link "Discard" at bounding box center [749, 366] width 89 height 30
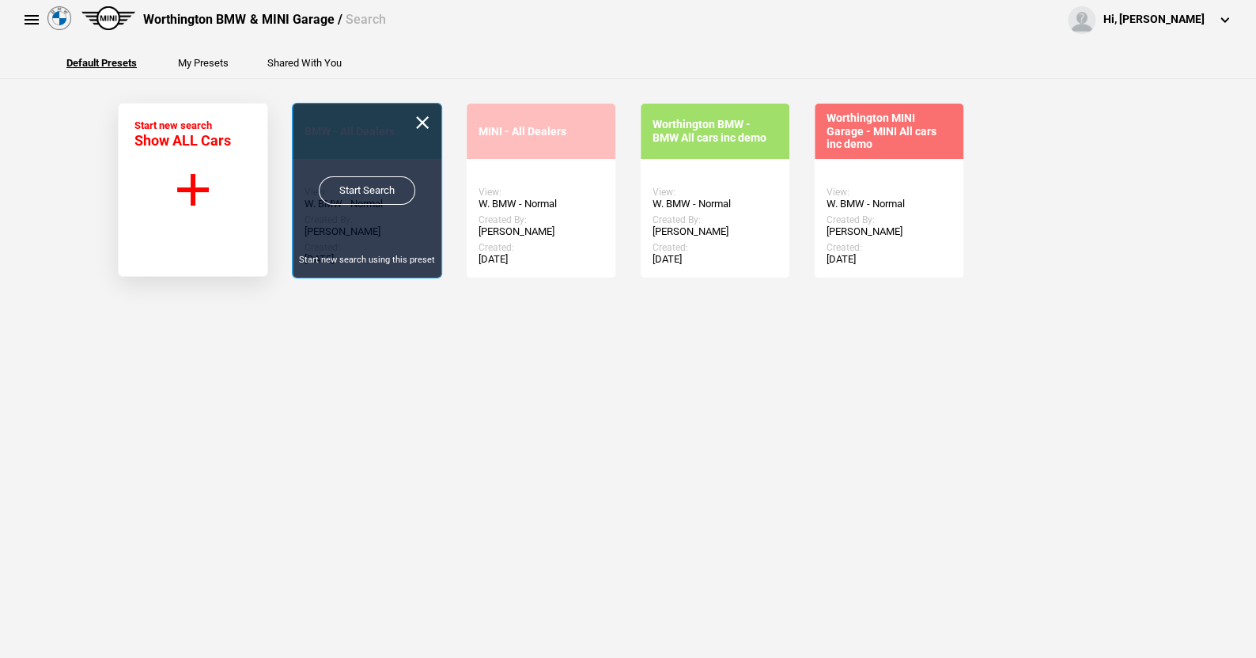
click at [358, 183] on link "Start Search" at bounding box center [367, 190] width 96 height 28
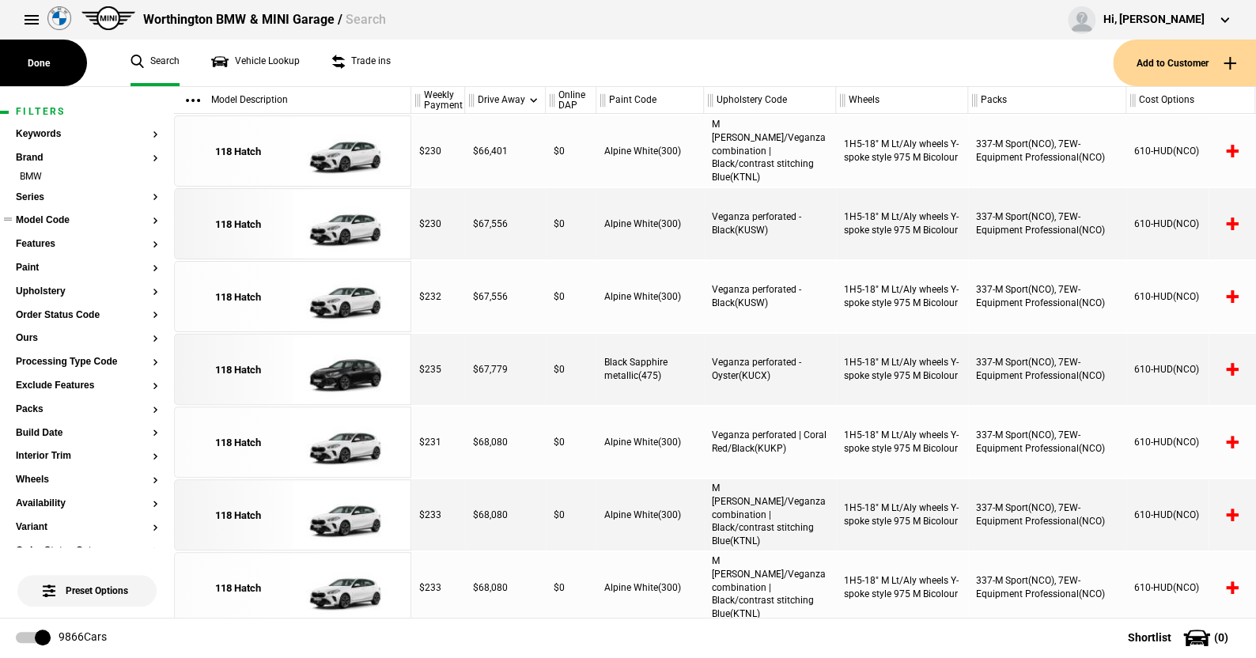
click at [59, 216] on button "Model Code" at bounding box center [87, 220] width 142 height 11
click at [42, 155] on button "Brand" at bounding box center [87, 158] width 142 height 11
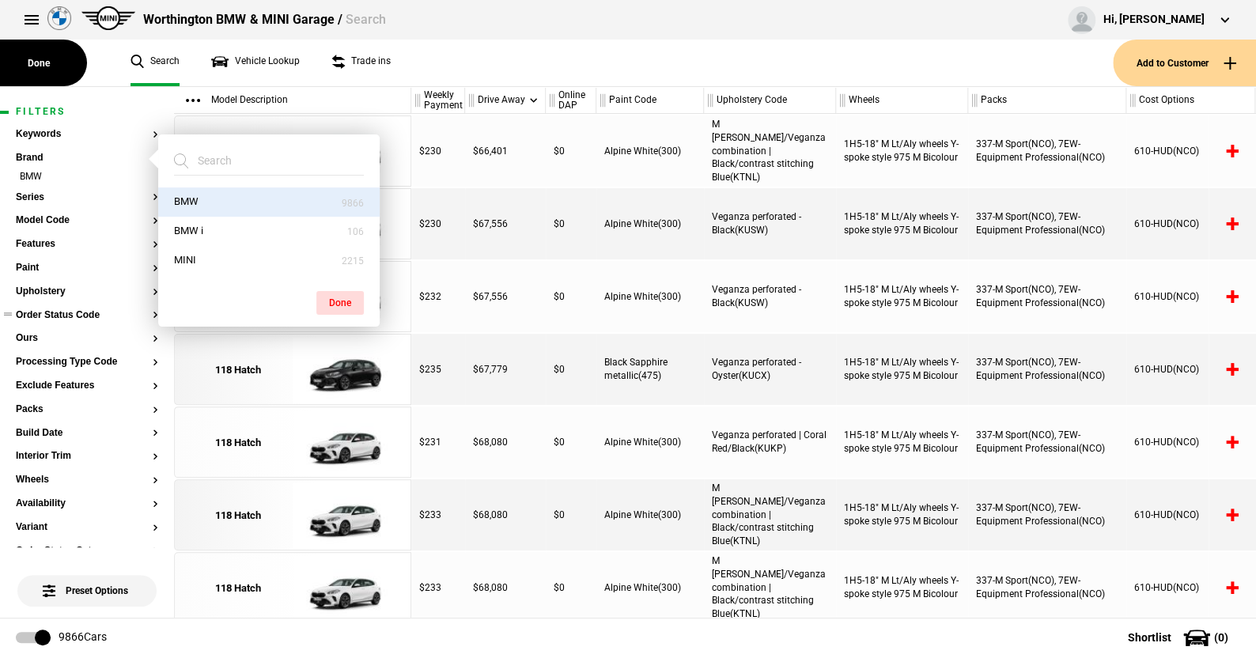
click at [74, 315] on button "Order Status Code" at bounding box center [87, 315] width 142 height 11
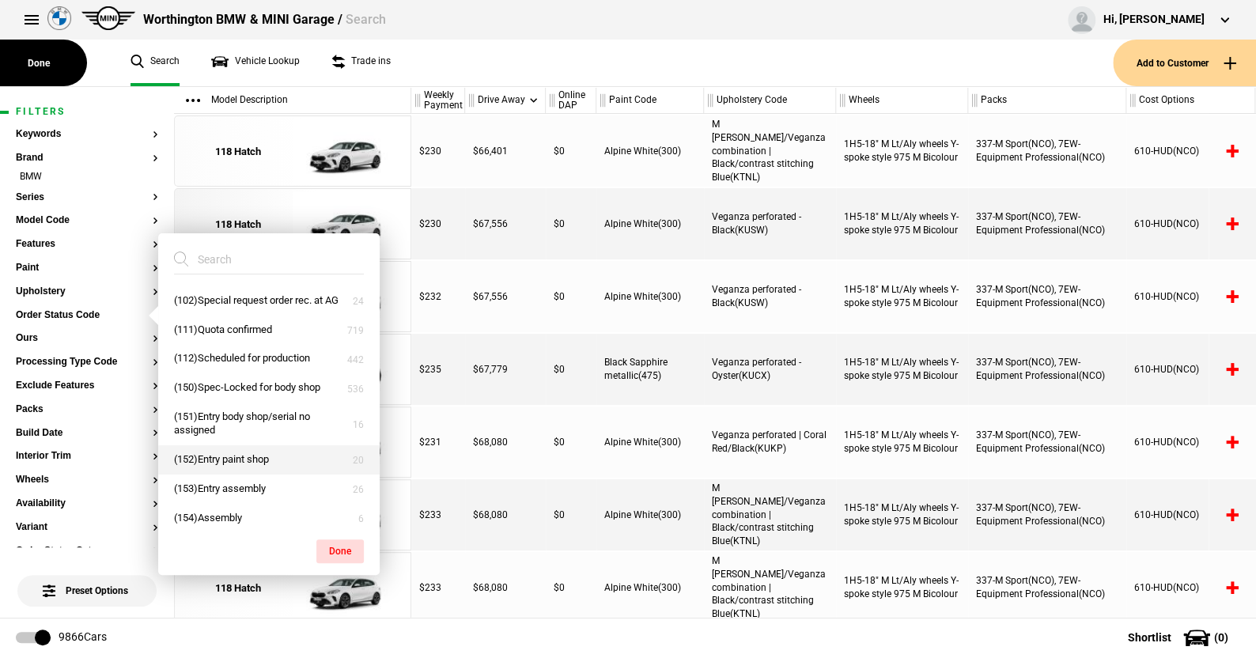
scroll to position [158, 0]
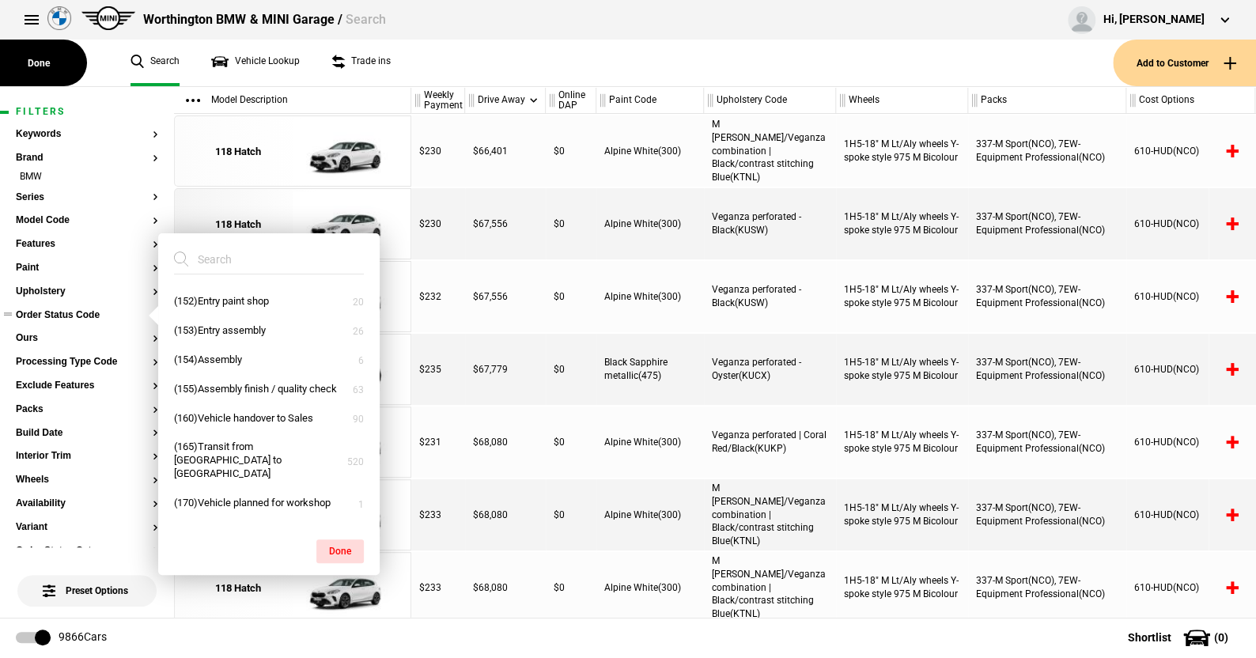
click at [63, 312] on button "Order Status Code" at bounding box center [87, 315] width 142 height 11
click at [481, 72] on ul "Search Vehicle Lookup Trade ins" at bounding box center [614, 63] width 998 height 47
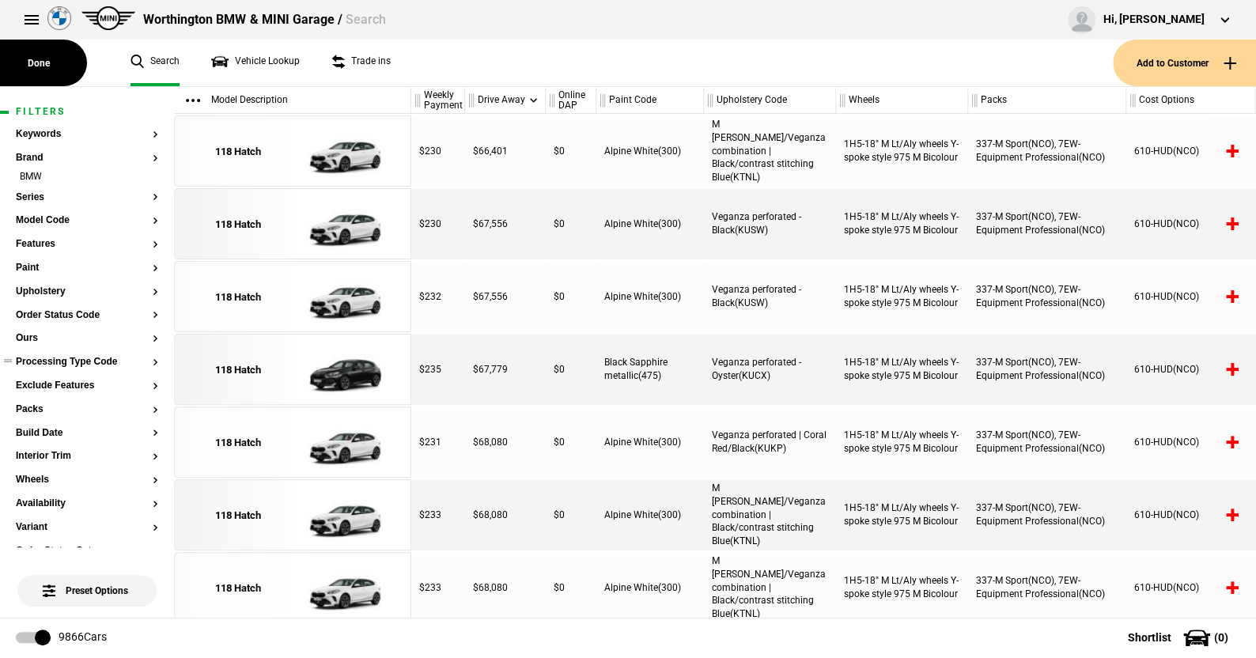
click at [81, 361] on button "Processing Type Code" at bounding box center [87, 362] width 142 height 11
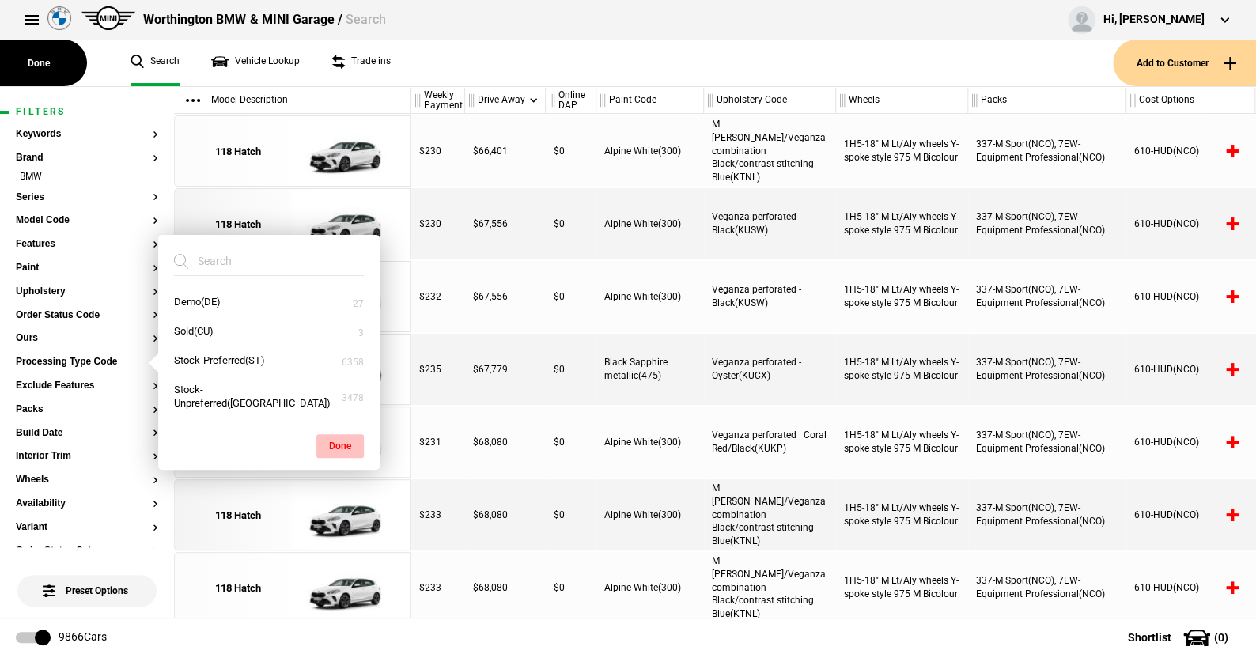
click at [342, 445] on button "Done" at bounding box center [339, 446] width 47 height 24
